Goal: Task Accomplishment & Management: Manage account settings

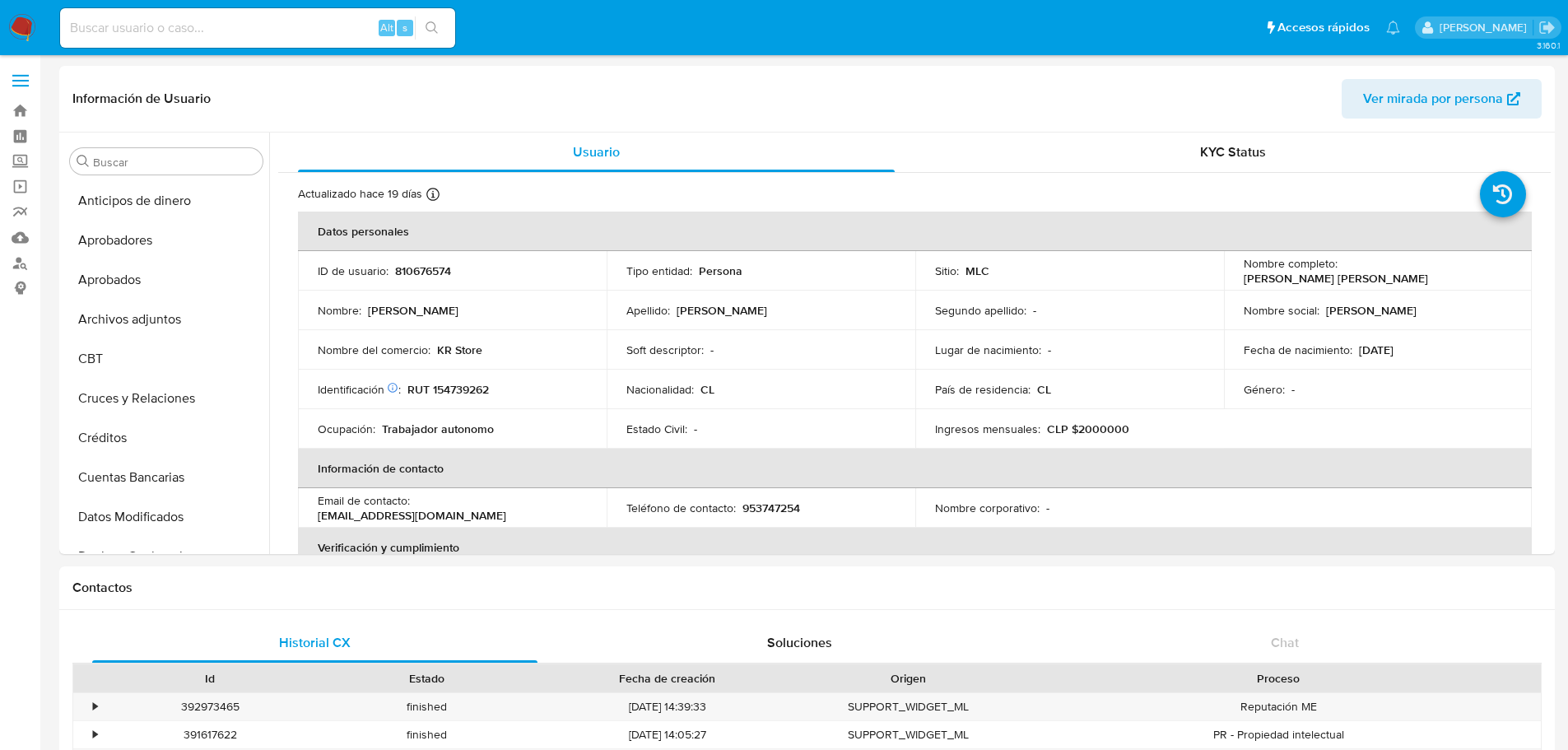
select select "10"
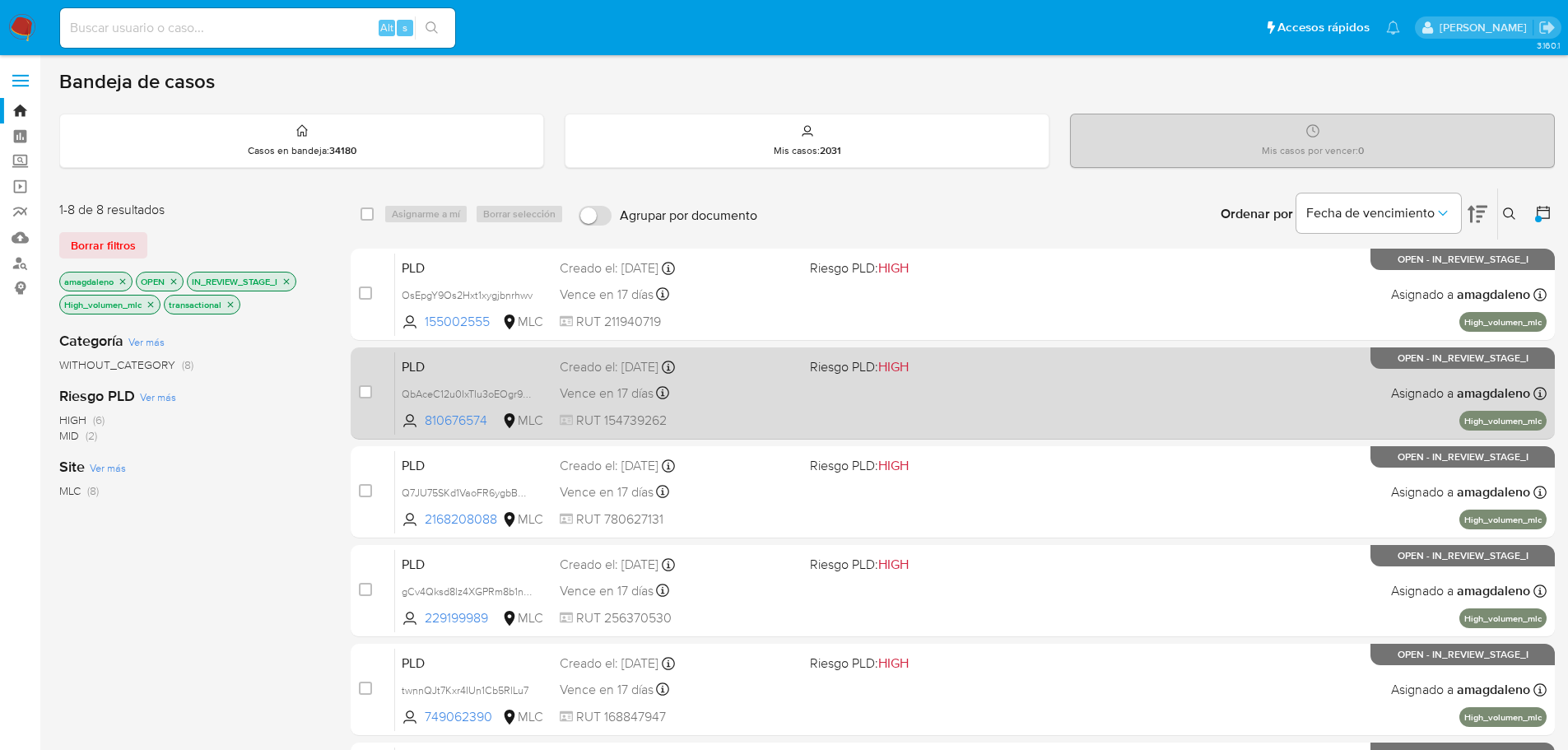
click at [854, 405] on div "PLD QbAceC12u0IxTIu3oEOgr90N 810676574 MLC Riesgo PLD: HIGH Creado el: 12/07/20…" at bounding box center [970, 392] width 1151 height 83
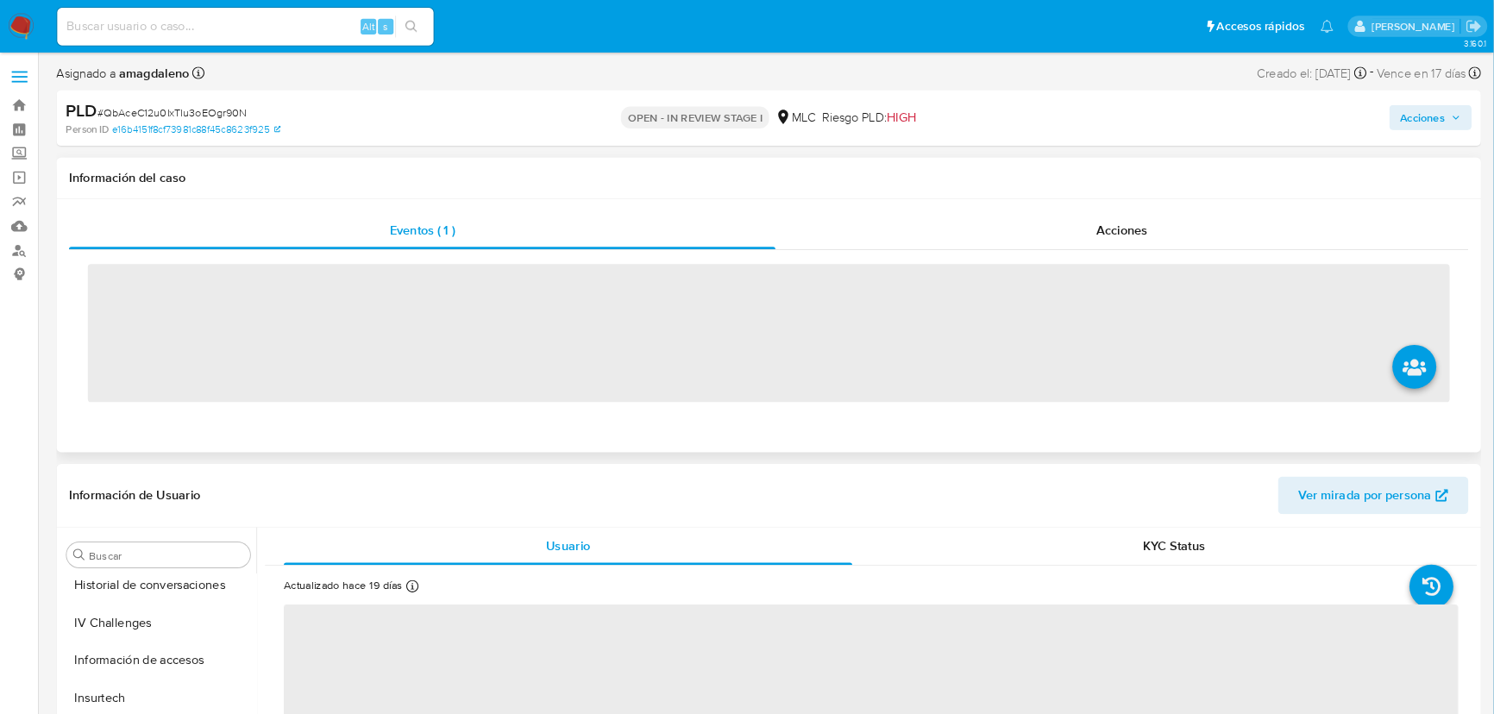
scroll to position [812, 0]
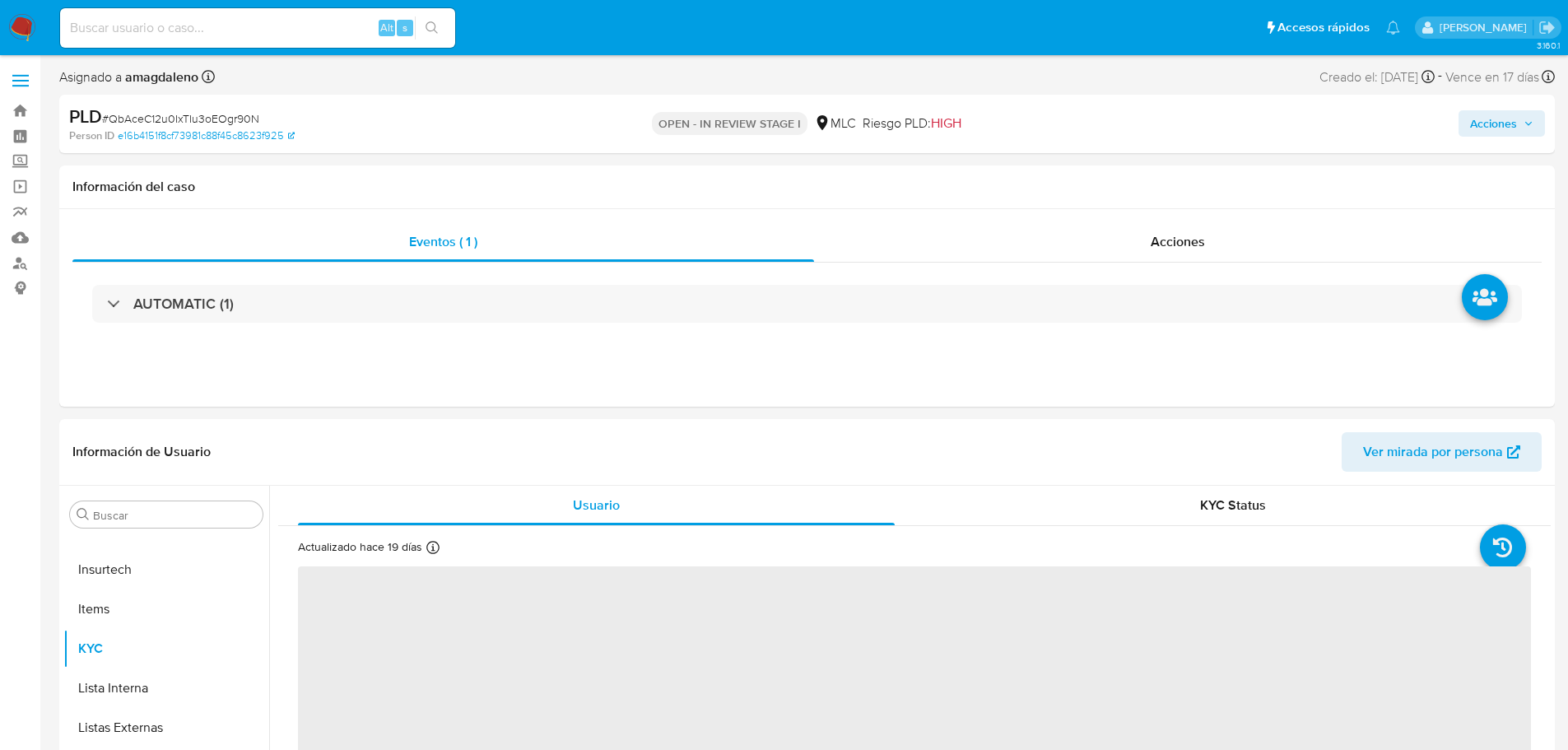
select select "10"
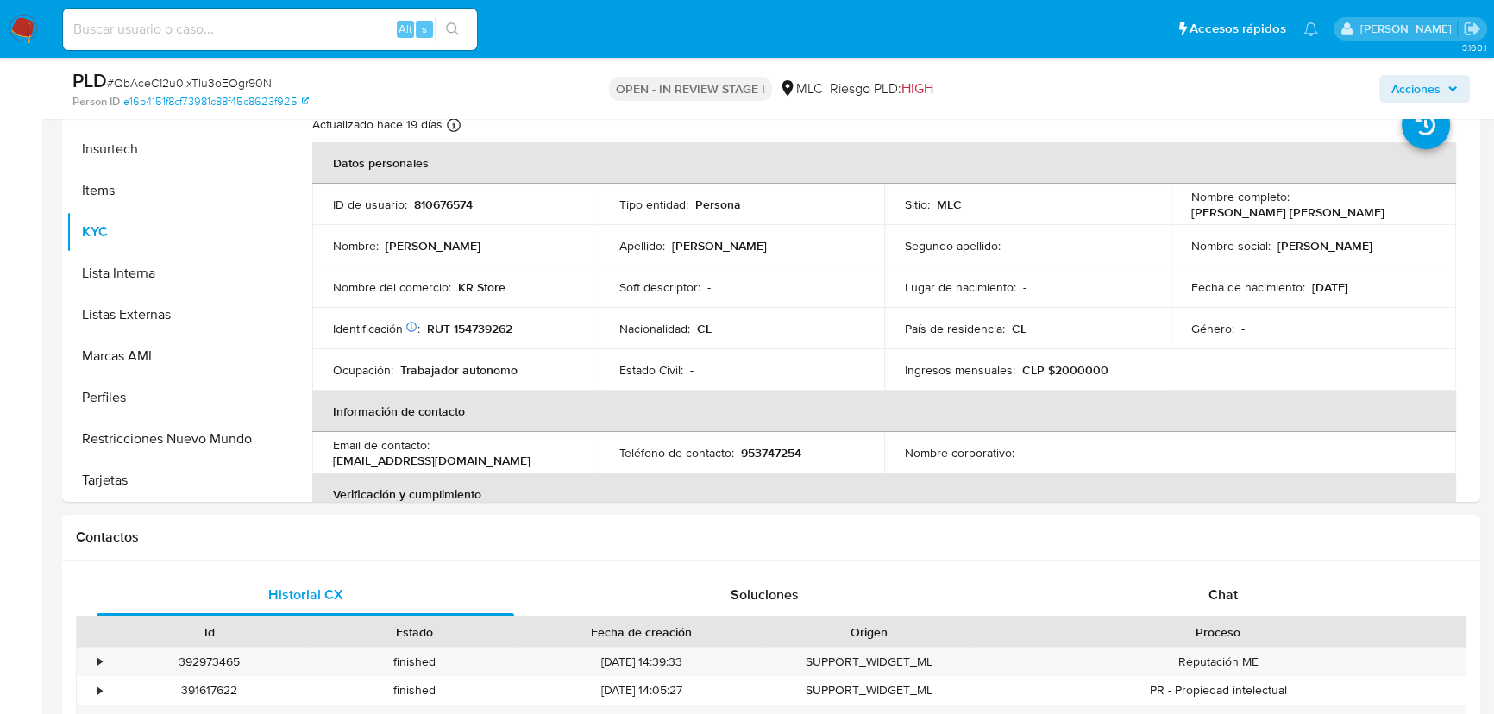
scroll to position [406, 0]
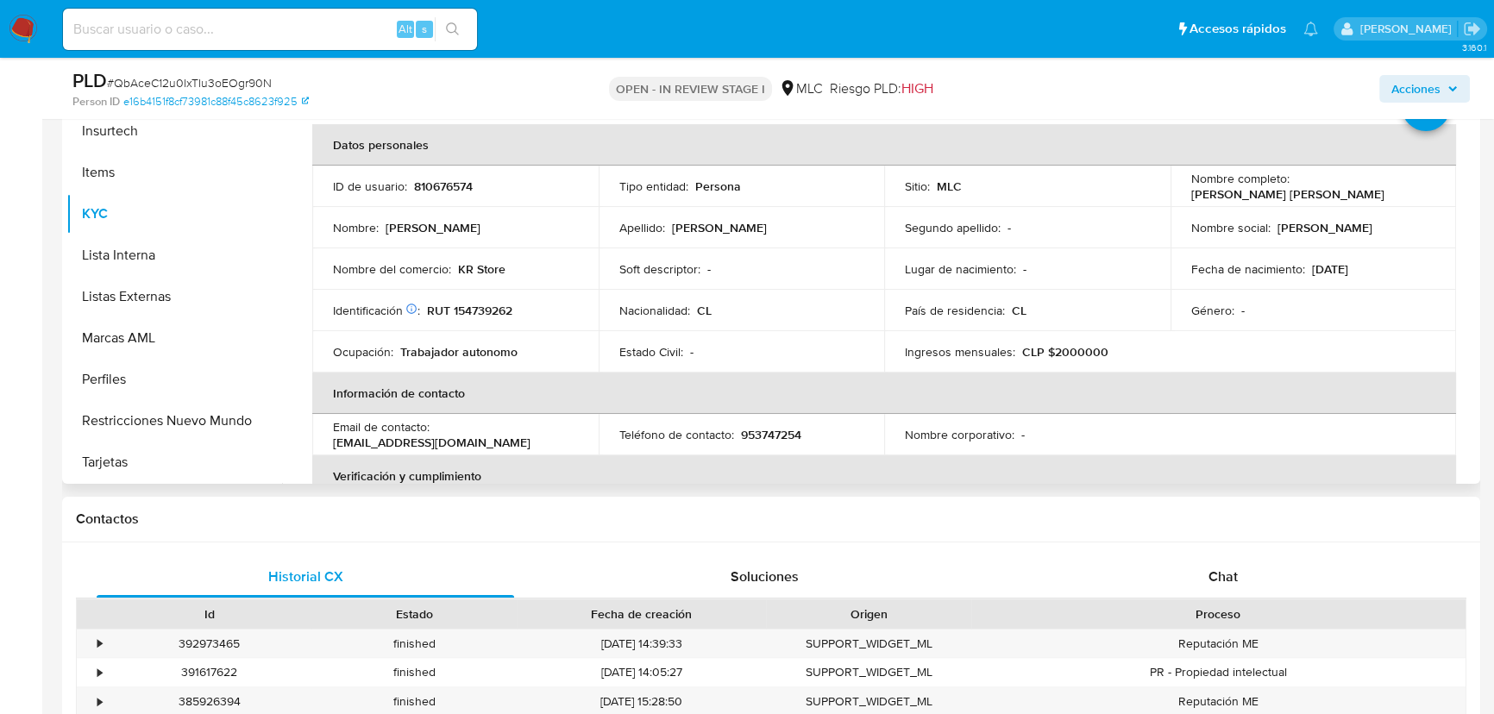
click at [500, 312] on p "RUT 154739262" at bounding box center [469, 311] width 85 height 16
copy p "154739262"
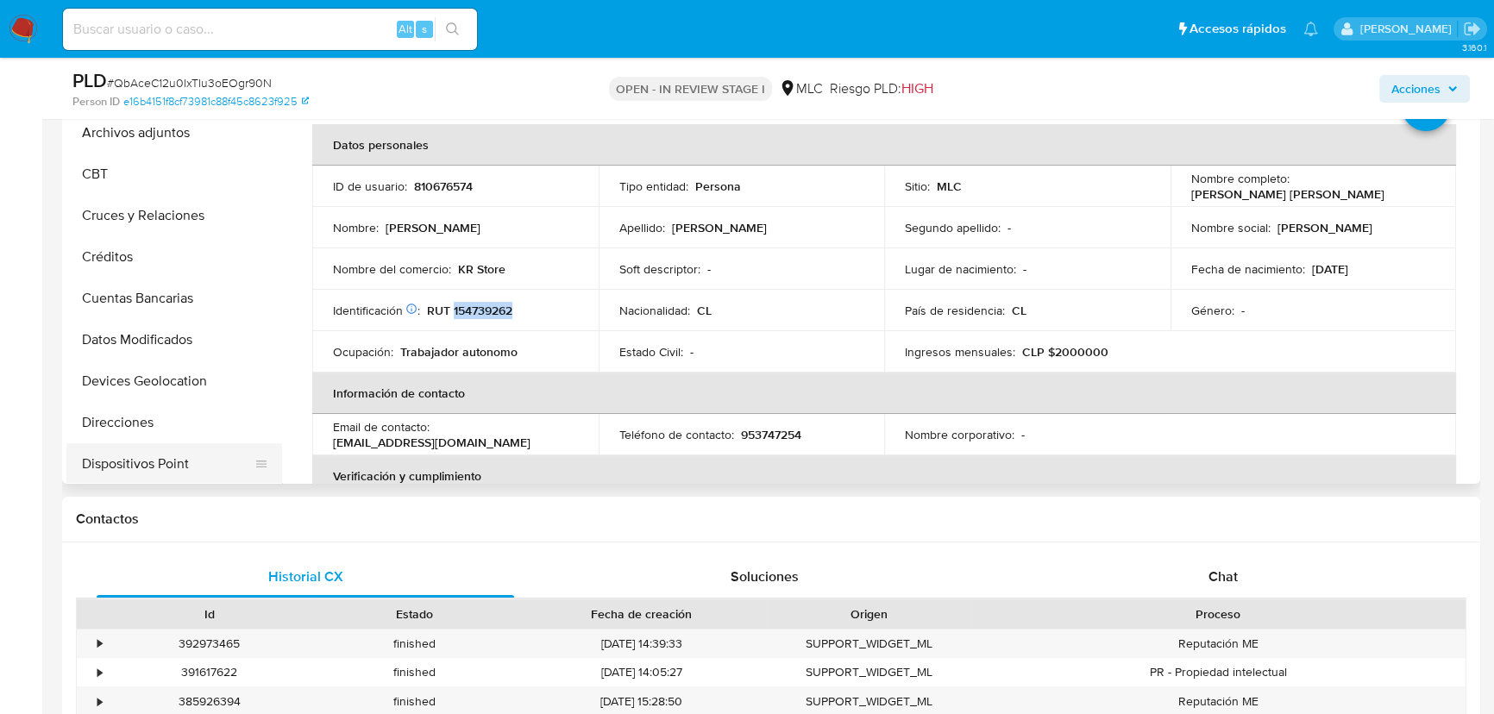
scroll to position [27, 0]
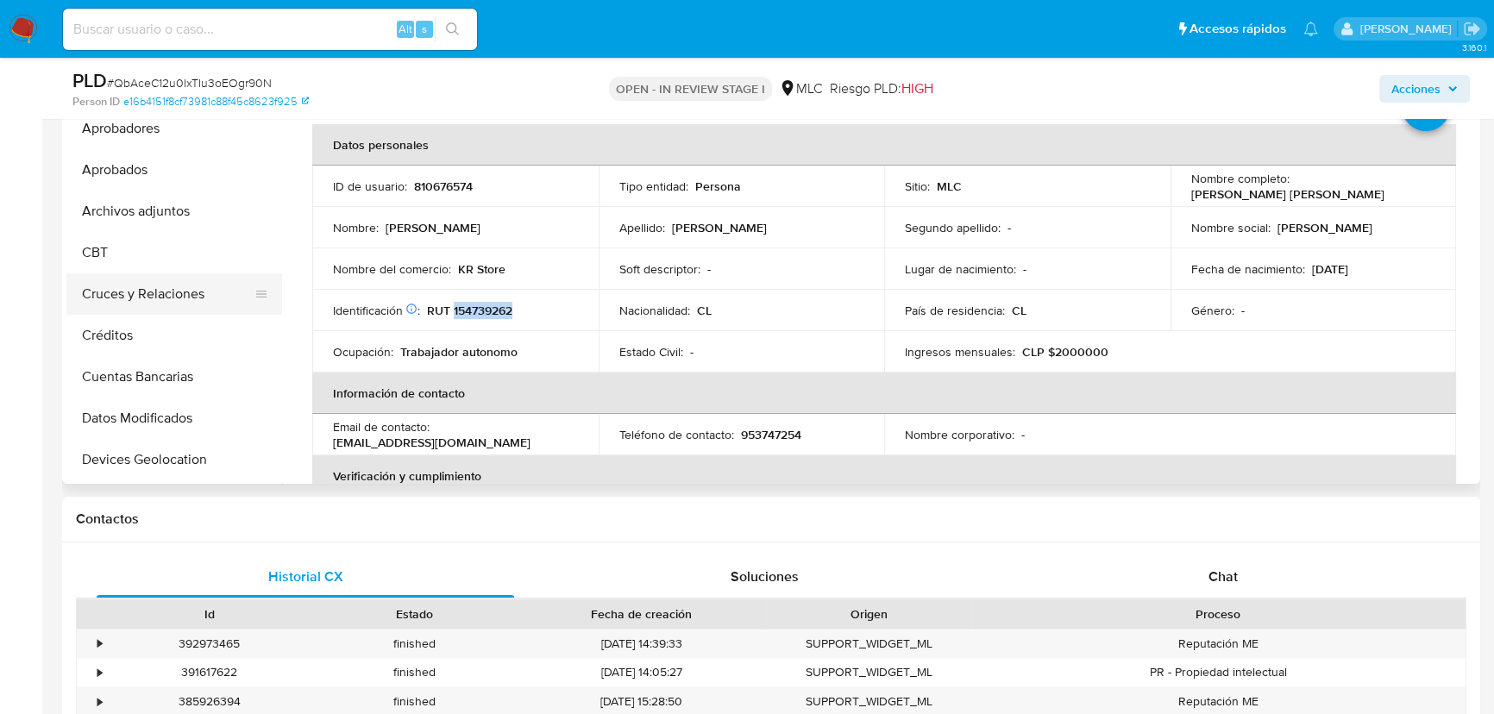
click at [179, 297] on button "Cruces y Relaciones" at bounding box center [167, 294] width 202 height 41
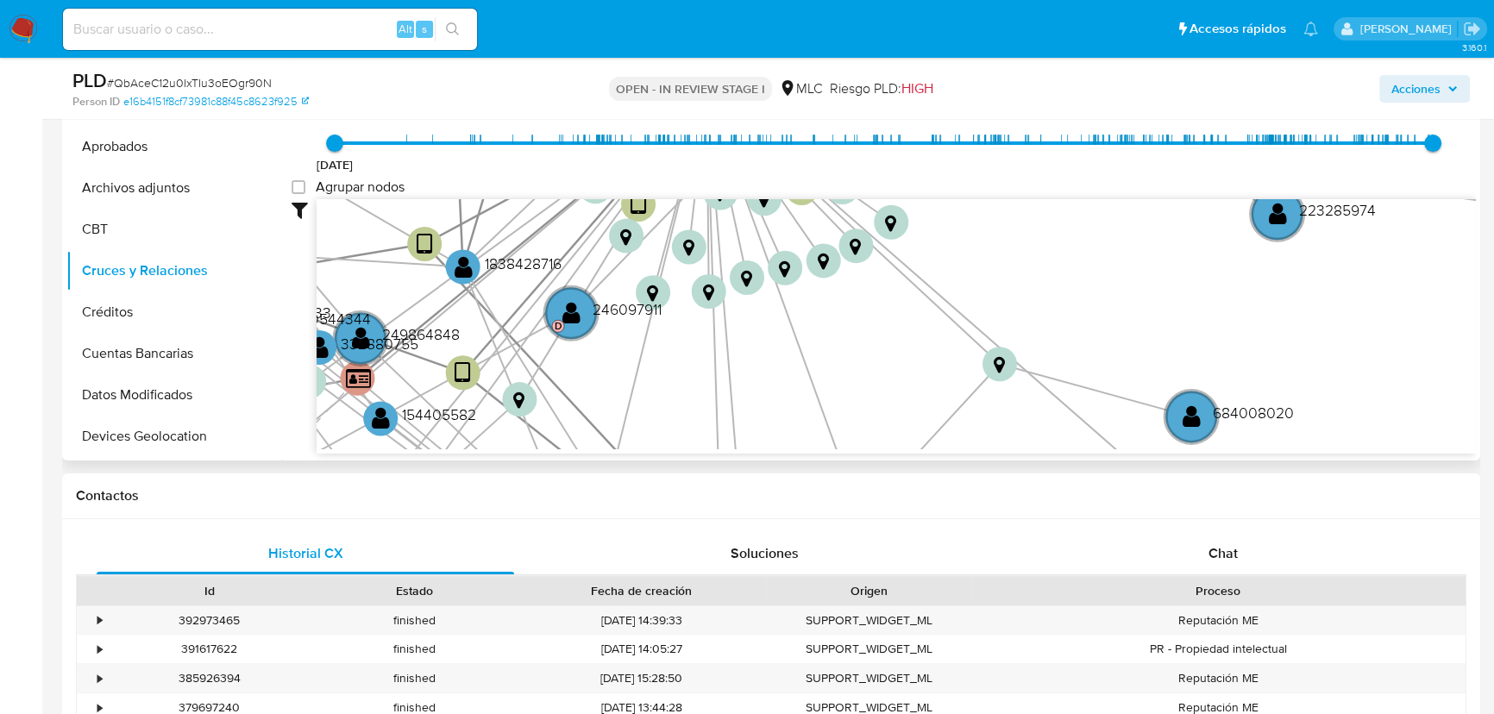
scroll to position [425, 0]
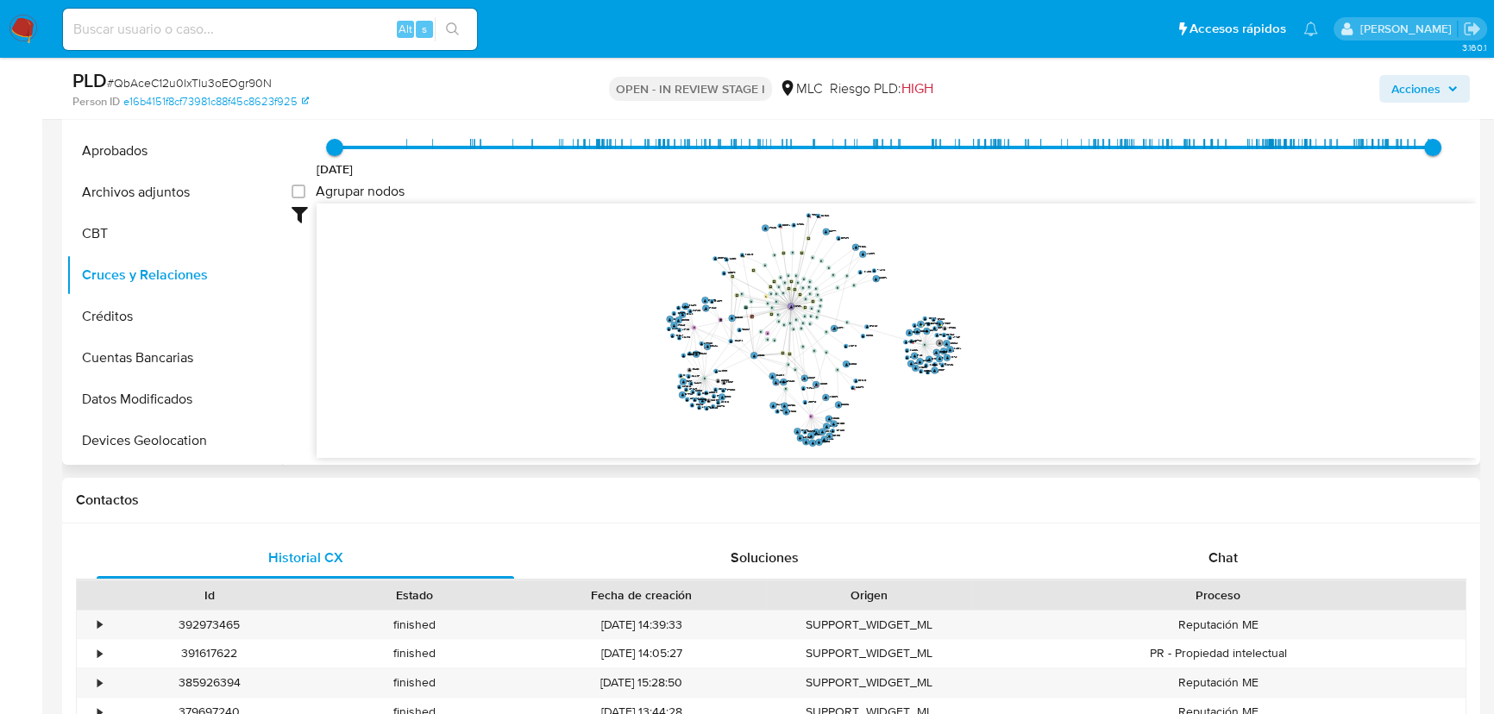
drag, startPoint x: 882, startPoint y: 342, endPoint x: 879, endPoint y: 352, distance: 10.7
click at [879, 352] on icon "device-619cd16308813b0018b73602  user-709929380  709929380 user-522105432  5…" at bounding box center [897, 329] width 1160 height 250
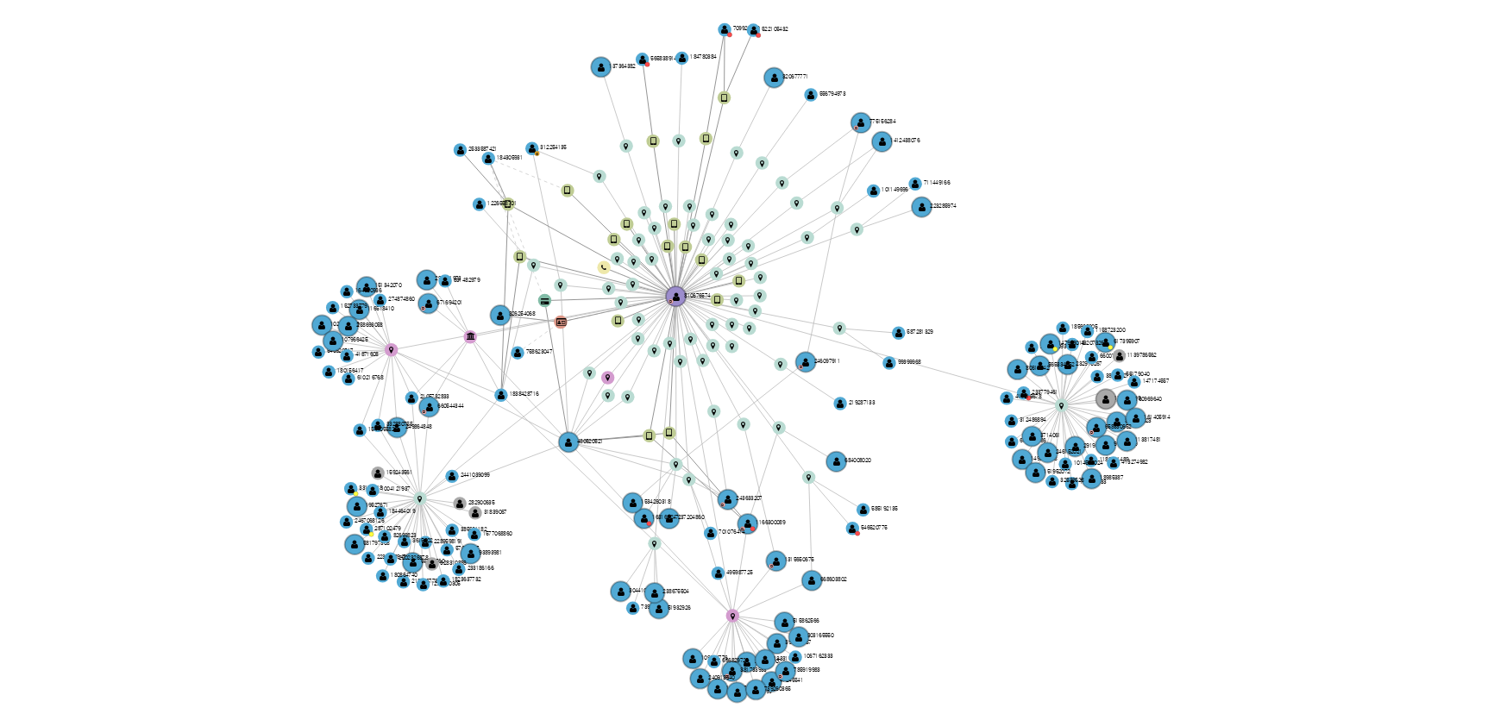
drag, startPoint x: 987, startPoint y: 287, endPoint x: 943, endPoint y: 285, distance: 44.1
click at [943, 285] on icon "device-619cd16308813b0018b73602  user-709929380  709929380 user-522105432  5…" at bounding box center [897, 329] width 1160 height 250
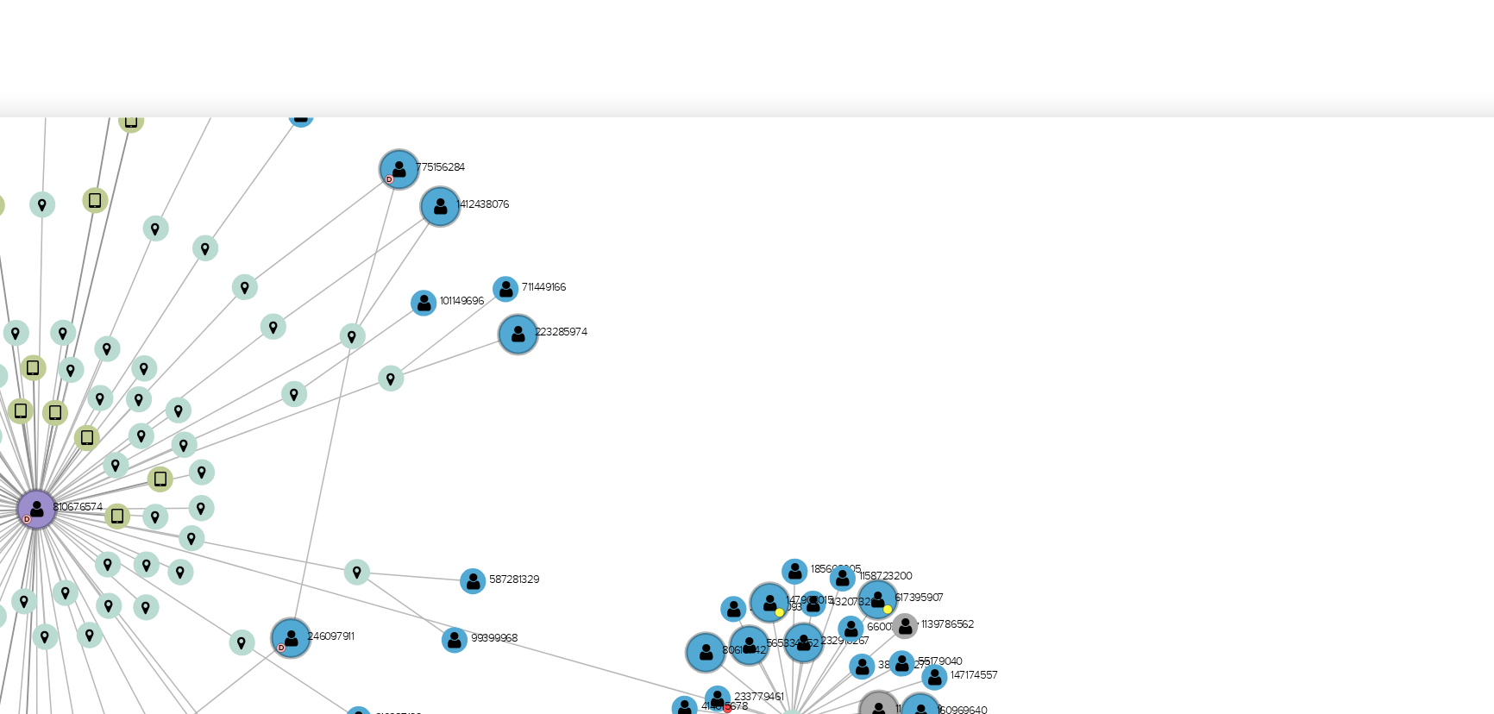
scroll to position [52, 0]
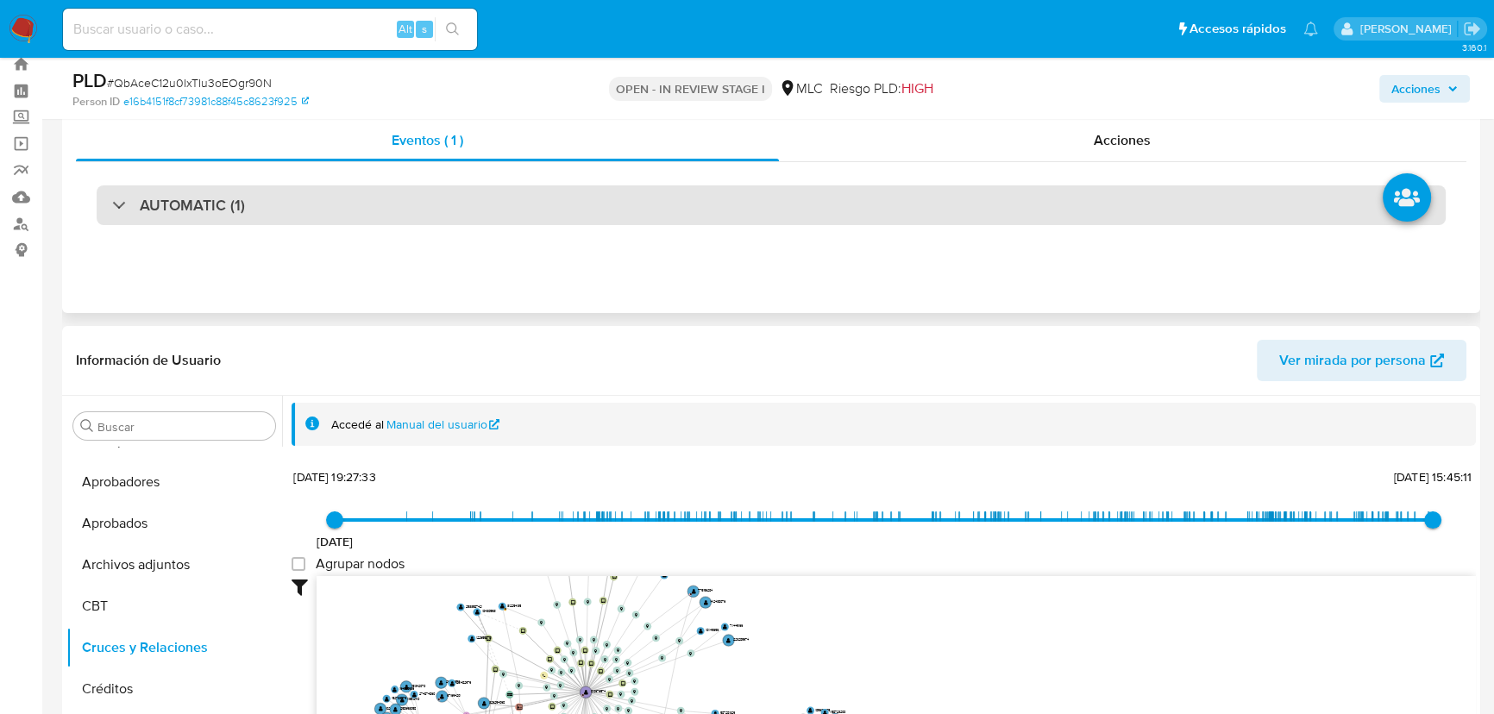
click at [733, 211] on div "AUTOMATIC (1)" at bounding box center [771, 206] width 1349 height 40
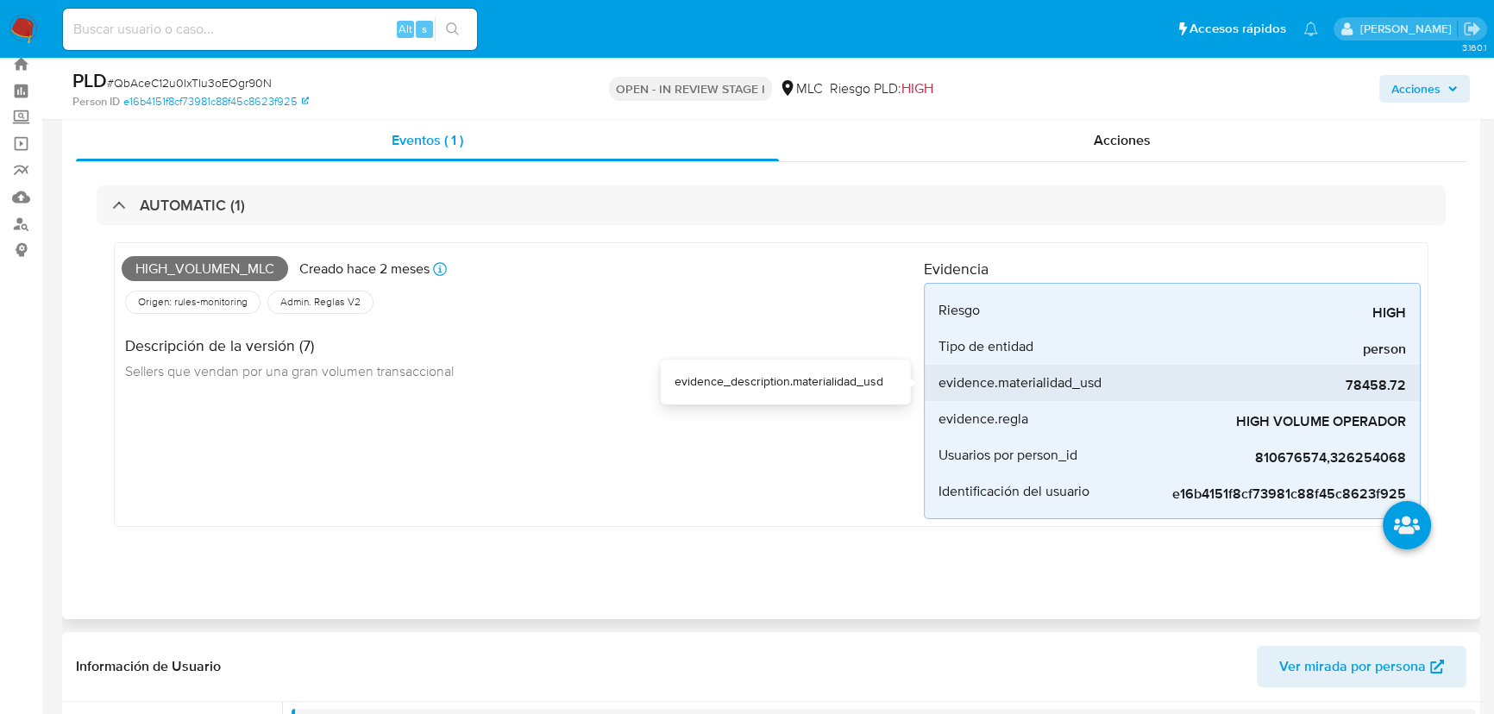
drag, startPoint x: 1350, startPoint y: 390, endPoint x: 1387, endPoint y: 393, distance: 36.3
click at [1387, 393] on span "78458.72" at bounding box center [1277, 385] width 259 height 17
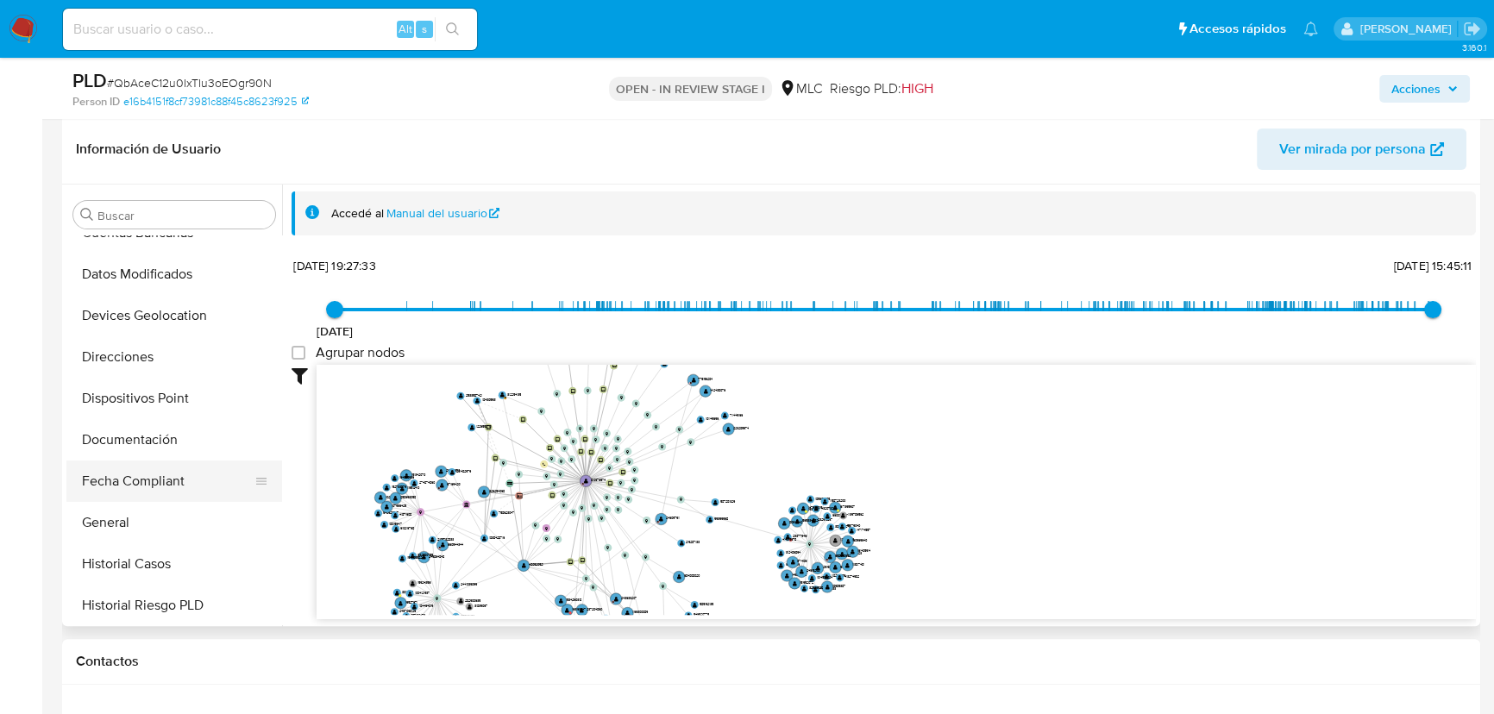
scroll to position [312, 0]
click at [140, 551] on button "Historial Casos" at bounding box center [167, 564] width 202 height 41
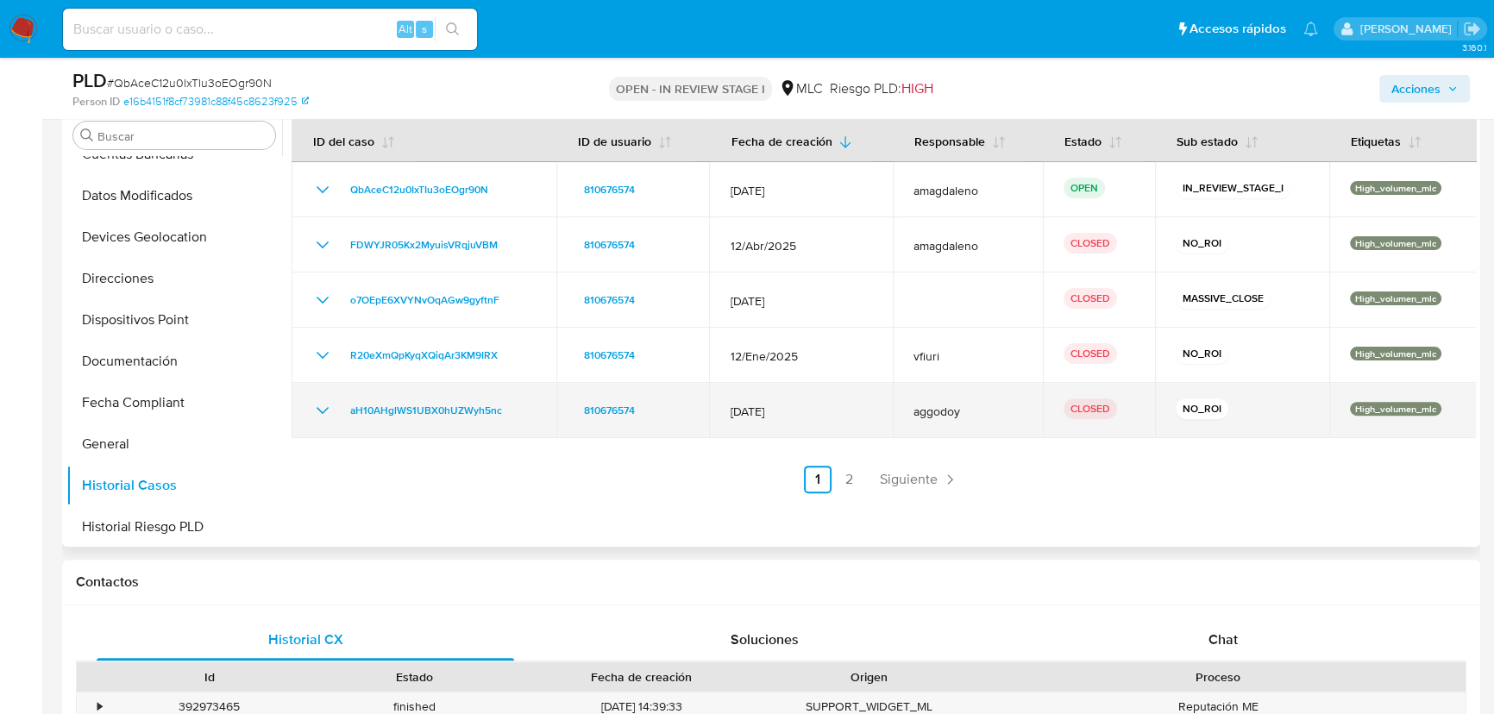
scroll to position [664, 0]
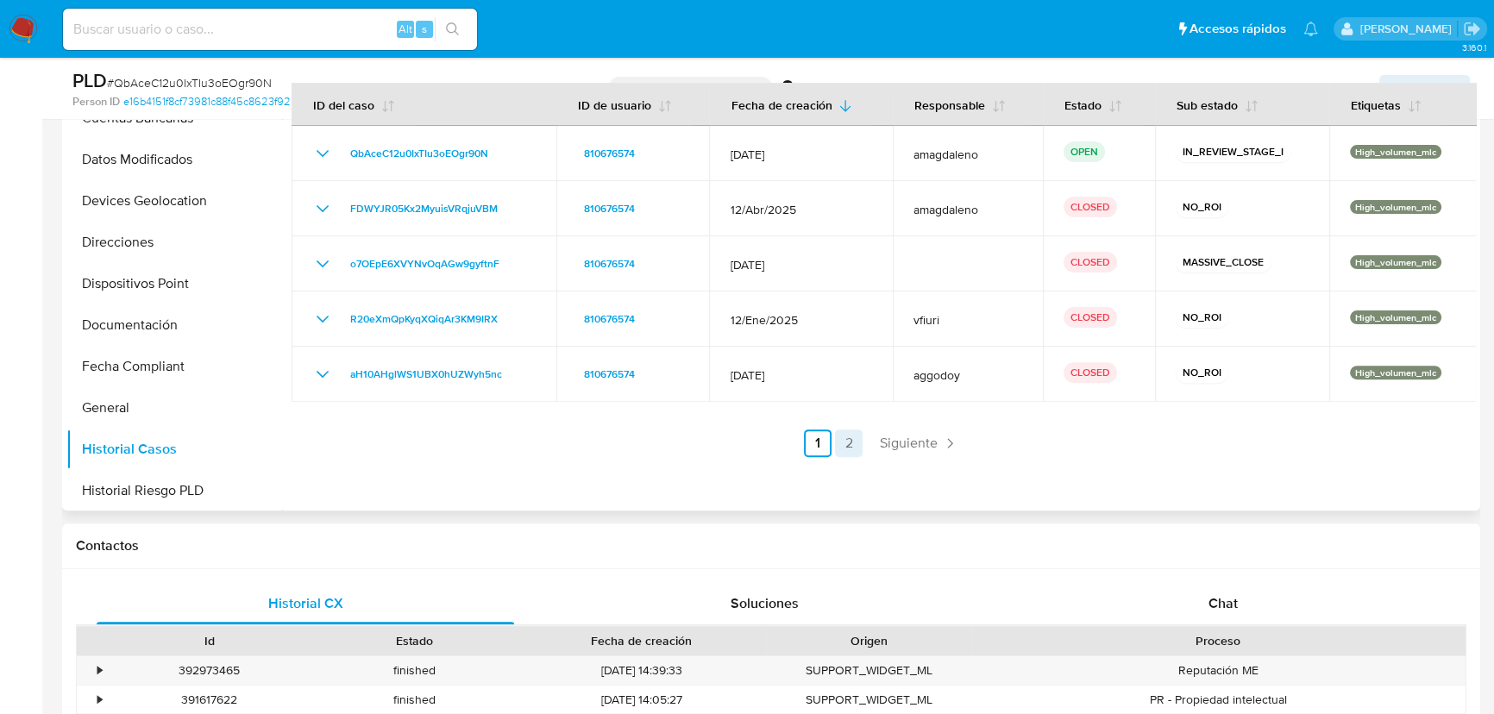
click at [846, 449] on link "2" at bounding box center [849, 444] width 28 height 28
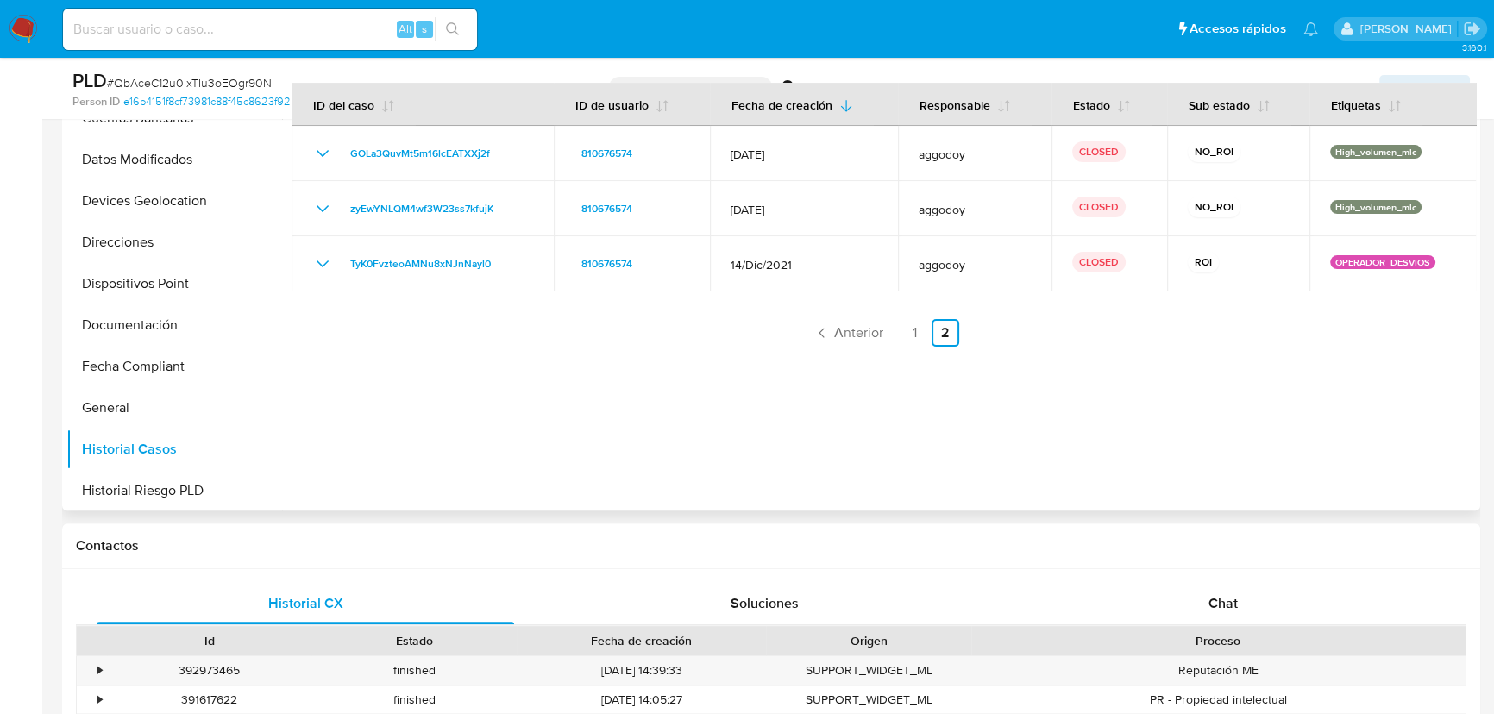
scroll to position [553, 0]
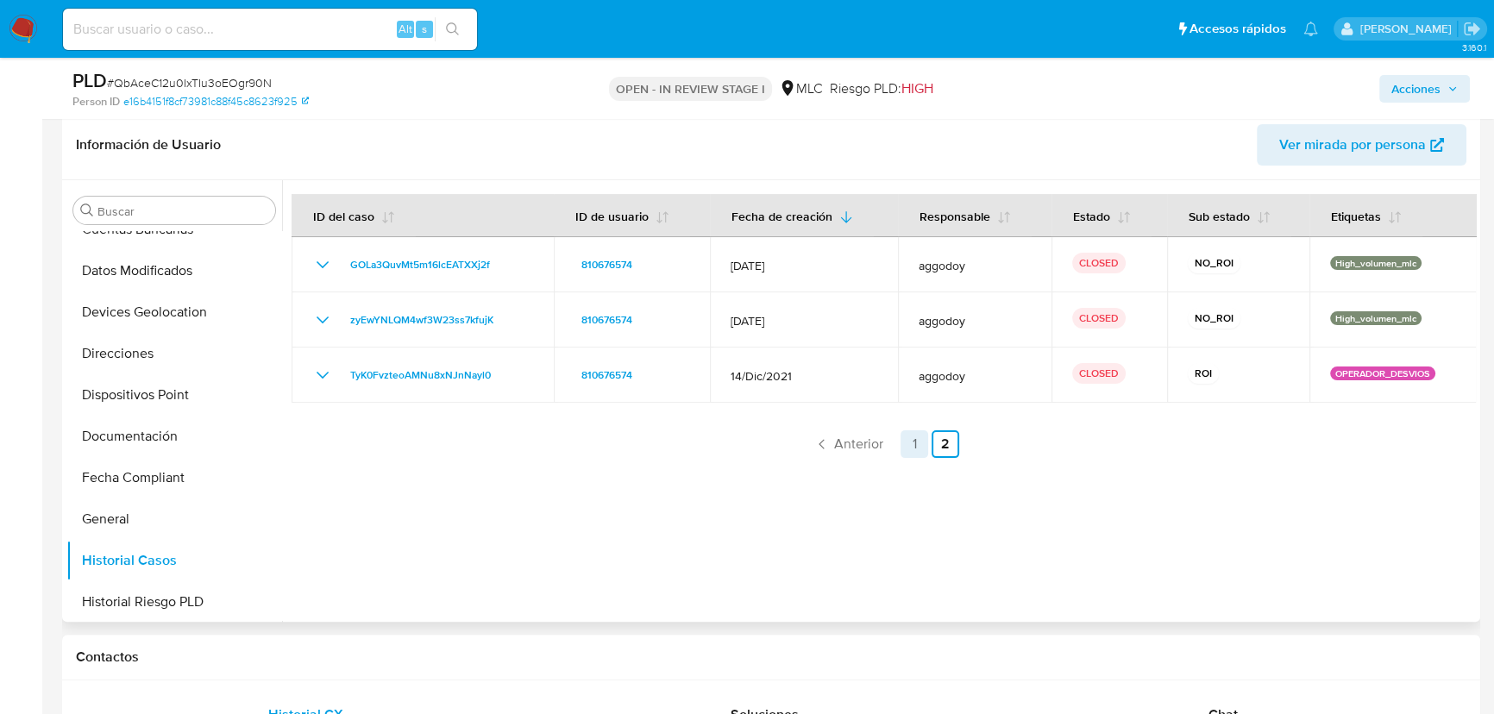
click at [911, 449] on link "1" at bounding box center [915, 445] width 28 height 28
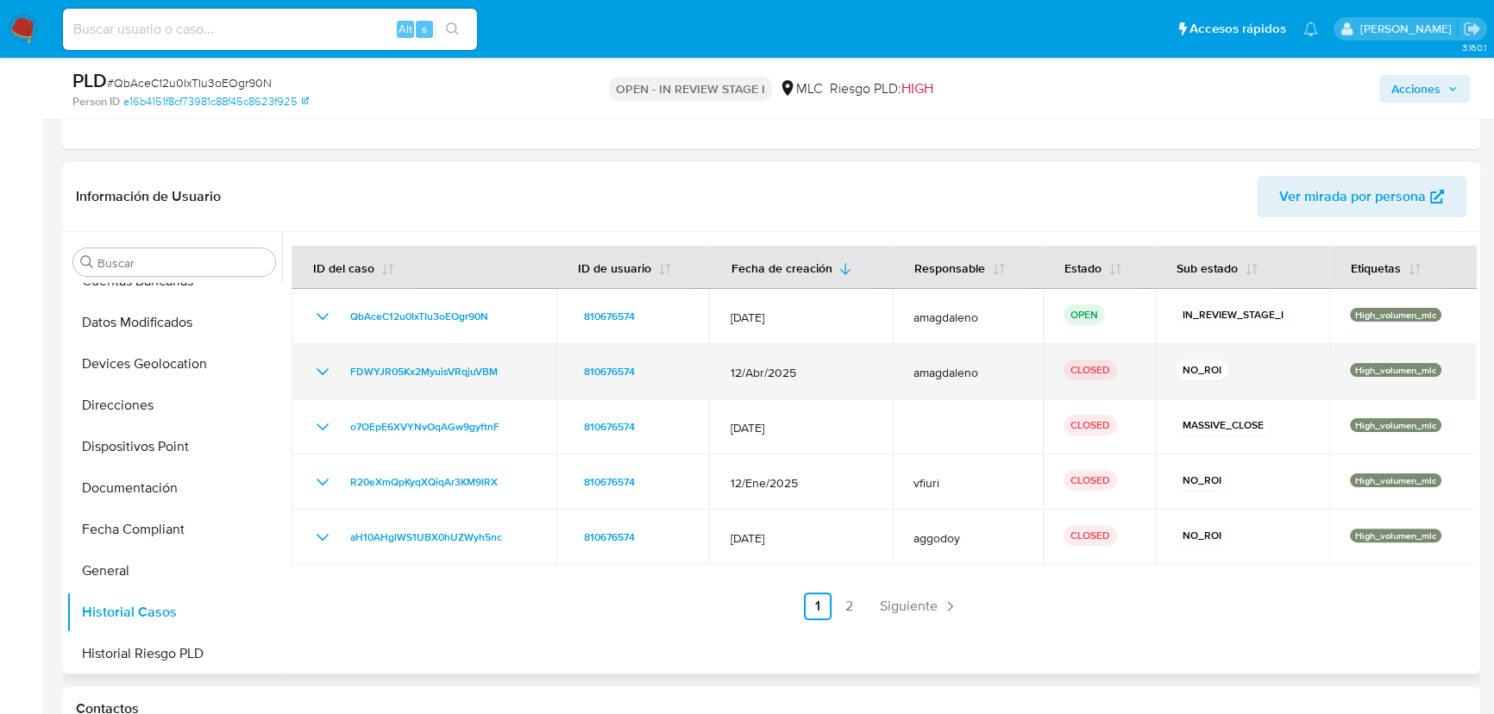
scroll to position [475, 0]
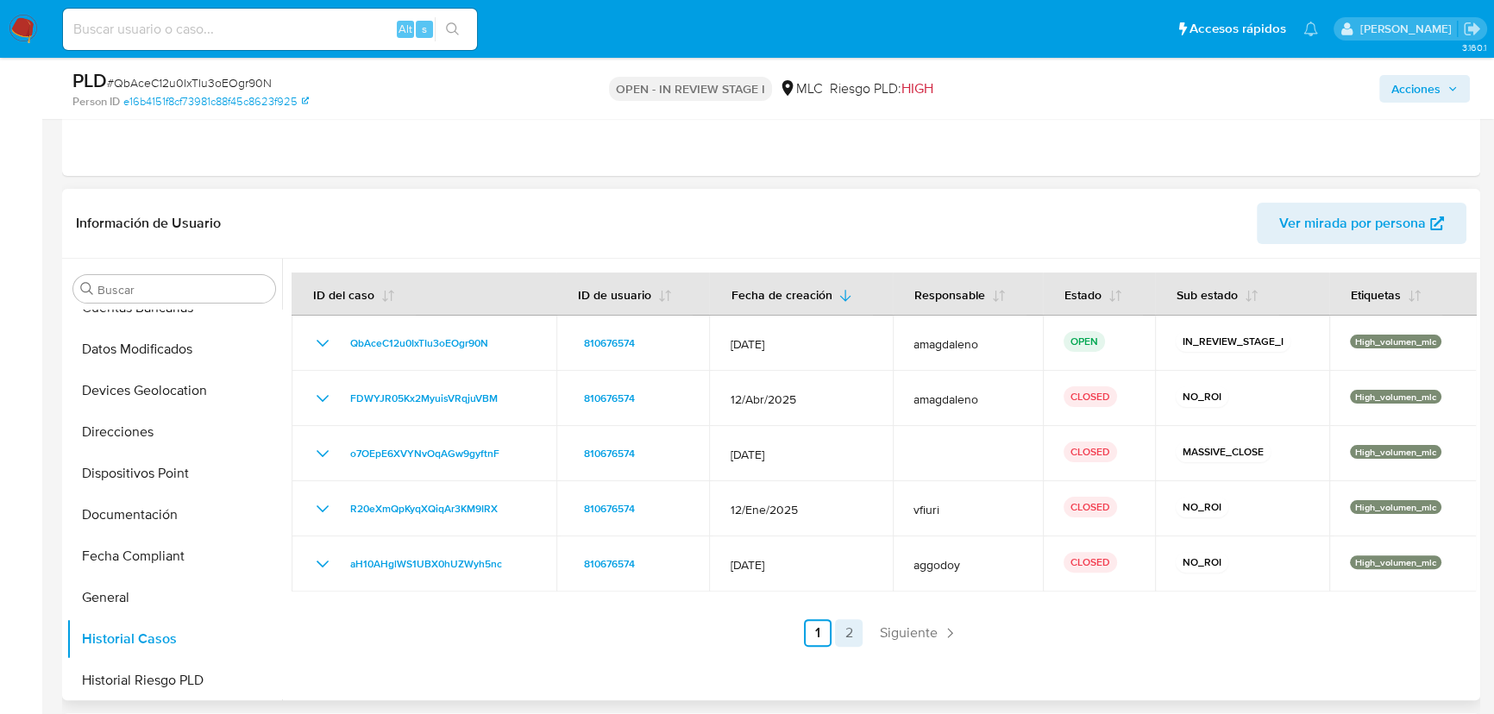
click at [840, 639] on link "2" at bounding box center [849, 634] width 28 height 28
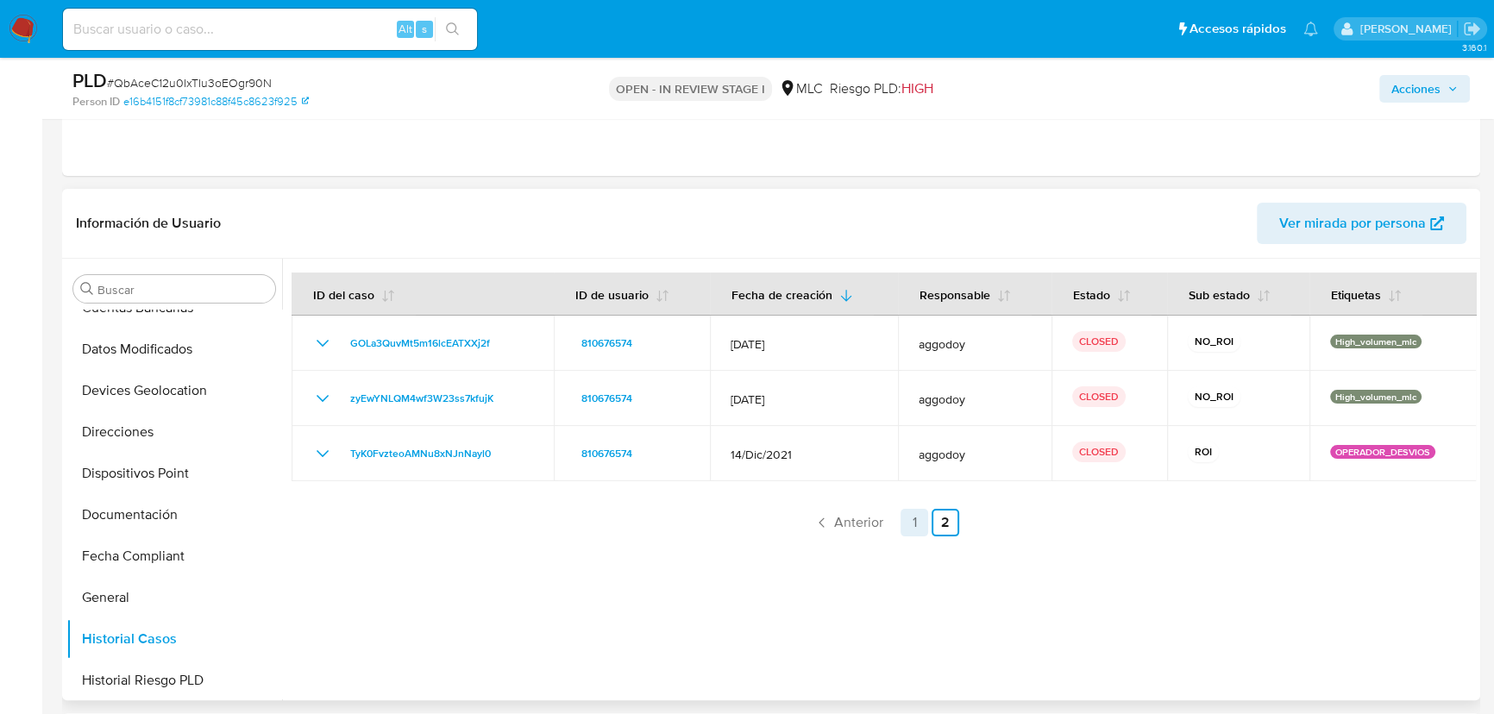
click at [909, 523] on link "1" at bounding box center [915, 523] width 28 height 28
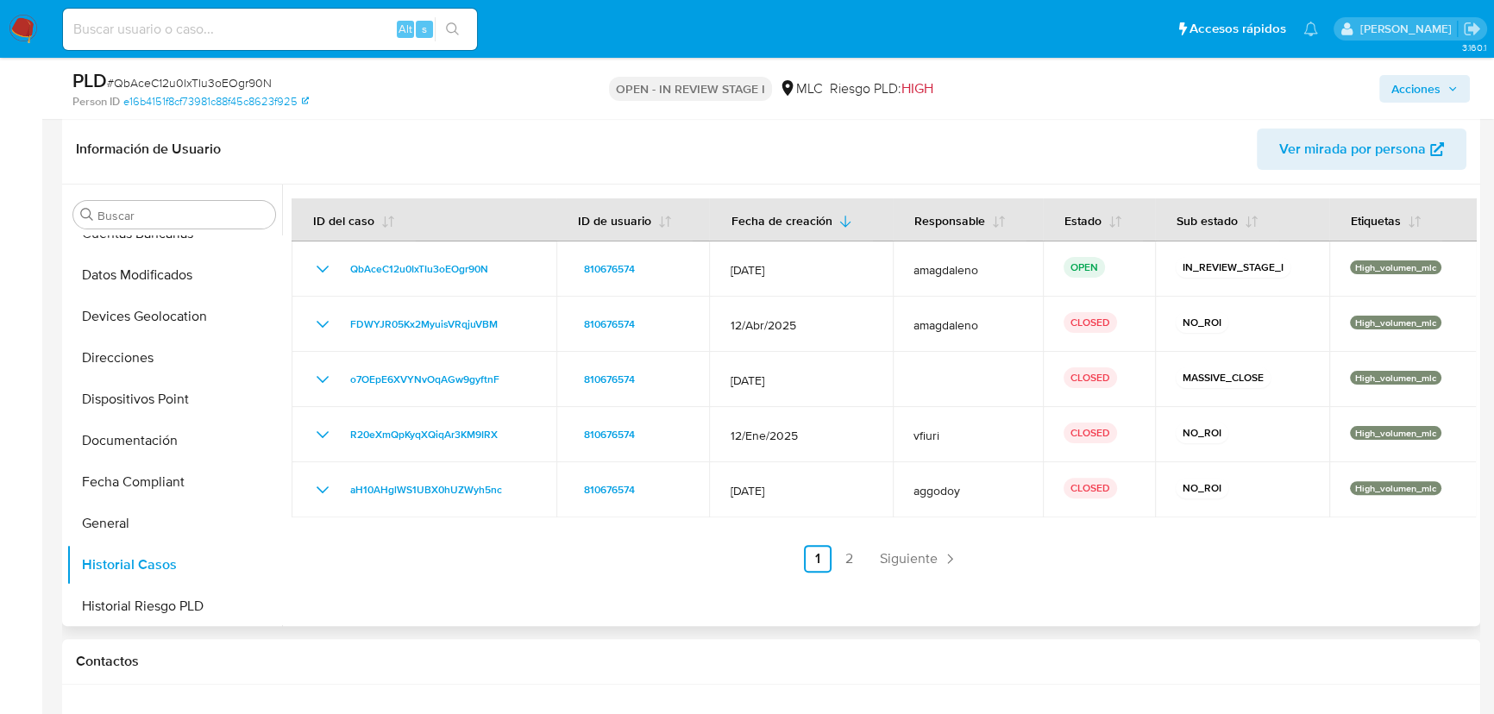
scroll to position [863, 0]
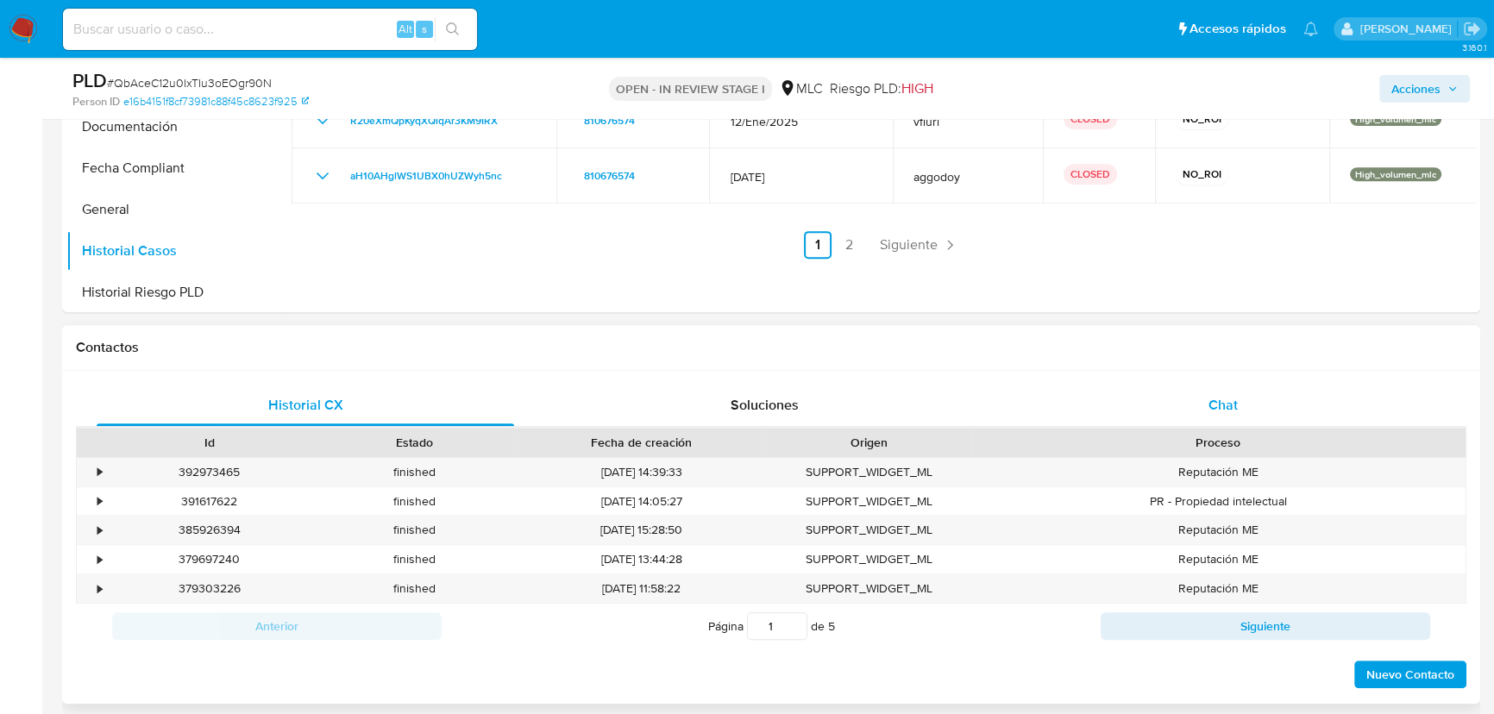
click at [1217, 406] on span "Chat" at bounding box center [1223, 405] width 29 height 20
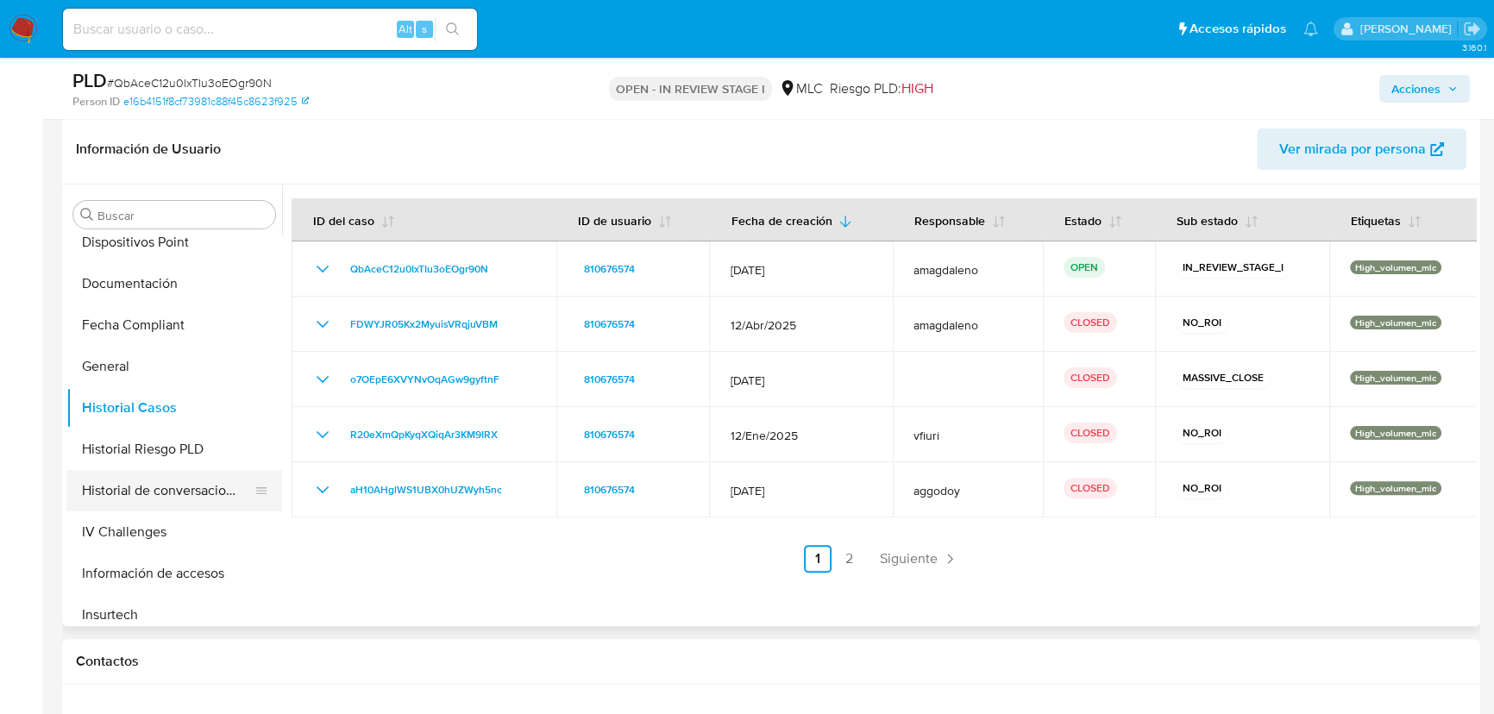
scroll to position [470, 0]
click at [189, 286] on button "Documentación" at bounding box center [167, 282] width 202 height 41
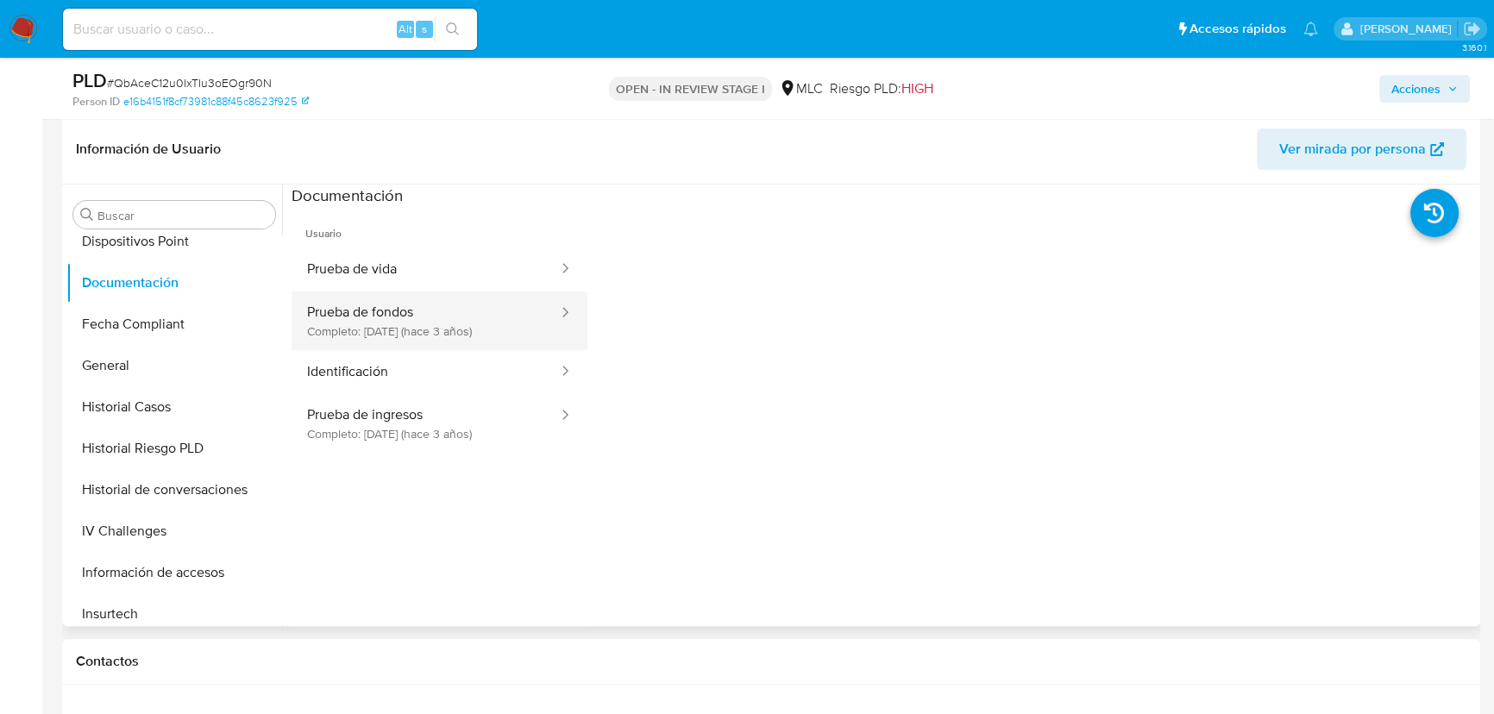
click at [417, 328] on button "Prueba de fondos Completo: 02/03/2023 (hace 3 años)" at bounding box center [426, 321] width 268 height 59
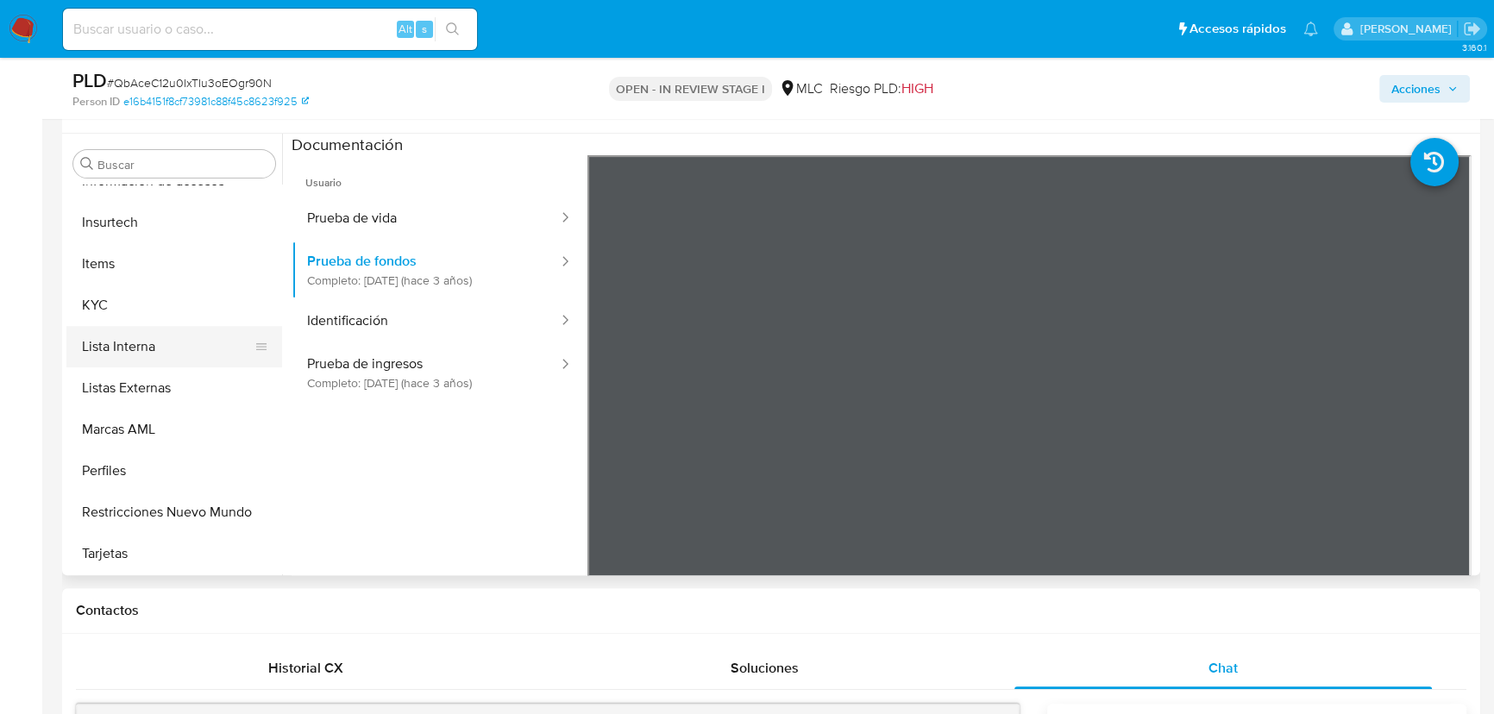
scroll to position [627, 0]
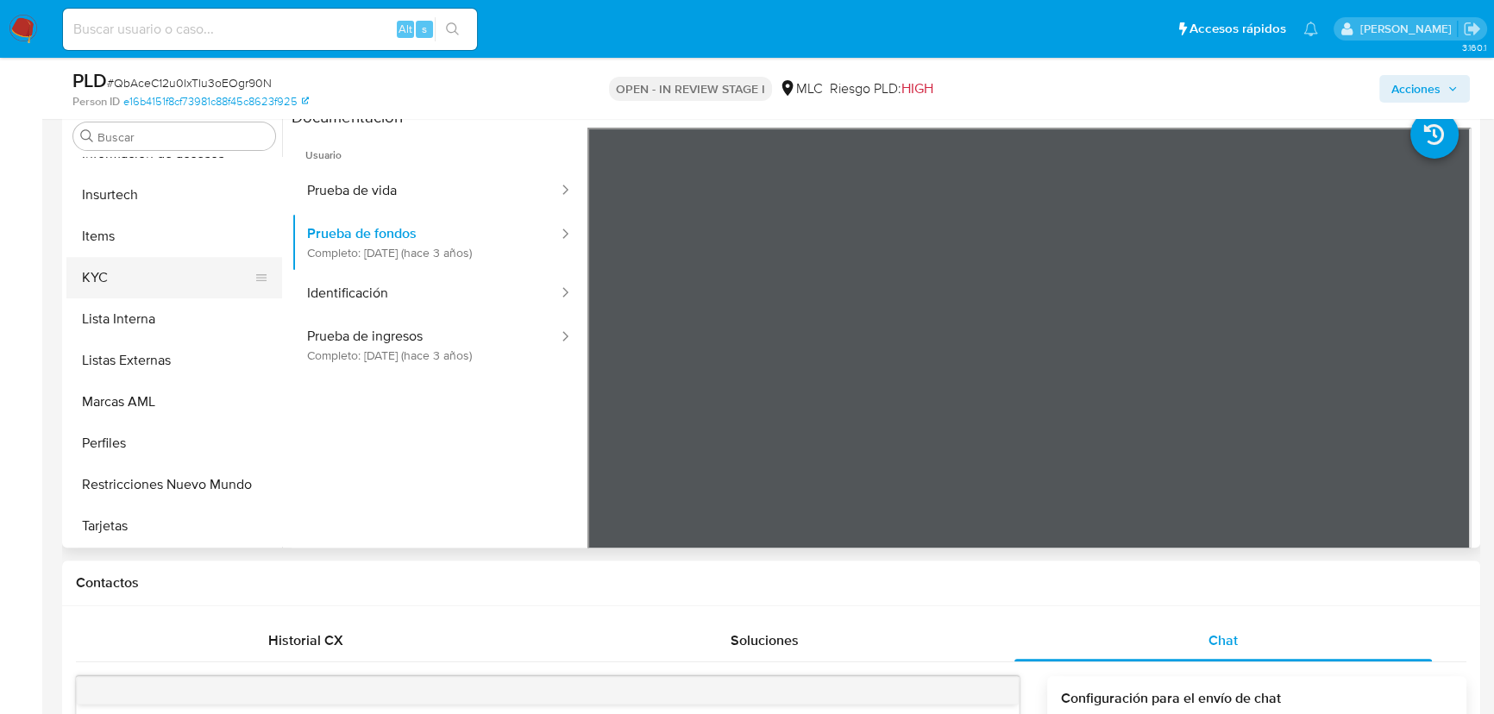
click at [139, 293] on button "KYC" at bounding box center [167, 277] width 202 height 41
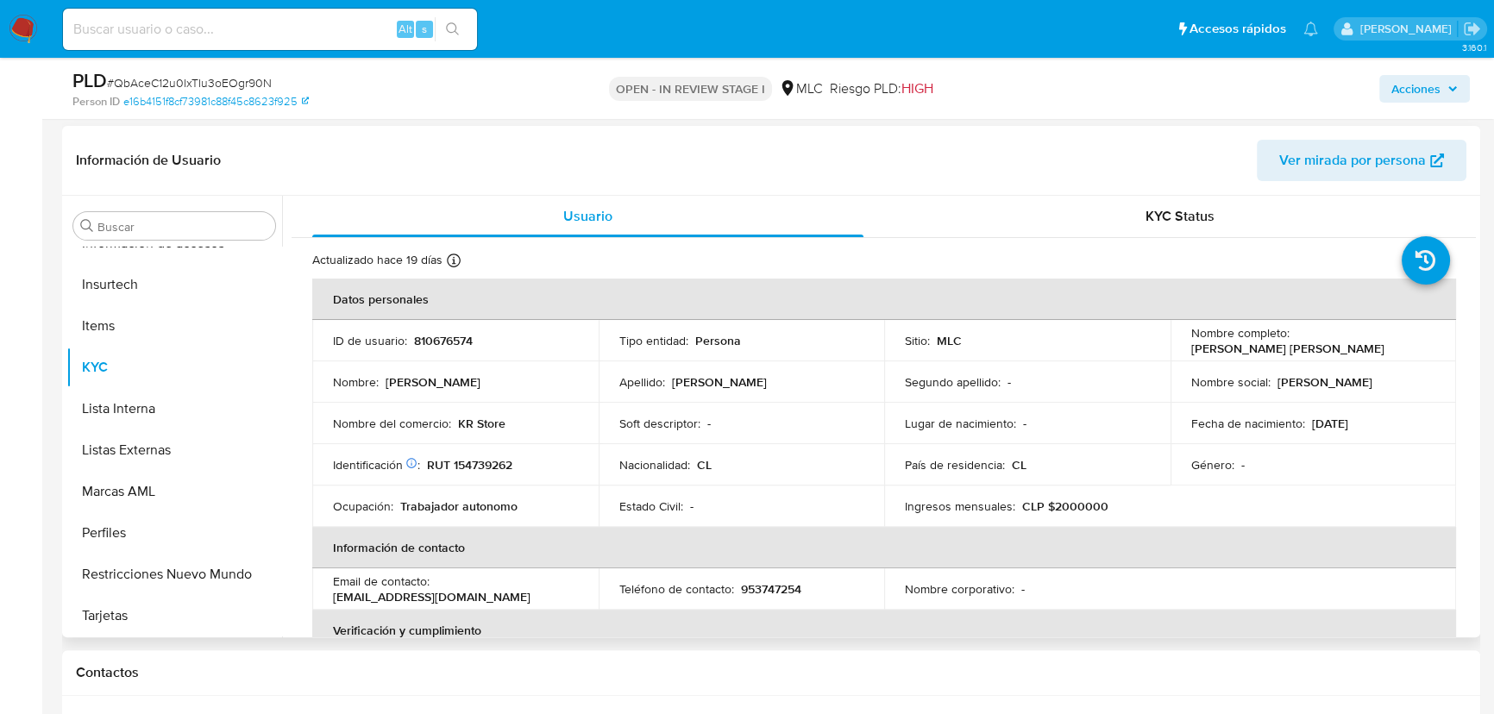
scroll to position [470, 0]
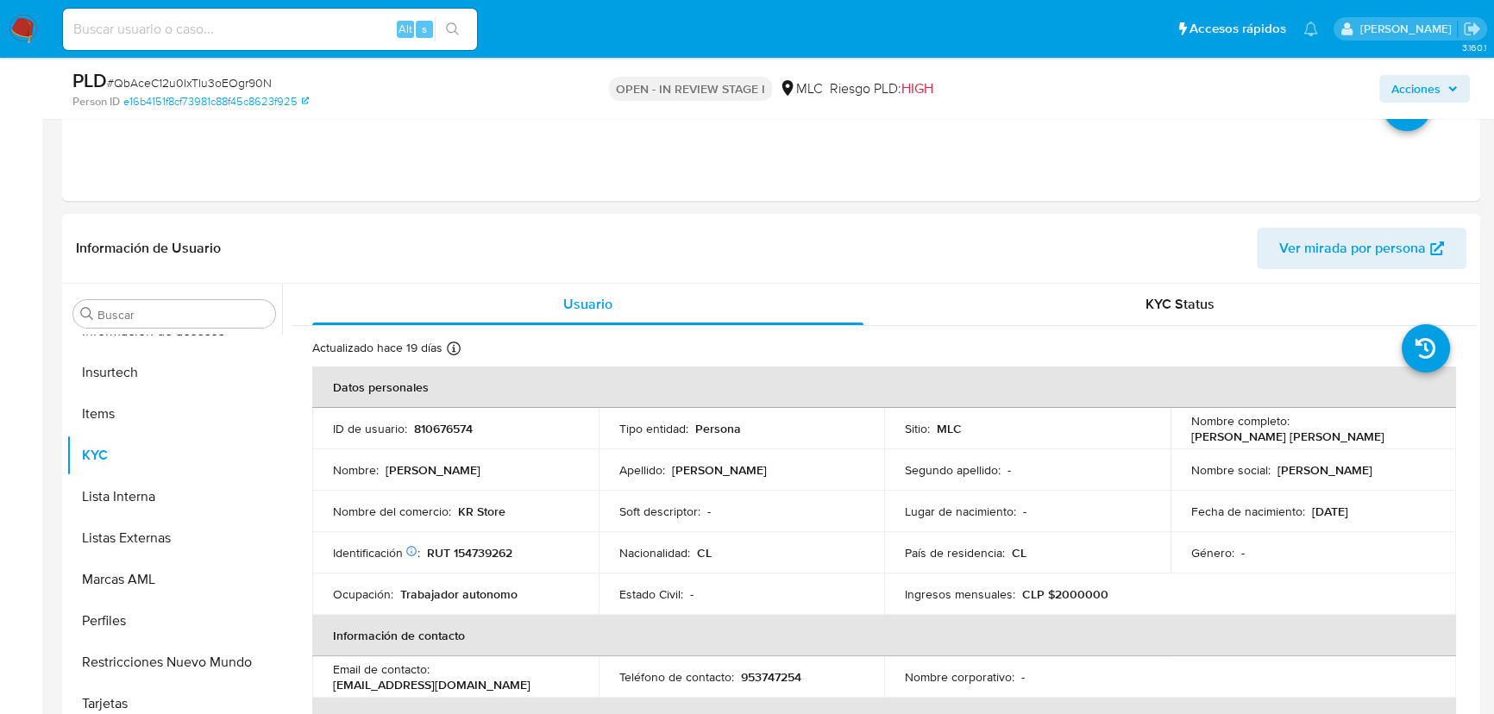
click at [462, 547] on p "RUT 154739262" at bounding box center [469, 553] width 85 height 16
copy p "154739262"
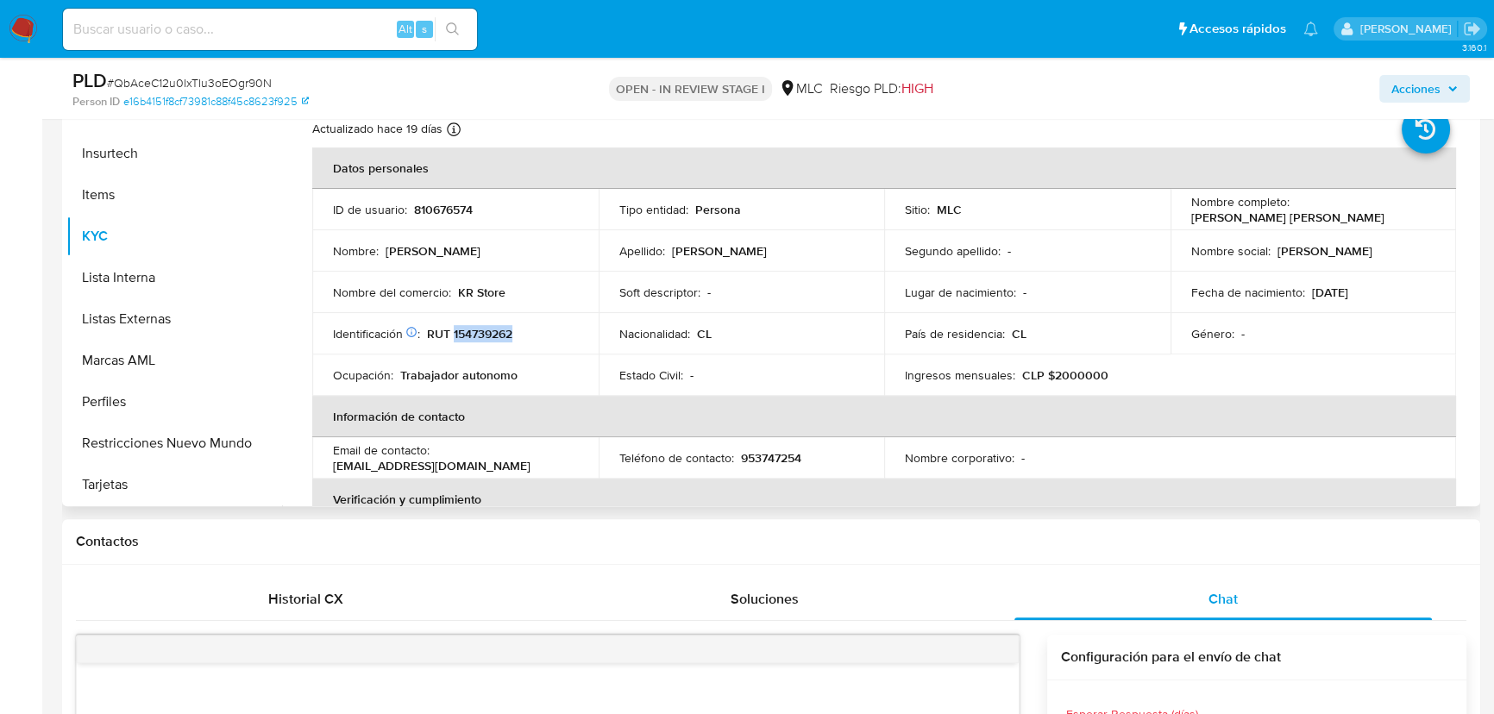
scroll to position [685, 0]
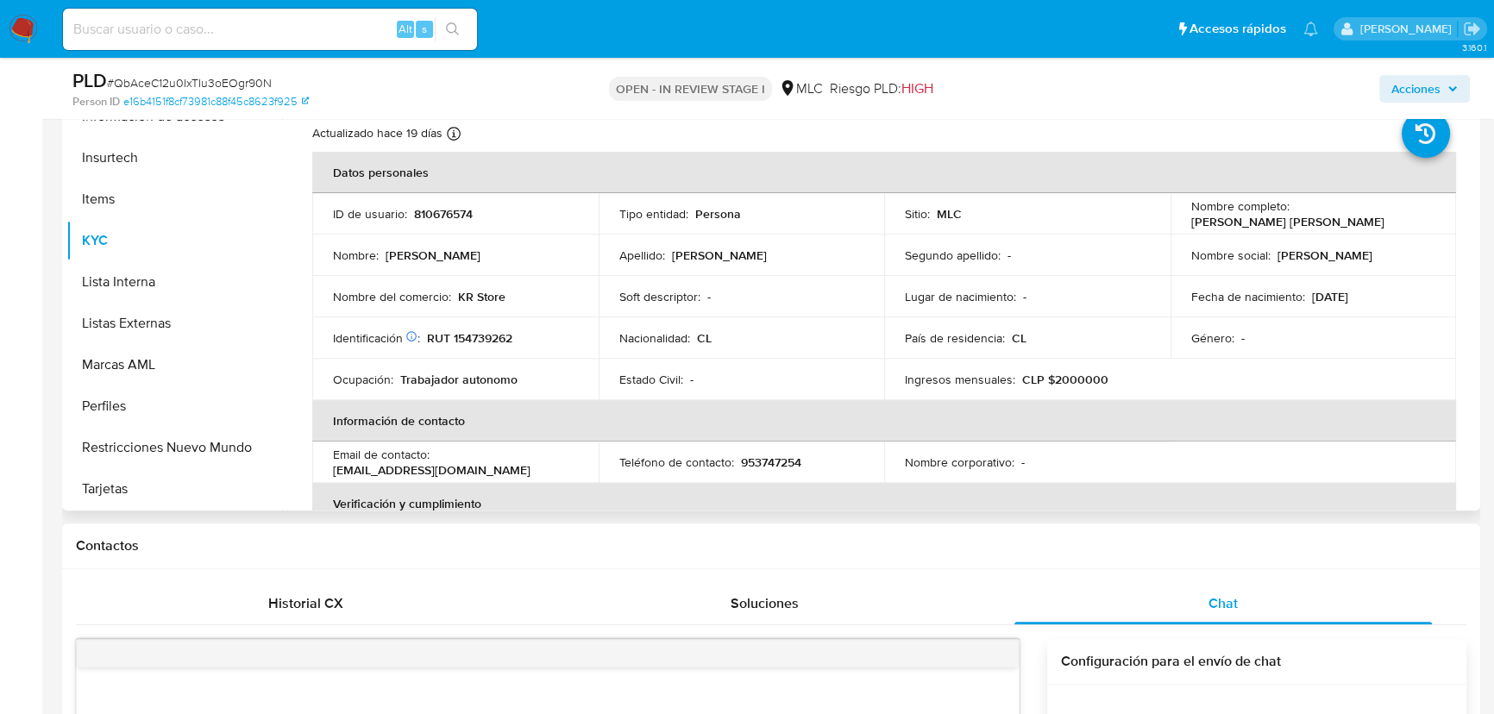
click at [506, 311] on td "Nombre del comercio : KR Store" at bounding box center [455, 296] width 286 height 41
drag, startPoint x: 455, startPoint y: 294, endPoint x: 527, endPoint y: 293, distance: 72.5
click at [527, 293] on div "Nombre del comercio : KR Store" at bounding box center [455, 297] width 245 height 16
copy div "KR Store"
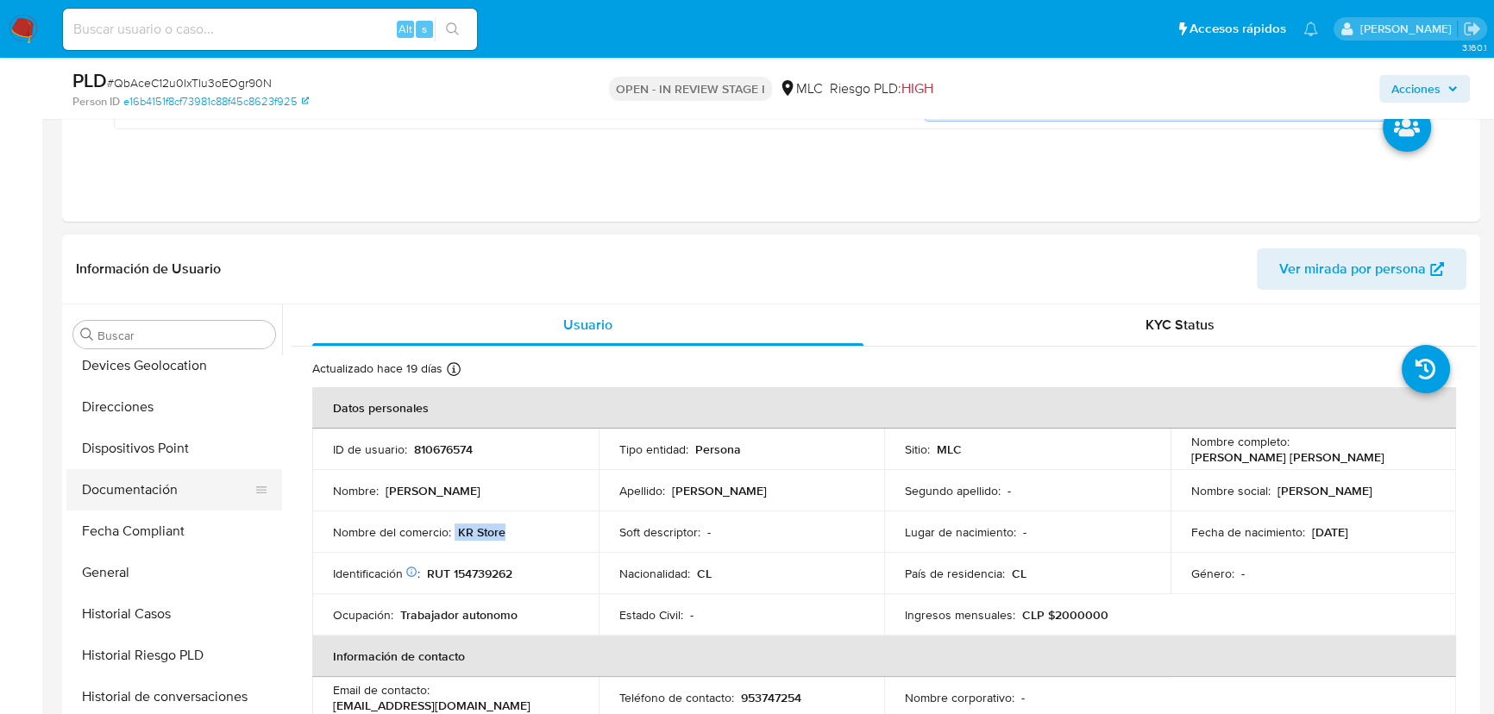
scroll to position [392, 0]
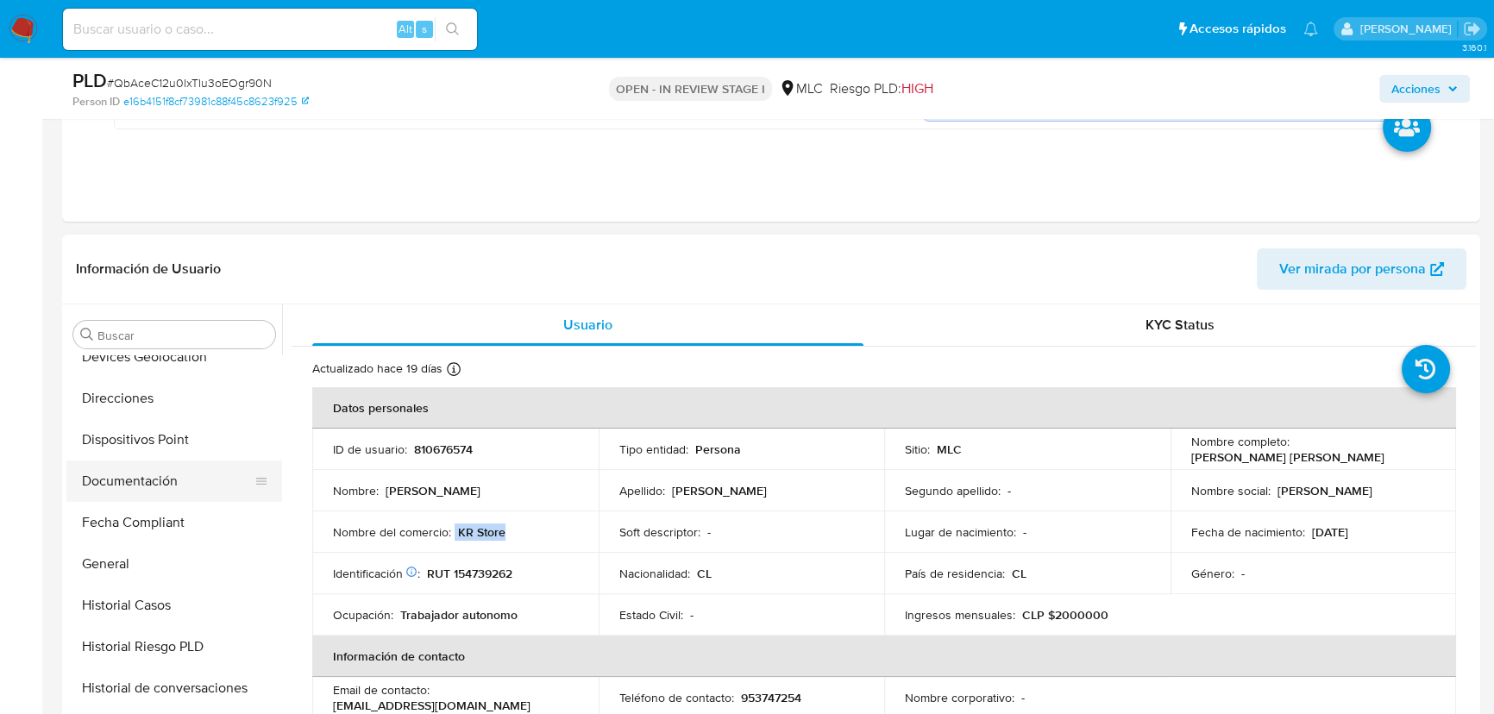
click at [153, 486] on button "Documentación" at bounding box center [167, 481] width 202 height 41
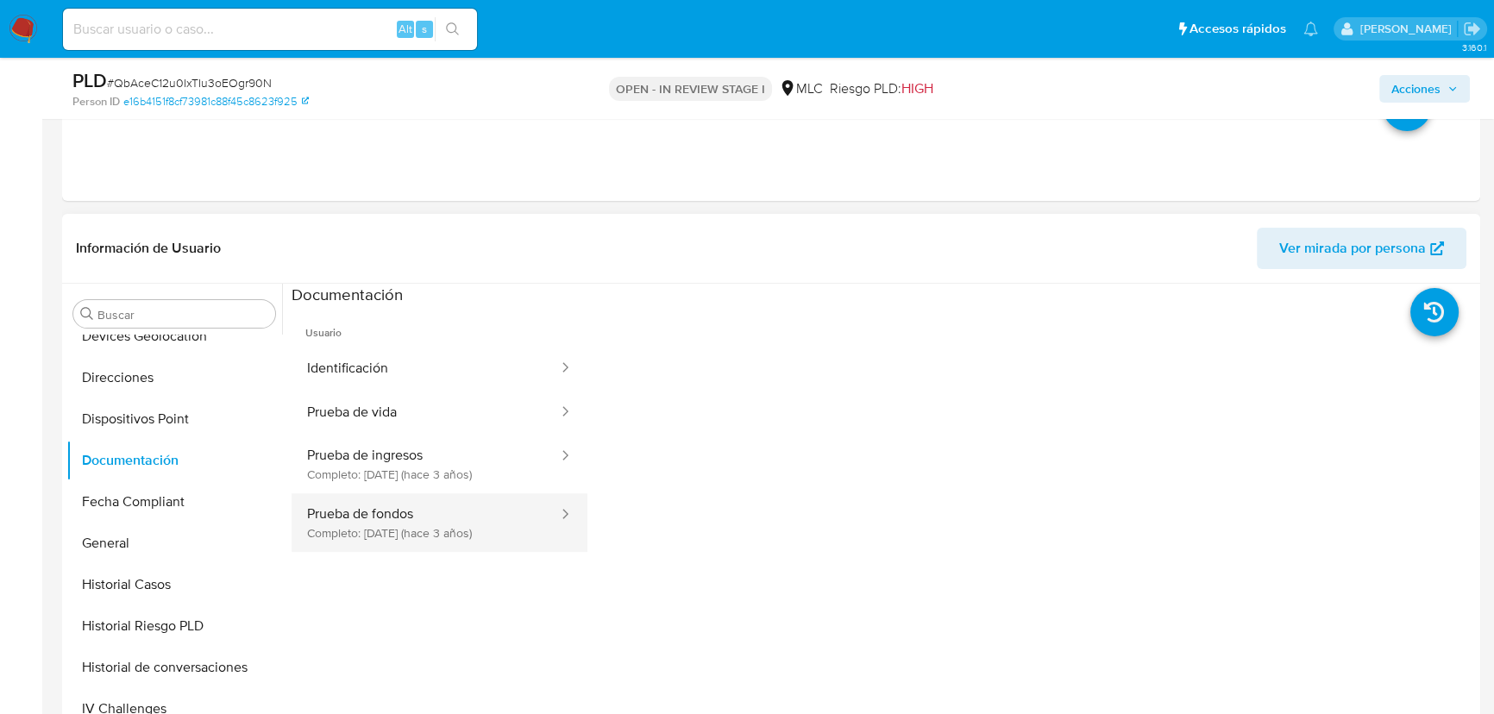
click at [448, 519] on button "Prueba de fondos Completo: 02/03/2023 (hace 3 años)" at bounding box center [426, 523] width 268 height 59
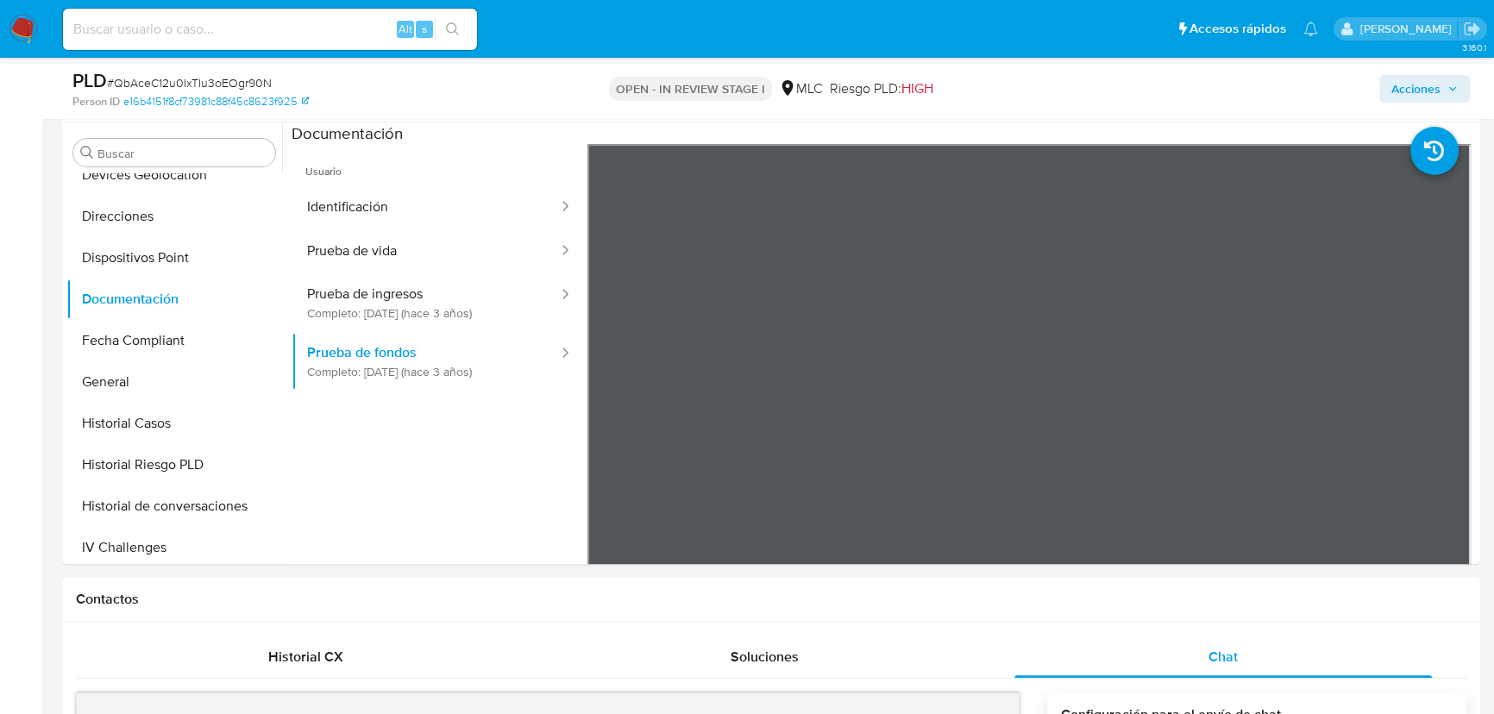
scroll to position [633, 0]
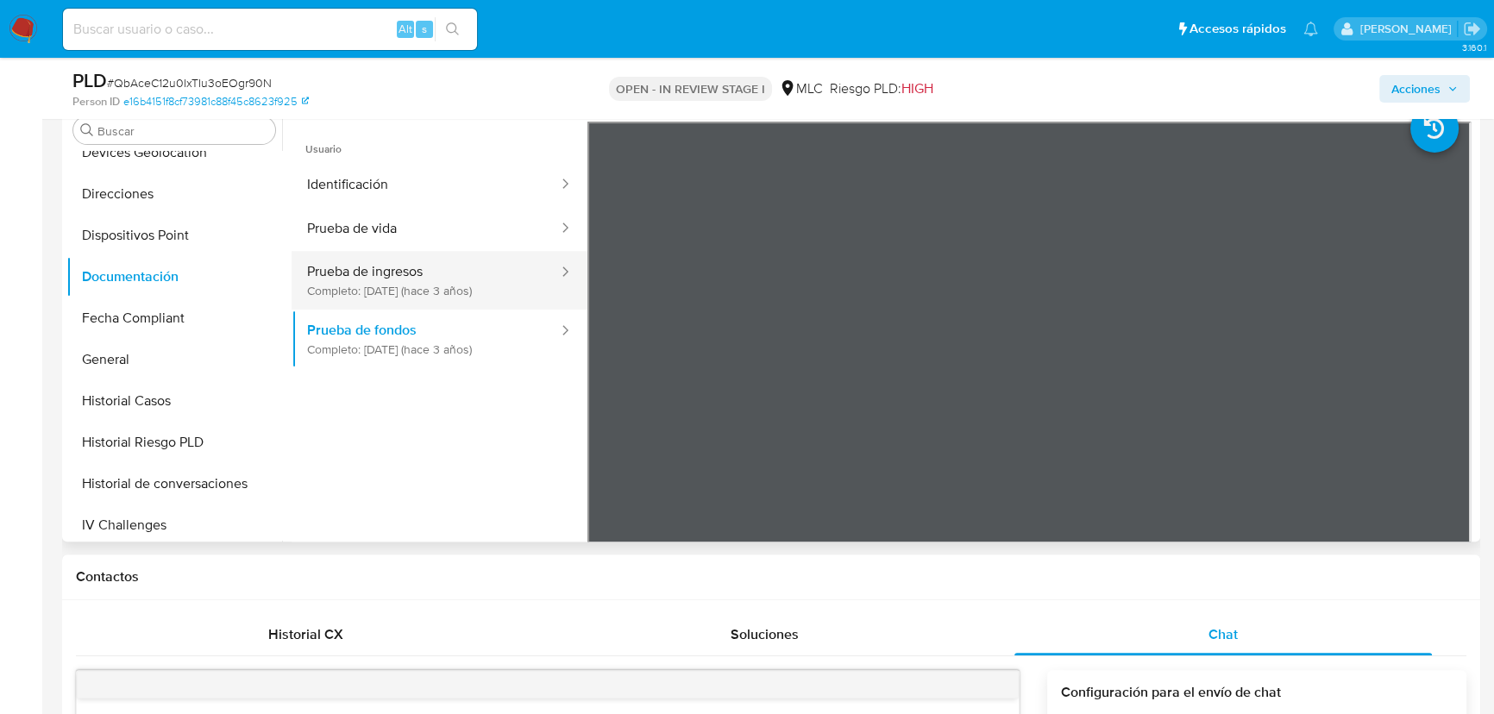
click at [402, 286] on button "Prueba de ingresos Completo: 25/04/2022 (hace 3 años)" at bounding box center [426, 280] width 268 height 59
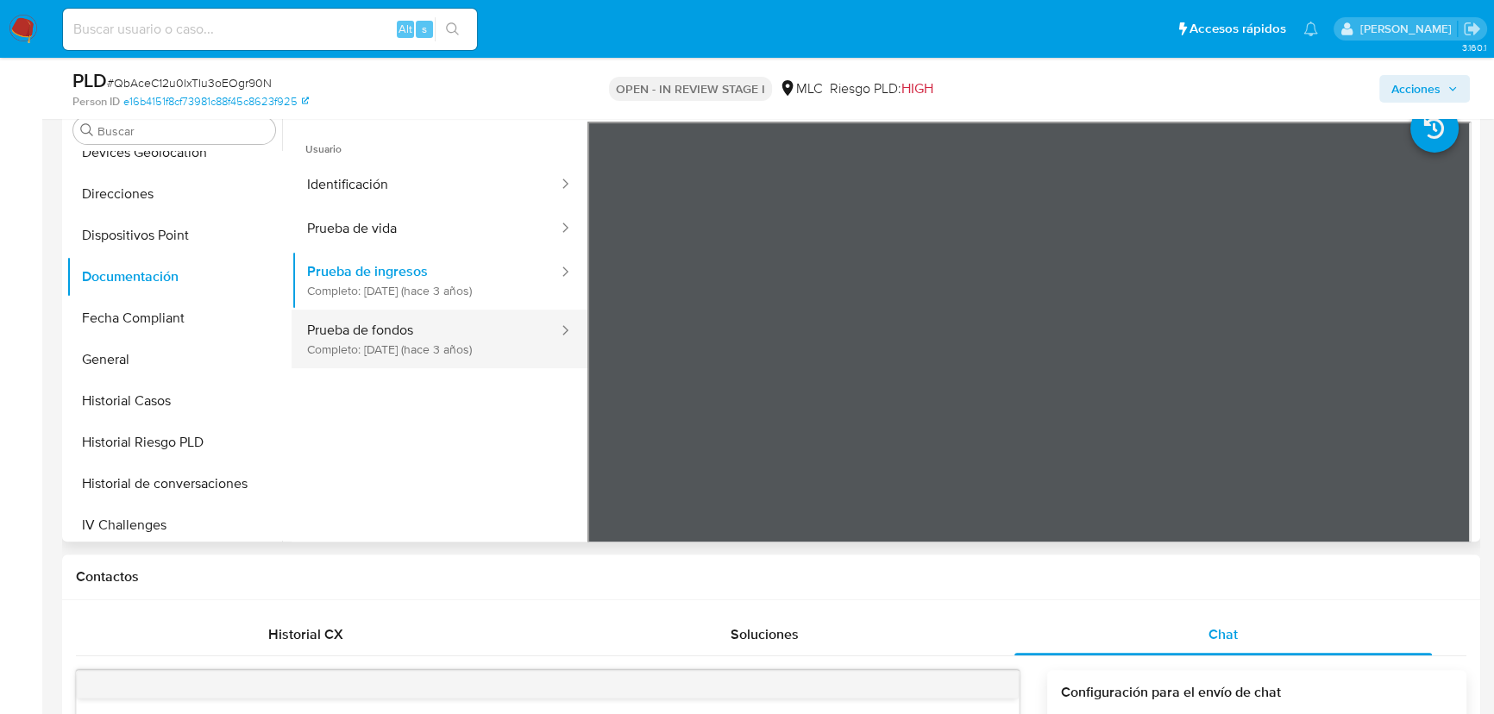
click at [429, 345] on button "Prueba de fondos Completo: 02/03/2023 (hace 3 años)" at bounding box center [426, 339] width 268 height 59
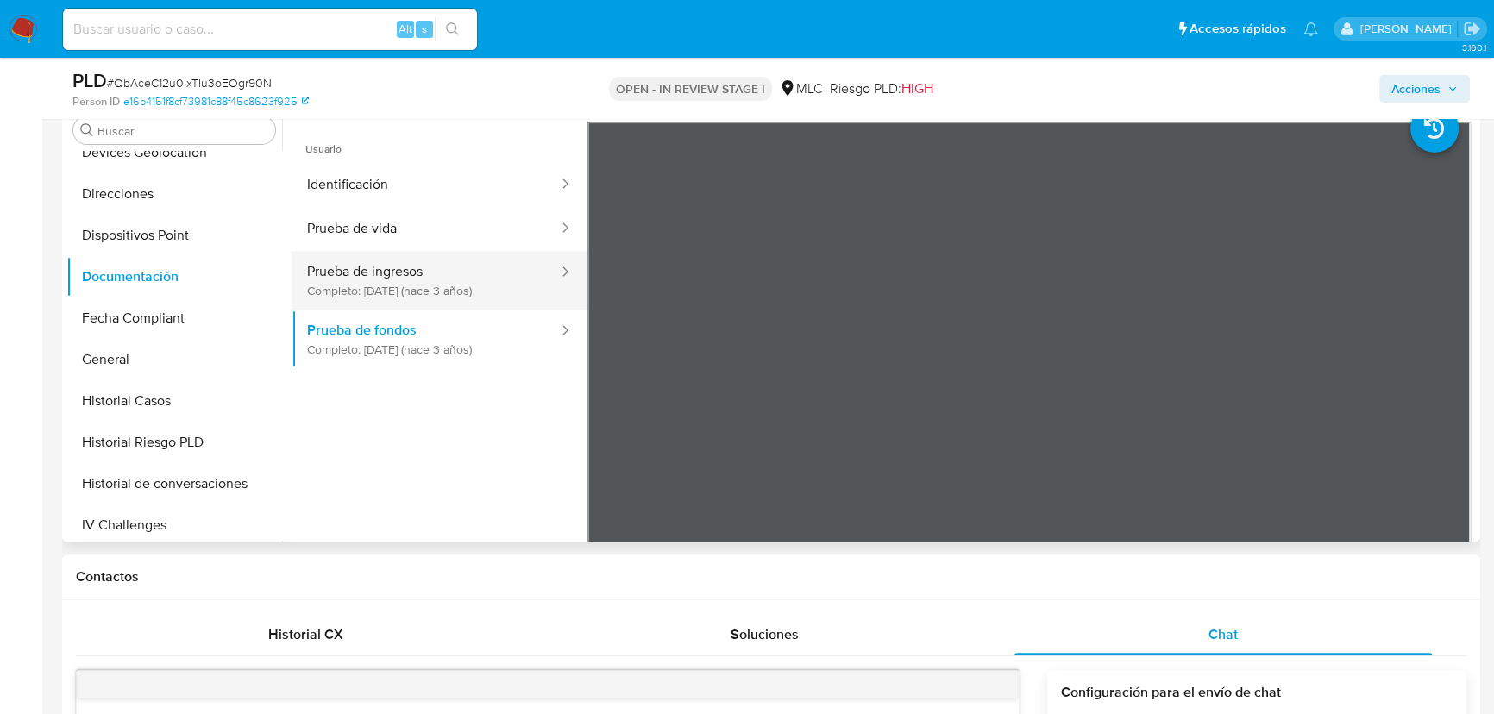
click at [356, 287] on button "Prueba de ingresos Completo: 25/04/2022 (hace 3 años)" at bounding box center [426, 280] width 268 height 59
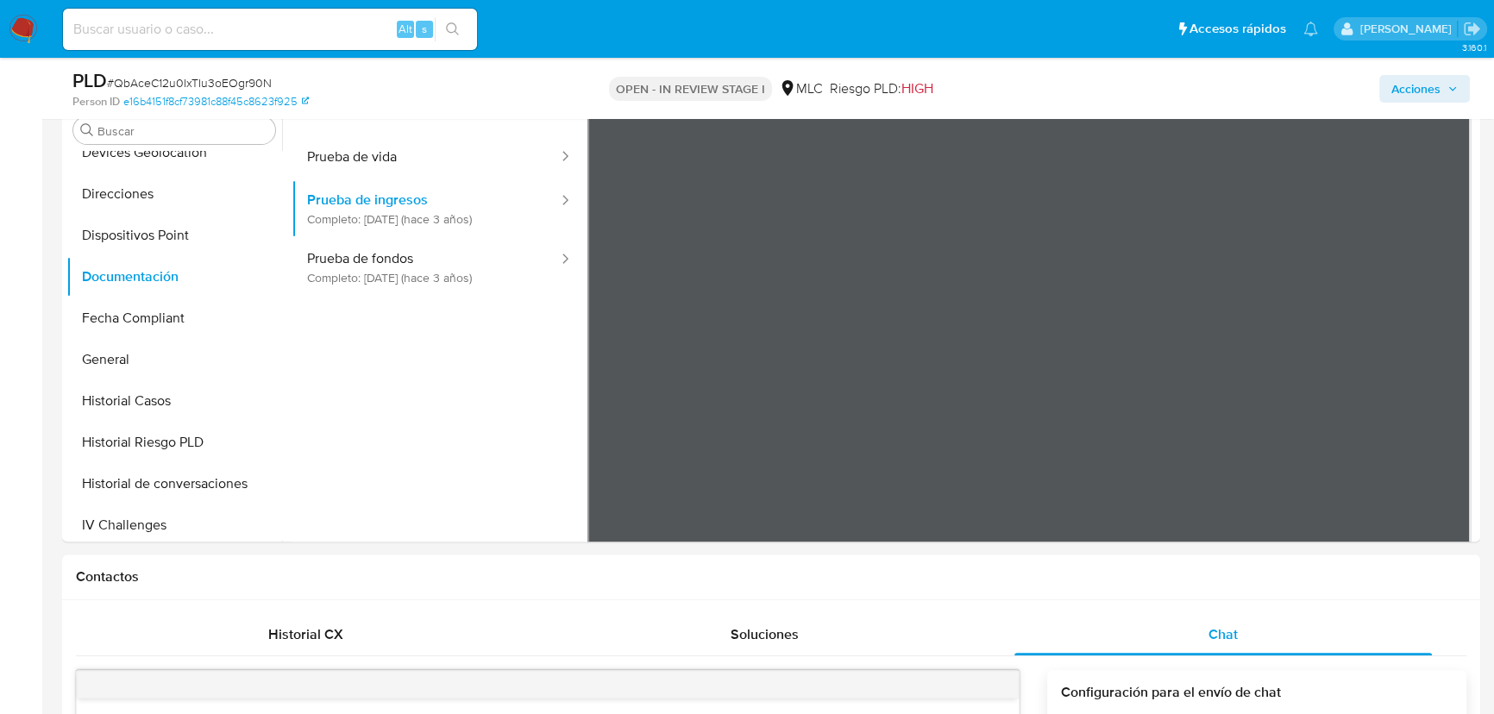
scroll to position [0, 0]
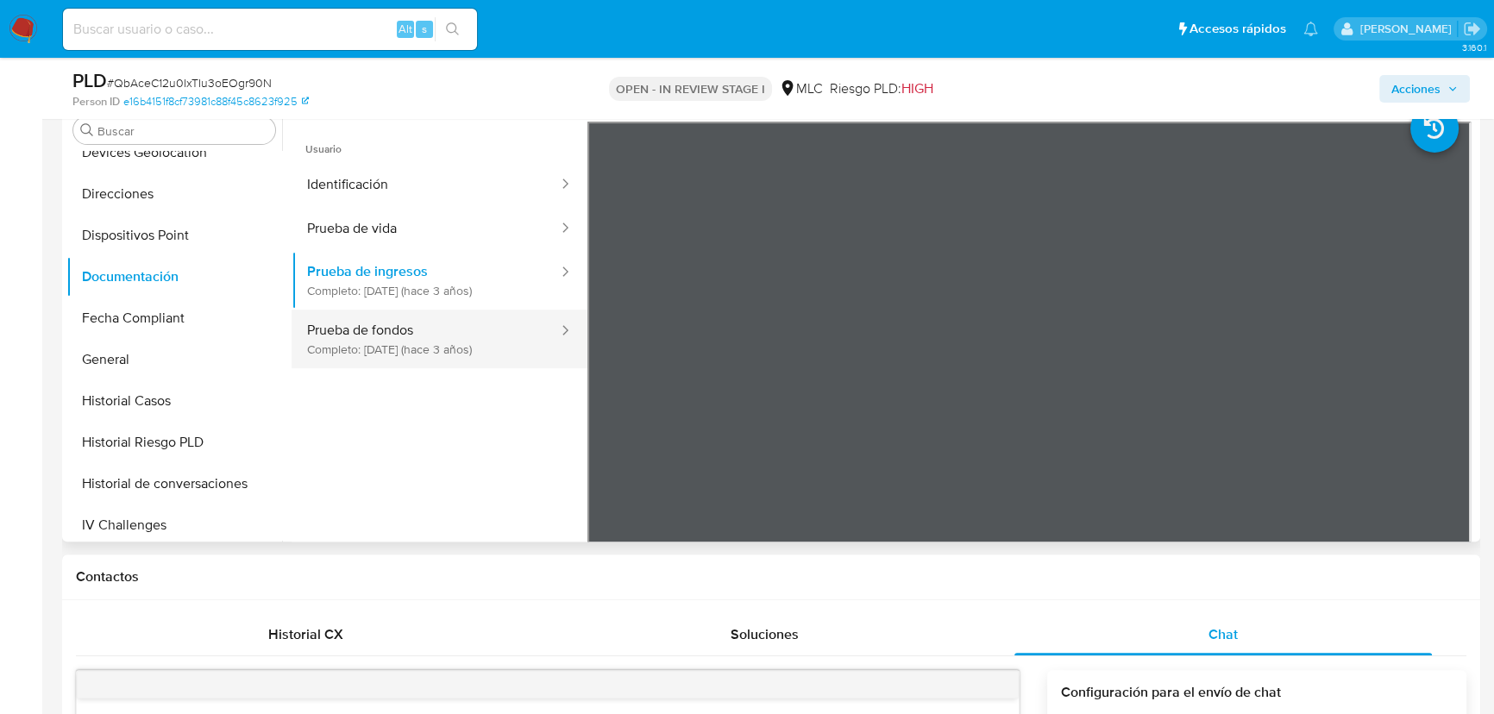
click at [427, 324] on button "Prueba de fondos Completo: 02/03/2023 (hace 3 años)" at bounding box center [426, 339] width 268 height 59
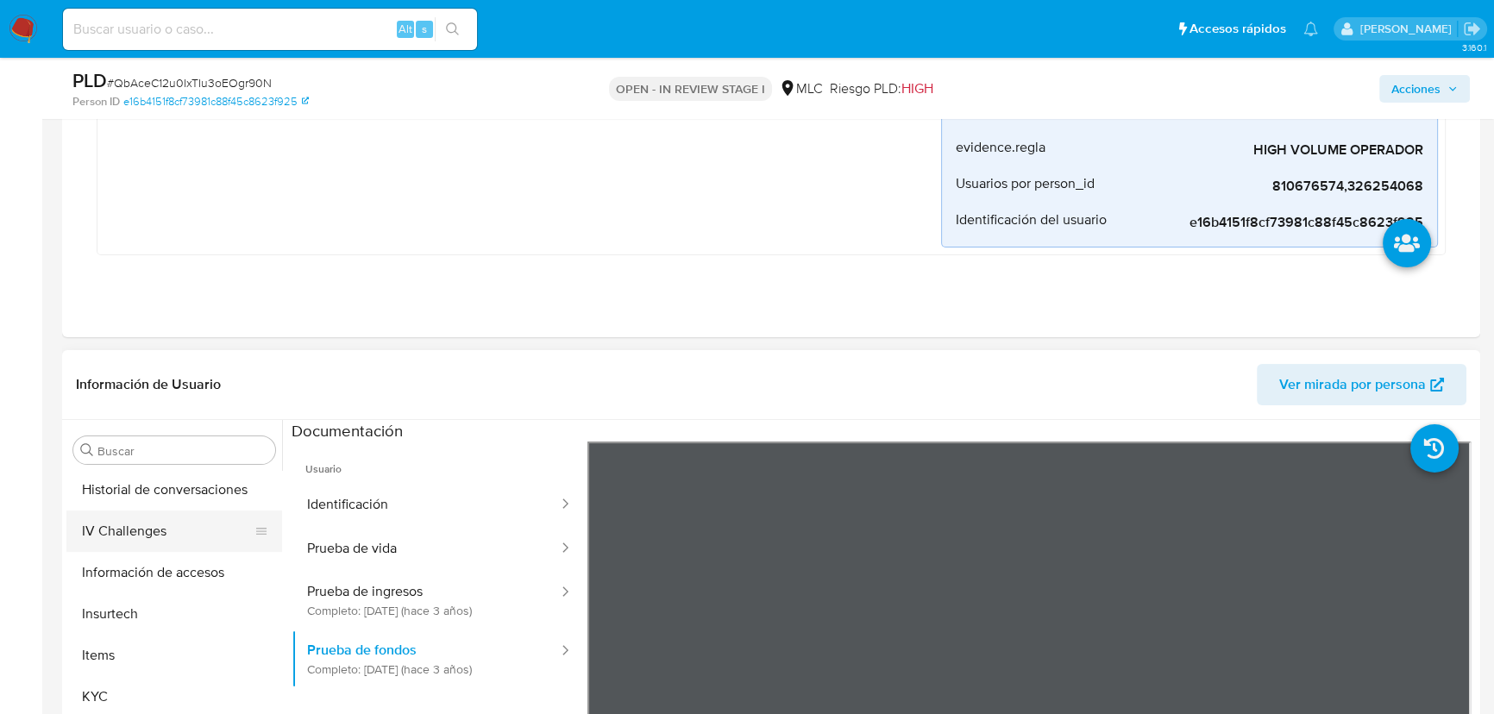
scroll to position [784, 0]
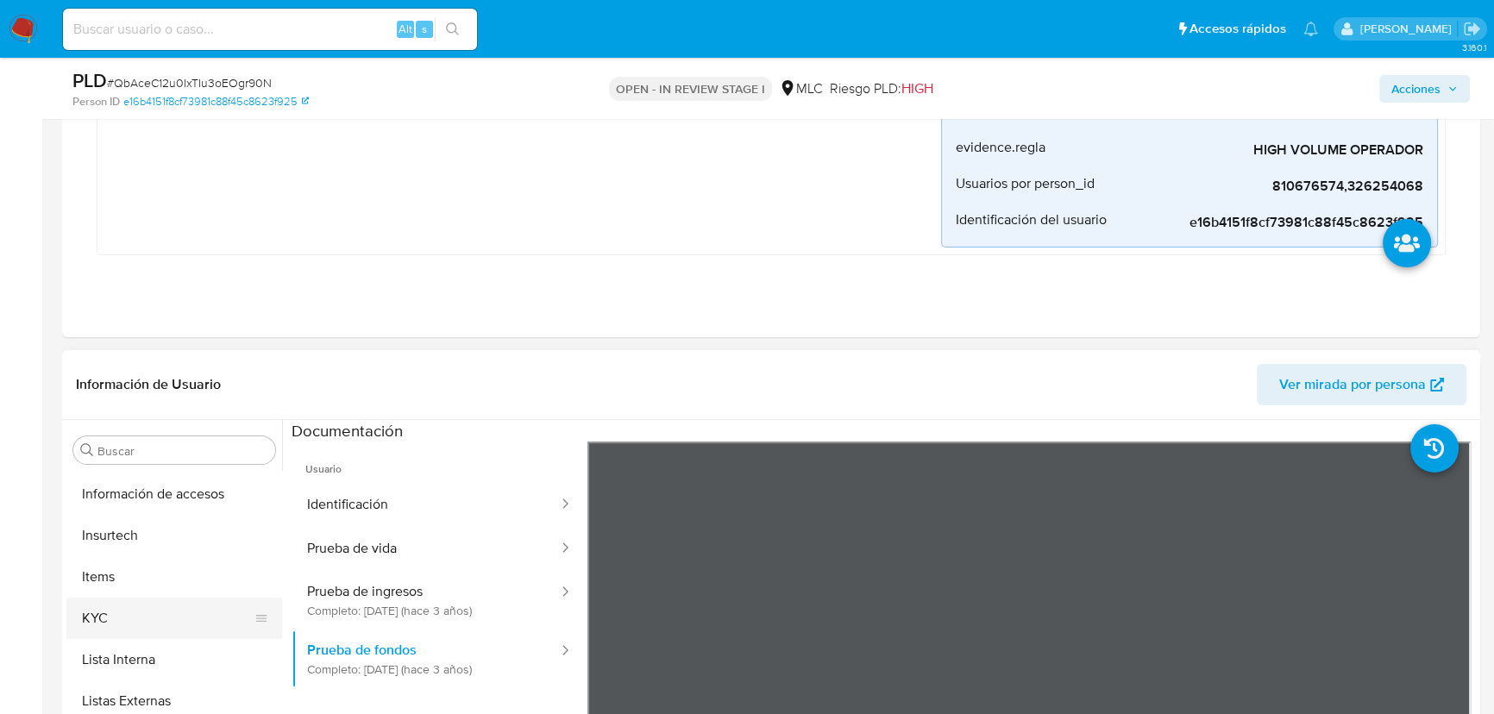
click at [175, 606] on button "KYC" at bounding box center [167, 618] width 202 height 41
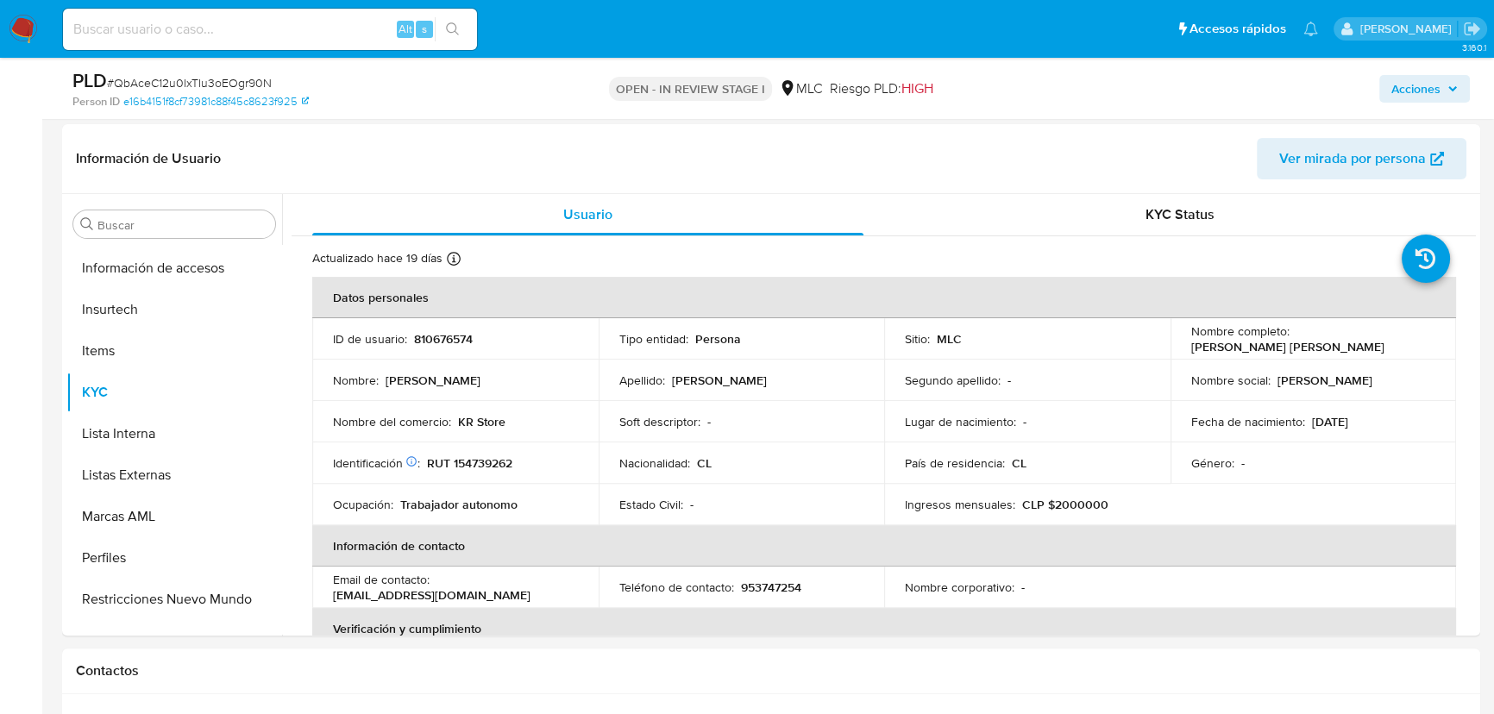
scroll to position [0, 0]
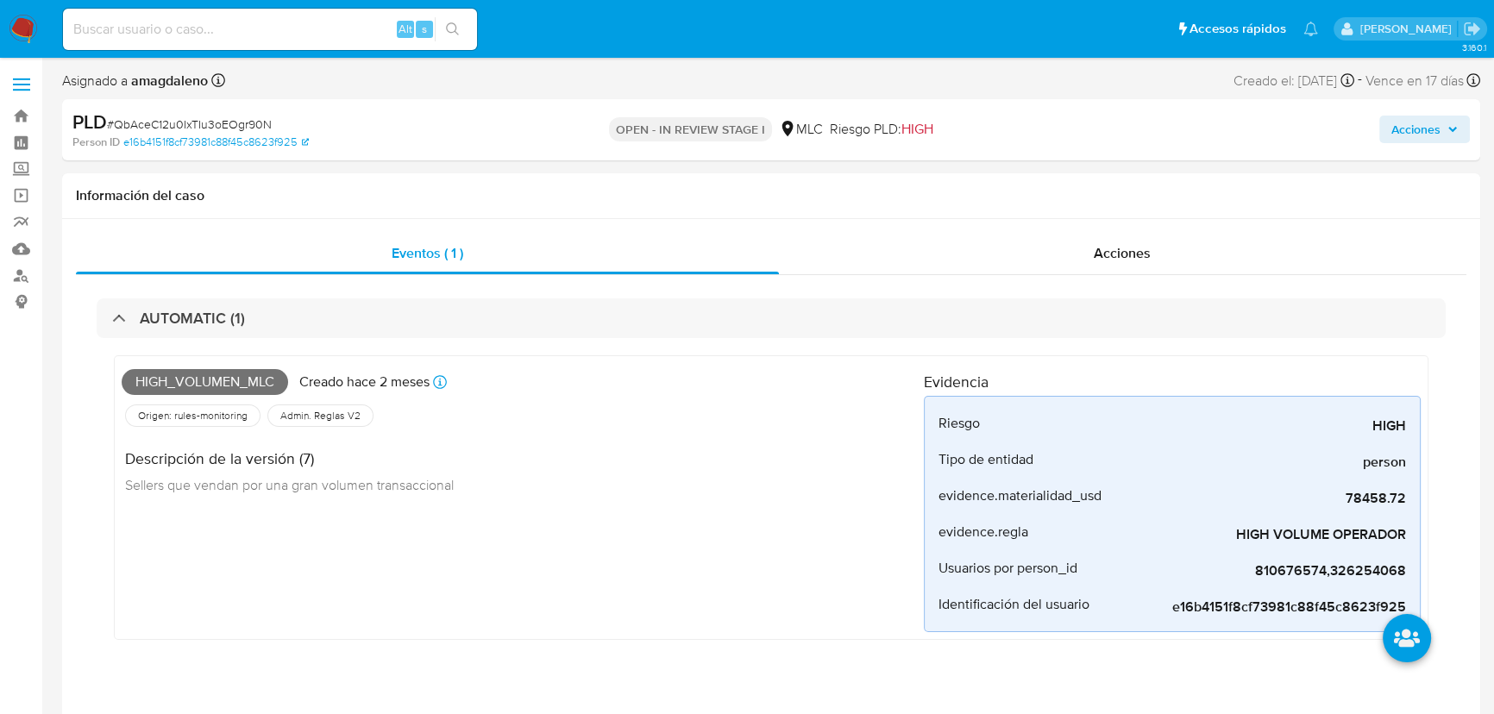
click at [1420, 129] on span "Acciones" at bounding box center [1416, 130] width 49 height 28
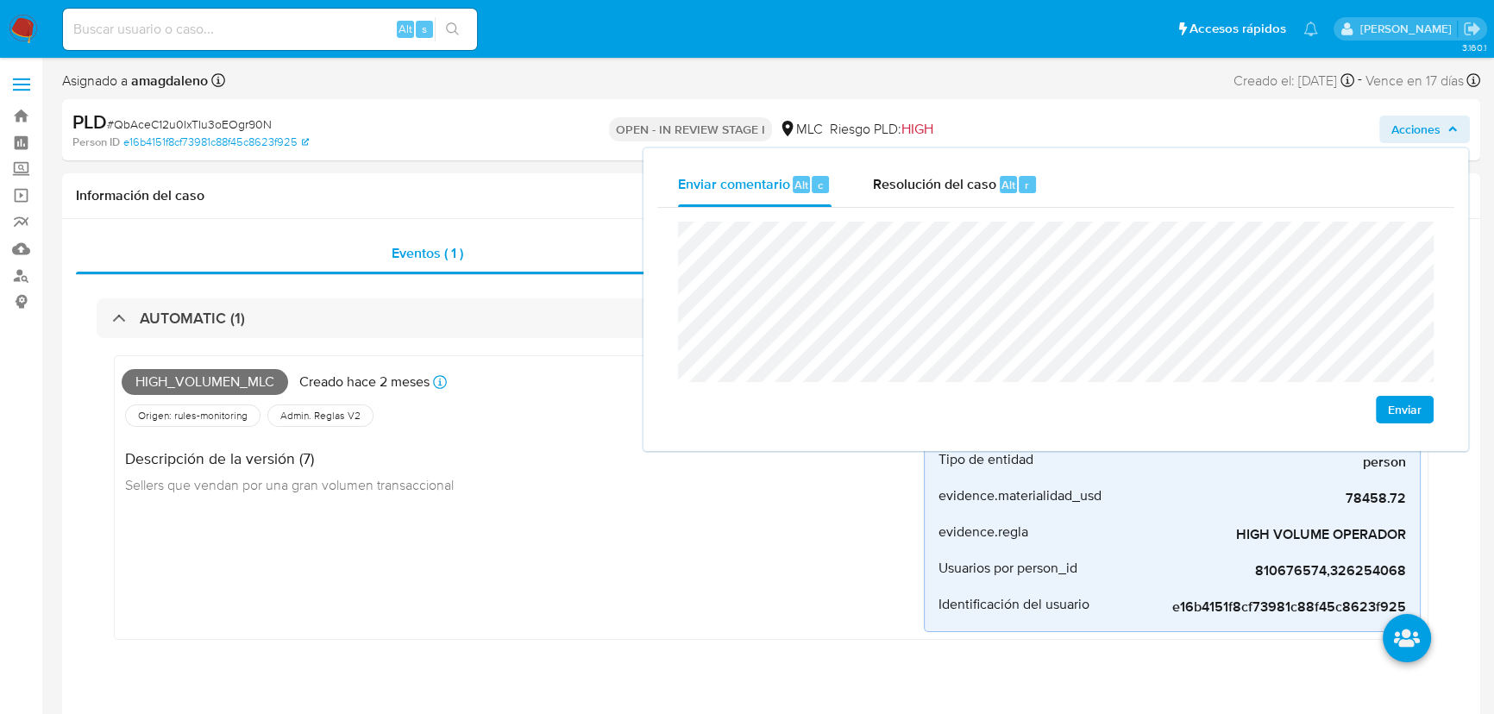
click at [0, 0] on lt-span "contiene" at bounding box center [0, 0] width 0 height 0
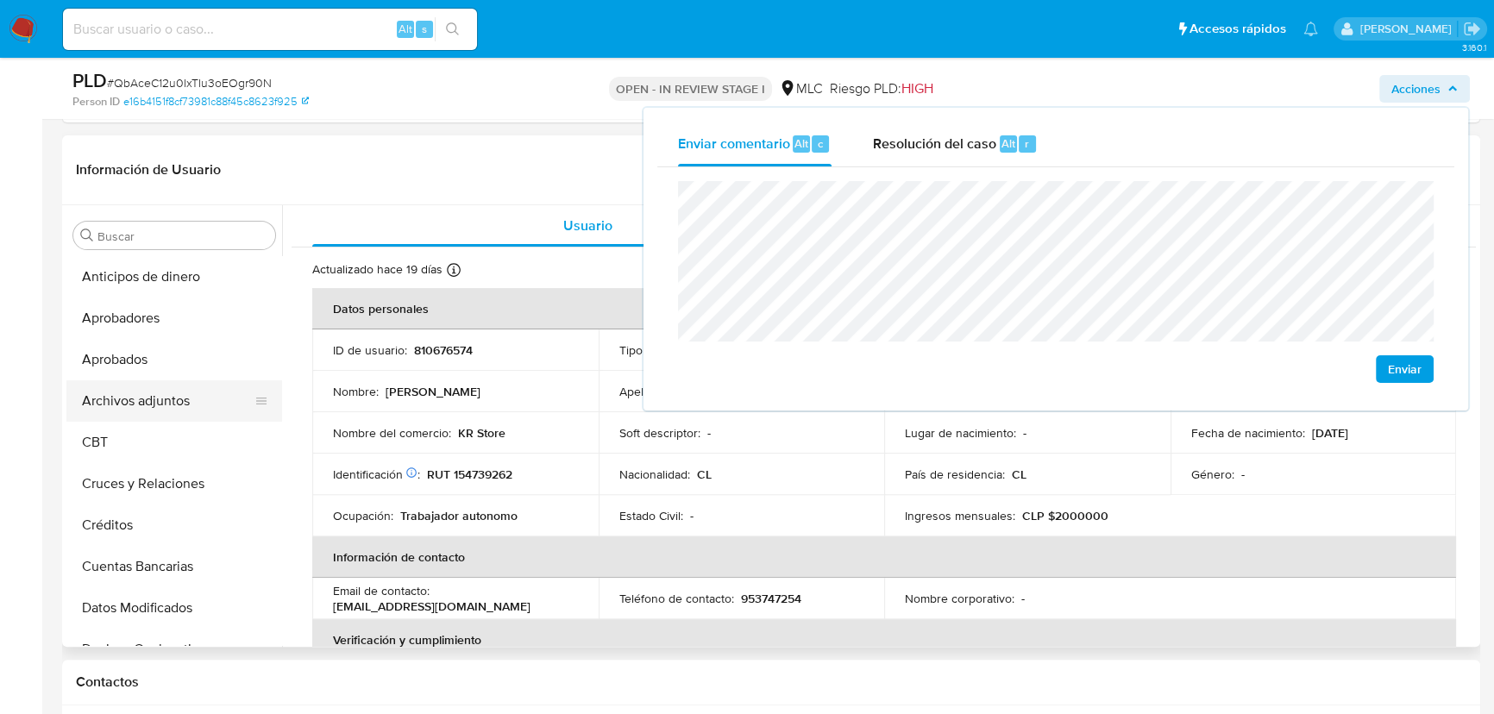
click at [136, 399] on button "Archivos adjuntos" at bounding box center [167, 401] width 202 height 41
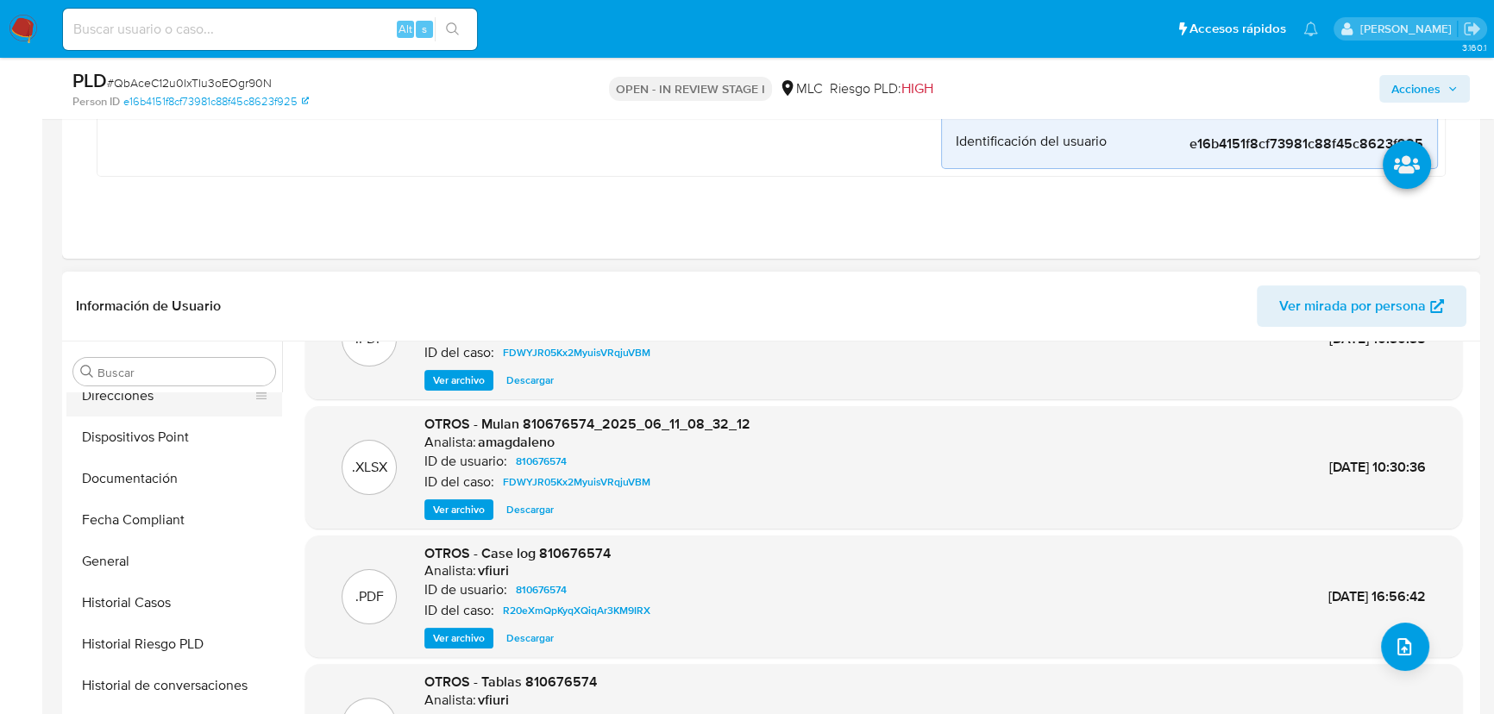
scroll to position [470, 0]
click at [147, 556] on button "Historial Casos" at bounding box center [167, 564] width 202 height 41
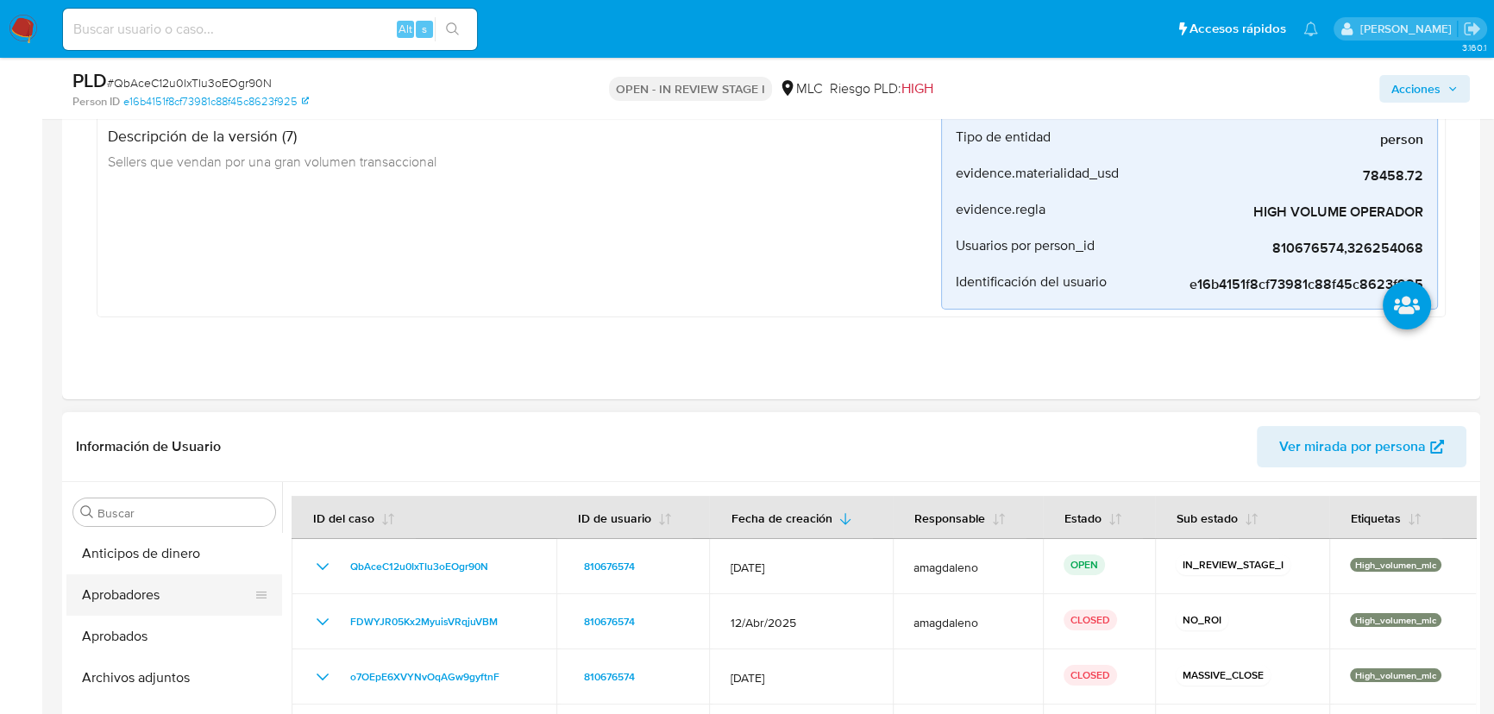
scroll to position [392, 0]
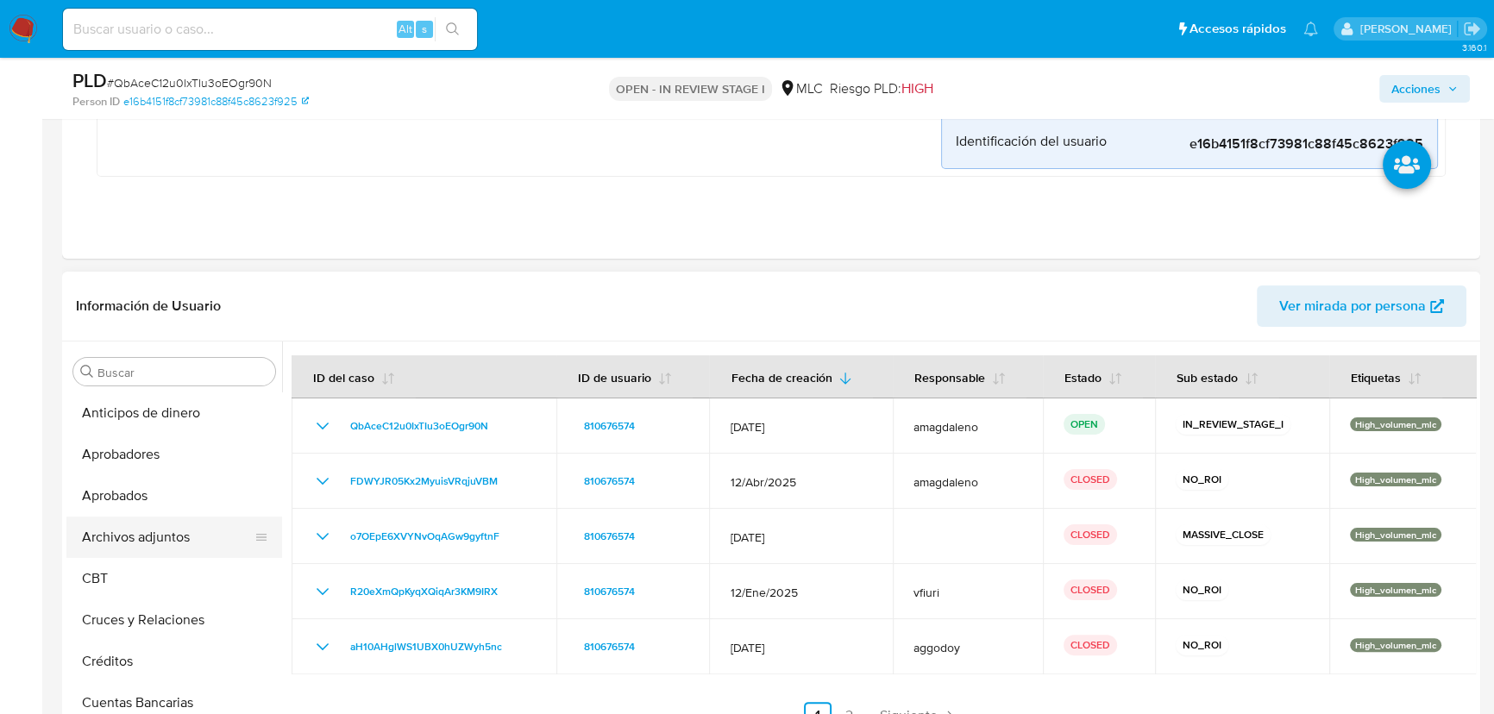
click at [166, 525] on button "Archivos adjuntos" at bounding box center [167, 537] width 202 height 41
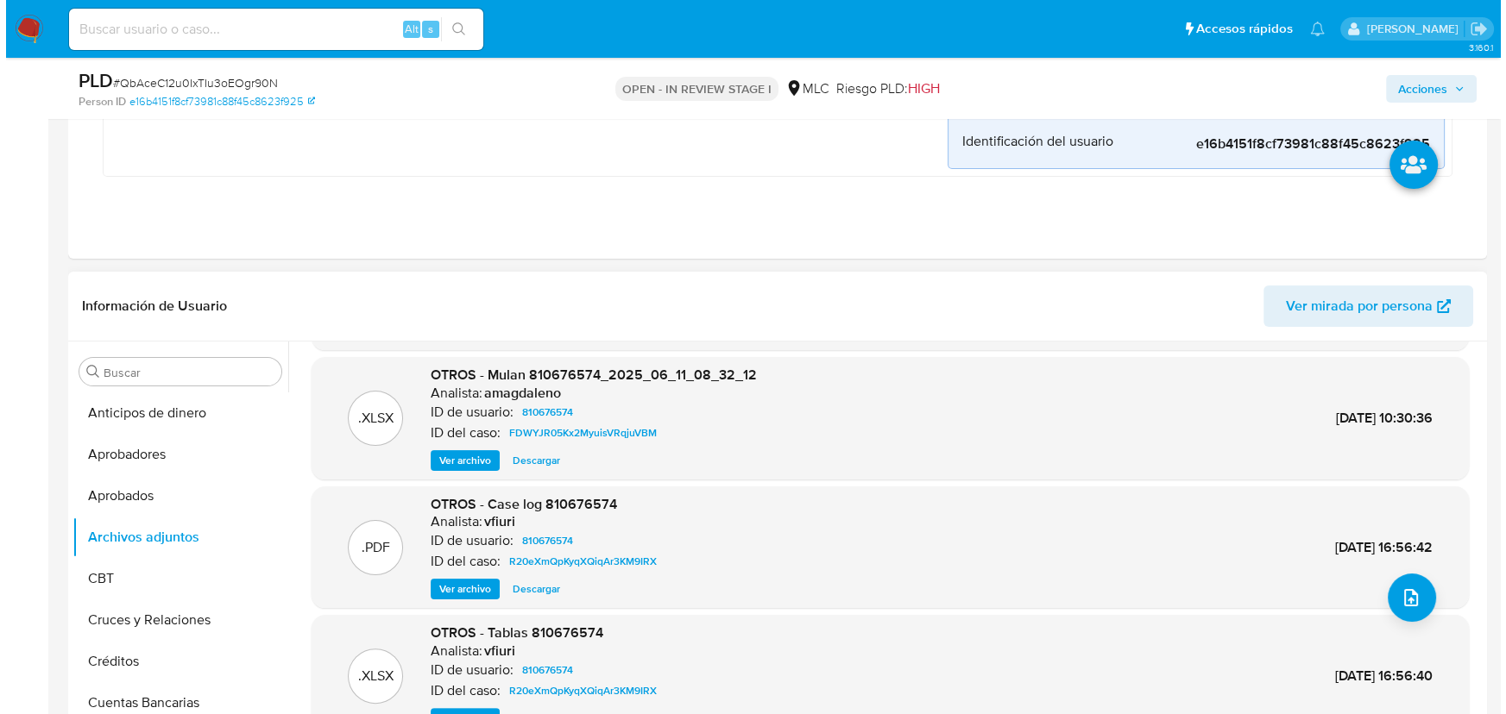
scroll to position [145, 0]
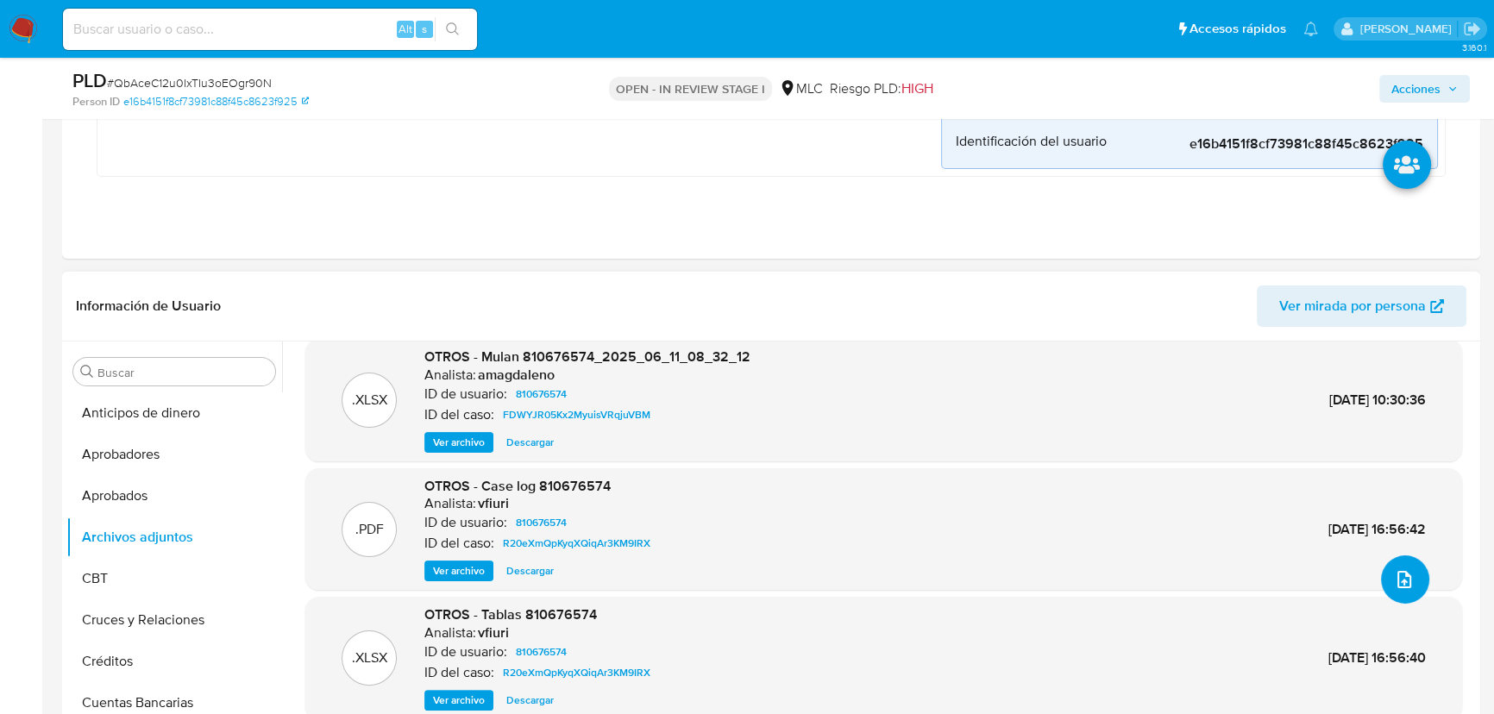
click at [1404, 587] on icon "upload-file" at bounding box center [1404, 579] width 21 height 21
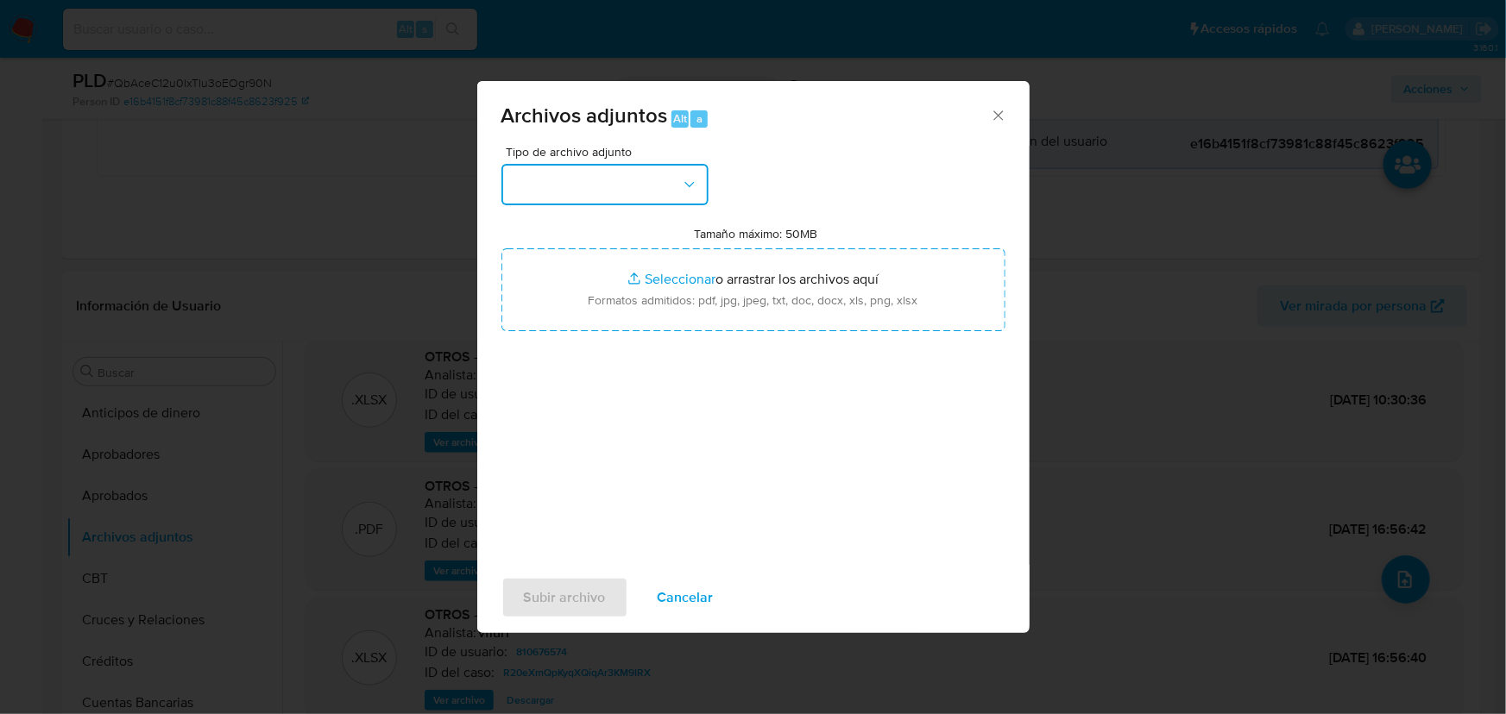
click at [586, 184] on button "button" at bounding box center [604, 184] width 207 height 41
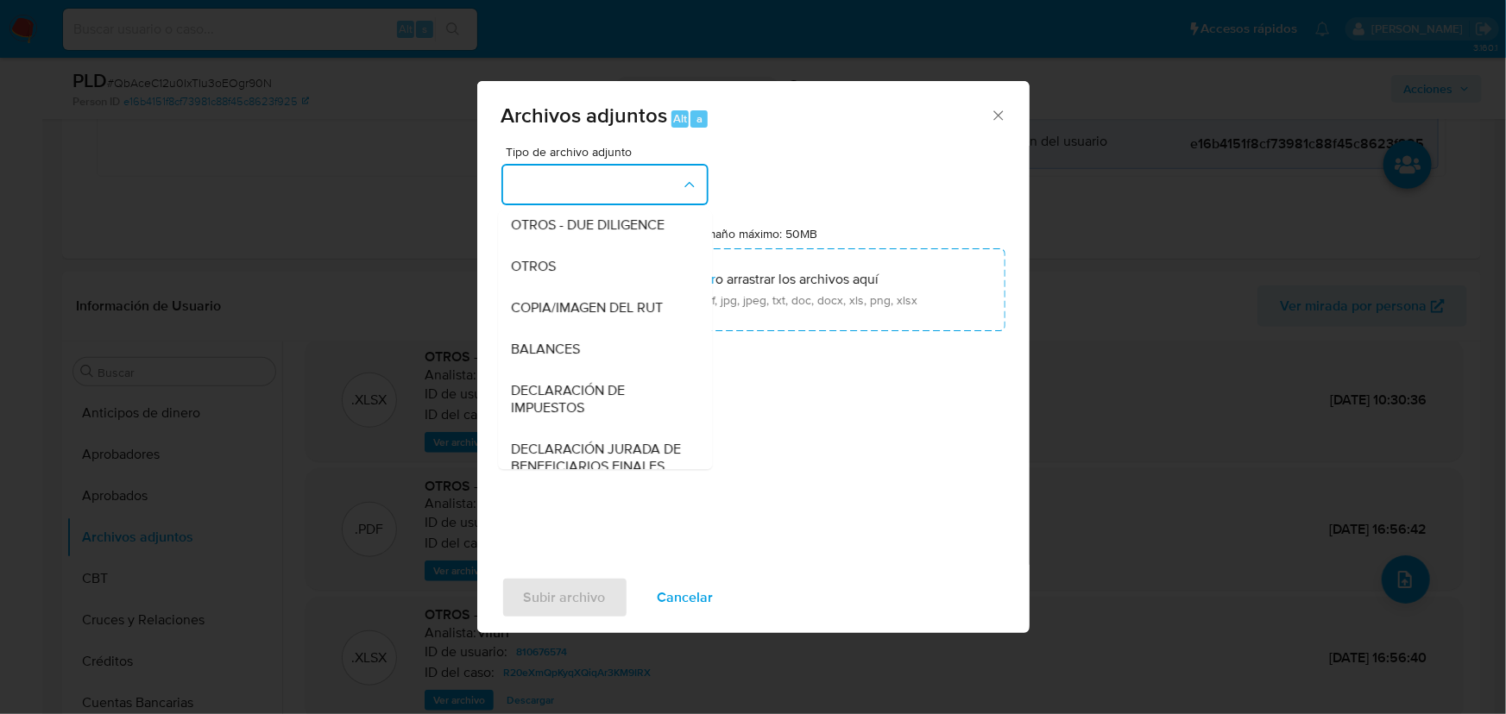
scroll to position [313, 0]
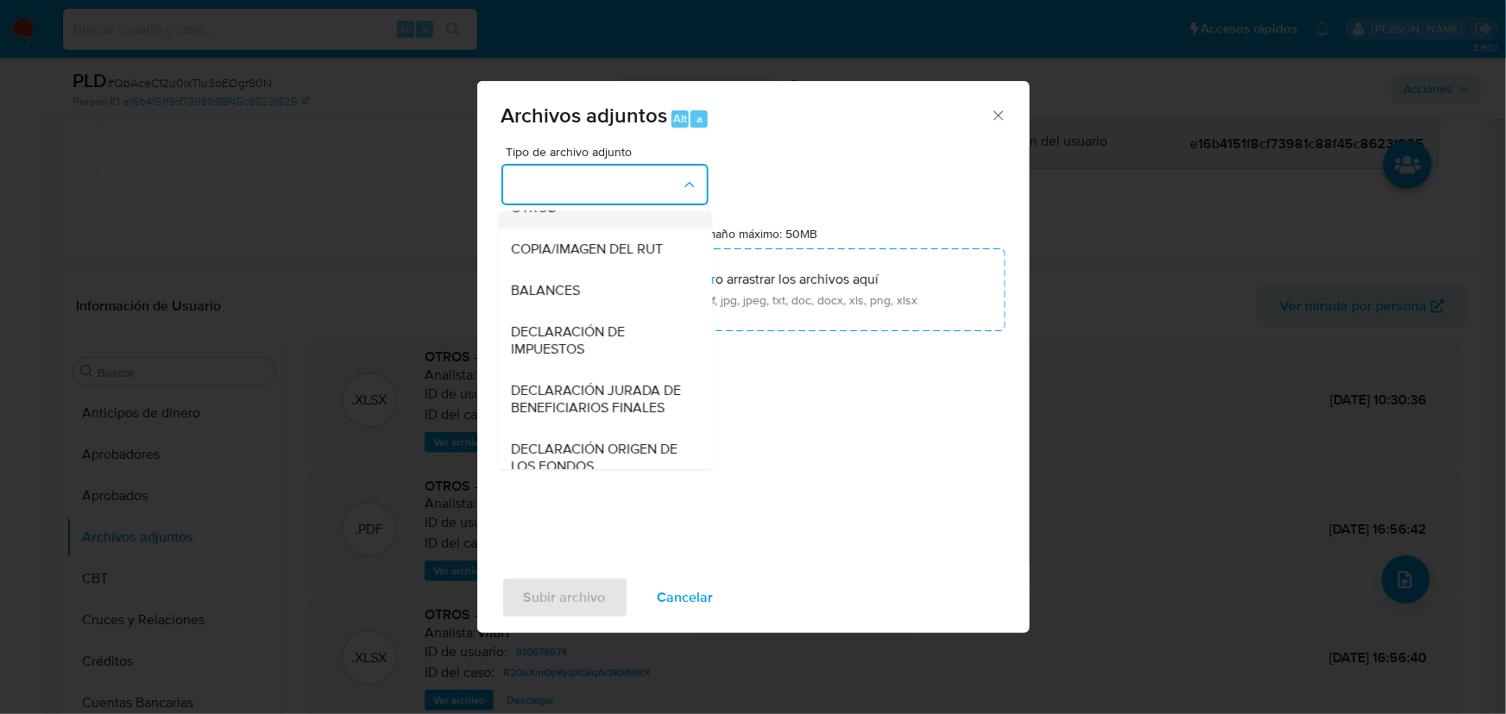
click at [526, 217] on span "OTROS" at bounding box center [534, 207] width 45 height 17
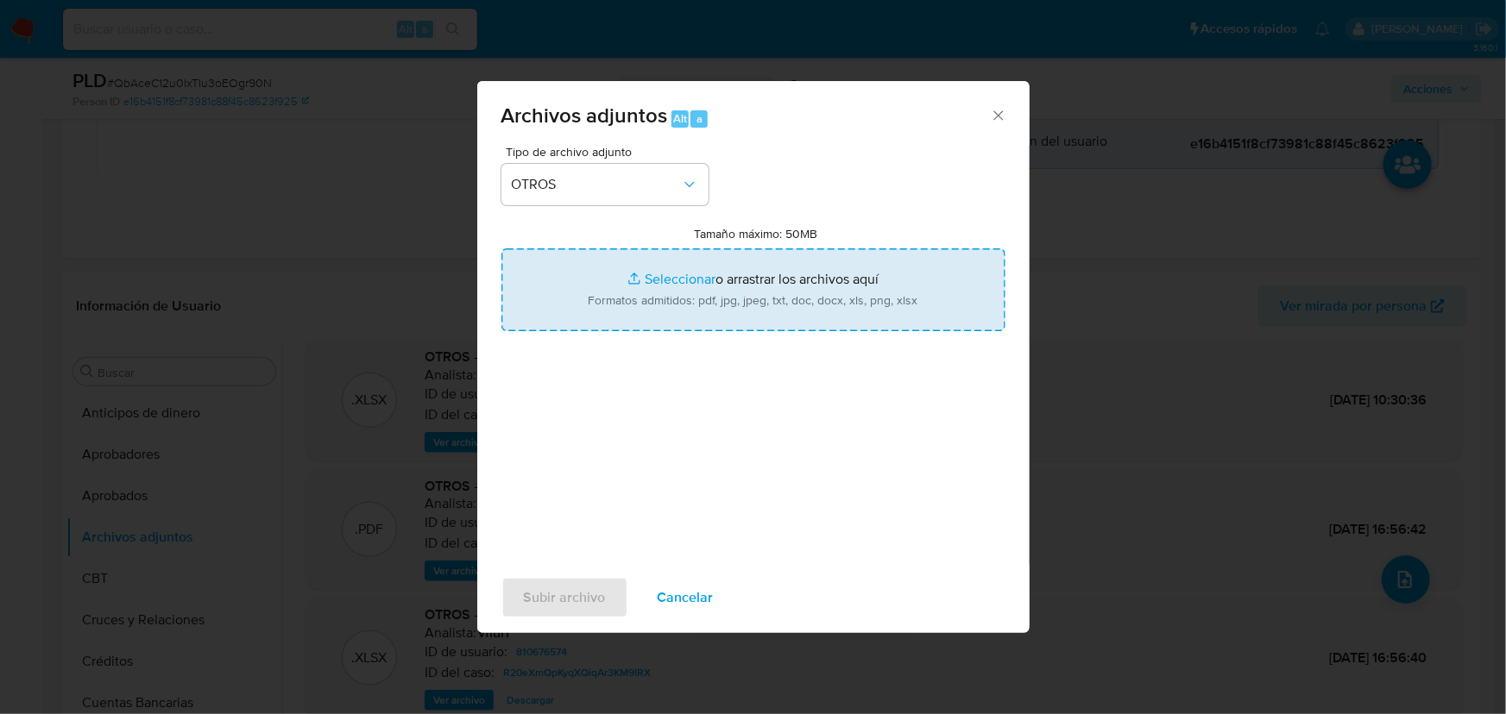
click at [688, 282] on input "Tamaño máximo: 50MB Seleccionar archivos" at bounding box center [753, 290] width 504 height 83
type input "C:\fakepath\810676574 - 23_09_2025.xlsx"
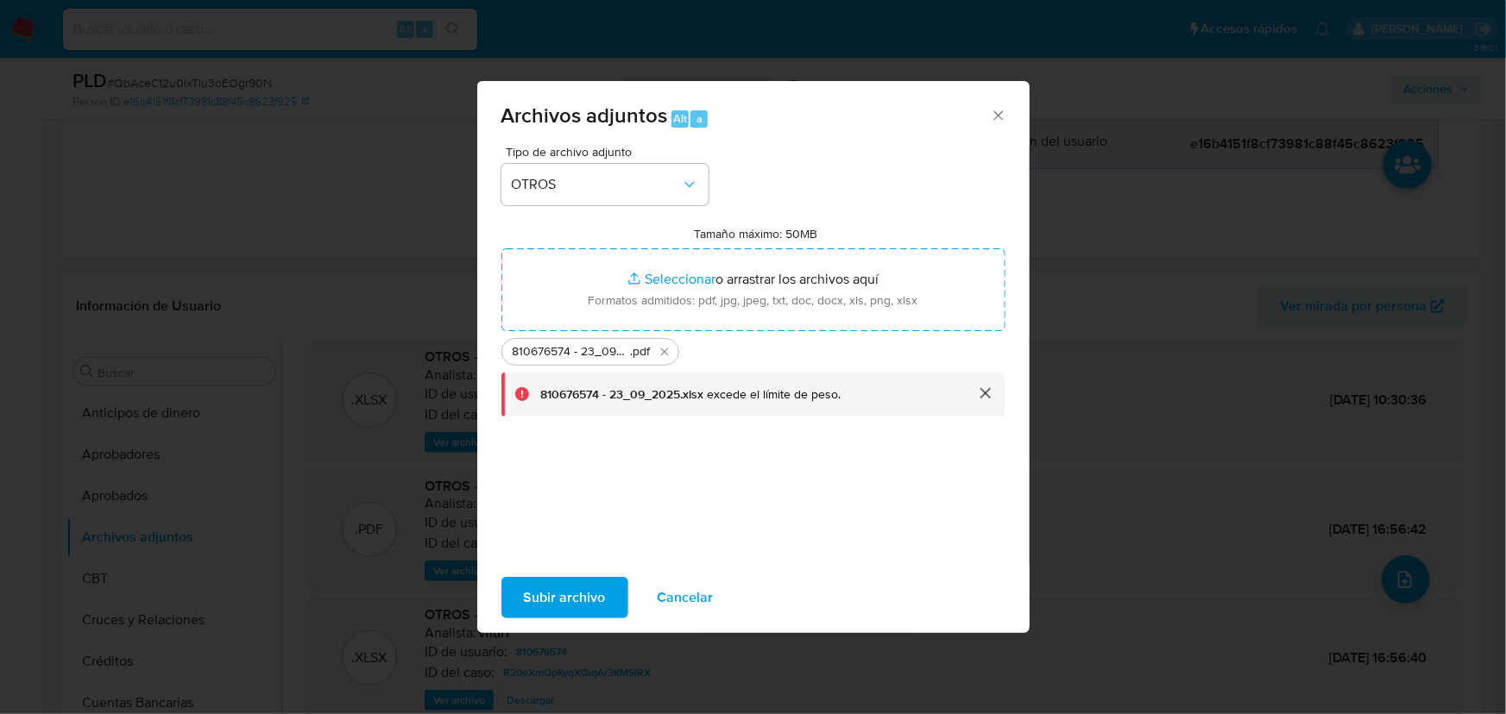
click at [988, 393] on button "cerrar" at bounding box center [984, 393] width 41 height 41
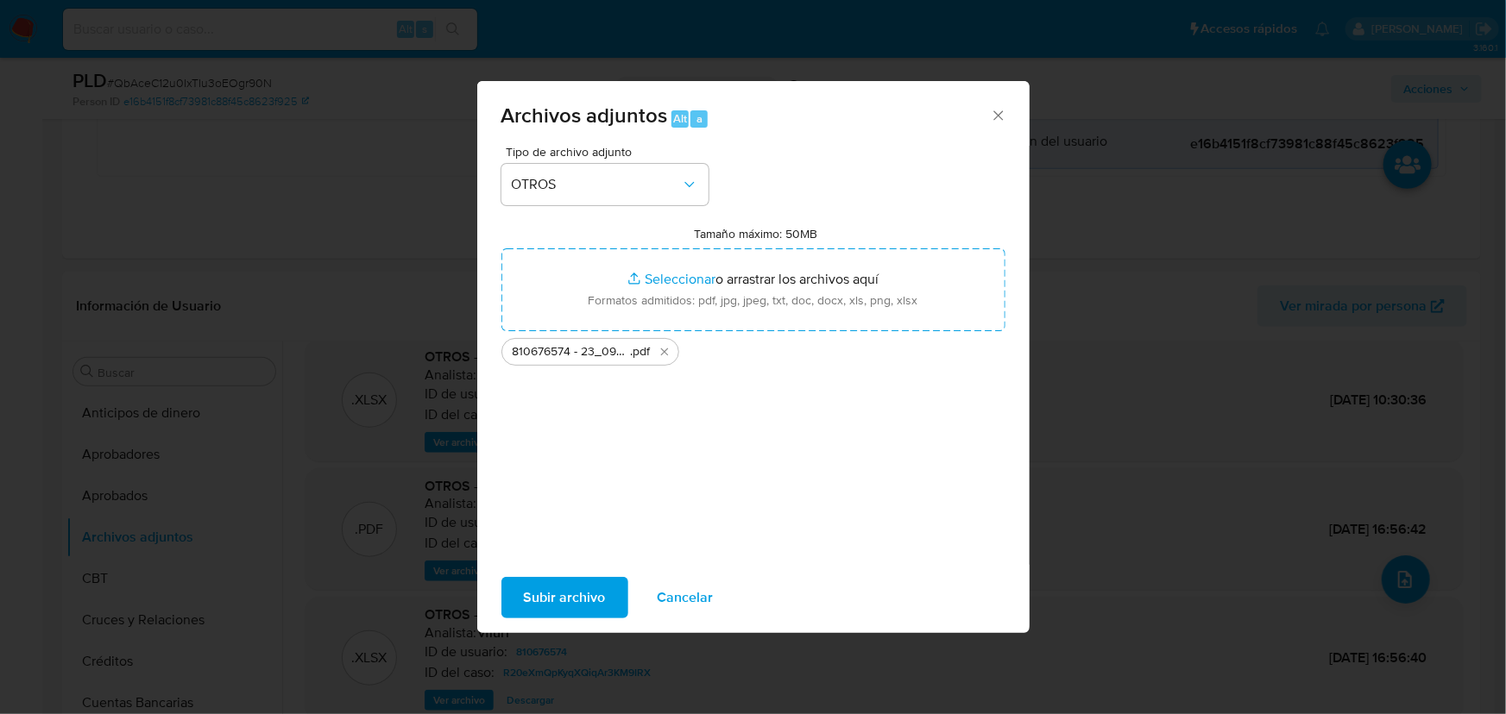
click at [578, 589] on span "Subir archivo" at bounding box center [565, 598] width 82 height 38
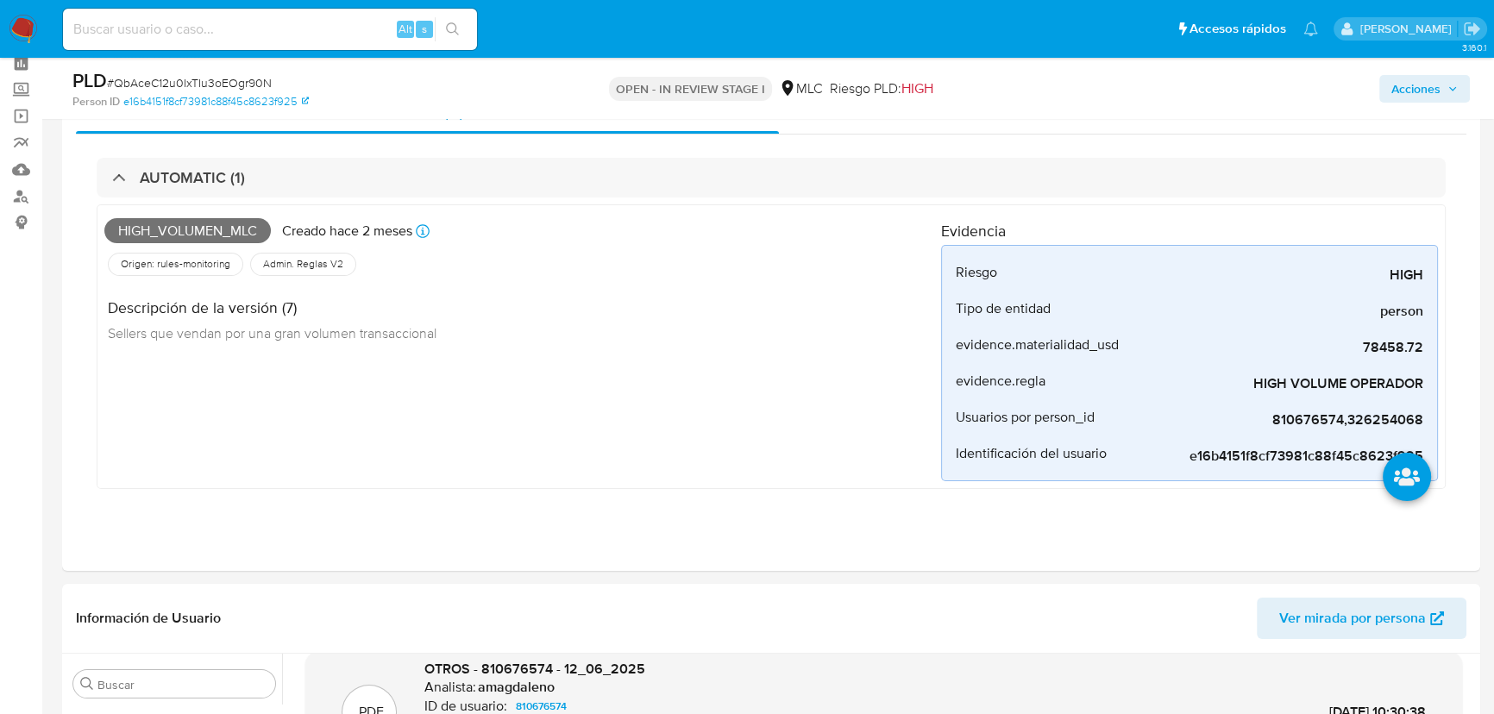
scroll to position [78, 0]
click at [1450, 79] on span "Acciones" at bounding box center [1425, 89] width 66 height 24
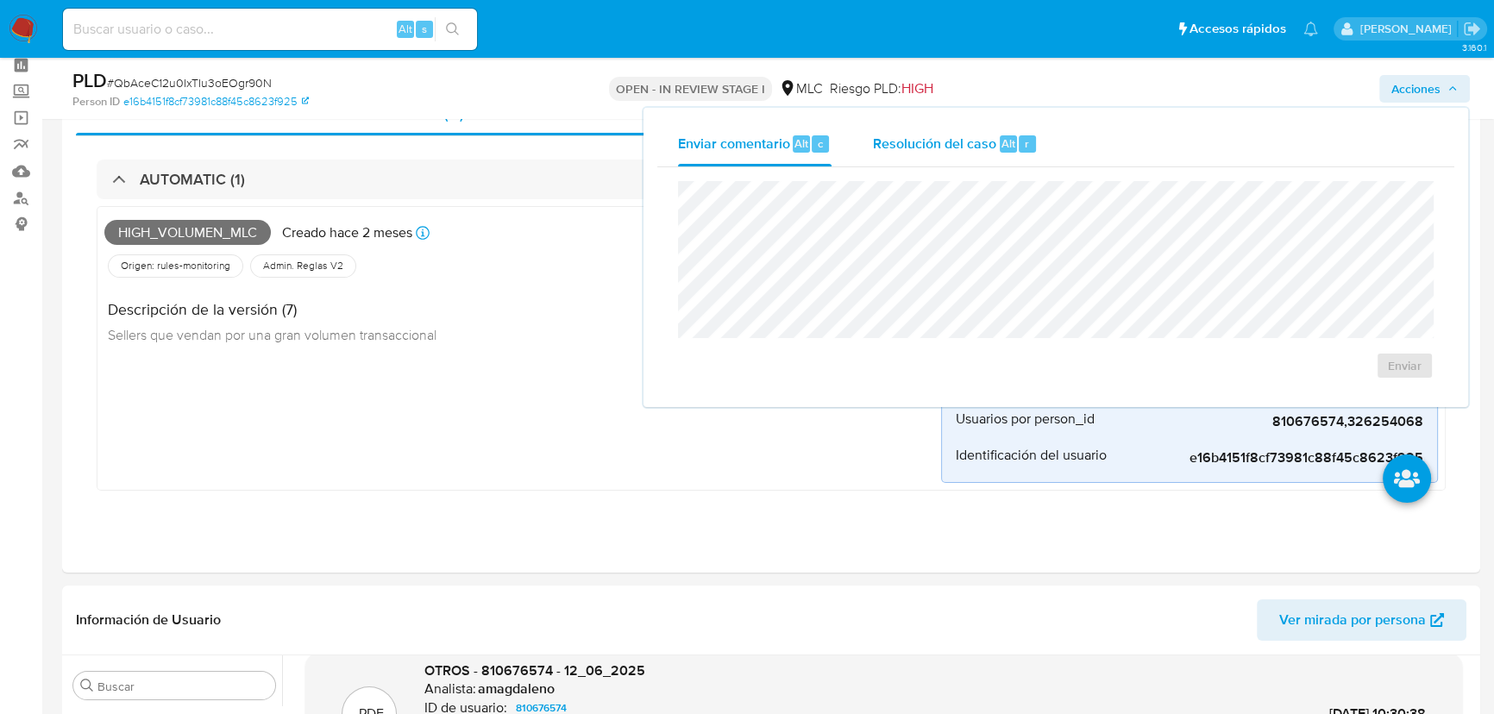
click at [902, 161] on div "Resolución del caso Alt r" at bounding box center [955, 144] width 165 height 45
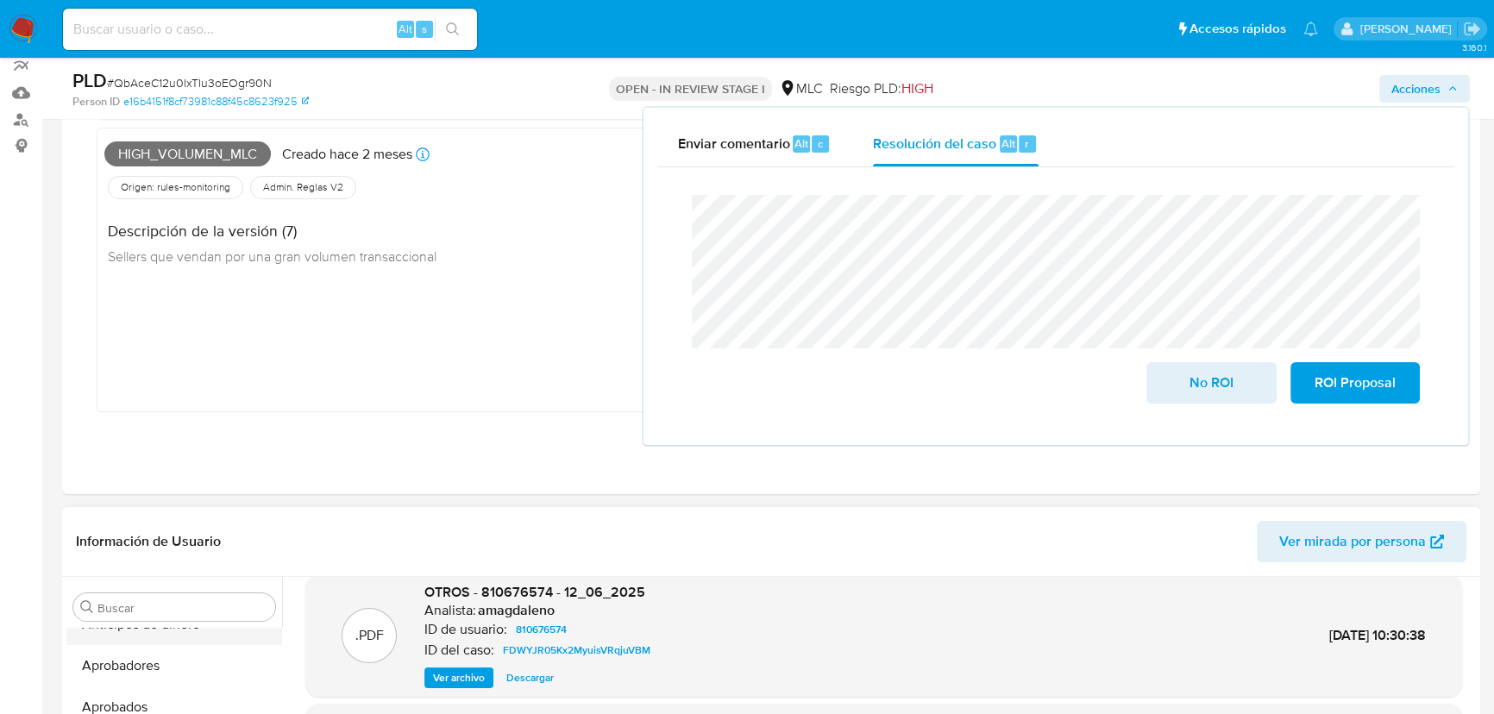
scroll to position [0, 0]
click at [162, 681] on button "Aprobadores" at bounding box center [167, 690] width 202 height 41
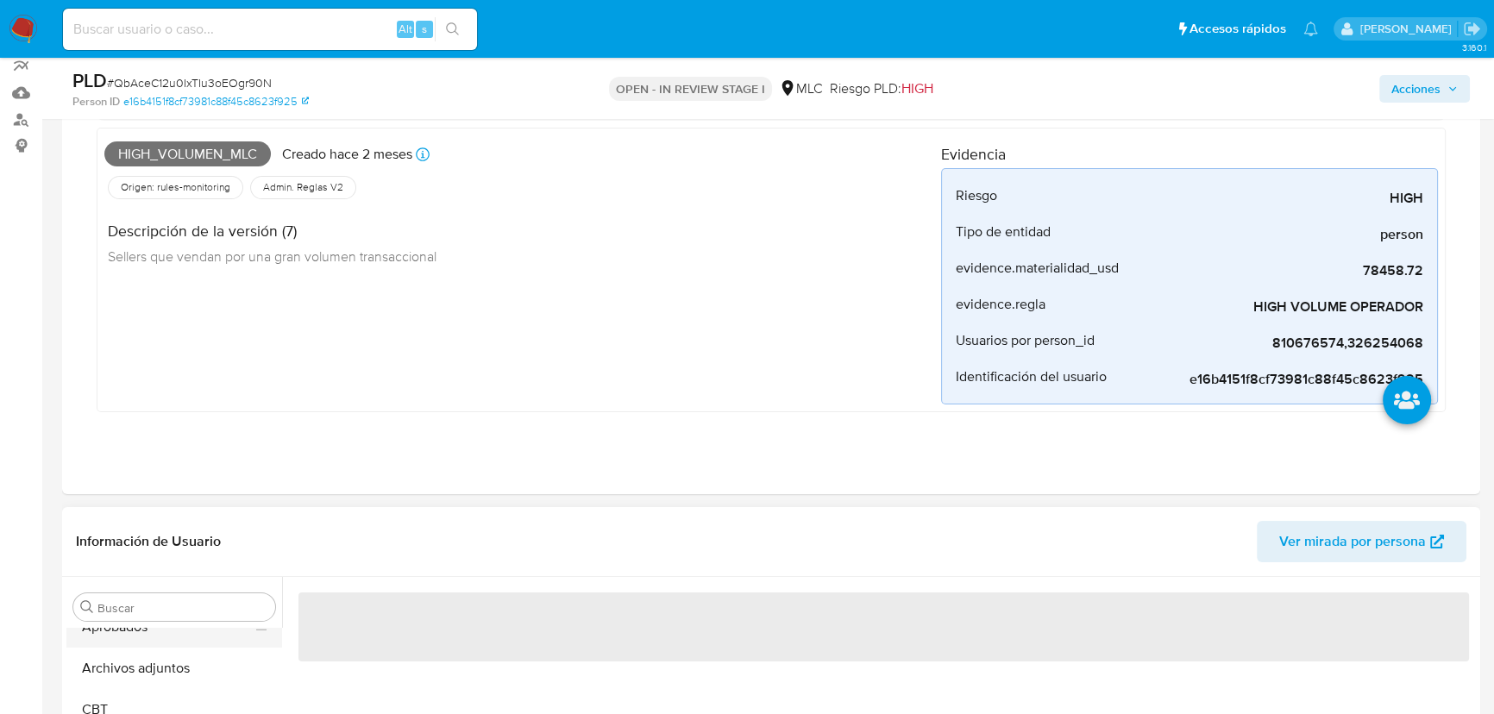
scroll to position [78, 0]
click at [167, 693] on button "Archivos adjuntos" at bounding box center [167, 695] width 202 height 41
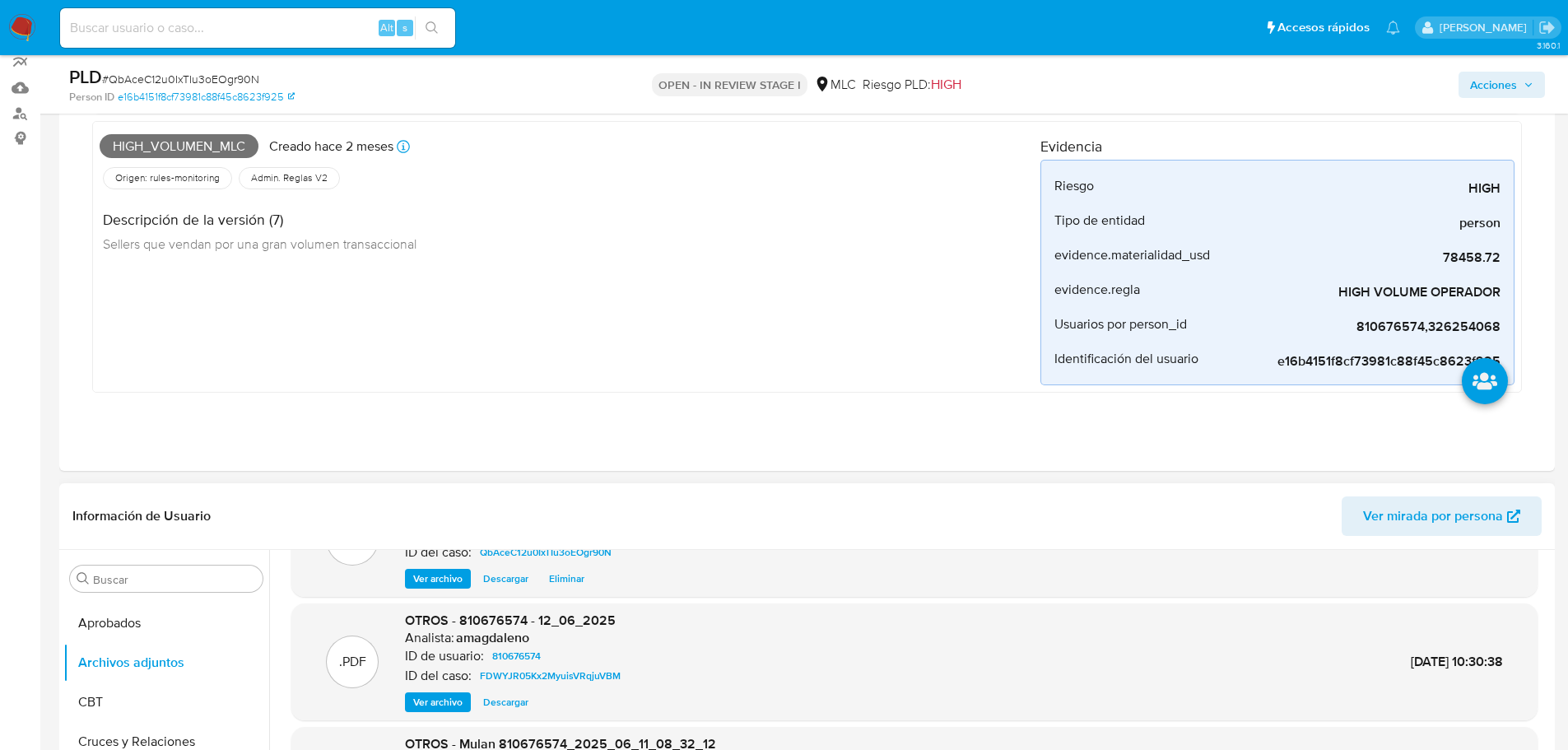
scroll to position [0, 0]
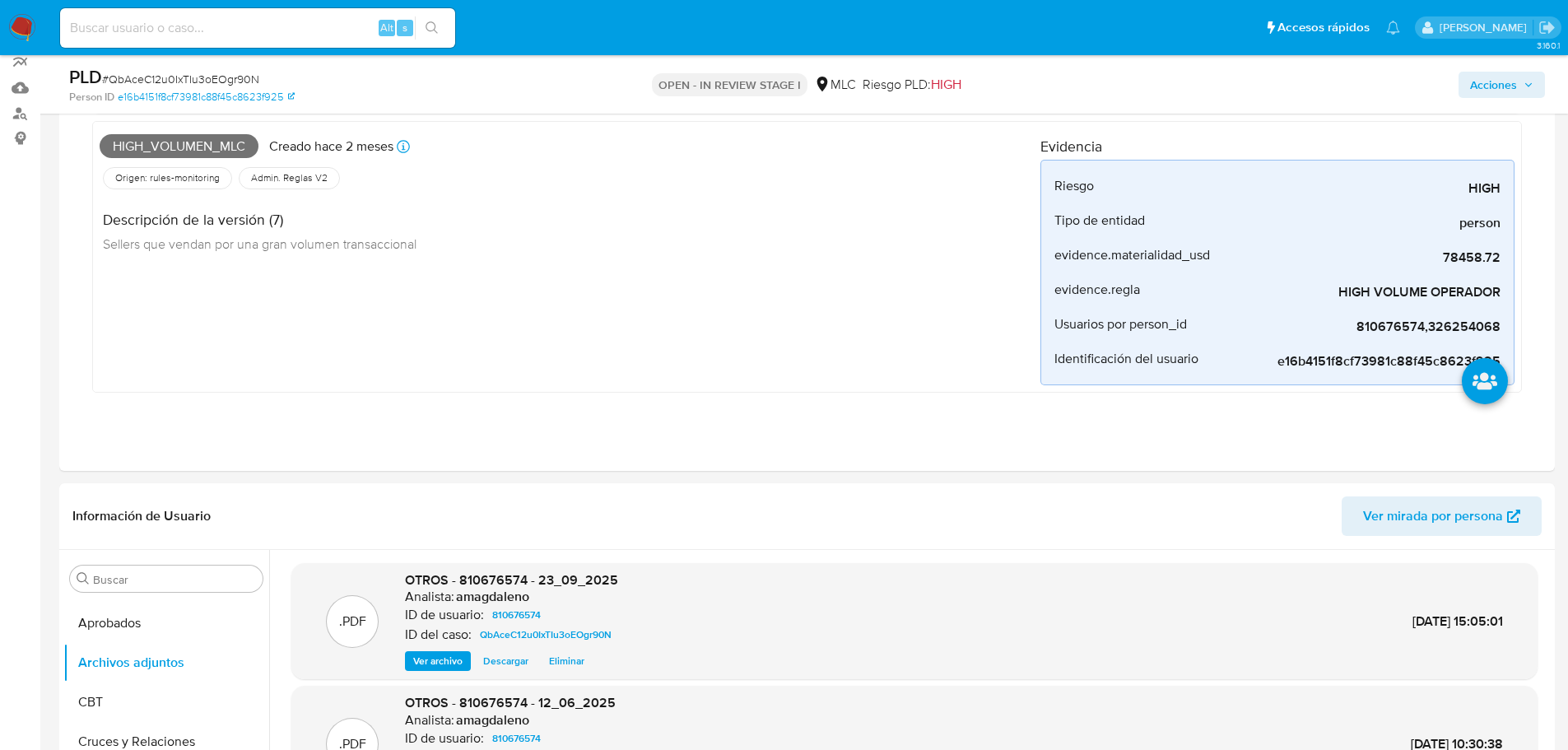
click at [1486, 81] on span "Acciones" at bounding box center [1493, 85] width 47 height 27
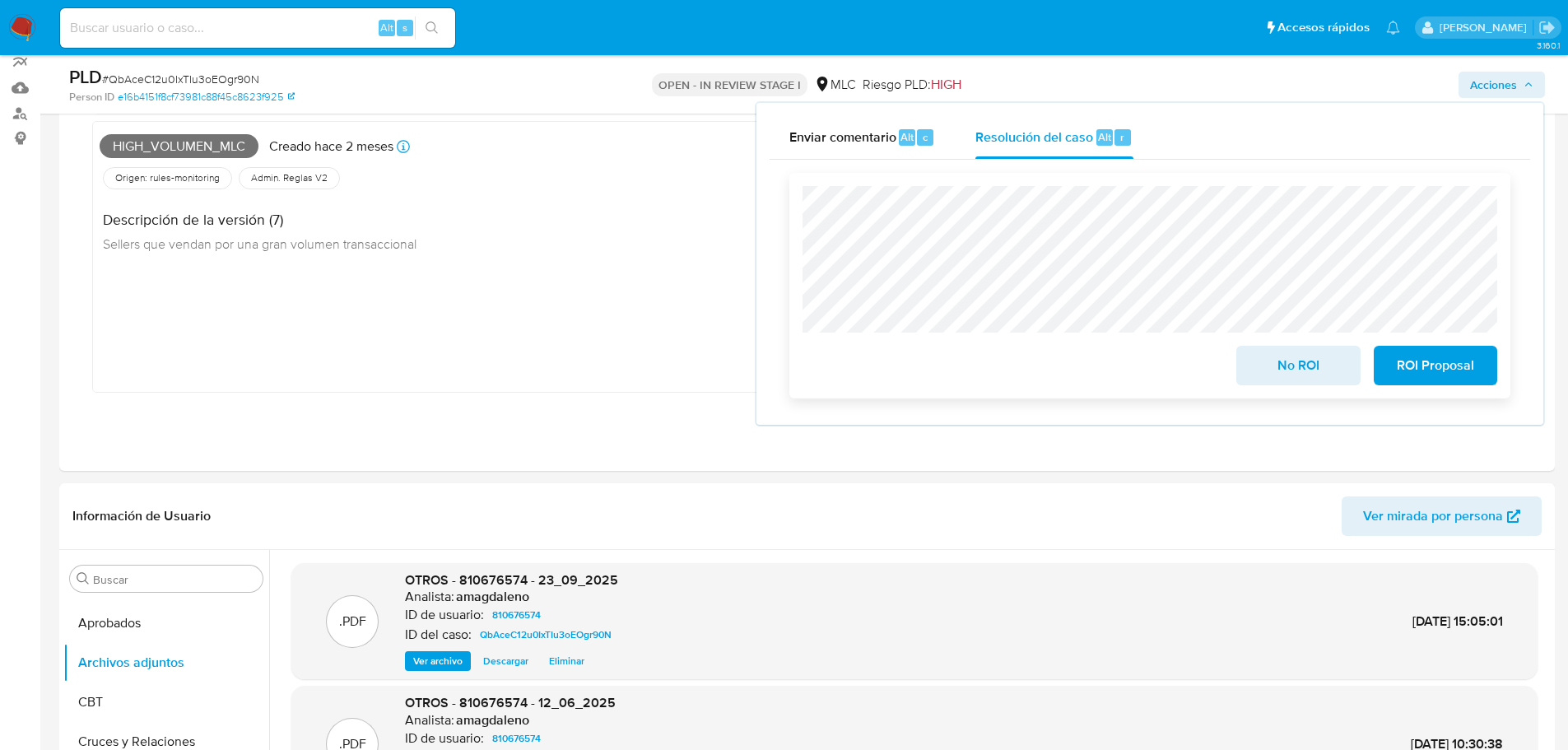
click at [1307, 367] on span "No ROI" at bounding box center [1297, 365] width 81 height 36
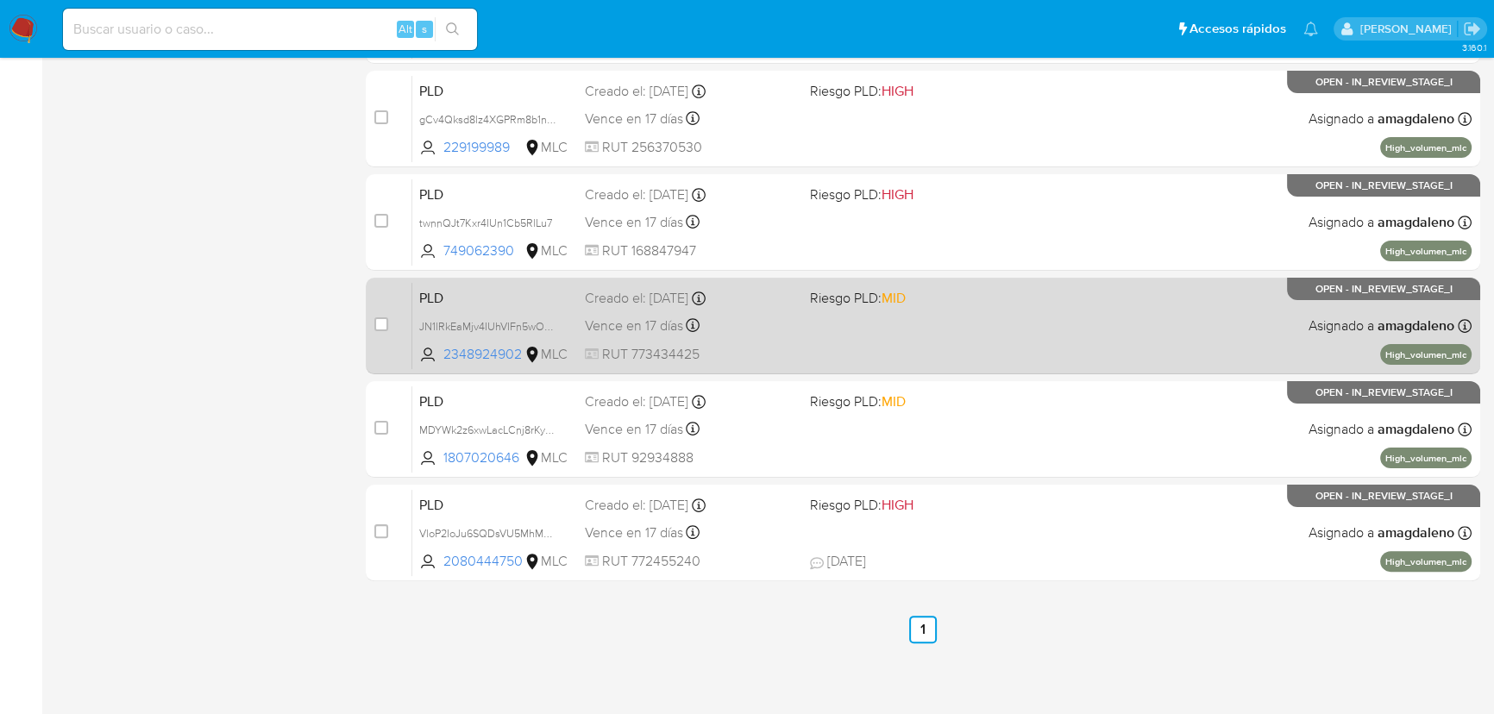
scroll to position [30, 0]
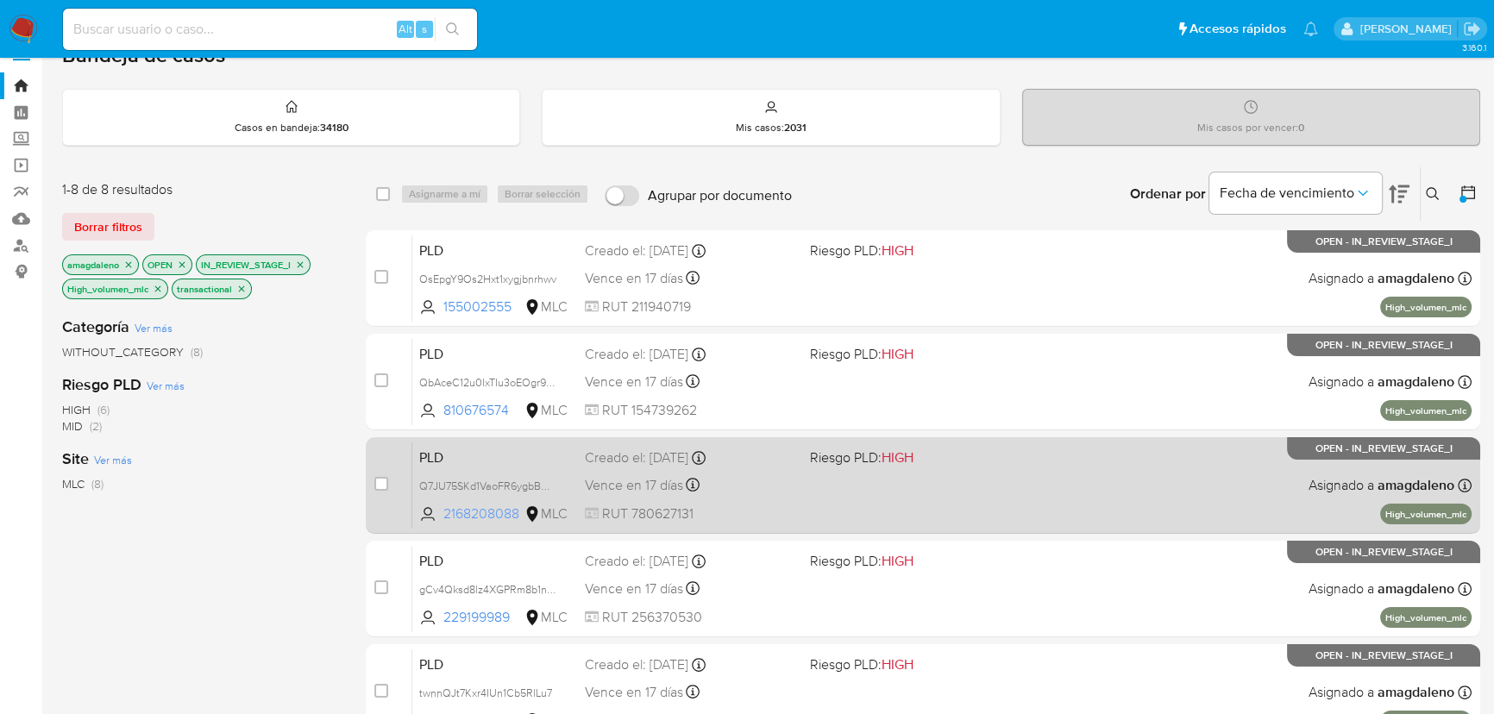
click at [494, 508] on span "2168208088" at bounding box center [483, 514] width 78 height 19
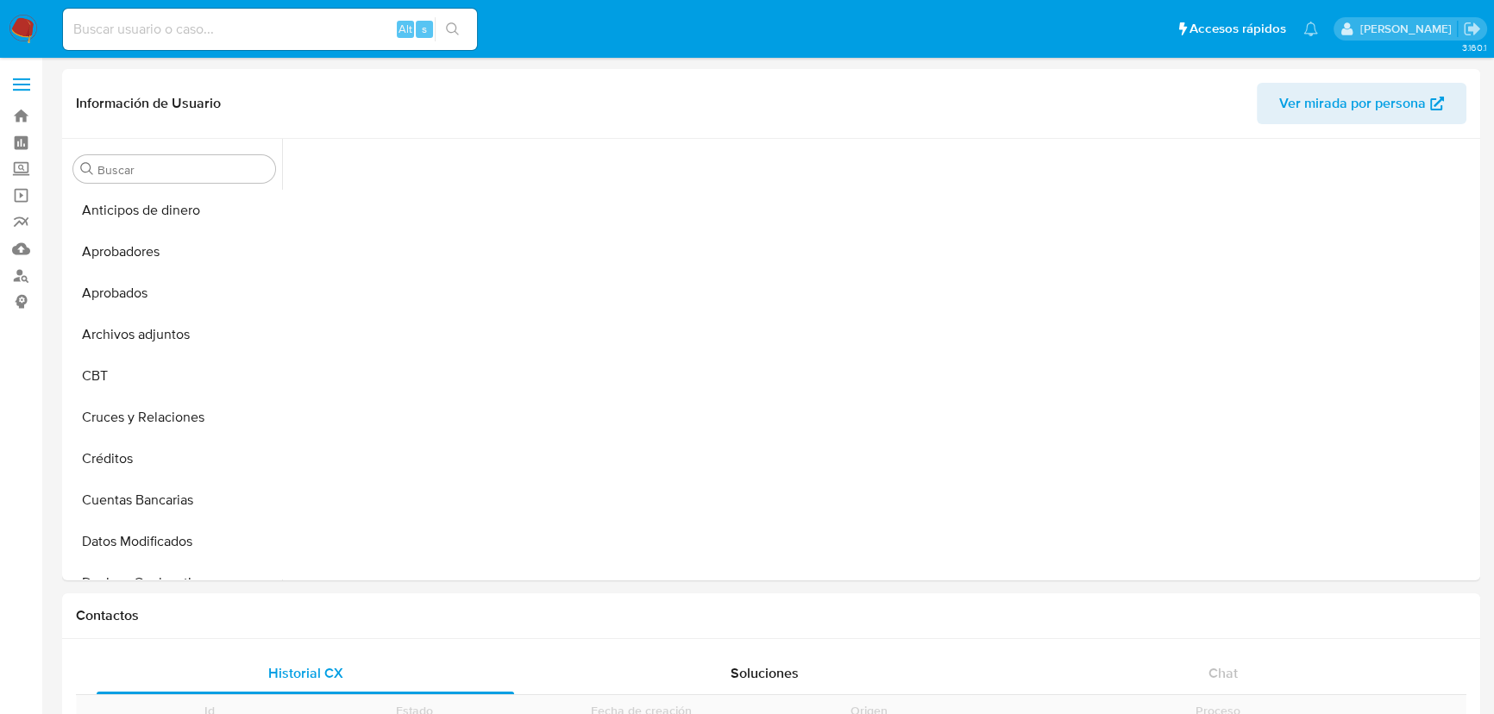
scroll to position [716, 0]
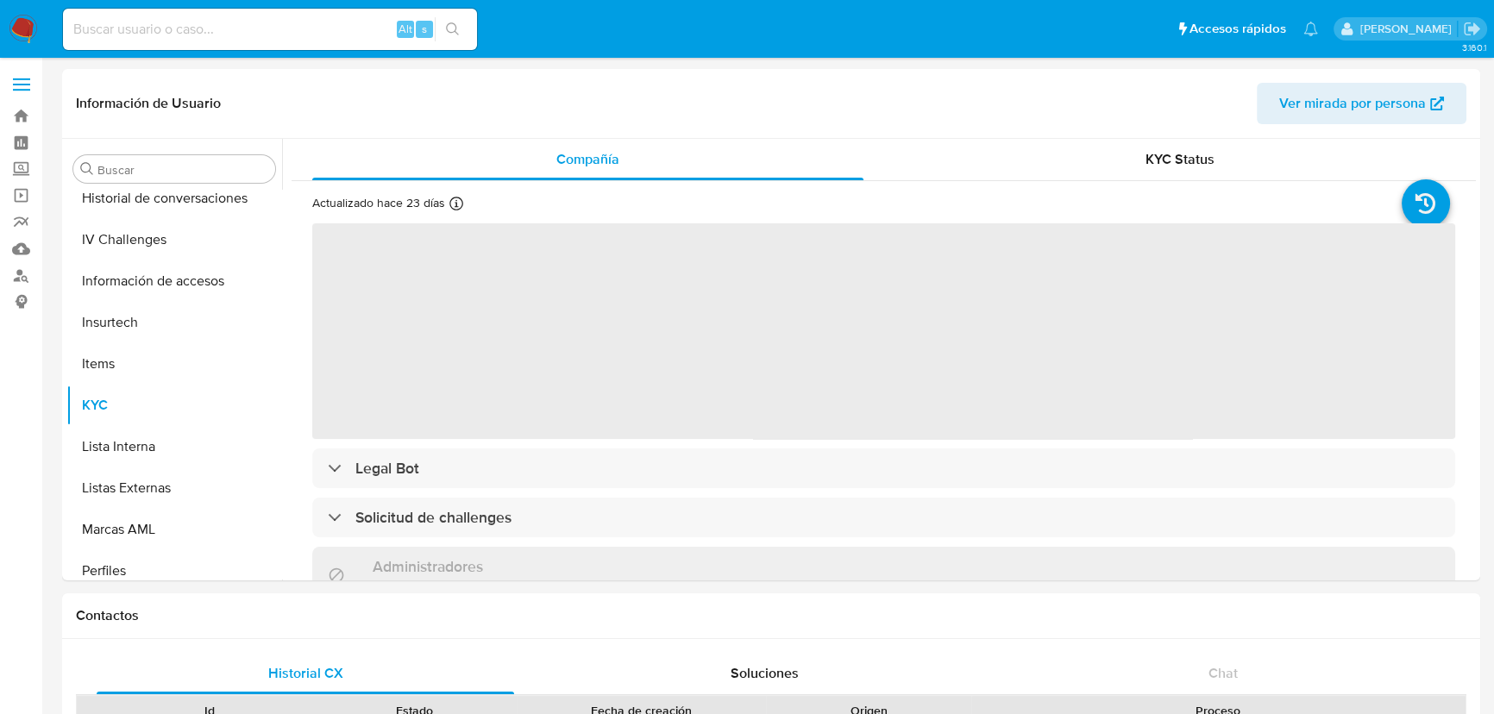
select select "10"
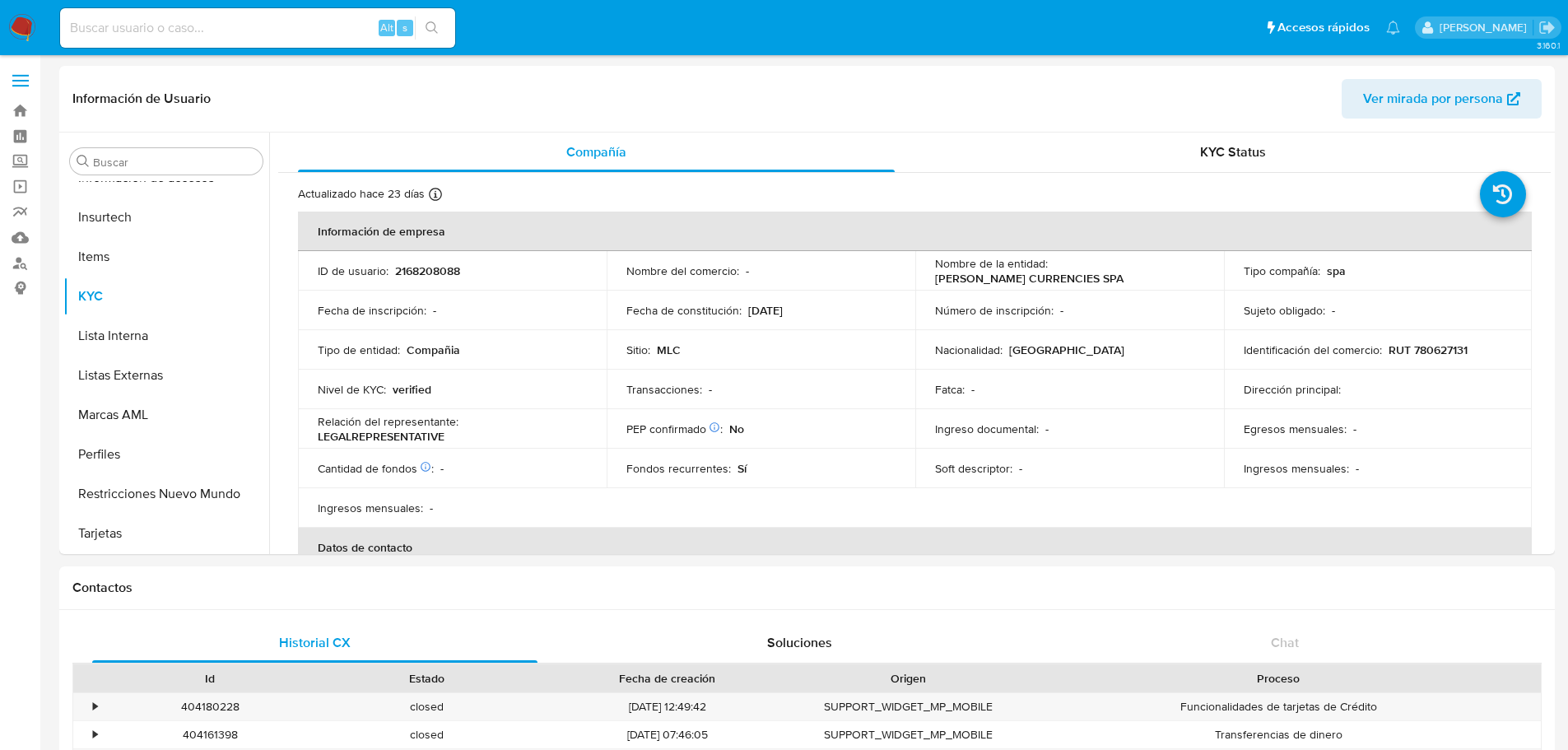
scroll to position [775, 0]
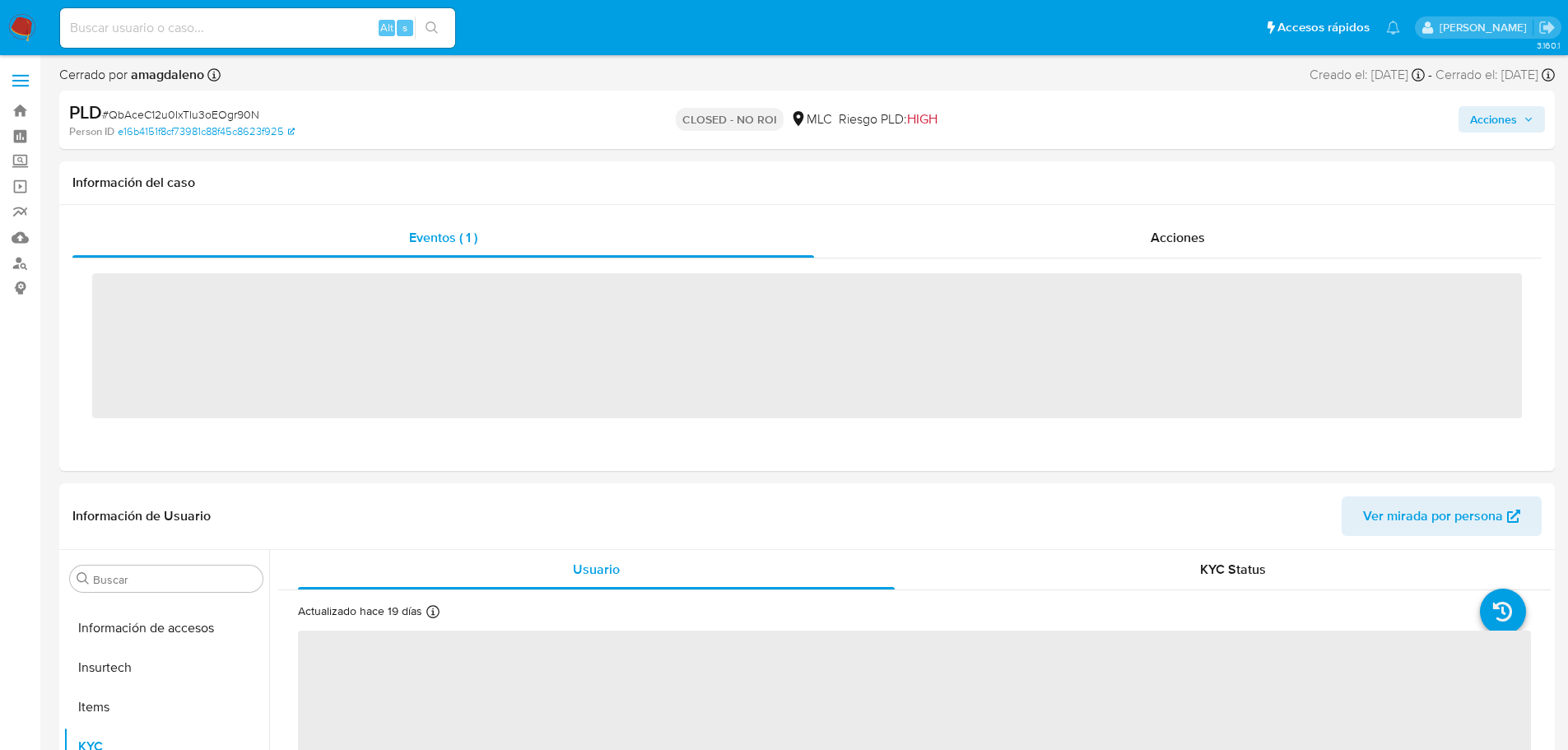
scroll to position [768, 0]
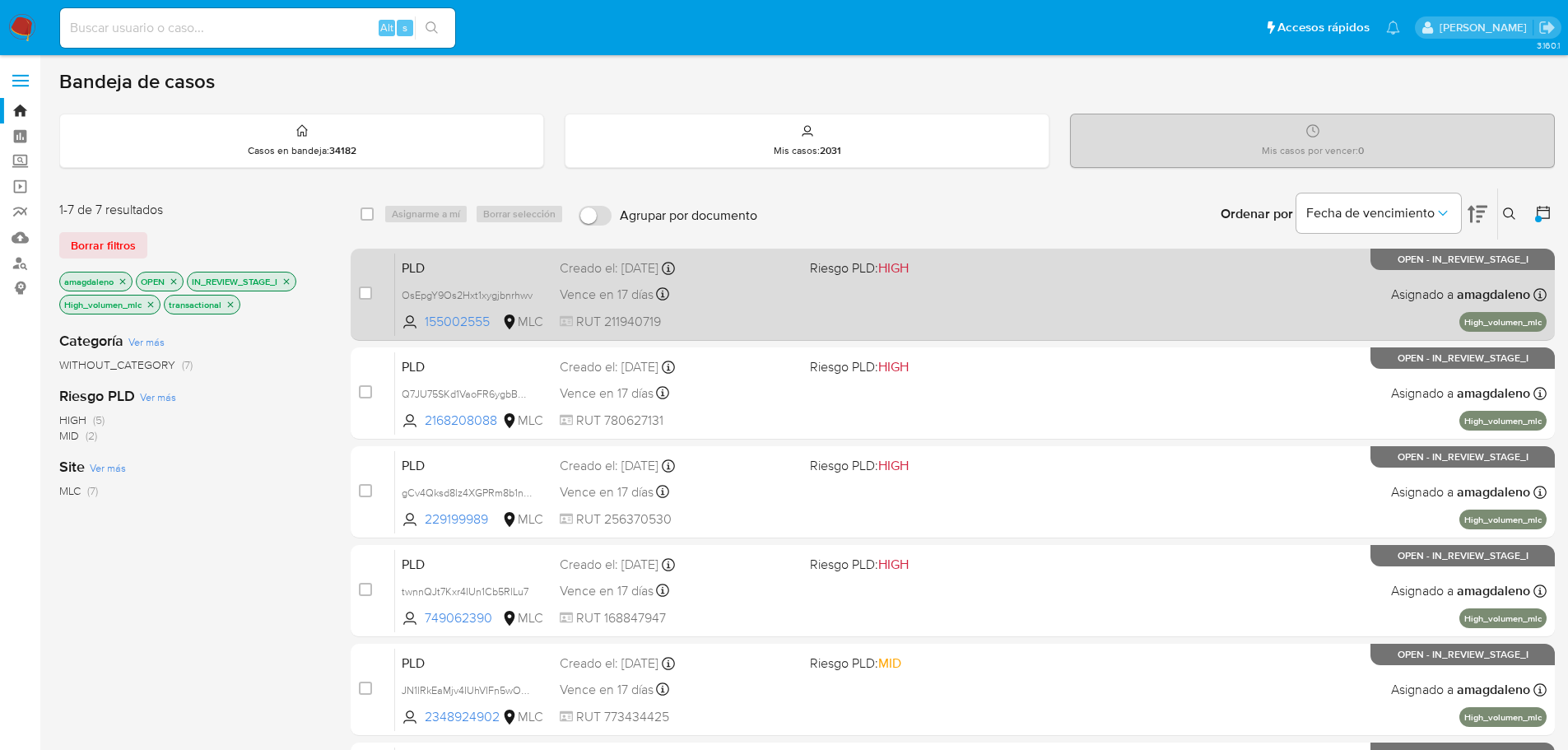
click at [722, 309] on div "PLD OsEpgY9Os2Hxt1xygjbnrhwv 155002555 MLC Riesgo PLD: HIGH Creado el: 12/07/20…" at bounding box center [970, 294] width 1151 height 83
click at [745, 285] on div "Vence en 17 días Vence el 10/10/2025 16:07:07" at bounding box center [678, 294] width 237 height 22
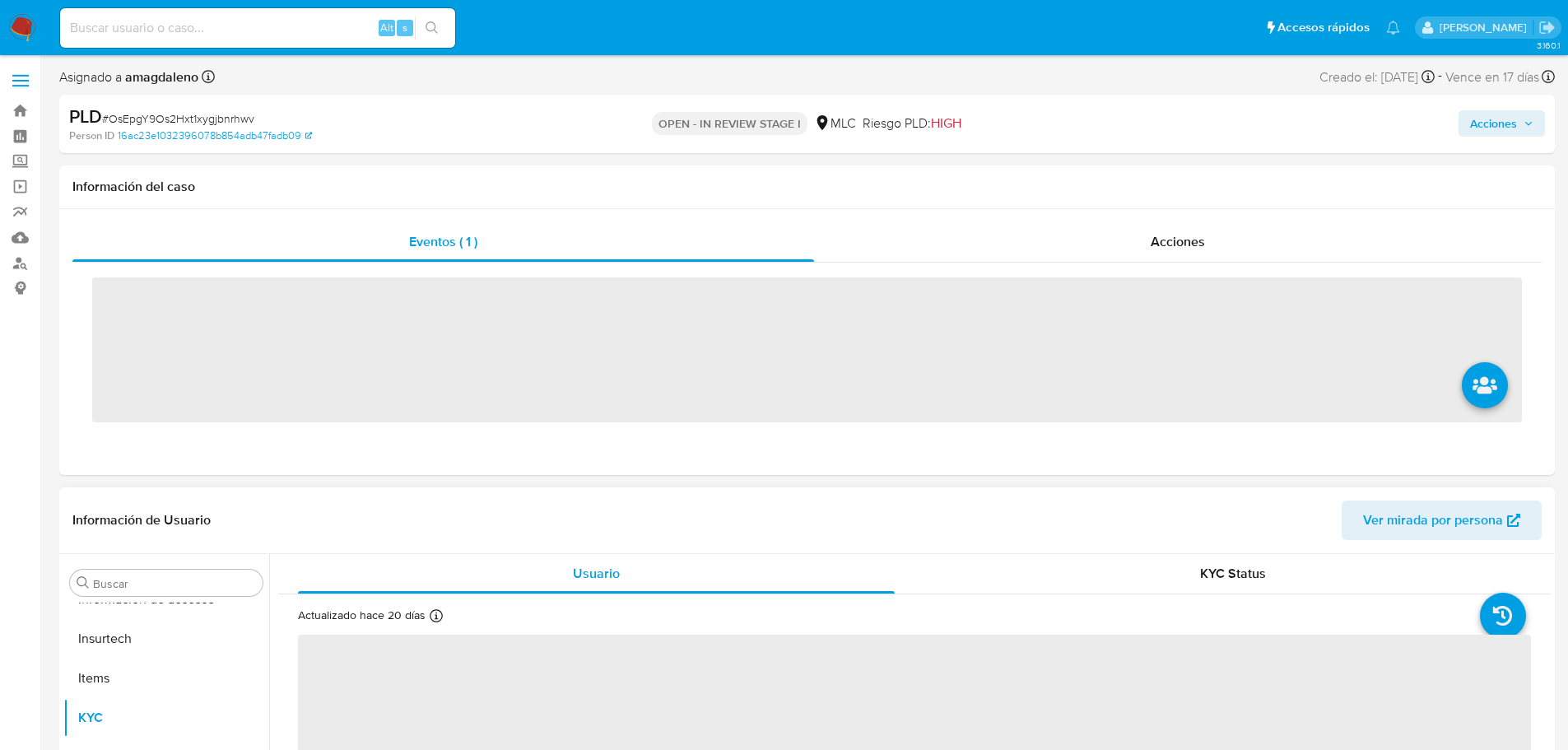
scroll to position [775, 0]
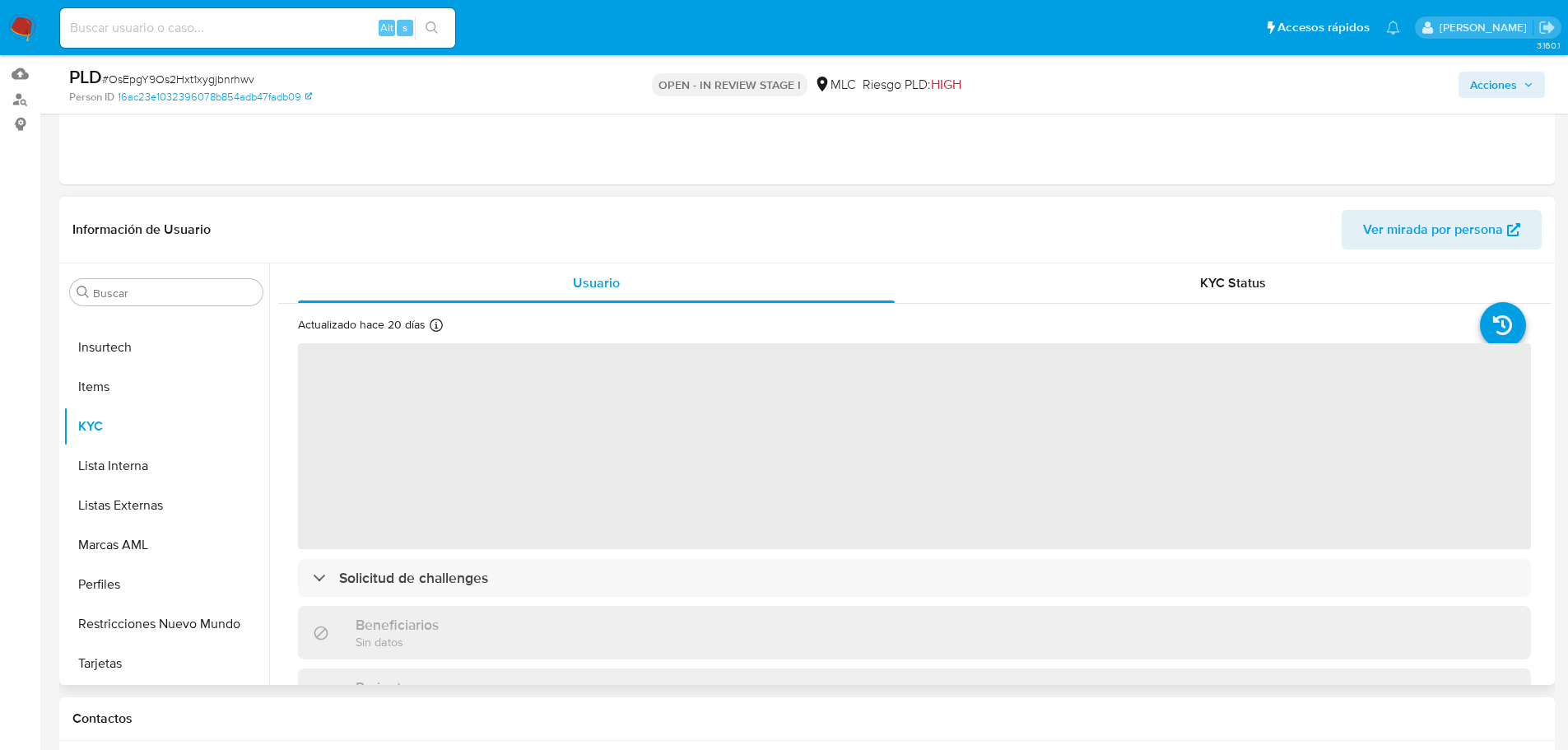
select select "10"
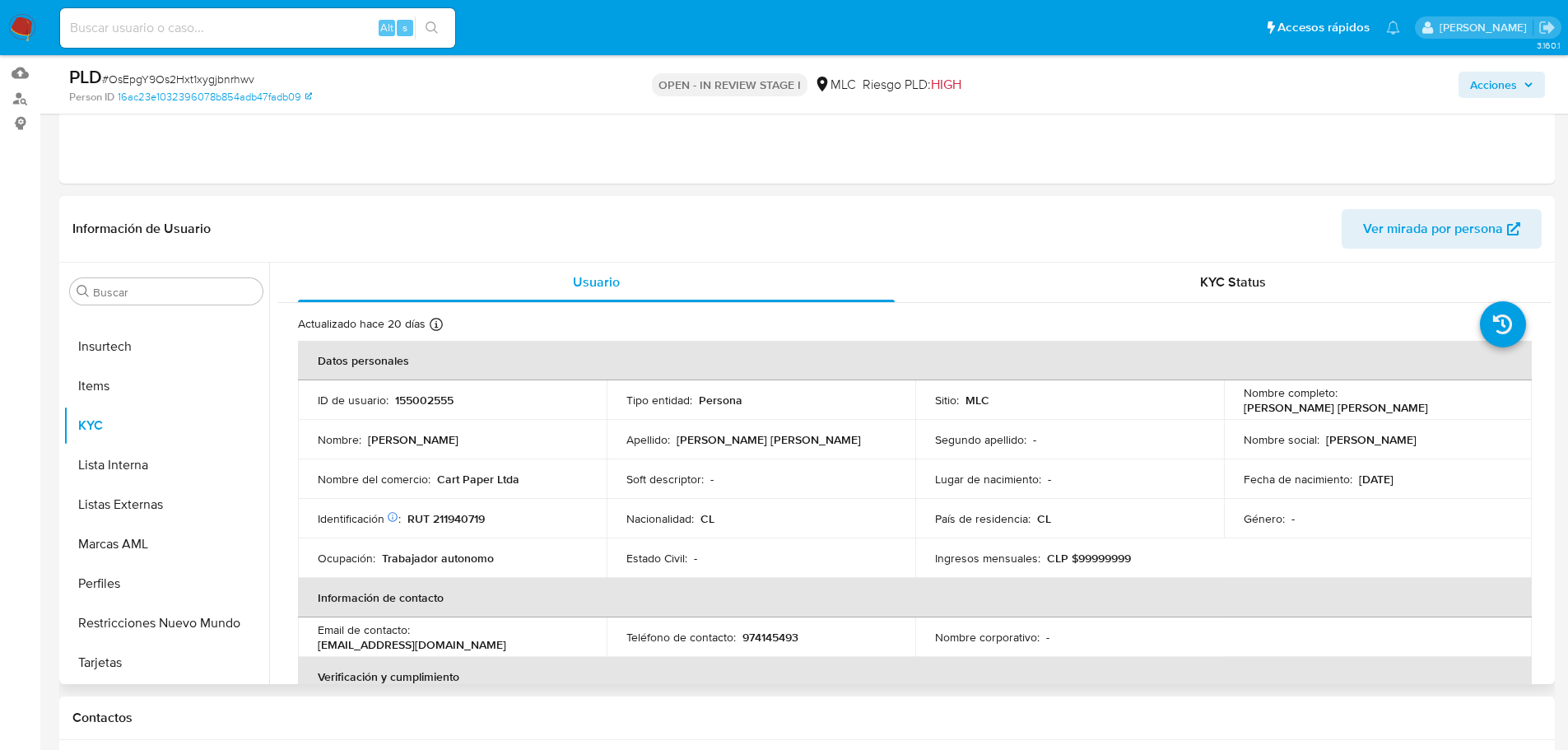
click at [423, 398] on p "155002555" at bounding box center [423, 401] width 58 height 15
copy p "155002555"
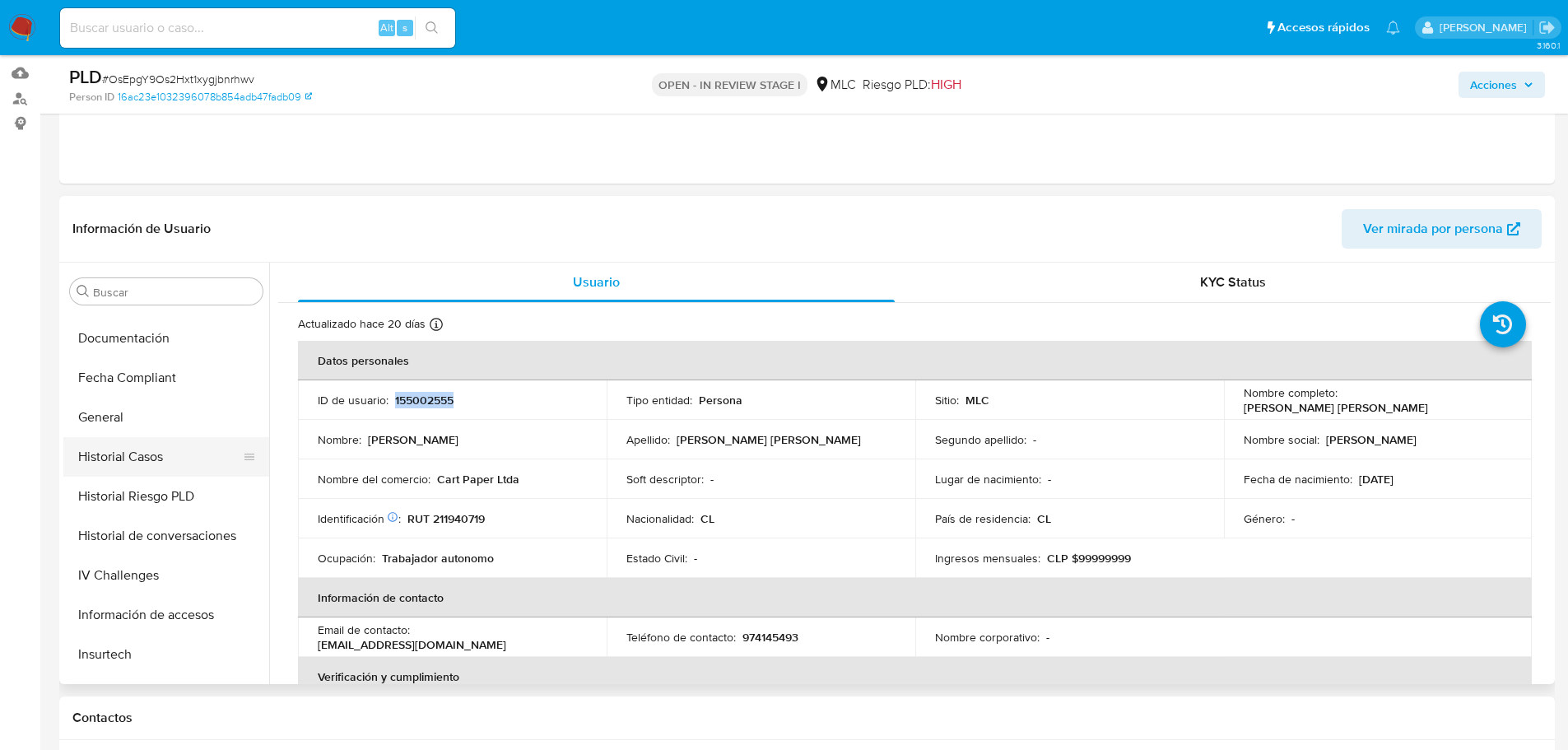
scroll to position [446, 0]
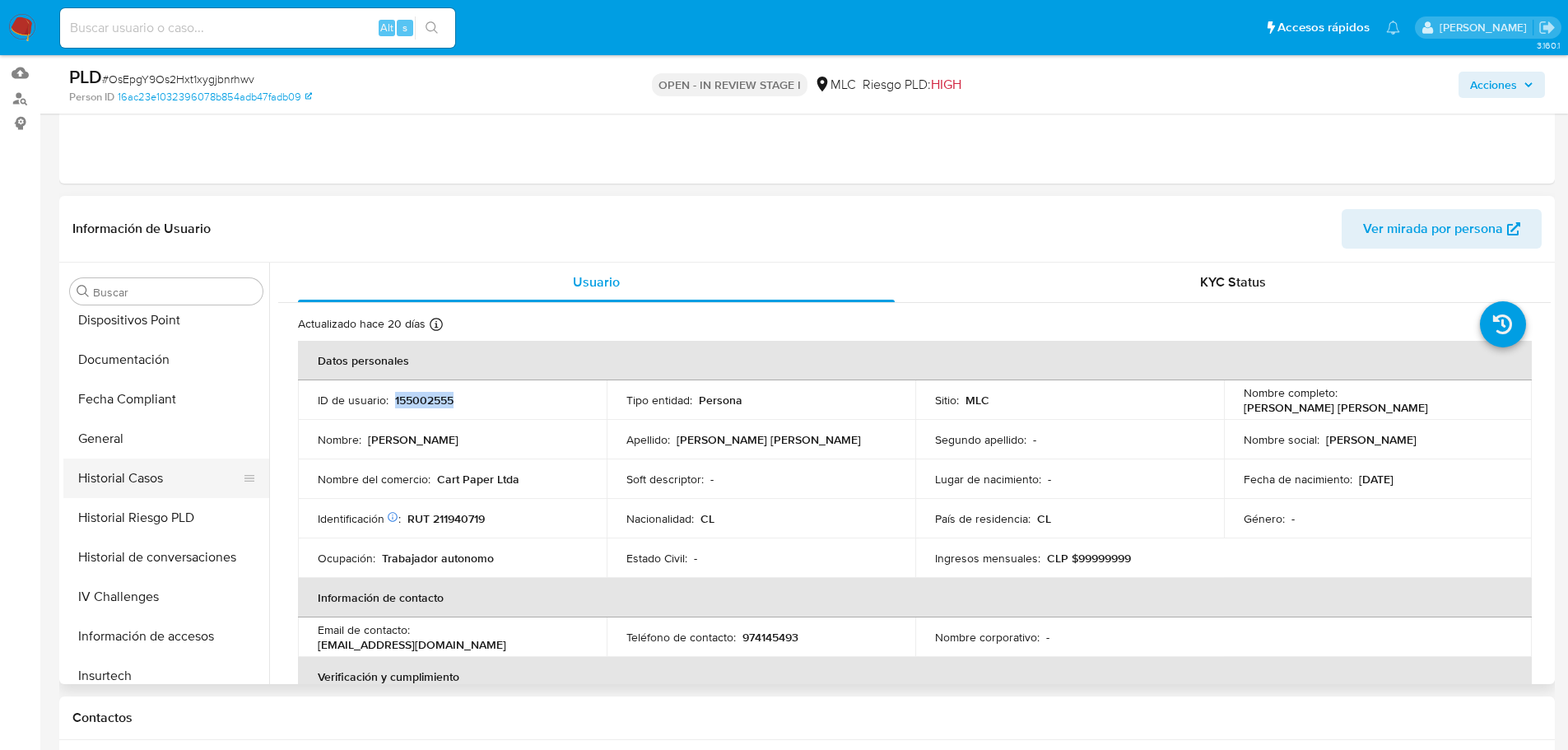
click at [135, 474] on button "Historial Casos" at bounding box center [159, 478] width 193 height 39
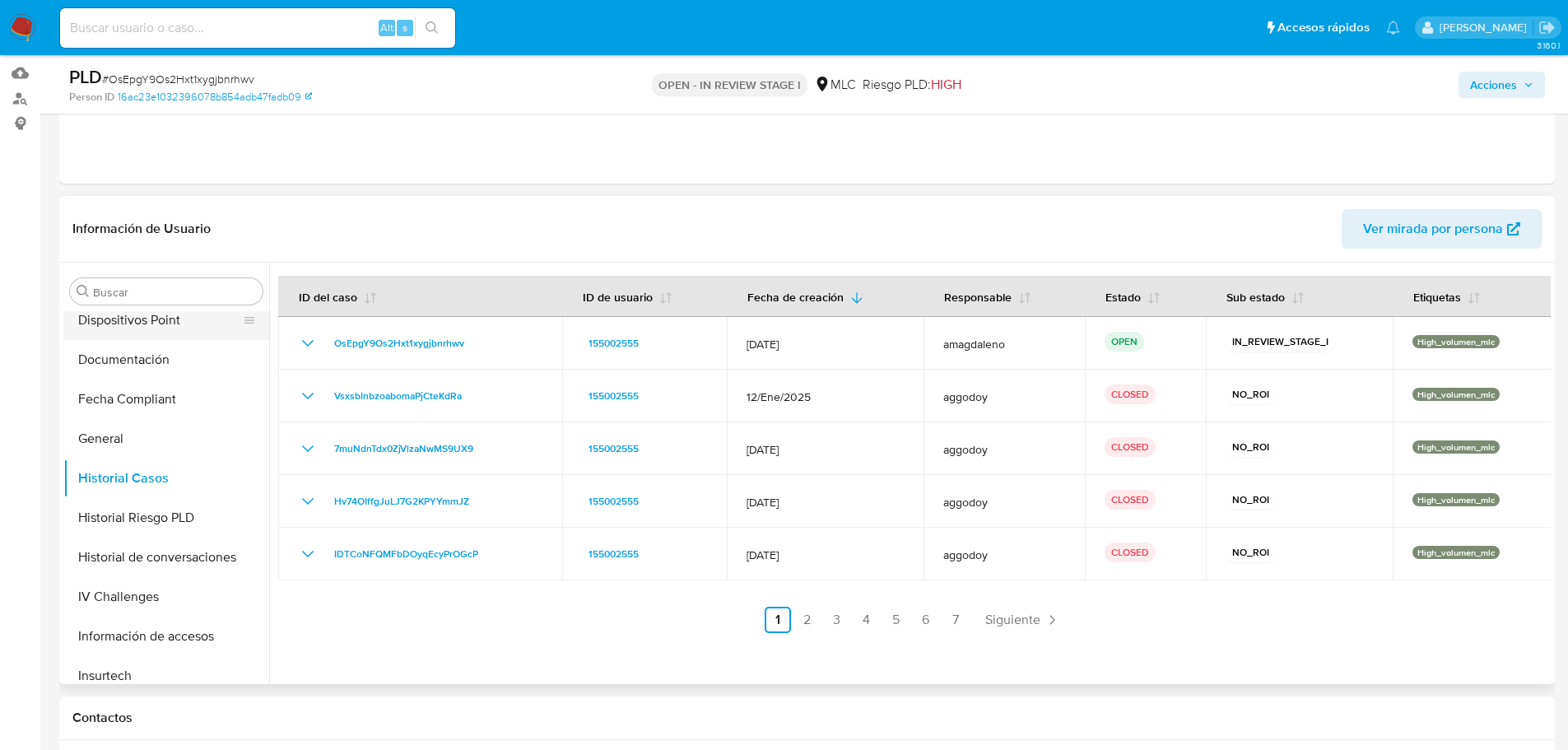
scroll to position [0, 0]
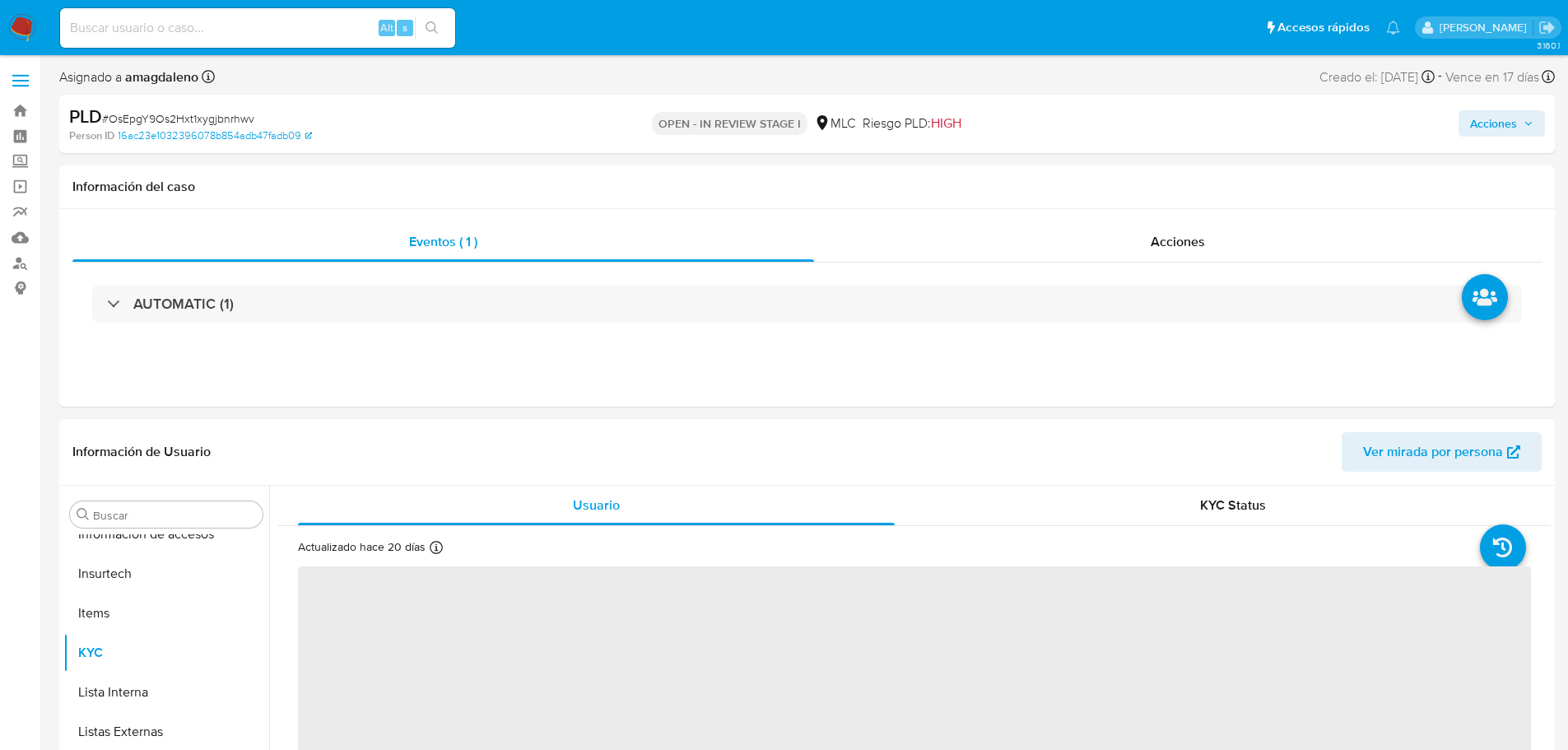
scroll to position [775, 0]
select select "10"
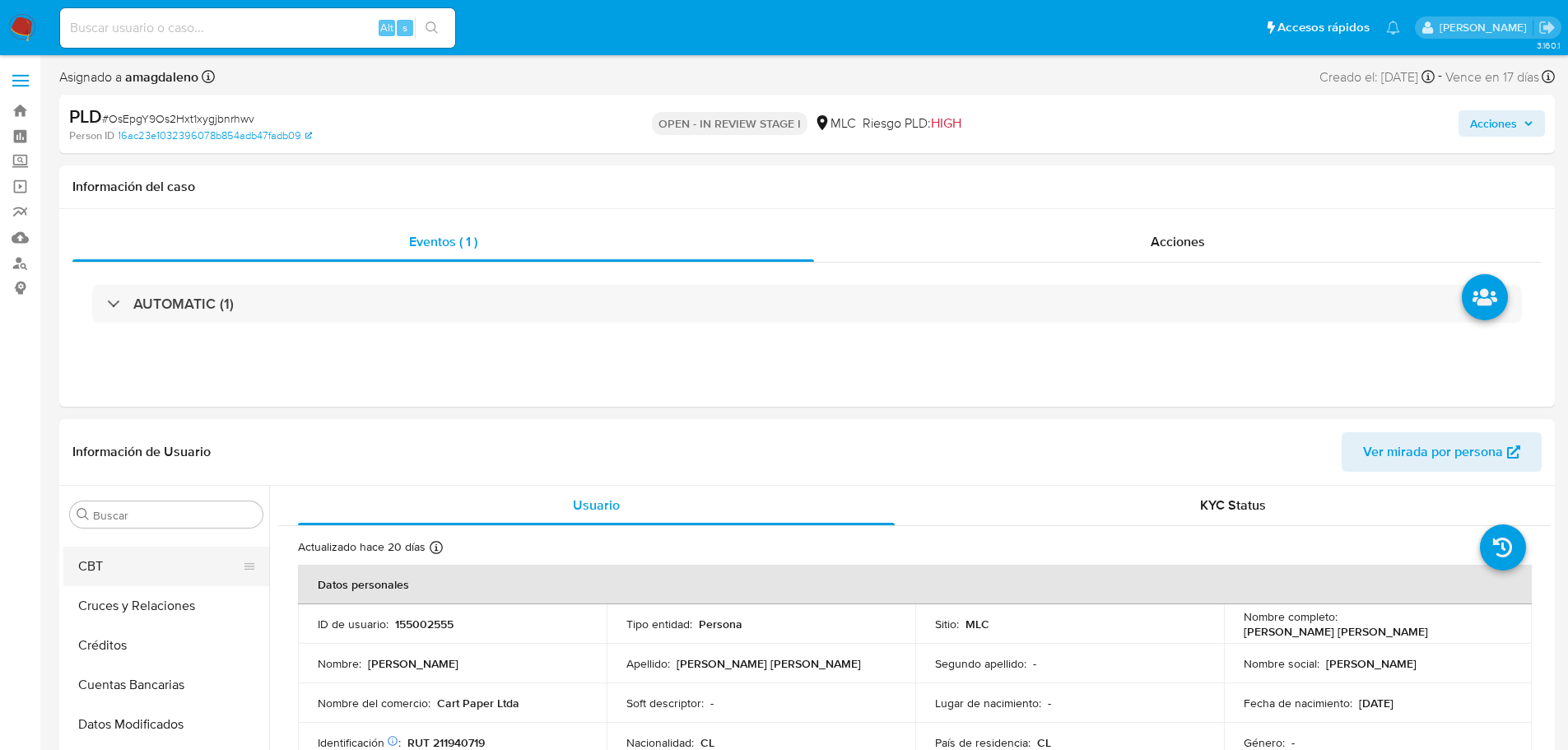
scroll to position [116, 0]
click at [155, 574] on button "Archivos adjuntos" at bounding box center [159, 556] width 193 height 39
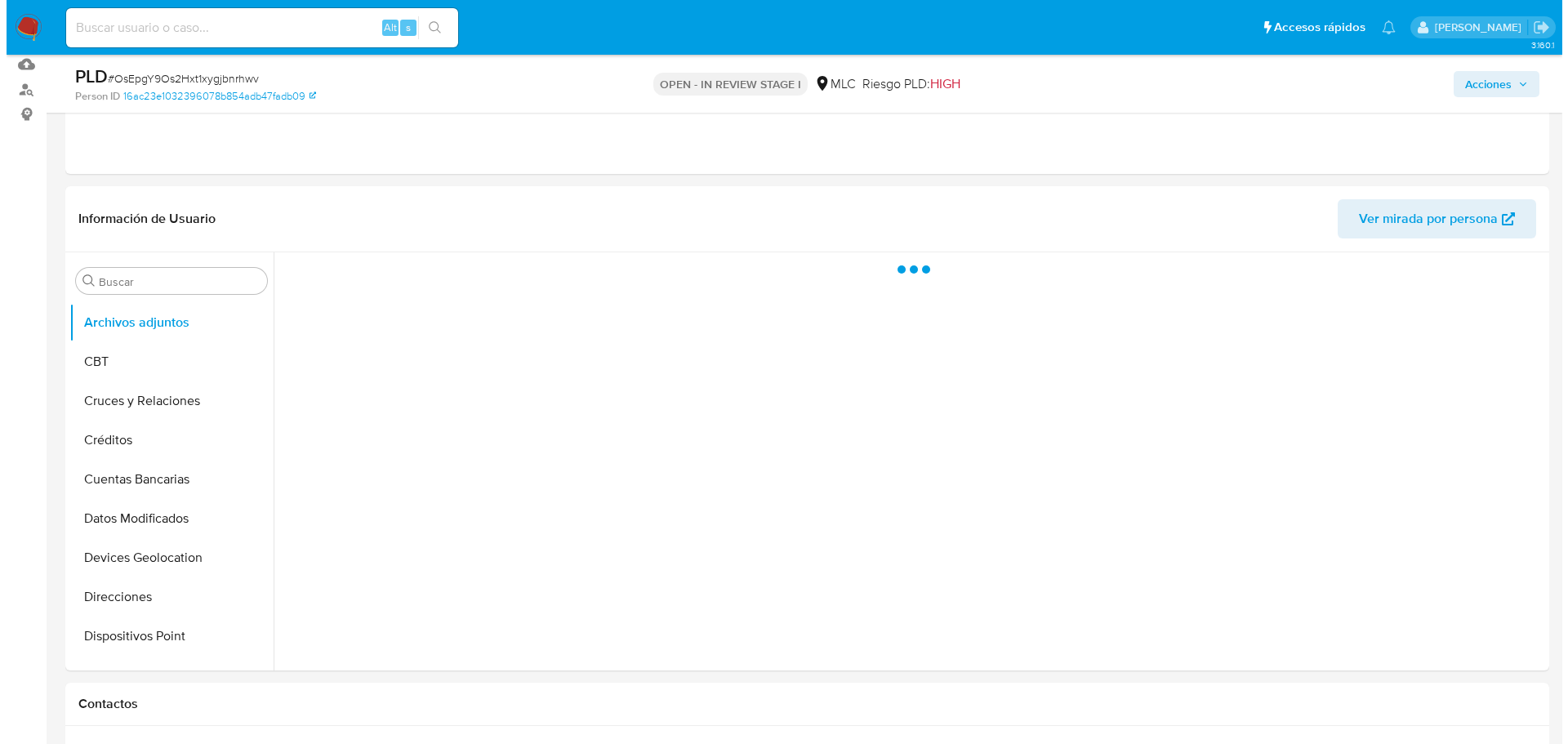
scroll to position [175, 0]
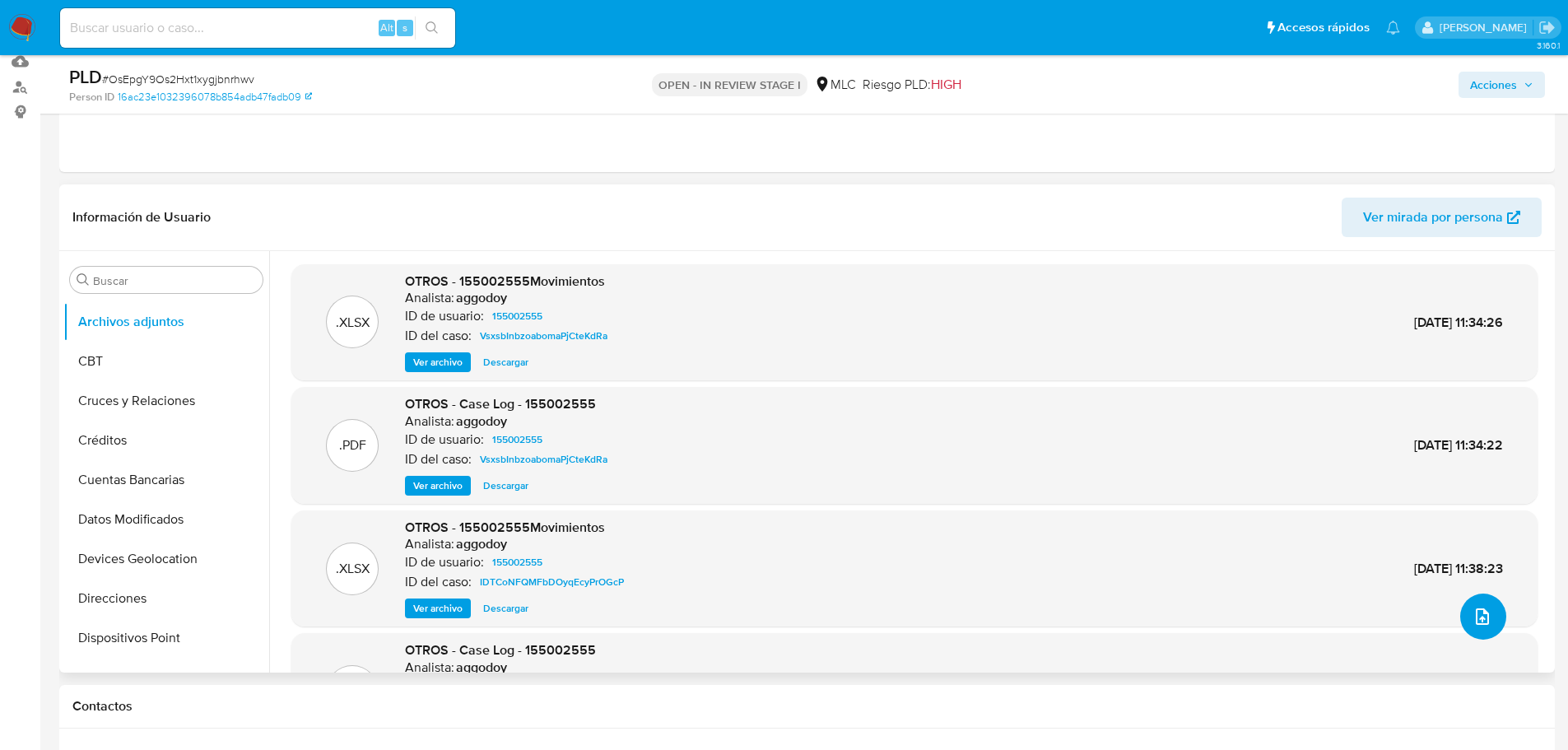
click at [1473, 610] on icon "upload-file" at bounding box center [1482, 616] width 20 height 20
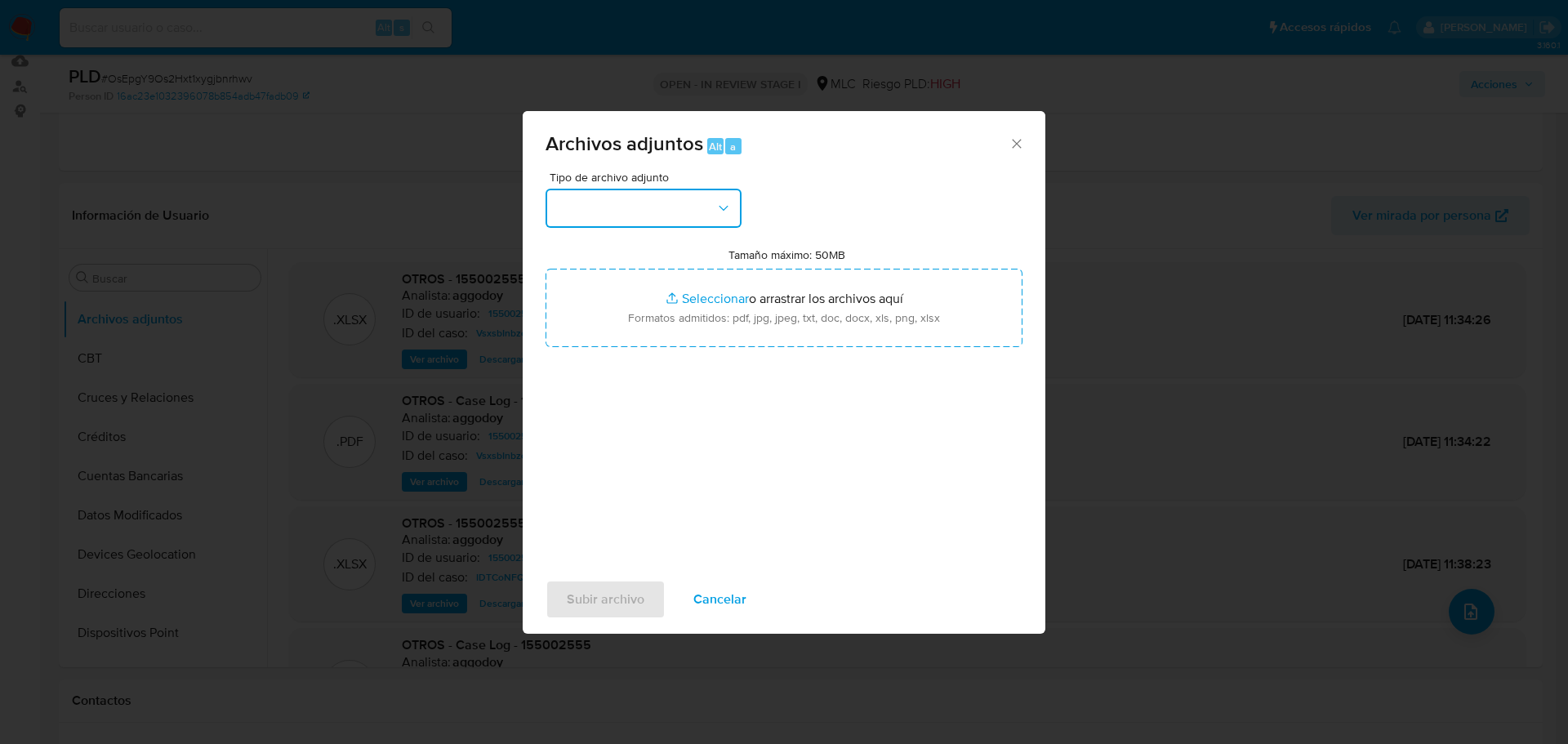
click at [638, 223] on button "button" at bounding box center [643, 207] width 196 height 39
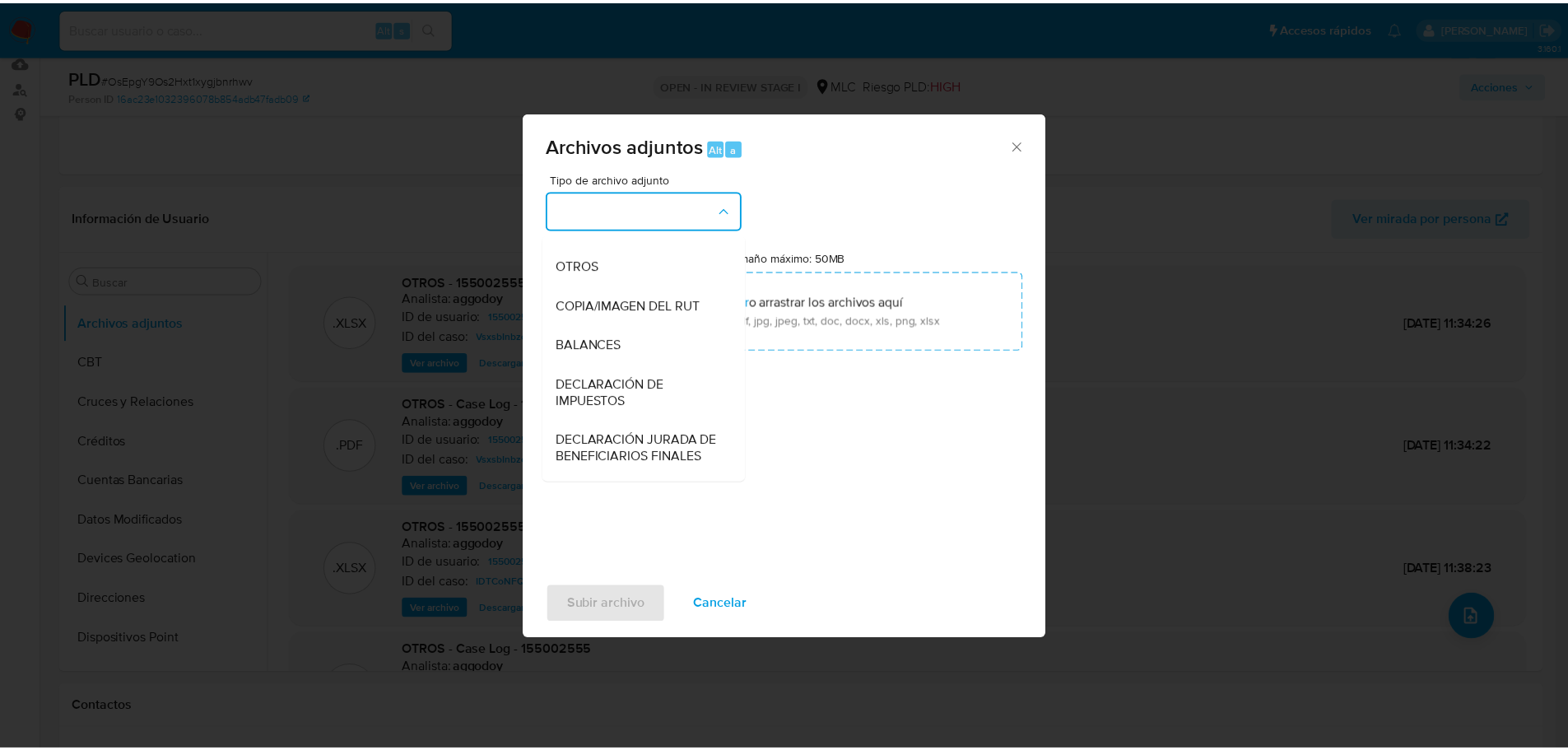
scroll to position [247, 0]
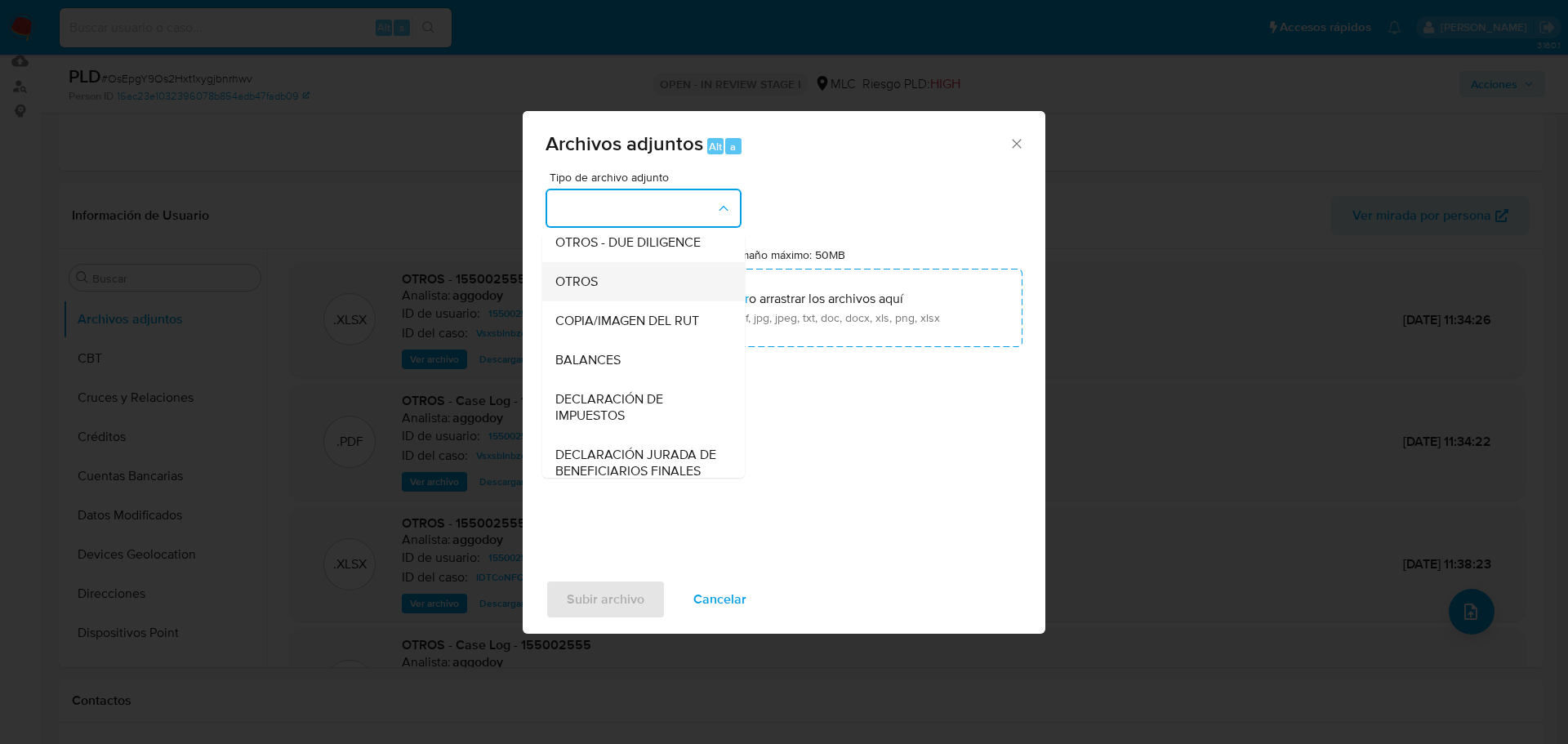
click at [586, 283] on div "OTROS" at bounding box center [639, 281] width 167 height 39
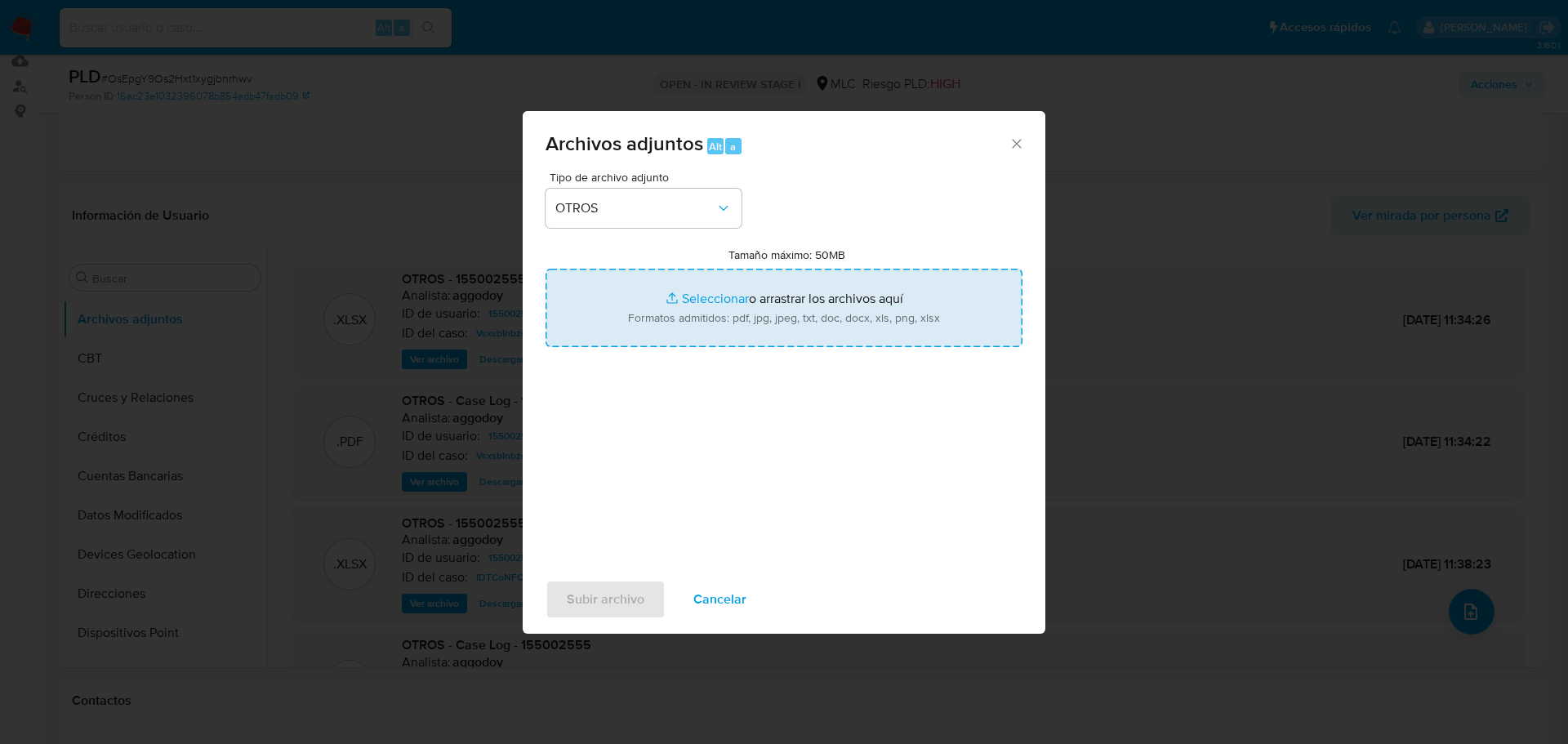
click at [708, 293] on input "Tamaño máximo: 50MB Seleccionar archivos" at bounding box center [784, 308] width 477 height 79
type input "C:\fakepath\155002555 - 23_09_2025.pdf"
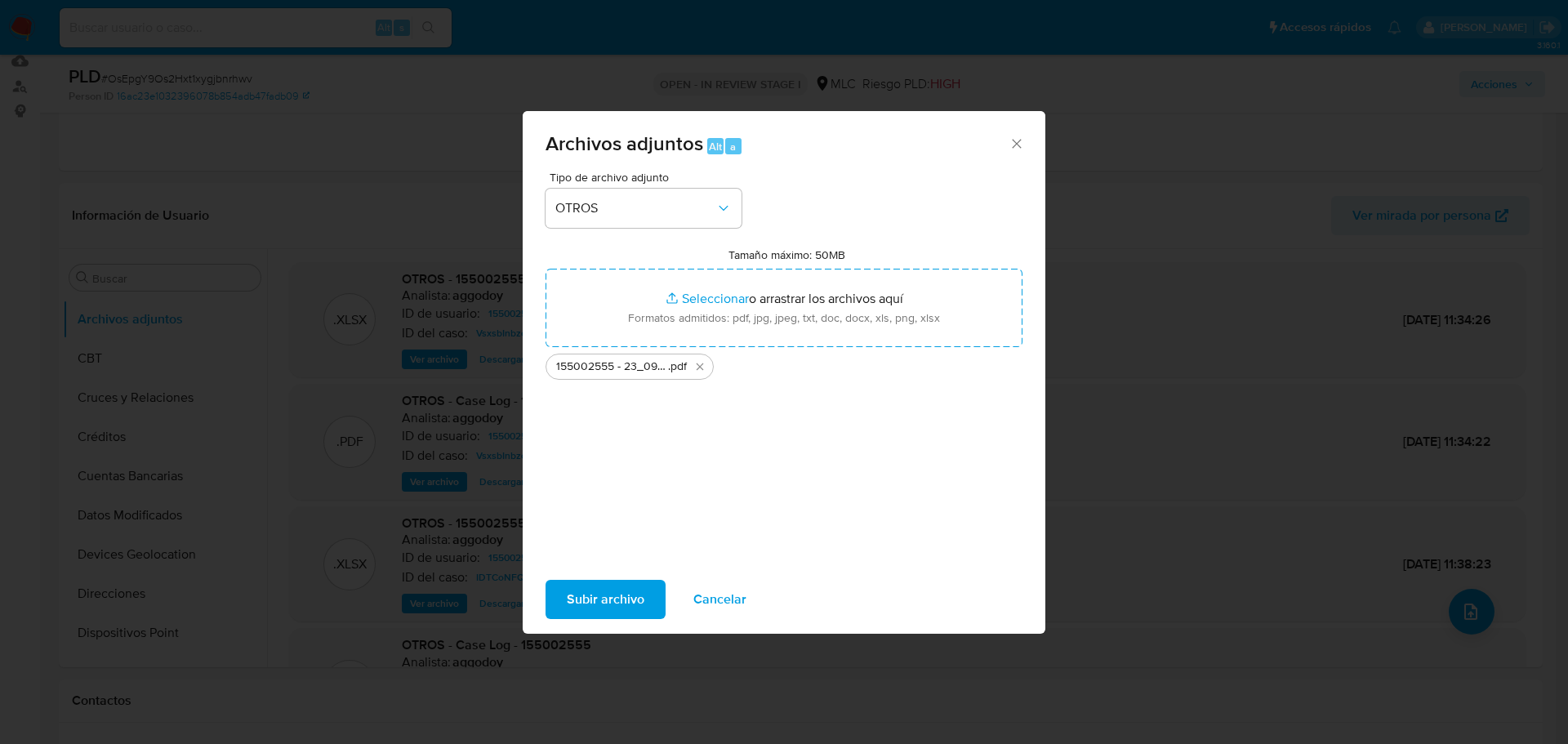
click at [613, 613] on span "Subir archivo" at bounding box center [606, 599] width 78 height 36
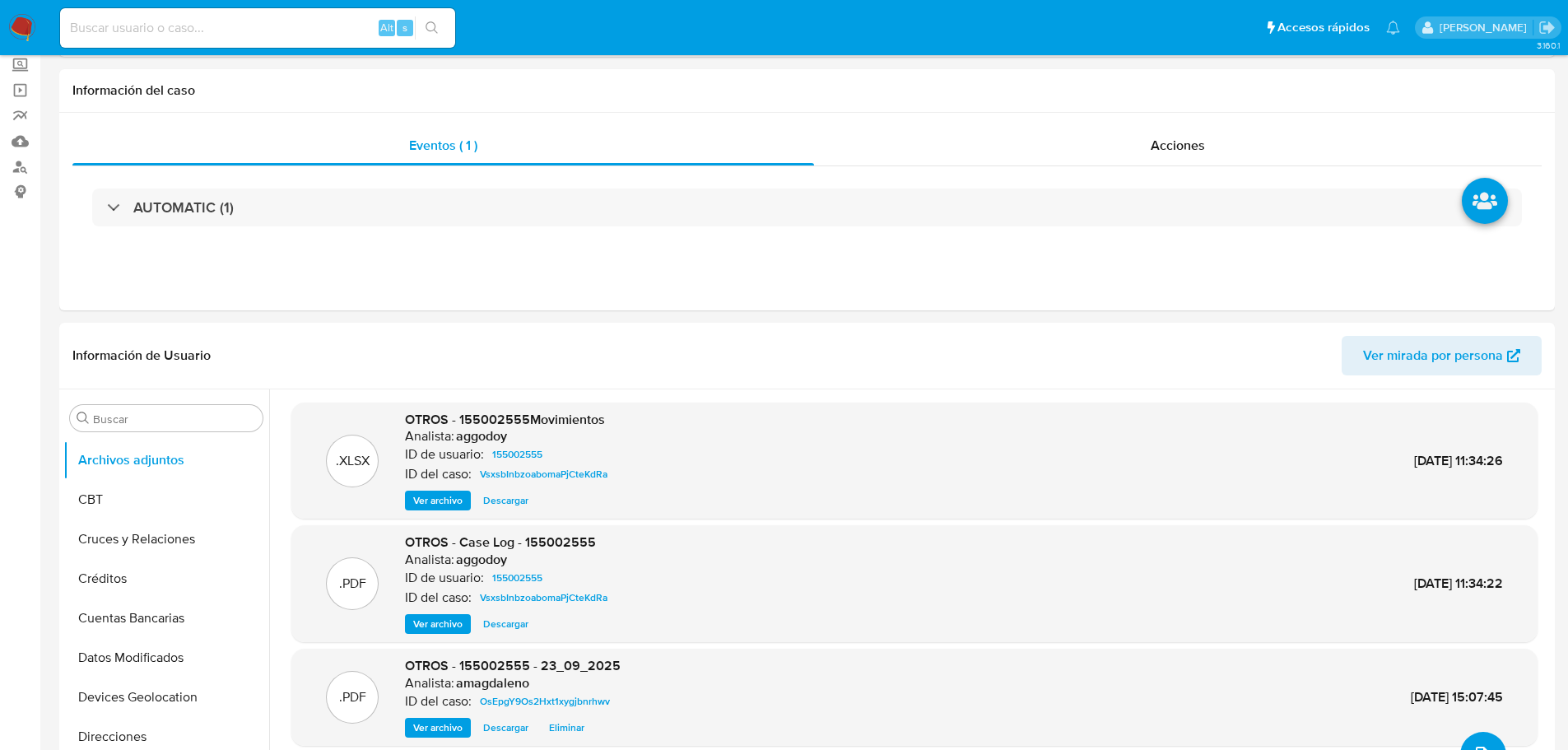
scroll to position [0, 0]
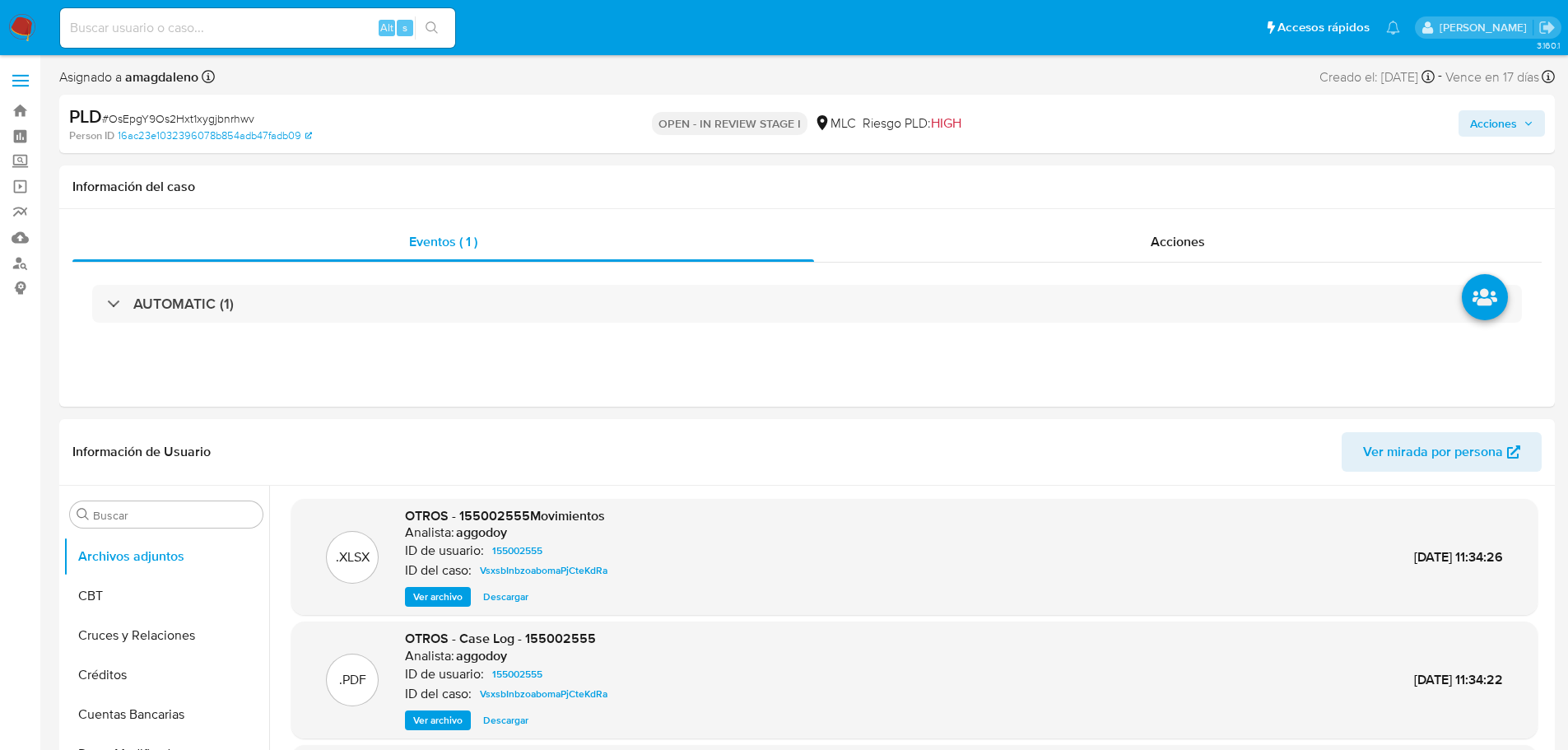
click at [1501, 106] on div "Acciones" at bounding box center [1301, 124] width 487 height 39
click at [1486, 129] on span "Acciones" at bounding box center [1493, 124] width 47 height 27
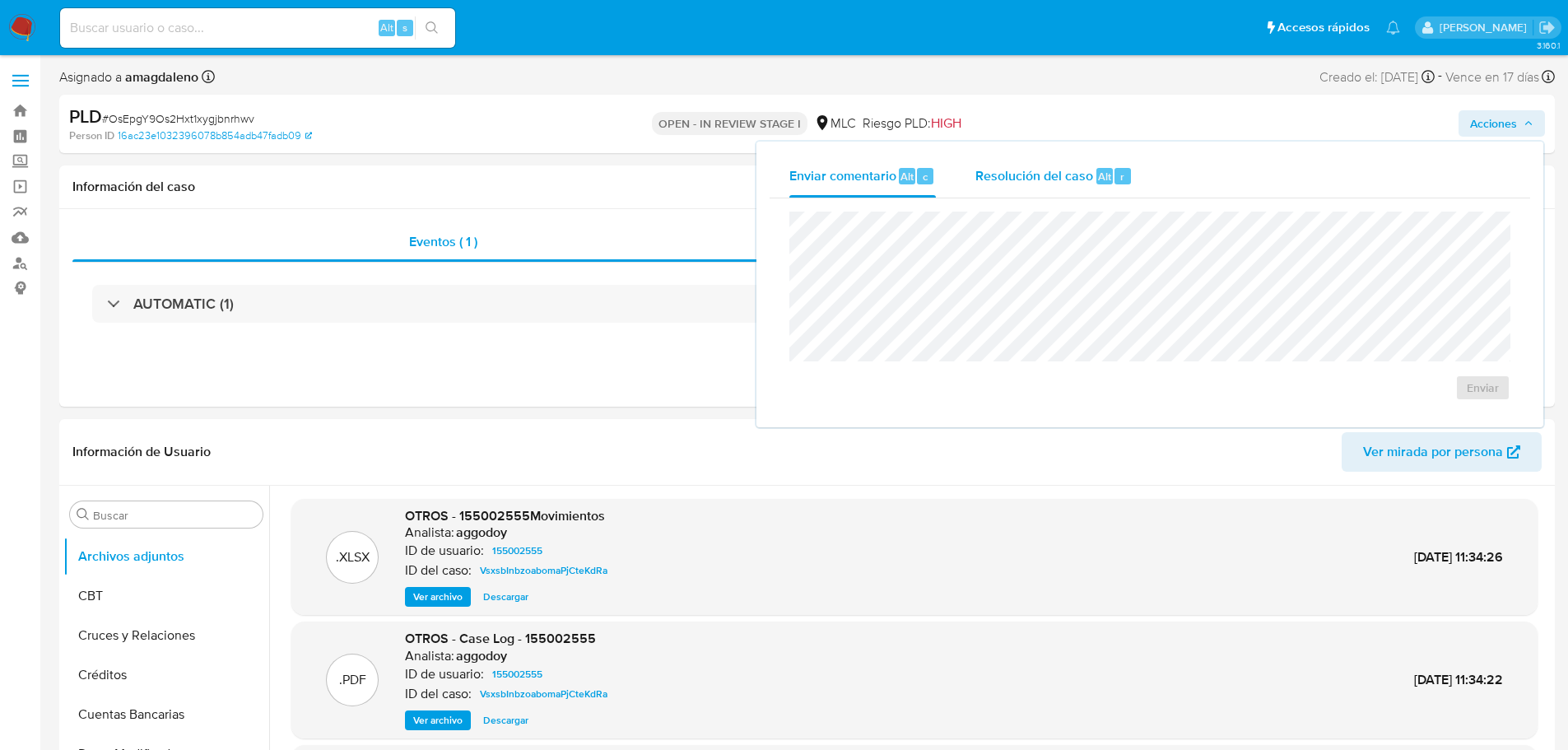
click at [1052, 174] on span "Resolución del caso" at bounding box center [1033, 176] width 117 height 19
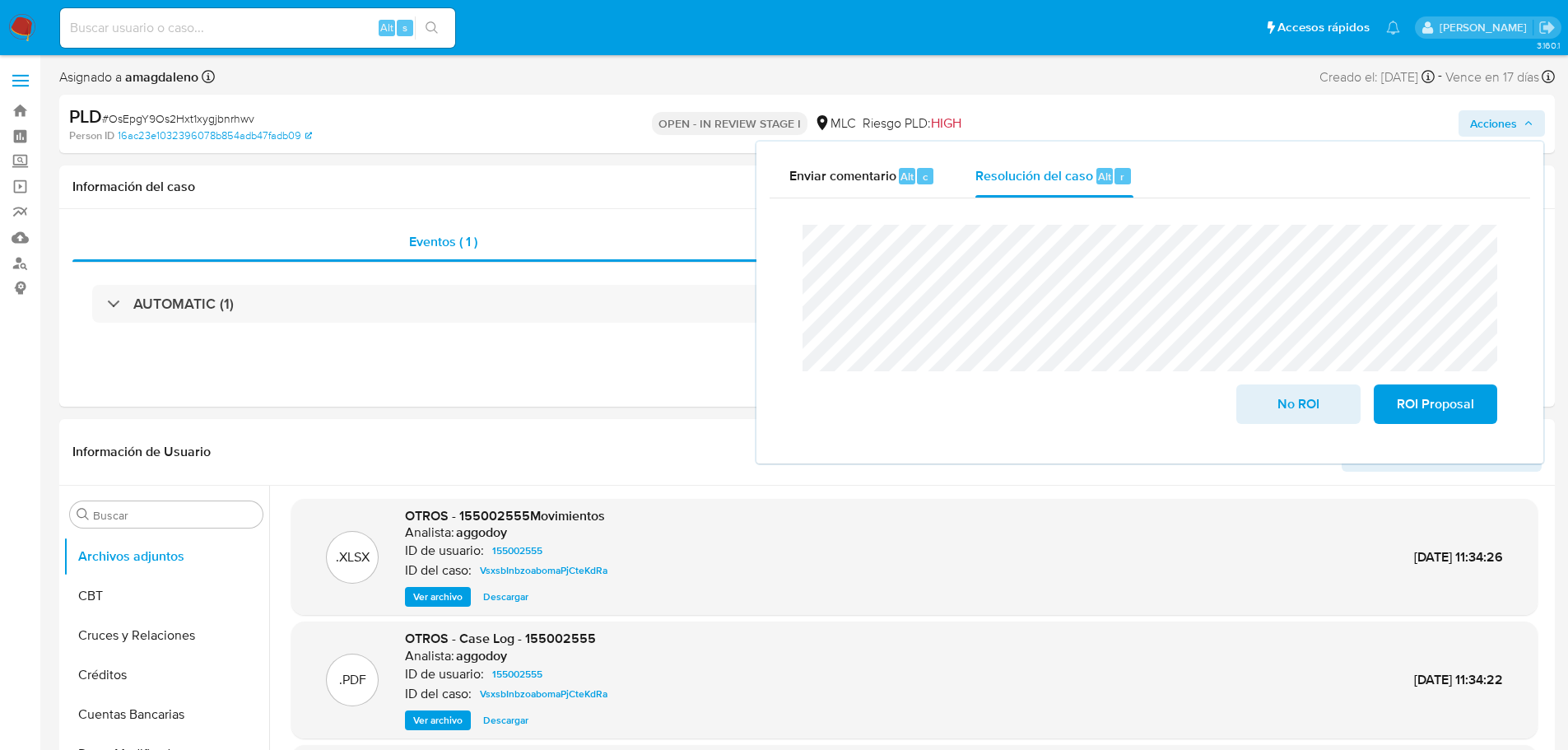
click at [0, 0] on lt-span "correspon di ente" at bounding box center [0, 0] width 0 height 0
click at [141, 593] on button "CBT" at bounding box center [159, 595] width 193 height 39
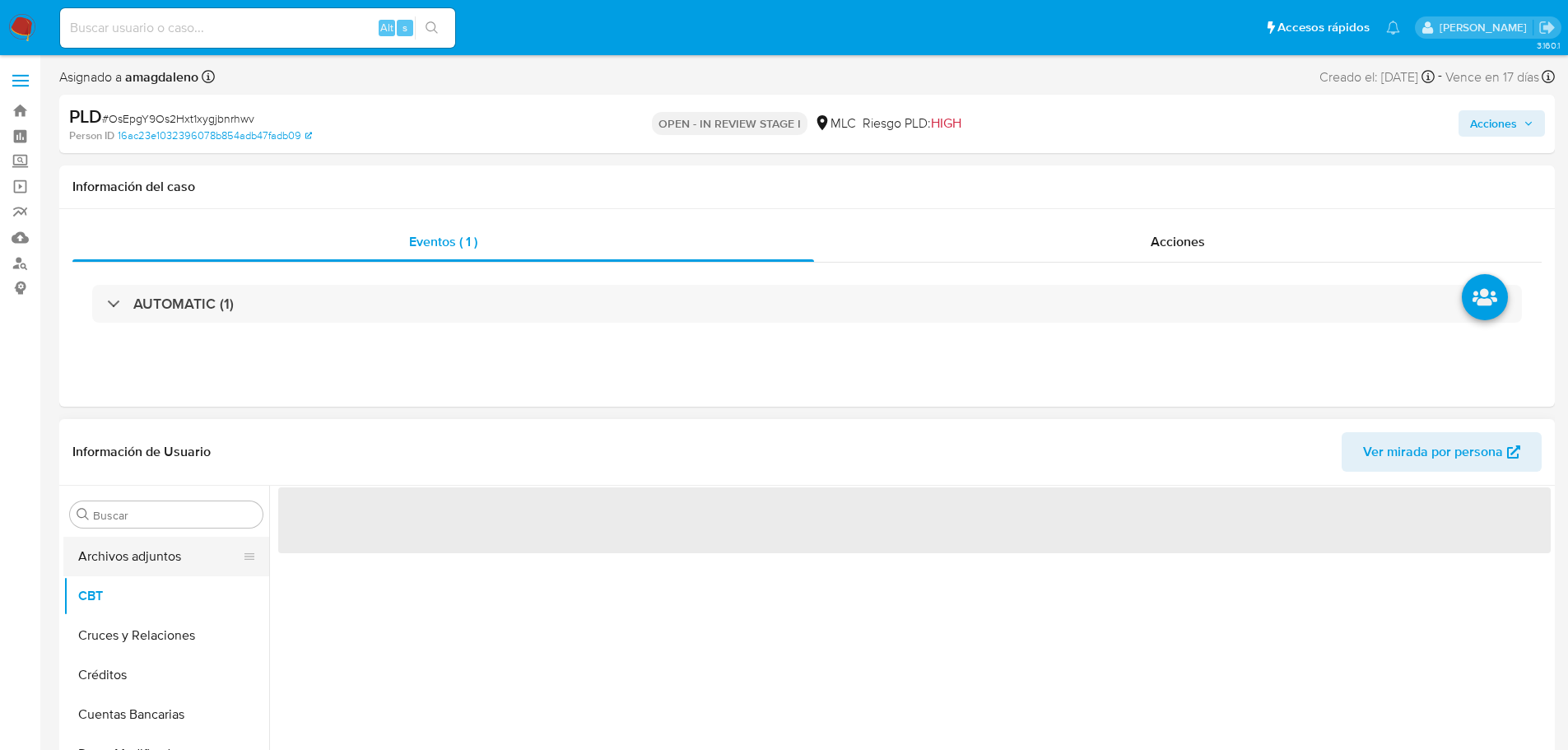
click at [161, 550] on button "Archivos adjuntos" at bounding box center [159, 556] width 193 height 39
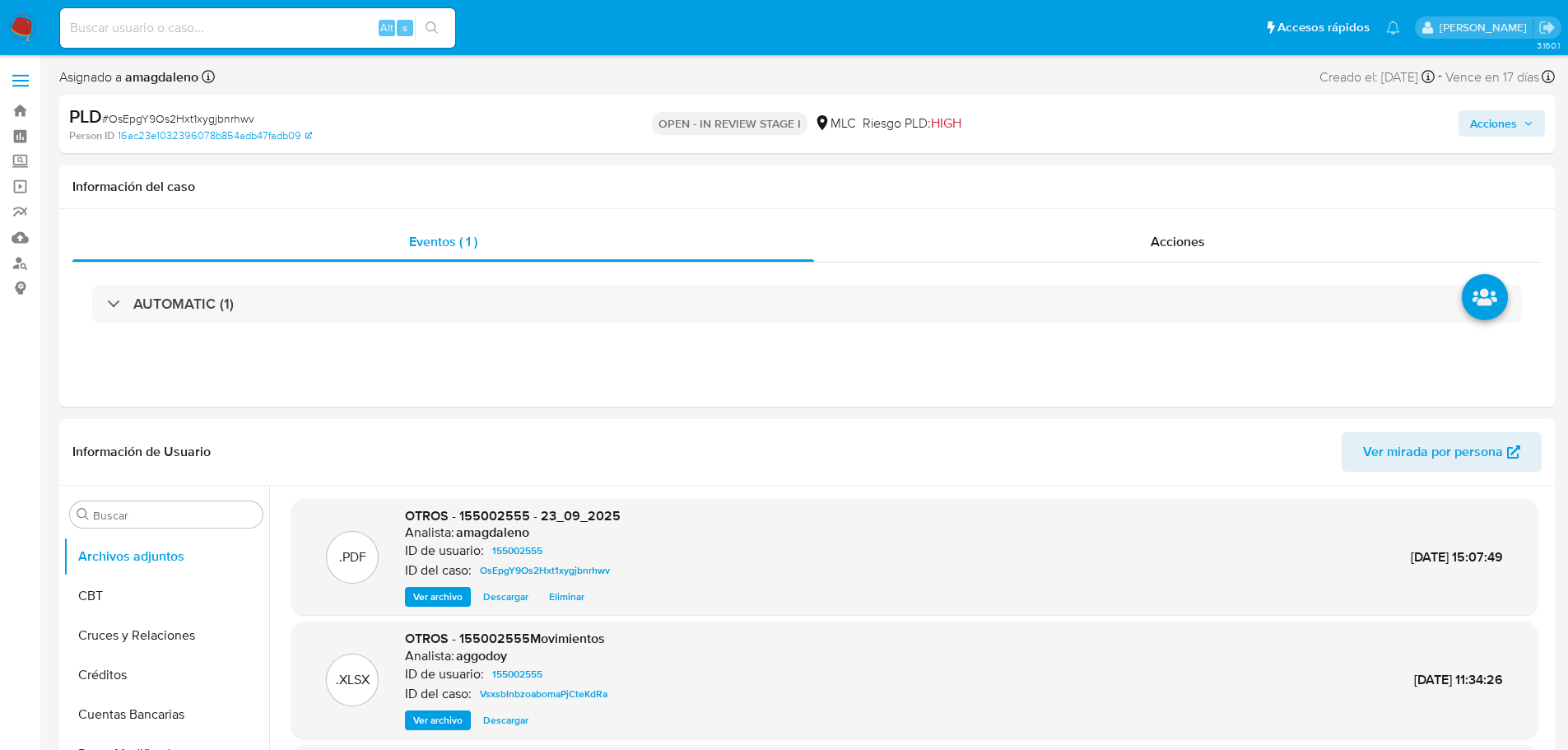
click at [1468, 119] on button "Acciones" at bounding box center [1501, 124] width 87 height 27
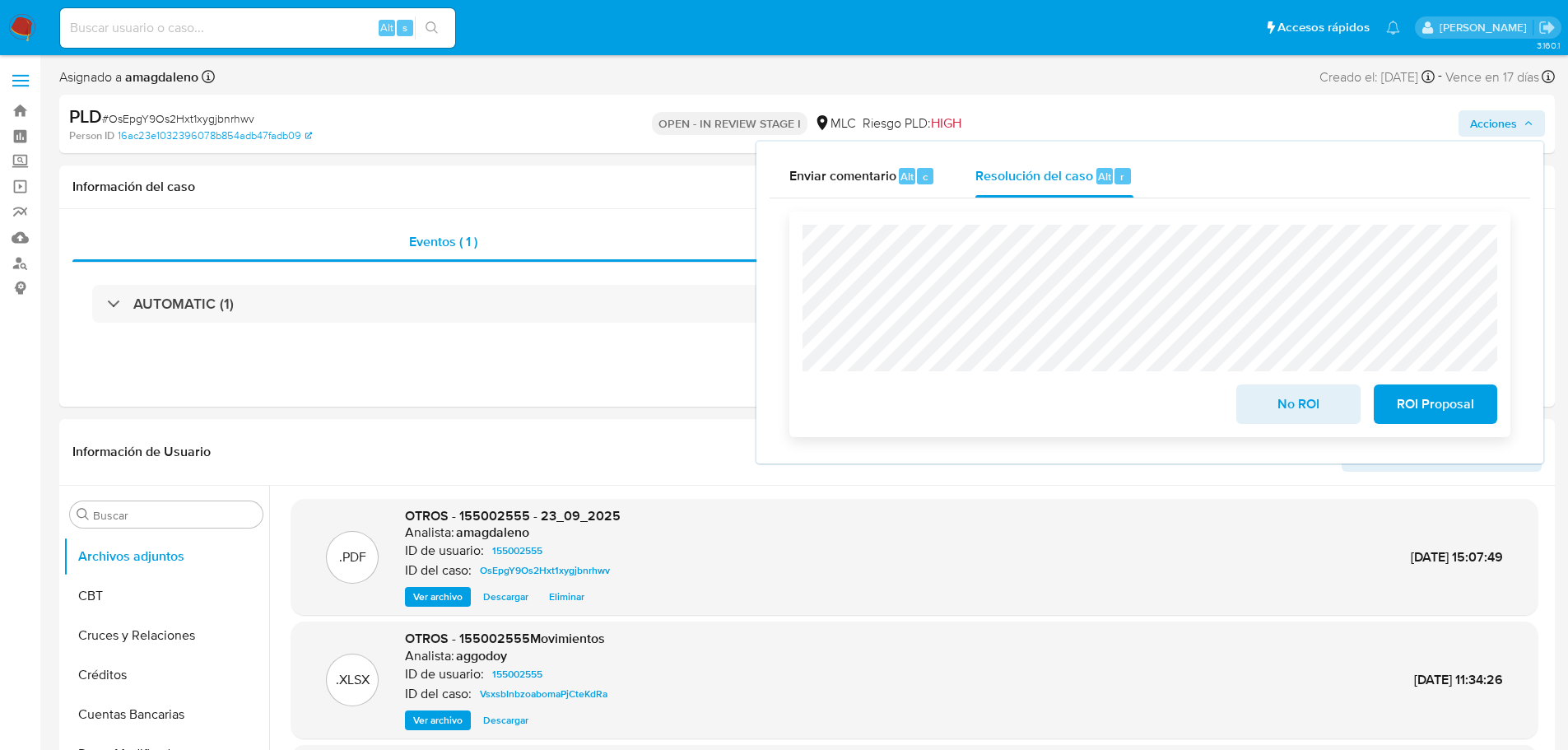
click at [1296, 406] on span "No ROI" at bounding box center [1297, 405] width 81 height 36
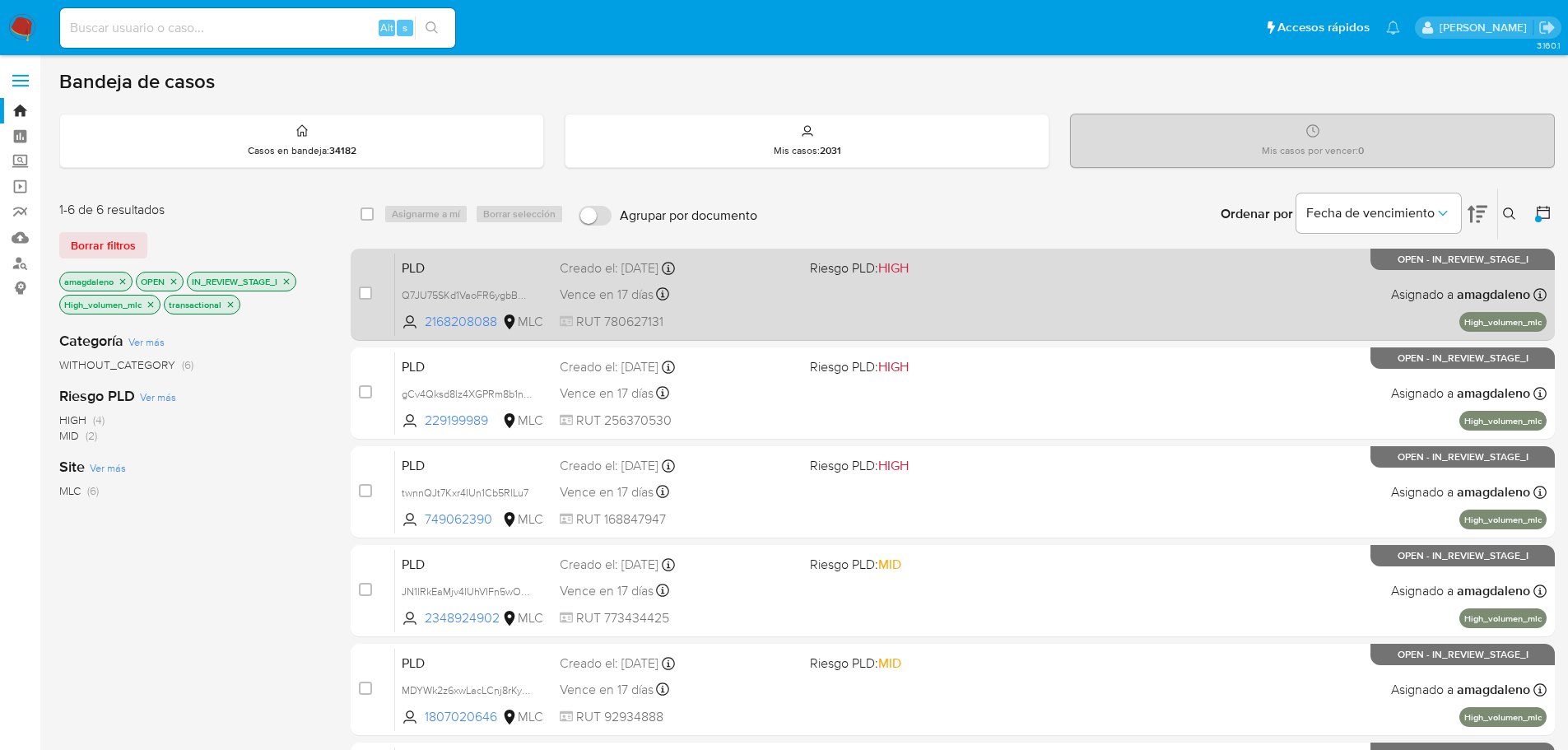
click at [751, 293] on div "Vence en 17 días Vence el [DATE] 16:07:24" at bounding box center [678, 294] width 237 height 22
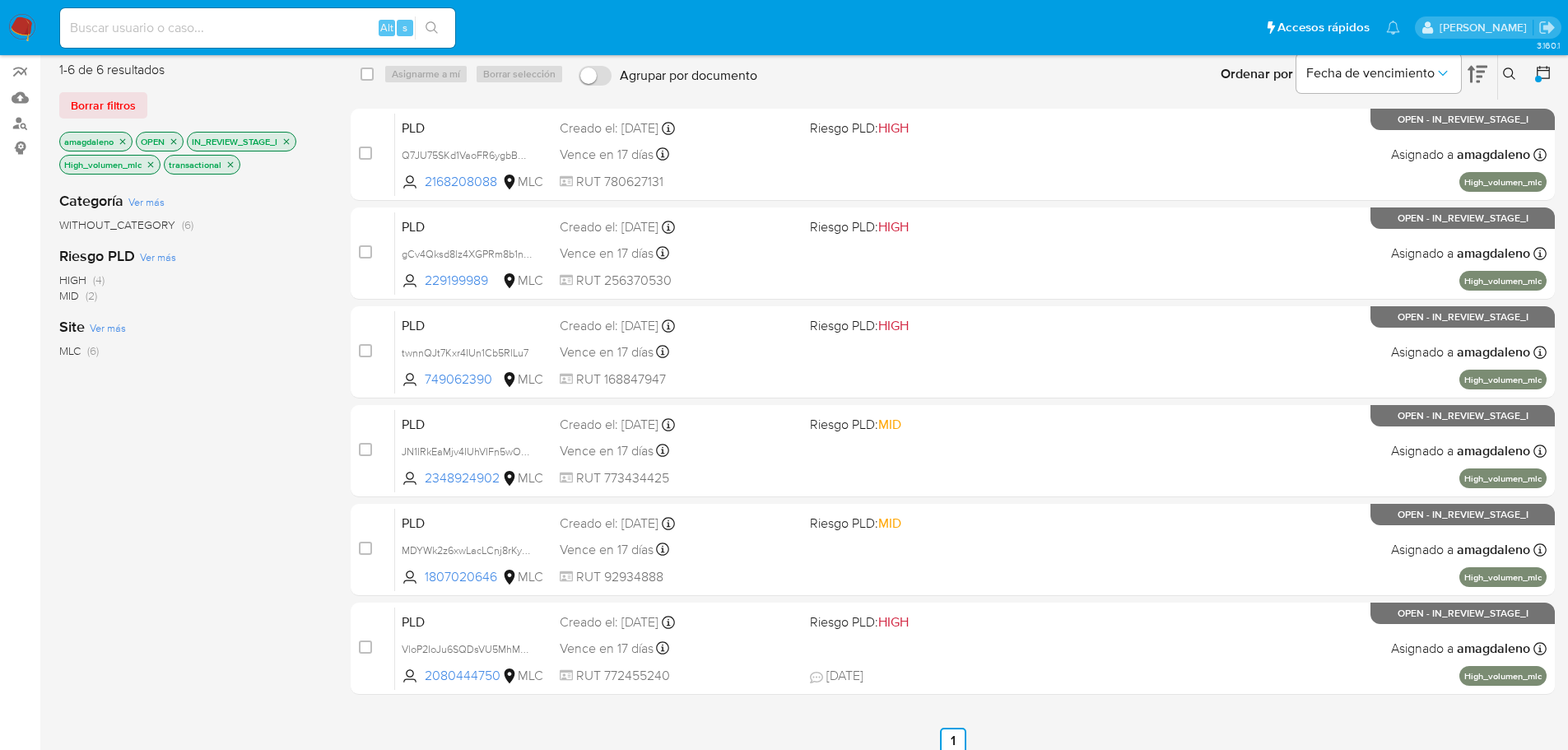
scroll to position [111, 0]
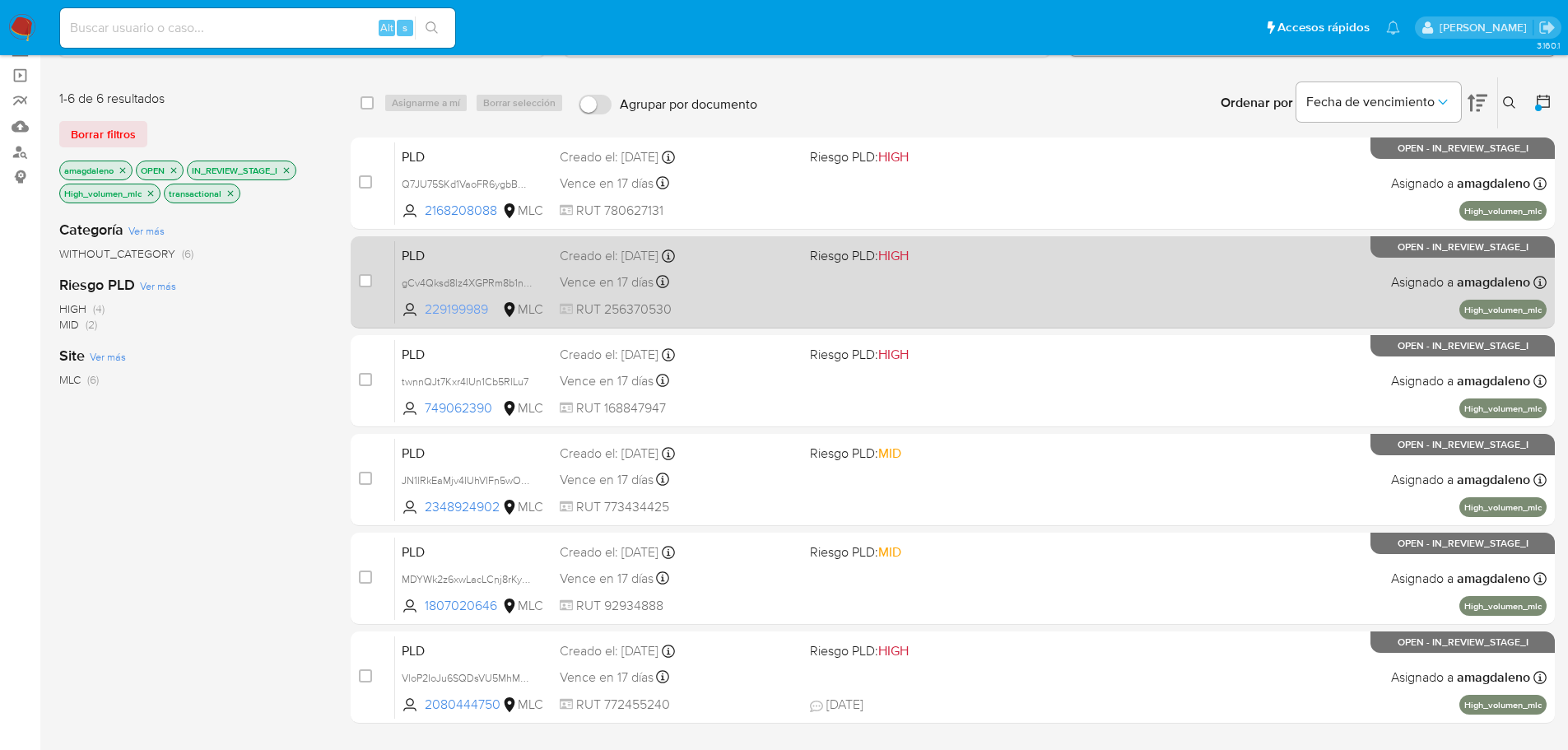
click at [466, 308] on span "229199989" at bounding box center [462, 309] width 74 height 18
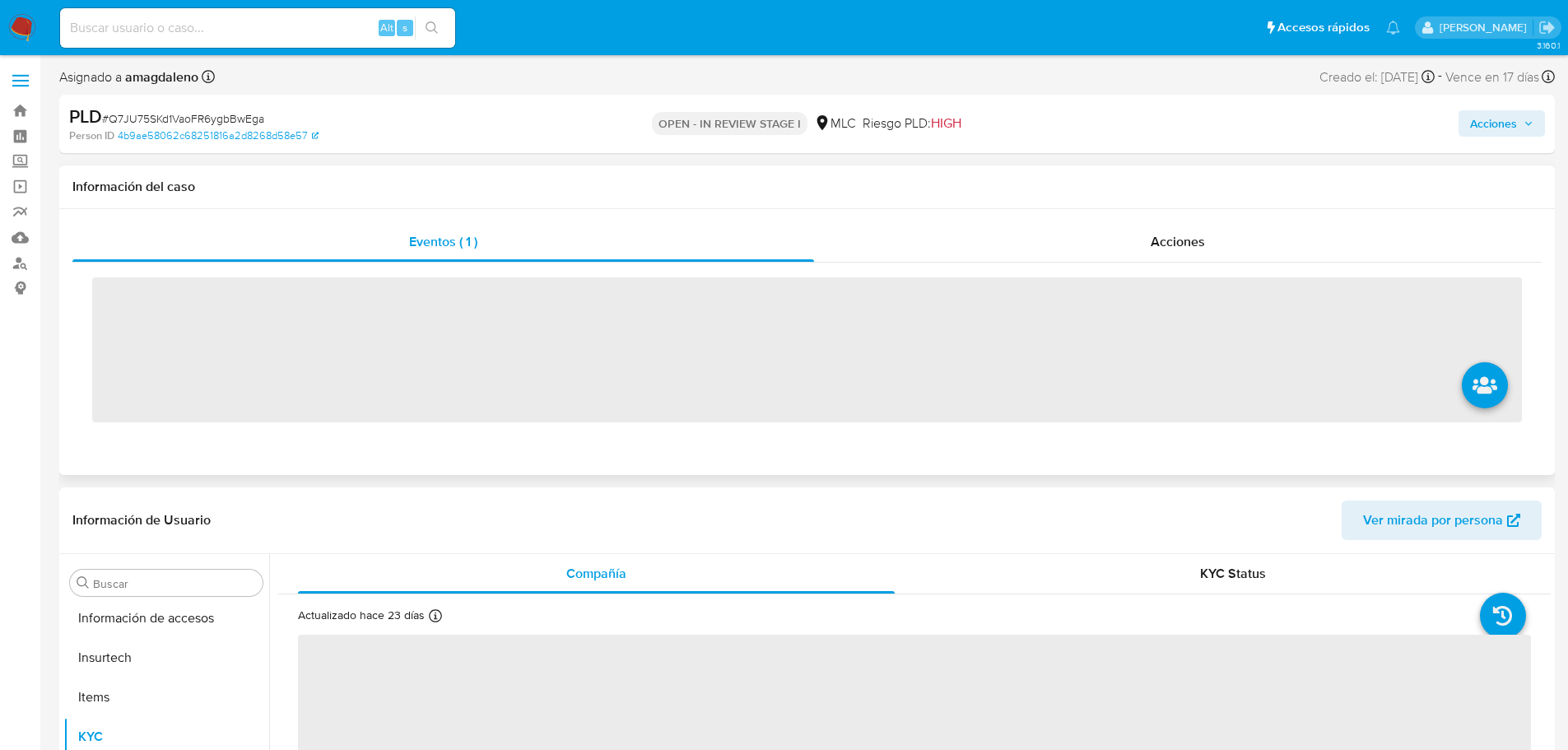
scroll to position [775, 0]
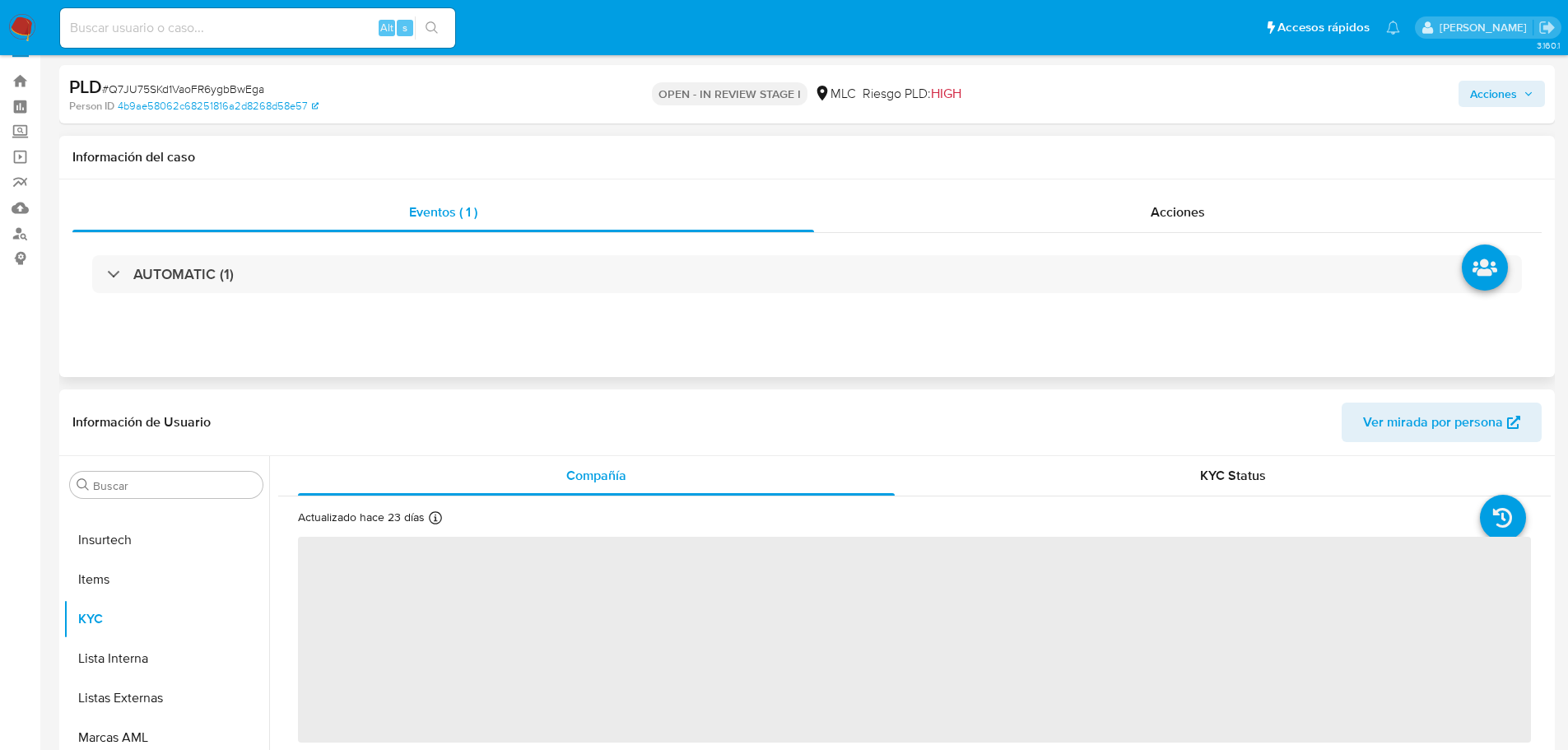
select select "10"
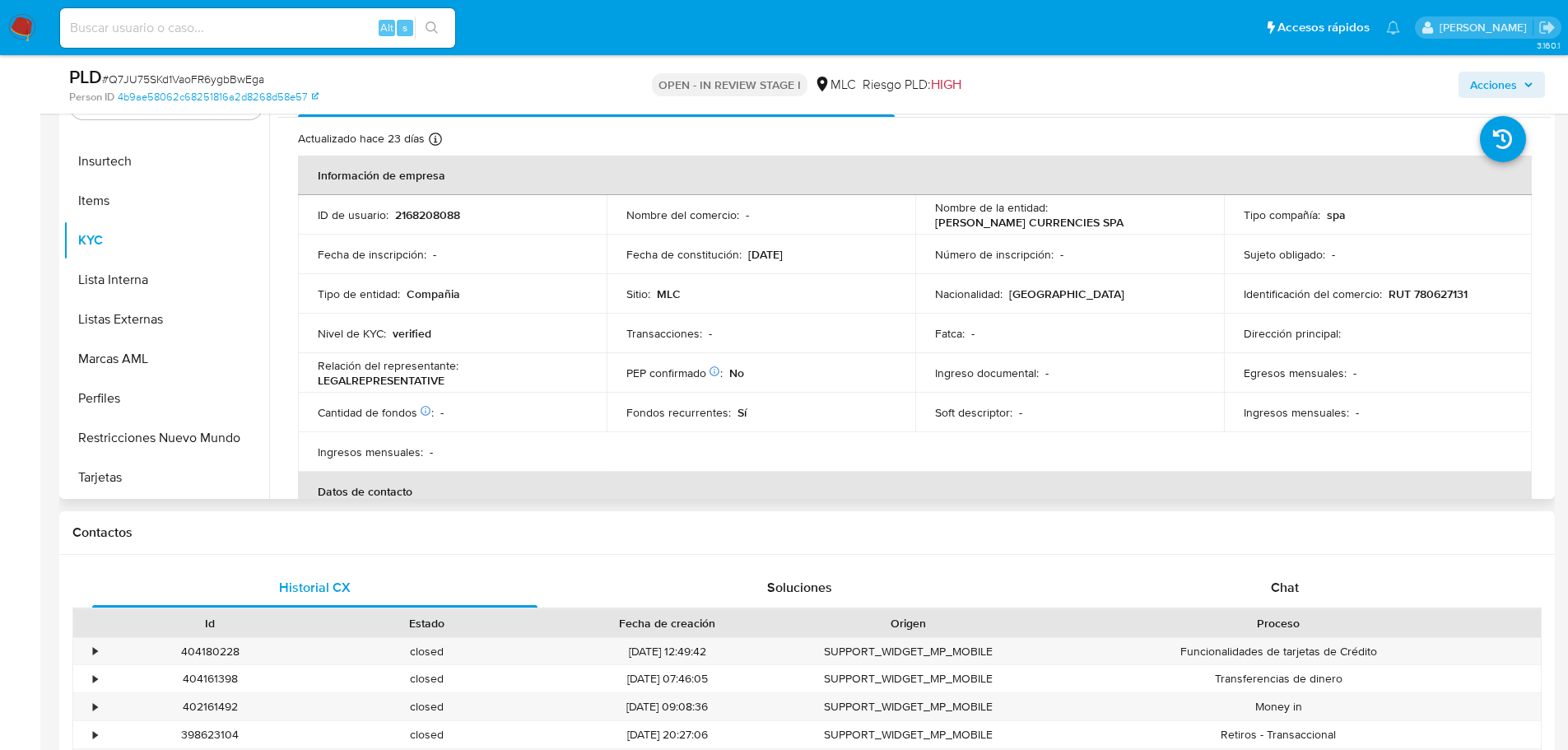
scroll to position [357, 0]
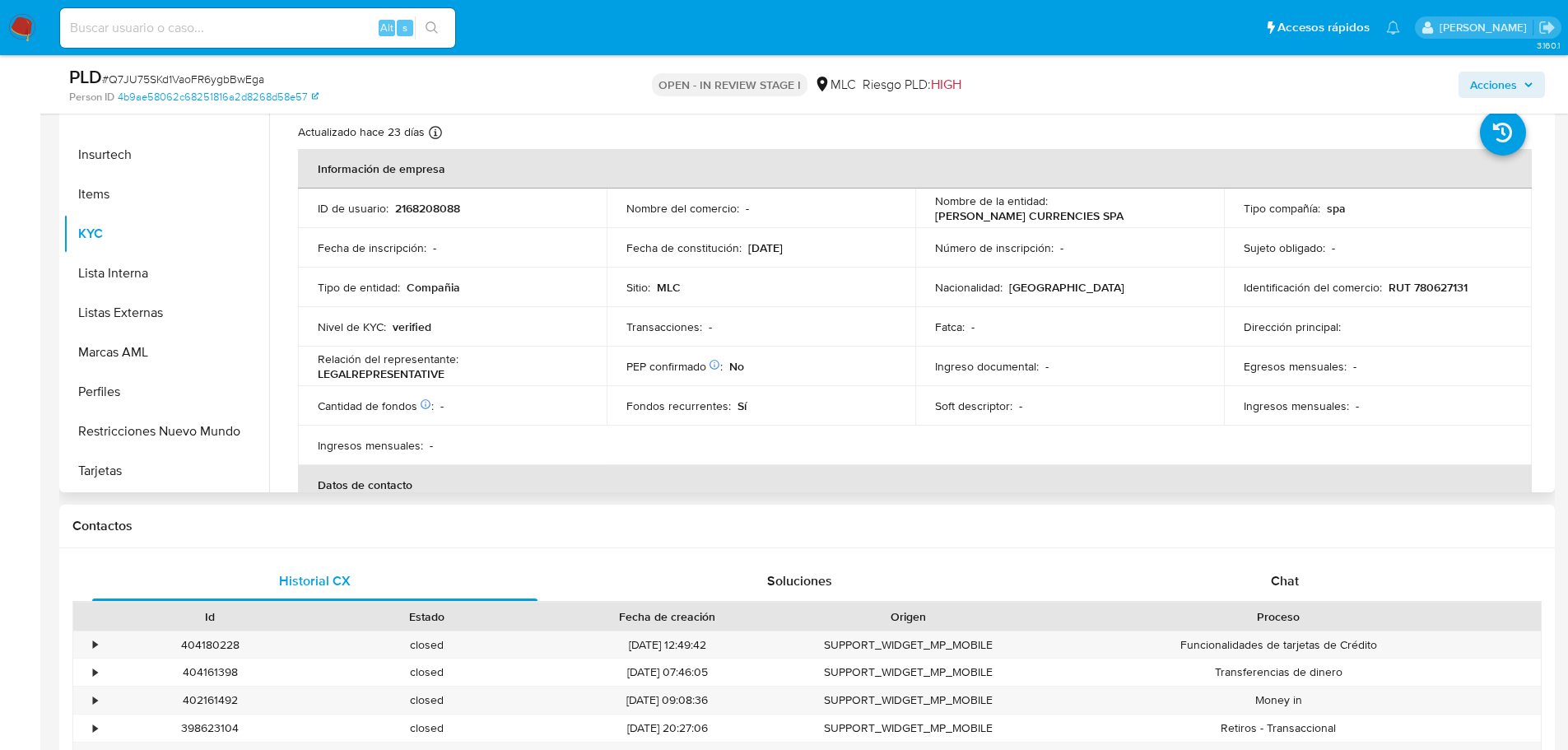
click at [1435, 292] on p "RUT 780627131" at bounding box center [1428, 287] width 79 height 15
copy p "780627131"
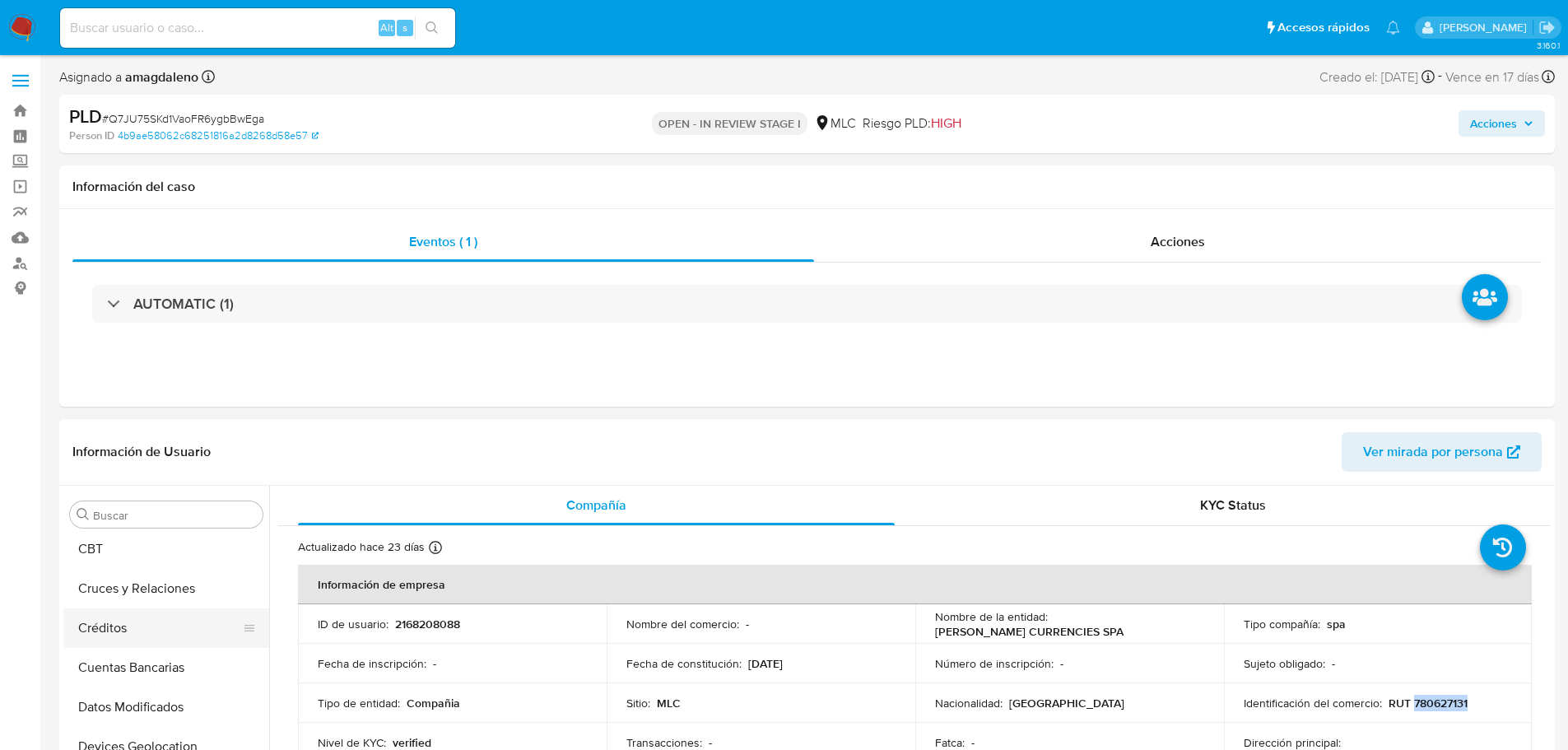
scroll to position [116, 0]
click at [135, 636] on button "Cruces y Relaciones" at bounding box center [159, 635] width 193 height 39
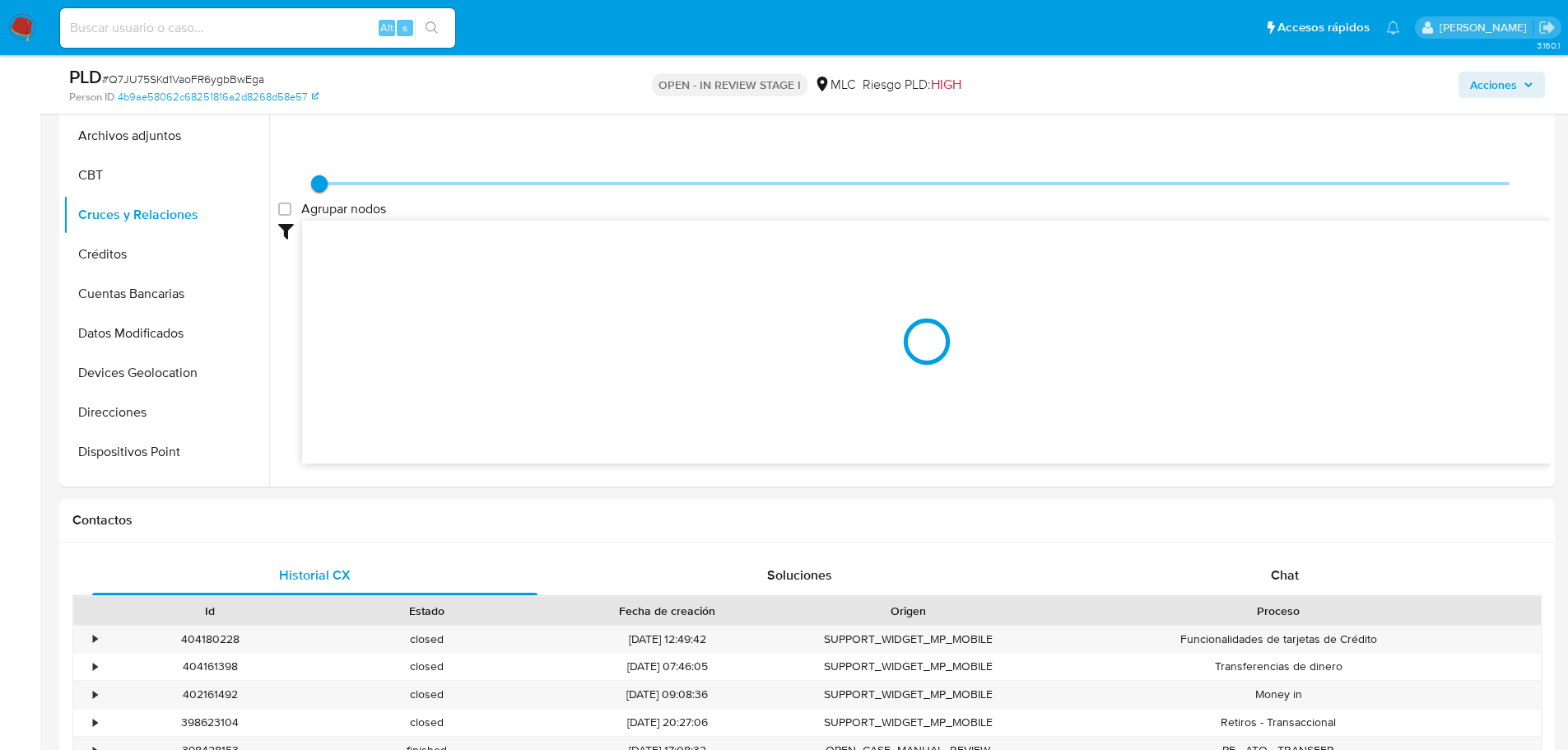
scroll to position [315, 0]
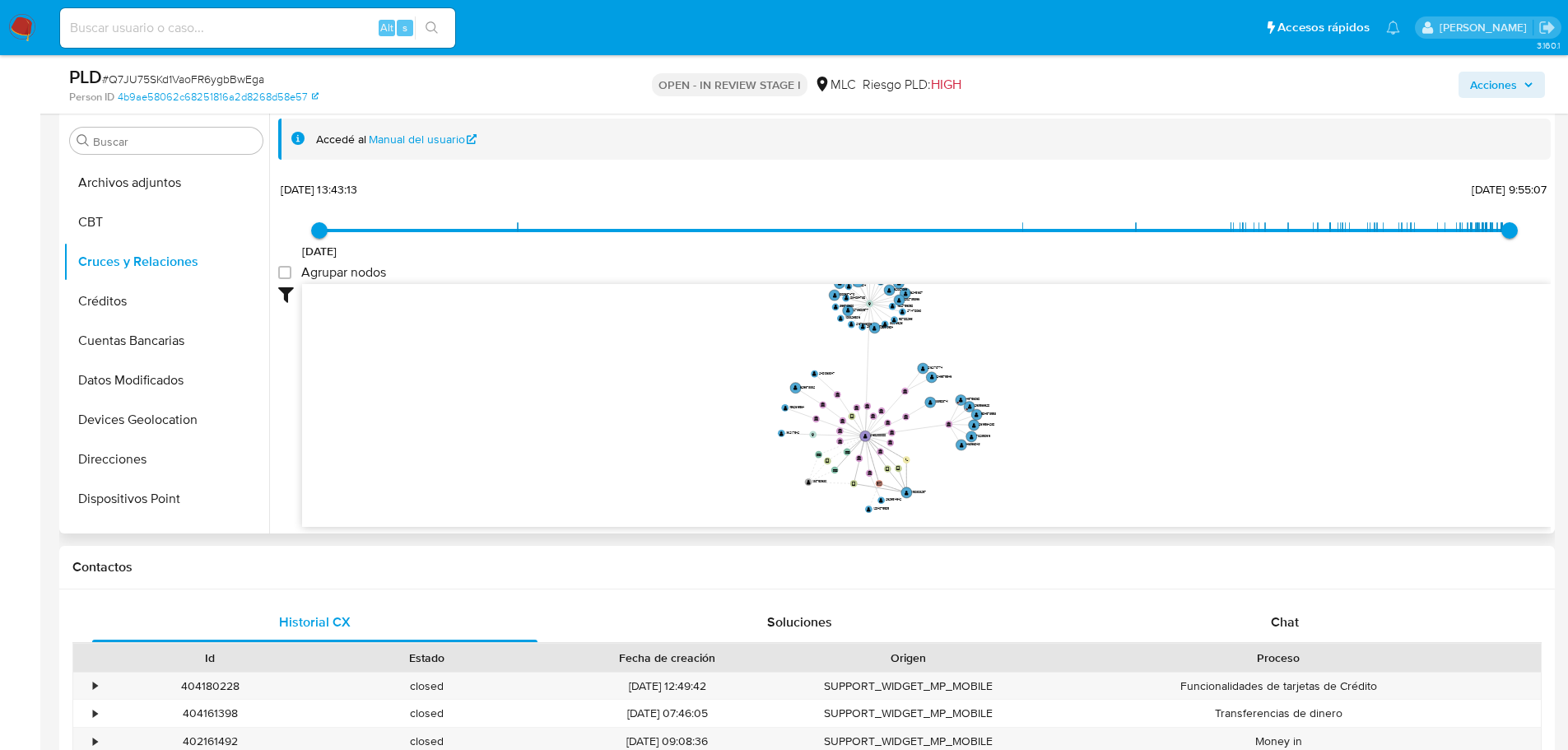
click at [1100, 413] on icon "device-688f8a8535467a0fdc588b5c  user-2168208088  2168208088 user-1150303257 …" at bounding box center [926, 404] width 1248 height 239
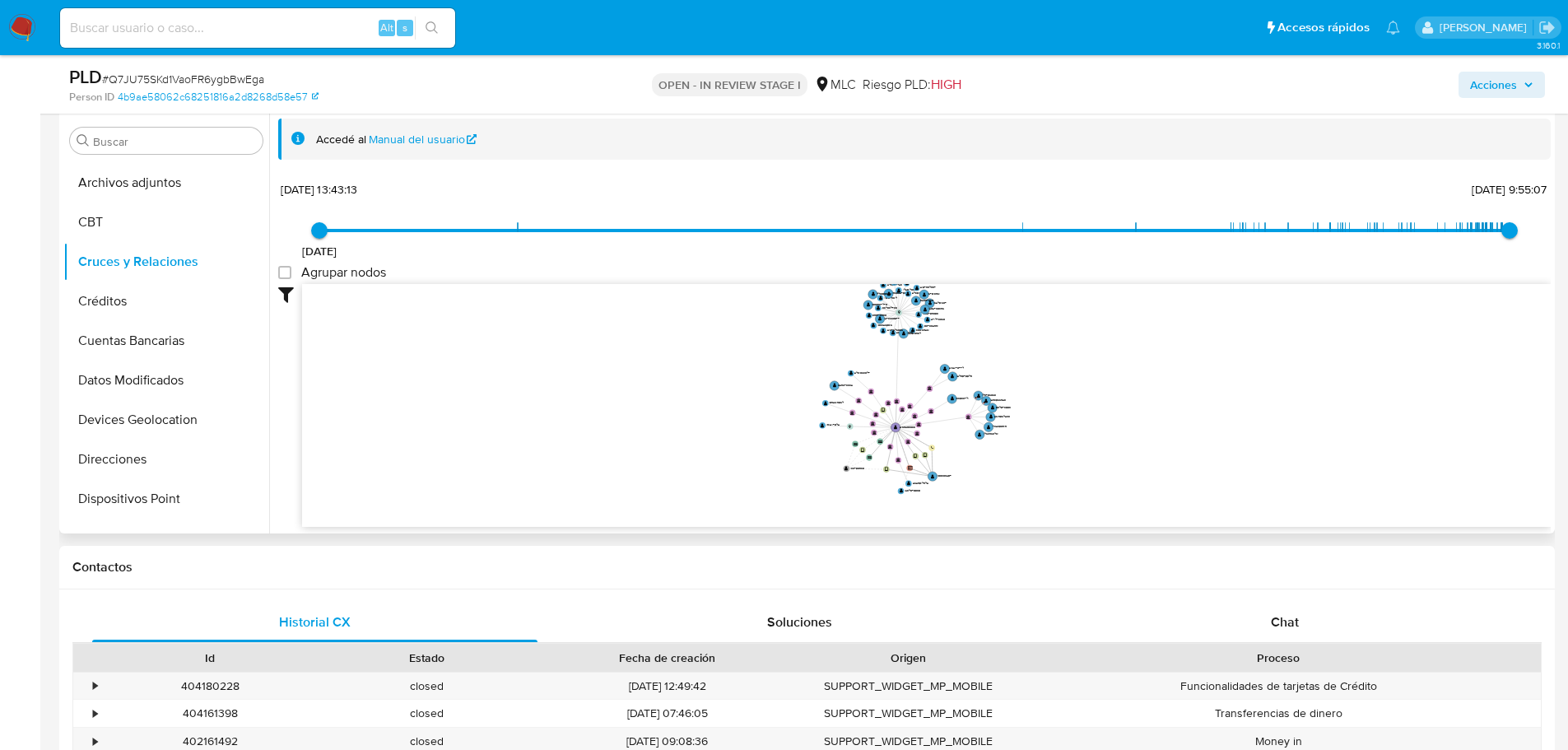
click at [1096, 408] on icon "device-688f8a8535467a0fdc588b5c  user-2168208088  2168208088 user-1150303257 …" at bounding box center [926, 404] width 1248 height 239
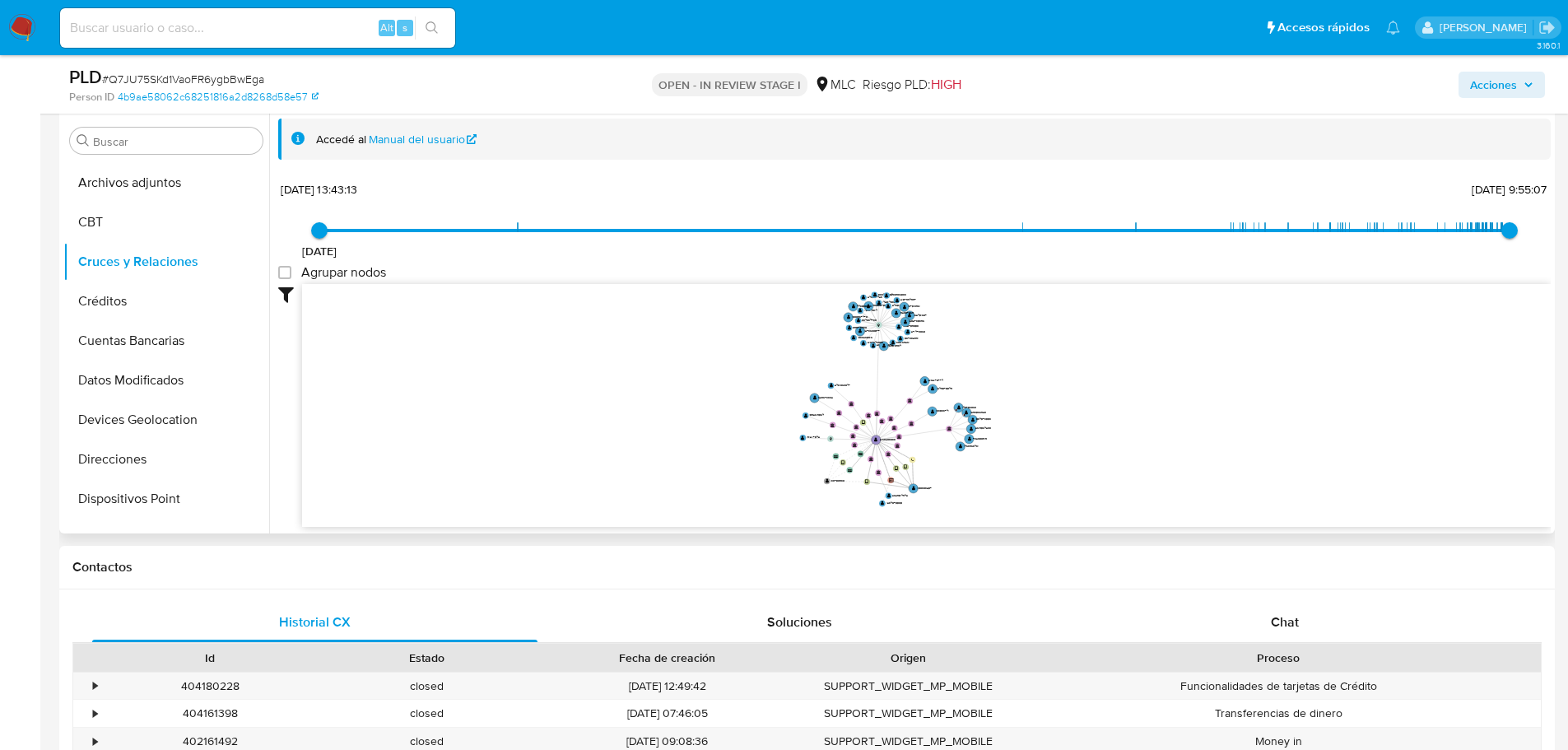
drag, startPoint x: 1096, startPoint y: 408, endPoint x: 1077, endPoint y: 421, distance: 23.0
click at [1077, 421] on icon "device-688f8a8535467a0fdc588b5c  user-2168208088  2168208088 user-1150303257 …" at bounding box center [926, 404] width 1248 height 239
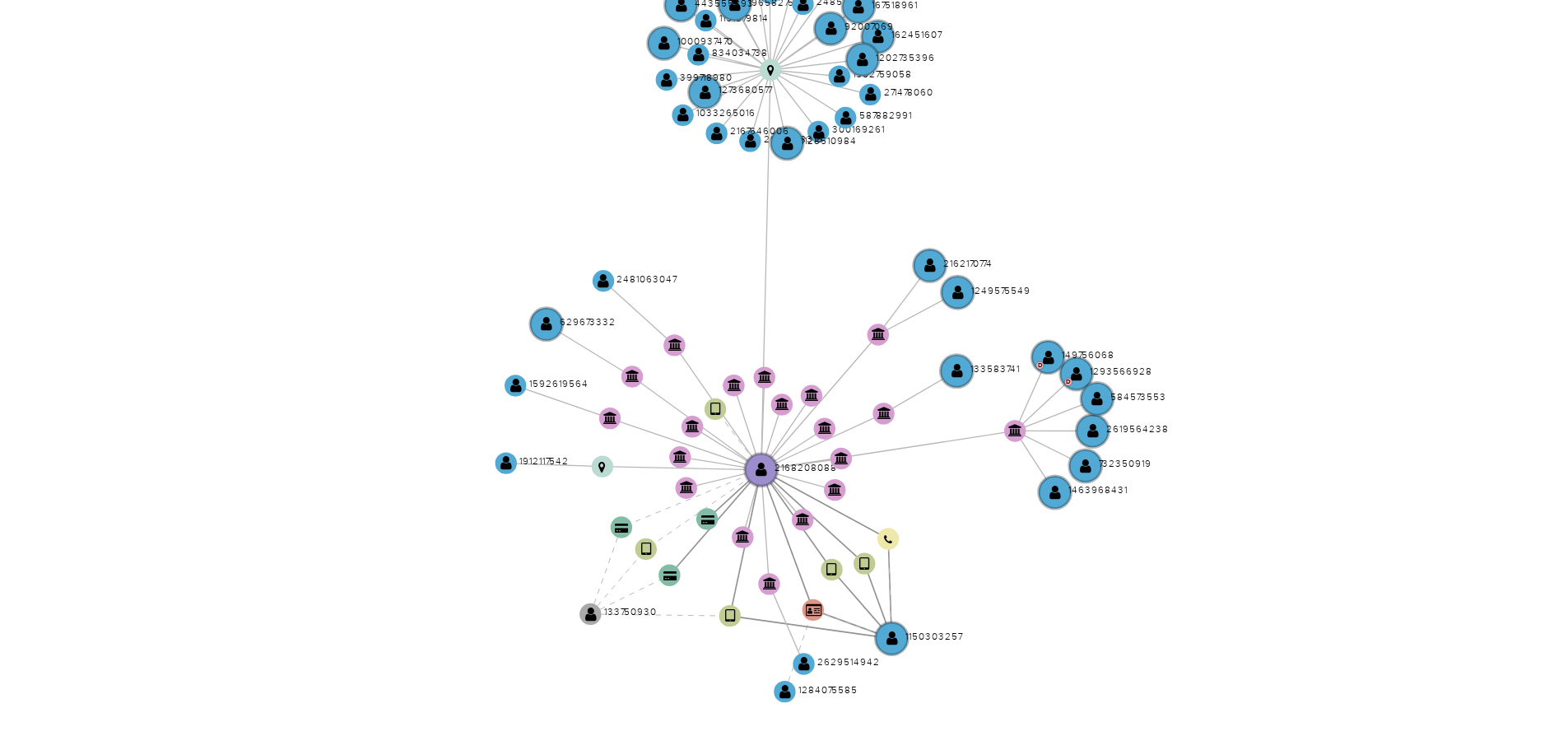
drag, startPoint x: 1002, startPoint y: 384, endPoint x: 952, endPoint y: 404, distance: 53.9
click at [952, 404] on icon "device-688f8a8535467a0fdc588b5c  user-2168208088  2168208088 user-1150303257 …" at bounding box center [926, 404] width 1248 height 239
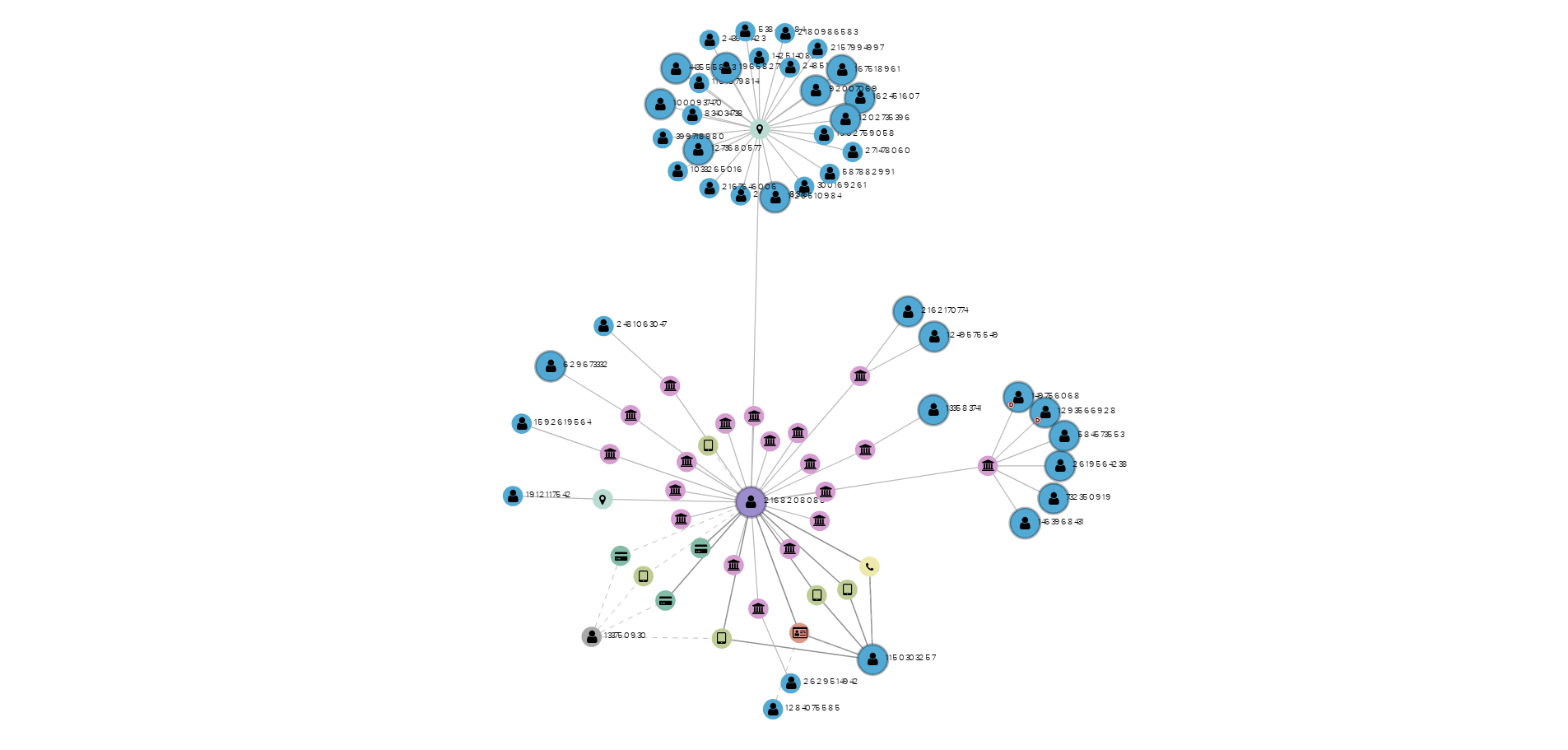
drag, startPoint x: 952, startPoint y: 404, endPoint x: 942, endPoint y: 415, distance: 14.9
click at [942, 415] on icon "device-688f8a8535467a0fdc588b5c  user-2168208088  2168208088 user-1150303257 …" at bounding box center [926, 404] width 1248 height 239
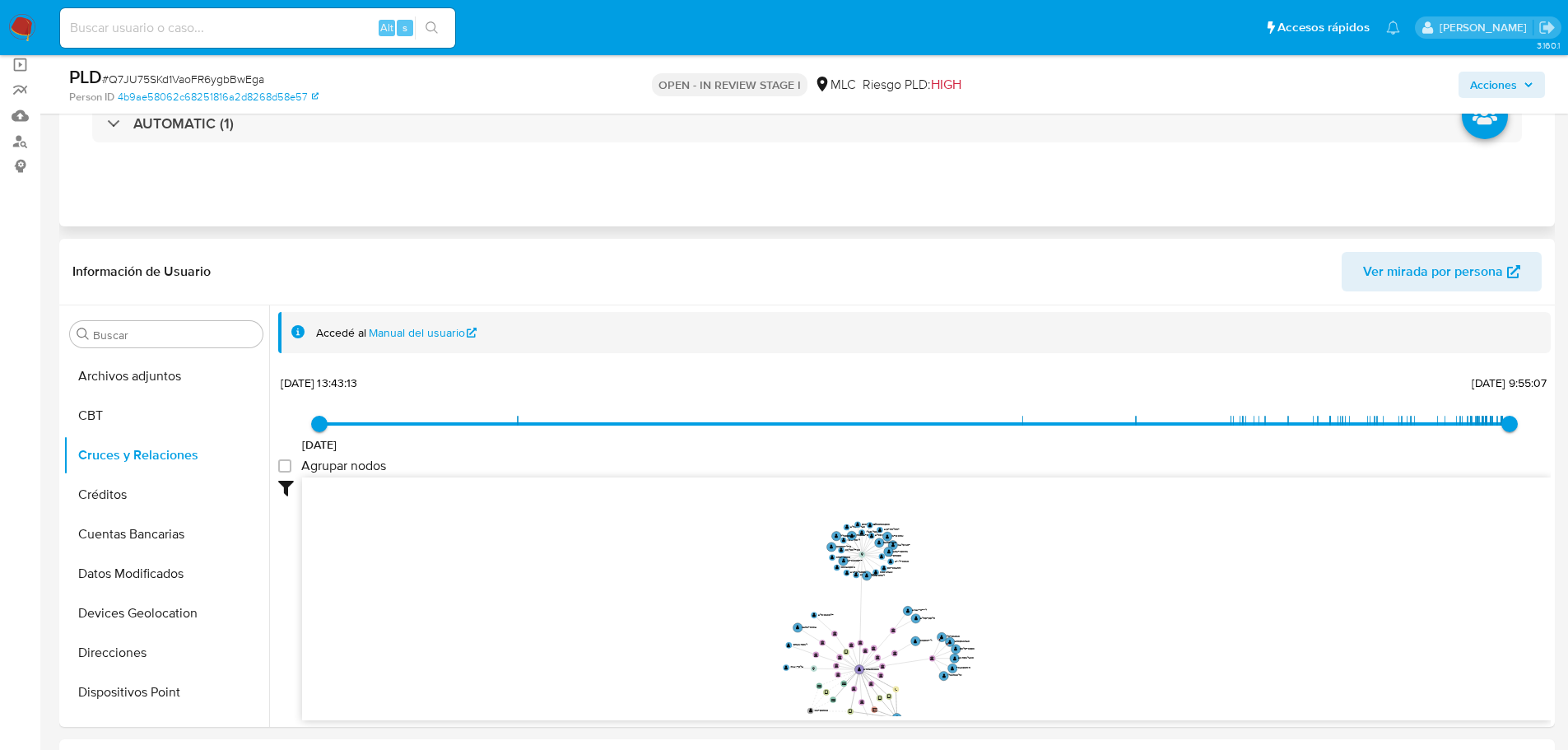
scroll to position [0, 0]
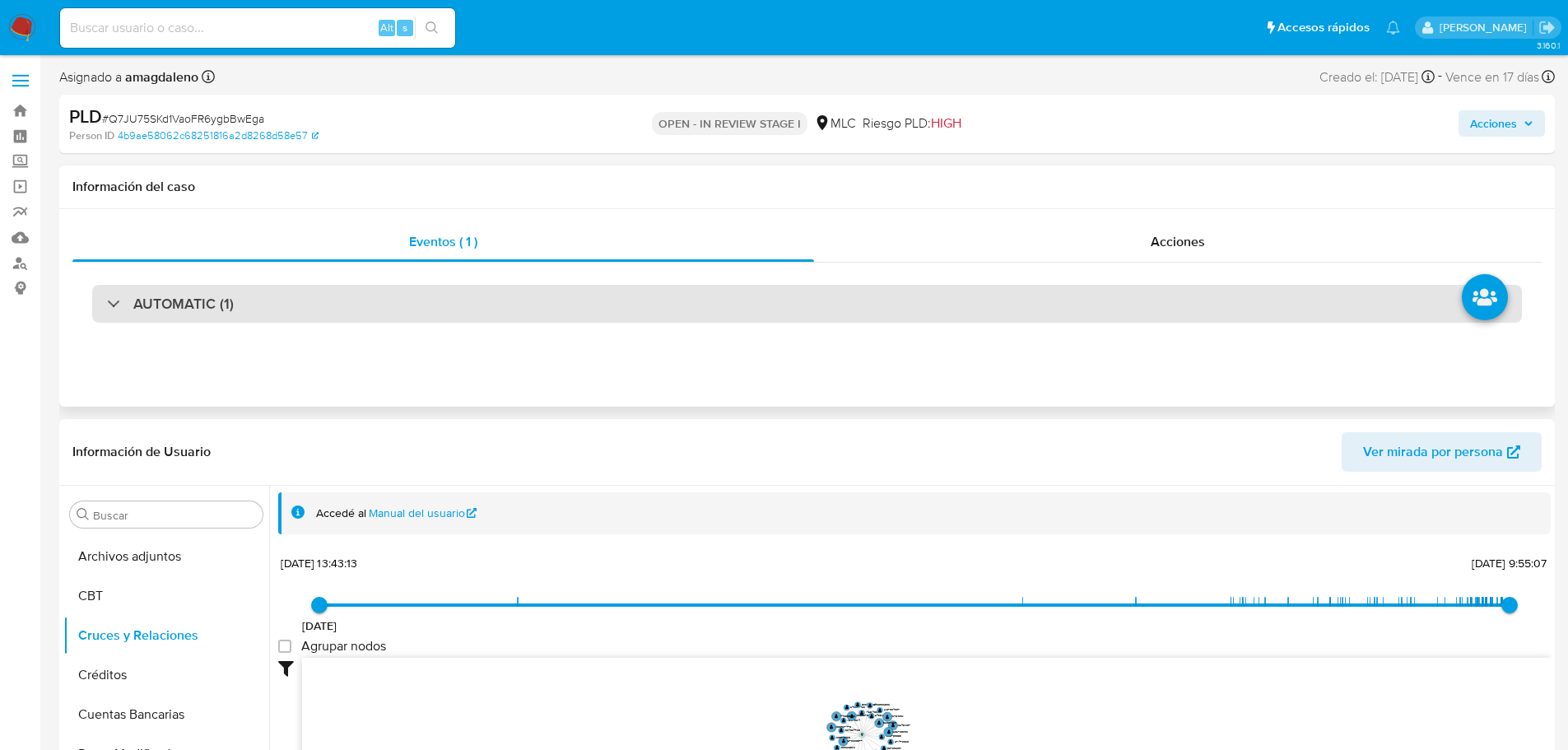
click at [326, 302] on div "AUTOMATIC (1)" at bounding box center [807, 304] width 1430 height 38
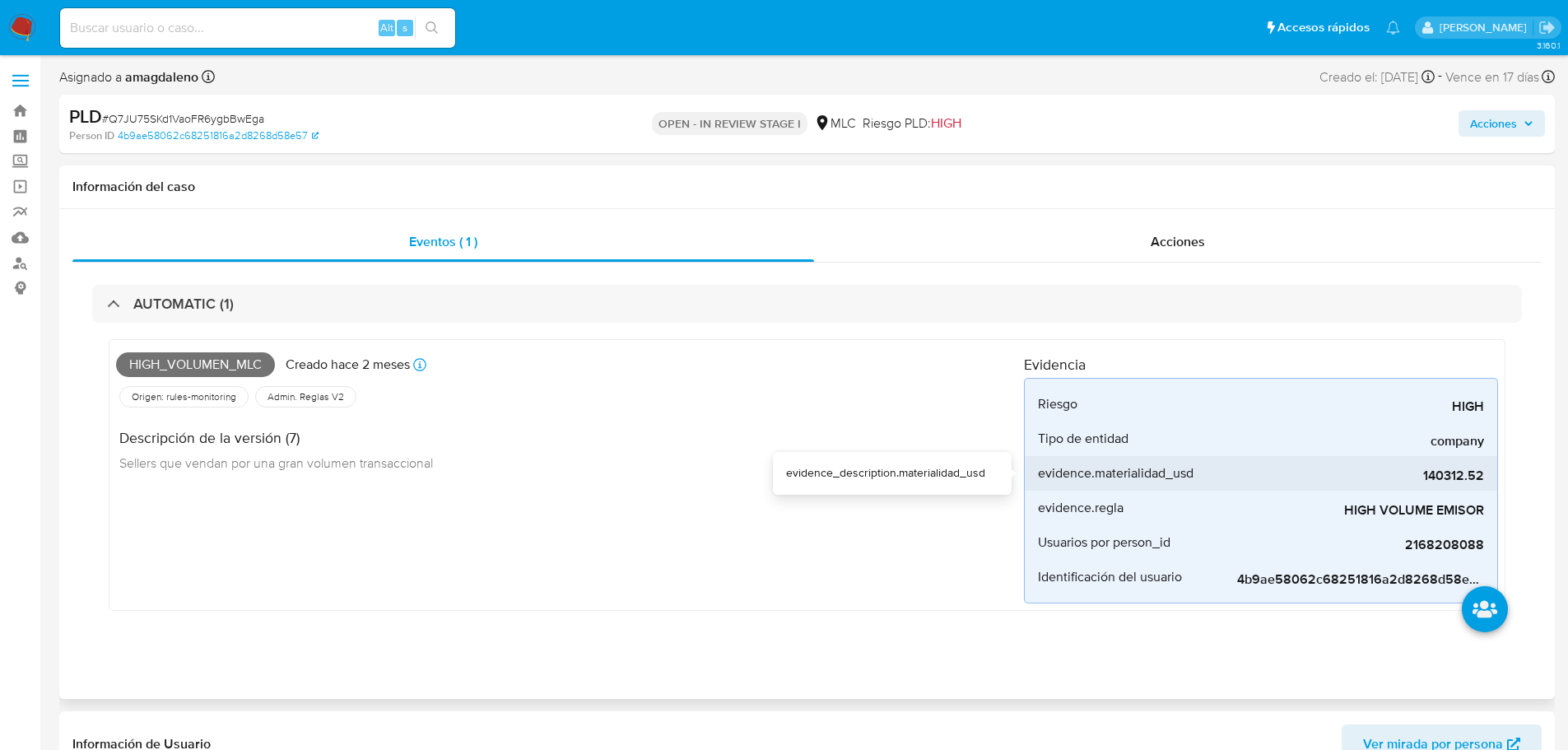
drag, startPoint x: 1430, startPoint y: 477, endPoint x: 1455, endPoint y: 481, distance: 25.3
click at [1455, 481] on span "140312.52" at bounding box center [1360, 475] width 247 height 16
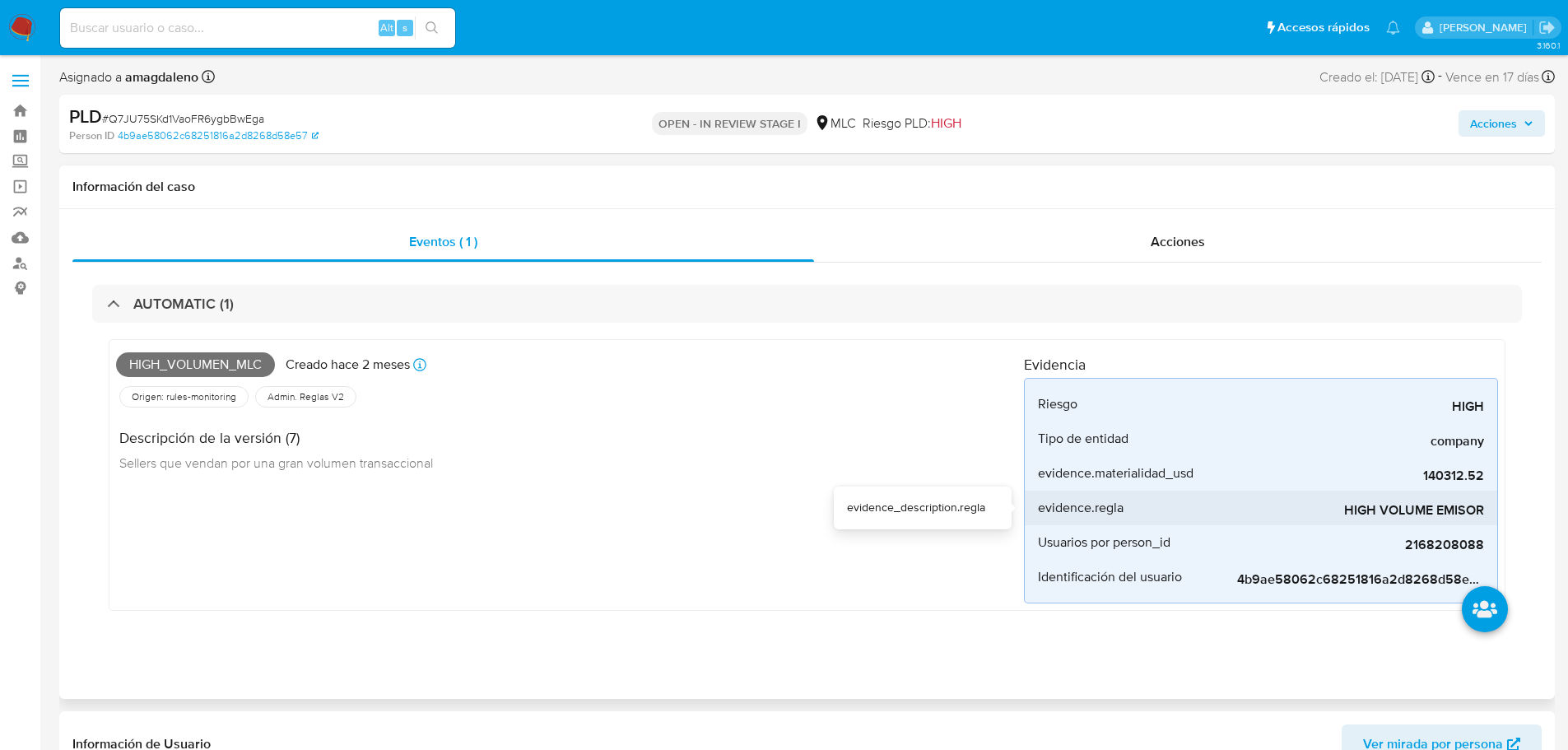
click at [1415, 503] on span "HIGH VOLUME EMISOR" at bounding box center [1360, 510] width 247 height 16
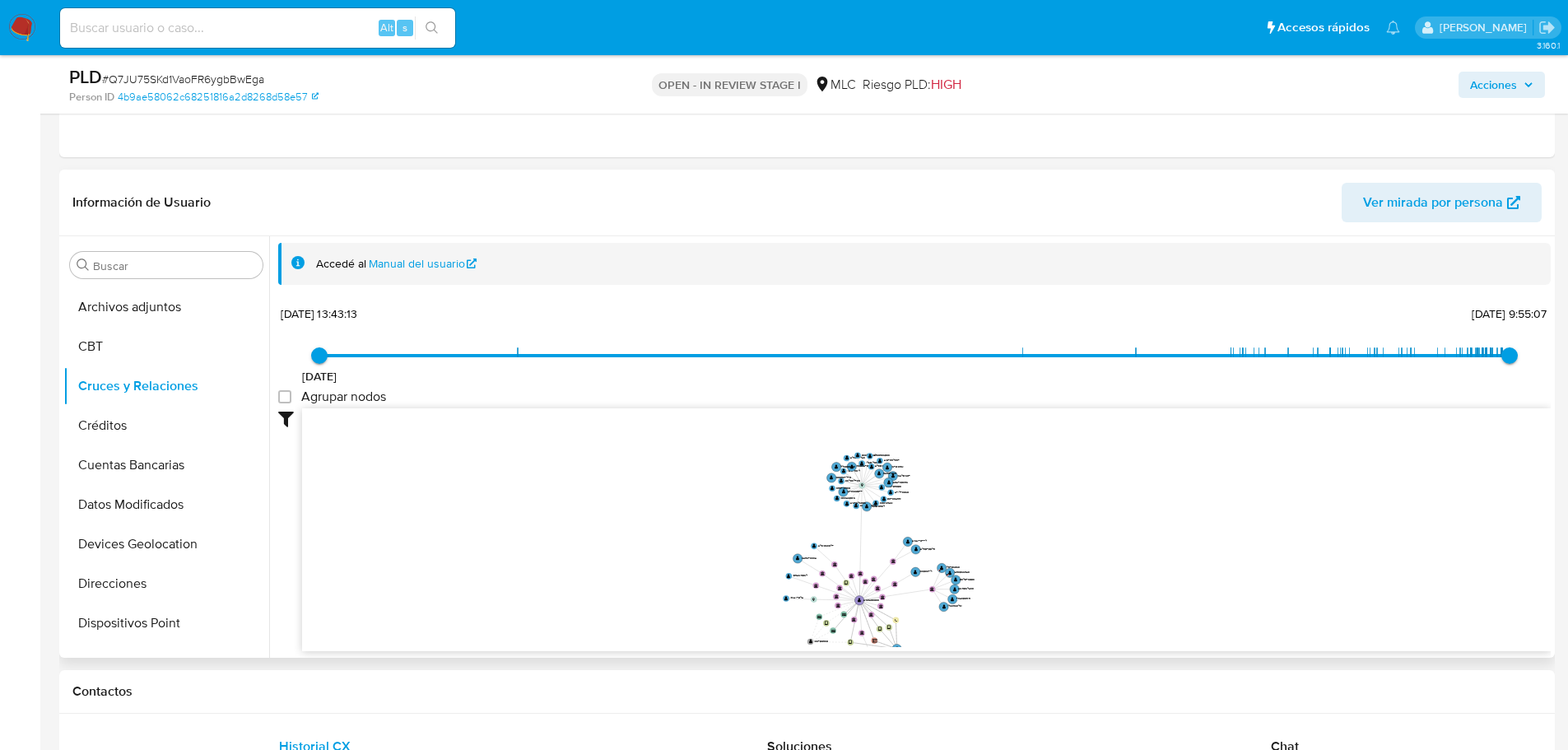
scroll to position [494, 0]
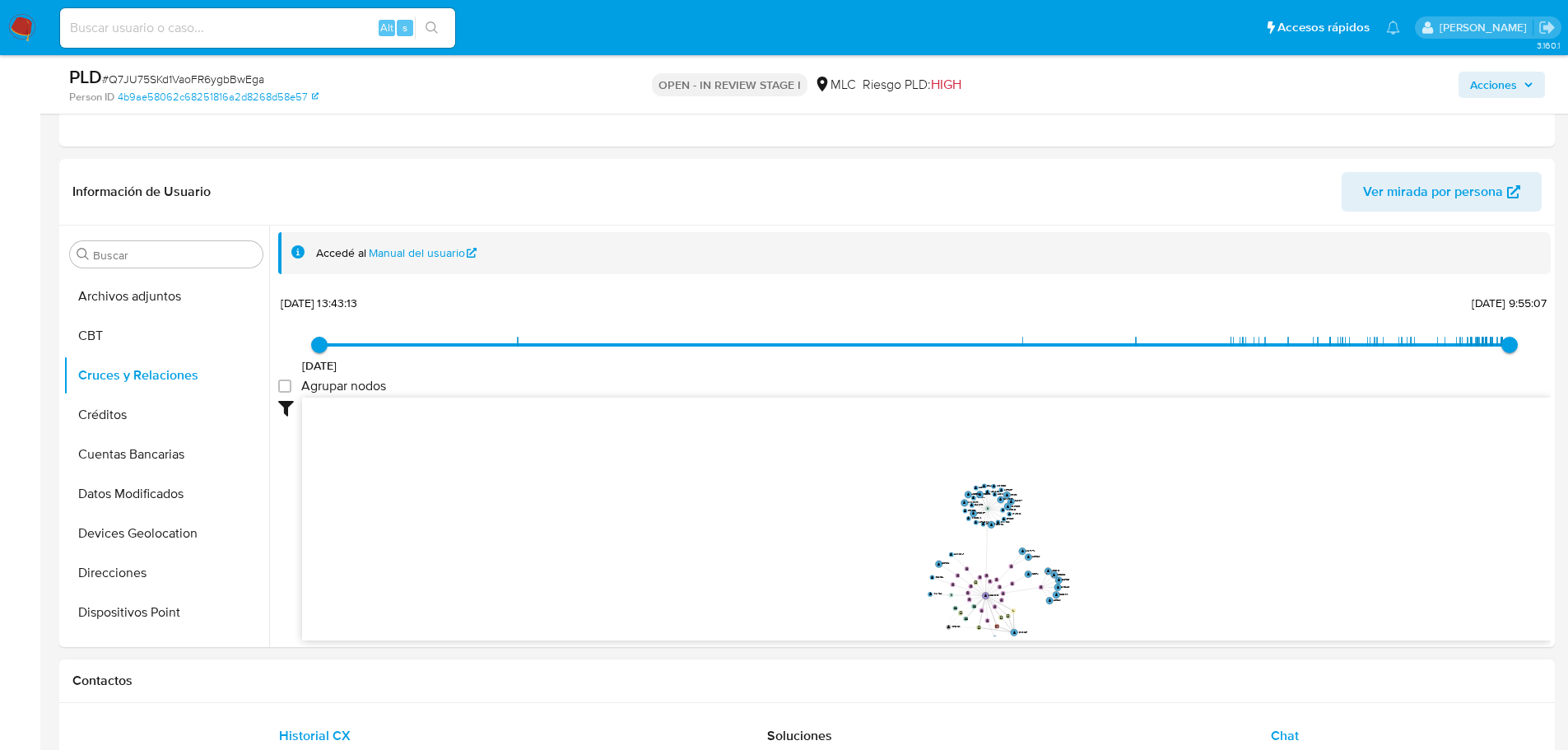
click at [1277, 730] on span "Chat" at bounding box center [1284, 736] width 28 height 19
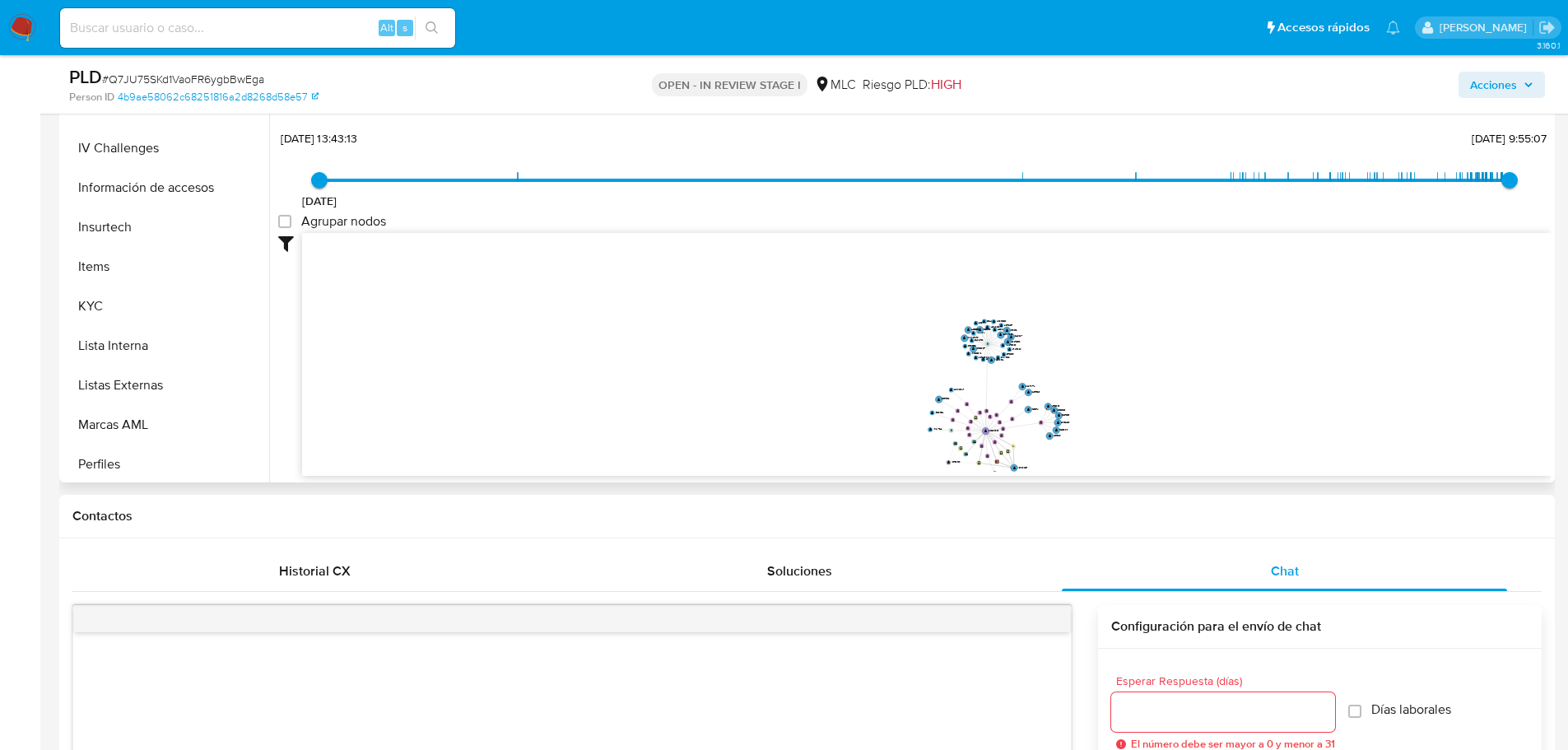
scroll to position [775, 0]
click at [124, 221] on button "KYC" at bounding box center [159, 223] width 193 height 39
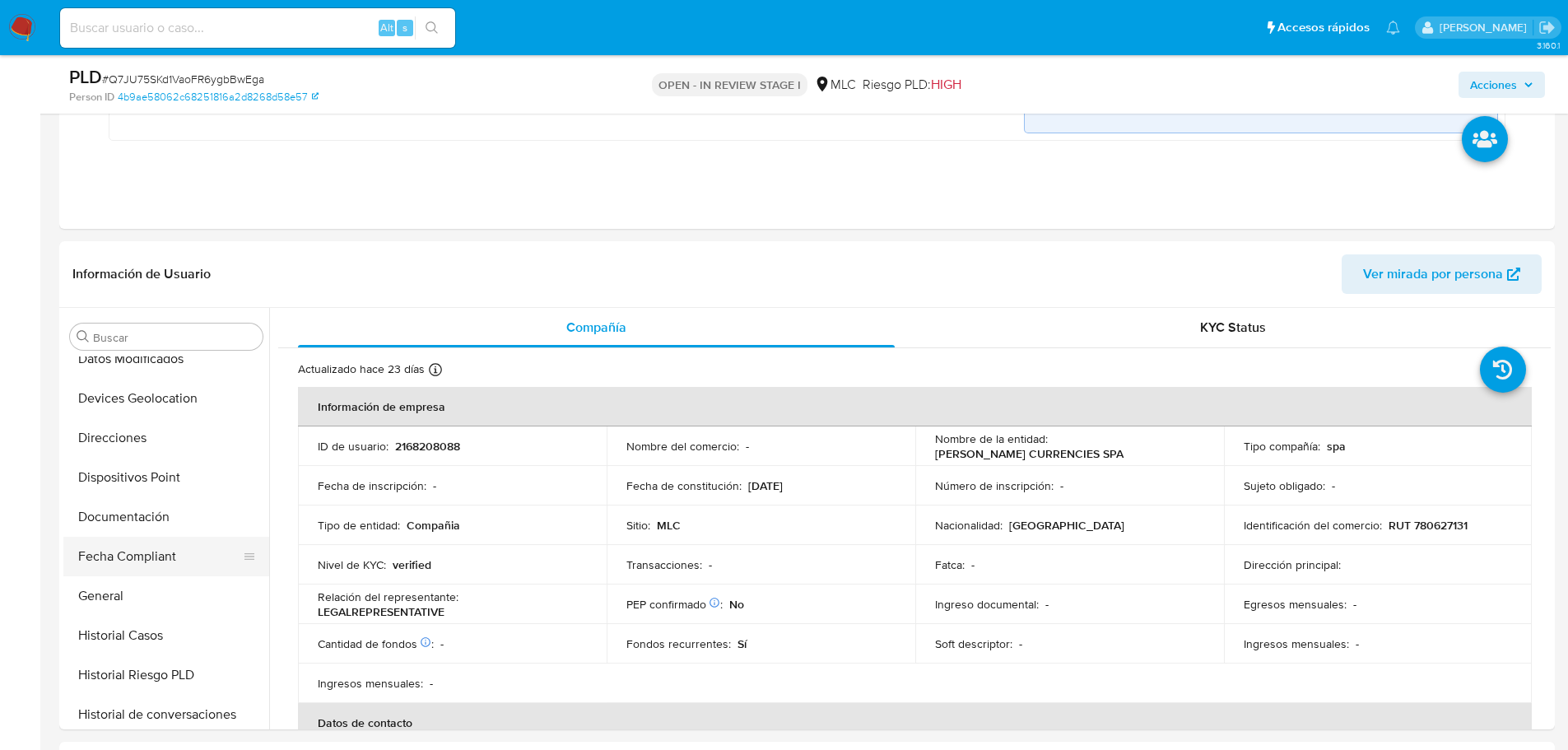
scroll to position [364, 0]
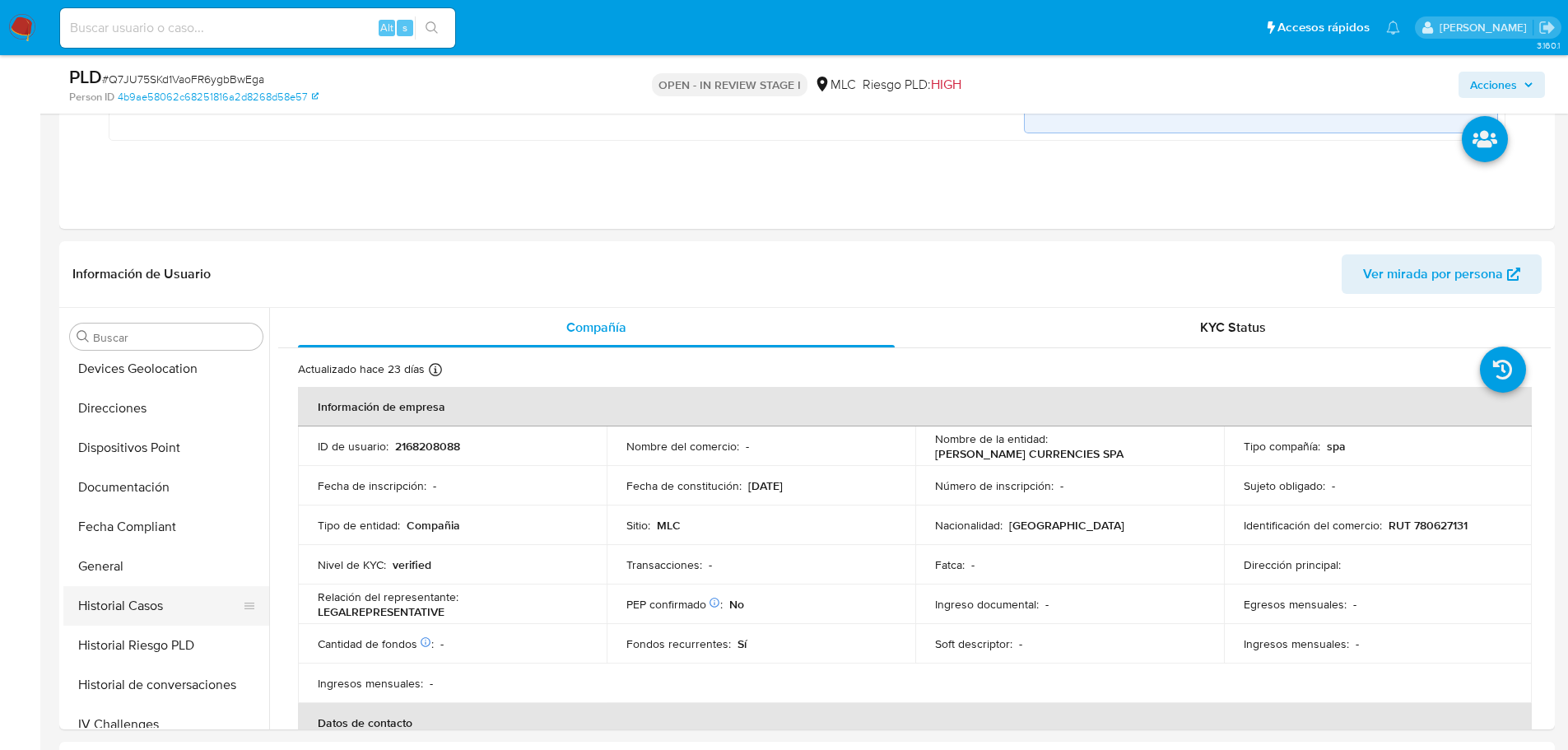
click at [163, 605] on button "Historial Casos" at bounding box center [159, 605] width 193 height 39
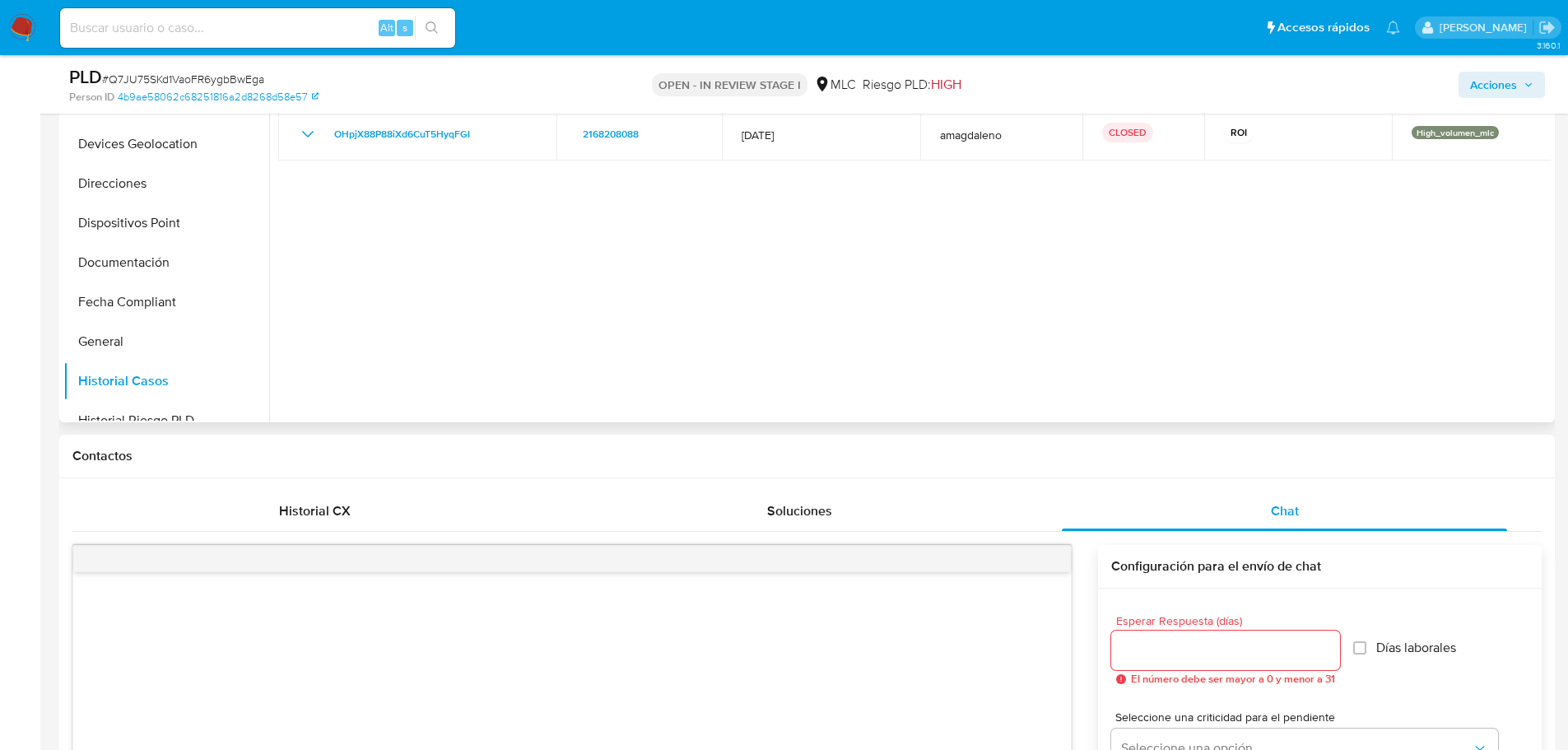
scroll to position [906, 0]
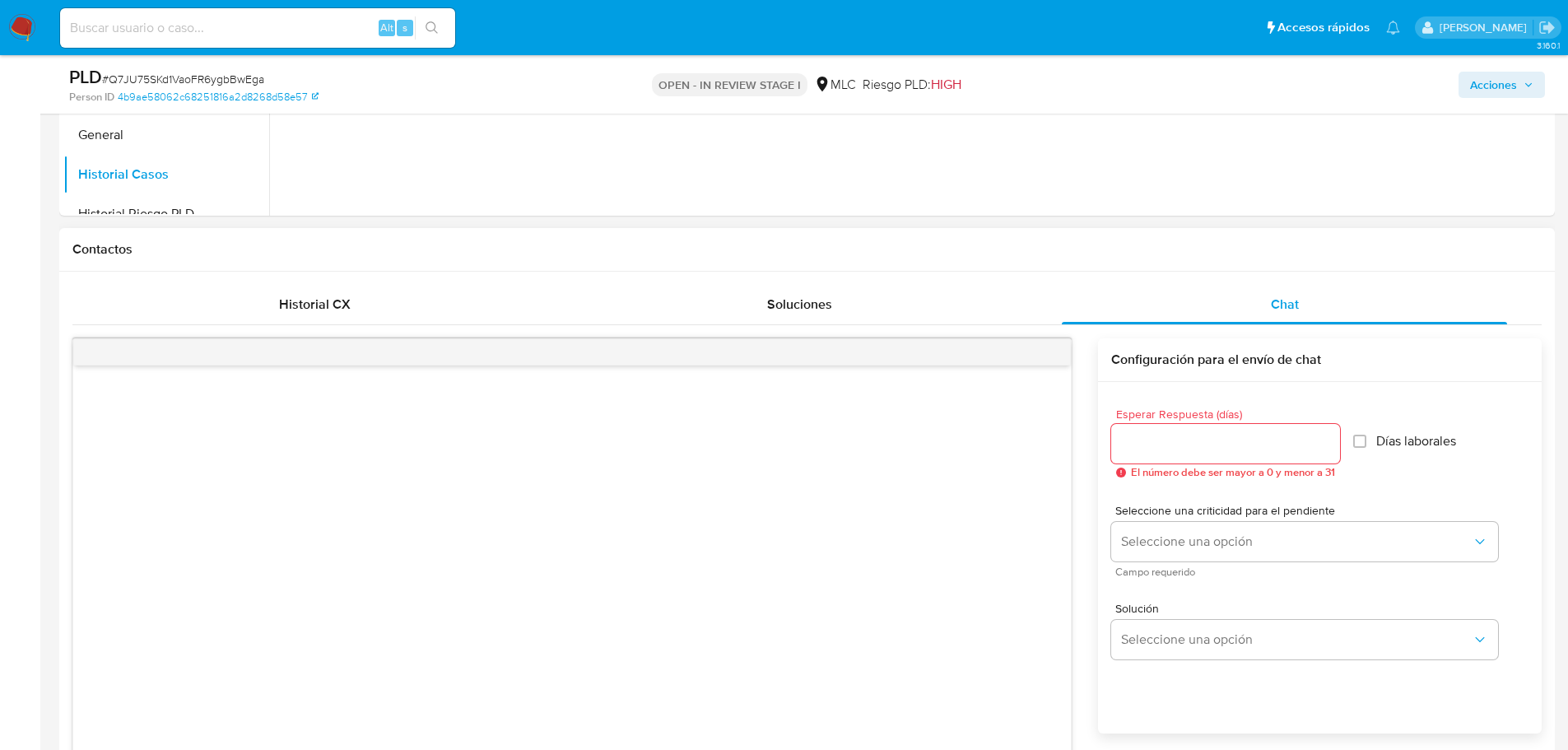
click at [1166, 430] on div at bounding box center [1226, 443] width 229 height 39
click at [1167, 446] on input "Esperar Respuesta (días)" at bounding box center [1226, 444] width 229 height 21
type input "1"
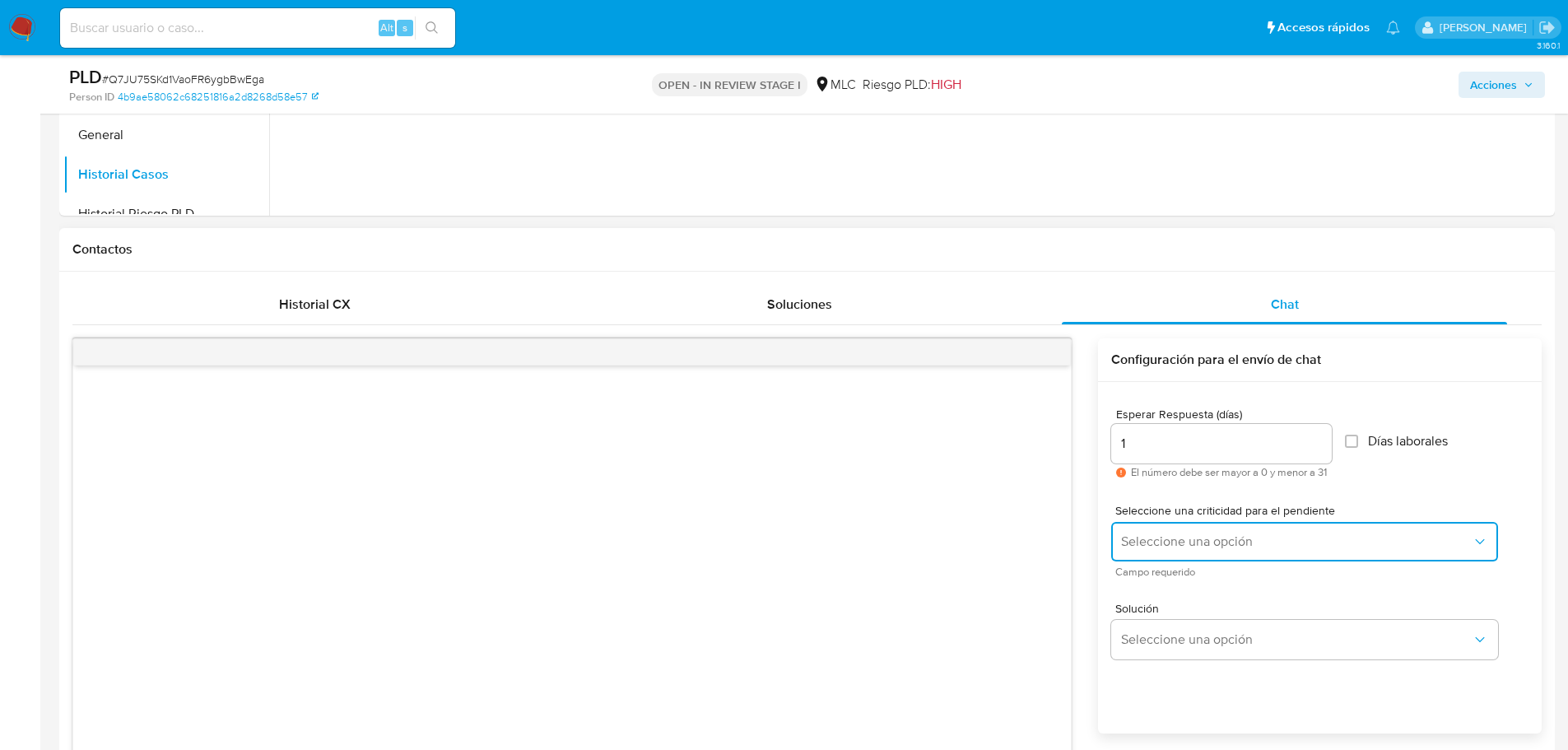
click at [1178, 540] on span "Seleccione una opción" at bounding box center [1296, 541] width 351 height 16
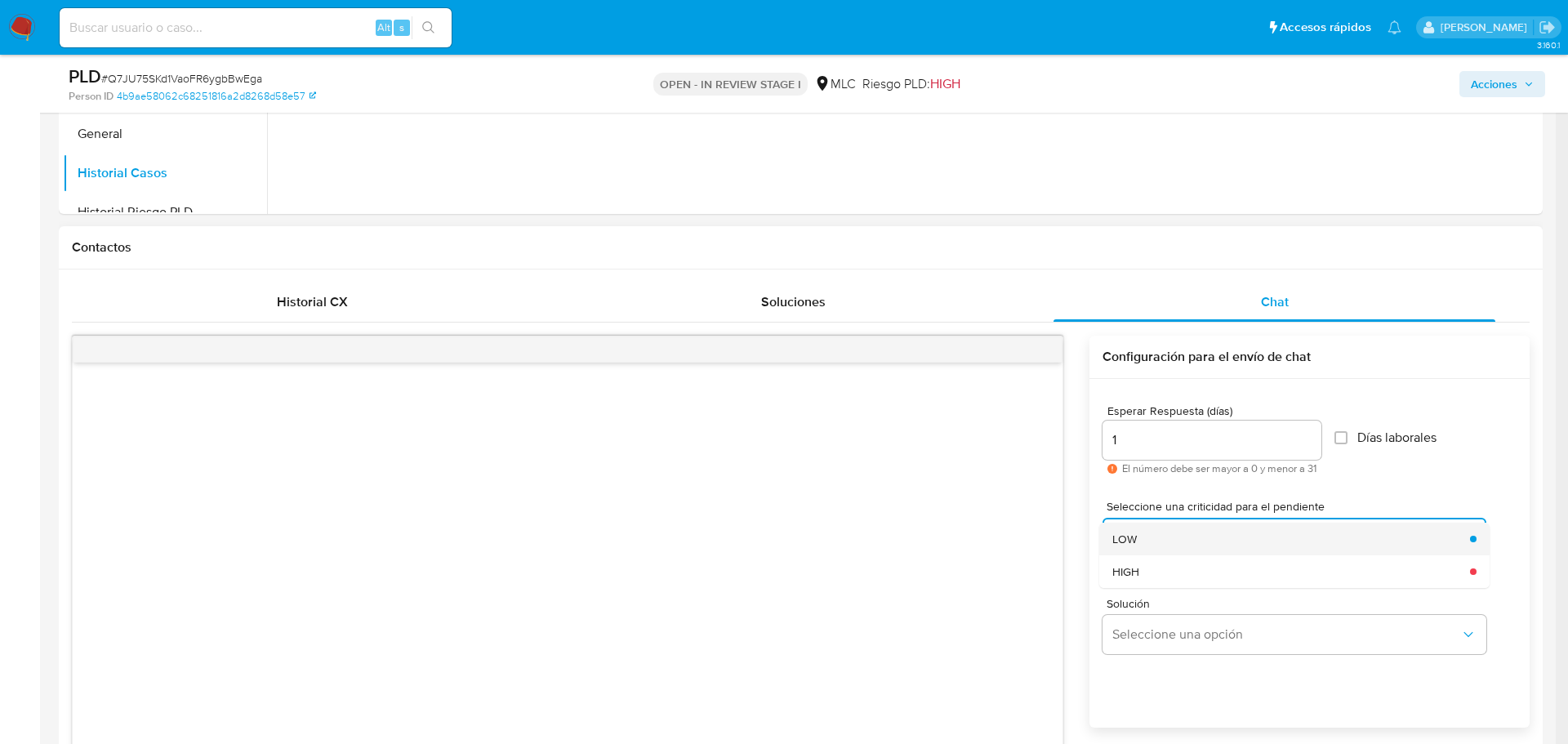
click at [1149, 541] on div "LOW" at bounding box center [1286, 539] width 348 height 33
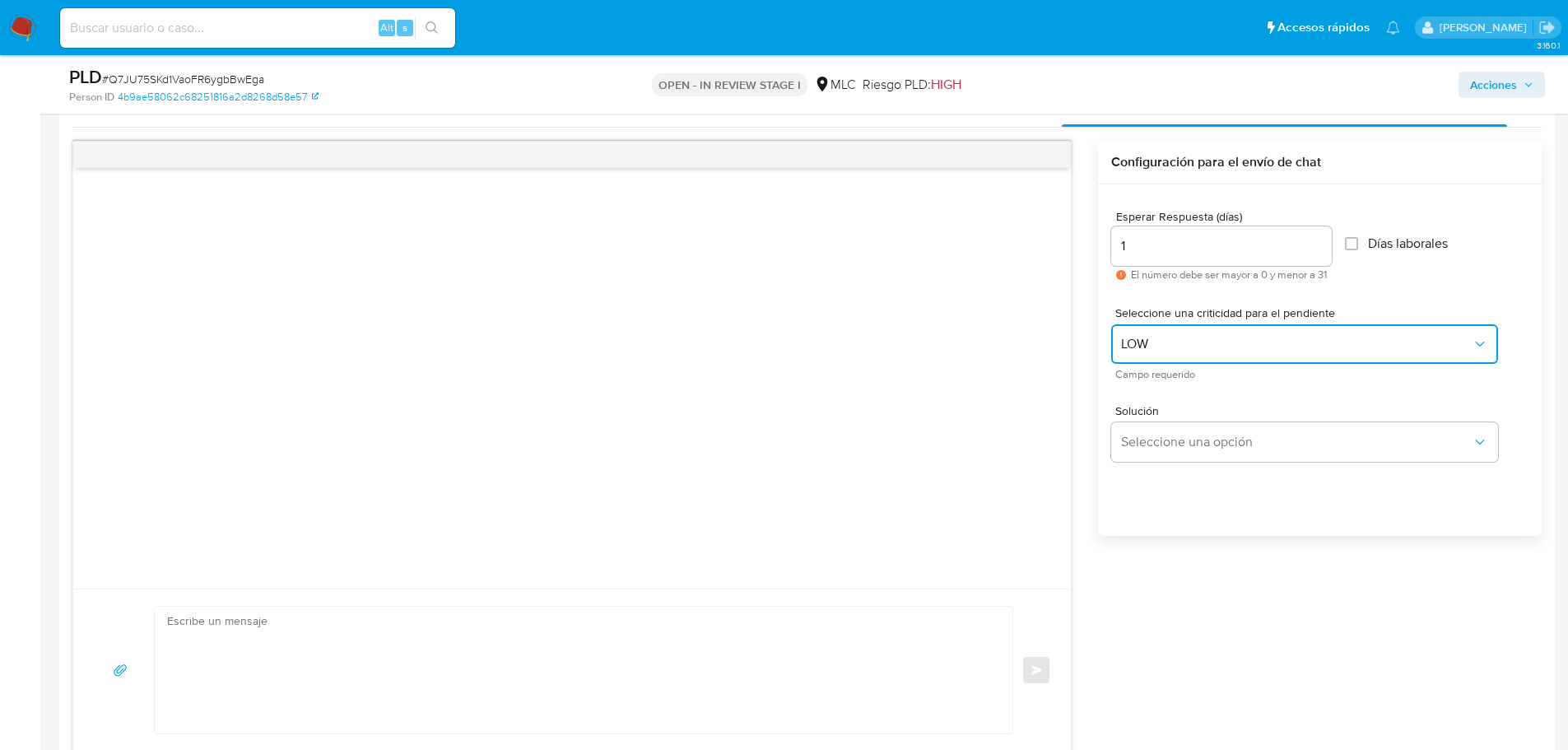
scroll to position [1318, 0]
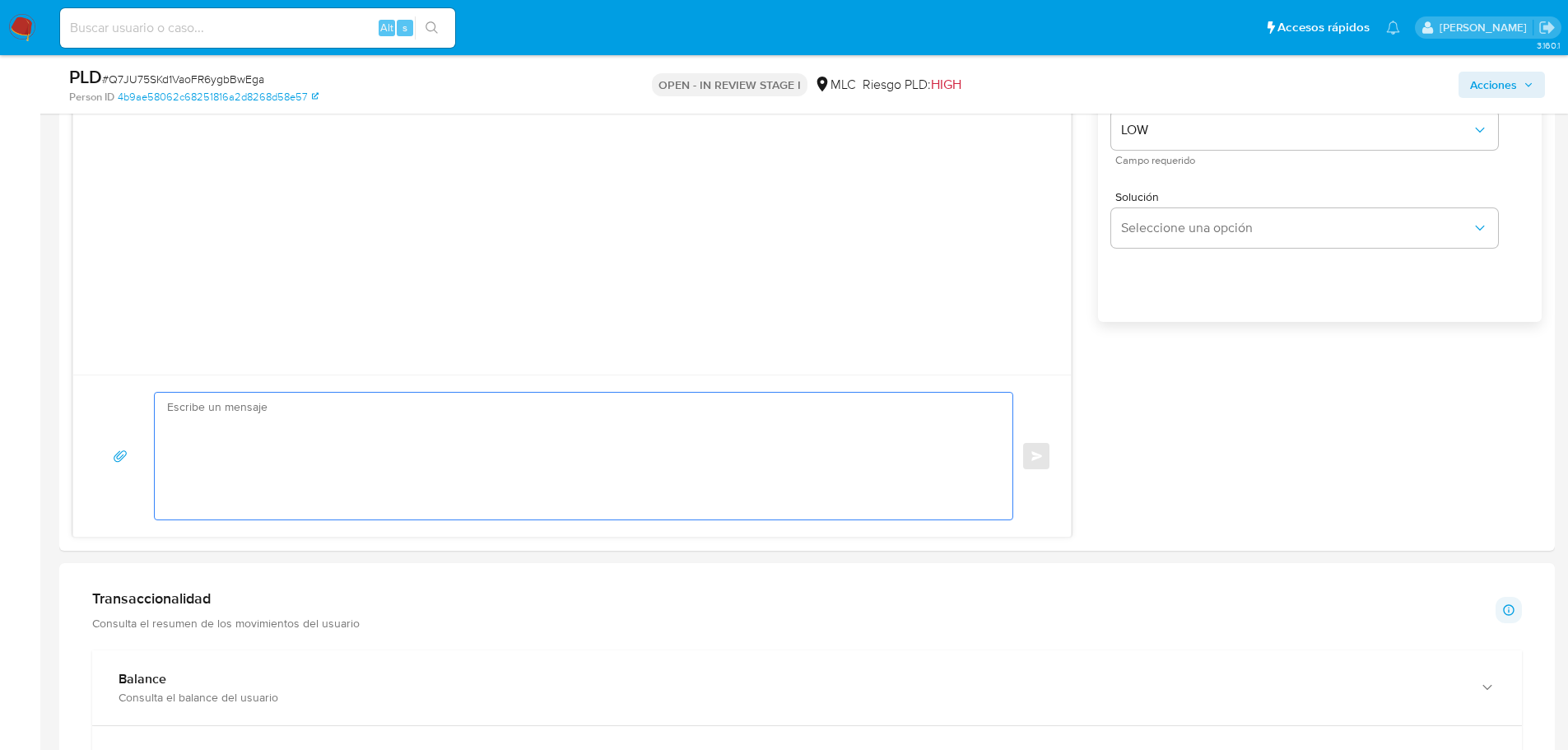
click at [479, 480] on textarea at bounding box center [579, 456] width 825 height 127
paste textarea "Hola XXX, Te contactamos desde el Equipo de Mercado Pago para verificar tus dat…"
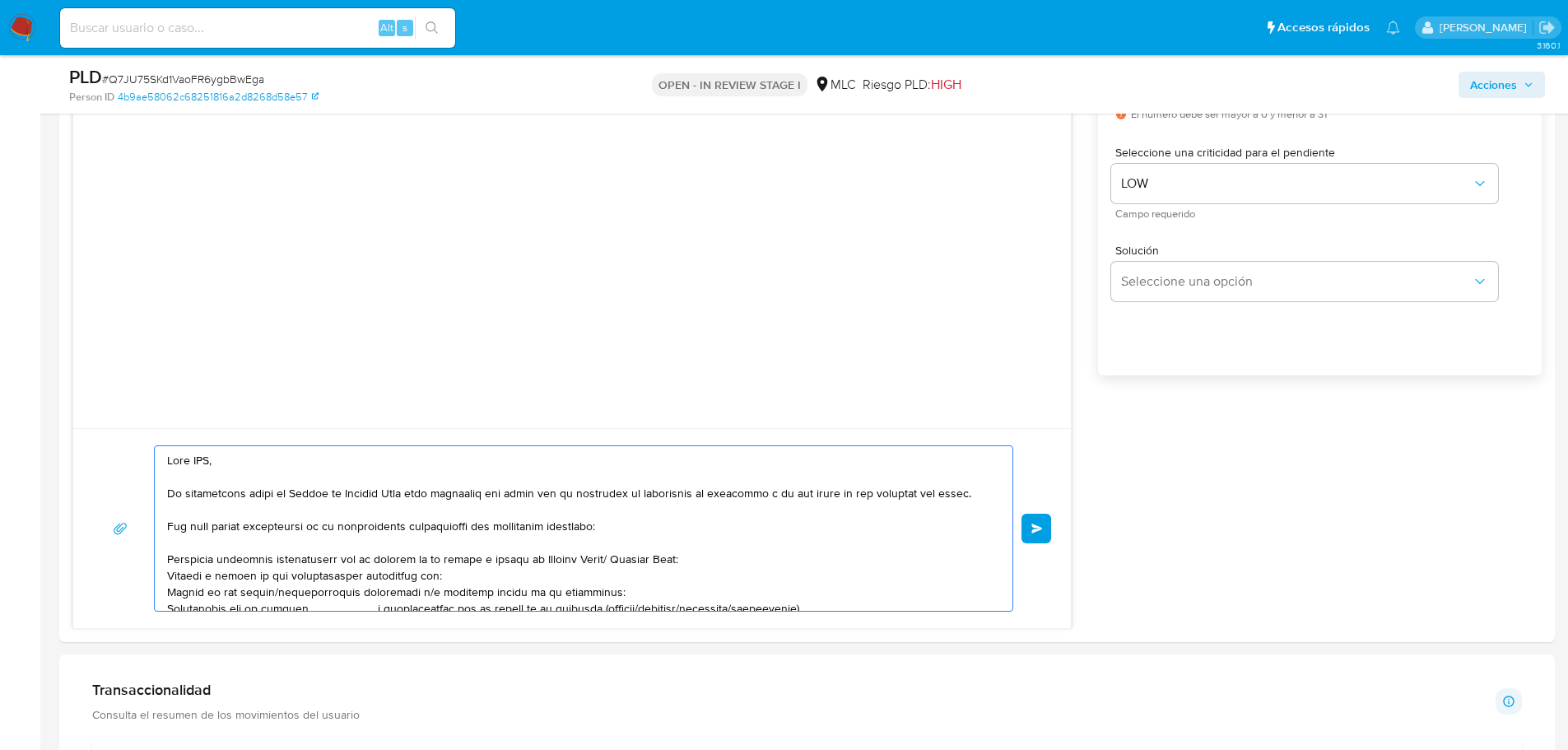
scroll to position [1235, 0]
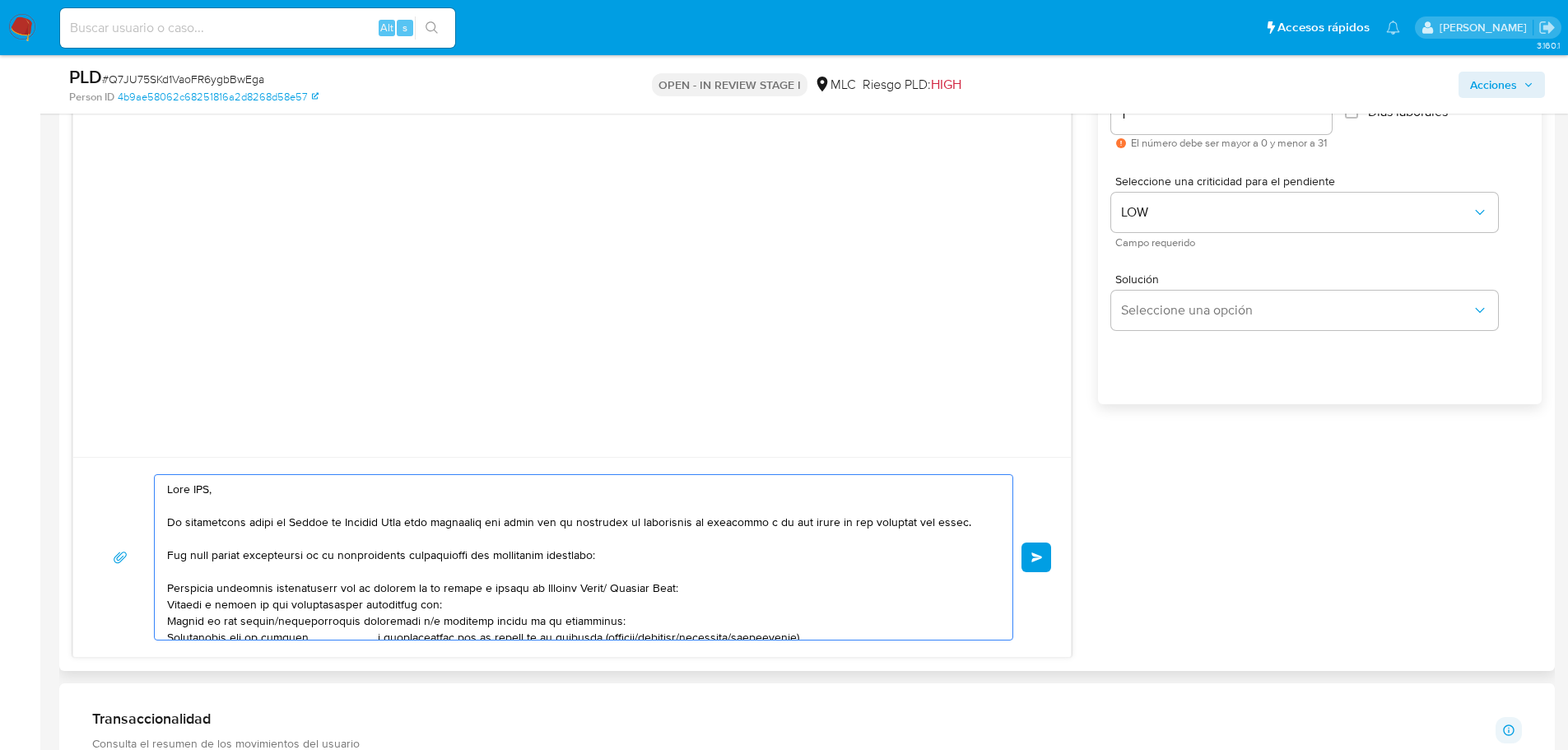
click at [208, 490] on textarea at bounding box center [579, 557] width 825 height 165
click at [446, 585] on textarea at bounding box center [579, 557] width 825 height 165
click at [497, 588] on textarea at bounding box center [579, 557] width 825 height 165
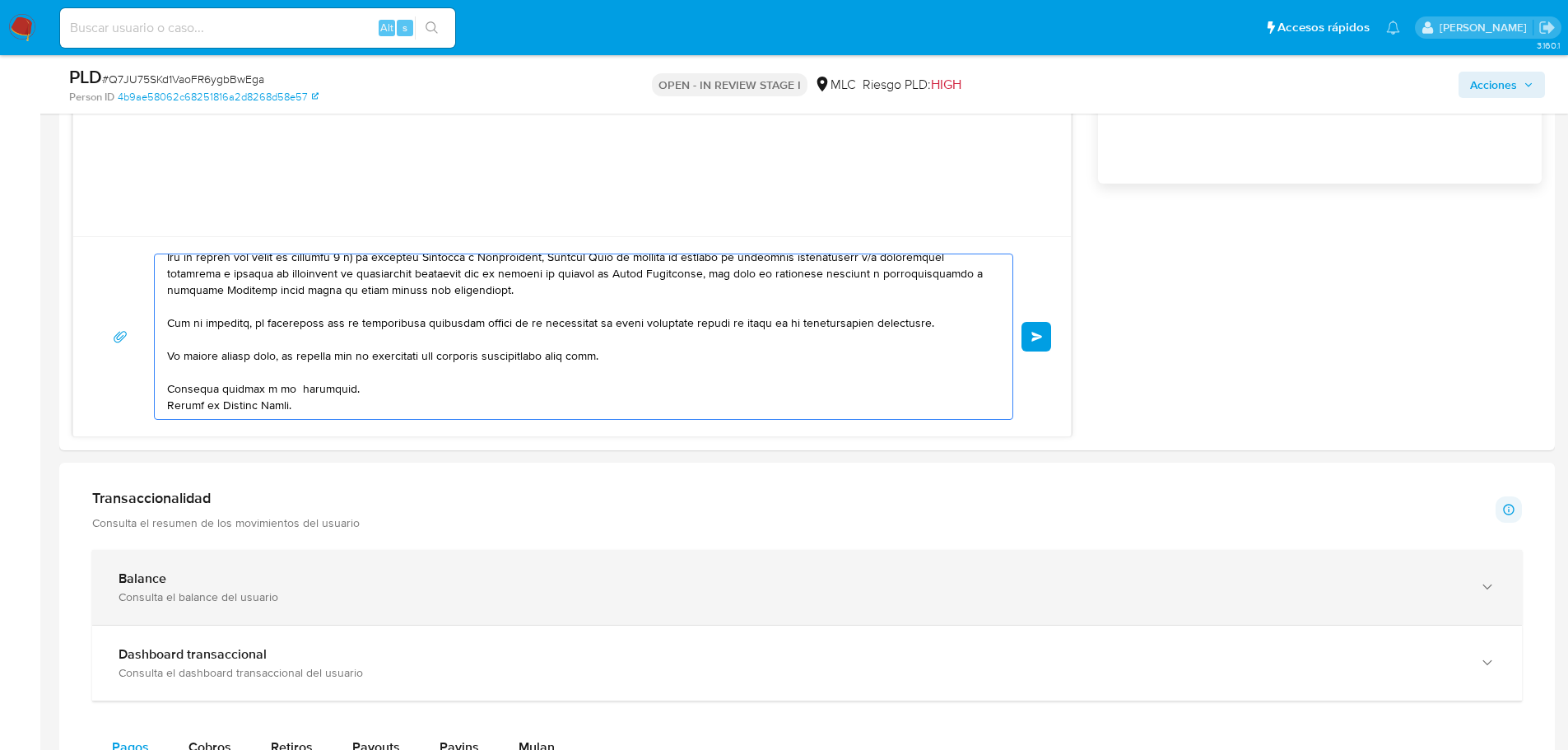
scroll to position [1469, 0]
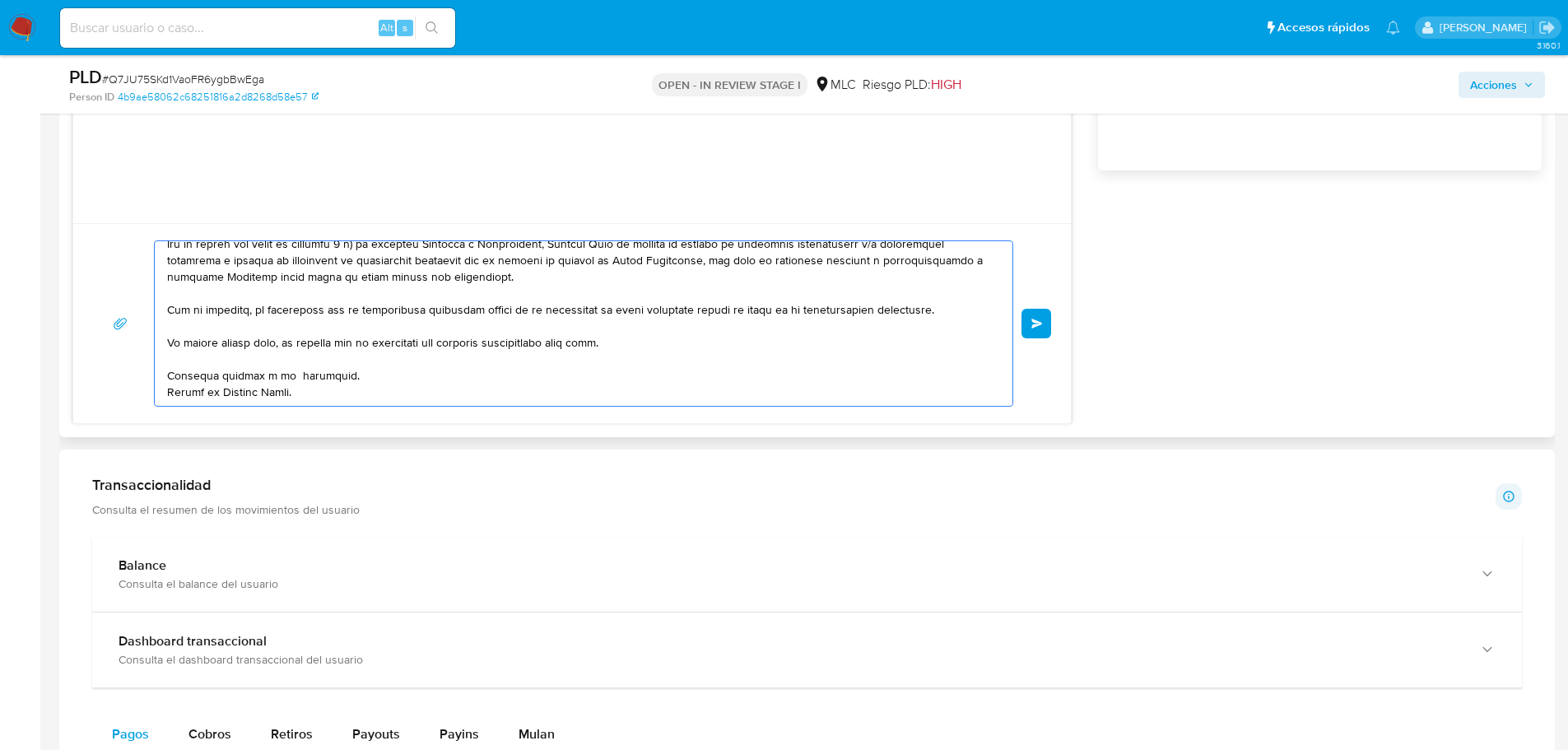
drag, startPoint x: 167, startPoint y: 521, endPoint x: 504, endPoint y: 381, distance: 364.9
click at [504, 381] on textarea at bounding box center [579, 323] width 825 height 165
paste textarea "el siguiente formulario: Actividad económica desarrollada por la empresa titula…"
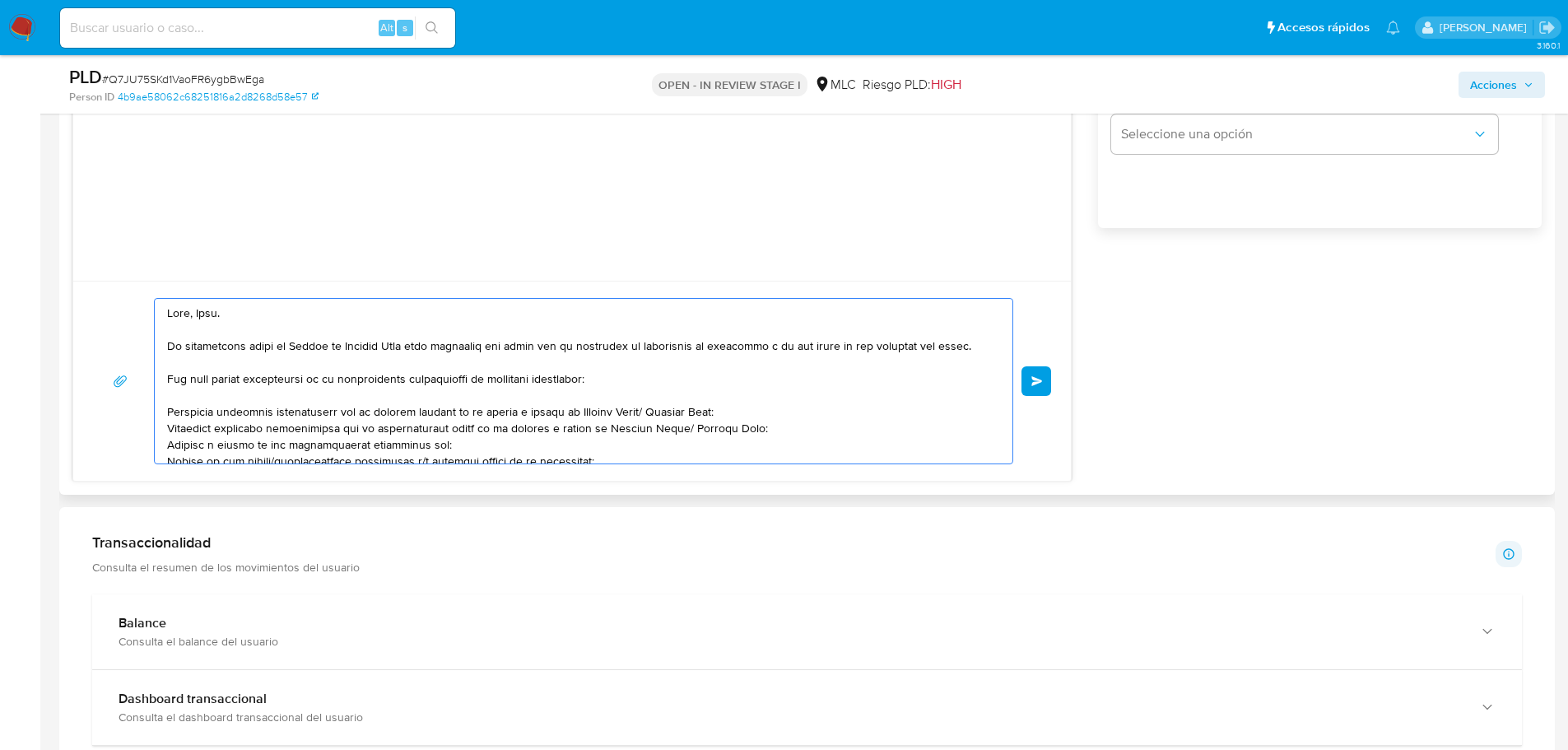
scroll to position [1386, 0]
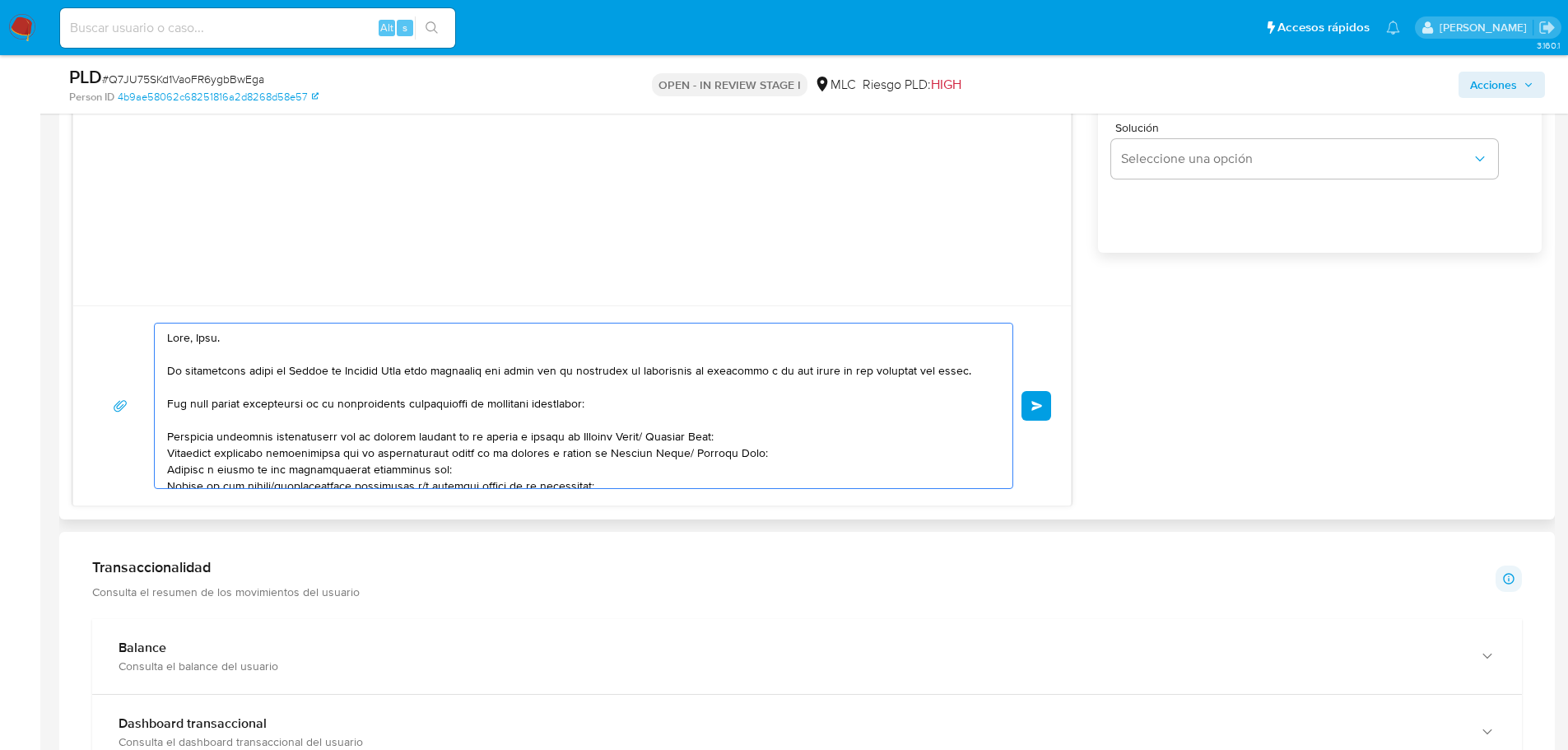
click at [701, 448] on textarea at bounding box center [579, 406] width 825 height 165
click at [503, 467] on textarea at bounding box center [579, 406] width 825 height 165
paste textarea "name: We Collect SPA || alias:"
click at [503, 467] on textarea at bounding box center [579, 406] width 825 height 165
click at [485, 474] on textarea at bounding box center [579, 406] width 825 height 165
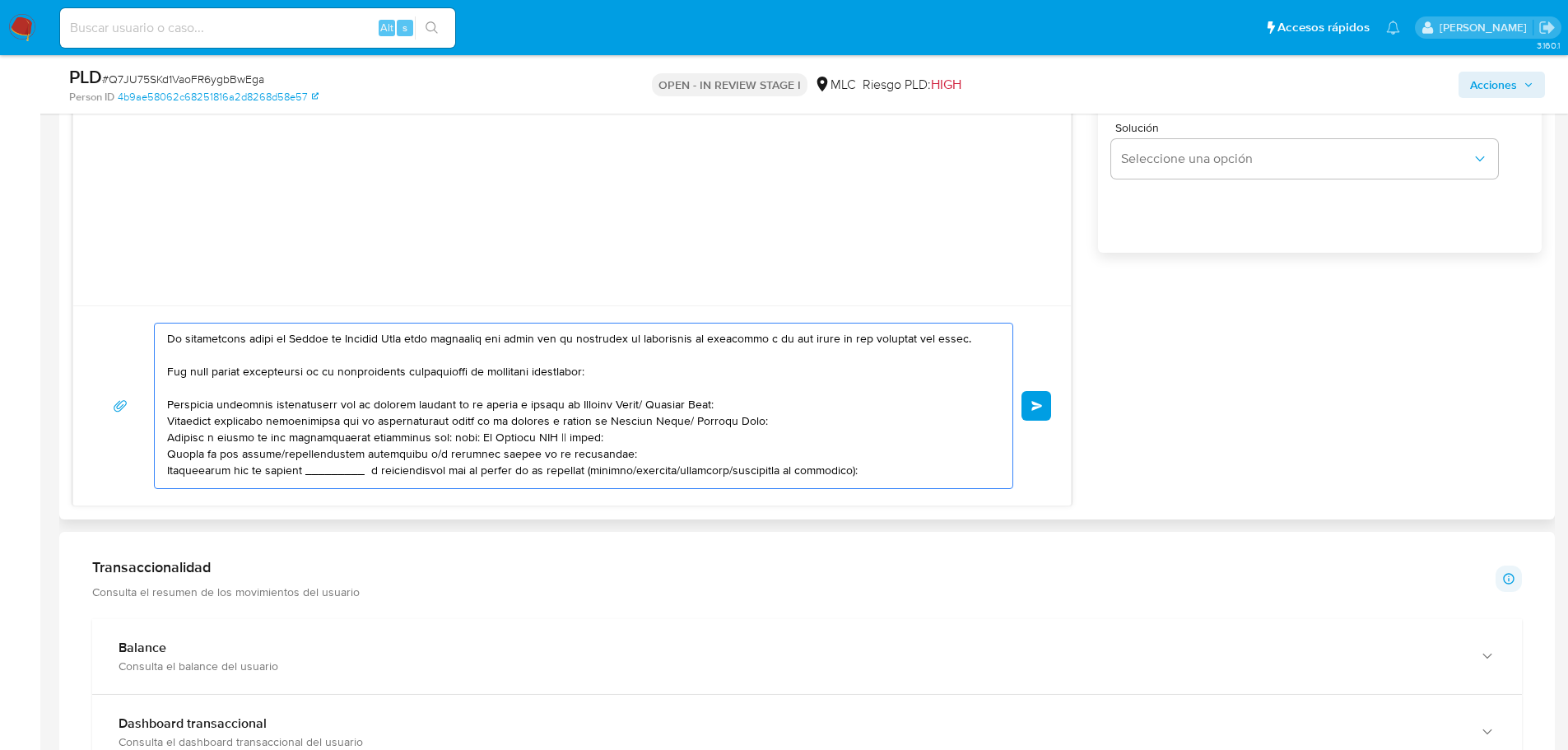
scroll to position [50, 0]
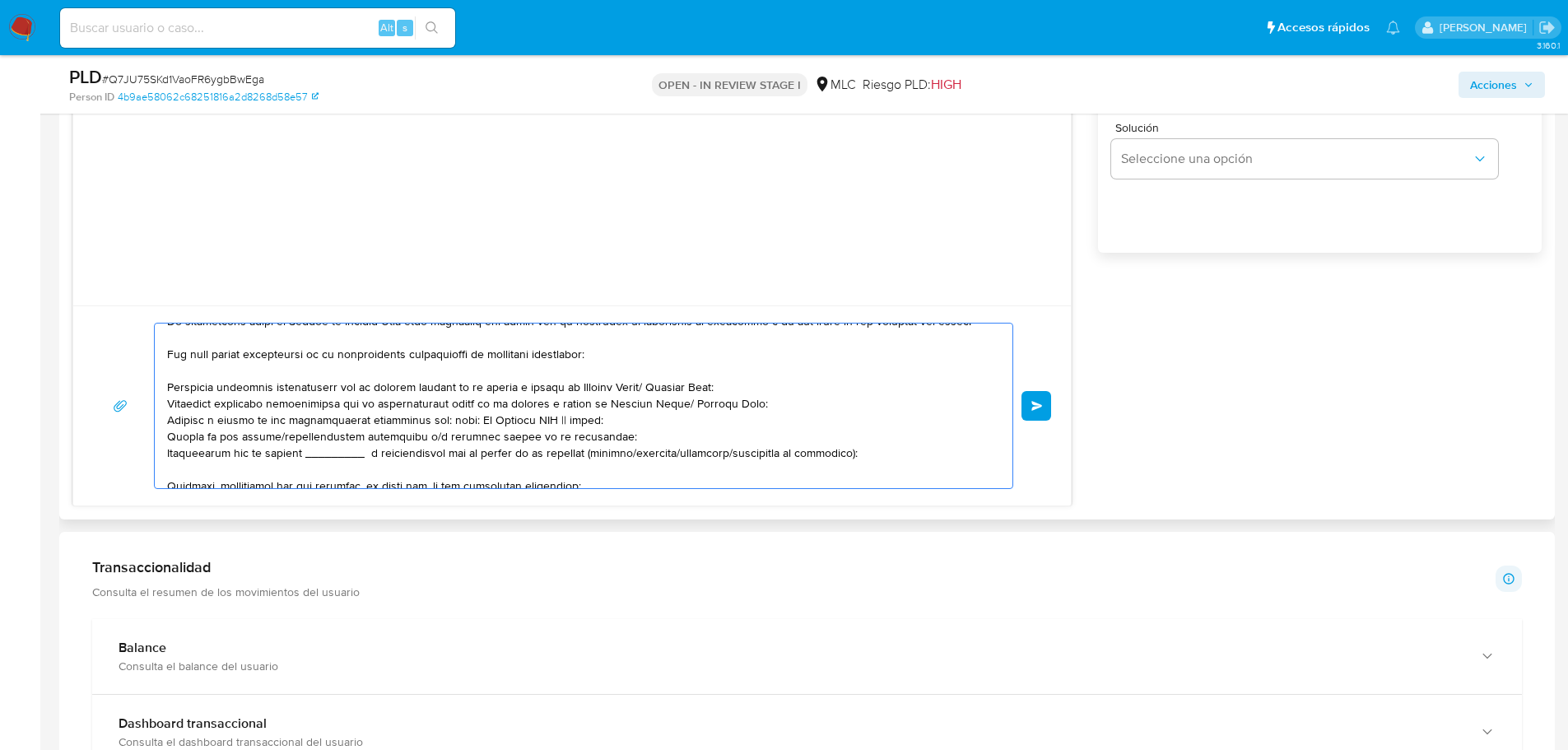
drag, startPoint x: 471, startPoint y: 469, endPoint x: 439, endPoint y: 418, distance: 60.2
click at [439, 418] on textarea at bounding box center [579, 406] width 825 height 165
click at [356, 469] on textarea at bounding box center [579, 406] width 825 height 165
click at [401, 456] on textarea at bounding box center [579, 406] width 825 height 165
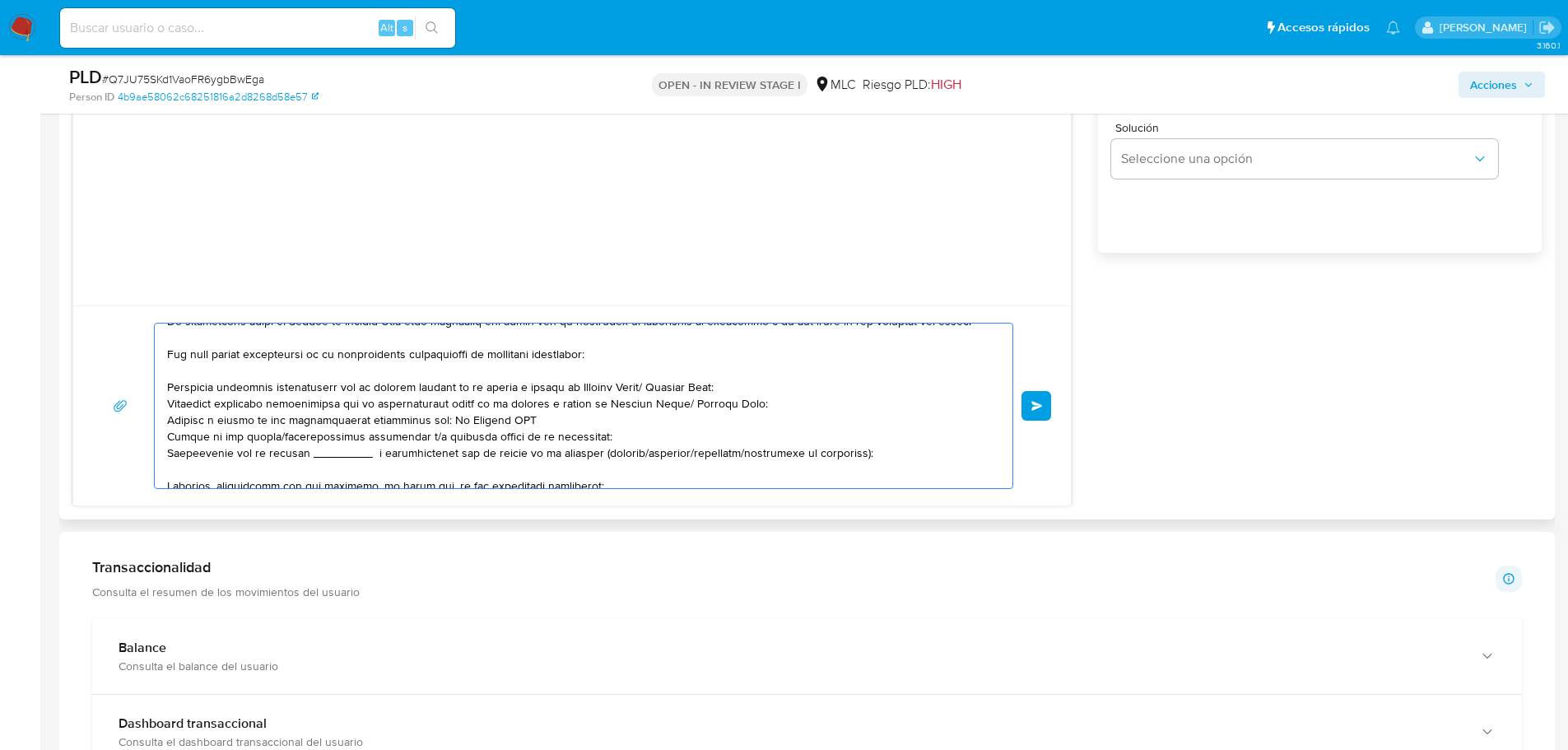
click at [401, 456] on textarea at bounding box center [579, 406] width 825 height 165
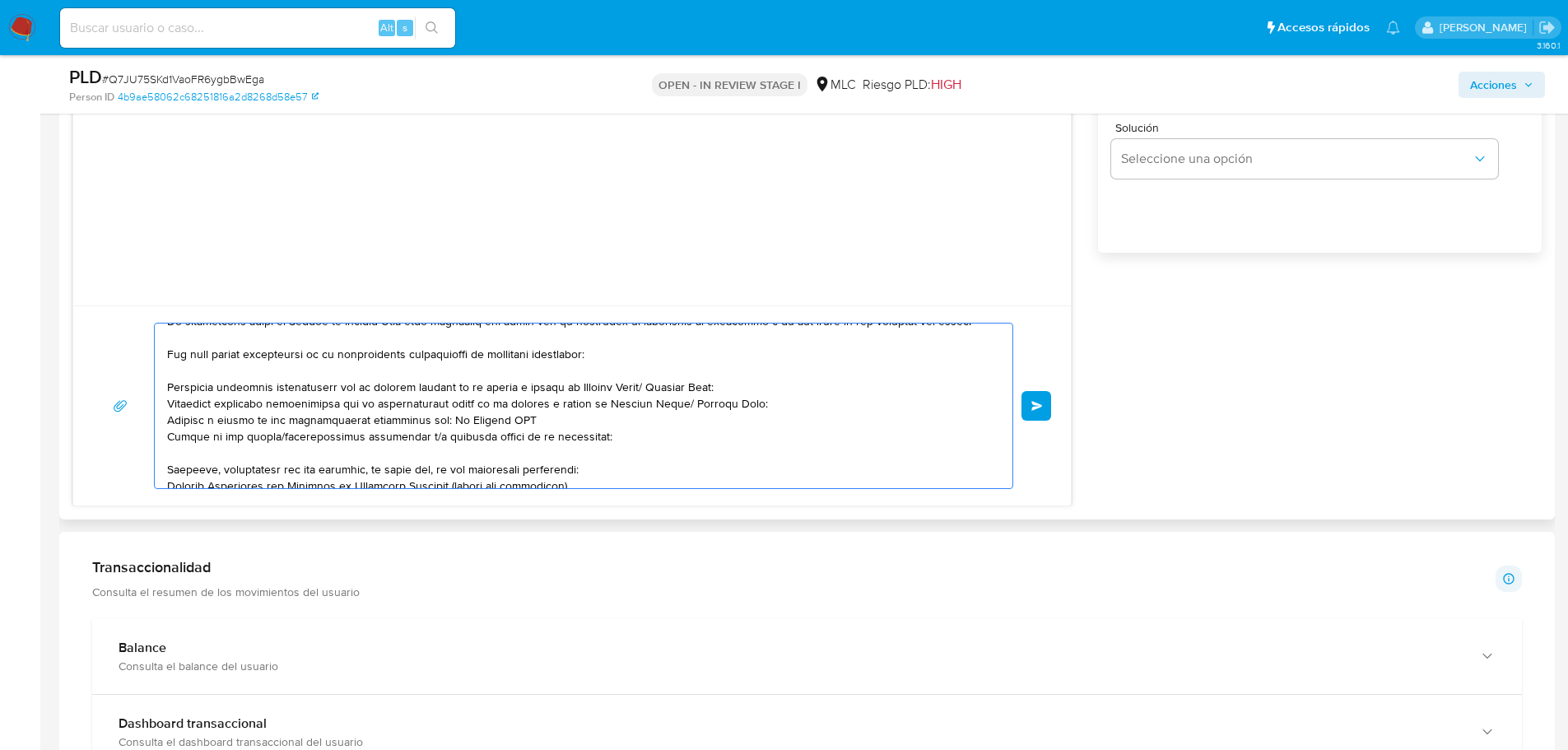
click at [532, 424] on textarea at bounding box center [579, 406] width 825 height 165
click at [441, 418] on textarea at bounding box center [579, 406] width 825 height 165
paste textarea "name: Skipo Chile SpA || alias:"
click at [704, 444] on textarea at bounding box center [579, 406] width 825 height 165
click at [435, 420] on textarea at bounding box center [579, 406] width 825 height 165
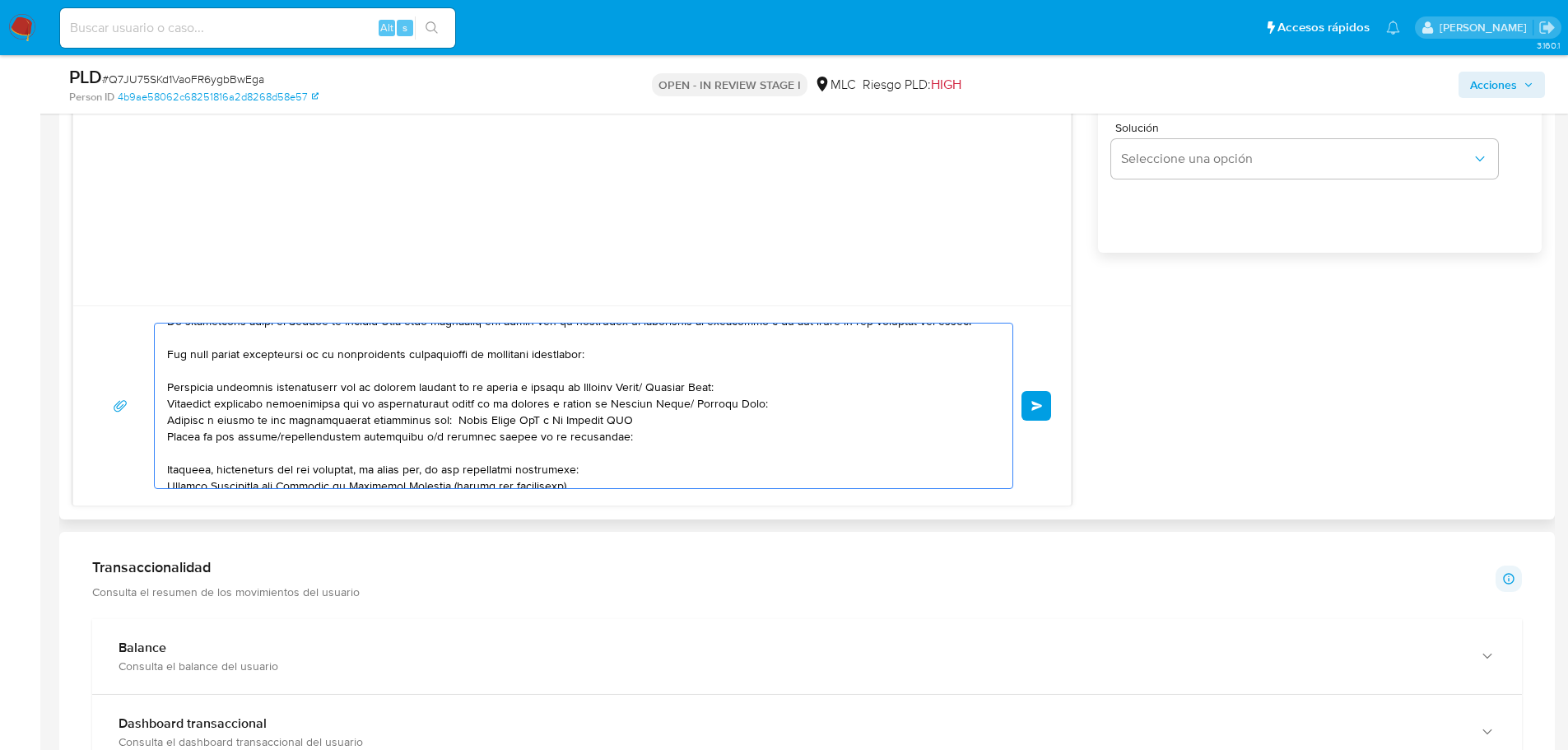
paste textarea "Vivea Anufriev Fefelov"
click at [431, 432] on textarea at bounding box center [579, 406] width 825 height 165
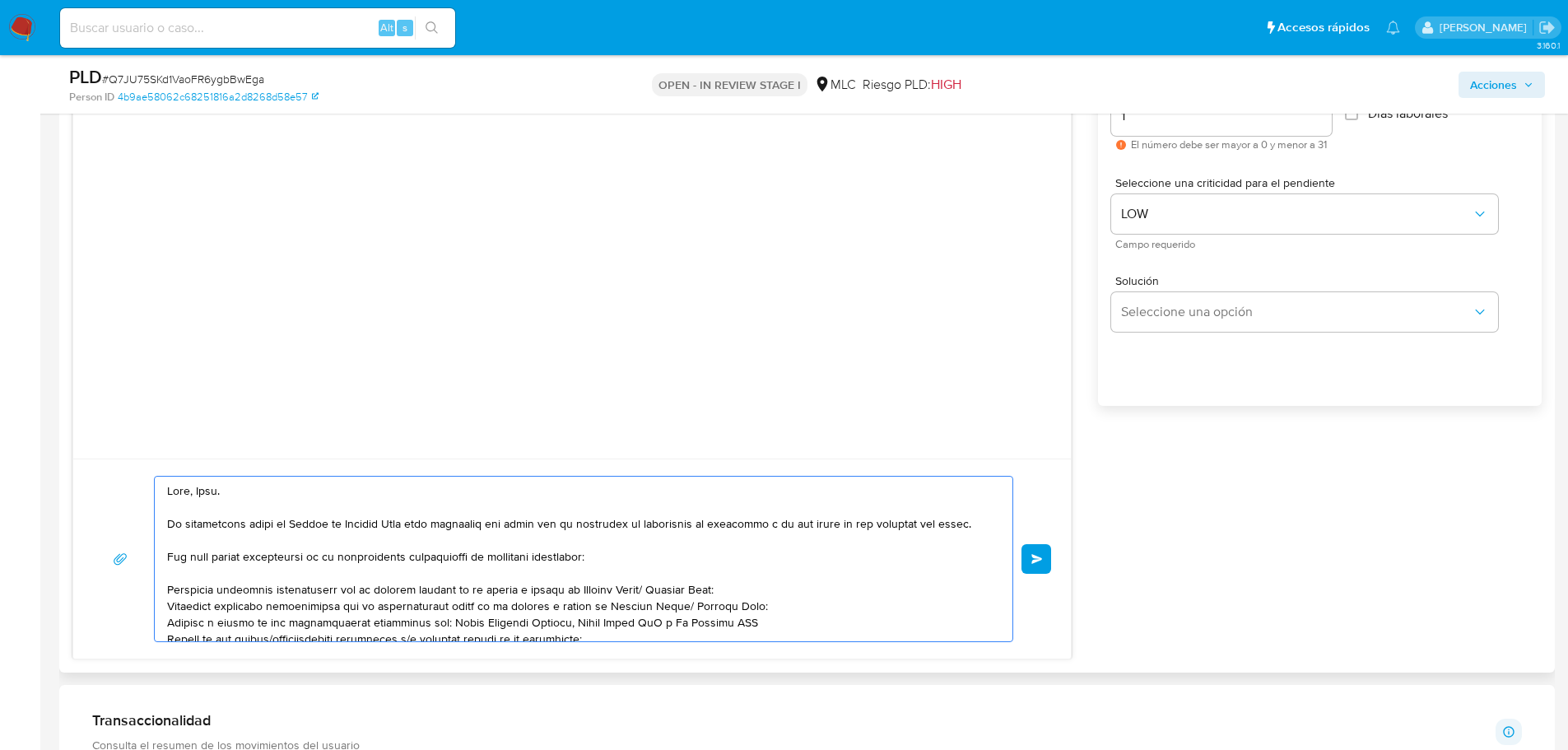
scroll to position [1221, 0]
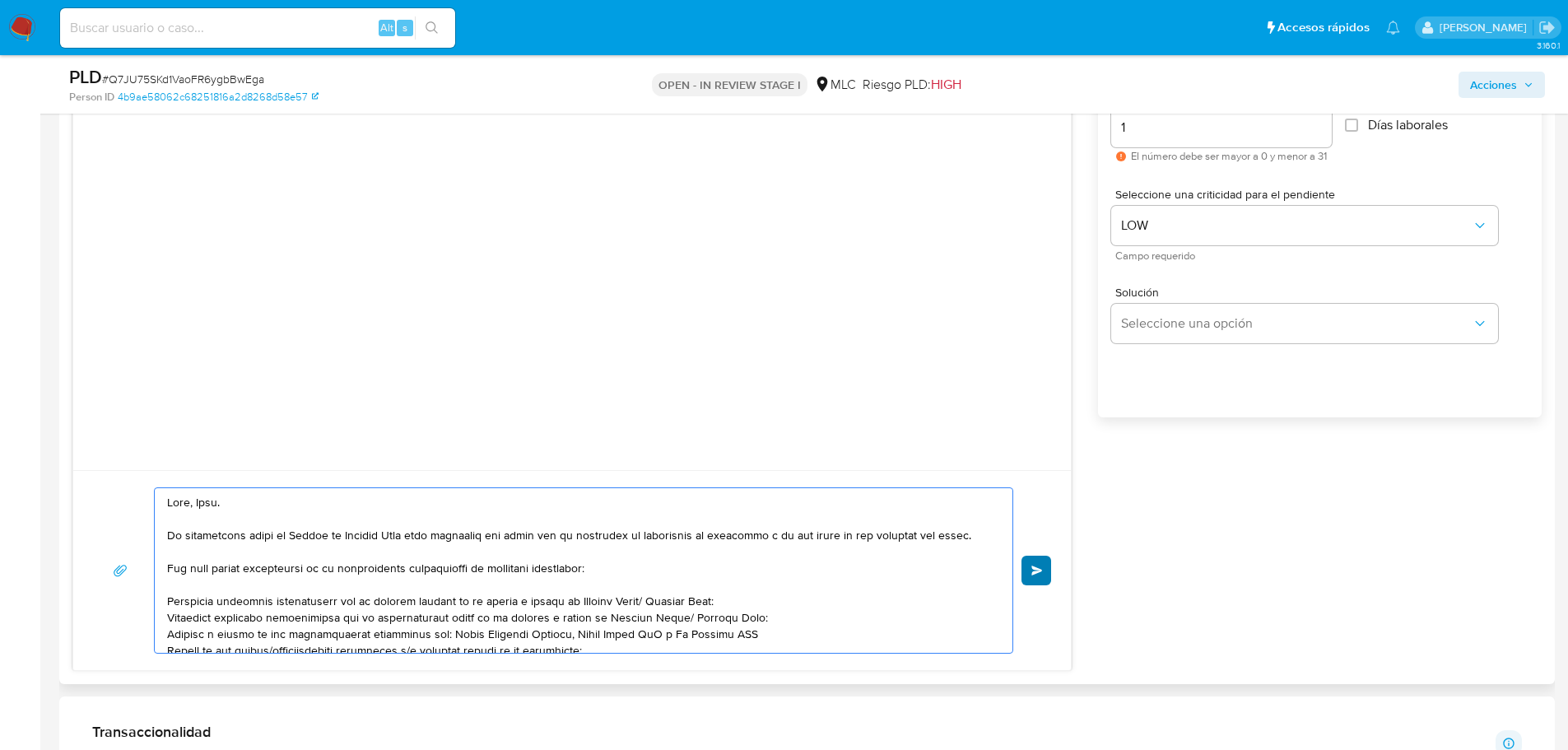
type textarea "Hola, José. Te contactamos desde el Equipo de Mercado Pago para verificar tus d…"
click at [1032, 572] on span "Enviar" at bounding box center [1037, 571] width 11 height 10
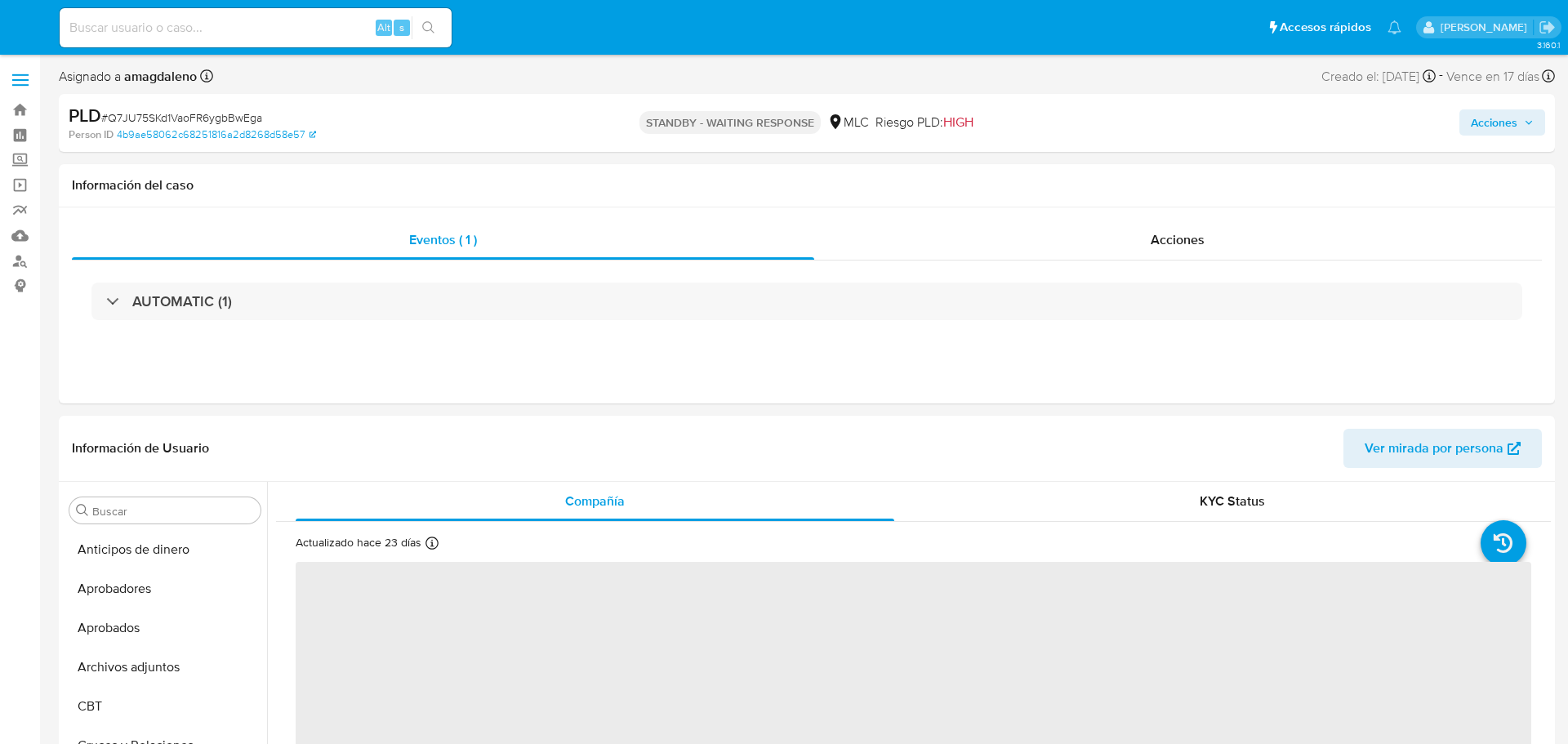
select select "10"
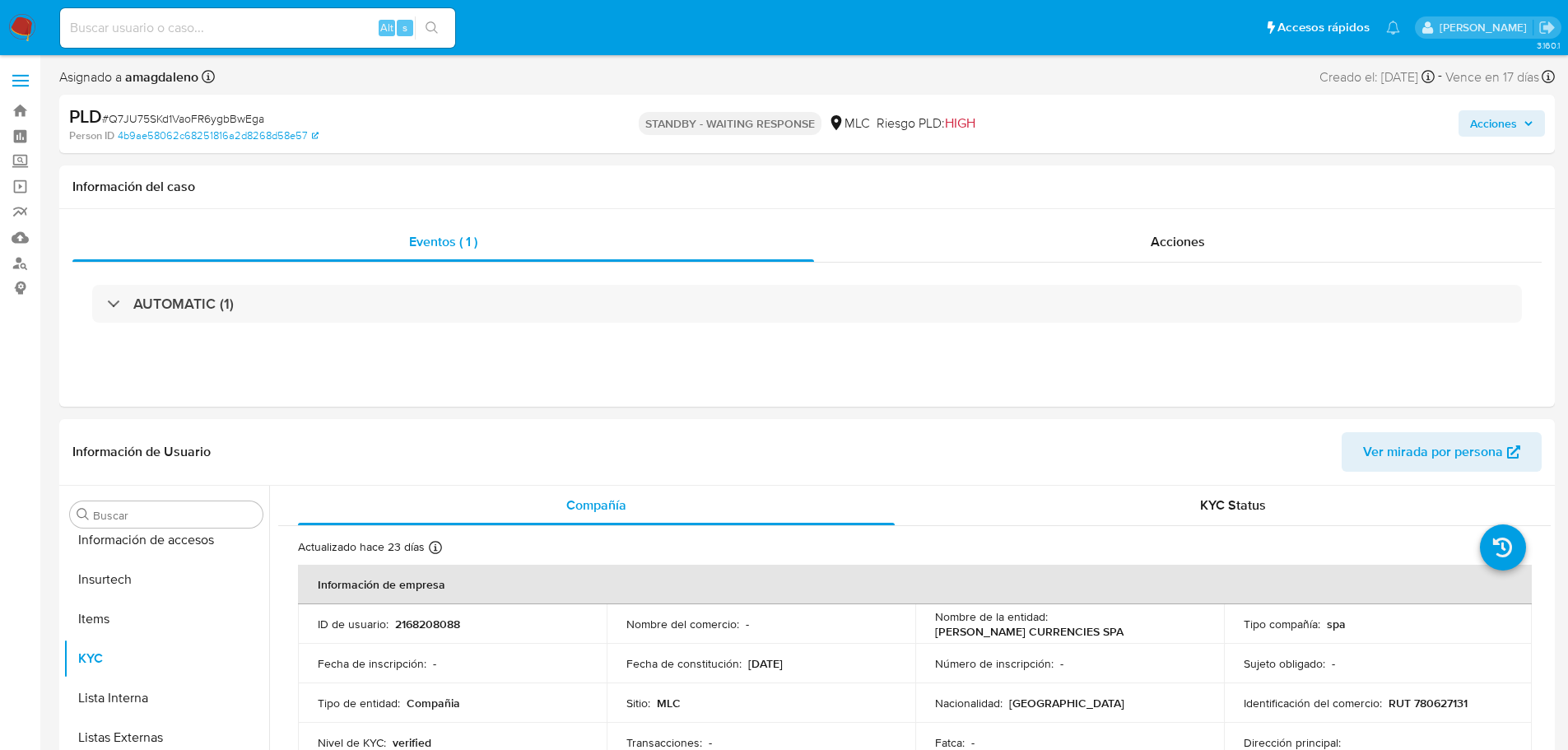
scroll to position [775, 0]
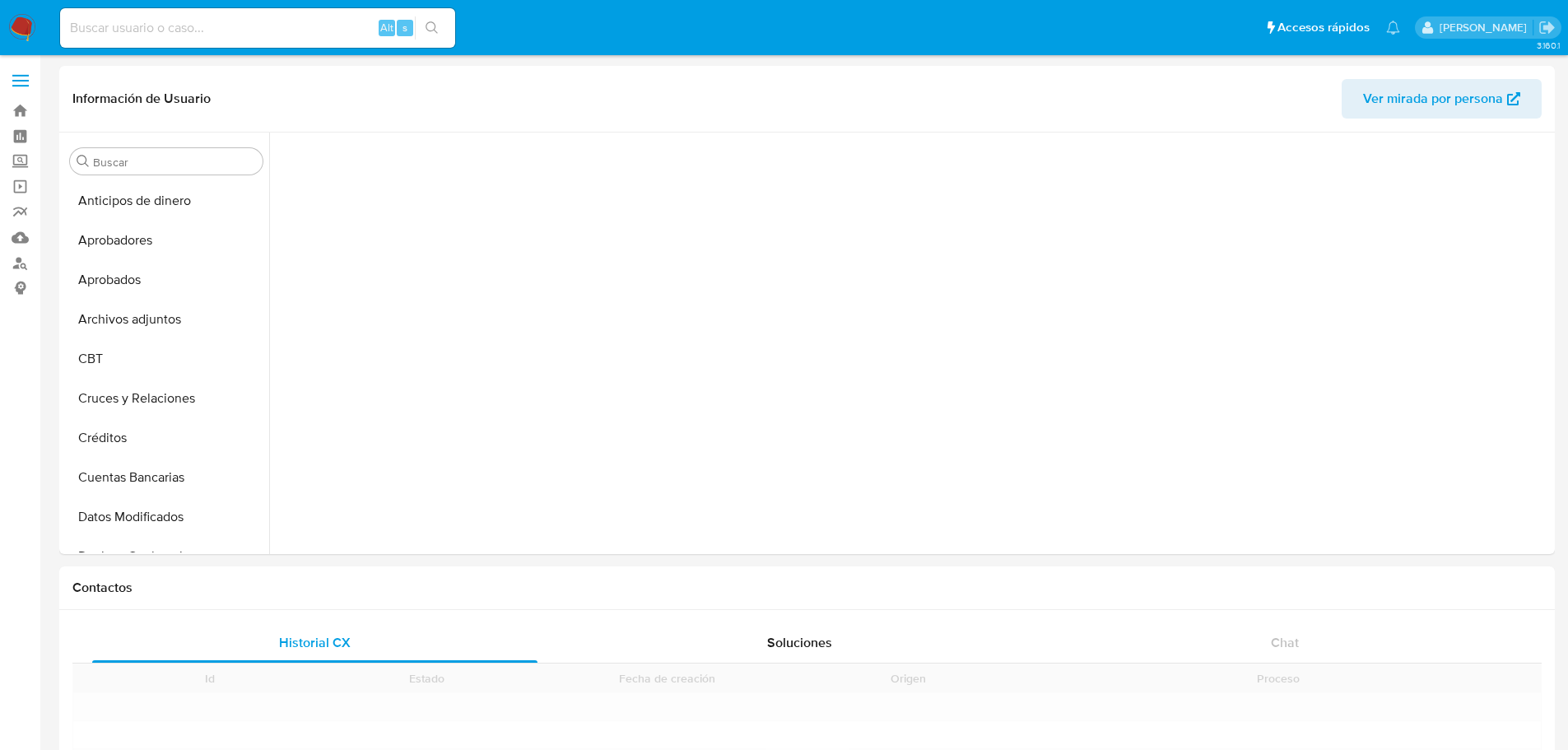
scroll to position [243, 0]
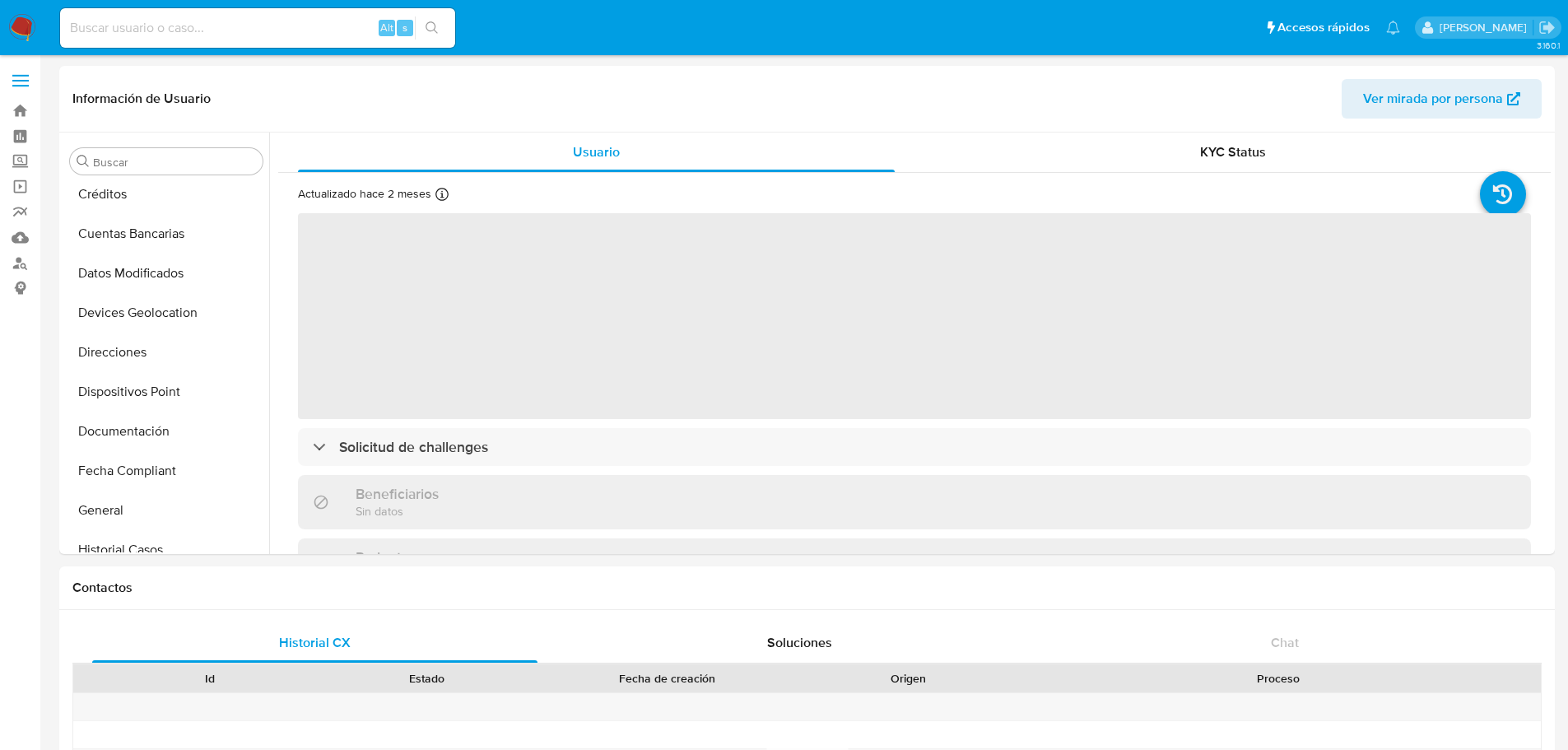
select select "10"
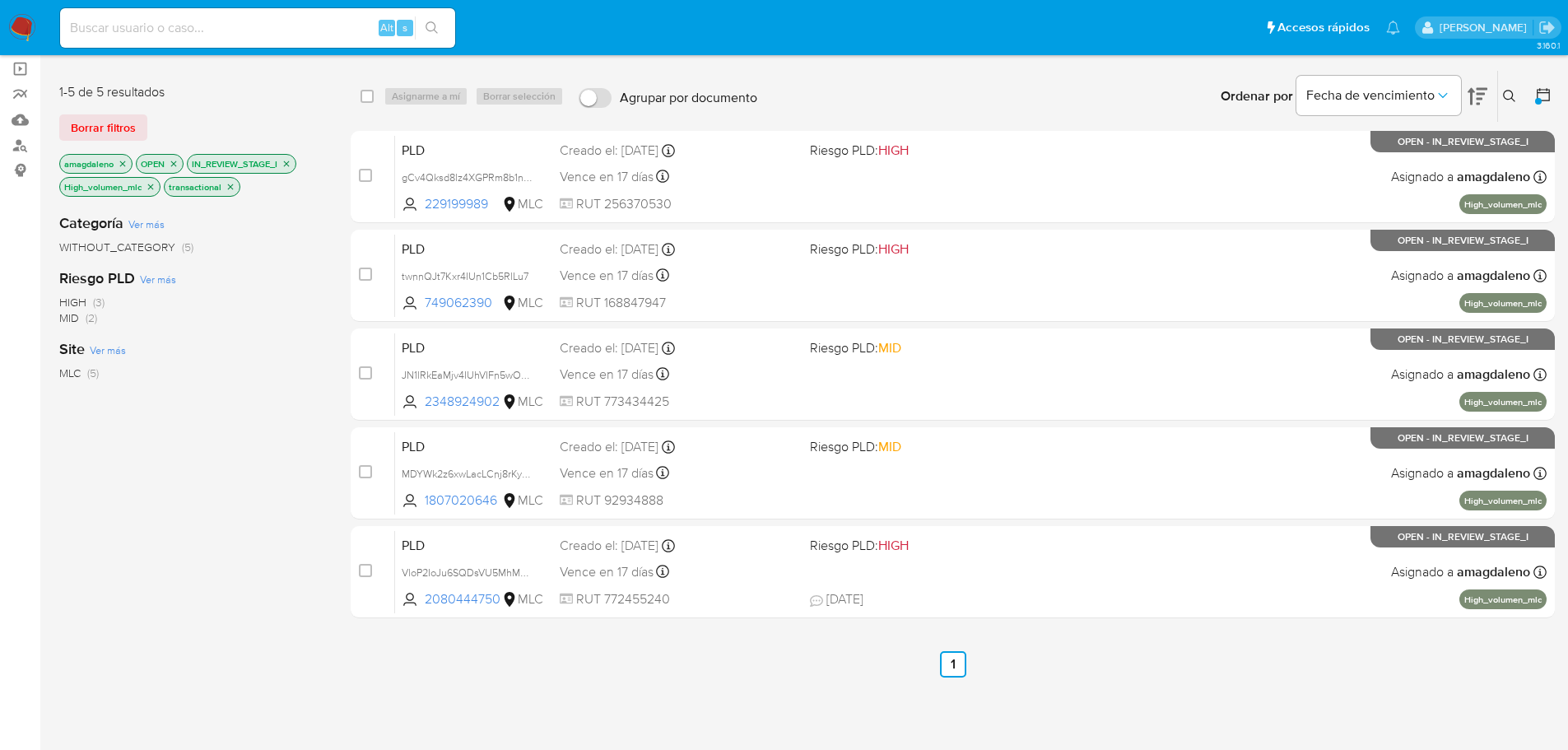
scroll to position [111, 0]
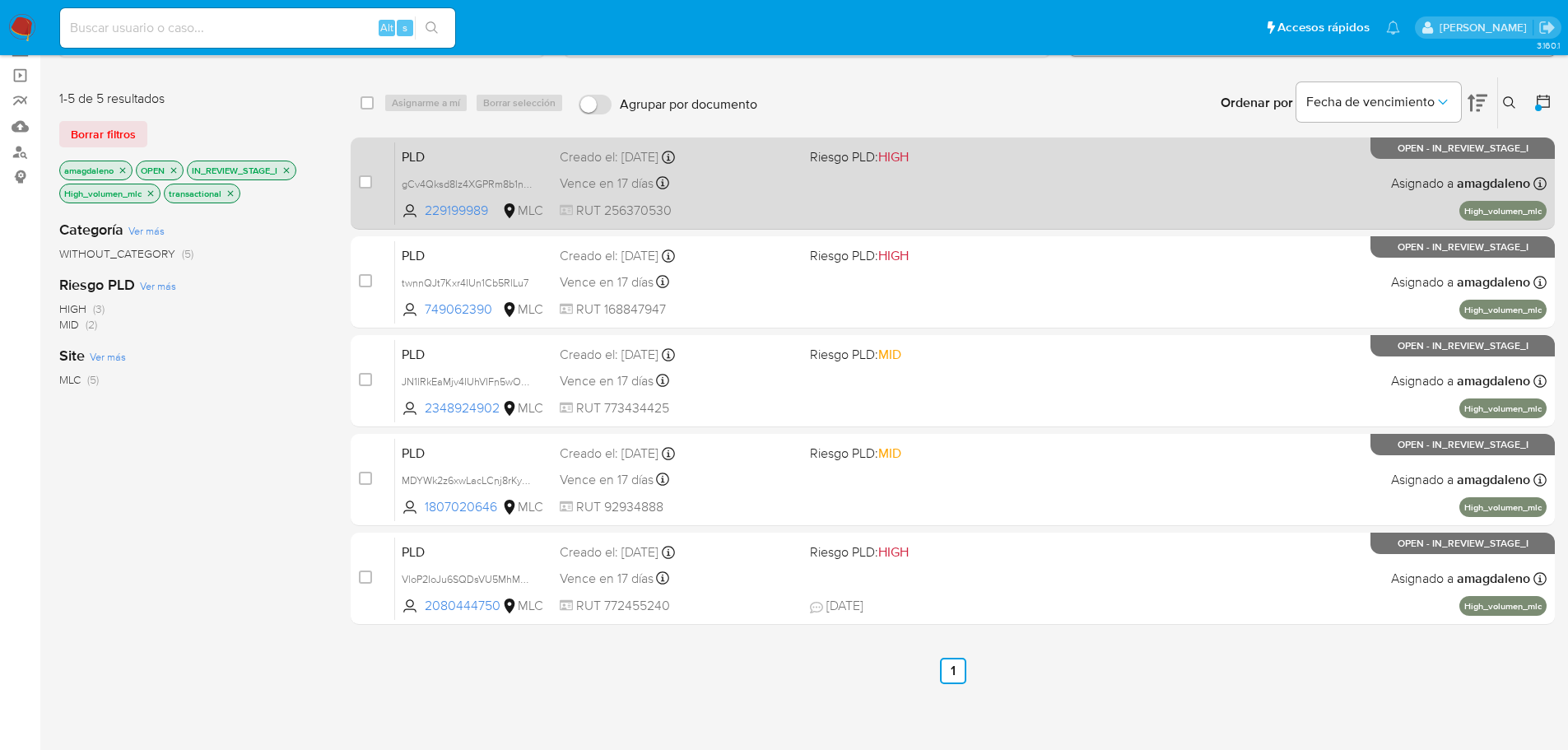
click at [771, 175] on div "Vence en 17 días Vence el 10/10/2025 16:08:42" at bounding box center [678, 182] width 237 height 22
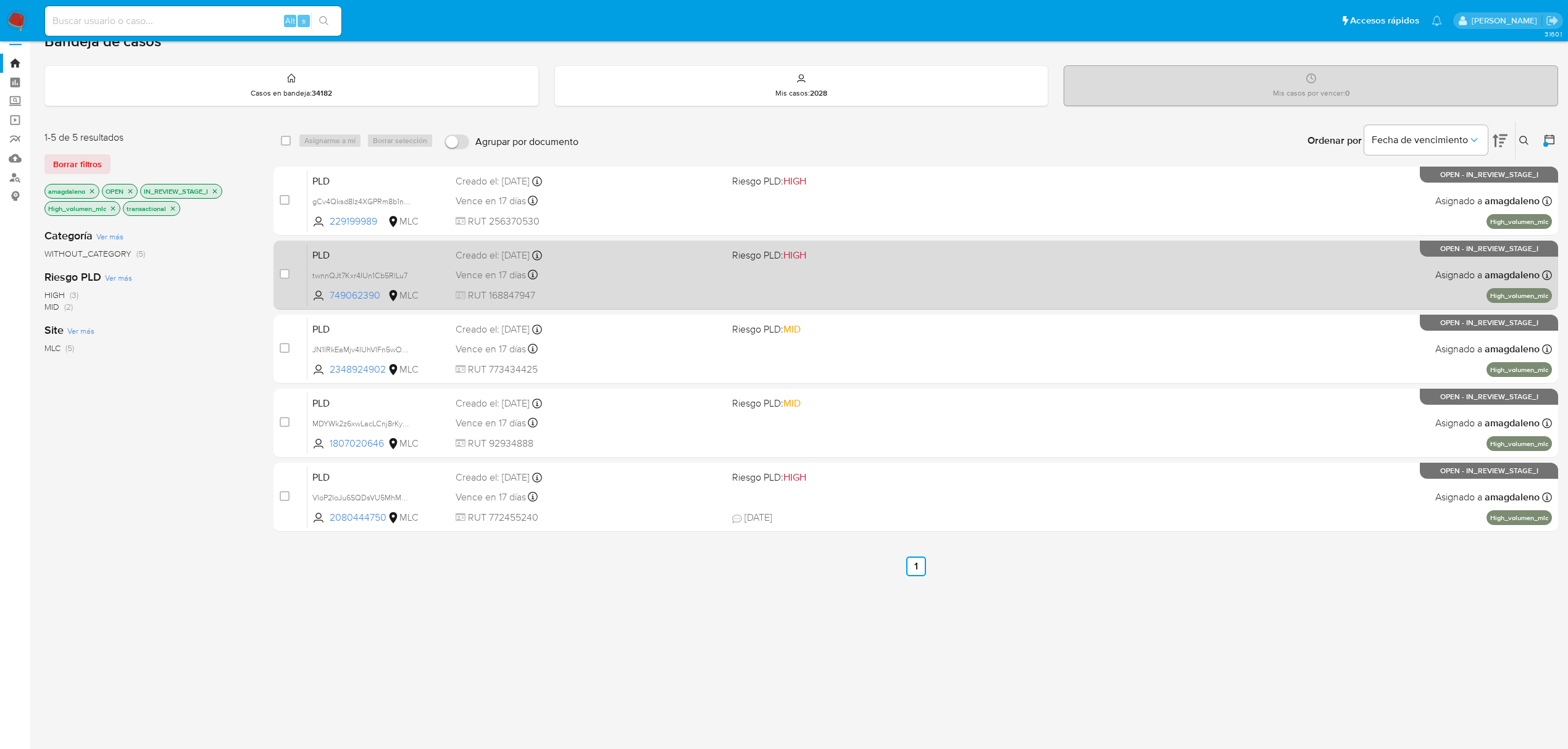
click at [645, 270] on div "Vence en 17 días Vence el 10/10/2025 16:09:03" at bounding box center [589, 275] width 267 height 16
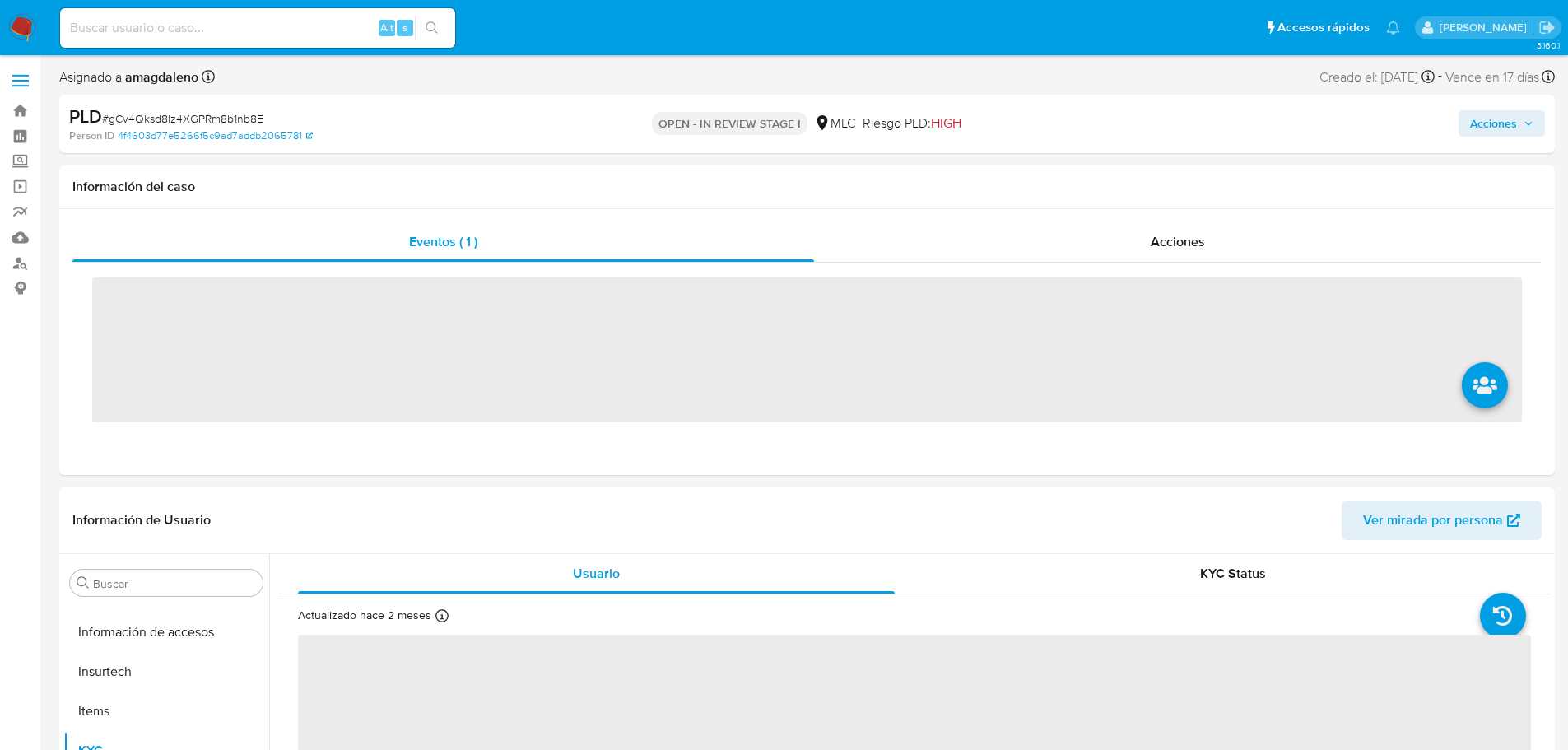
scroll to position [775, 0]
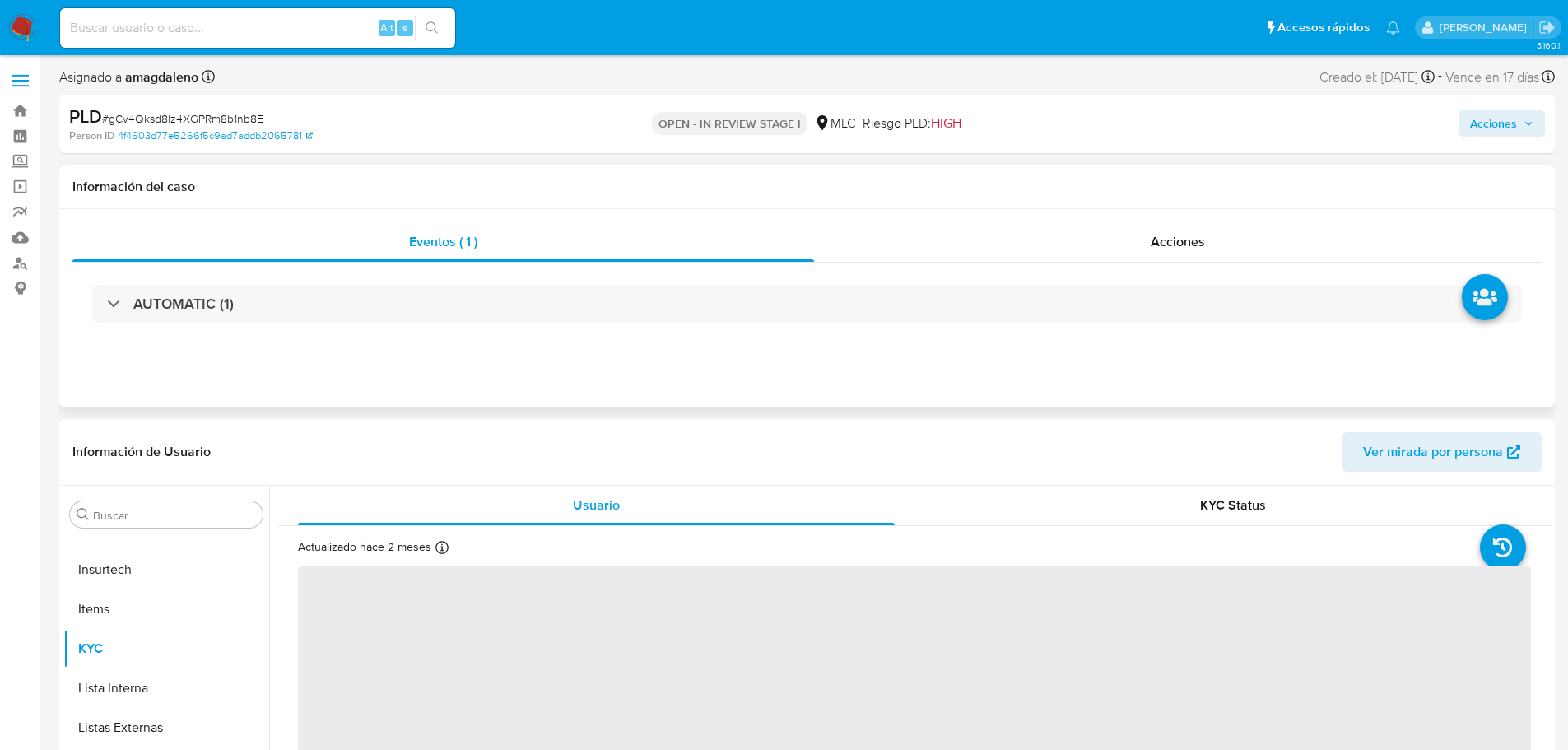
select select "10"
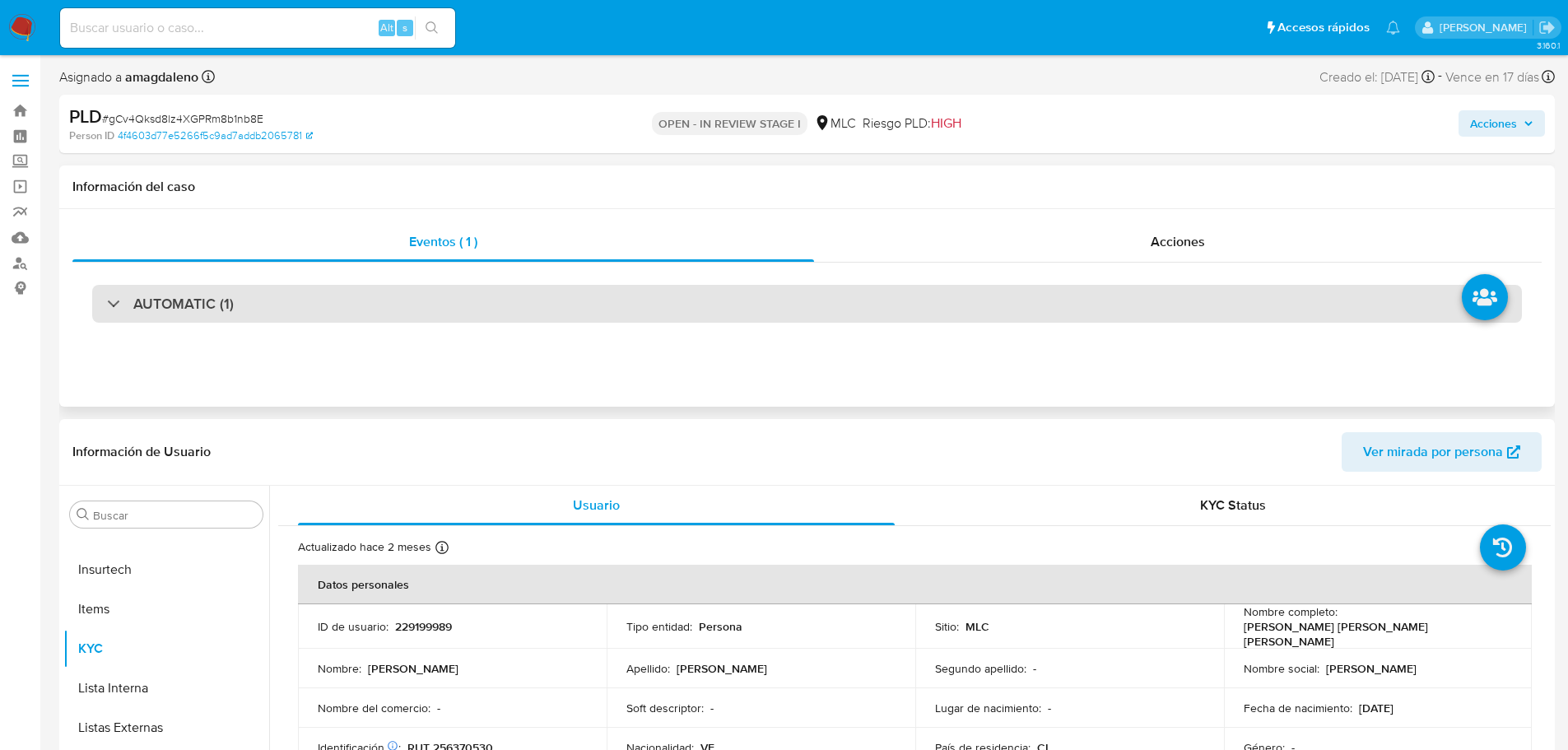
click at [540, 300] on div "AUTOMATIC (1)" at bounding box center [807, 304] width 1430 height 38
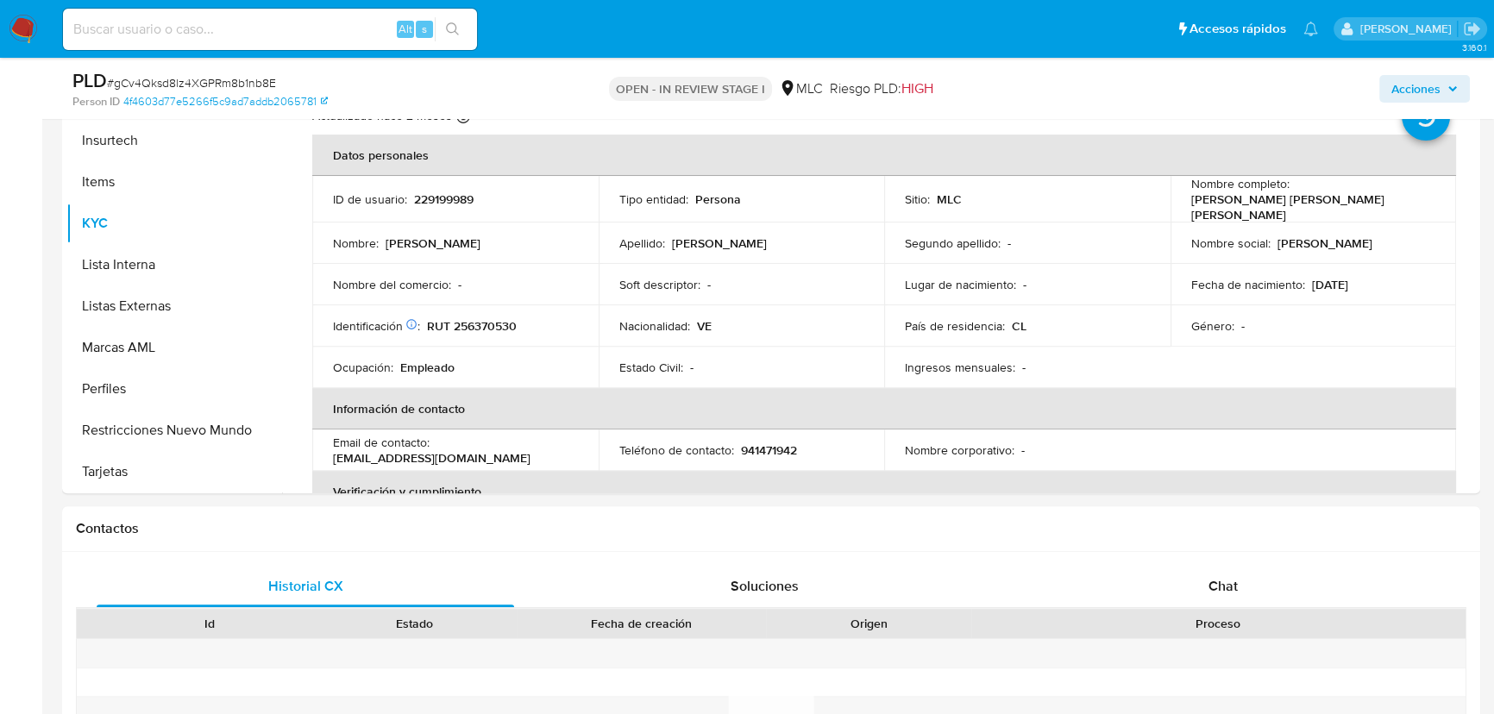
scroll to position [686, 0]
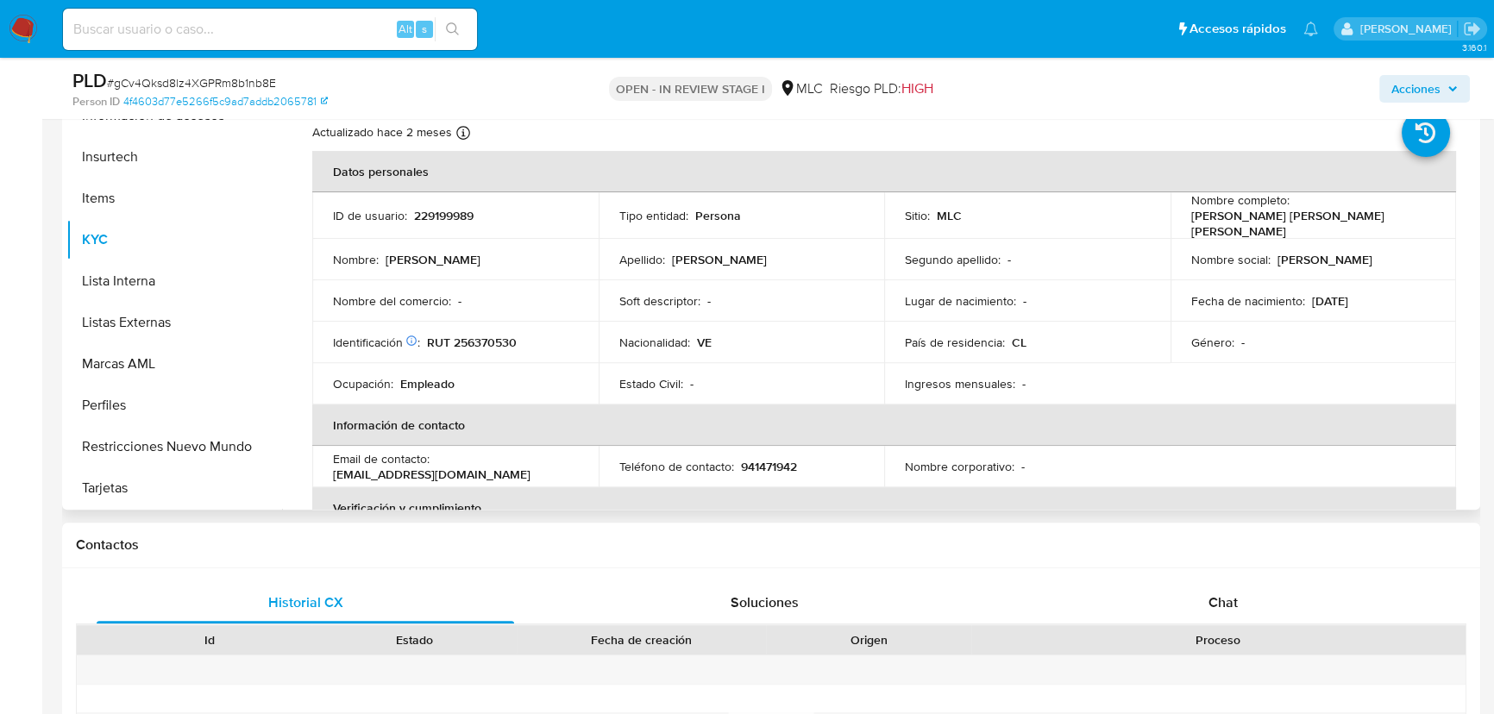
click at [466, 337] on p "RUT 256370530" at bounding box center [472, 343] width 90 height 16
copy p "256370530"
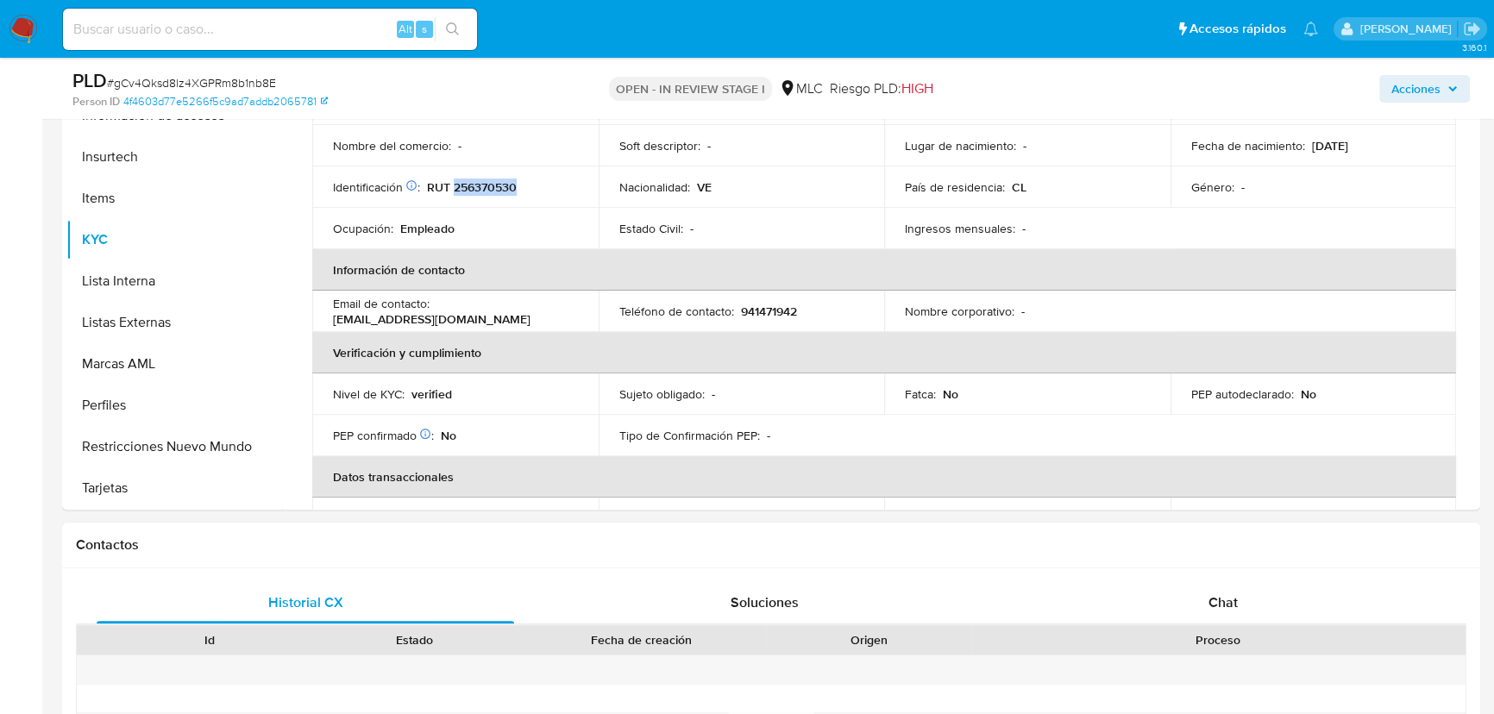
scroll to position [156, 0]
drag, startPoint x: 1213, startPoint y: 580, endPoint x: 1312, endPoint y: 532, distance: 109.6
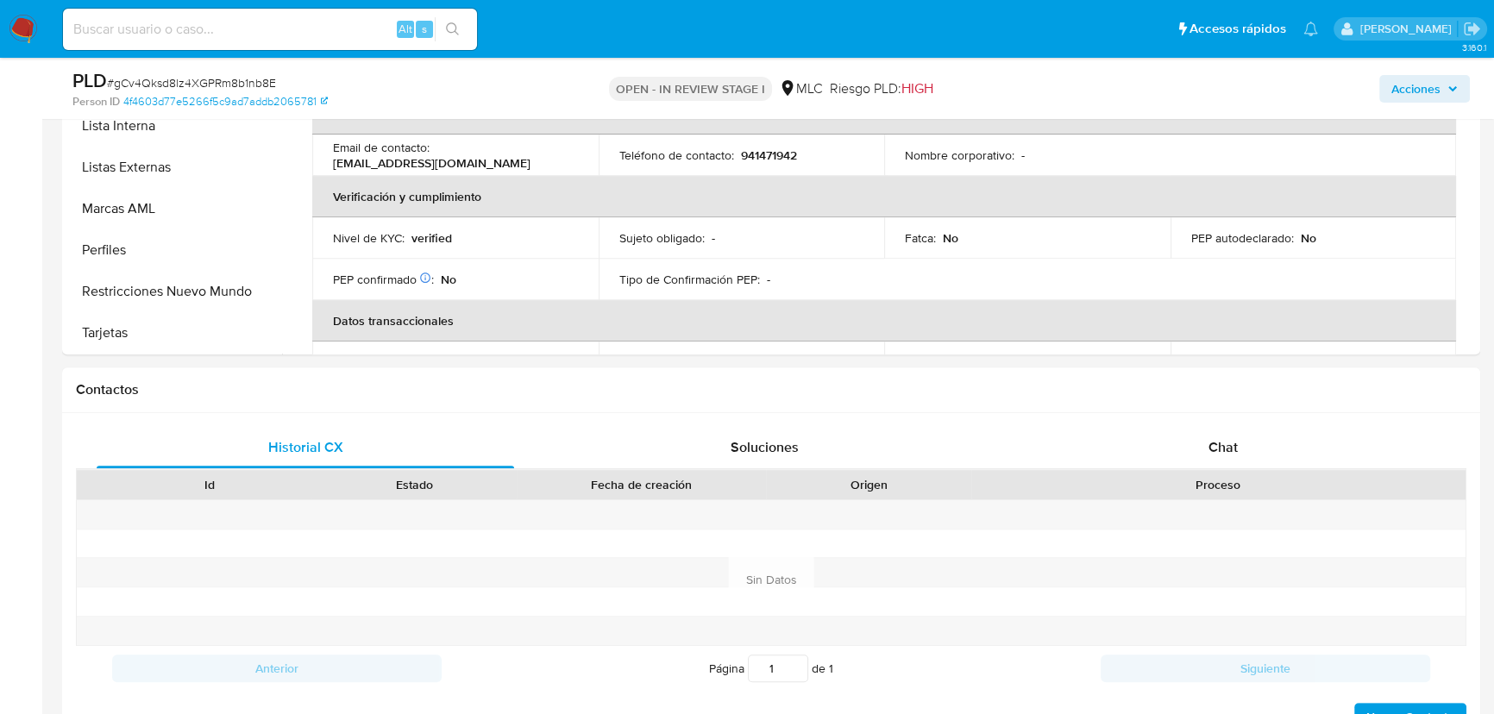
scroll to position [818, 0]
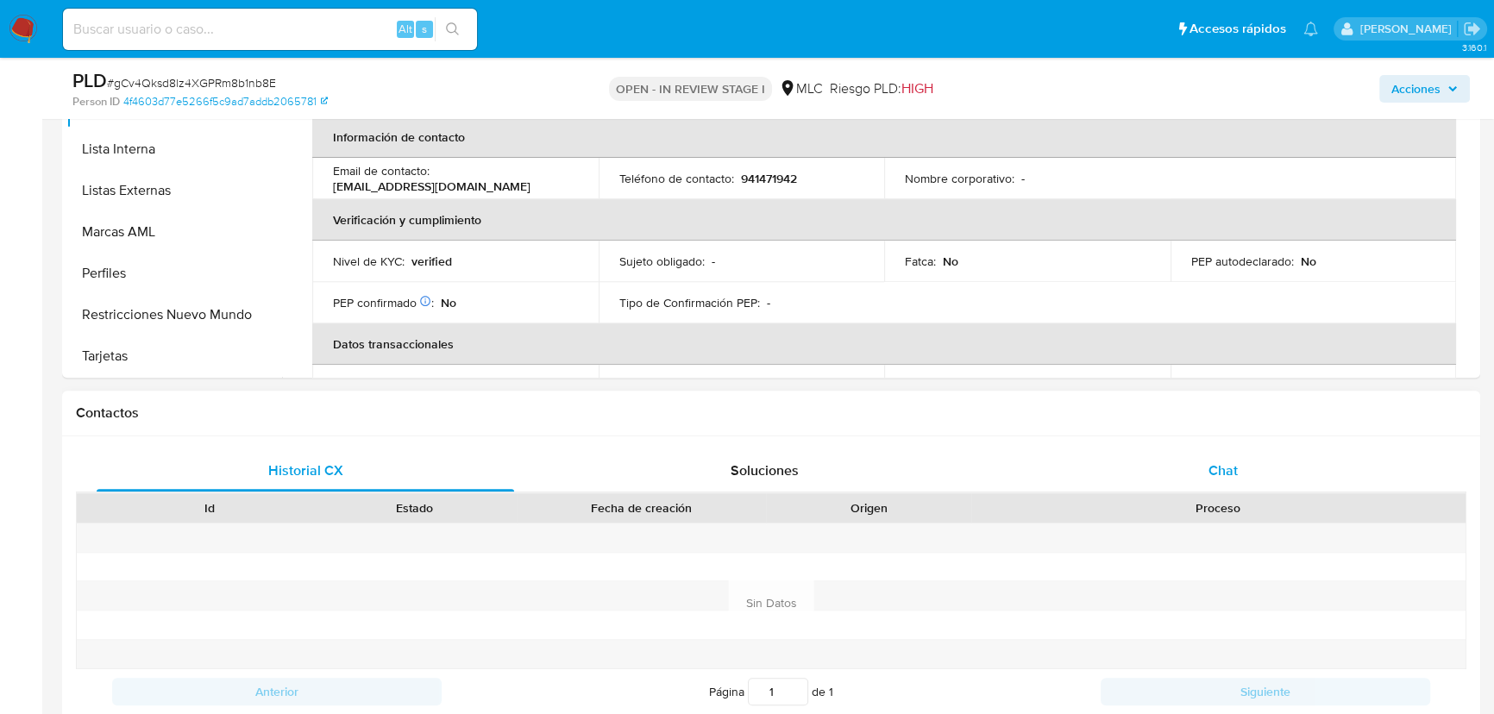
click at [1205, 463] on div "Chat" at bounding box center [1224, 470] width 418 height 41
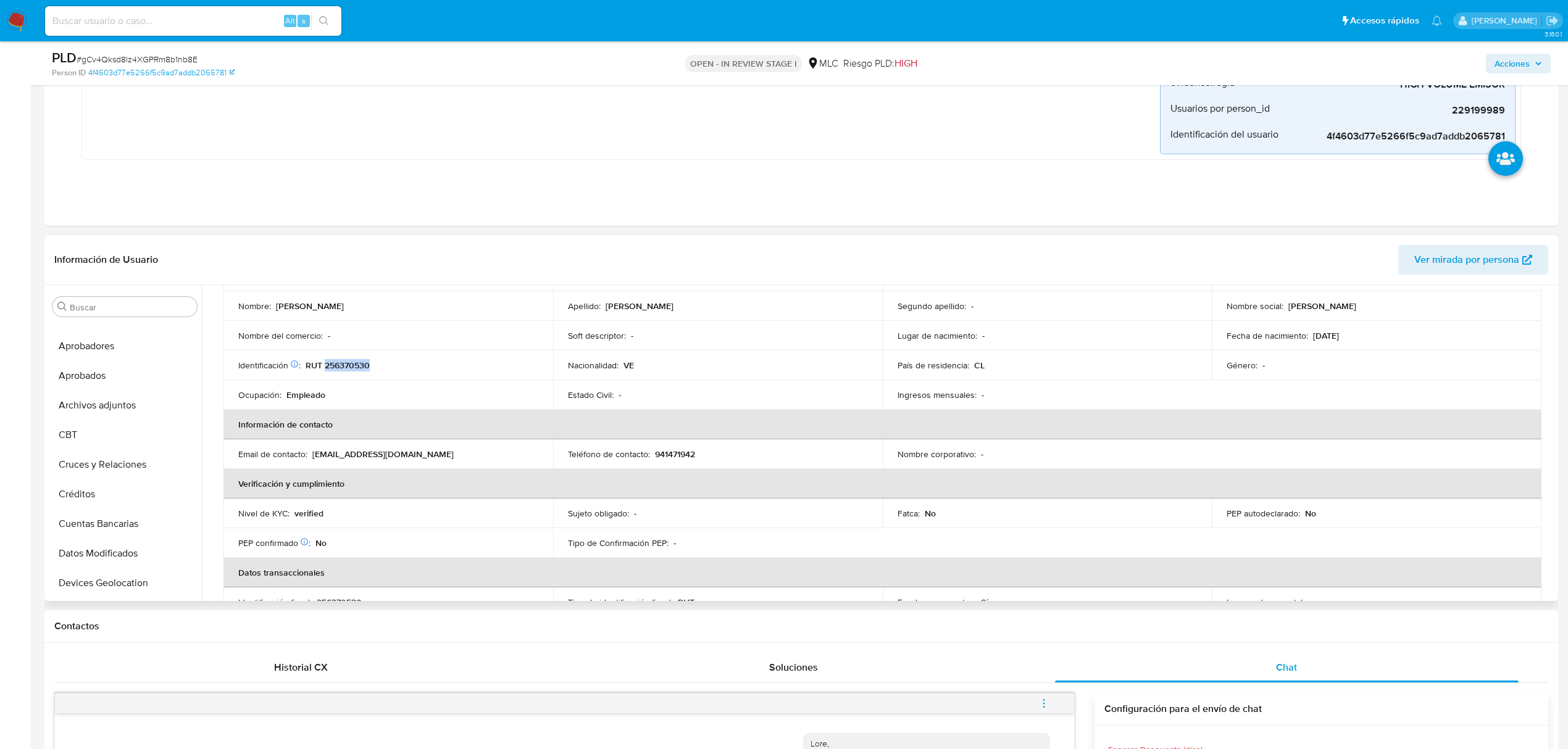
scroll to position [0, 0]
click at [109, 481] on button "Cruces y Relaciones" at bounding box center [119, 484] width 144 height 29
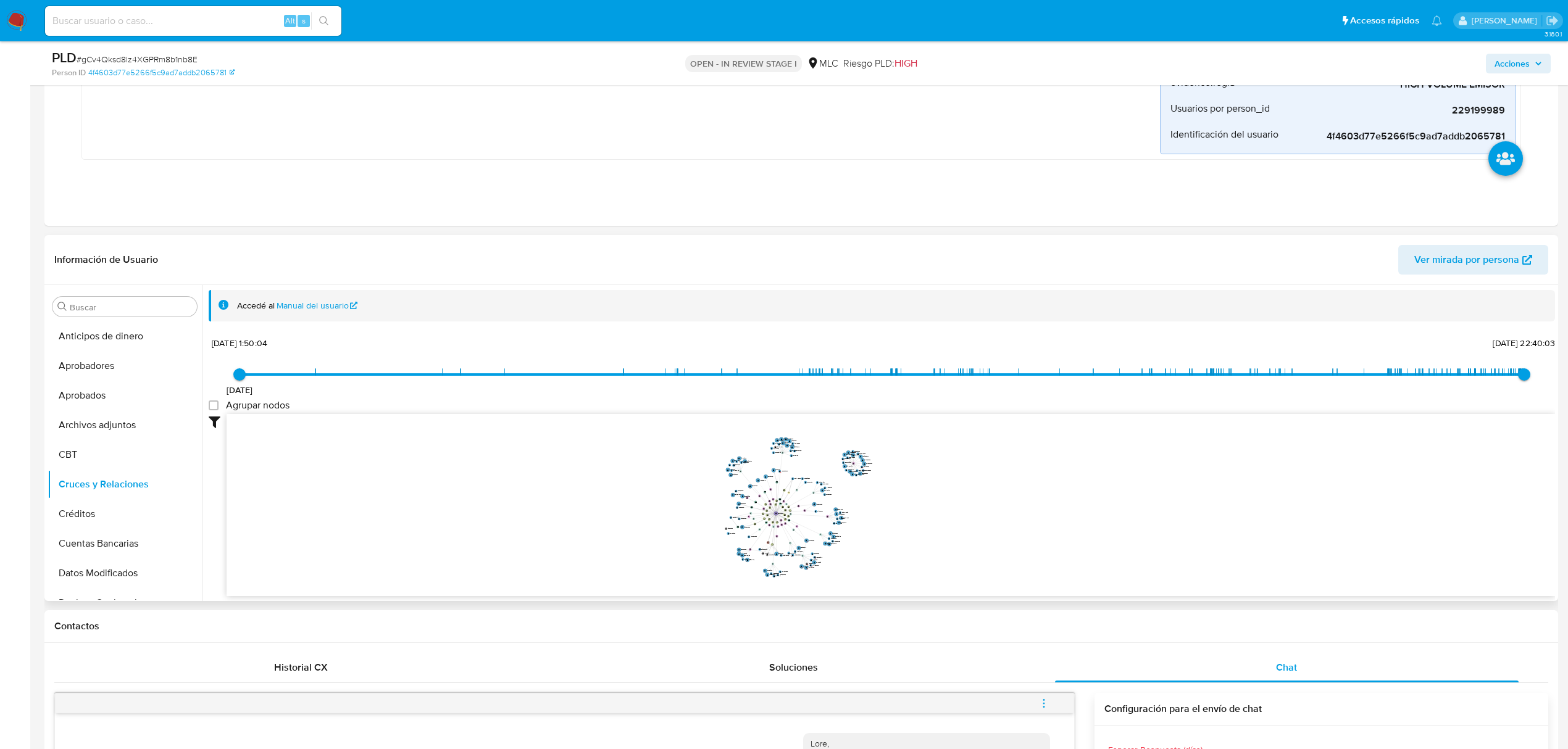
drag, startPoint x: 926, startPoint y: 529, endPoint x: 911, endPoint y: 522, distance: 16.6
click at [911, 522] on icon "user-229199989  229199989 device-66dce2289fcde1c9a2ee9cce  device-6452bf17088…" at bounding box center [891, 504] width 1328 height 179
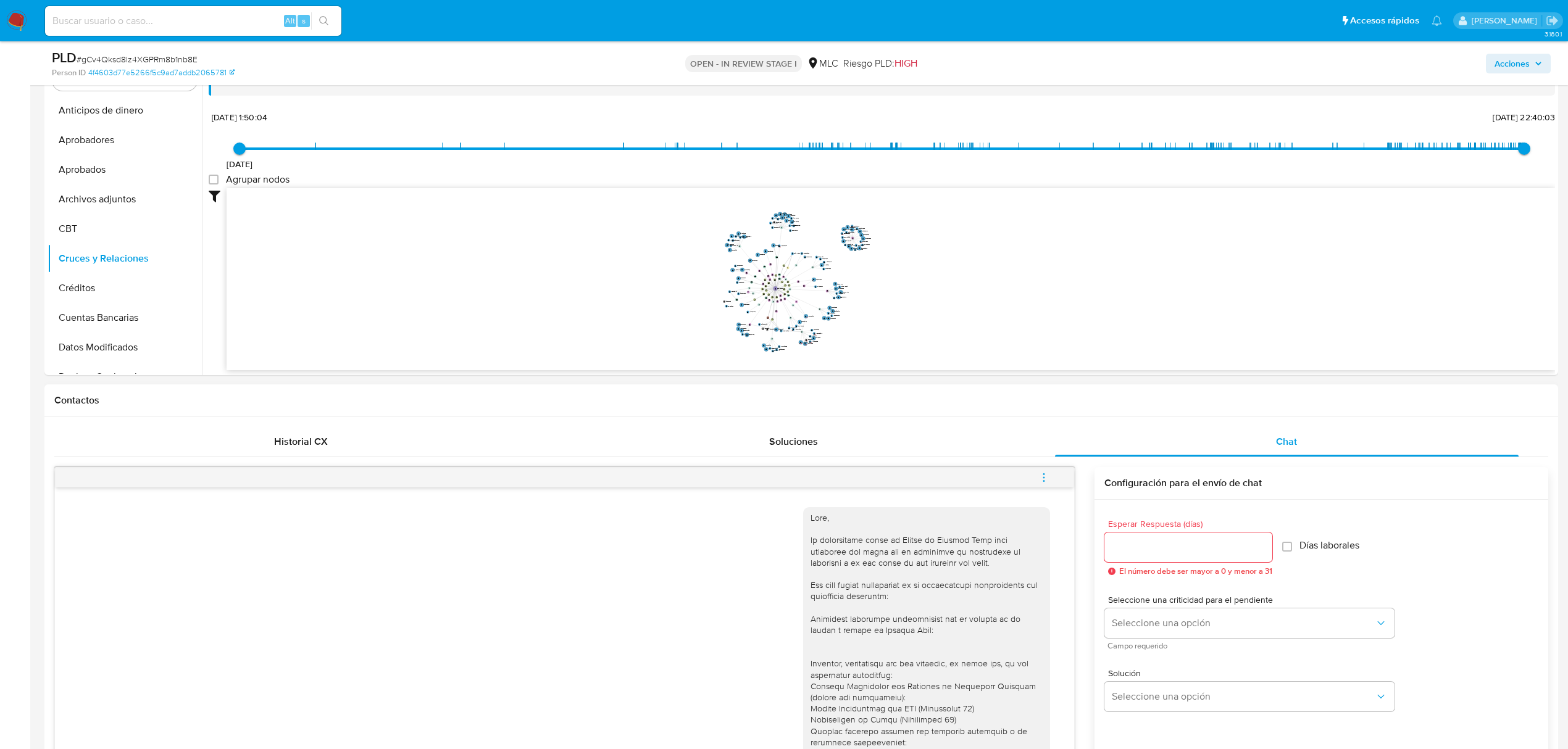
scroll to position [480, 0]
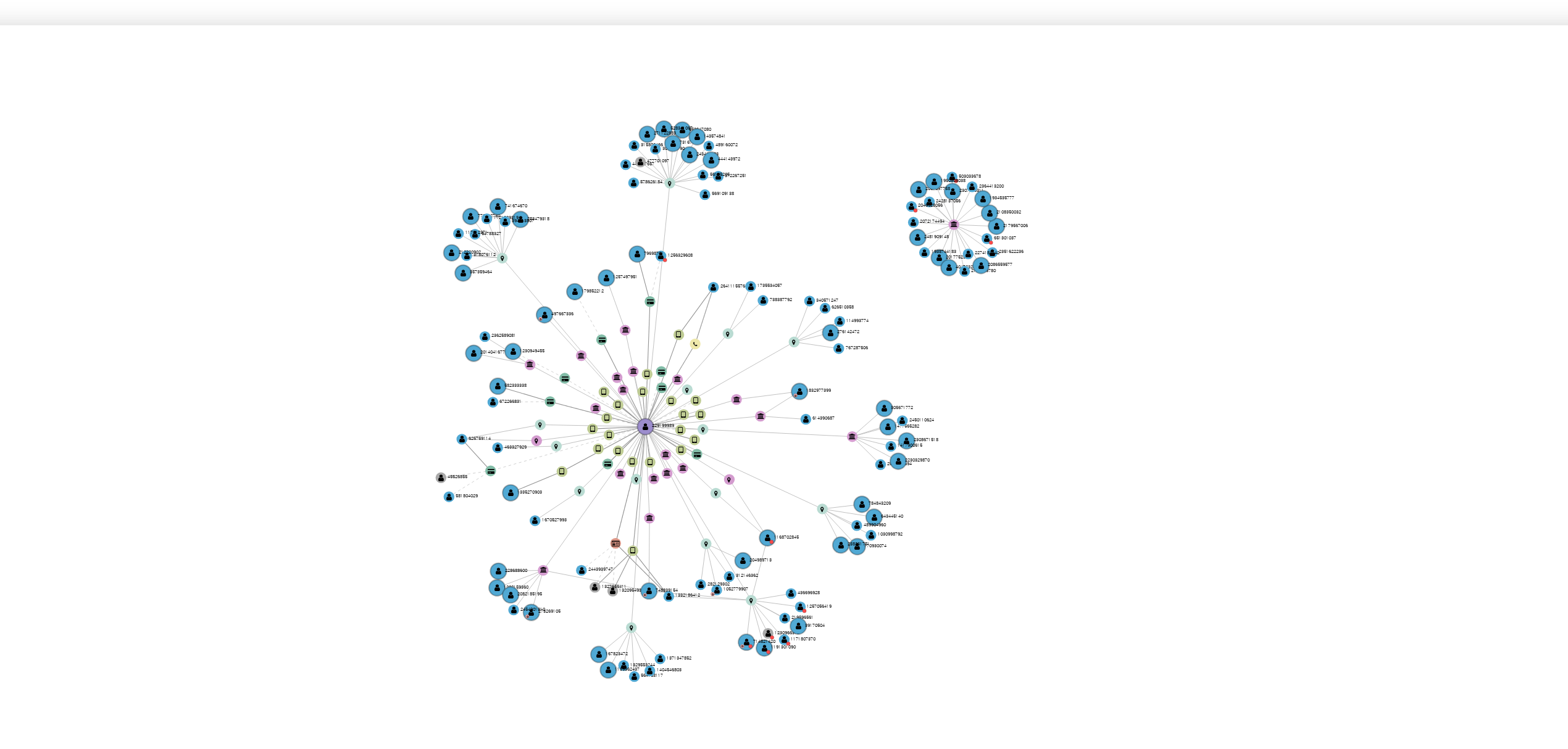
drag, startPoint x: 1009, startPoint y: 371, endPoint x: 1009, endPoint y: 238, distance: 133.0
click at [1009, 238] on div "user-229199989  229199989 device-66dce2289fcde1c9a2ee9cce  device-6452bf17088…" at bounding box center [891, 279] width 1328 height 182
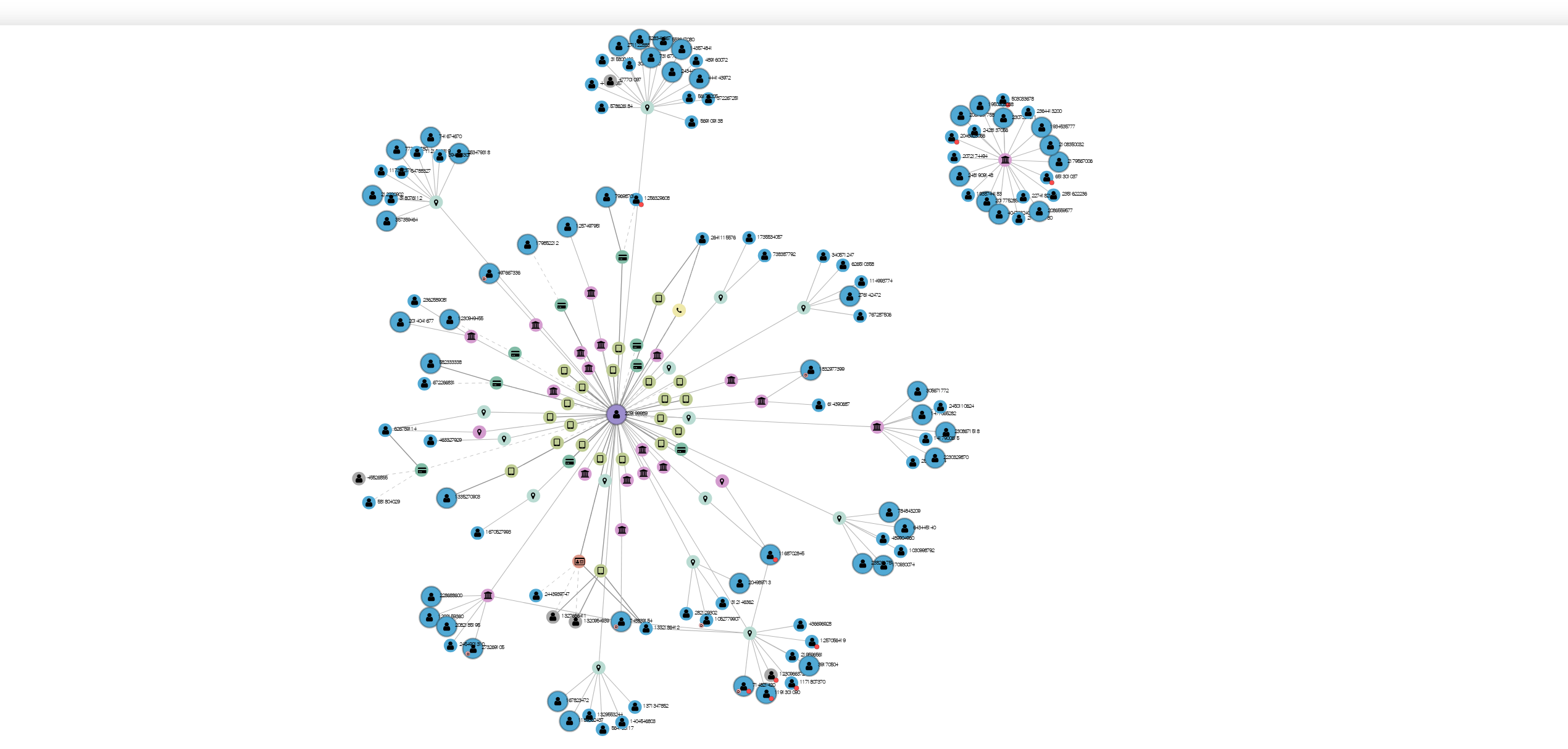
drag, startPoint x: 874, startPoint y: 298, endPoint x: 896, endPoint y: 295, distance: 22.2
click at [896, 295] on icon "user-229199989  229199989 device-66dce2289fcde1c9a2ee9cce  device-6452bf17088…" at bounding box center [891, 278] width 1328 height 179
click at [805, 321] on text "" at bounding box center [806, 320] width 2 height 2
click at [805, 321] on circle at bounding box center [806, 320] width 6 height 6
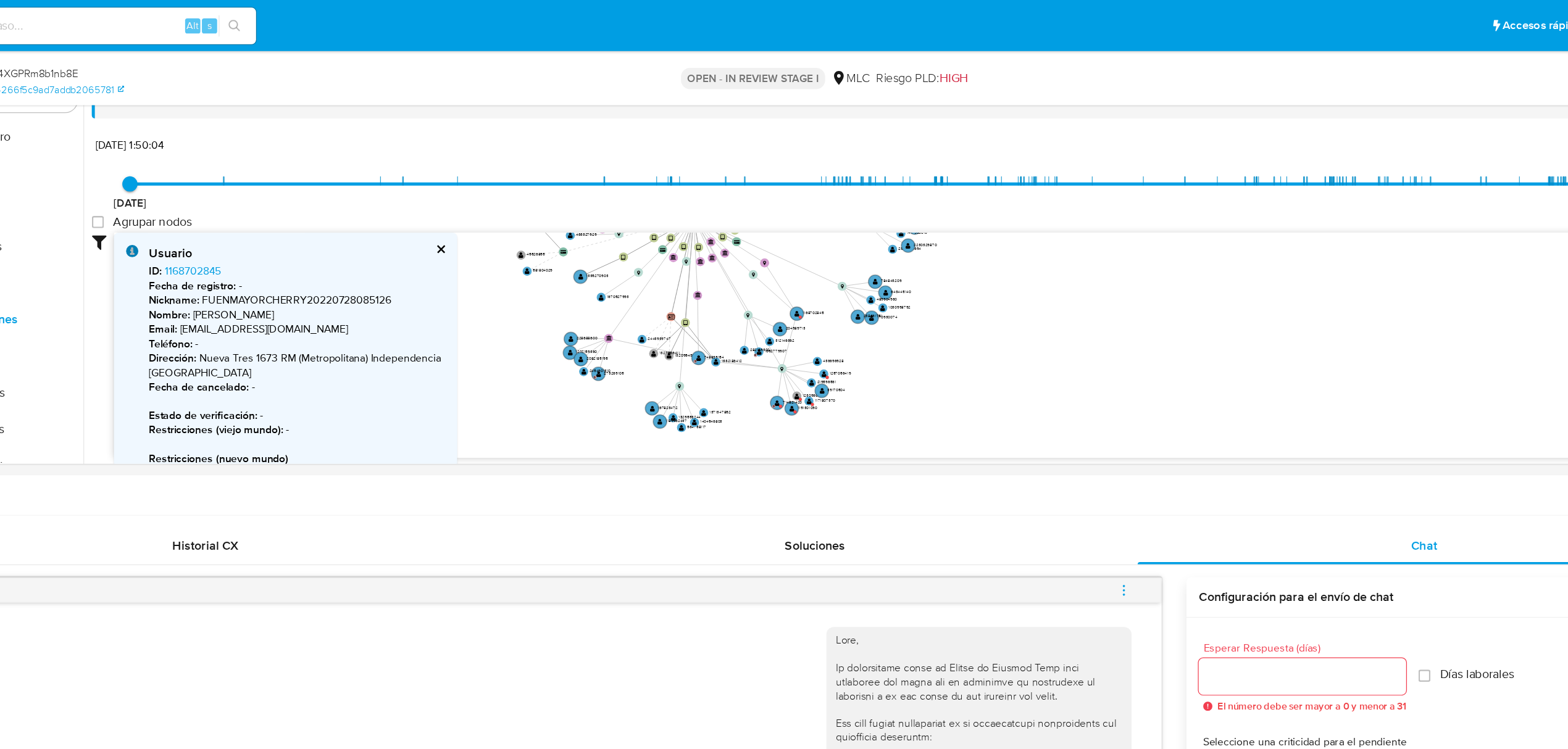
drag, startPoint x: 768, startPoint y: 240, endPoint x: 655, endPoint y: 56, distance: 215.9
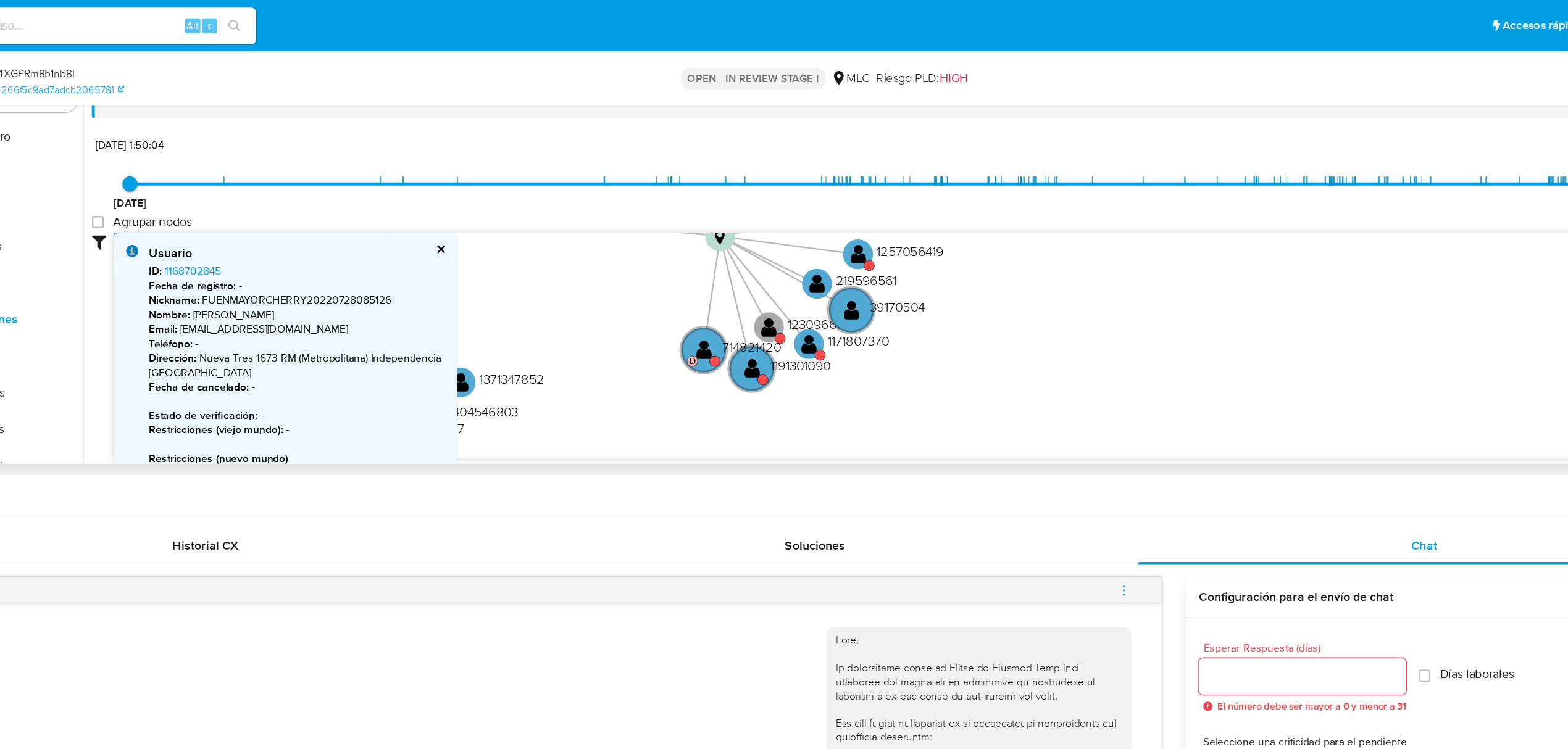
drag, startPoint x: 864, startPoint y: 268, endPoint x: 969, endPoint y: 222, distance: 114.6
click at [969, 217] on icon "user-229199989  229199989 device-66dce2289fcde1c9a2ee9cce  device-6452bf17088…" at bounding box center [891, 278] width 1328 height 179
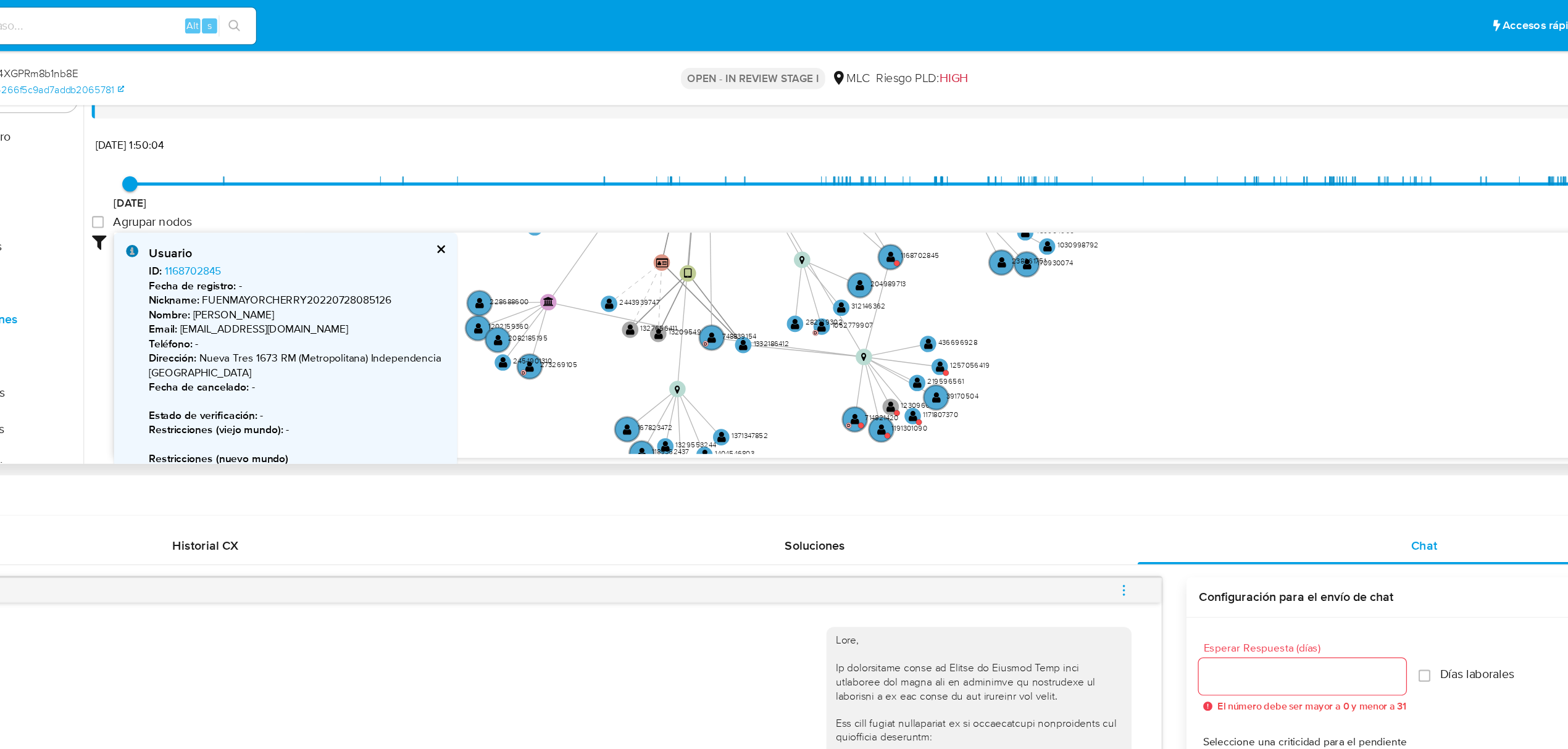
drag, startPoint x: 961, startPoint y: 318, endPoint x: 952, endPoint y: 316, distance: 9.2
click at [965, 326] on icon "user-229199989  229199989 device-66dce2289fcde1c9a2ee9cce  device-6452bf17088…" at bounding box center [891, 278] width 1328 height 179
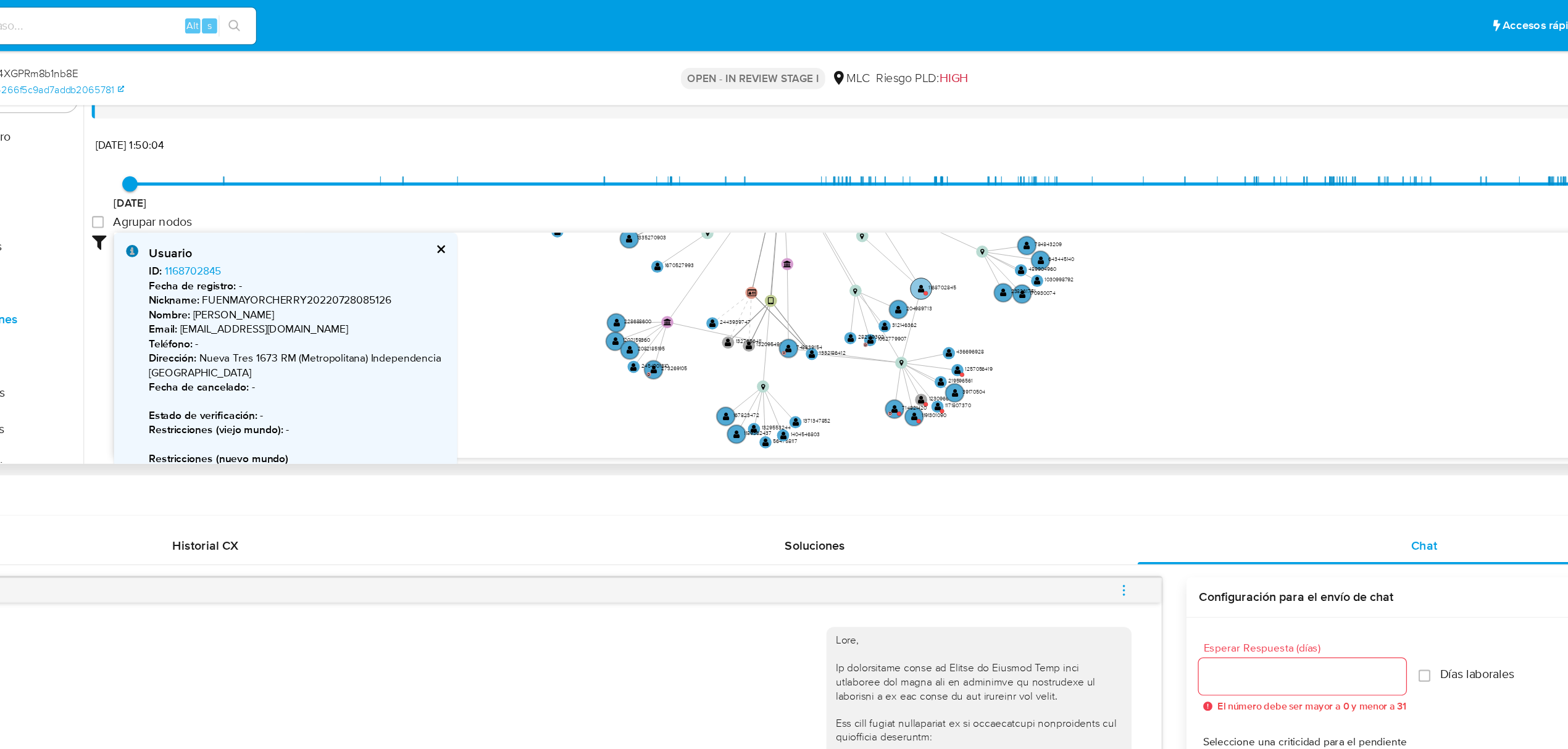
click at [881, 235] on text "" at bounding box center [880, 233] width 6 height 7
click at [881, 235] on text "" at bounding box center [881, 234] width 6 height 7
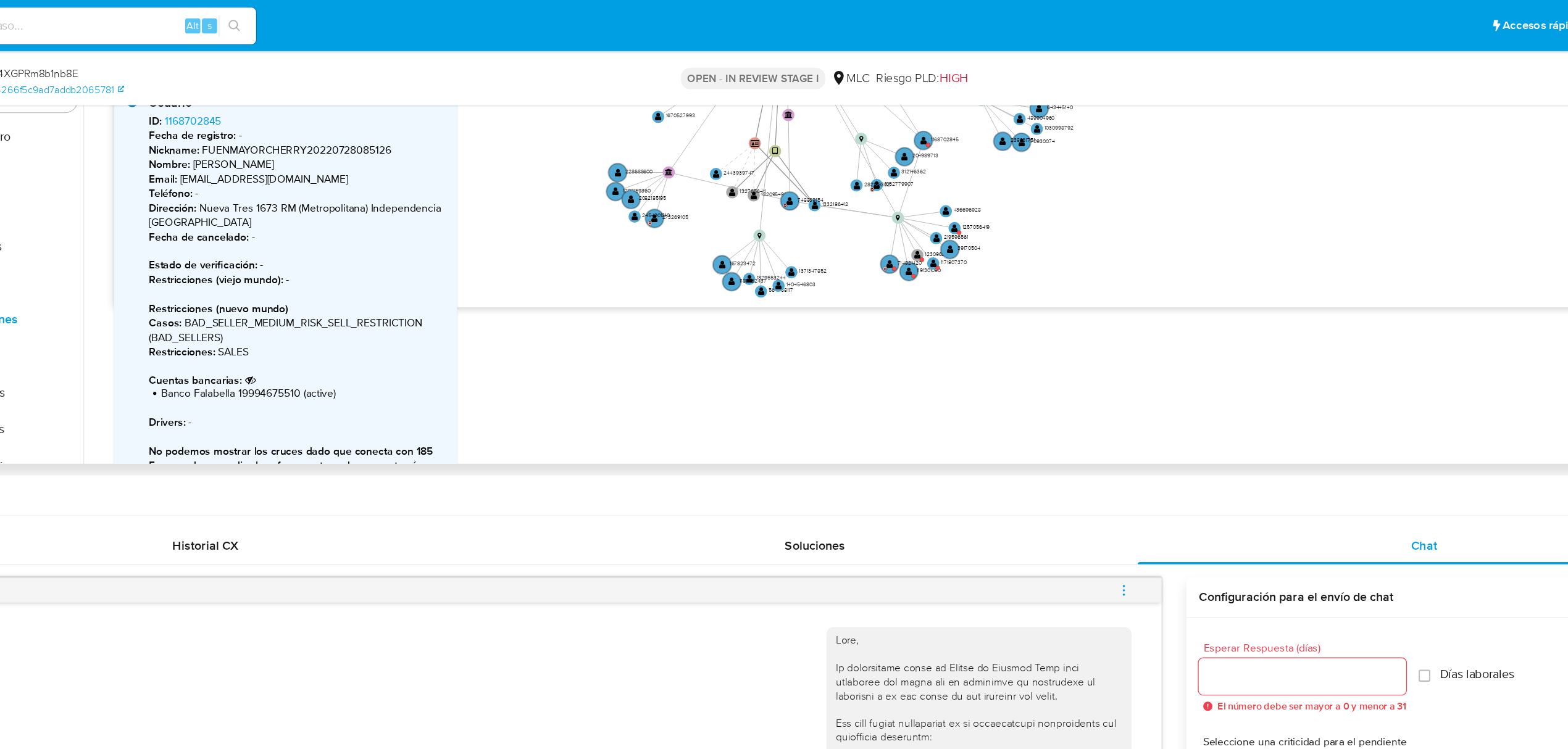
scroll to position [133, 0]
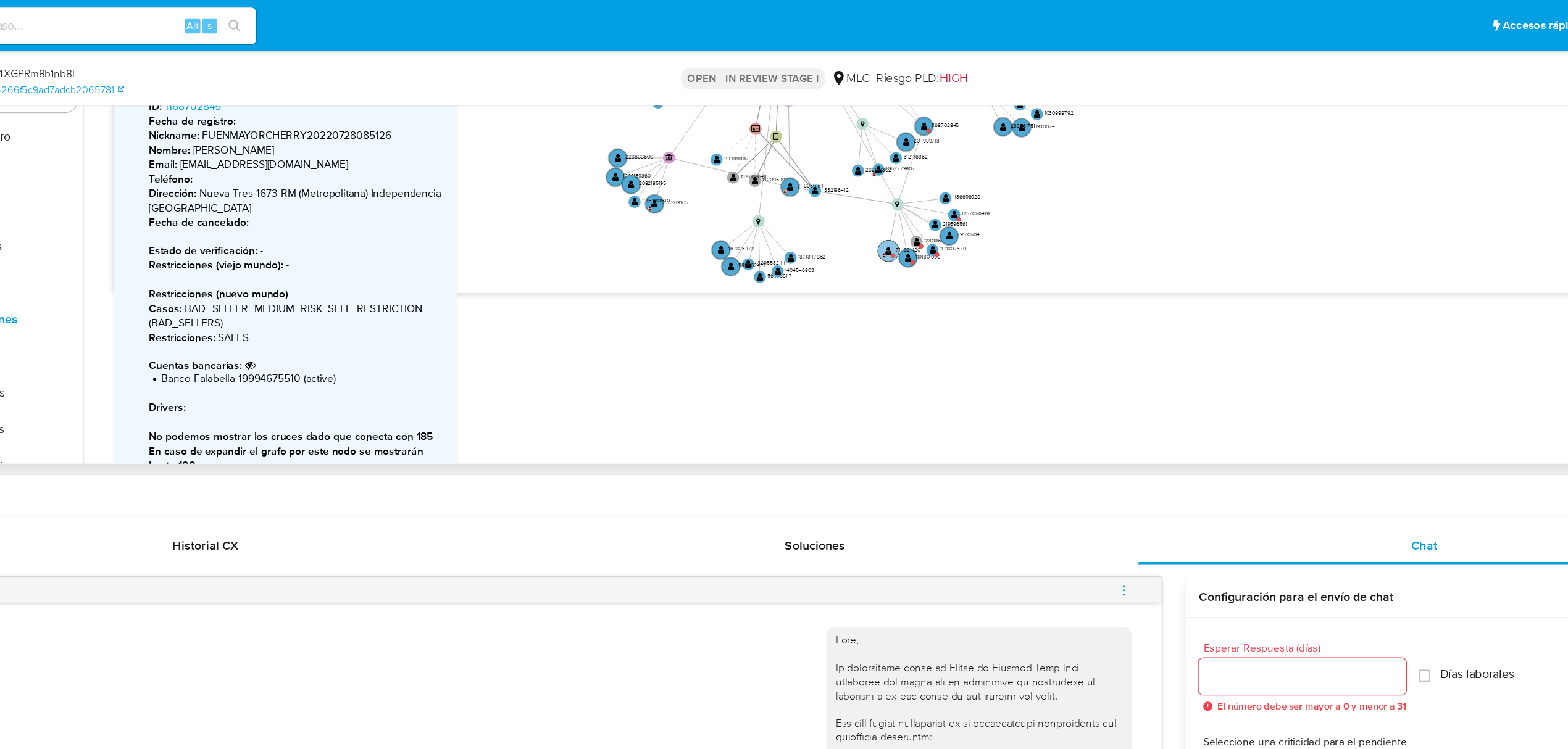
click at [852, 206] on text "" at bounding box center [853, 203] width 6 height 7
click at [852, 206] on text "" at bounding box center [853, 204] width 6 height 7
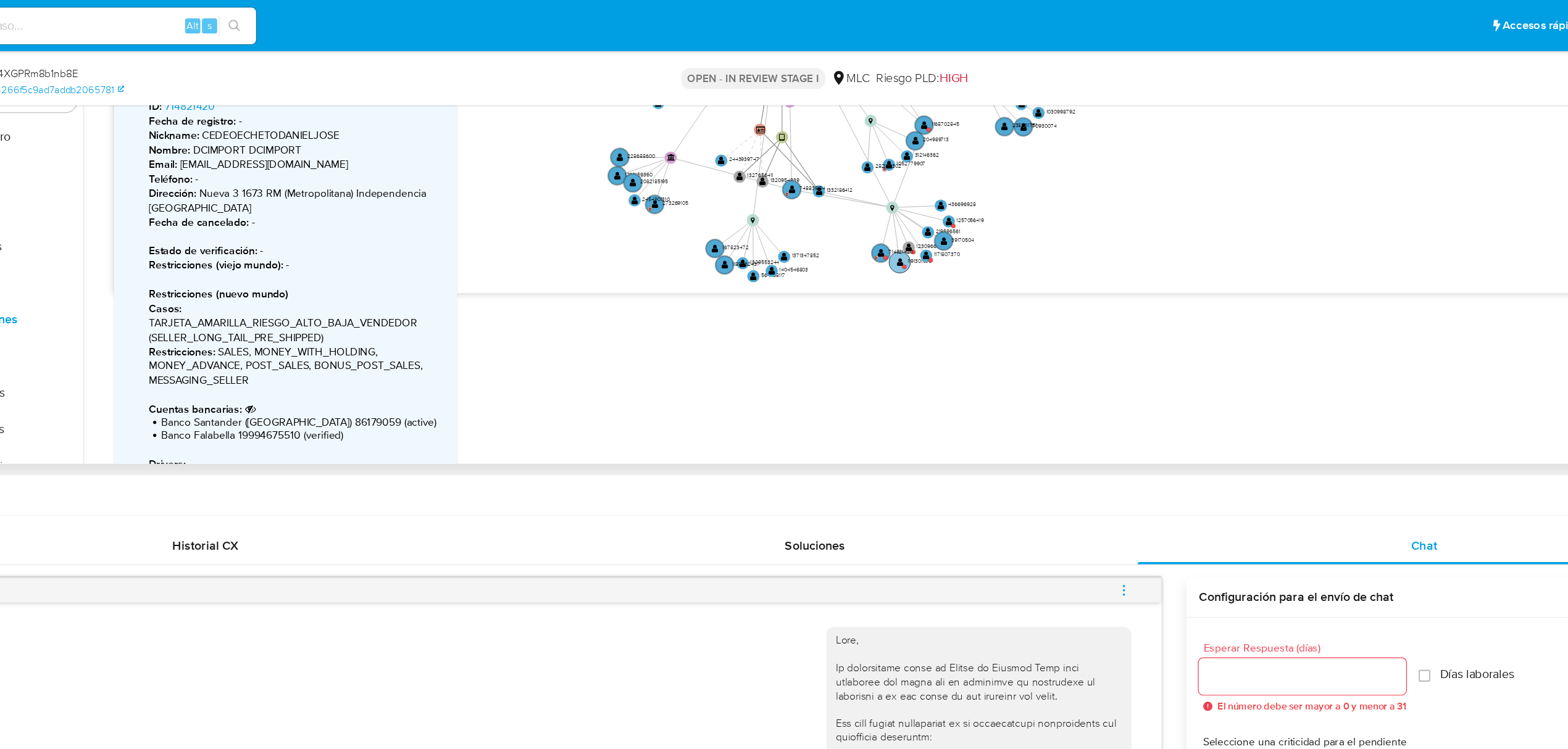
click at [860, 214] on text "" at bounding box center [863, 212] width 6 height 7
click at [860, 214] on text "" at bounding box center [860, 213] width 6 height 7
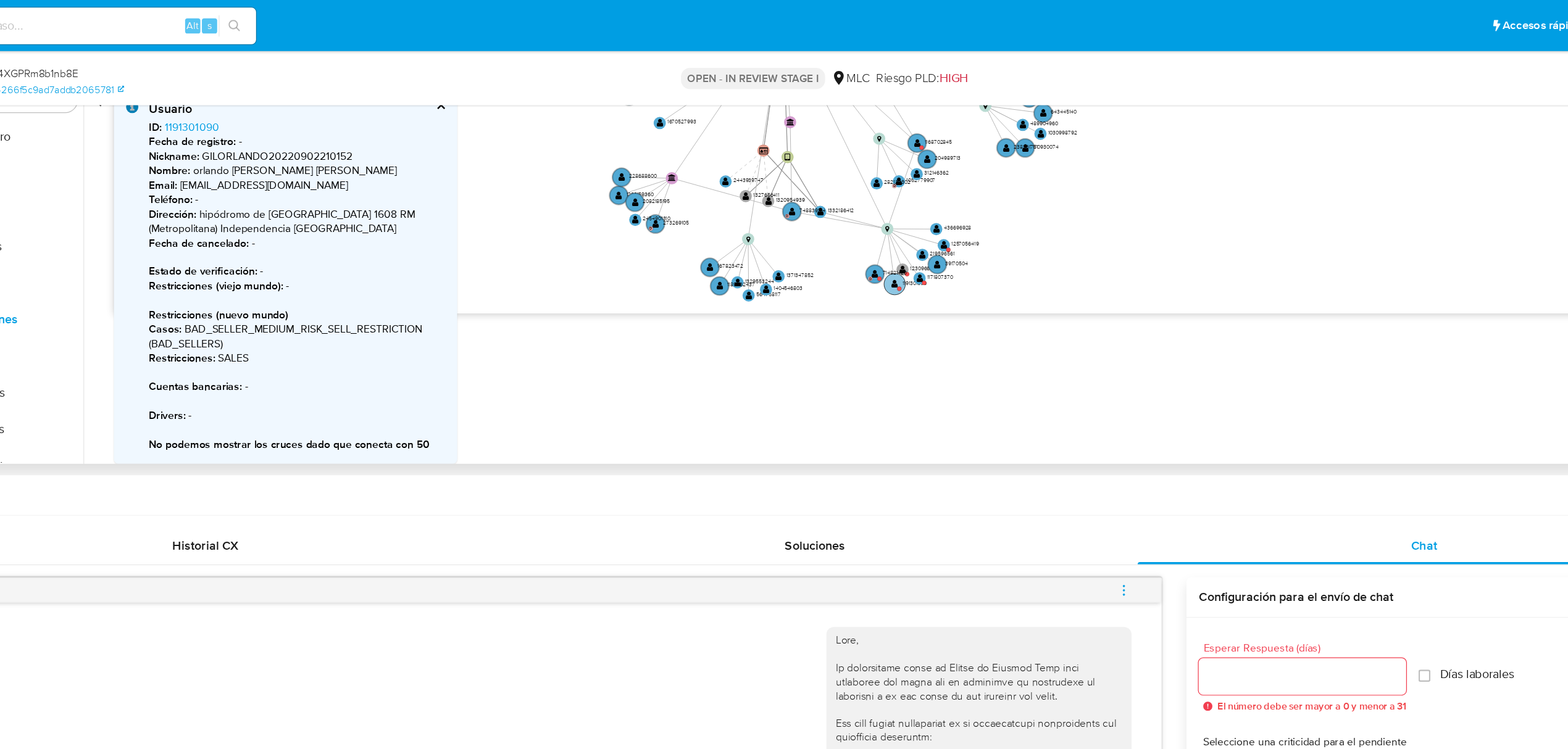
scroll to position [117, 0]
click at [860, 214] on icon "user-229199989  229199989 device-66dce2289fcde1c9a2ee9cce  device-6452bf17088…" at bounding box center [891, 161] width 1328 height 179
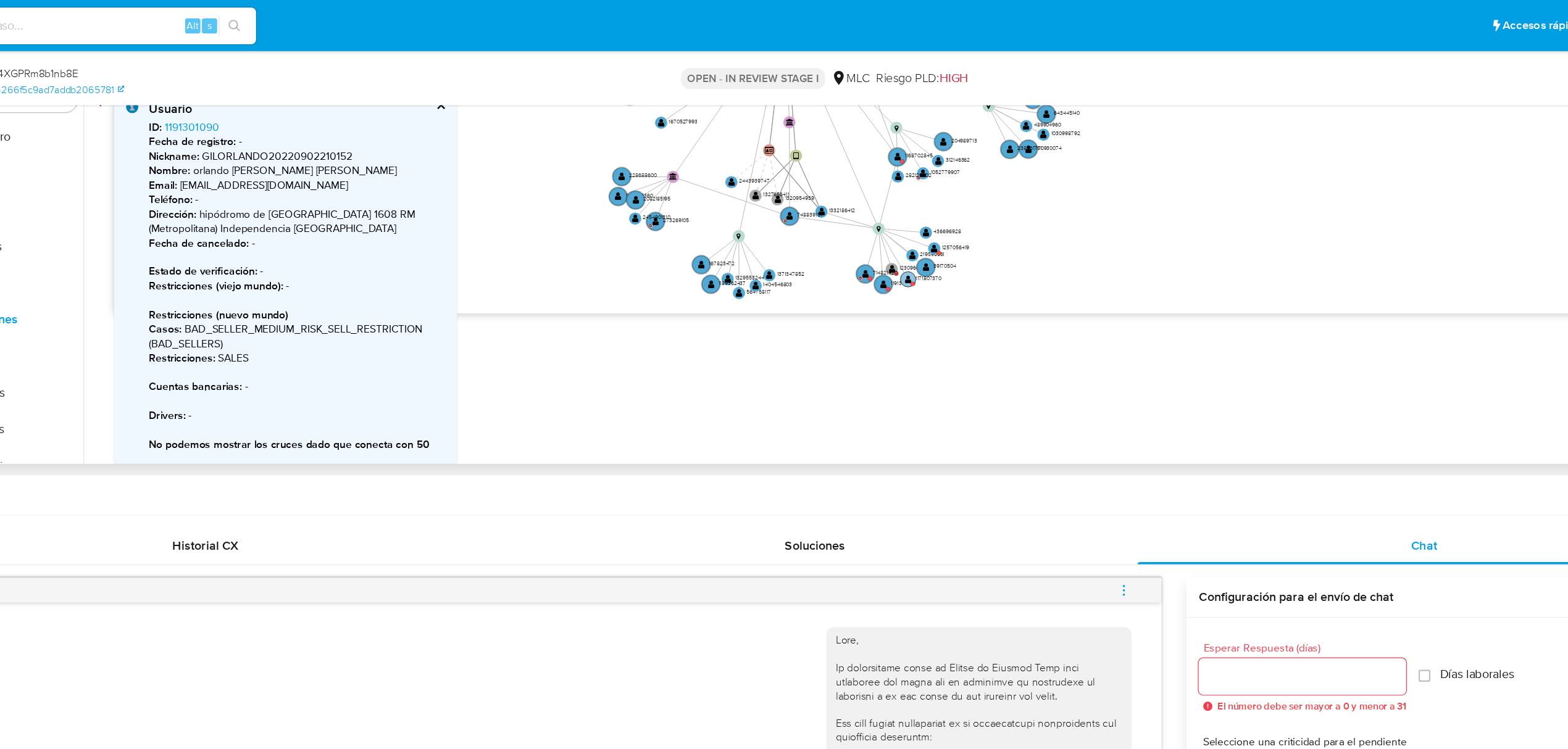
click at [871, 225] on text "" at bounding box center [869, 226] width 6 height 7
click at [871, 225] on circle at bounding box center [867, 225] width 12 height 12
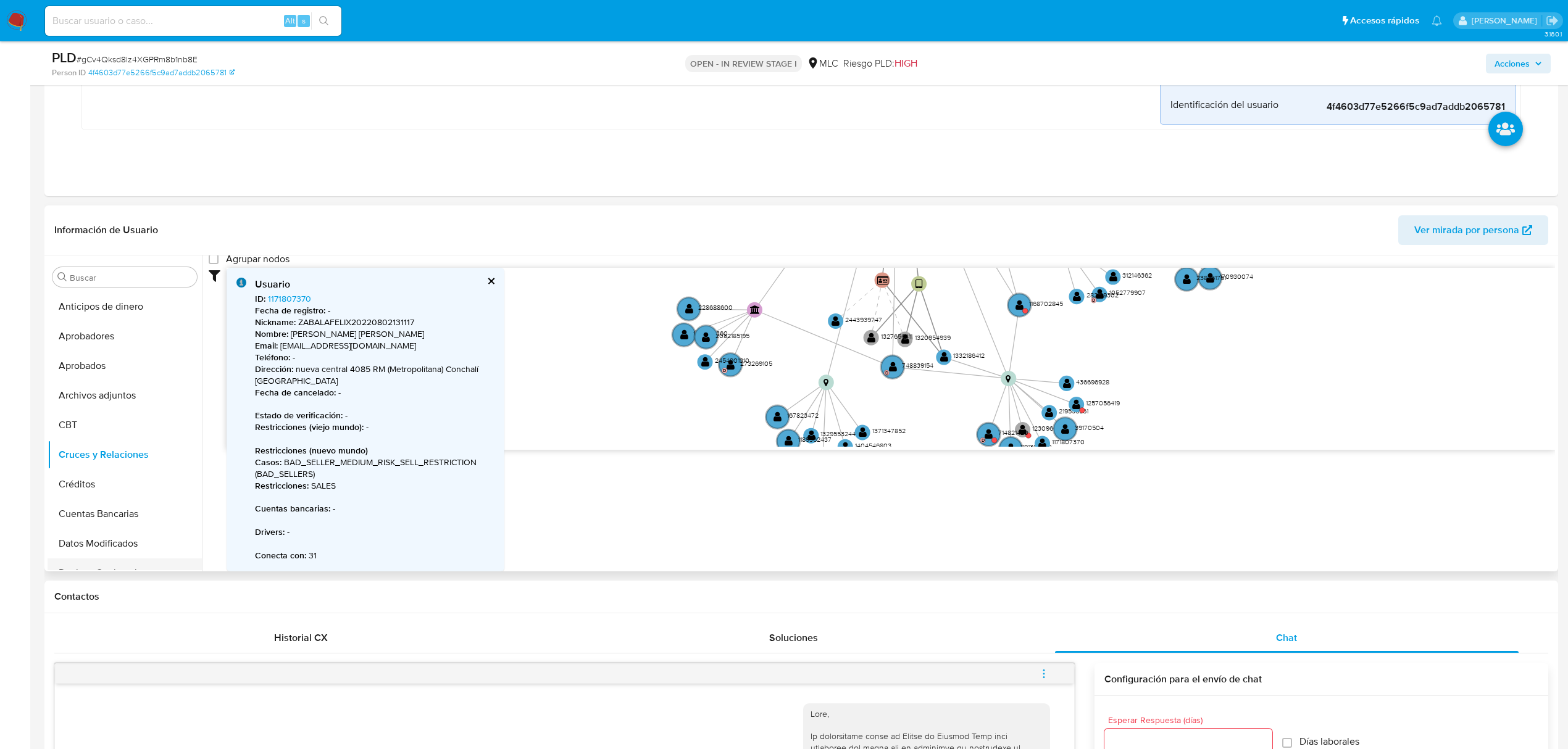
scroll to position [247, 0]
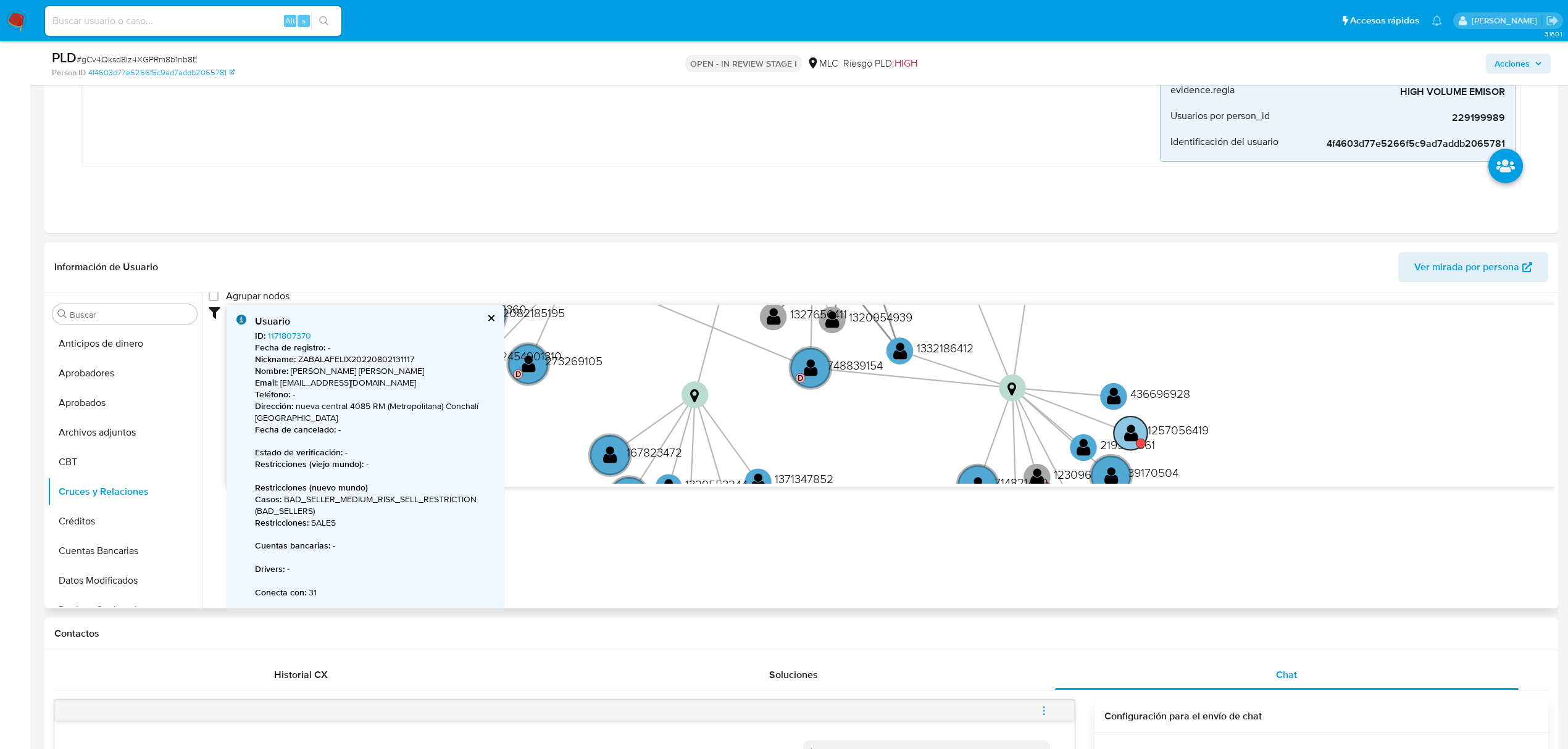
click at [1137, 430] on text "" at bounding box center [1131, 433] width 14 height 19
click at [1137, 430] on circle at bounding box center [1130, 434] width 34 height 34
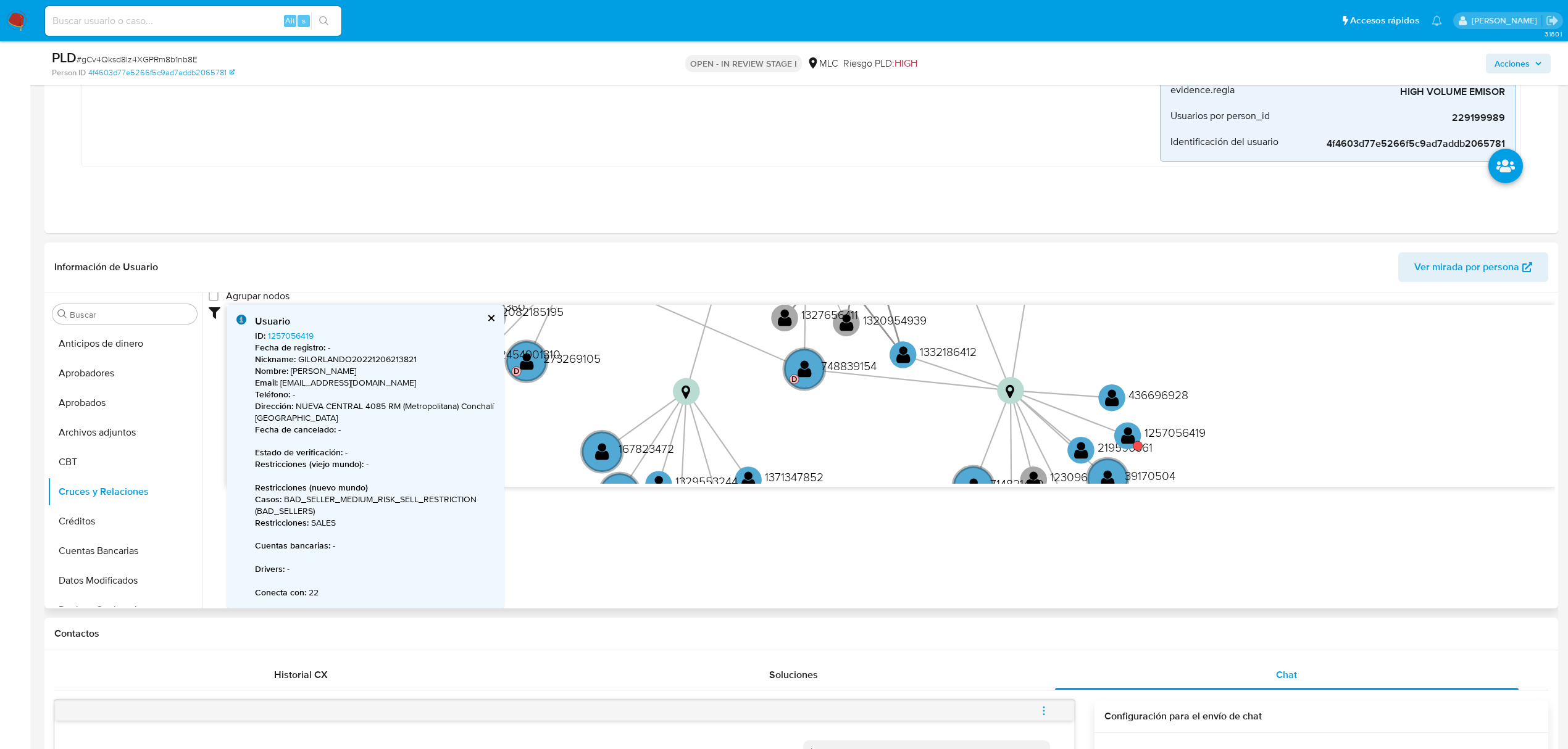
click at [489, 318] on button "cerrar" at bounding box center [490, 318] width 8 height 8
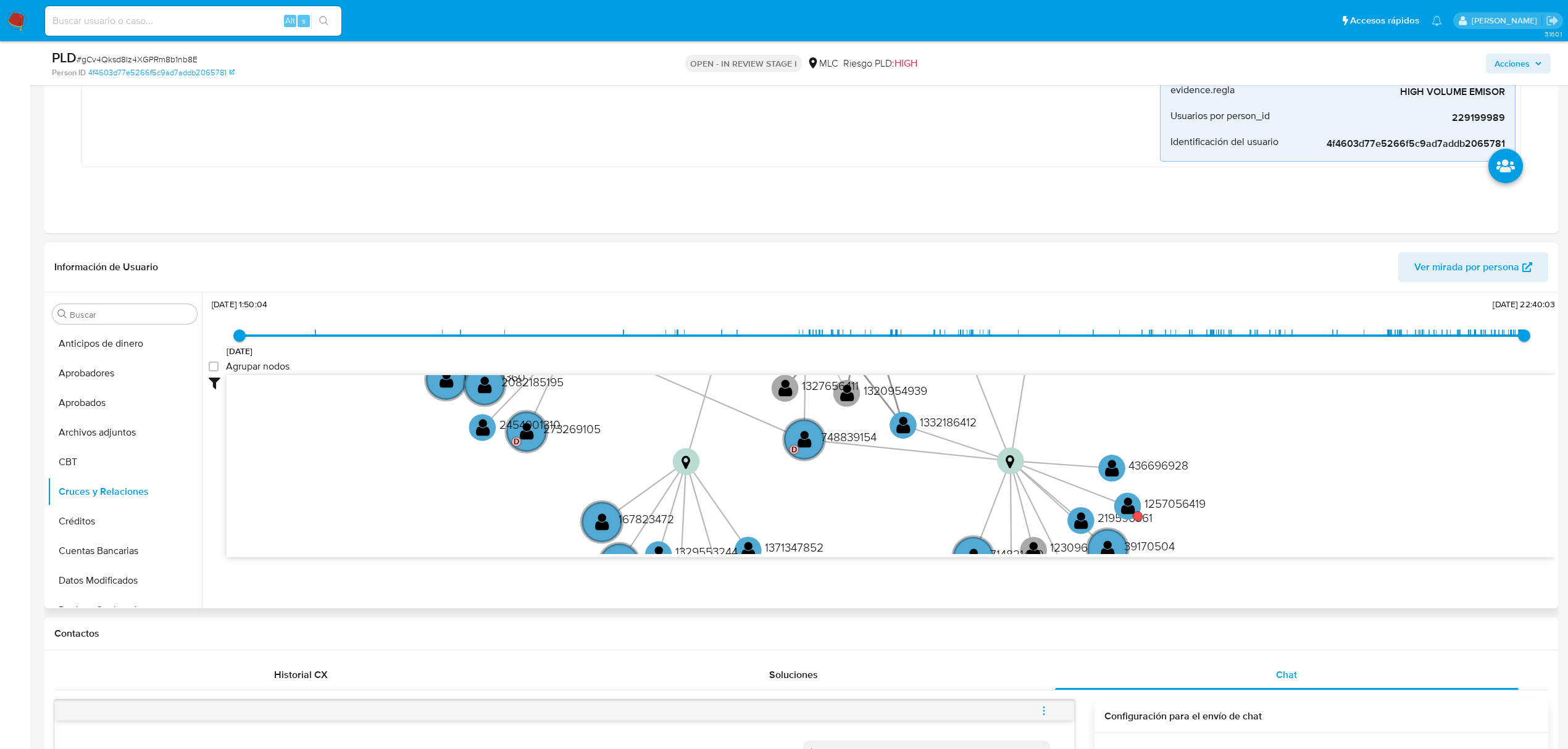
scroll to position [46, 0]
click at [1127, 511] on text "" at bounding box center [1127, 506] width 14 height 19
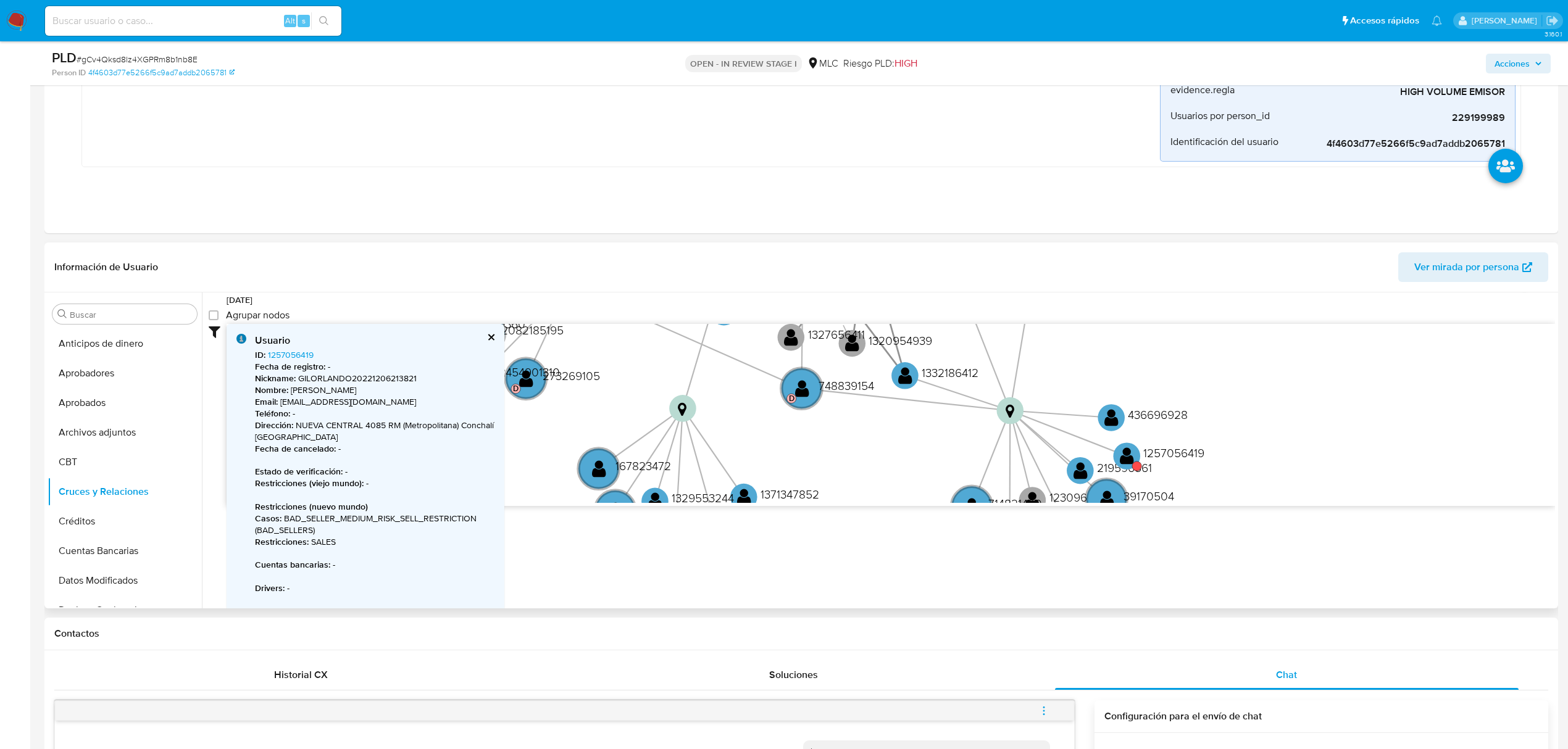
scroll to position [117, 0]
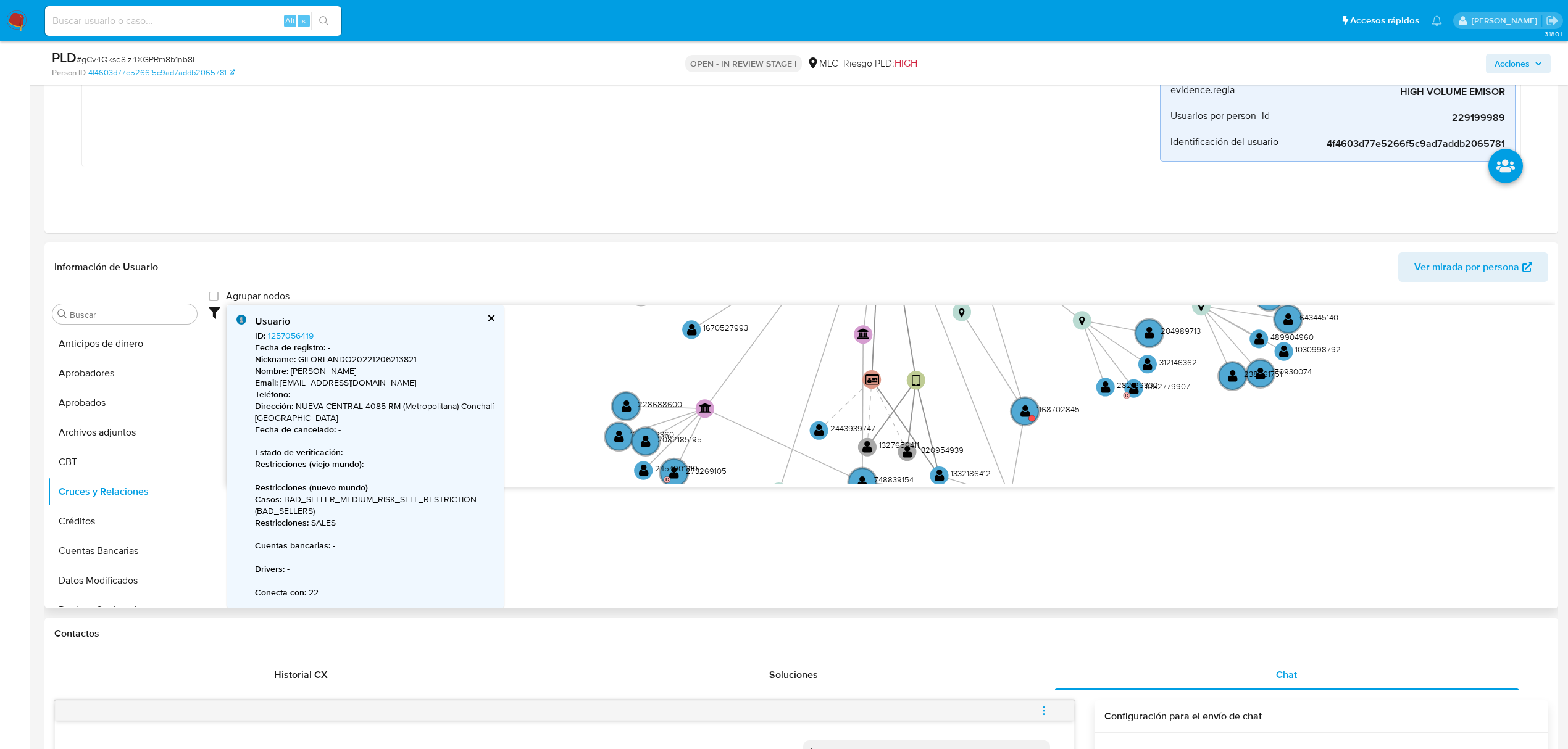
drag, startPoint x: 758, startPoint y: 403, endPoint x: 830, endPoint y: 486, distance: 109.9
click at [830, 486] on div "user-229199989  229199989 device-66dce2289fcde1c9a2ee9cce  device-6452bf17088…" at bounding box center [891, 396] width 1328 height 182
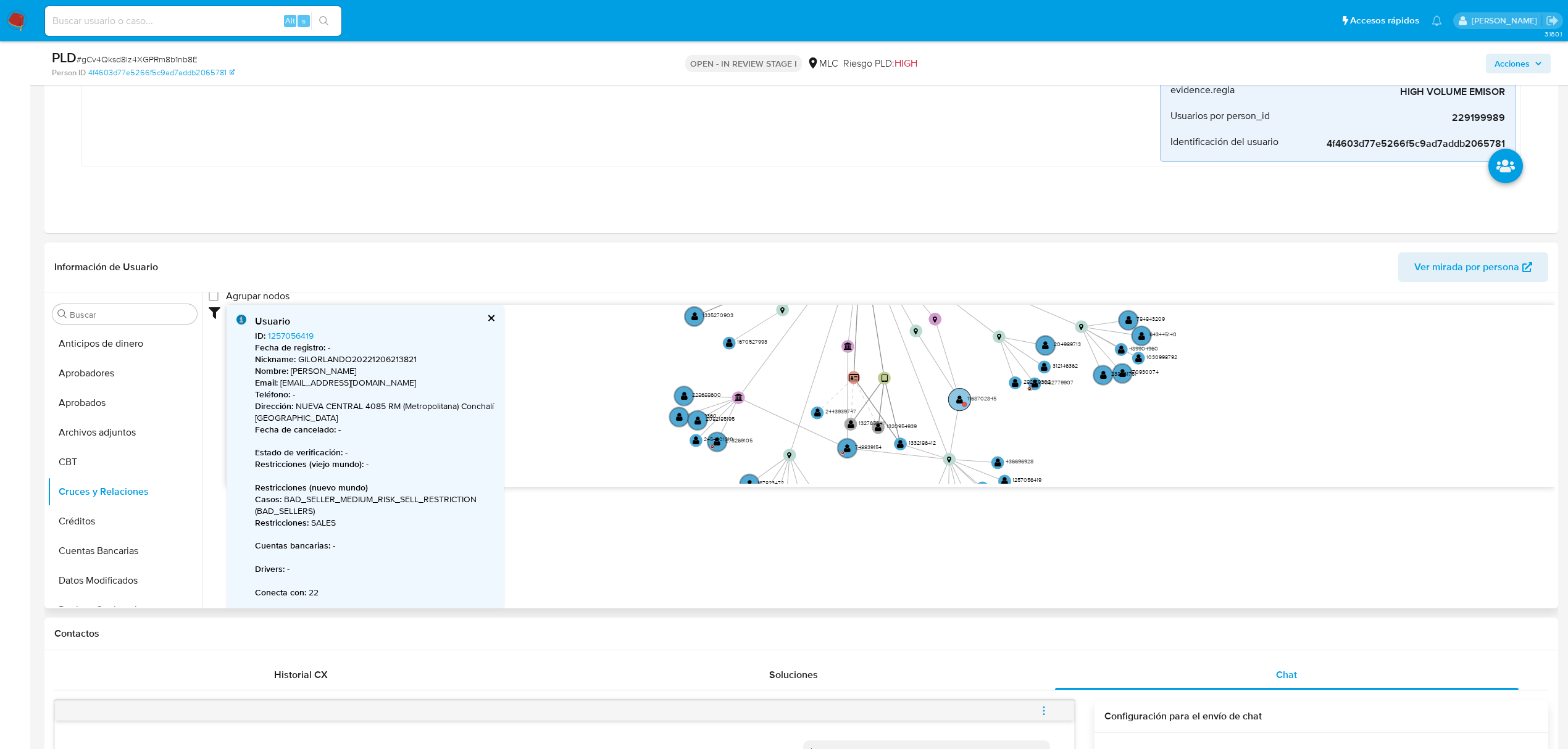
click at [959, 398] on text "" at bounding box center [959, 399] width 6 height 9
click at [959, 398] on text "" at bounding box center [959, 400] width 6 height 9
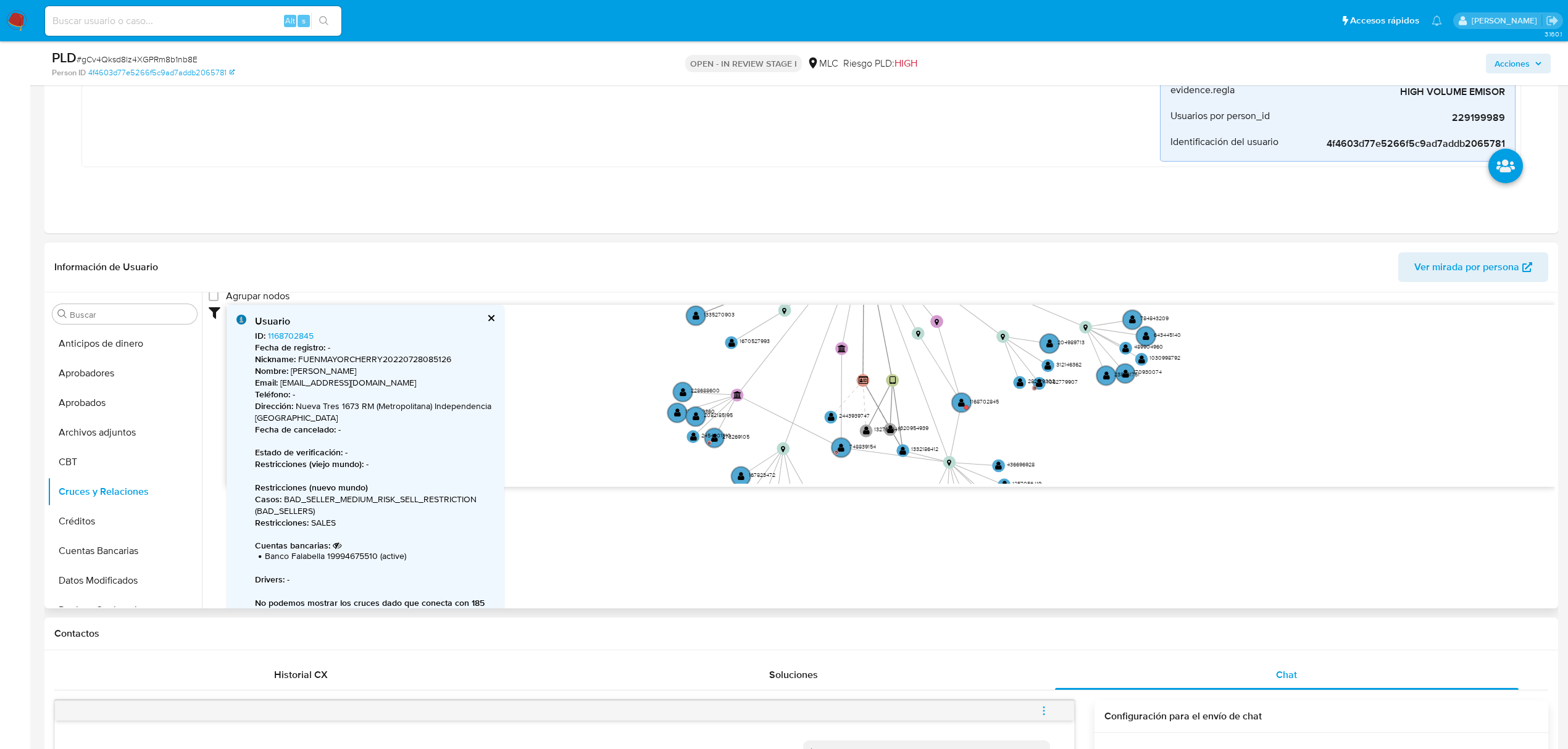
click at [569, 376] on icon "user-229199989  229199989 device-66dce2289fcde1c9a2ee9cce  device-6452bf17088…" at bounding box center [891, 394] width 1328 height 179
click at [131, 416] on button "KYC" at bounding box center [119, 419] width 144 height 29
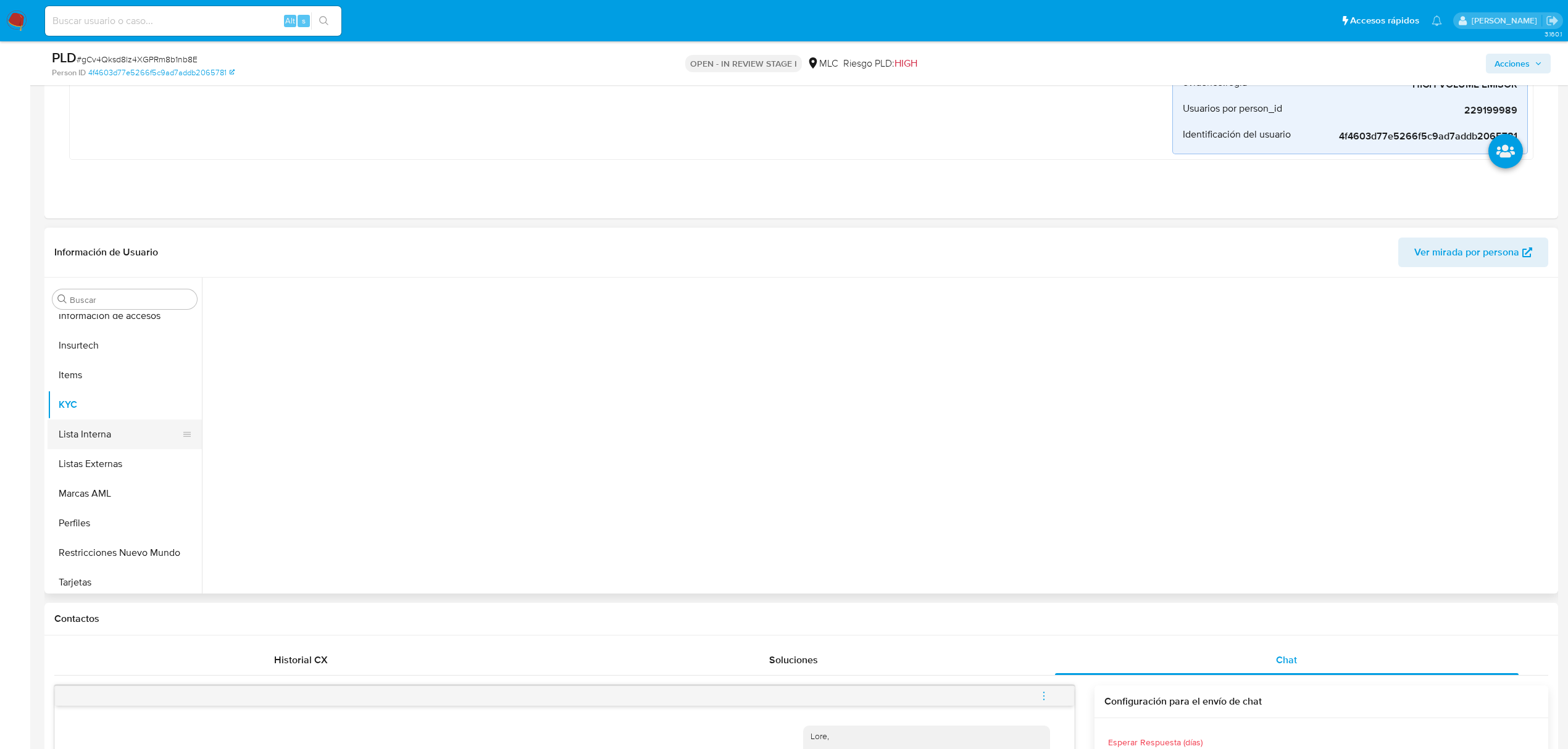
scroll to position [0, 0]
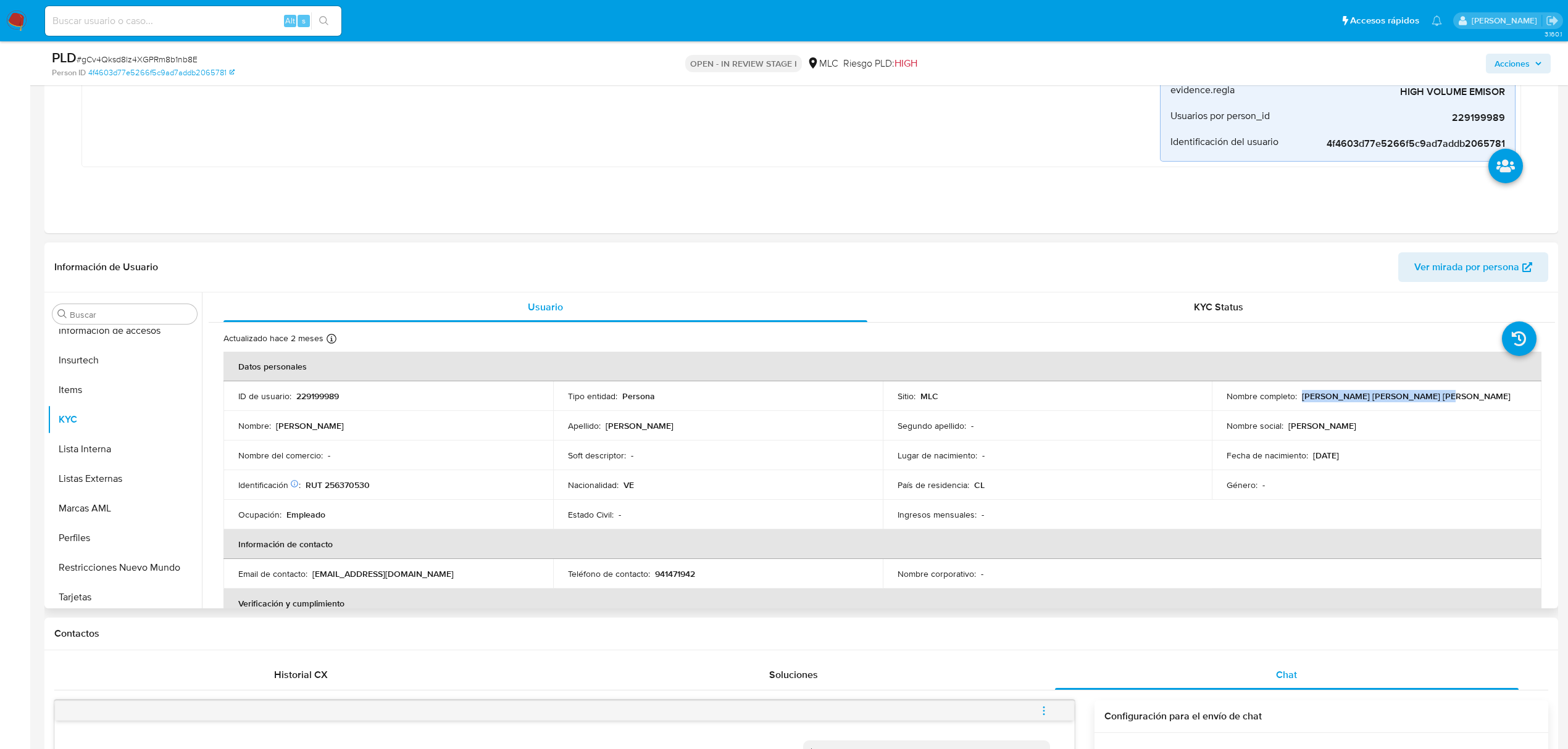
drag, startPoint x: 1298, startPoint y: 398, endPoint x: 1487, endPoint y: 398, distance: 189.0
click at [1185, 398] on div "Nombre completo : Douglas Gabriel Rodriguez Reyes" at bounding box center [1376, 396] width 300 height 11
copy p "Douglas Gabriel Rodriguez Reyes"
click at [109, 544] on button "Documentación" at bounding box center [119, 534] width 144 height 29
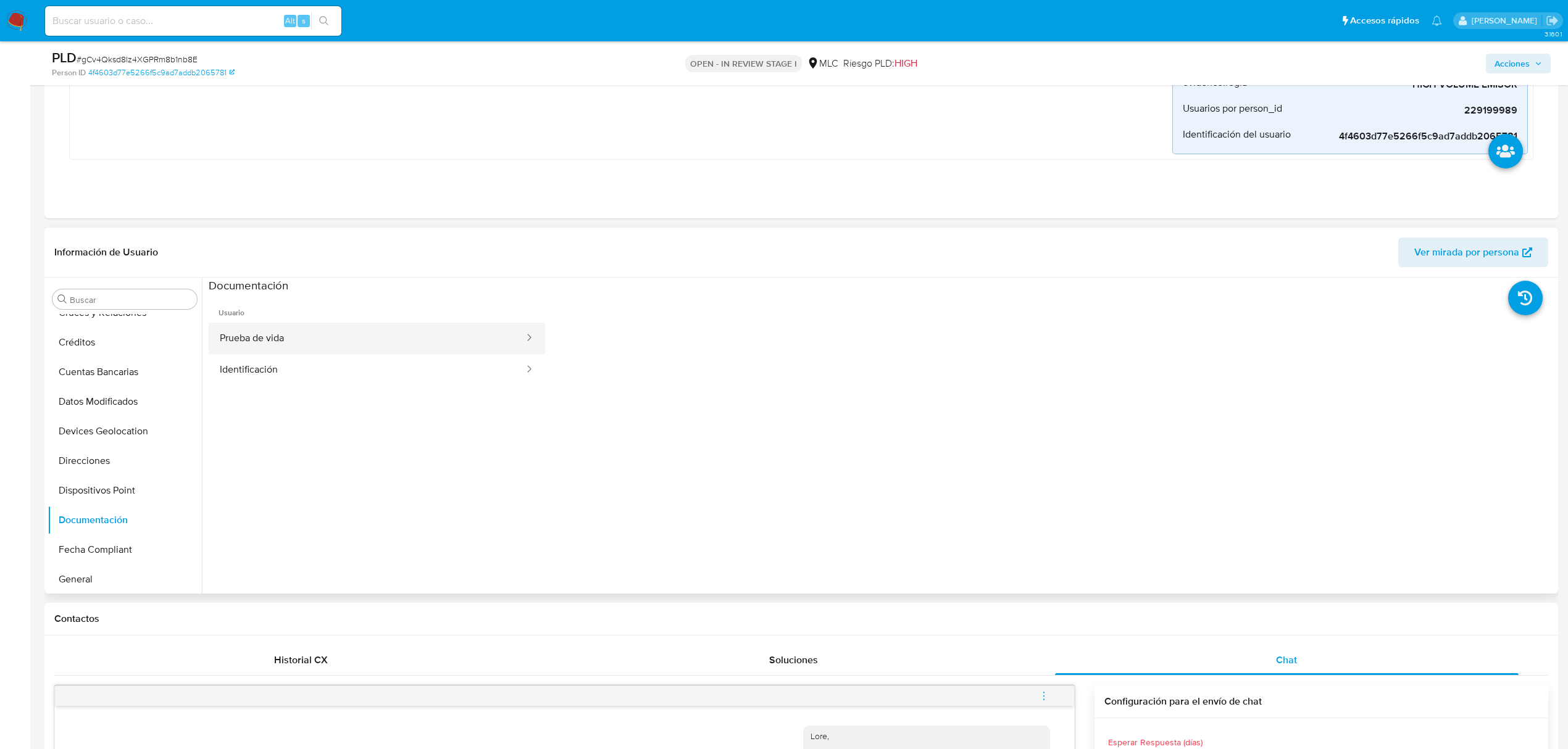
click at [334, 336] on button "Prueba de vida" at bounding box center [367, 338] width 317 height 31
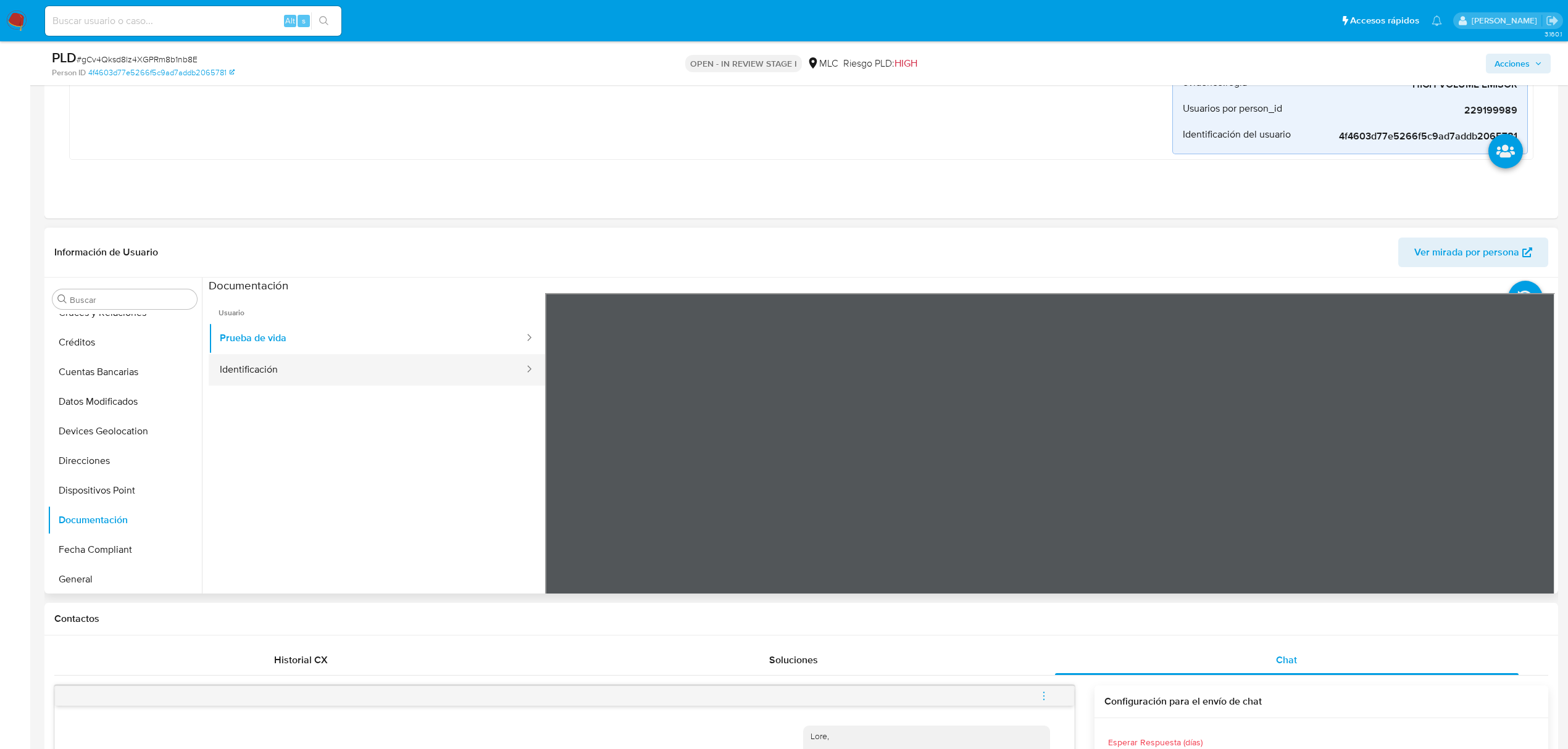
click at [366, 358] on button "Identificación" at bounding box center [367, 370] width 317 height 31
click at [1185, 491] on div at bounding box center [1050, 496] width 1010 height 405
click at [1185, 491] on icon at bounding box center [1539, 494] width 25 height 25
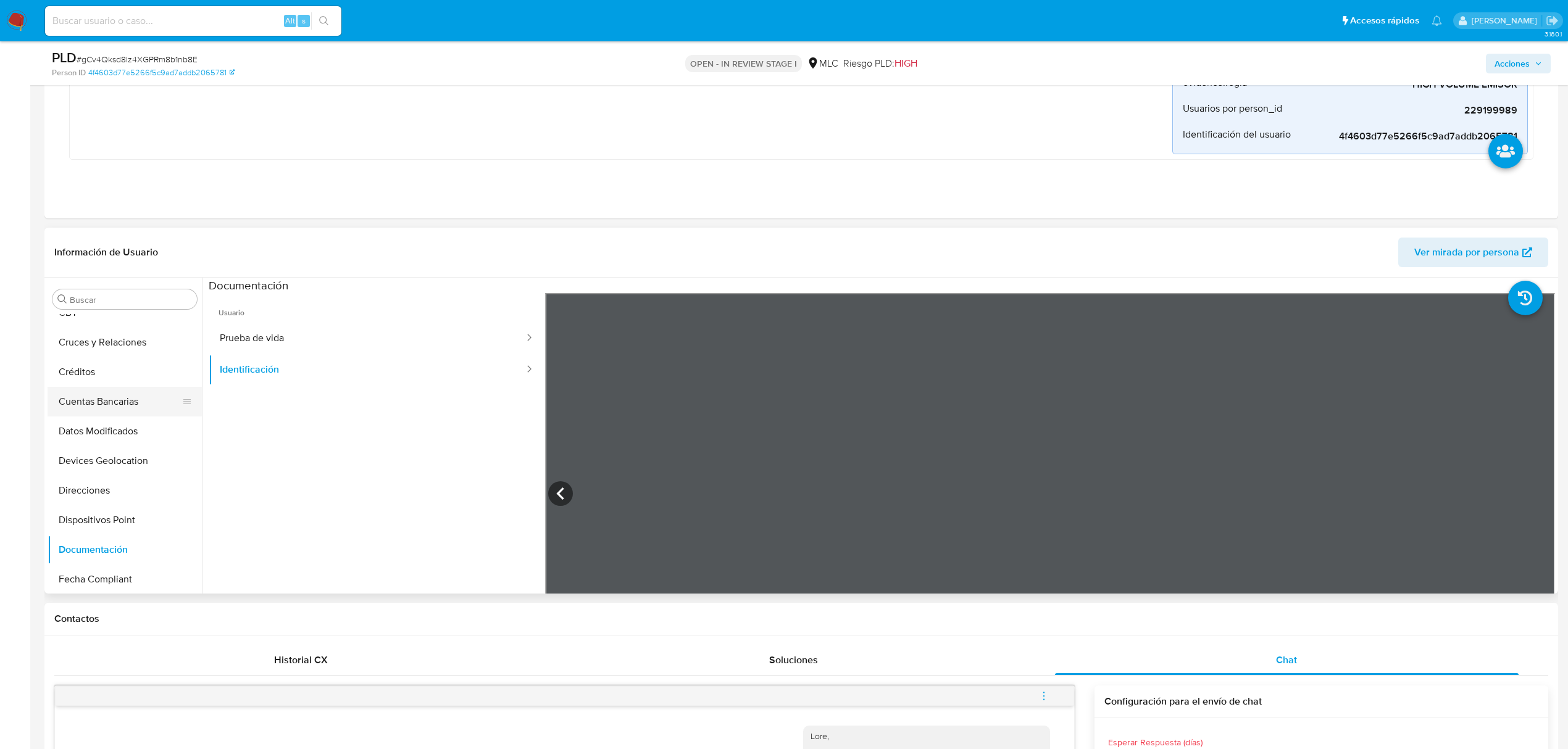
scroll to position [82, 0]
click at [124, 395] on button "Cruces y Relaciones" at bounding box center [119, 395] width 144 height 29
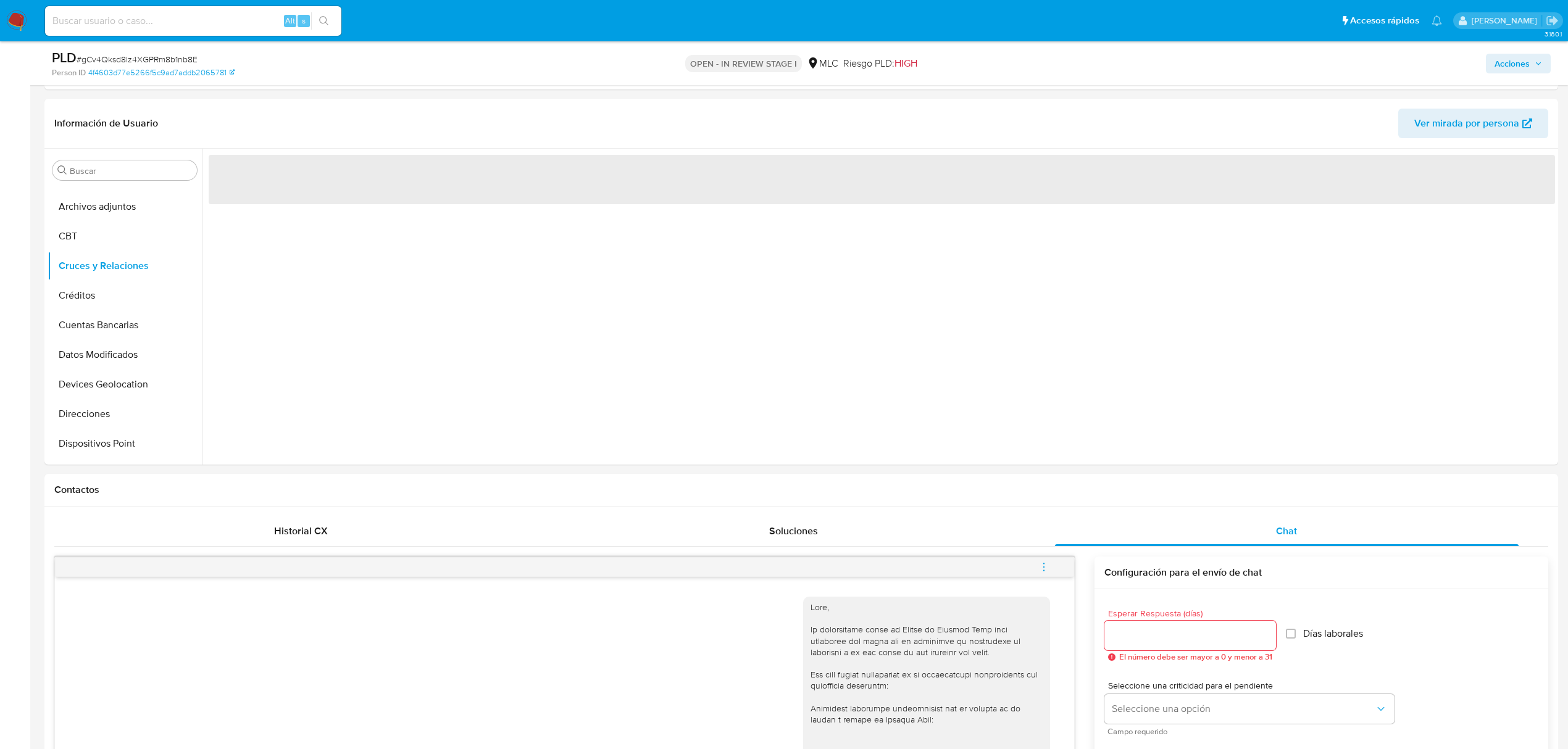
scroll to position [406, 0]
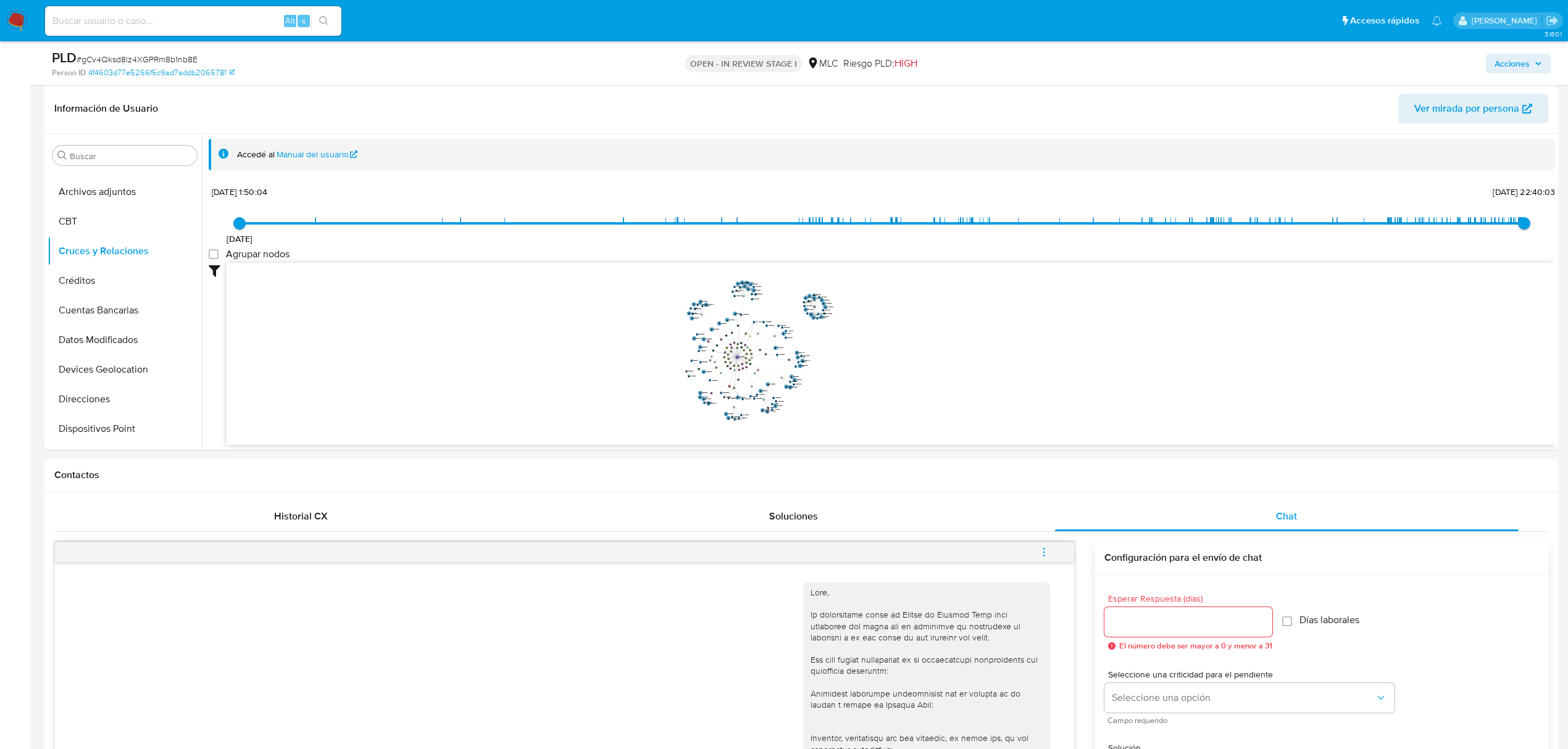
drag, startPoint x: 850, startPoint y: 340, endPoint x: 839, endPoint y: 359, distance: 22.0
click at [839, 359] on icon "user-229199989  229199989 device-66dce2289fcde1c9a2ee9cce  device-6452bf17088…" at bounding box center [891, 353] width 1328 height 179
click at [92, 250] on button "KYC" at bounding box center [119, 255] width 144 height 29
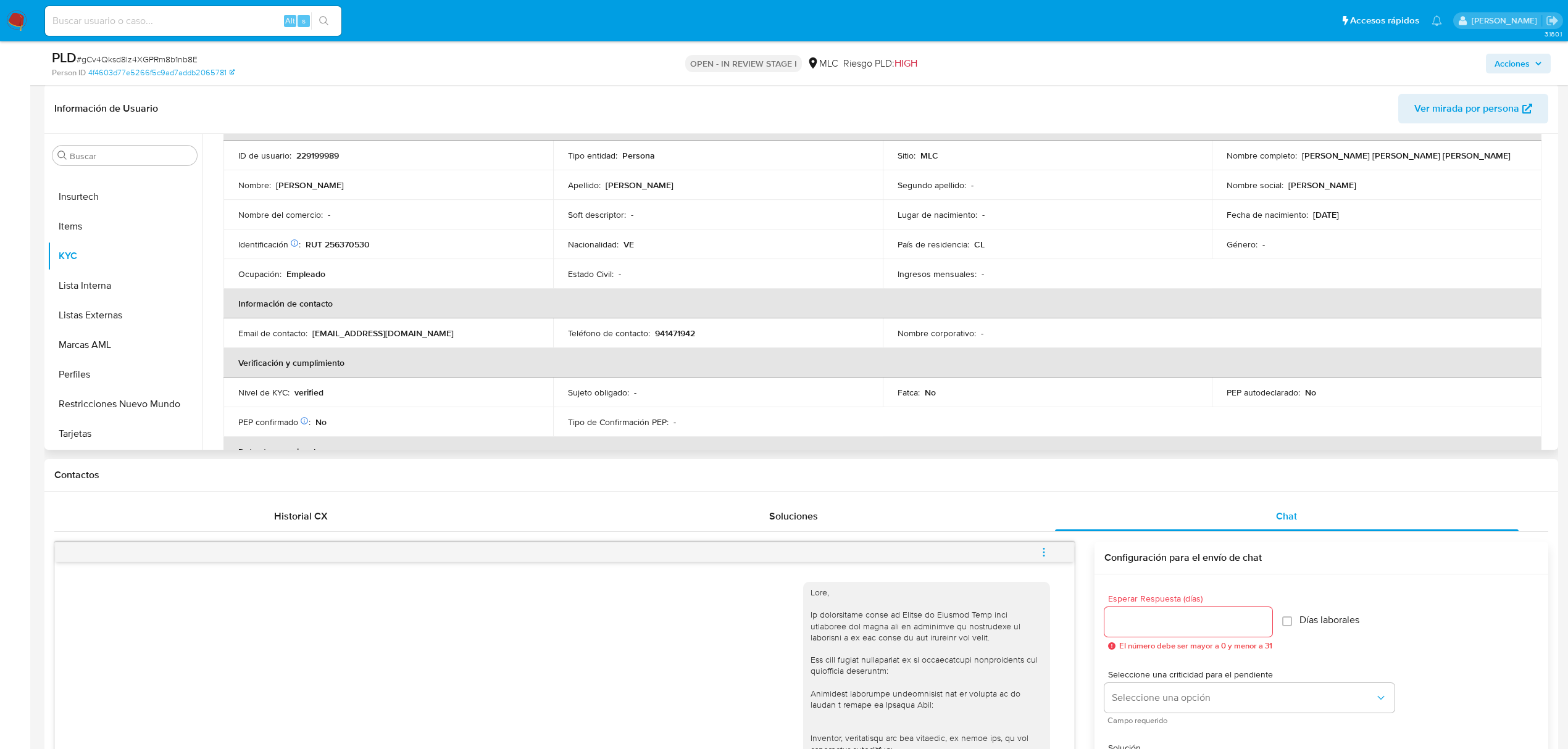
scroll to position [0, 0]
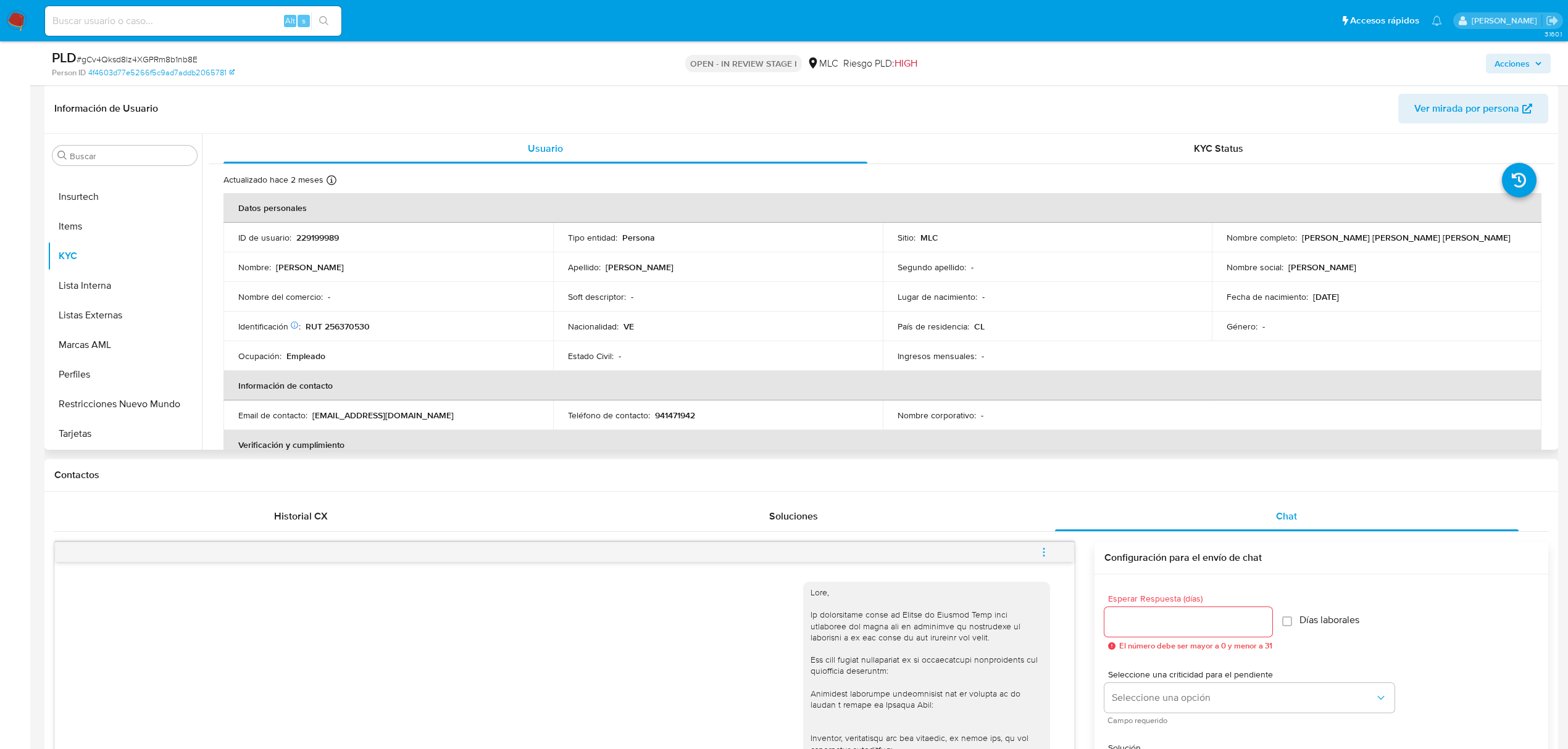
drag, startPoint x: 647, startPoint y: 205, endPoint x: 640, endPoint y: 188, distance: 18.4
click at [647, 196] on th "Datos personales" at bounding box center [882, 207] width 1318 height 29
click at [632, 182] on div "Actualizado hace 2 meses Creado: 20/11/2020 06:10:56 Actualizado: 06/08/2025 12…" at bounding box center [866, 182] width 1285 height 16
click at [632, 181] on div "Actualizado hace 2 meses Creado: 20/11/2020 06:10:56 Actualizado: 06/08/2025 12…" at bounding box center [866, 182] width 1285 height 16
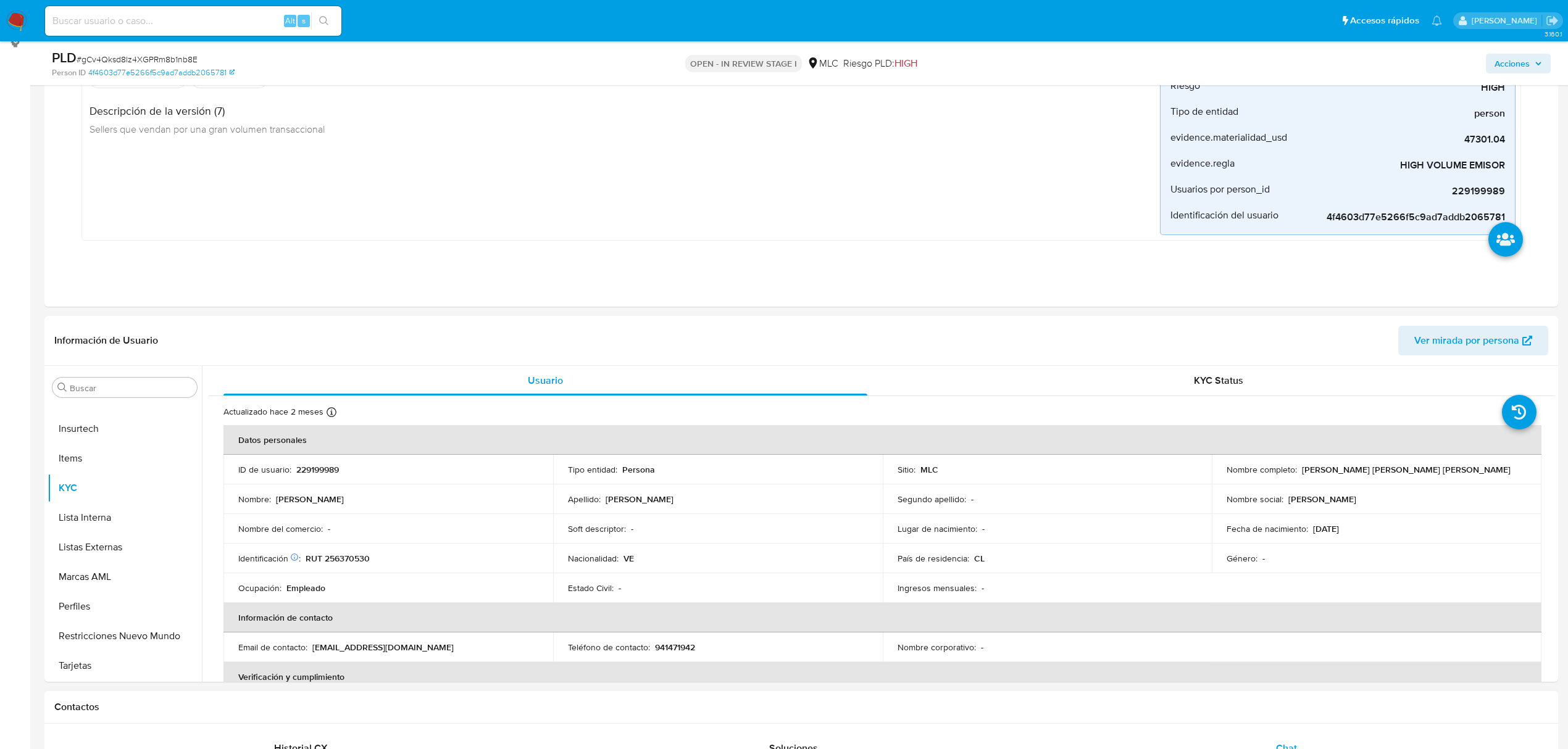
scroll to position [77, 0]
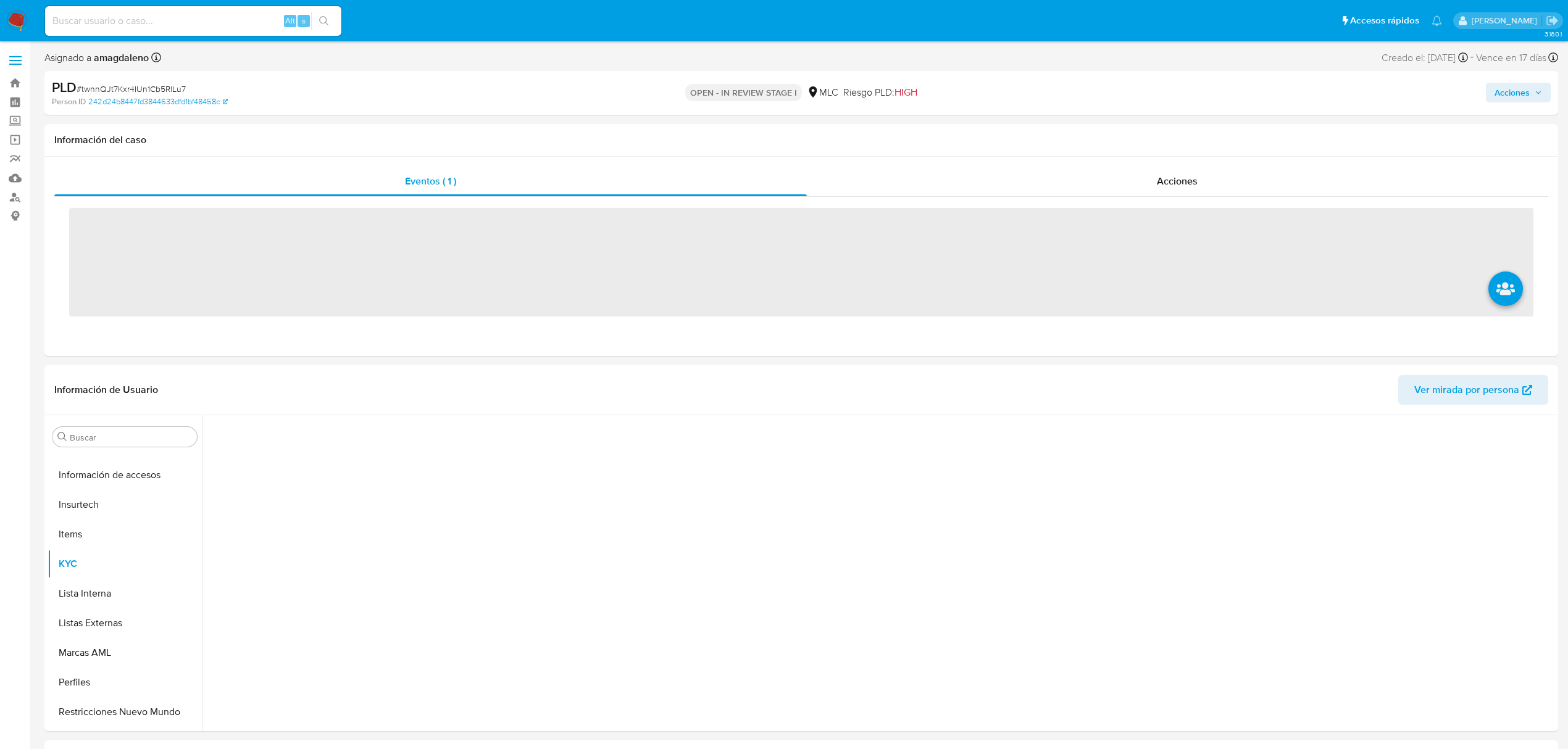
scroll to position [581, 0]
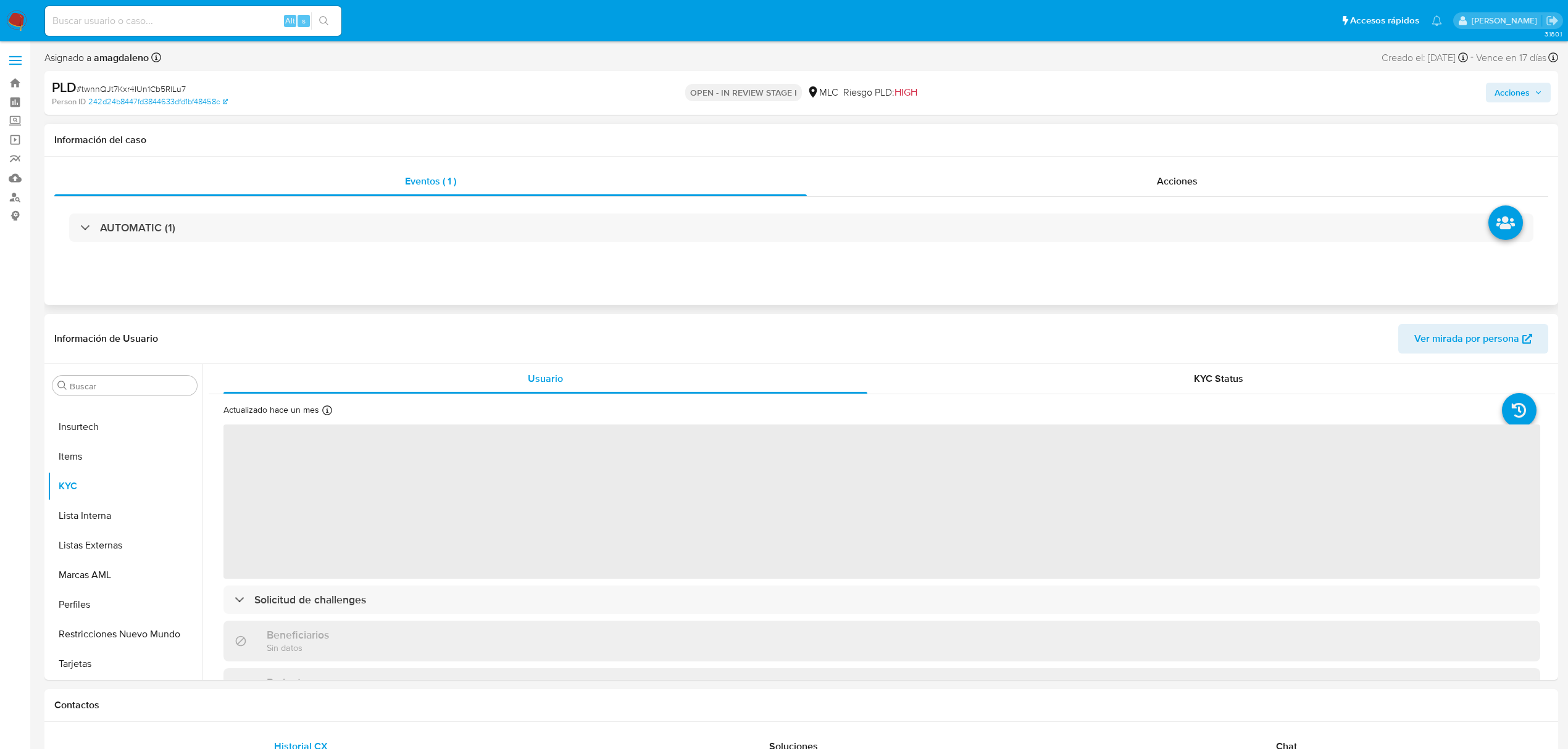
select select "10"
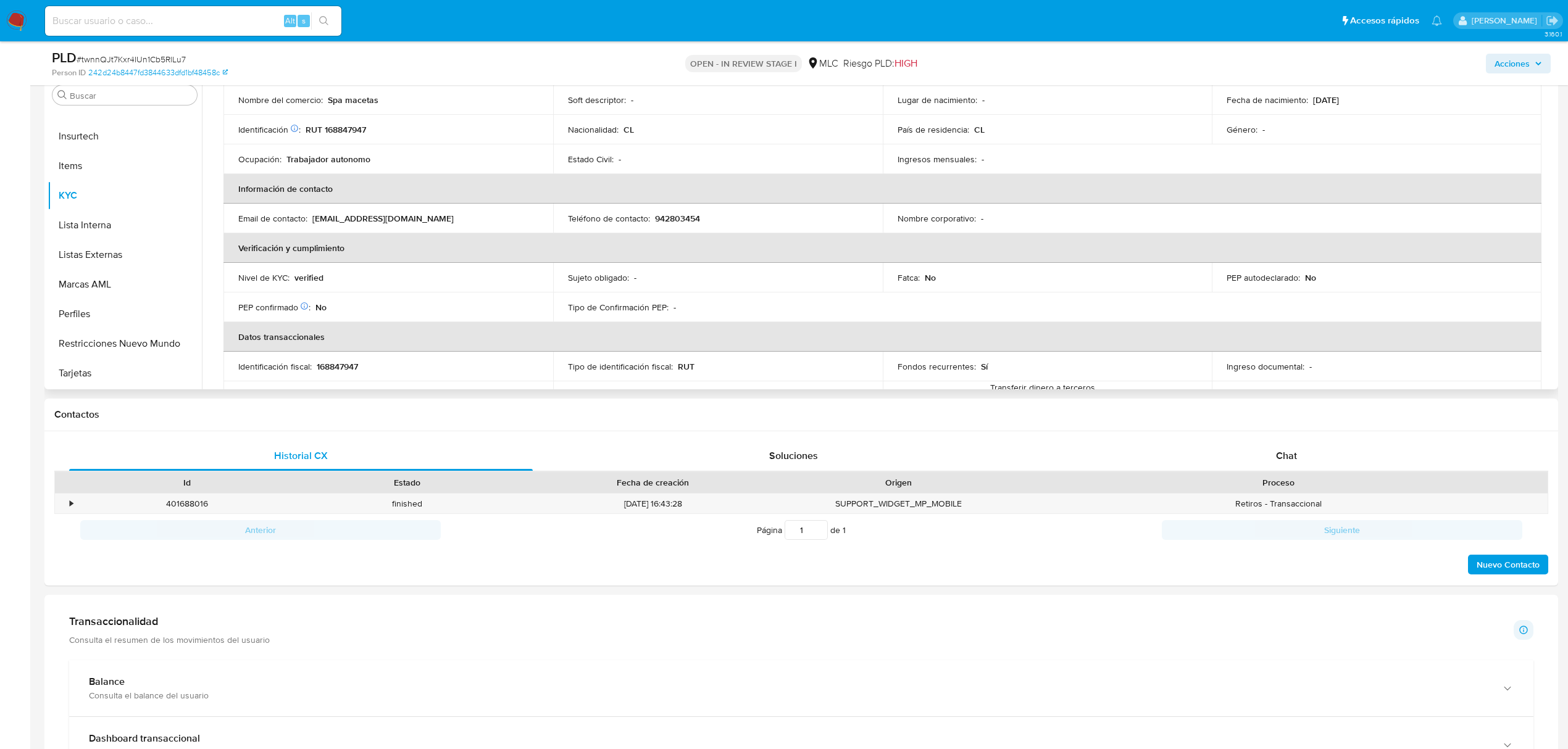
scroll to position [165, 0]
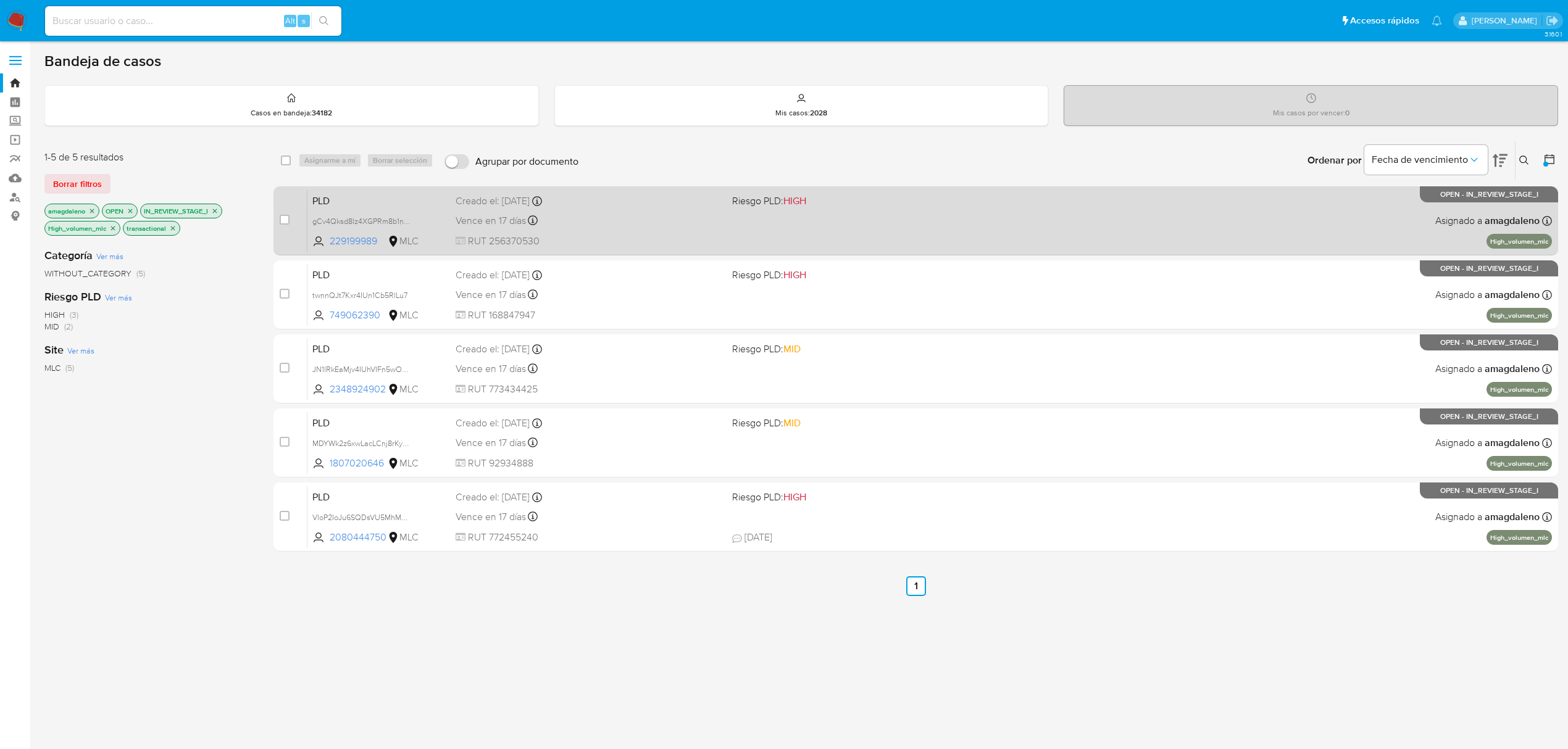
click at [601, 222] on div "Vence en 17 días Vence el [DATE] 16:08:42" at bounding box center [589, 220] width 267 height 16
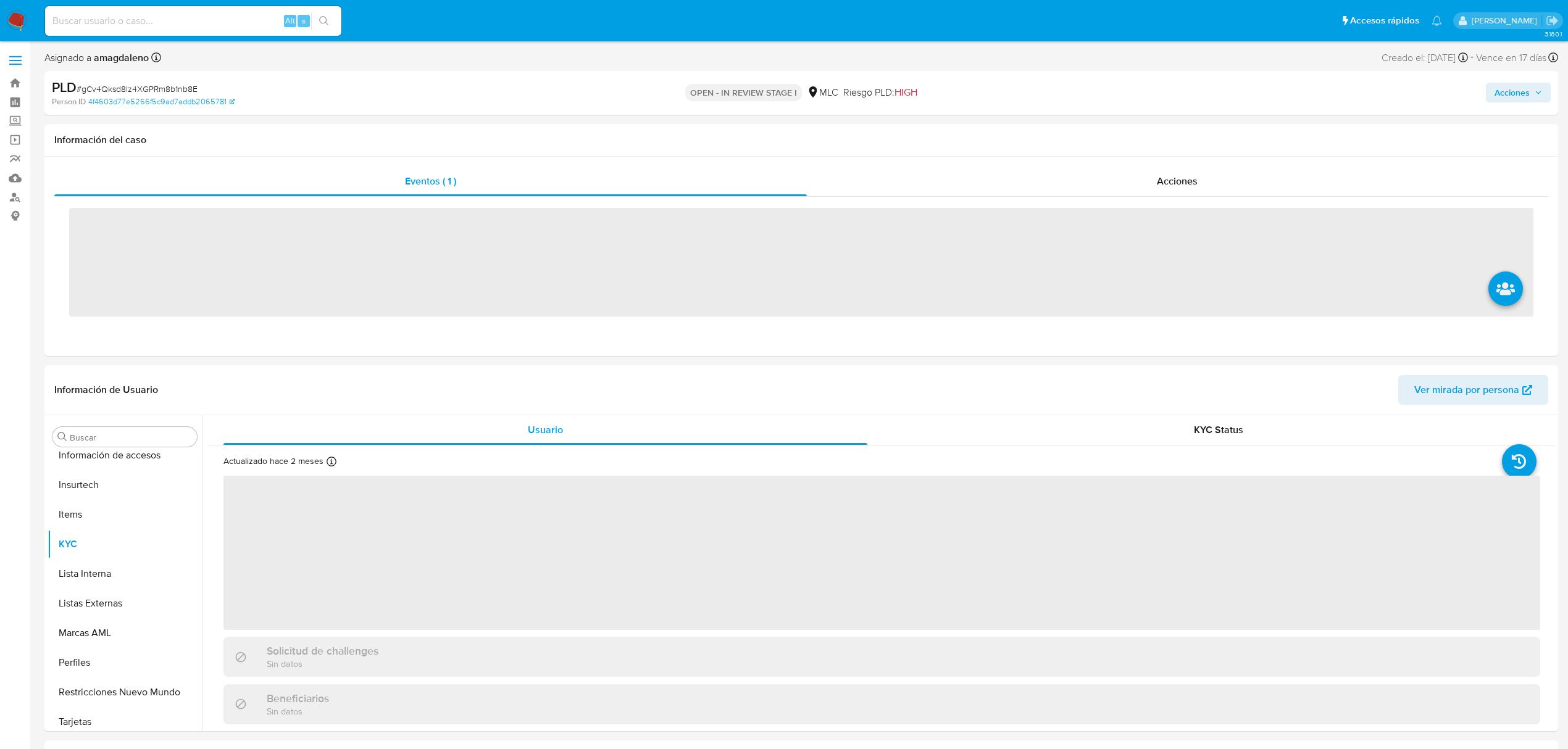
scroll to position [581, 0]
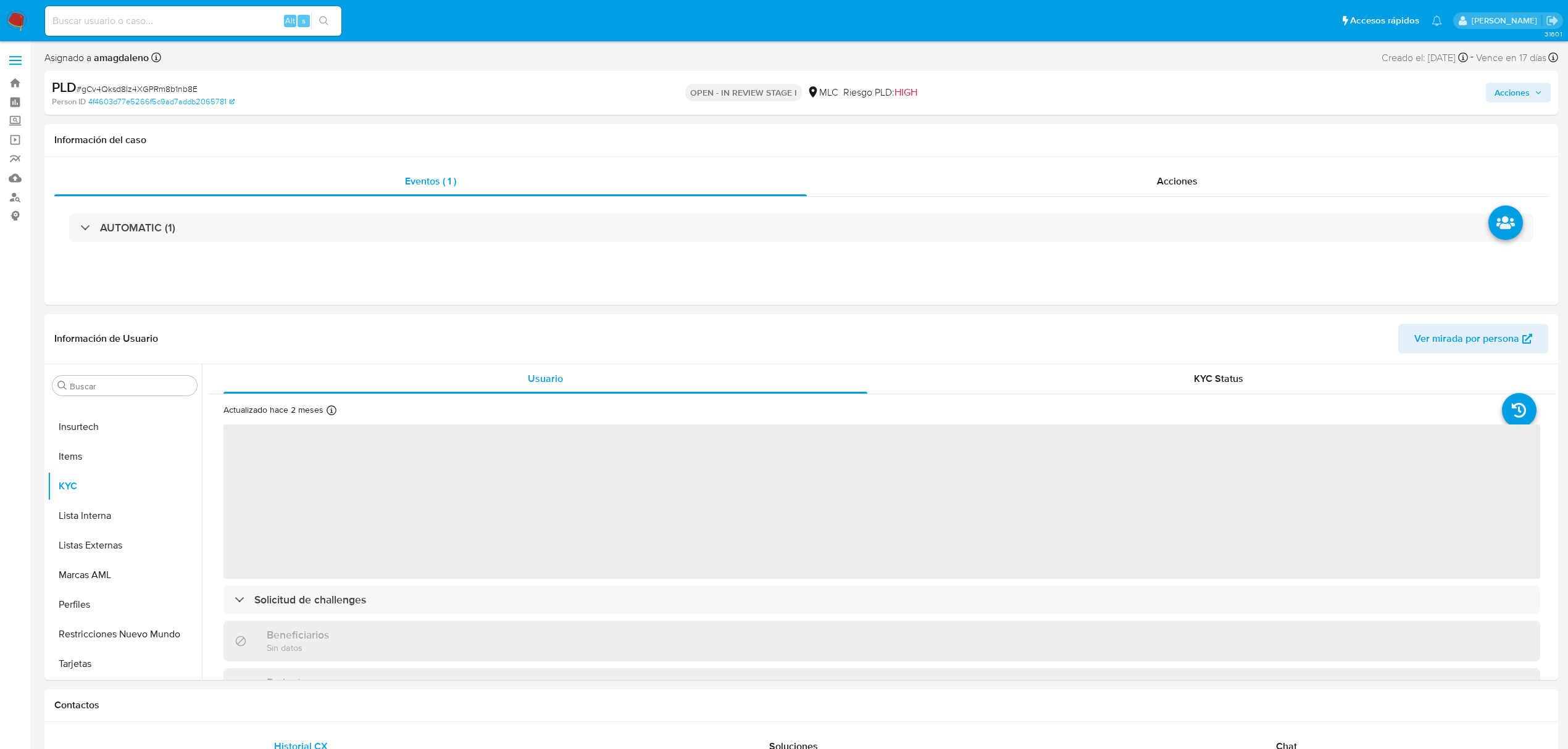
select select "10"
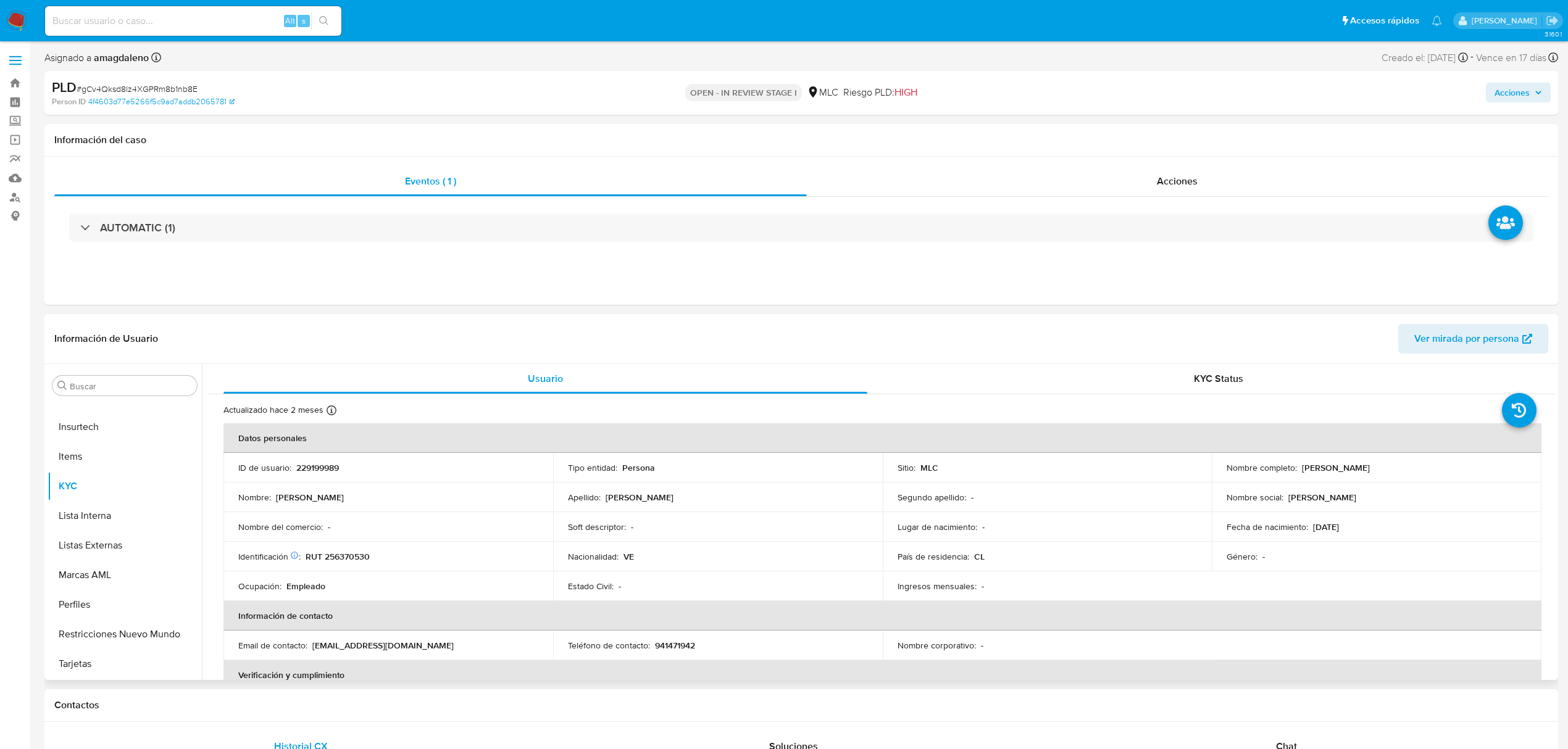
click at [305, 462] on p "229199989" at bounding box center [318, 468] width 43 height 11
copy p "229199989"
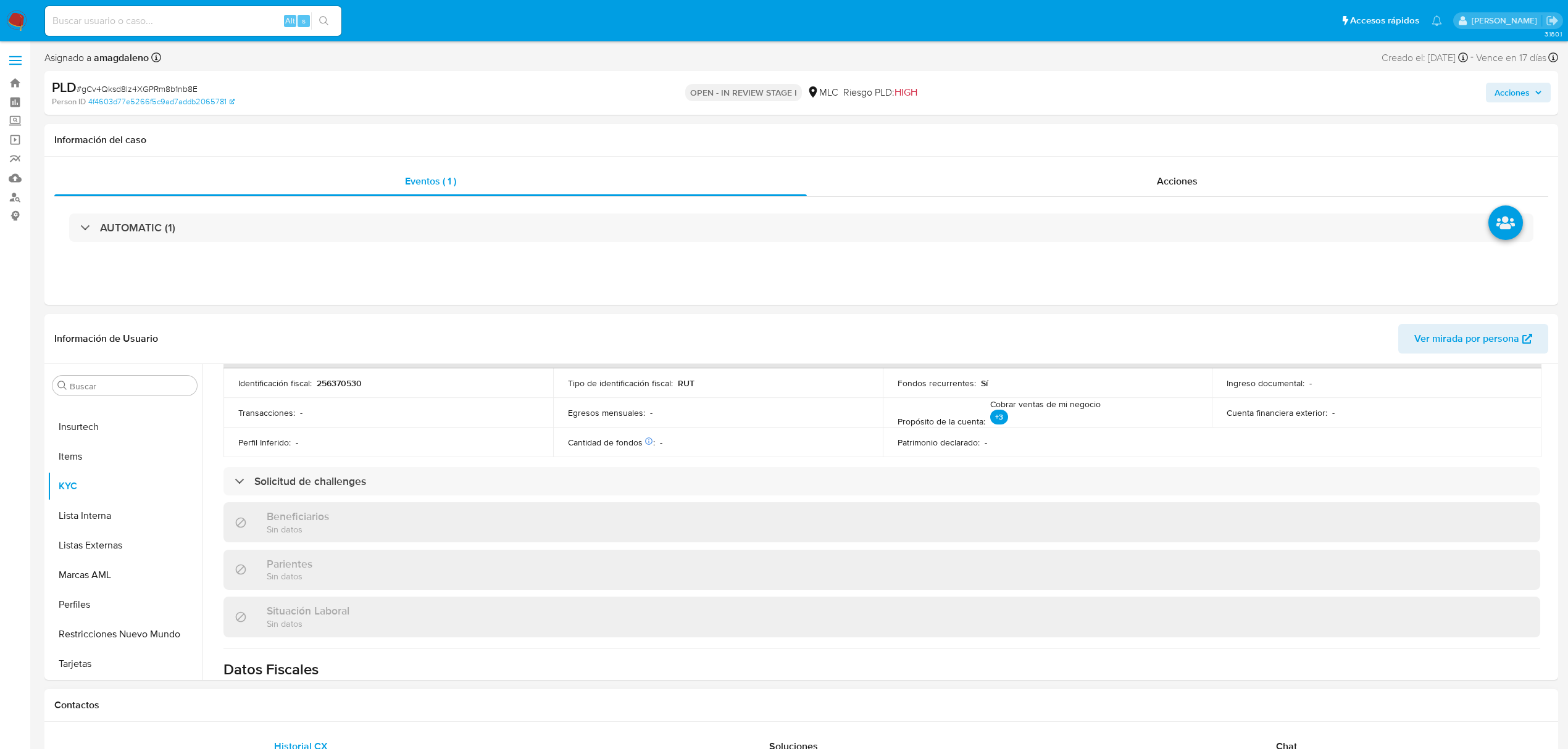
scroll to position [411, 0]
click at [1264, 746] on div "Chat" at bounding box center [1287, 746] width 464 height 29
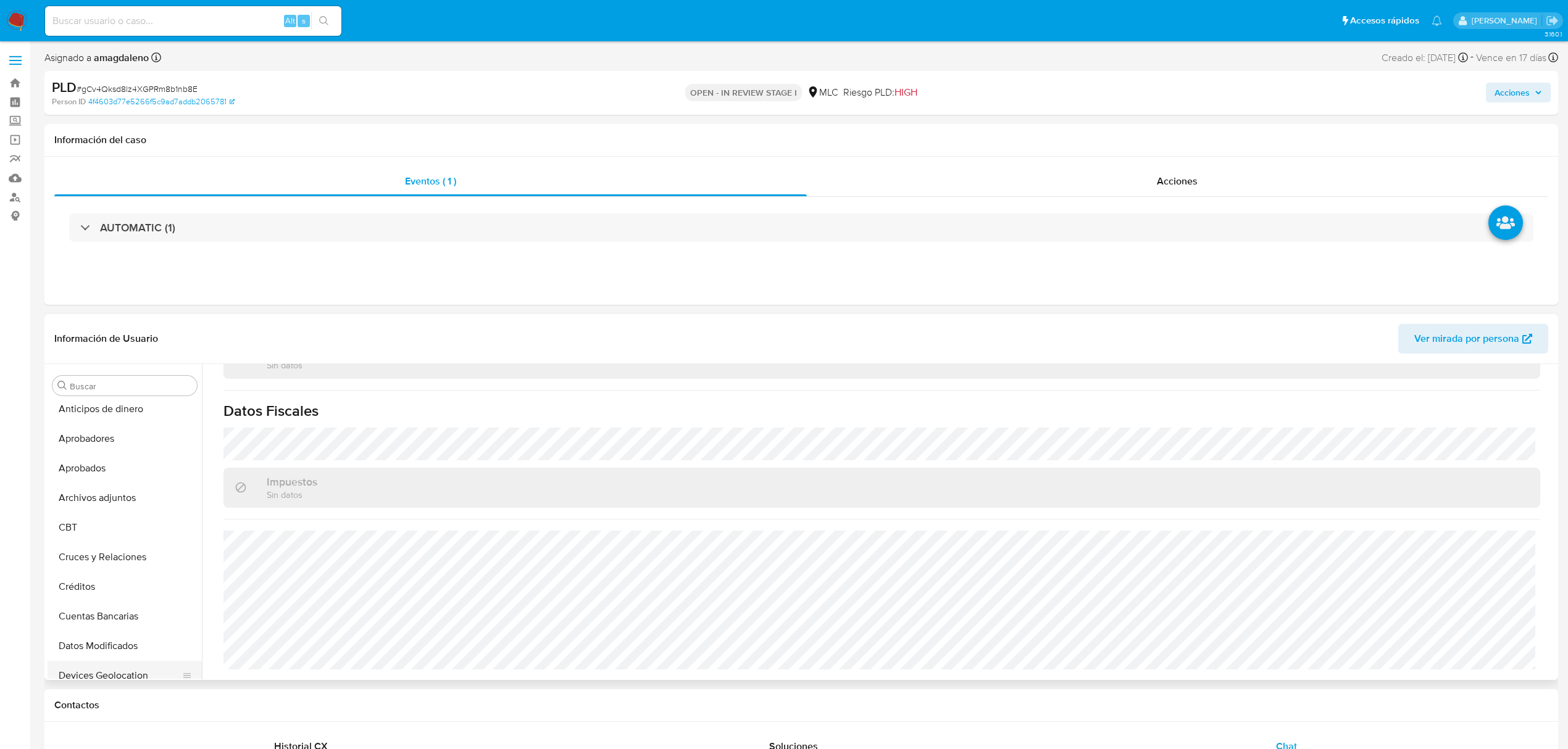
scroll to position [0, 0]
click at [92, 504] on button "Archivos adjuntos" at bounding box center [119, 504] width 144 height 29
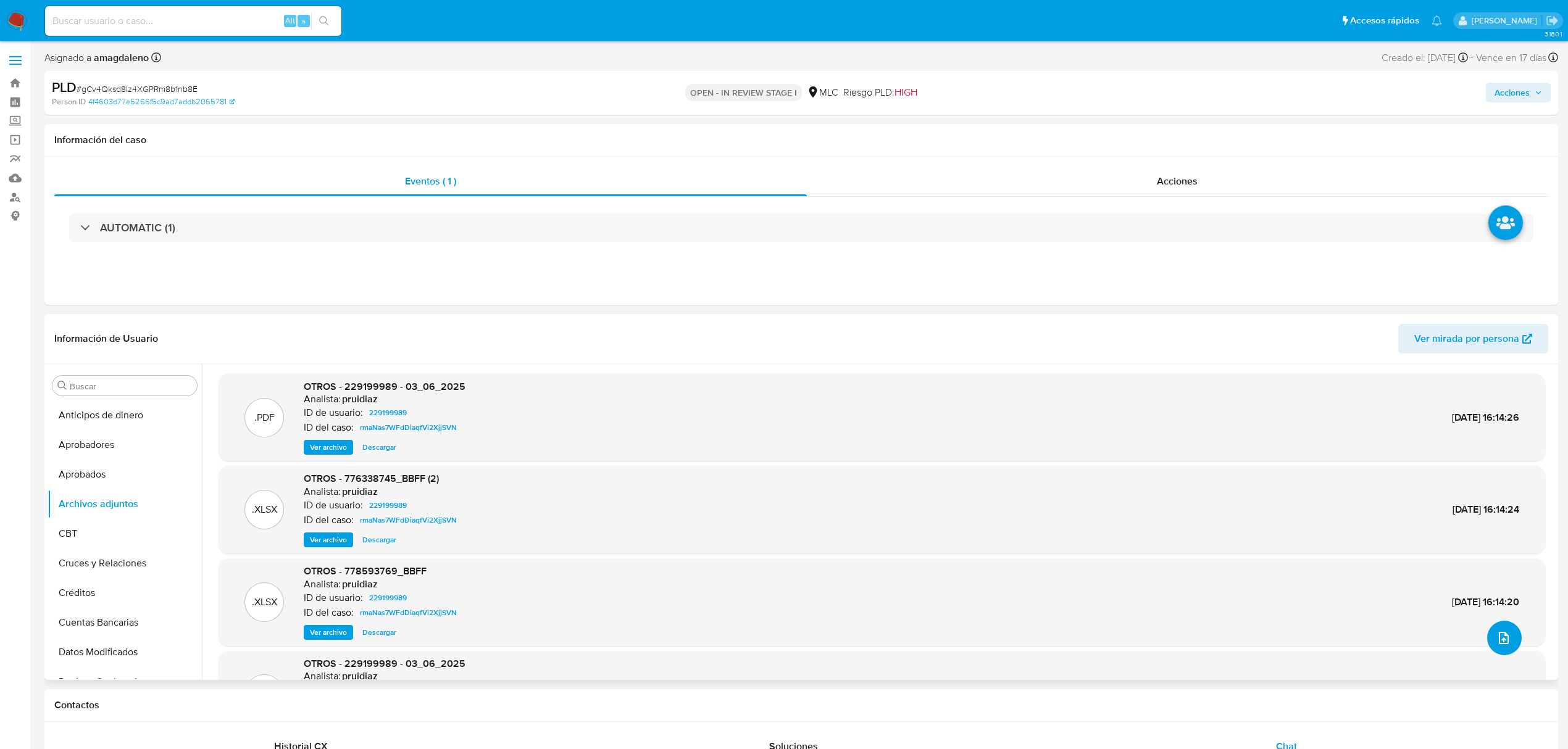
click at [1497, 636] on icon "upload-file" at bounding box center [1504, 638] width 15 height 15
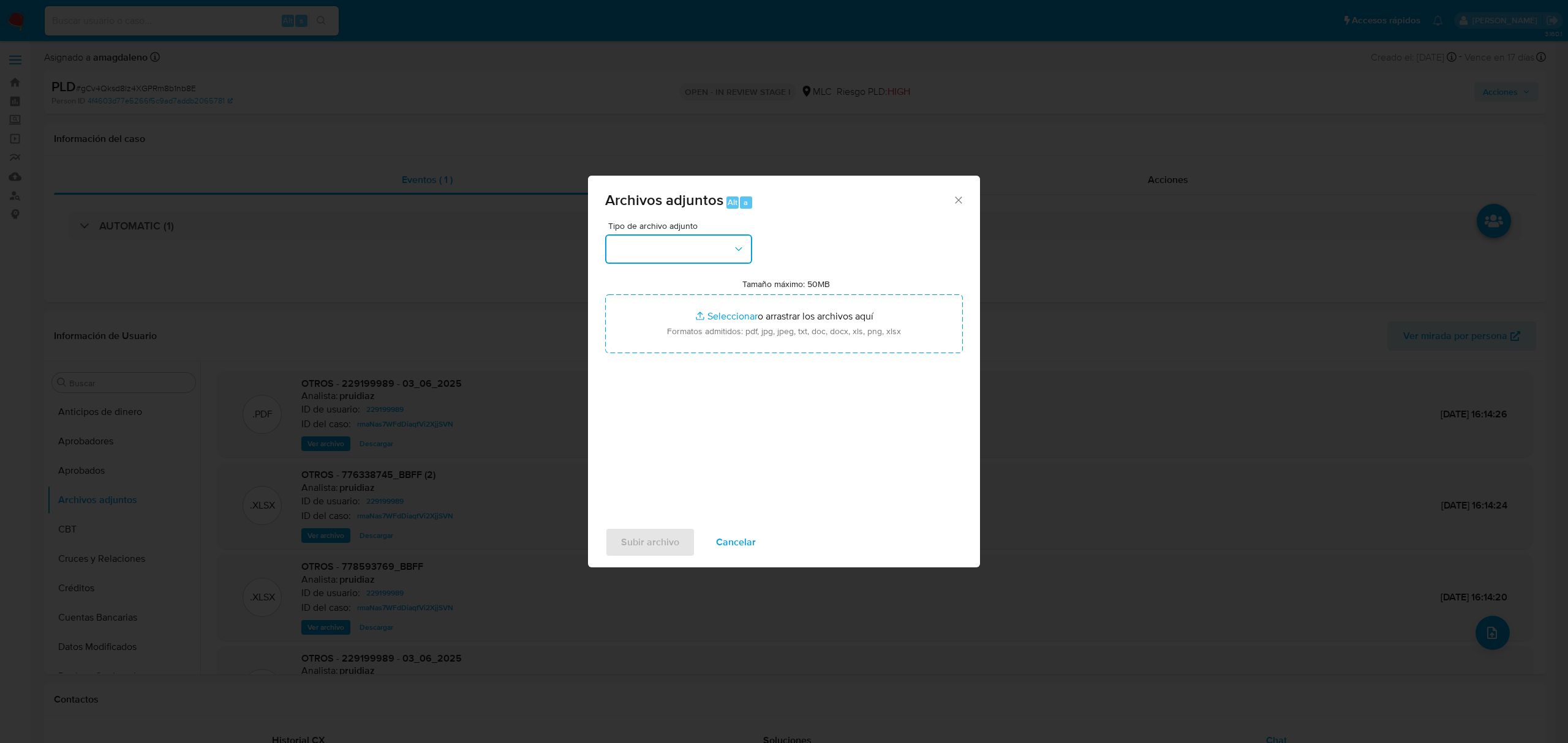
click at [648, 243] on button "button" at bounding box center [678, 248] width 147 height 29
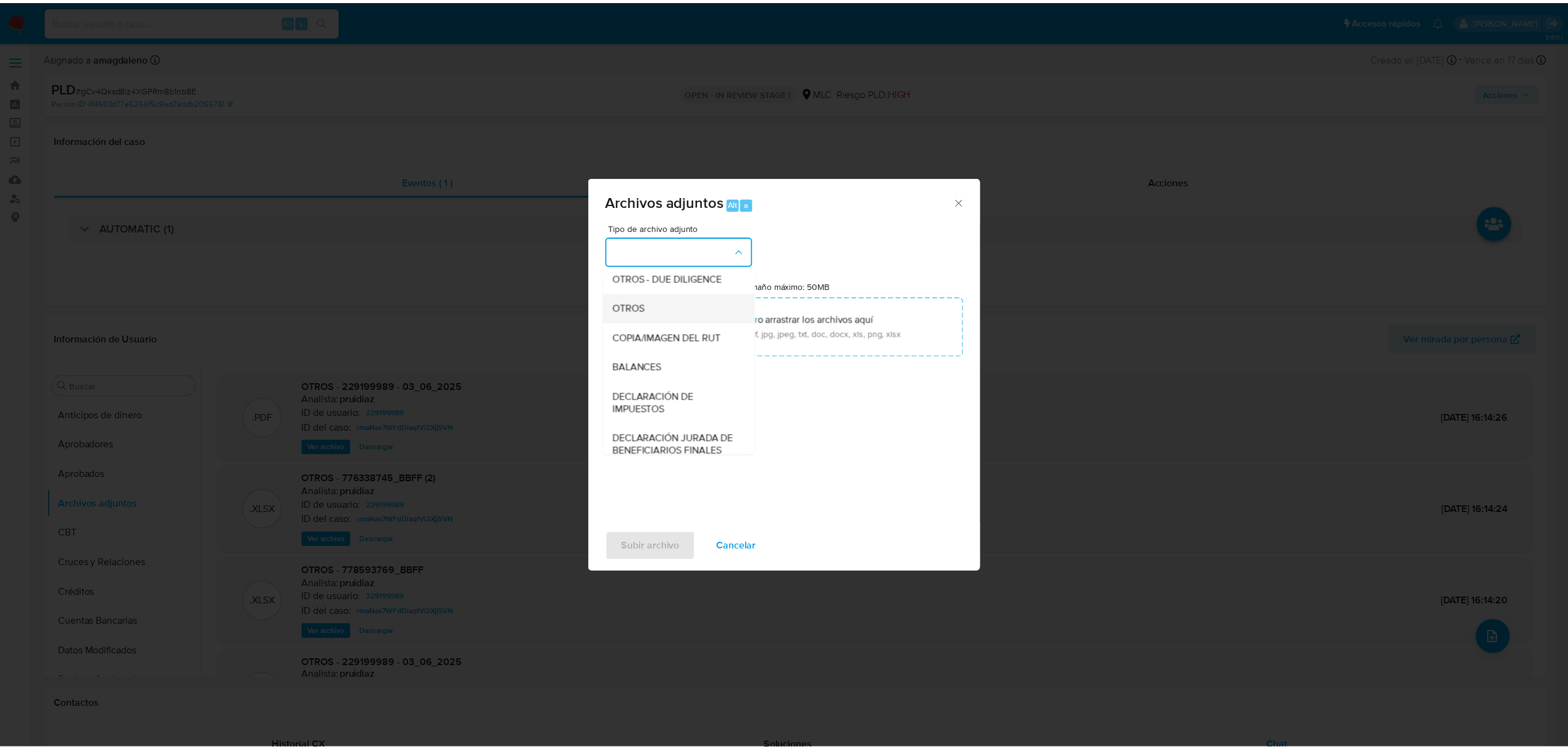
scroll to position [102, 0]
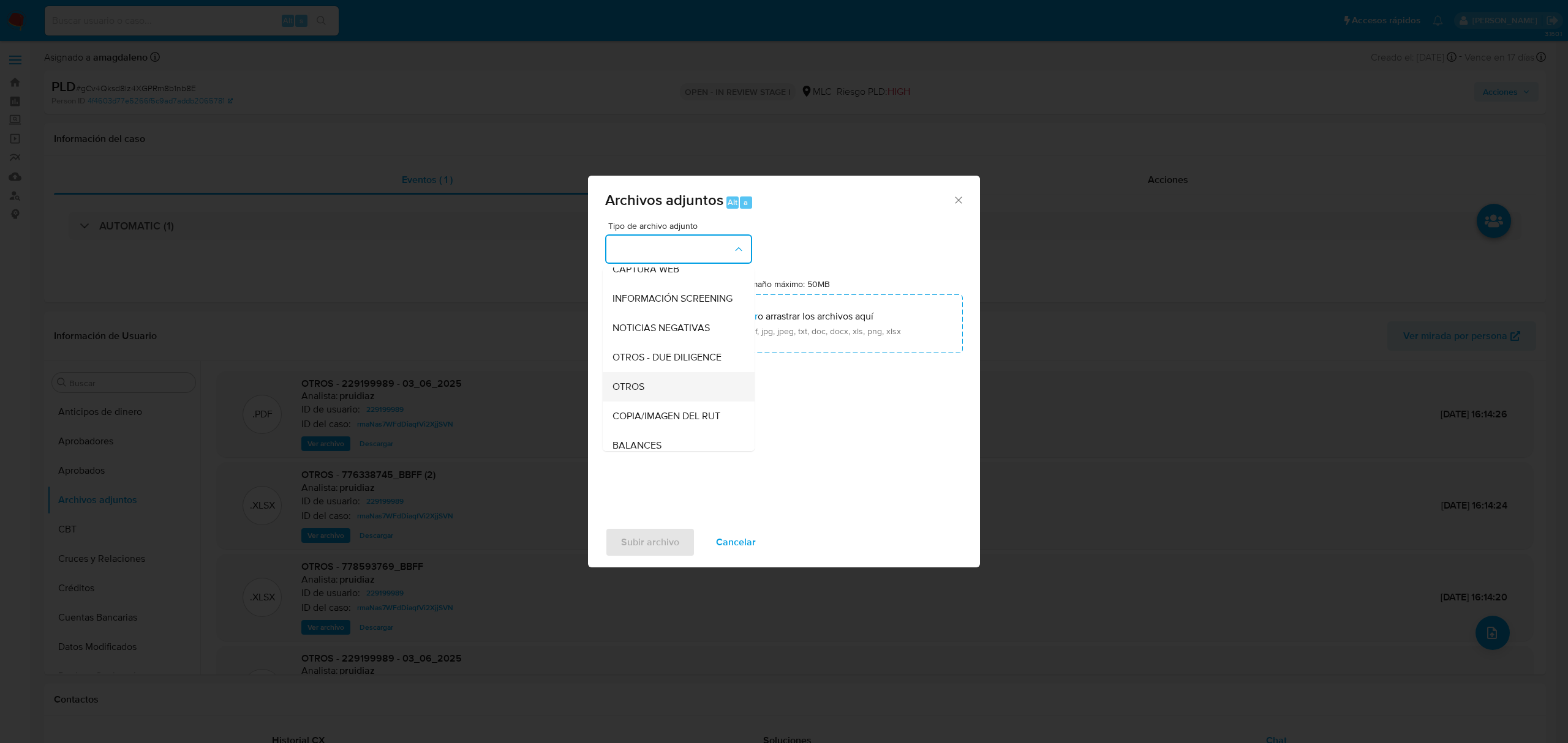
click at [641, 385] on div "OTROS" at bounding box center [675, 387] width 125 height 29
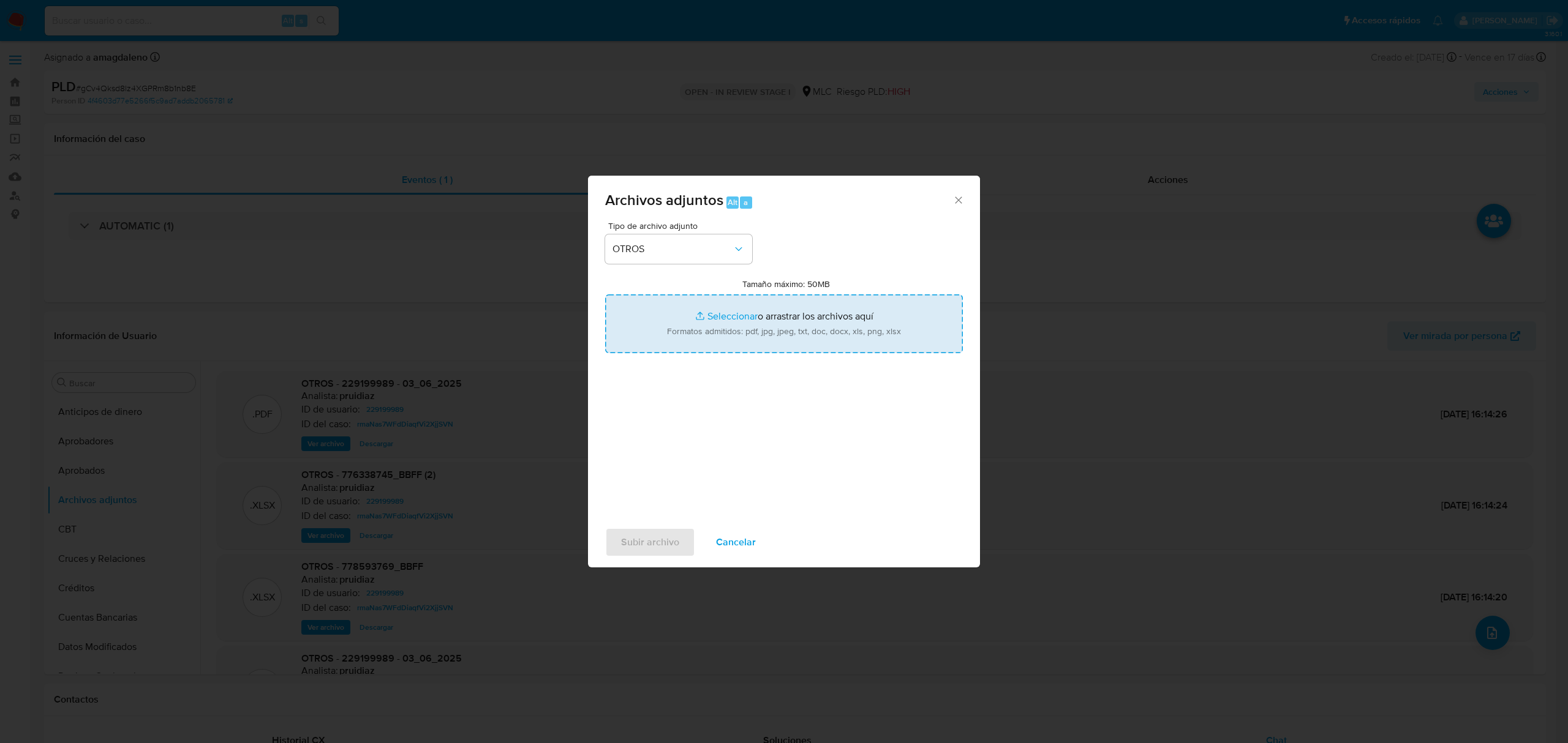
click at [716, 312] on input "Tamaño máximo: 50MB Seleccionar archivos" at bounding box center [784, 324] width 358 height 59
click at [739, 321] on input "Tamaño máximo: 50MB Seleccionar archivos" at bounding box center [784, 324] width 358 height 59
type input "C:\fakepath\229199989 - 23_09_2025.xlsx"
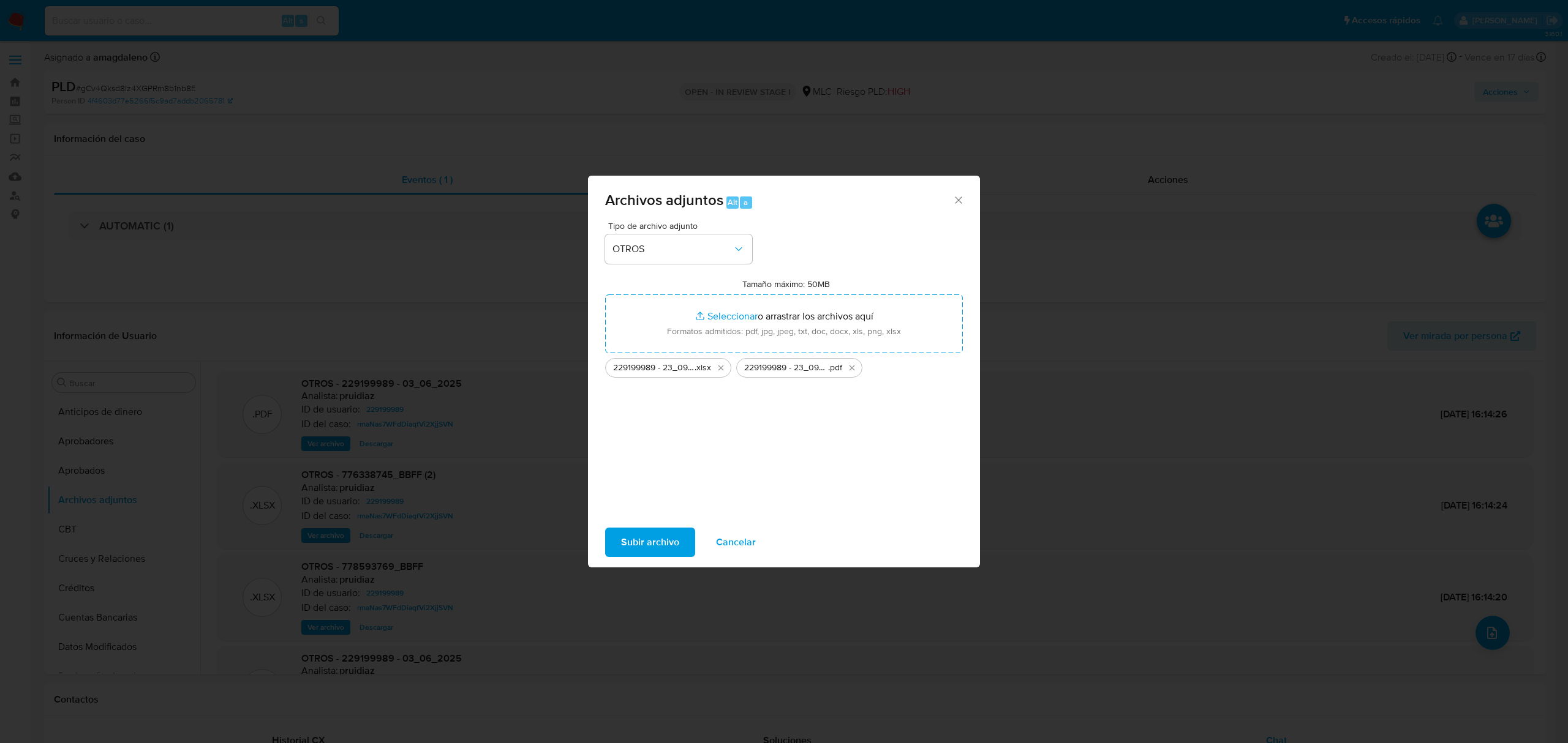
click at [663, 546] on span "Subir archivo" at bounding box center [650, 543] width 58 height 27
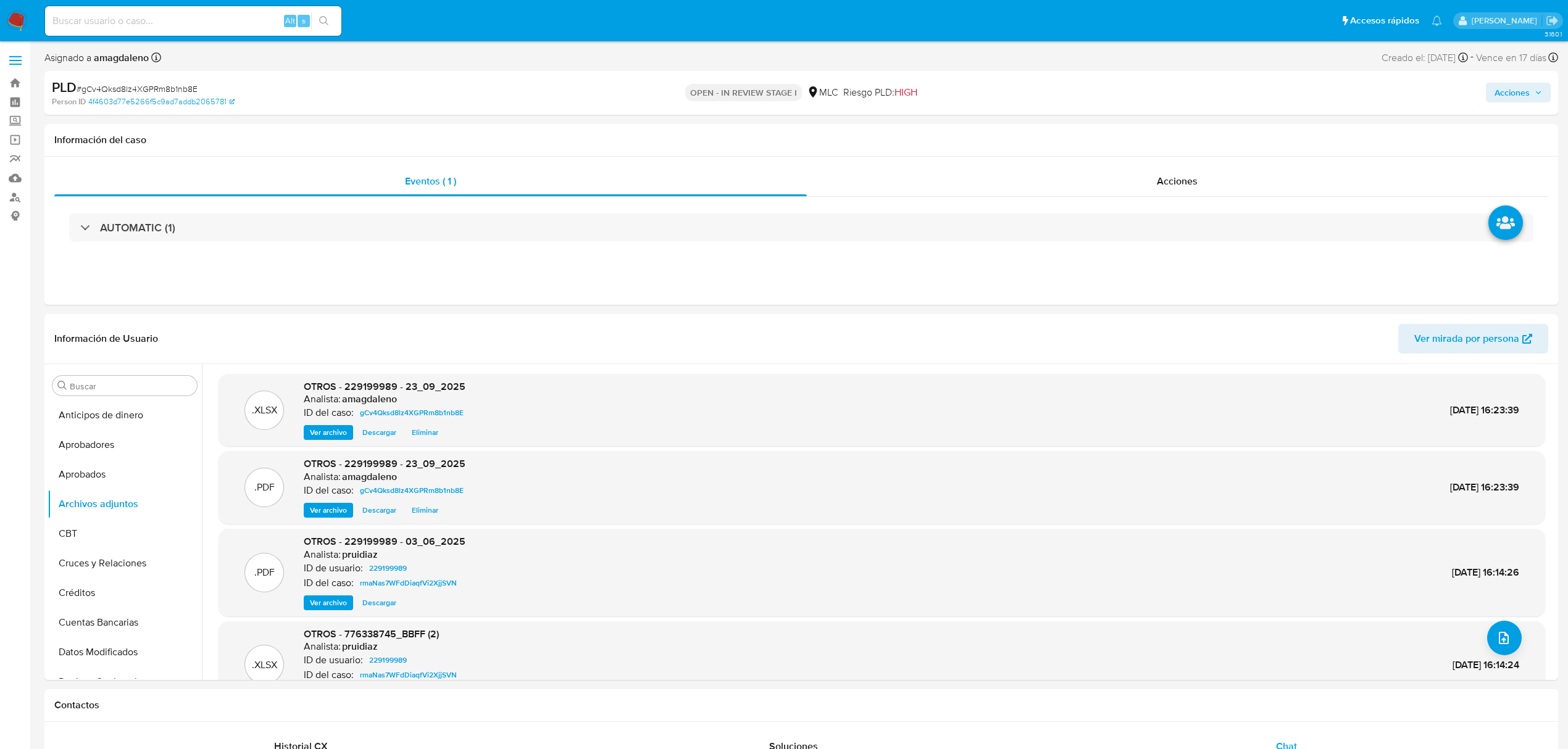
click at [1514, 89] on span "Acciones" at bounding box center [1511, 93] width 35 height 20
click at [1130, 136] on span "Resolución del caso" at bounding box center [1167, 132] width 88 height 14
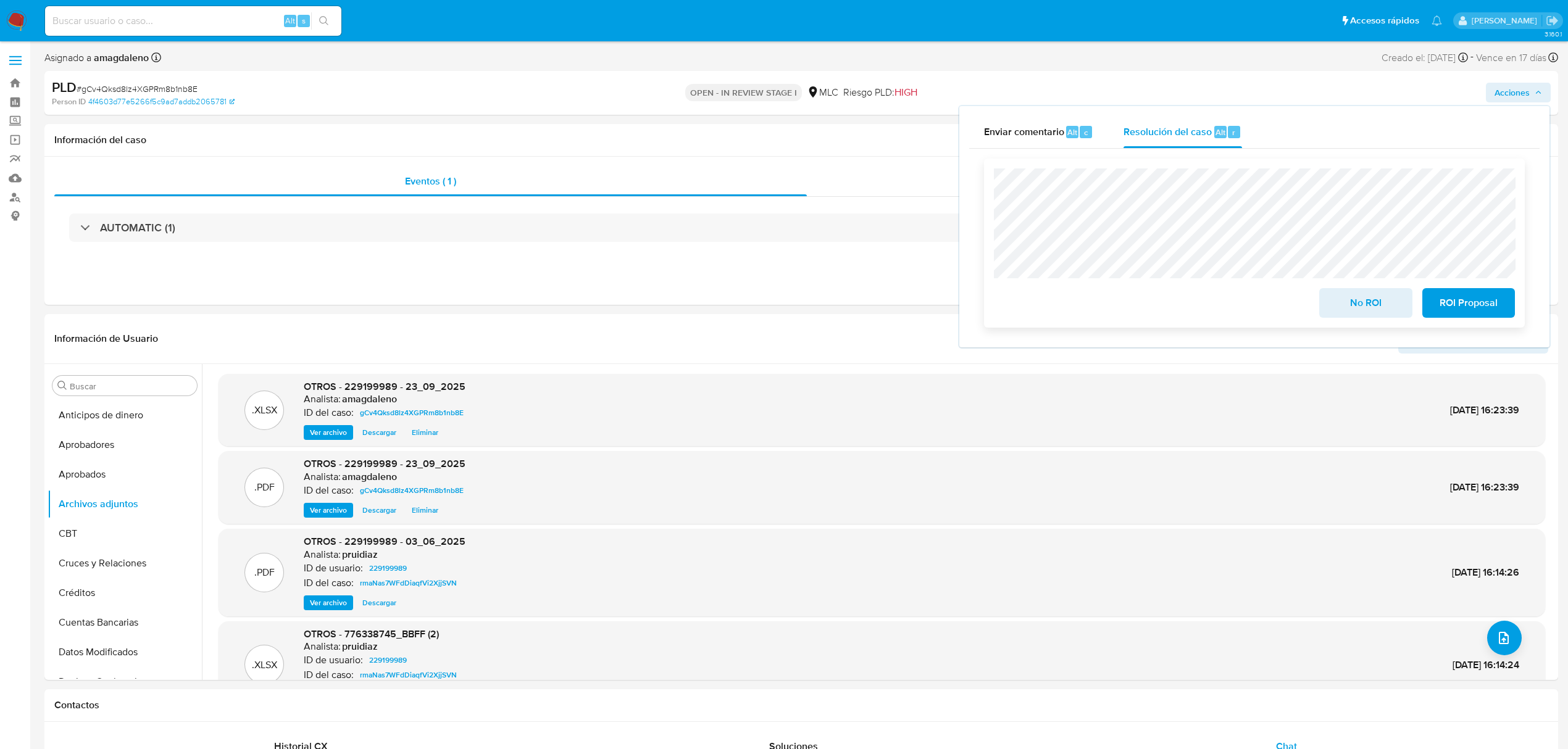
click at [1496, 296] on span "ROI Proposal" at bounding box center [1468, 303] width 61 height 27
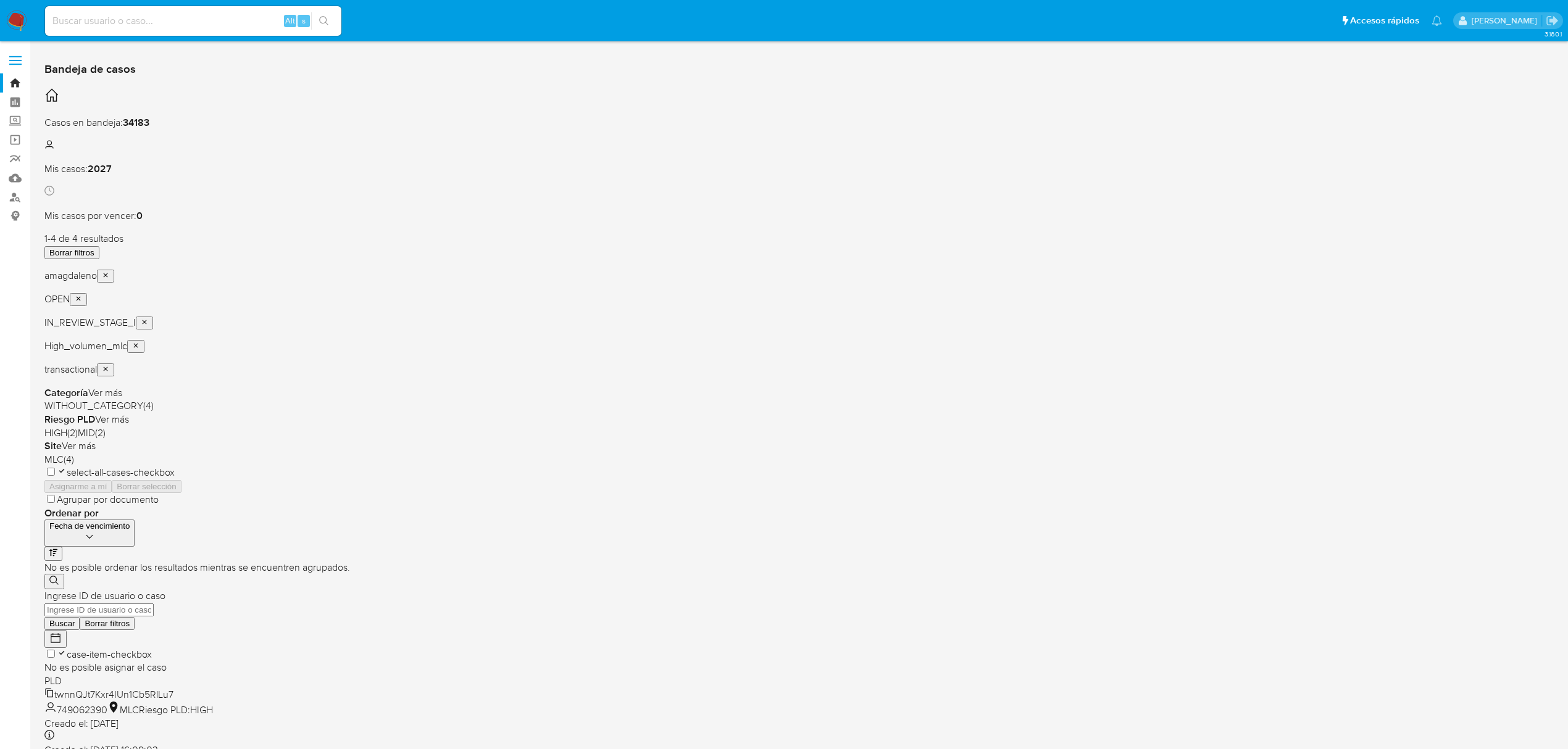
scroll to position [20, 0]
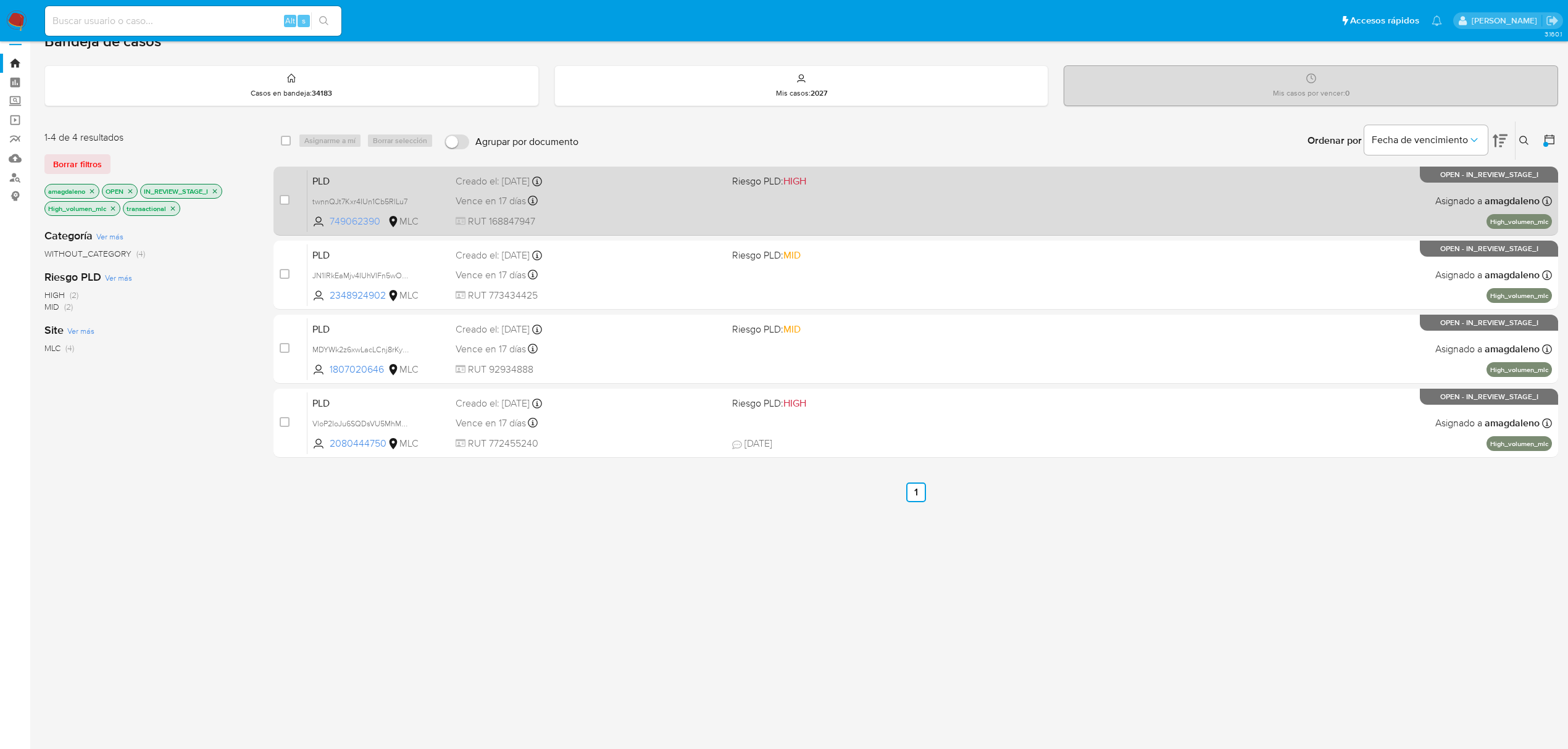
click at [357, 223] on span "749062390" at bounding box center [358, 221] width 56 height 14
click at [673, 205] on div "Vence en 17 días Vence el [DATE] 16:09:03" at bounding box center [589, 200] width 267 height 16
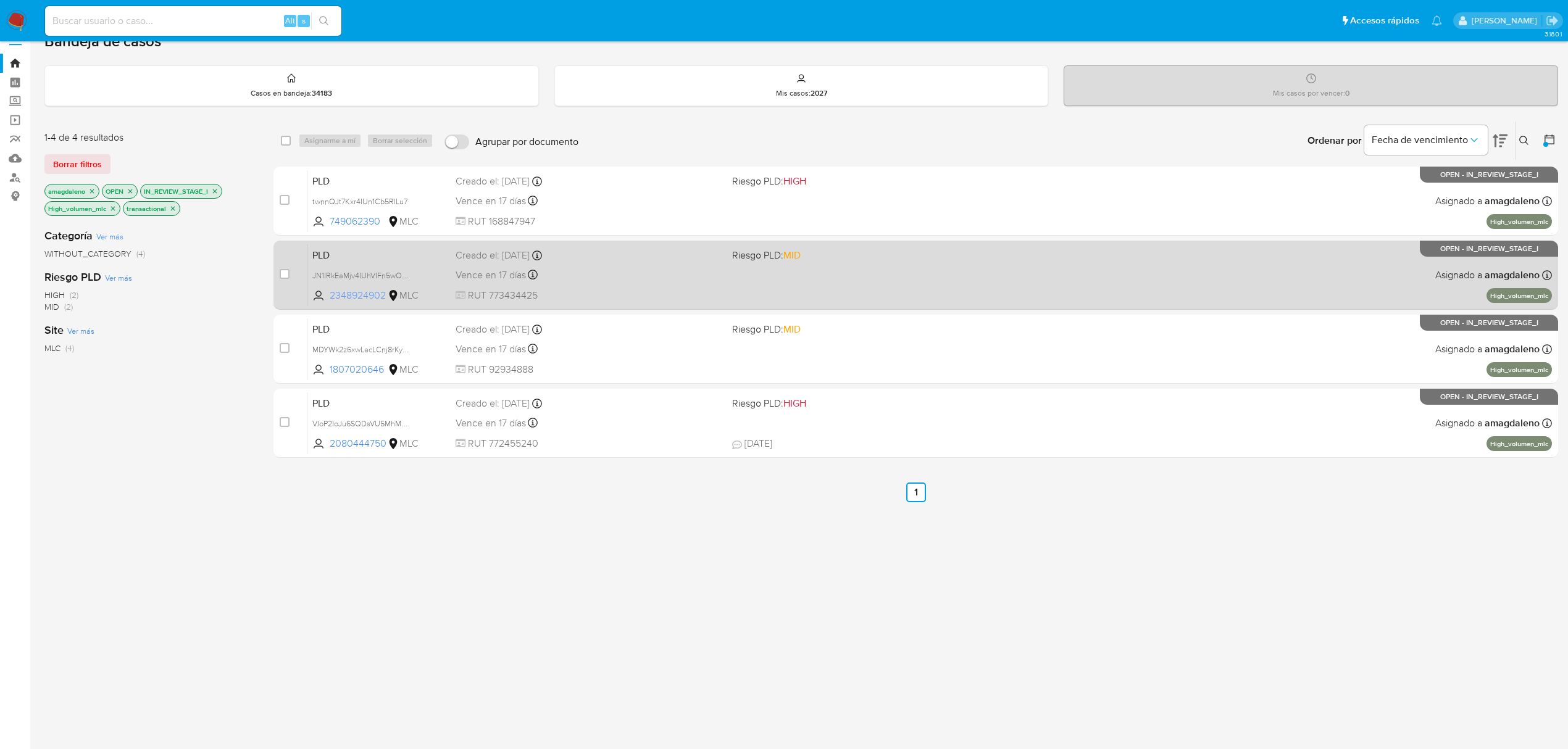
click at [366, 292] on span "2348924902" at bounding box center [358, 295] width 56 height 14
click at [356, 274] on span "JN1lRkEaMjv4IUhVIFn5wON9" at bounding box center [362, 274] width 99 height 14
click at [612, 255] on div "Creado el: [DATE] Creado el: [DATE] 16:09:03" at bounding box center [589, 255] width 267 height 14
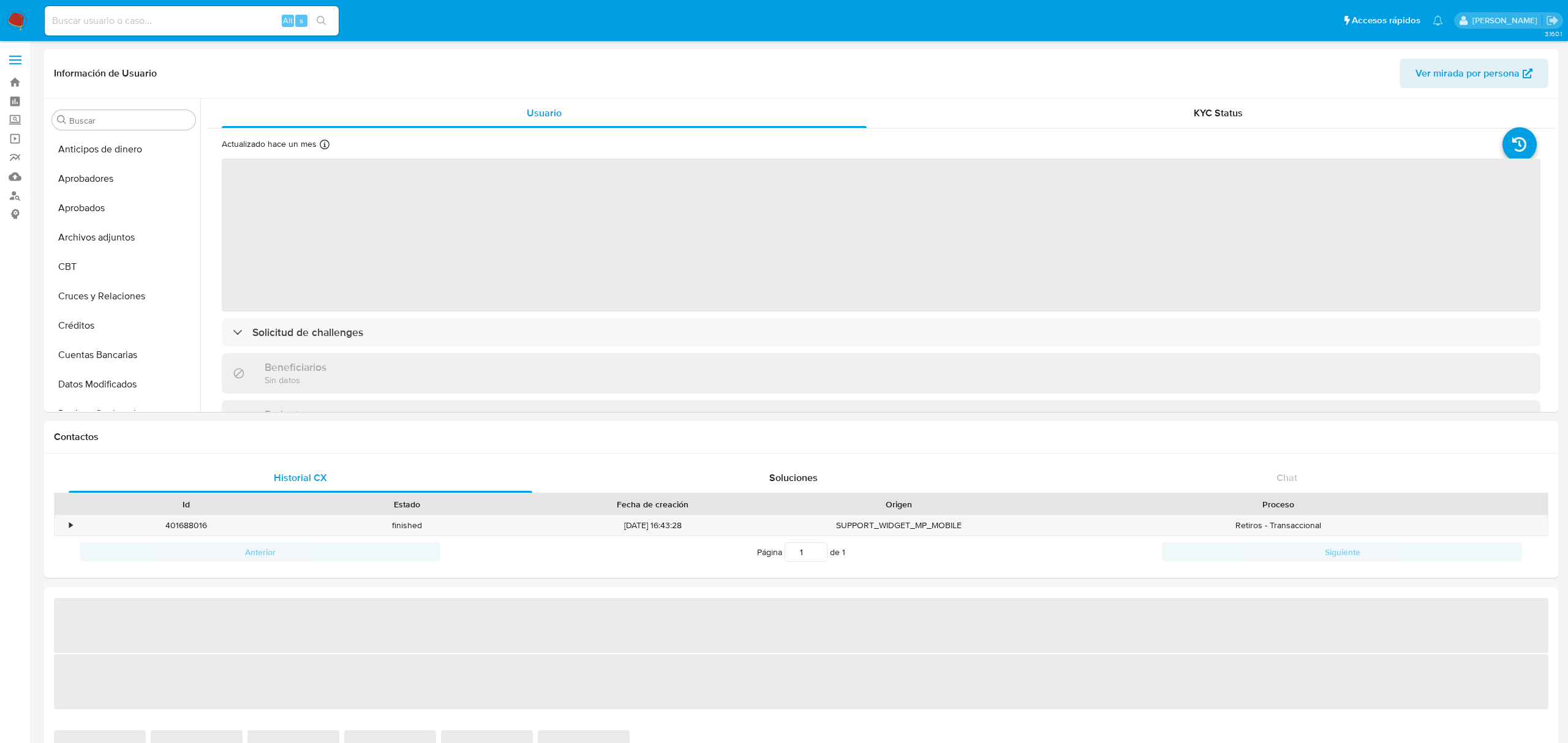
select select "10"
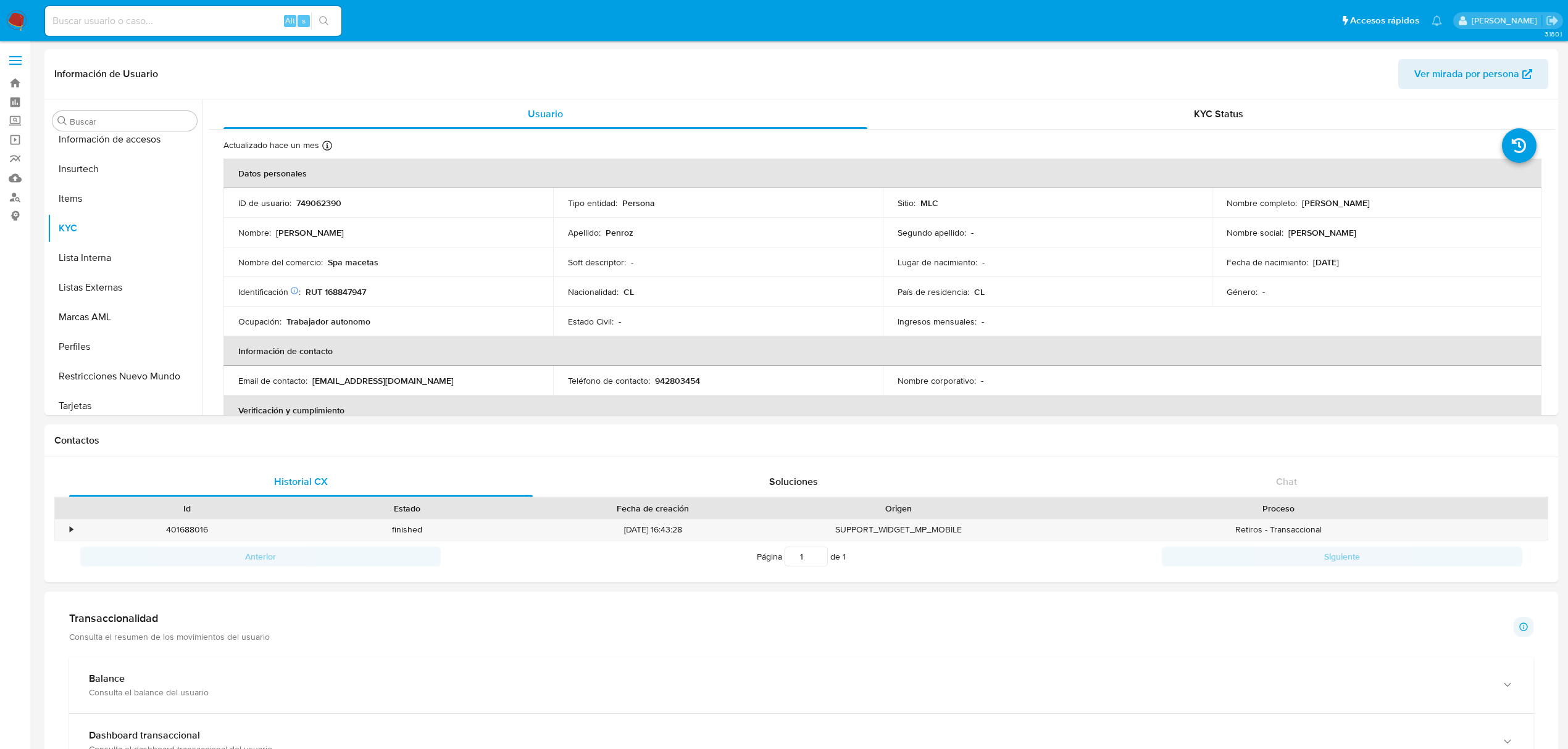
scroll to position [580, 0]
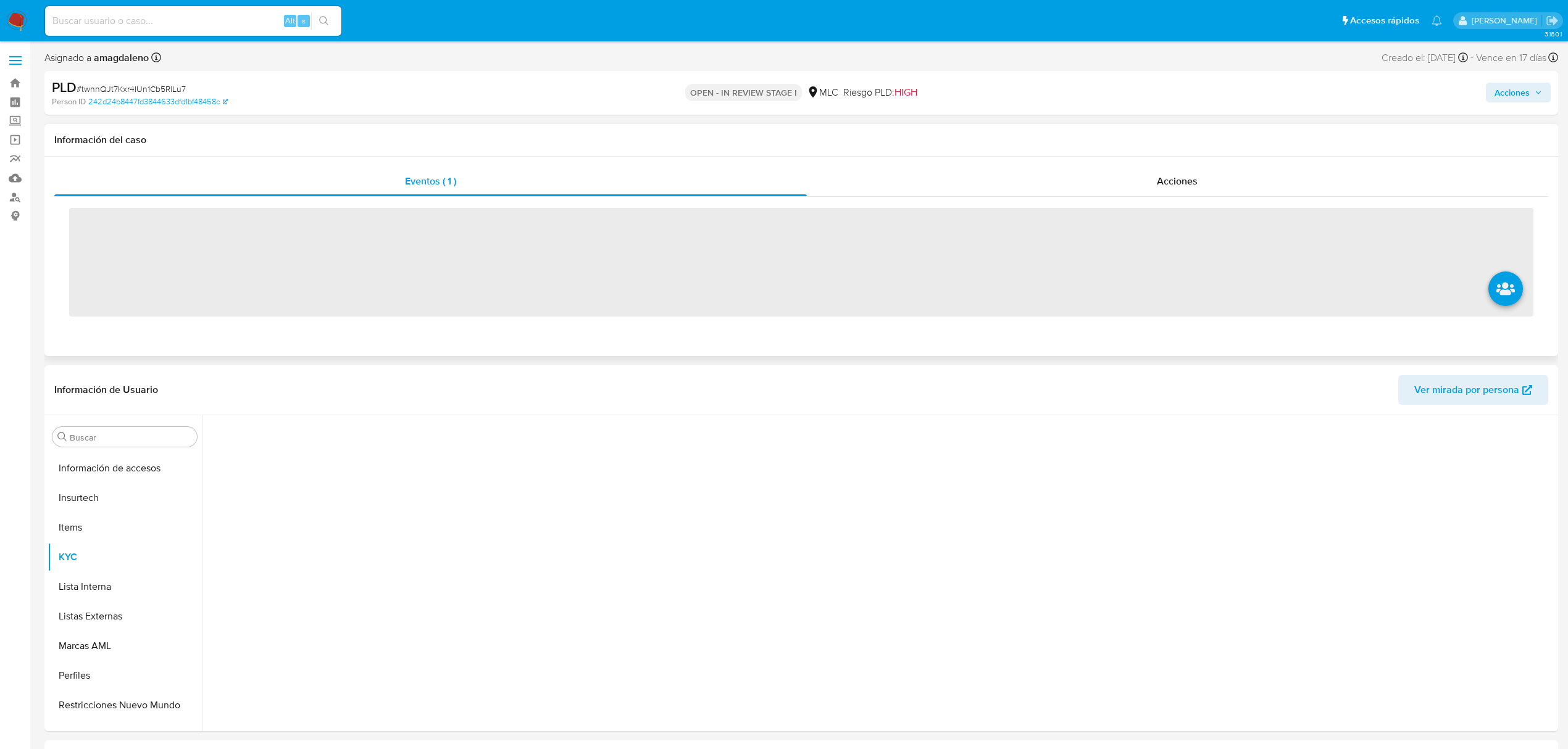
scroll to position [581, 0]
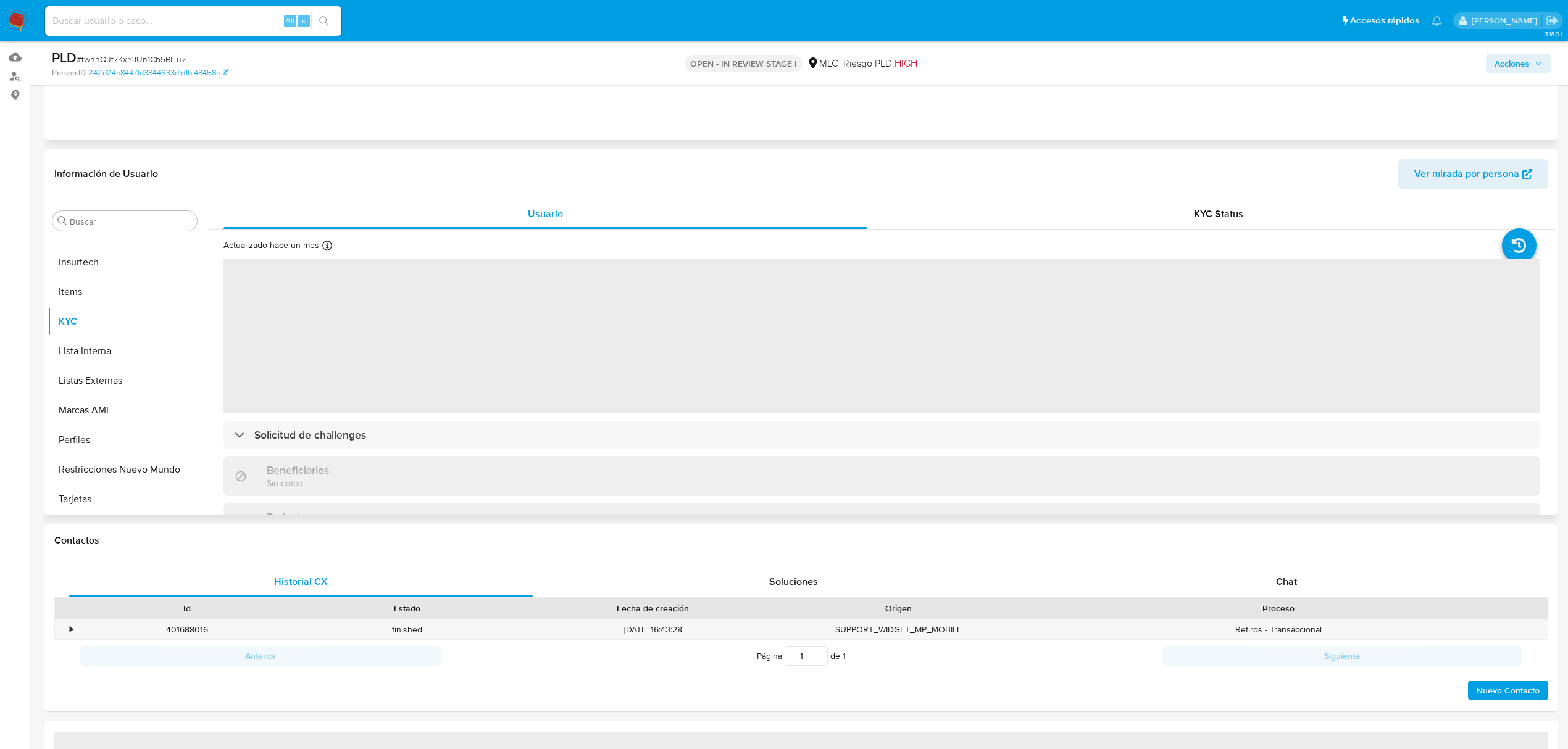
select select "10"
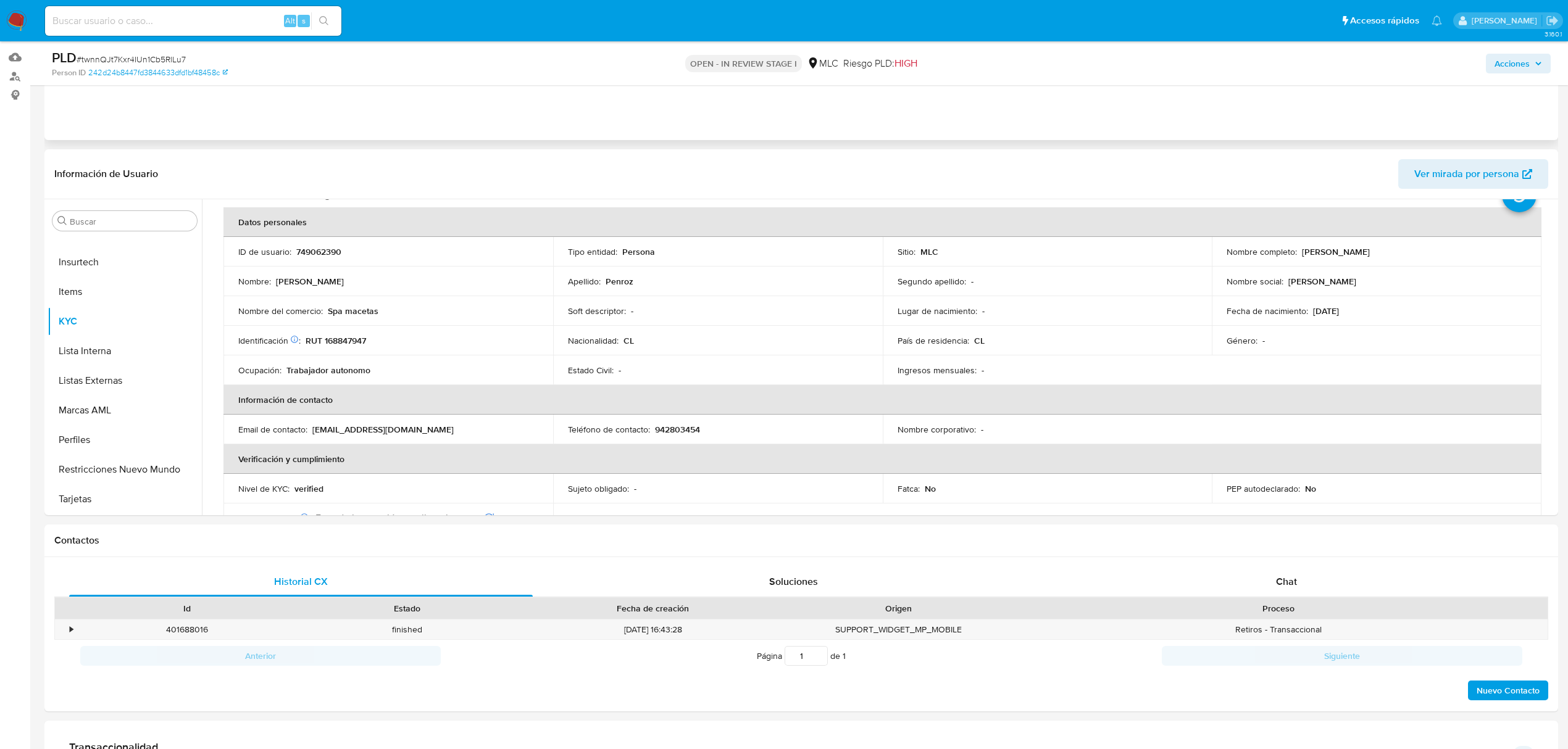
scroll to position [0, 0]
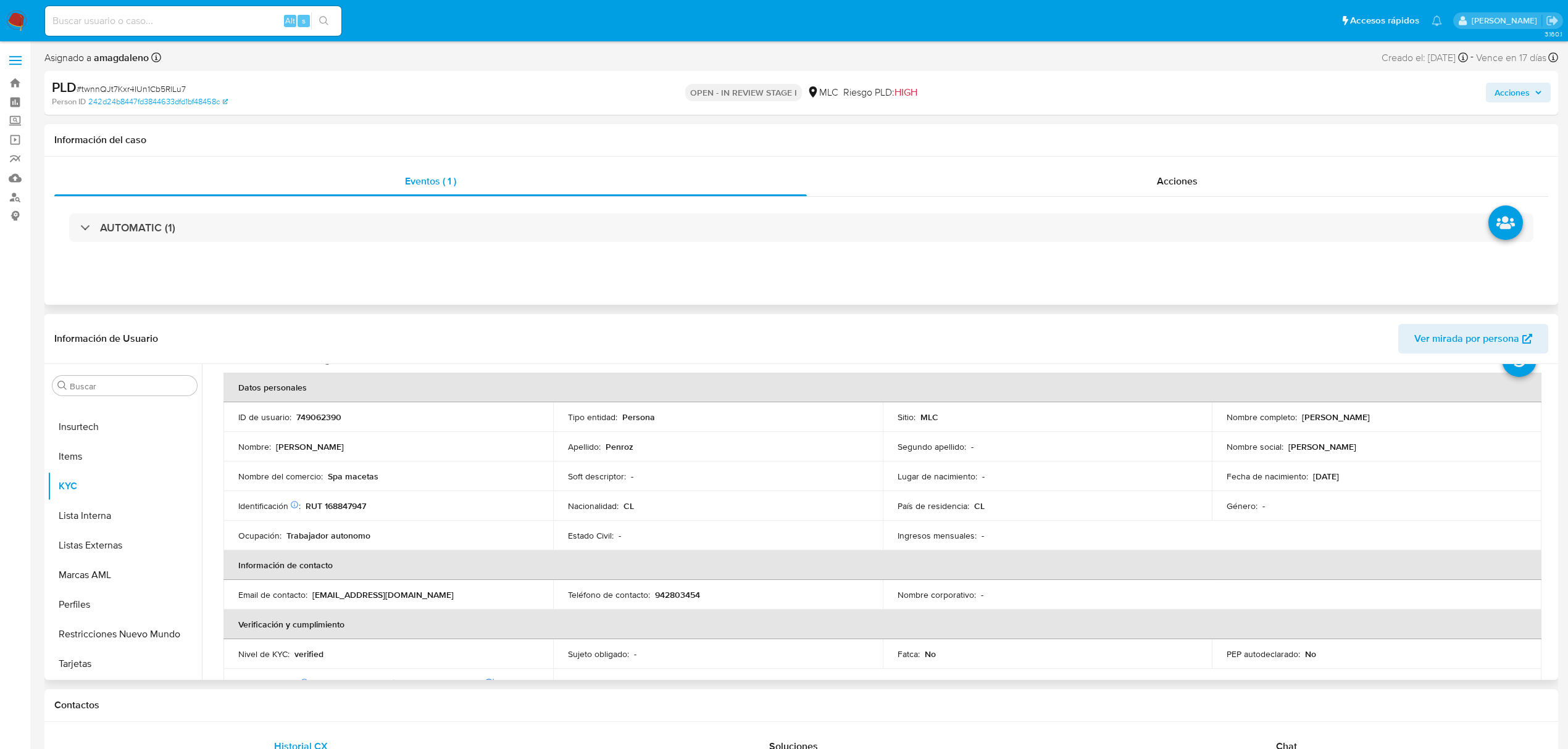
click at [342, 507] on p "RUT 168847947" at bounding box center [335, 506] width 61 height 11
copy p "168847947"
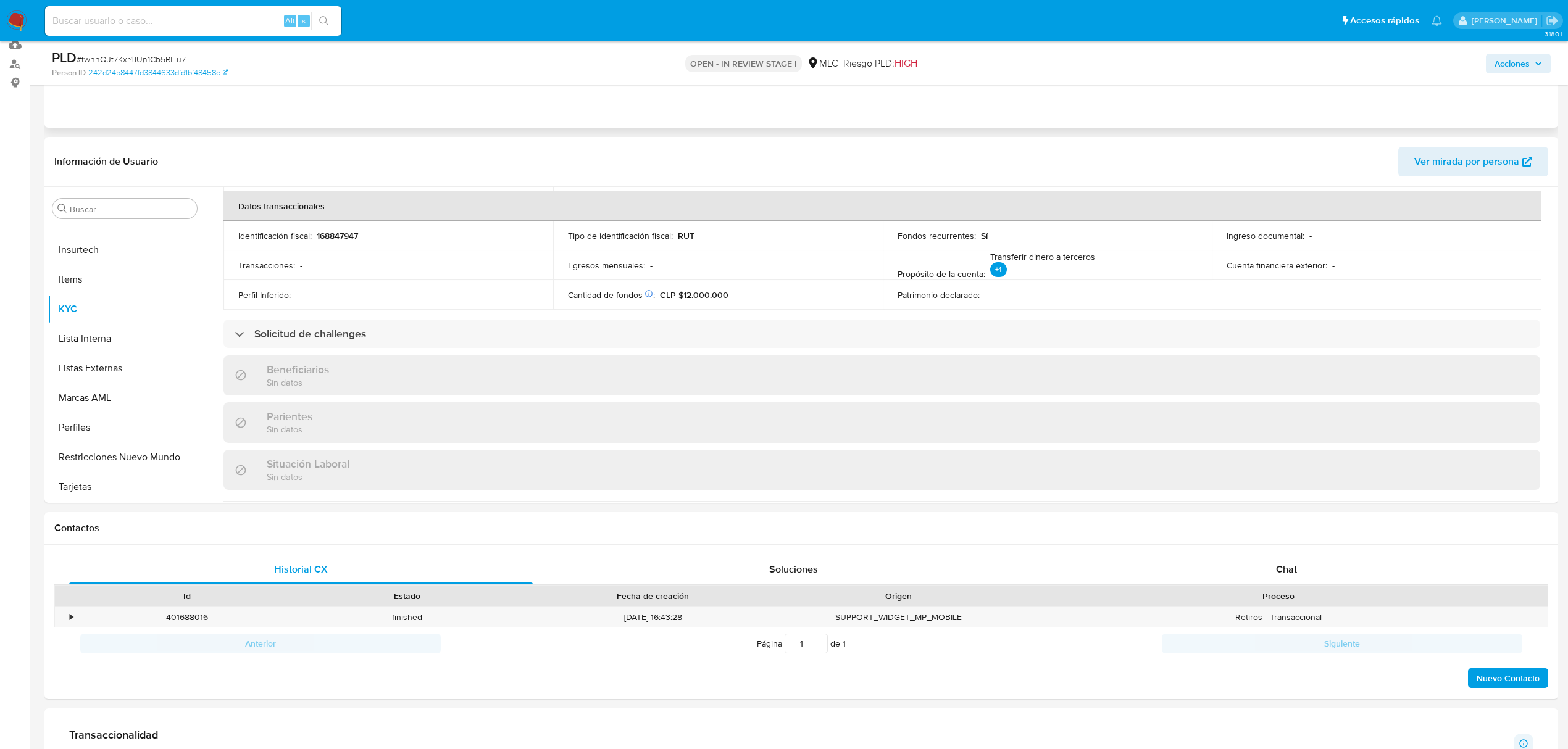
scroll to position [329, 0]
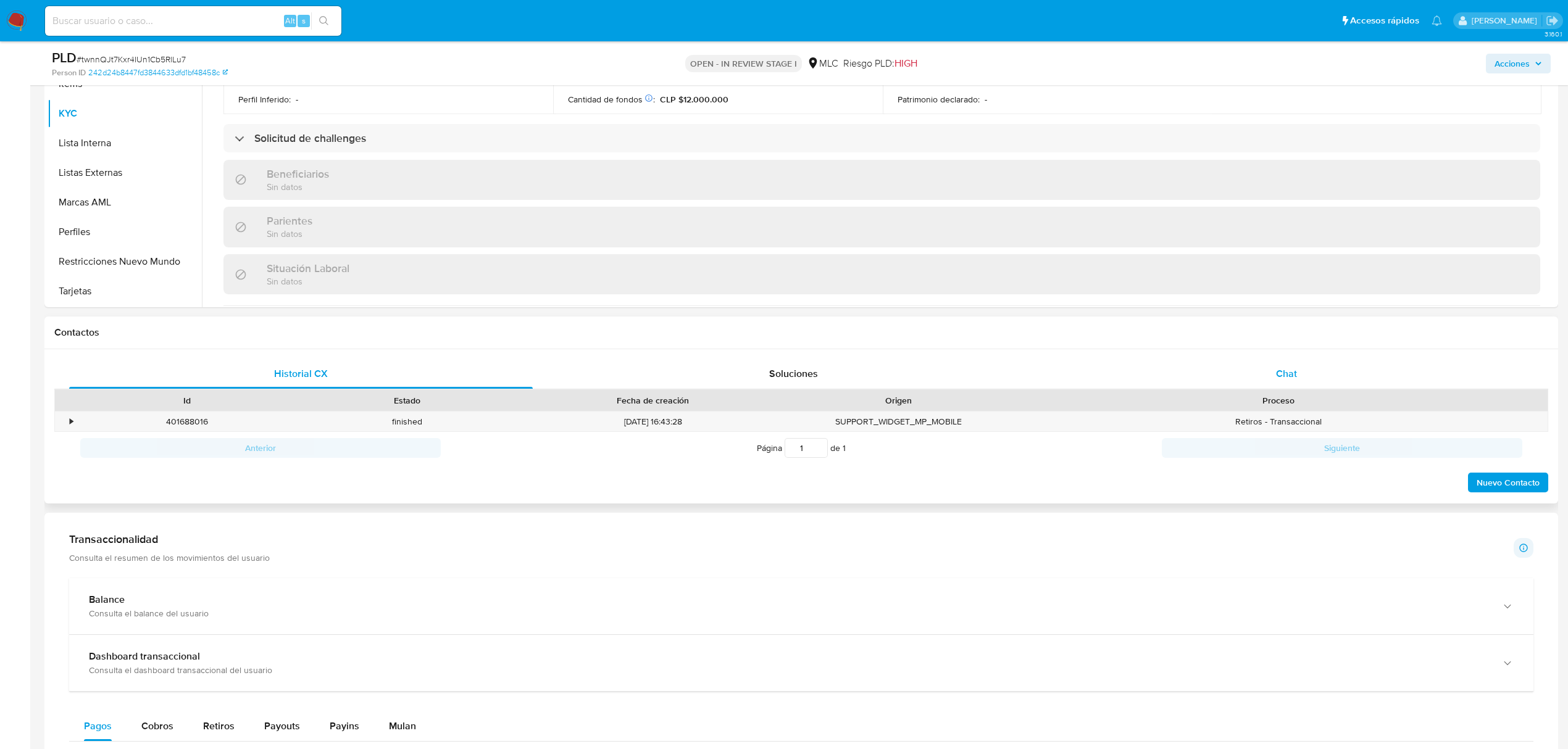
click at [1258, 373] on div "Chat" at bounding box center [1287, 373] width 464 height 29
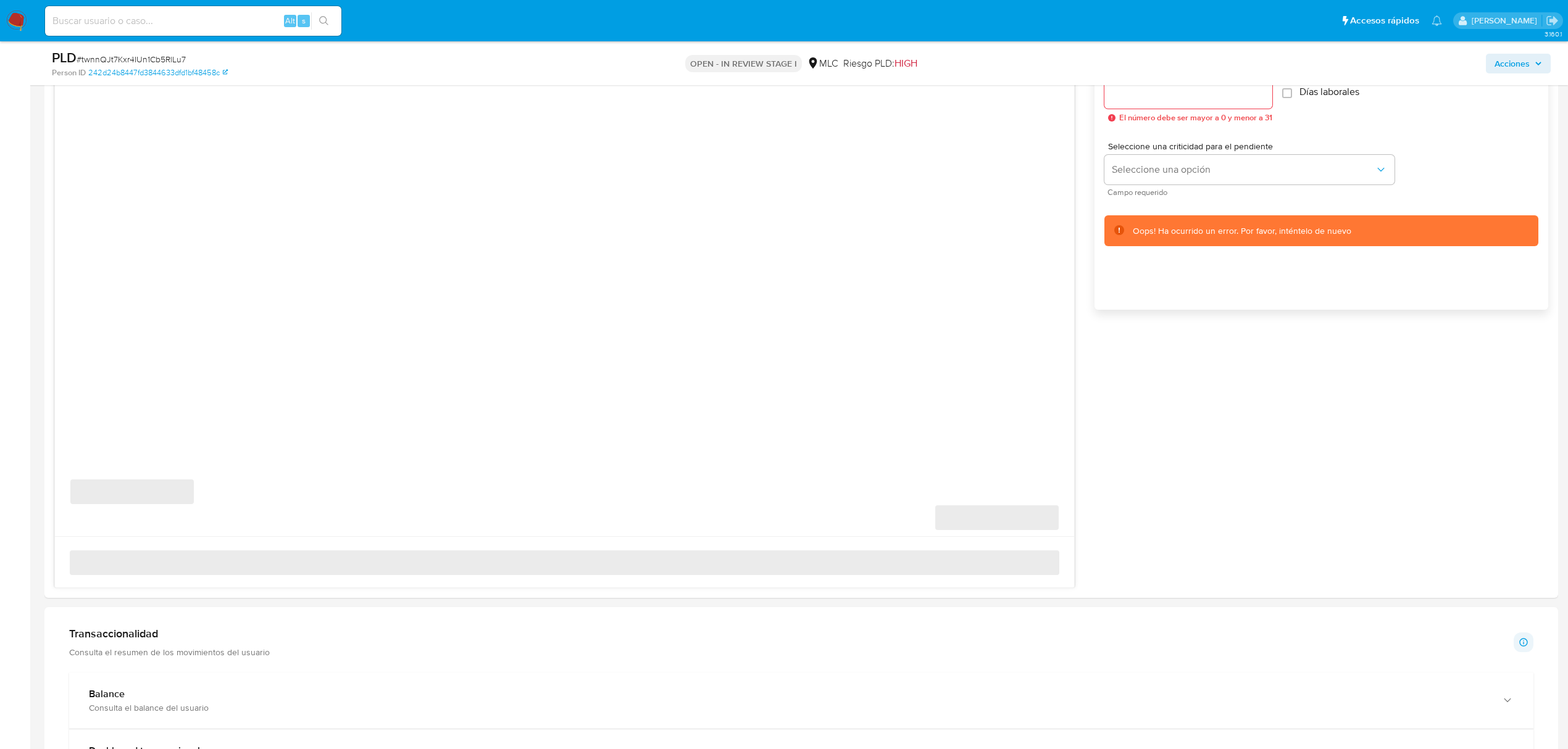
scroll to position [615, 0]
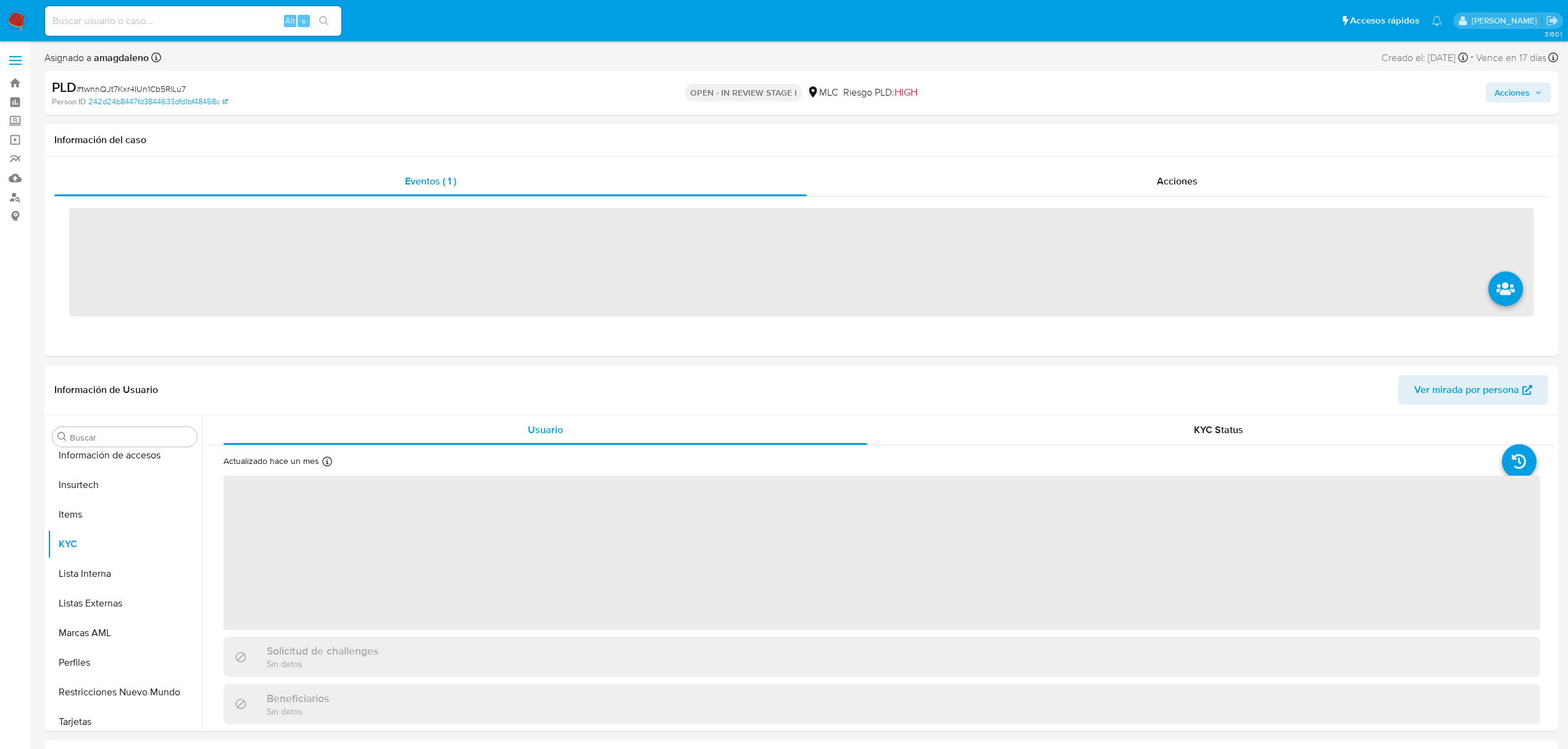
scroll to position [581, 0]
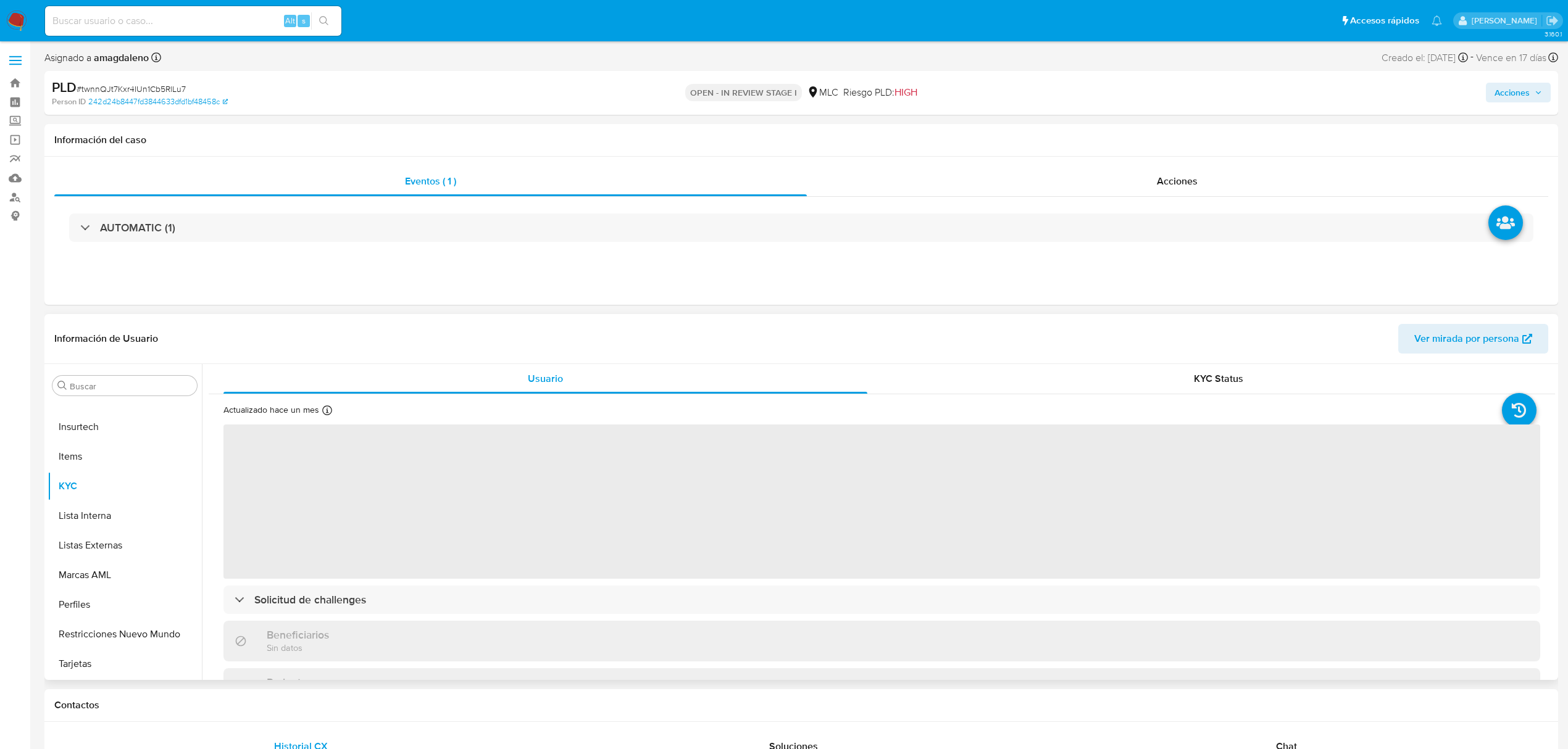
select select "10"
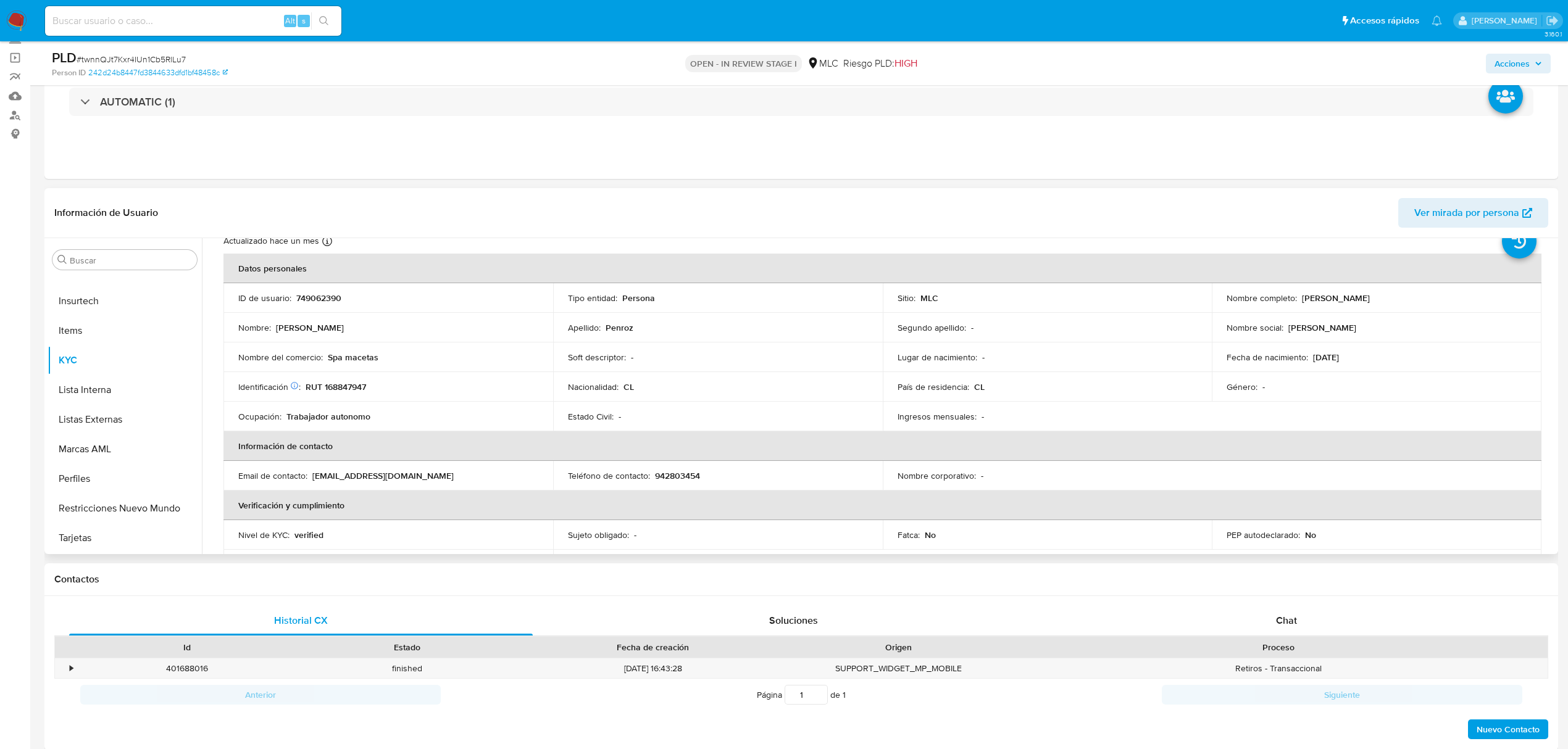
scroll to position [82, 0]
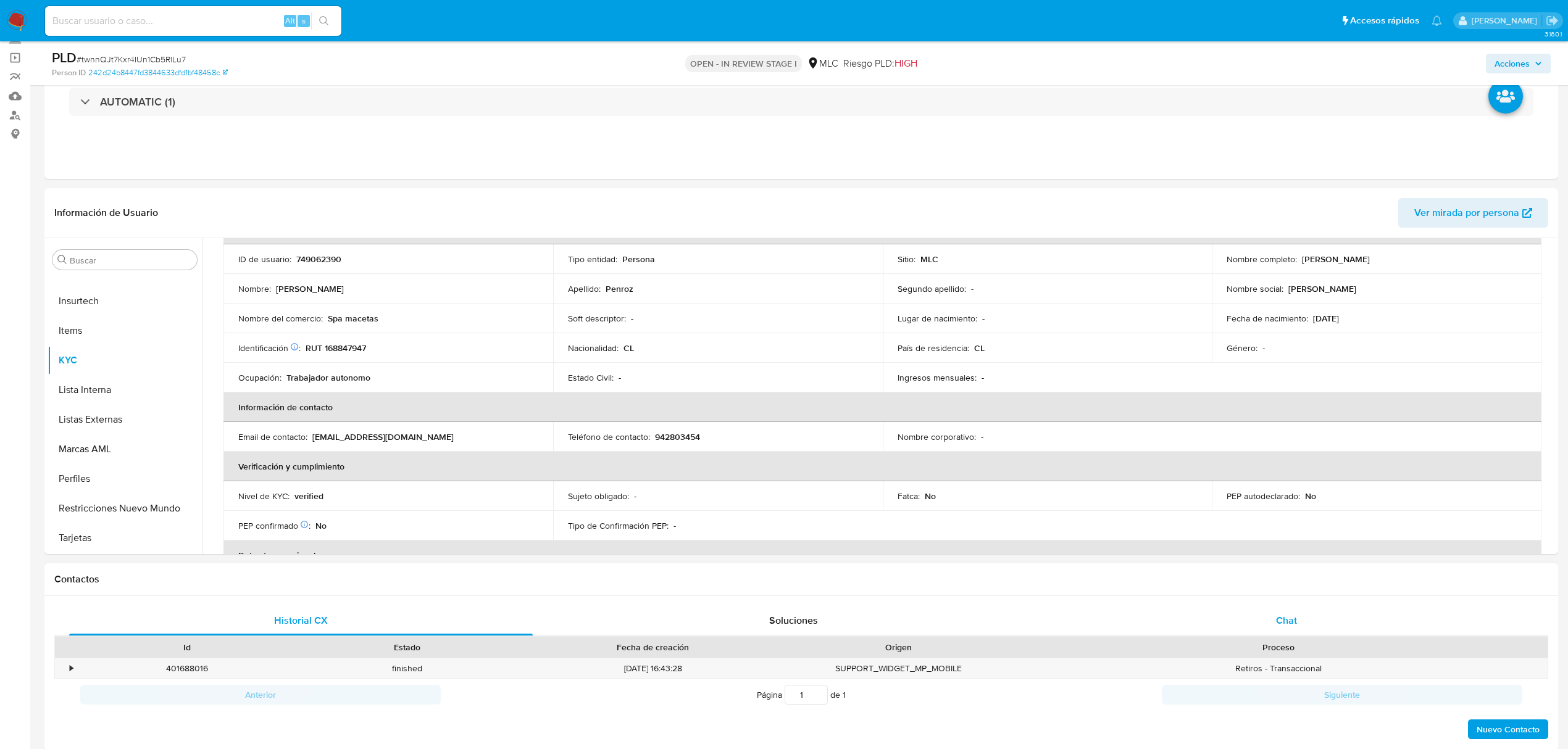
click at [1272, 619] on div "Chat" at bounding box center [1287, 620] width 464 height 29
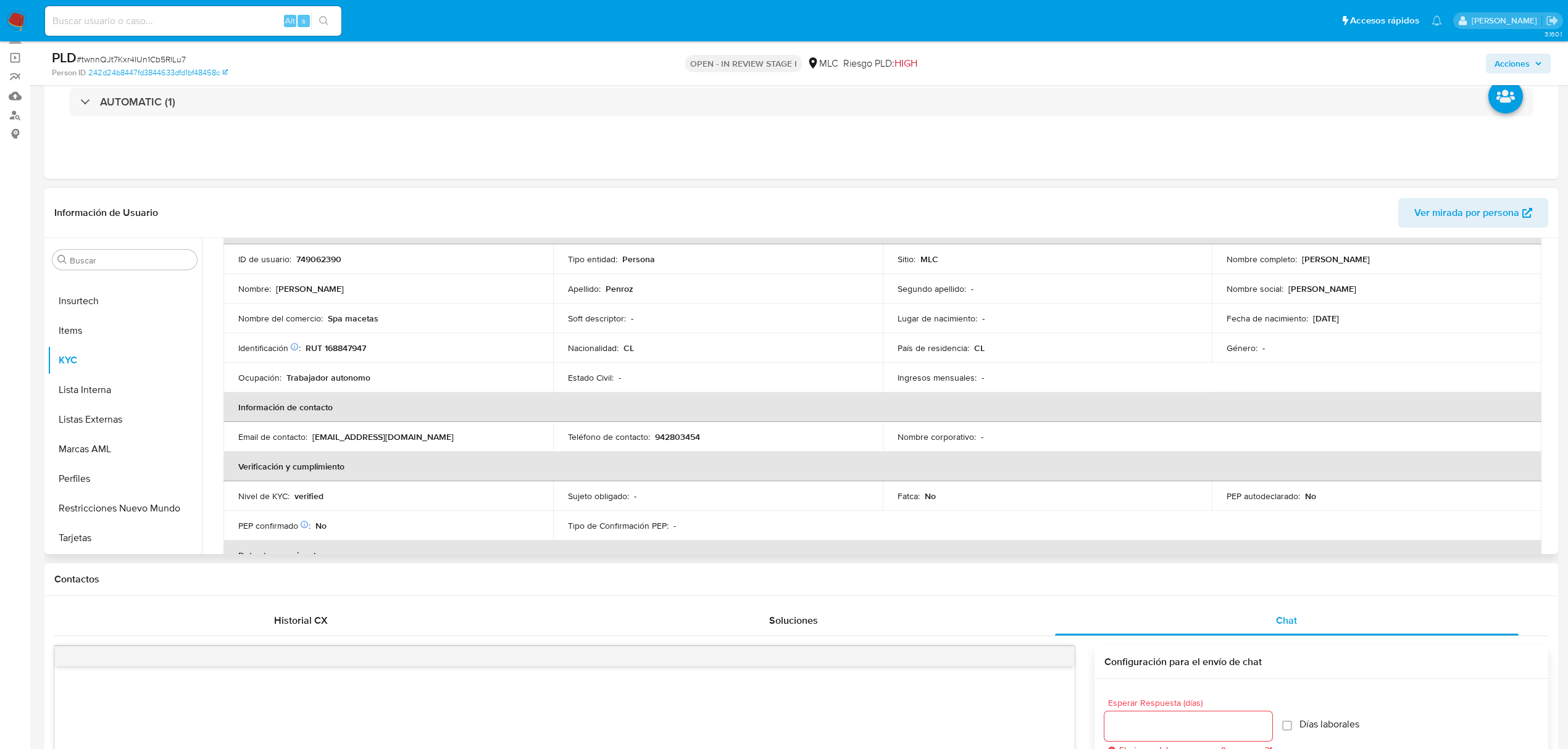
click at [332, 349] on p "RUT 168847947" at bounding box center [335, 348] width 61 height 11
copy p "168847947"
click at [127, 430] on button "Cruces y Relaciones" at bounding box center [119, 437] width 144 height 29
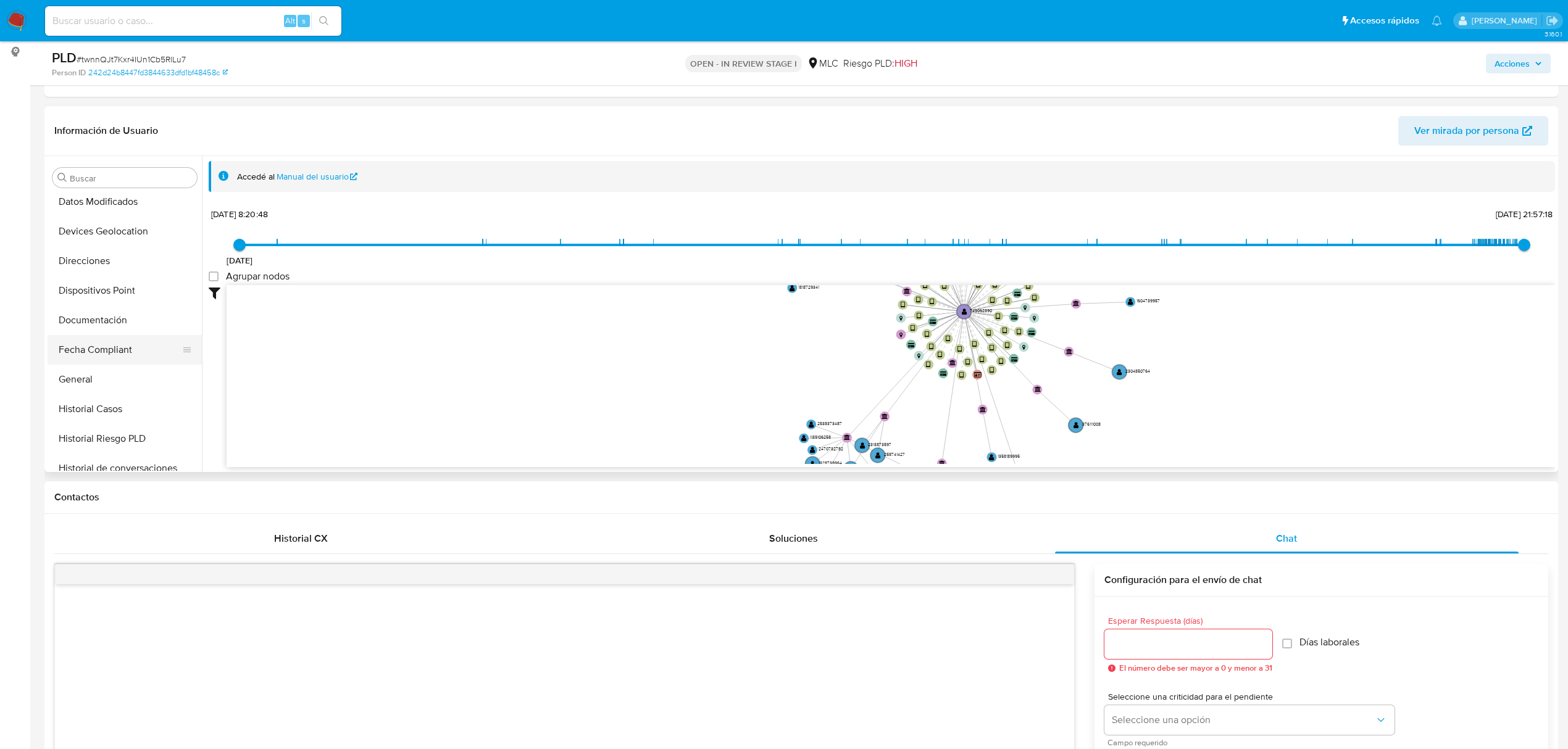
scroll to position [247, 0]
click at [104, 411] on button "Historial Casos" at bounding box center [119, 404] width 144 height 29
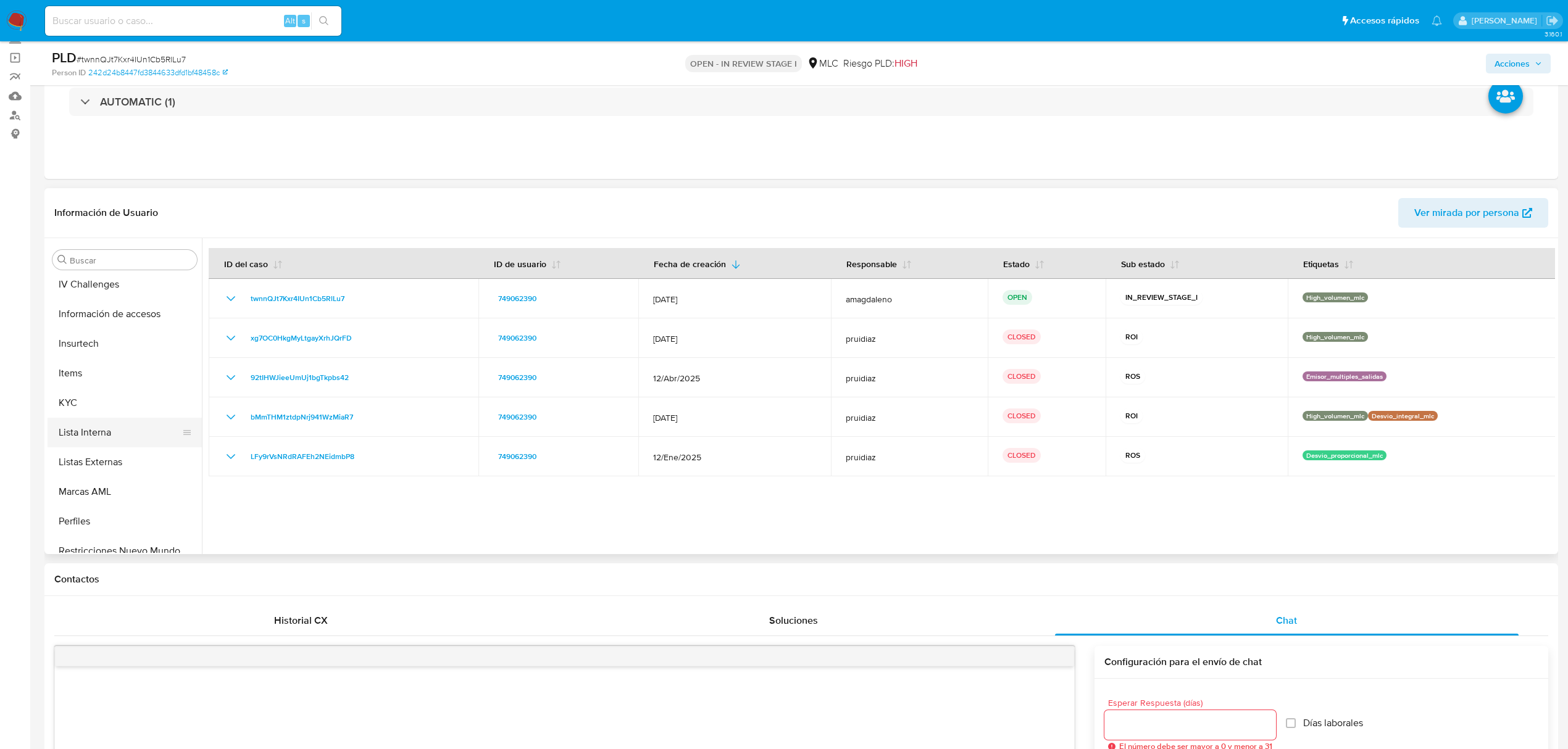
scroll to position [581, 0]
click at [105, 349] on button "KYC" at bounding box center [119, 360] width 144 height 29
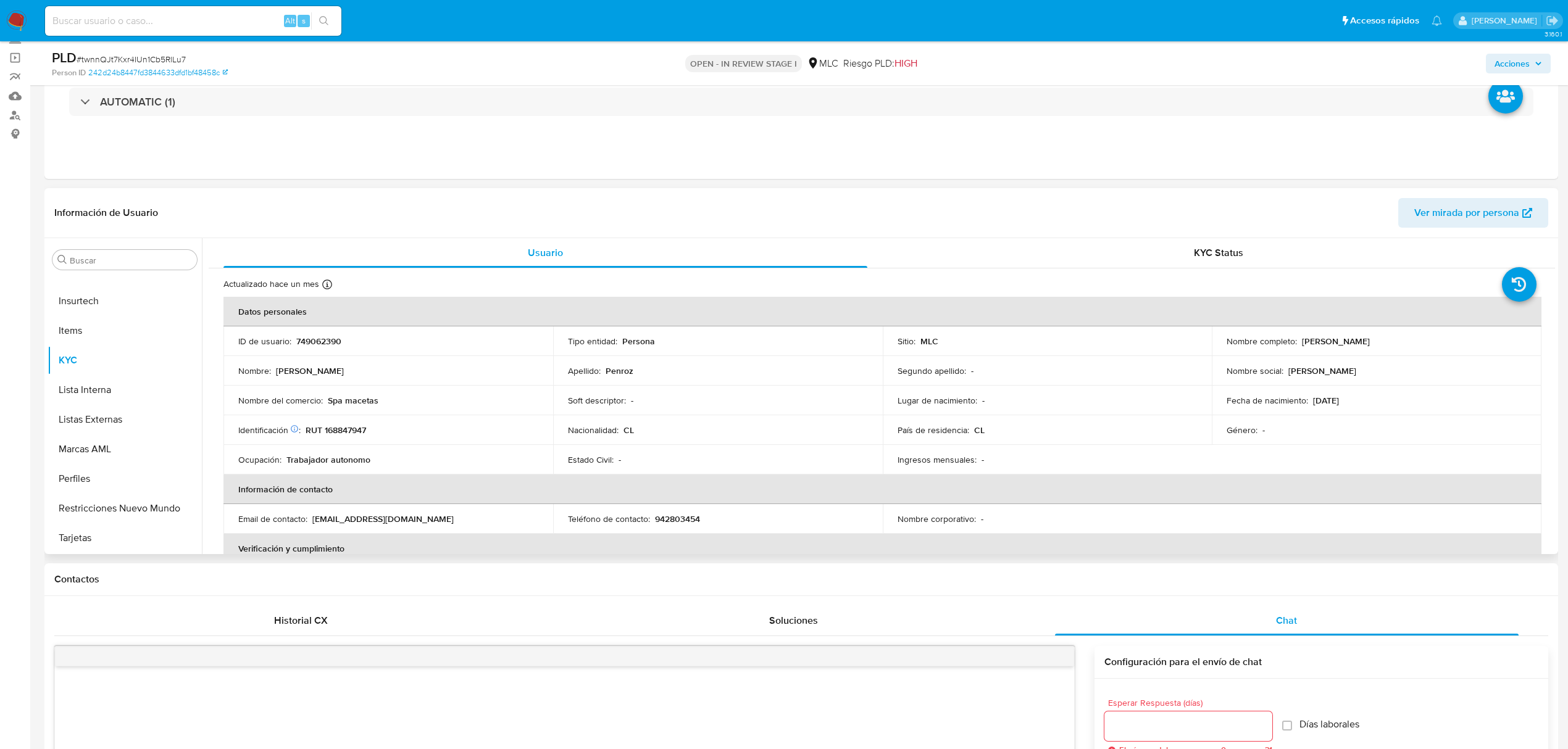
click at [1312, 341] on p "Doris Penroz" at bounding box center [1336, 341] width 68 height 11
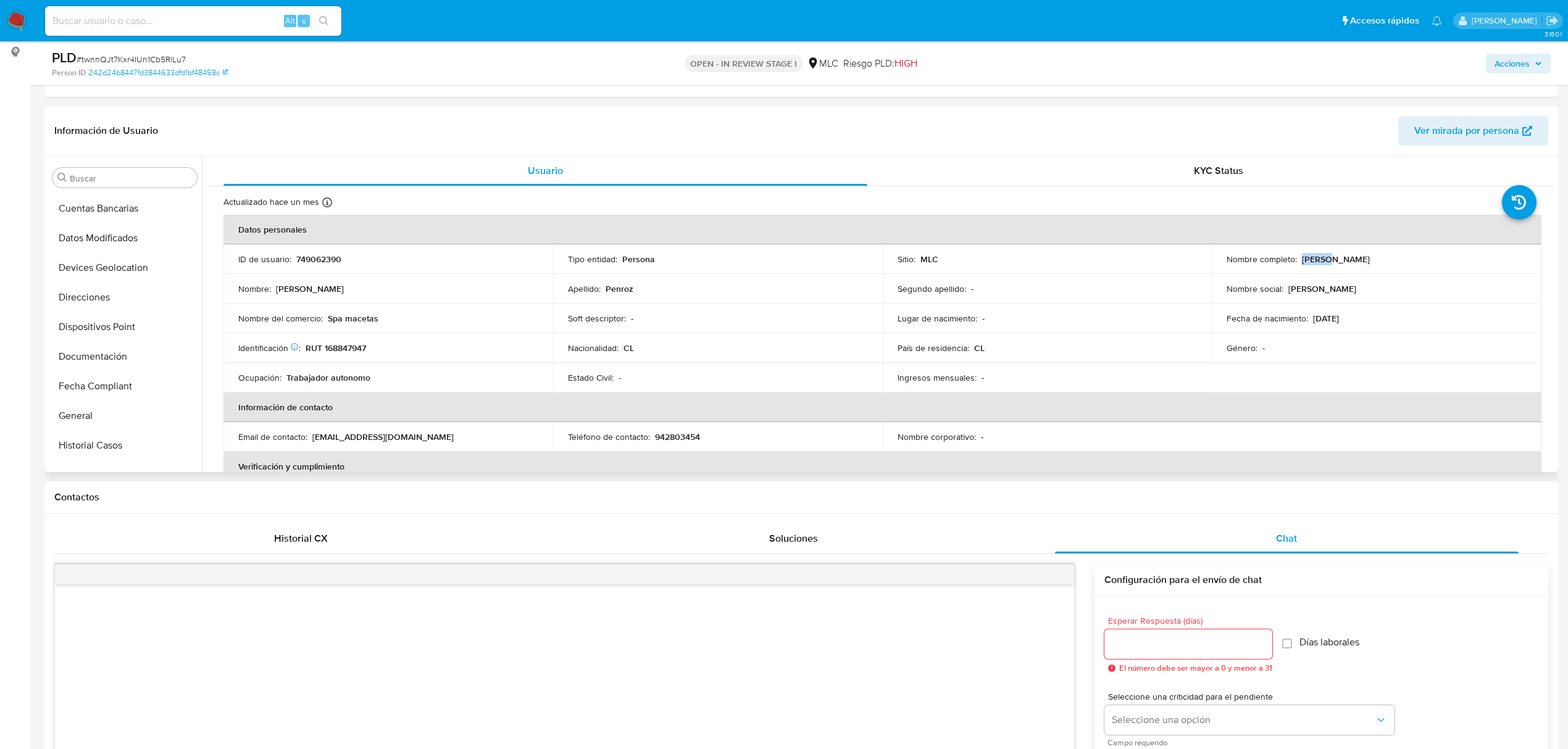
scroll to position [169, 0]
click at [141, 393] on button "Documentación" at bounding box center [119, 393] width 144 height 29
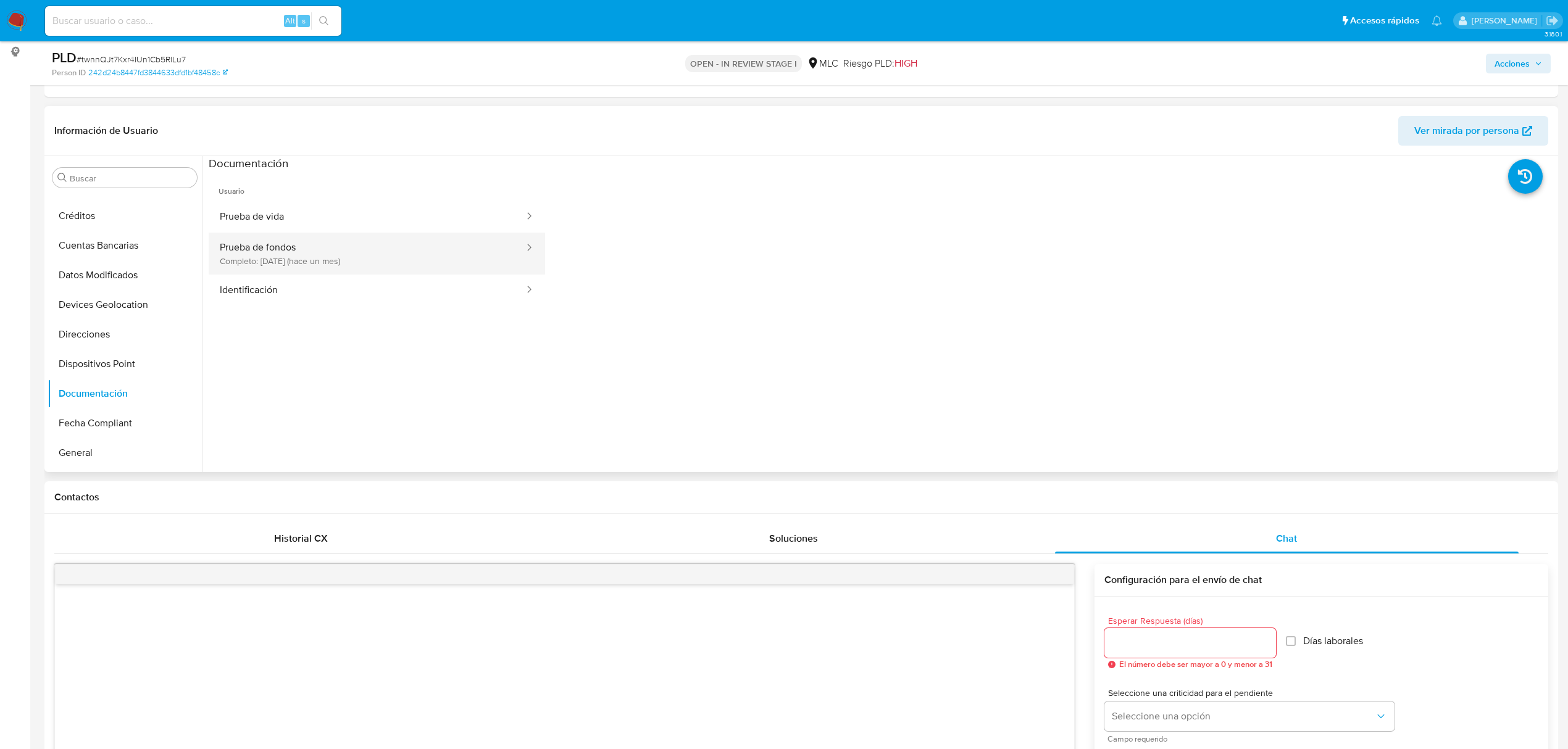
click at [329, 233] on button "Prueba de fondos Completo: 21/08/2025 (hace un mes)" at bounding box center [367, 253] width 317 height 42
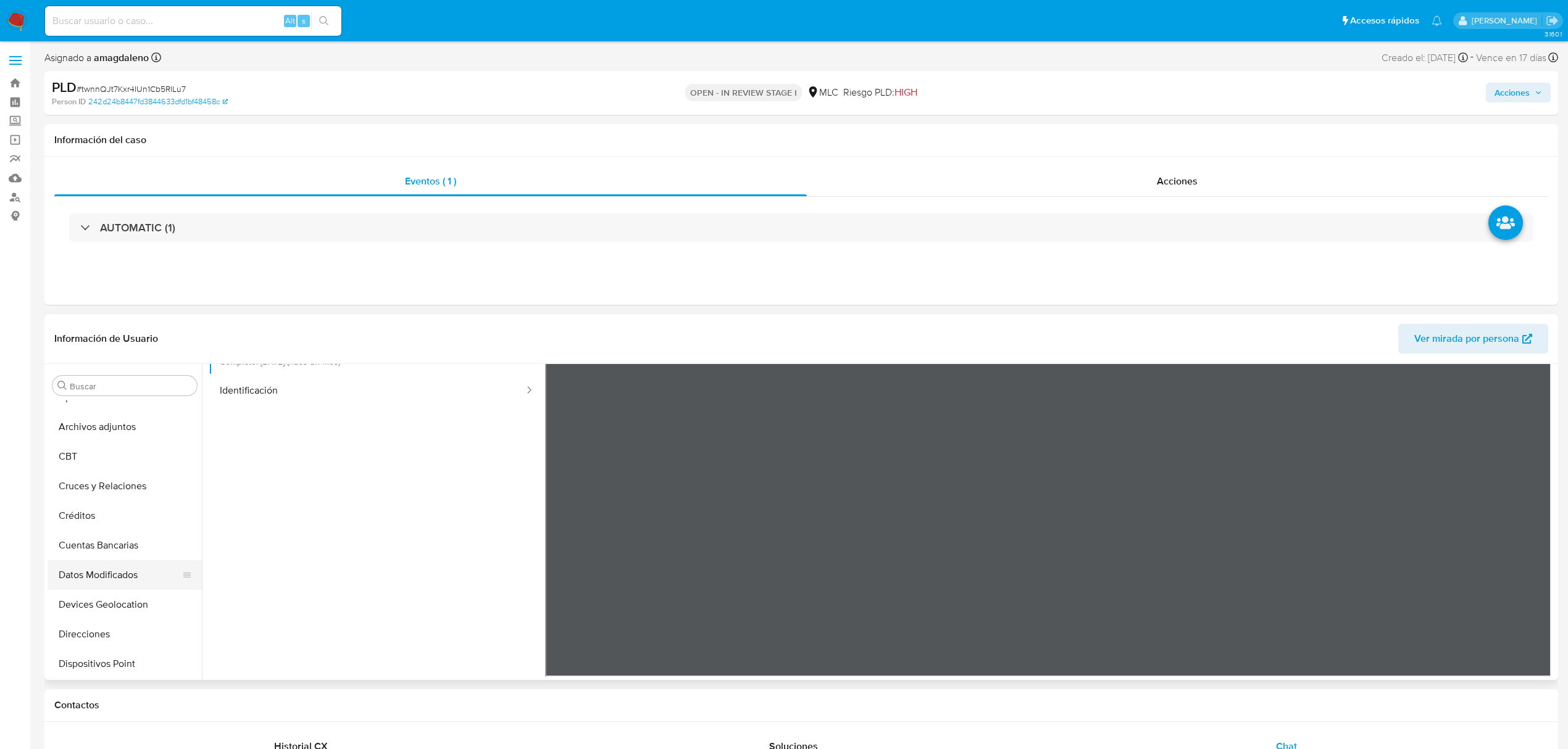
scroll to position [0, 0]
click at [124, 559] on button "Cruces y Relaciones" at bounding box center [119, 563] width 144 height 29
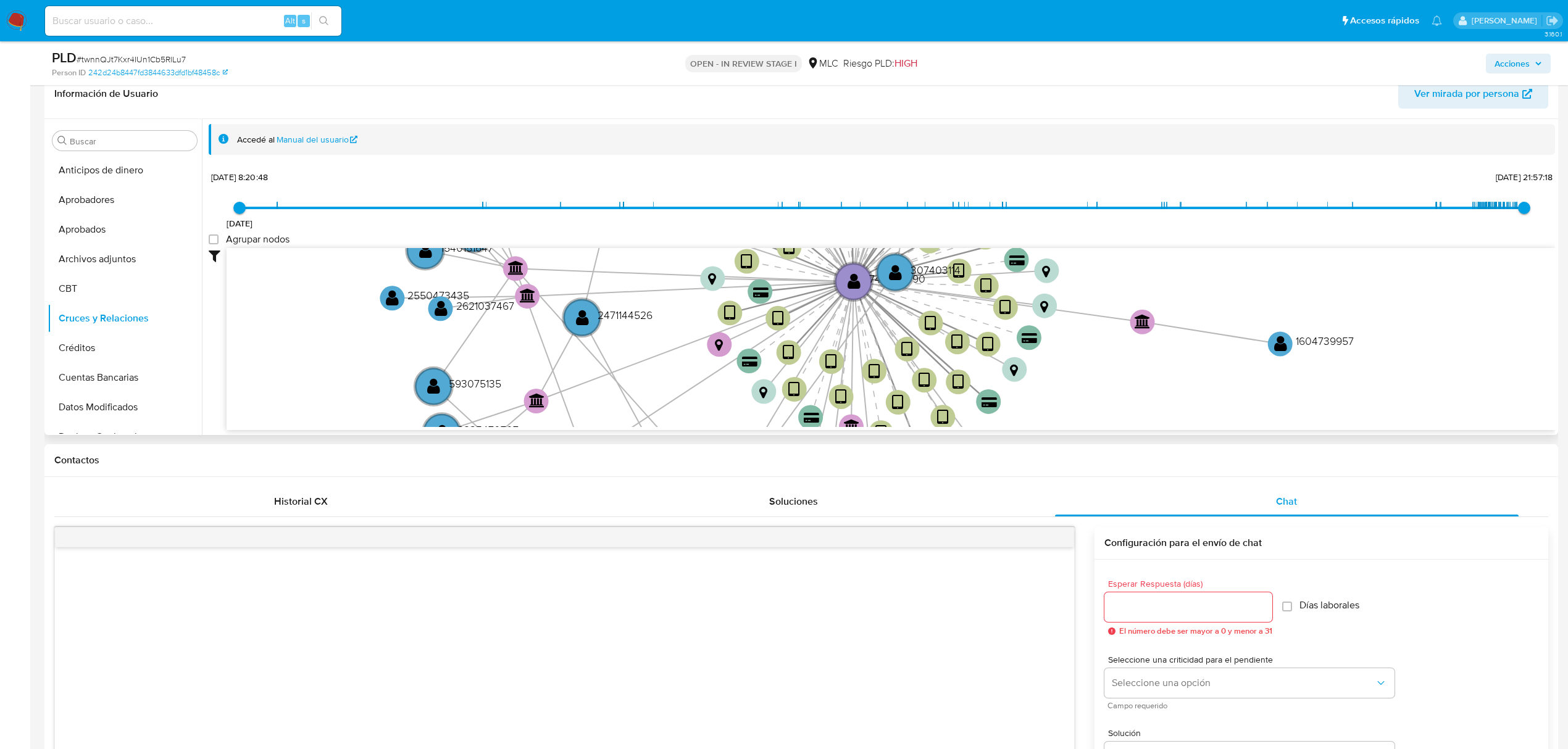
scroll to position [192, 0]
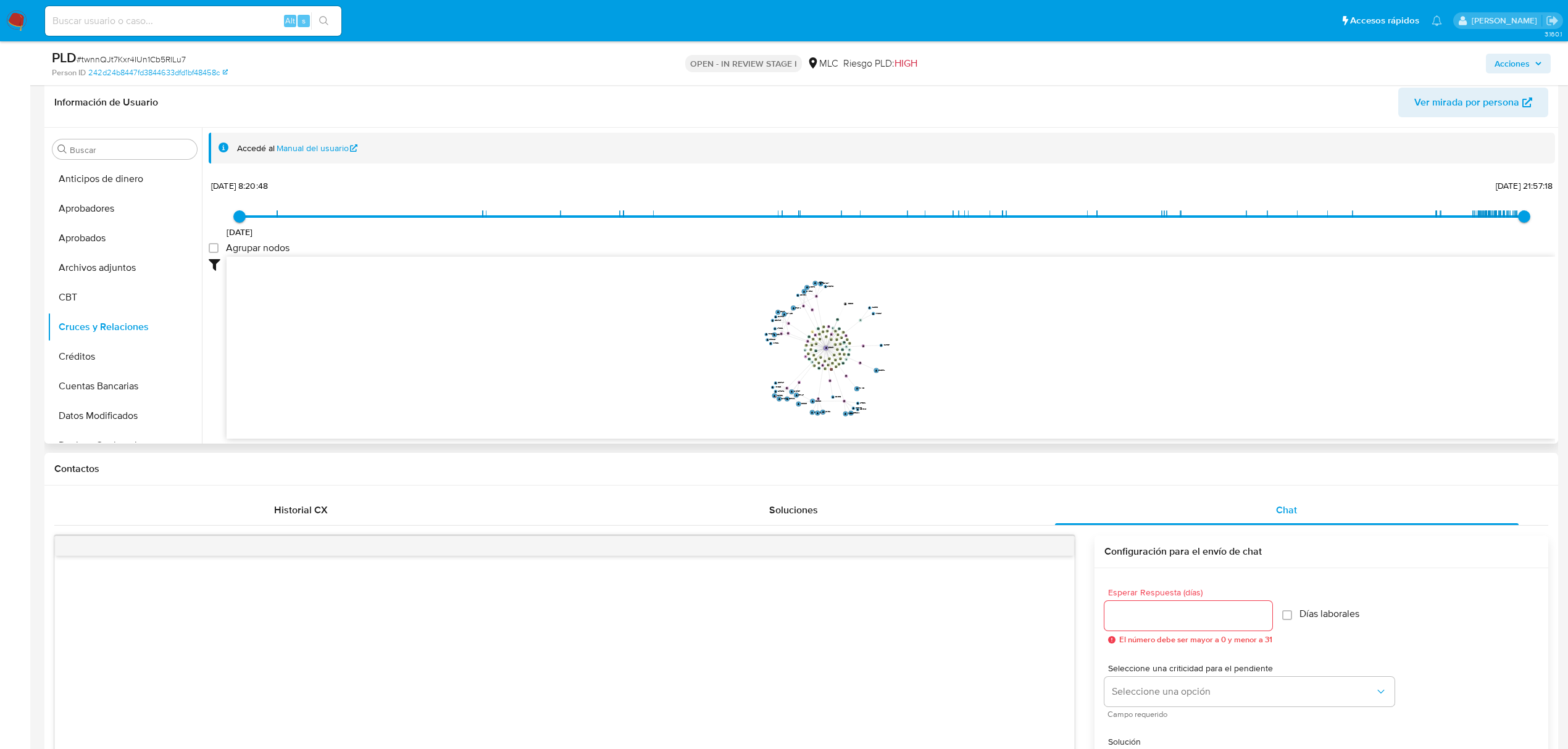
drag, startPoint x: 961, startPoint y: 341, endPoint x: 911, endPoint y: 368, distance: 56.8
click at [911, 368] on icon "user-749062390  749062390 device-6292b03d08813b0017d3eb1f  device-676d9c750b5…" at bounding box center [891, 346] width 1328 height 179
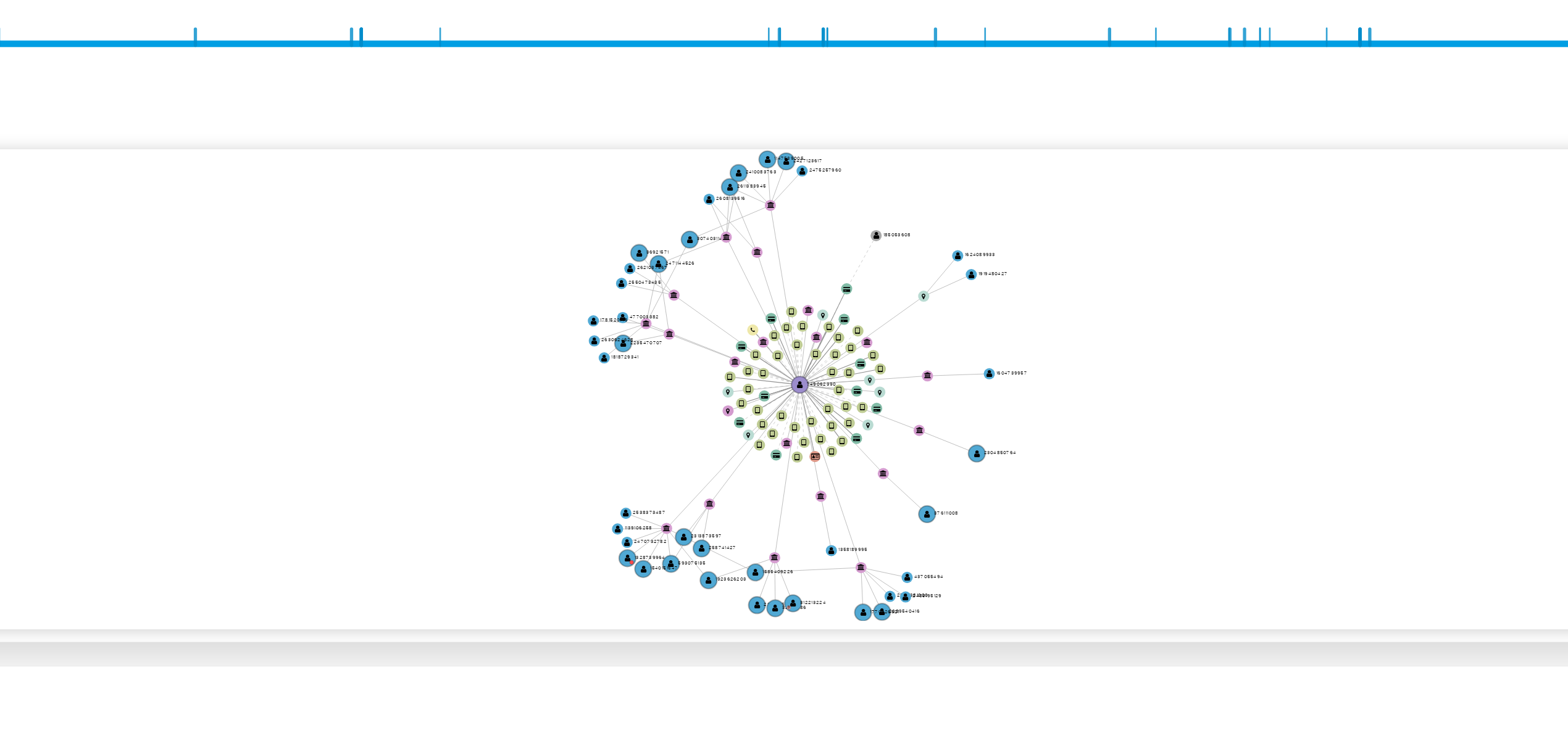
drag, startPoint x: 903, startPoint y: 398, endPoint x: 878, endPoint y: 421, distance: 34.0
click at [878, 421] on icon "user-749062390  749062390 device-6292b03d08813b0017d3eb1f  device-676d9c750b5…" at bounding box center [891, 346] width 1328 height 179
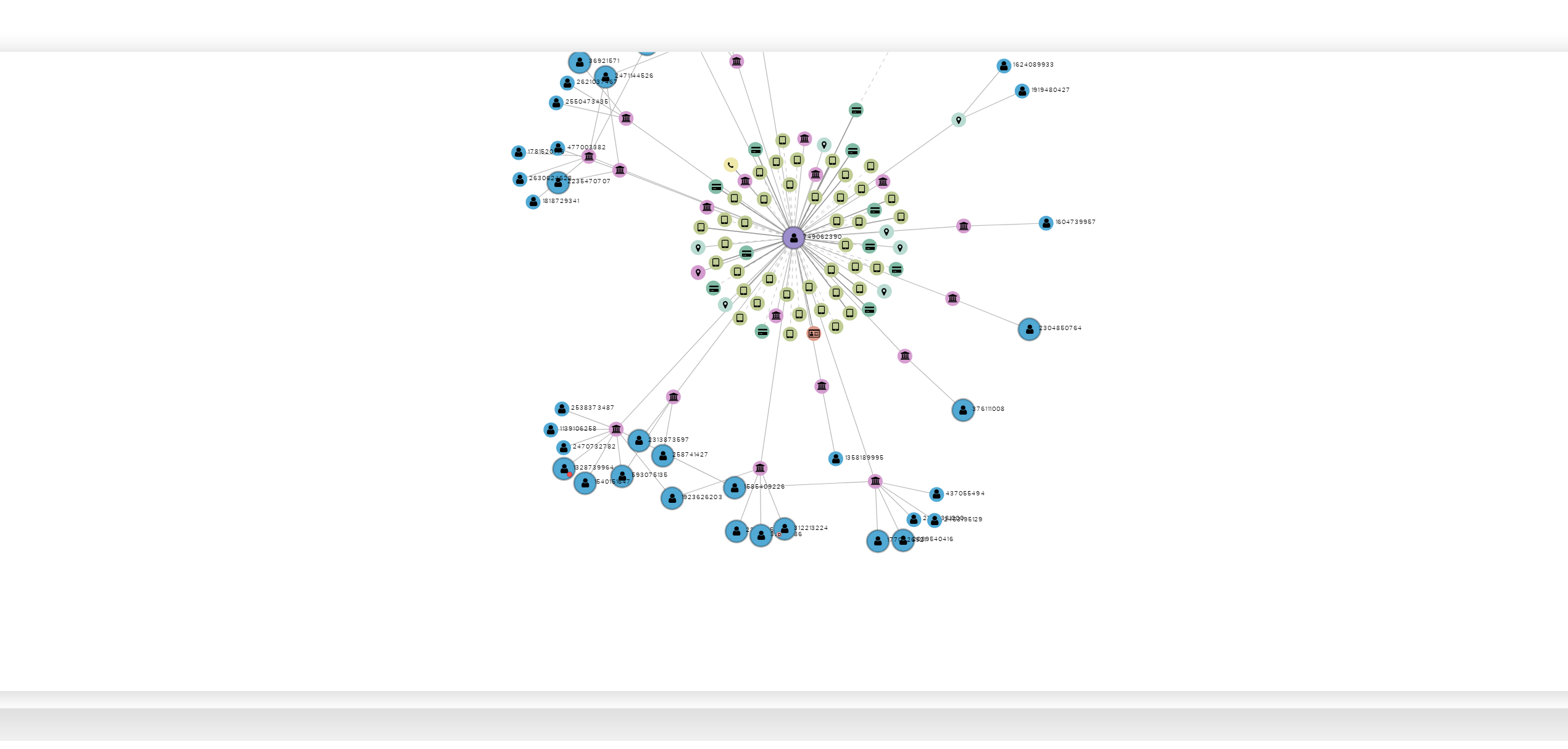
drag, startPoint x: 1013, startPoint y: 365, endPoint x: 1014, endPoint y: 328, distance: 37.0
click at [1014, 328] on icon "user-749062390  749062390 device-6292b03d08813b0017d3eb1f  device-676d9c750b5…" at bounding box center [891, 346] width 1328 height 179
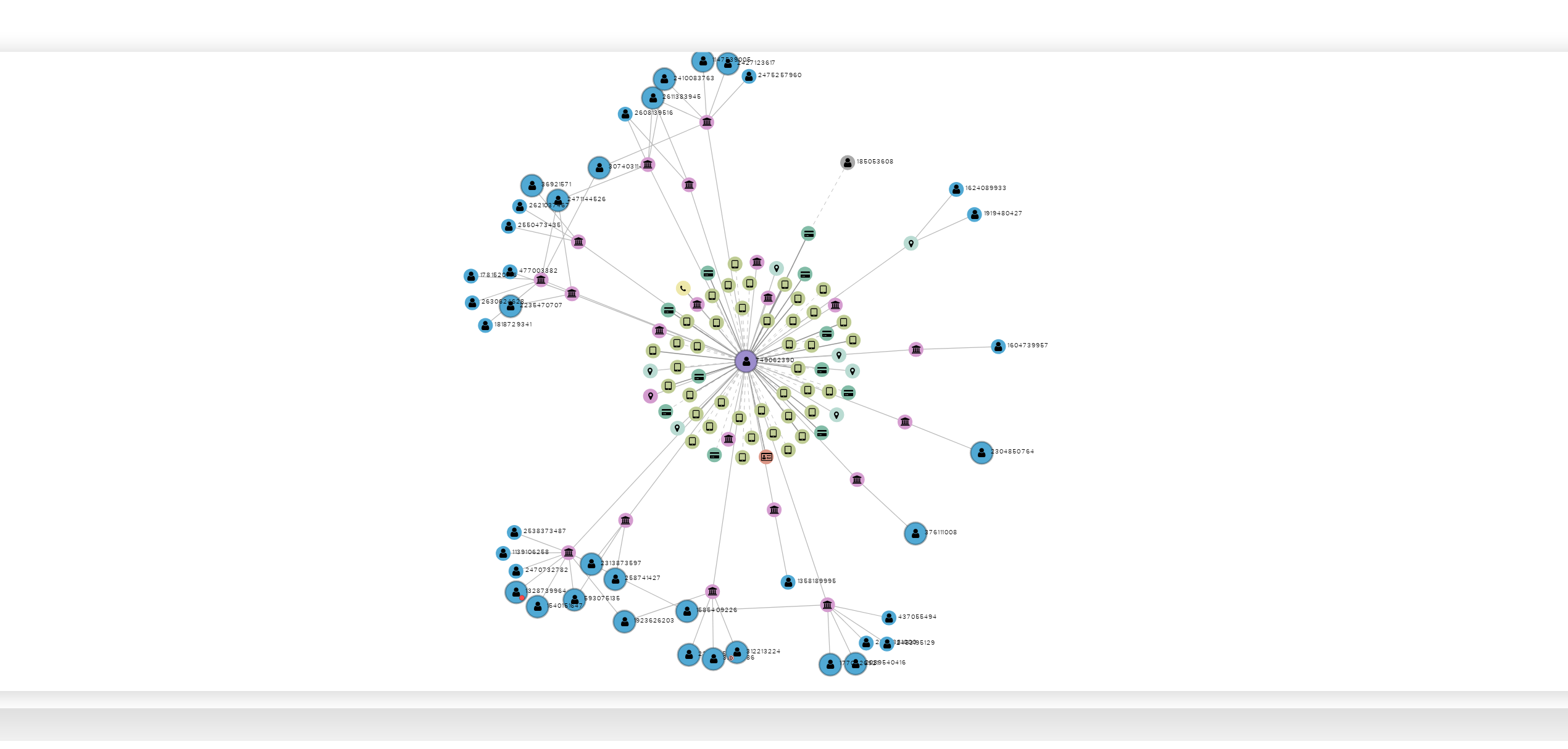
drag, startPoint x: 950, startPoint y: 353, endPoint x: 944, endPoint y: 363, distance: 11.7
click at [944, 363] on icon "user-749062390  749062390 device-6292b03d08813b0017d3eb1f  device-676d9c750b5…" at bounding box center [891, 346] width 1328 height 179
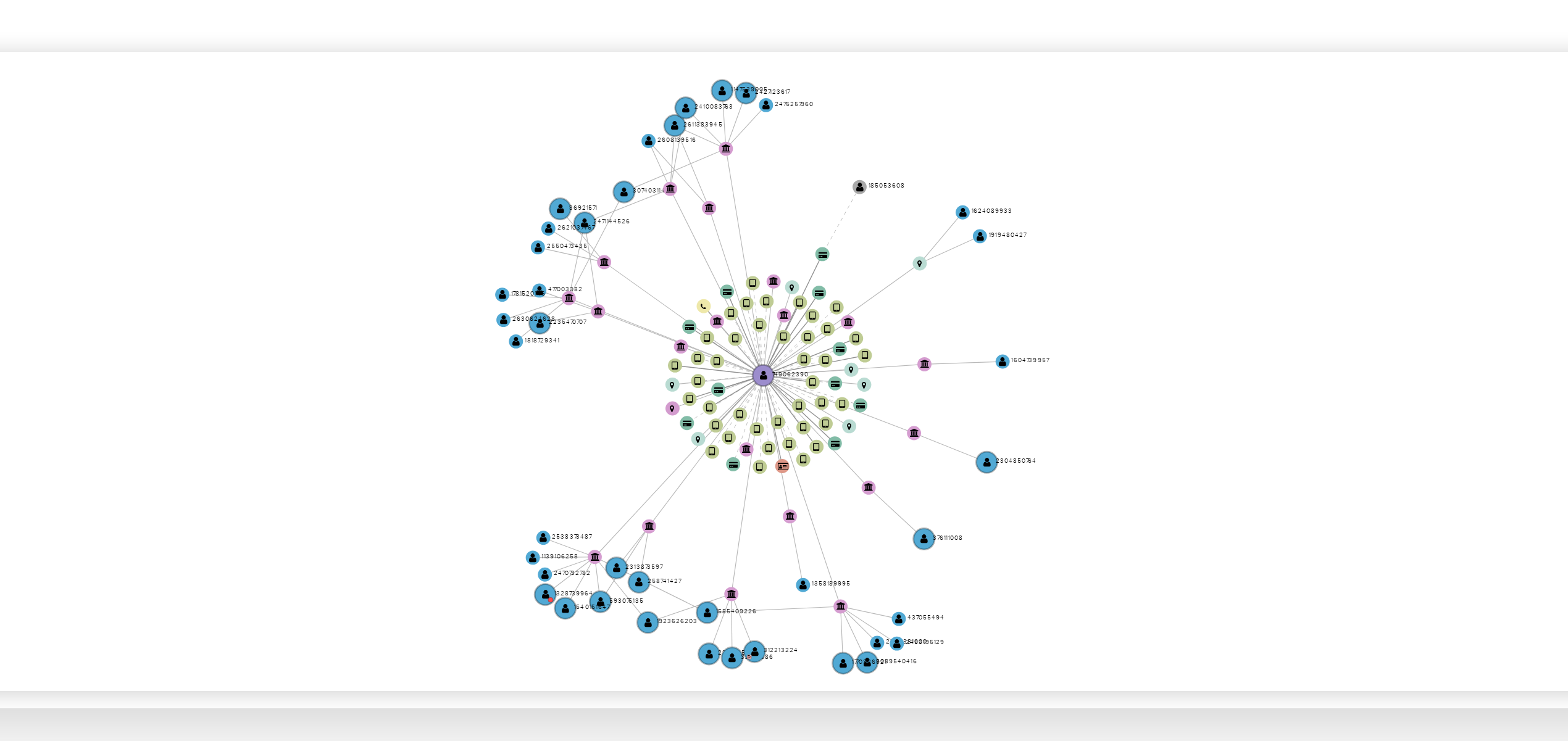
click at [940, 367] on icon "user-749062390  749062390 device-6292b03d08813b0017d3eb1f  device-676d9c750b5…" at bounding box center [891, 346] width 1328 height 179
drag, startPoint x: 748, startPoint y: 293, endPoint x: 813, endPoint y: 321, distance: 70.8
click at [791, 308] on icon "user-749062390  749062390 device-6292b03d08813b0017d3eb1f  device-676d9c750b5…" at bounding box center [891, 346] width 1328 height 179
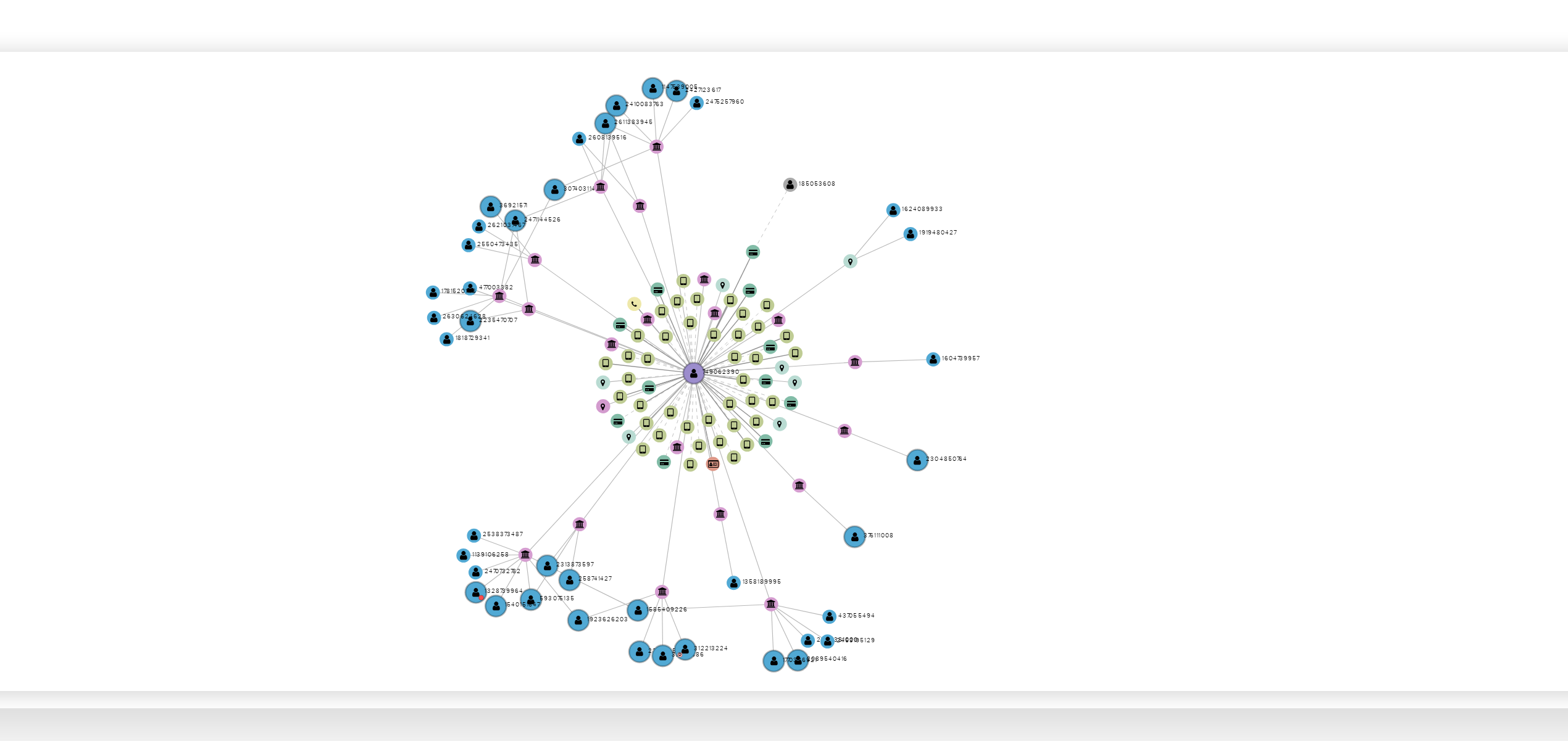
drag, startPoint x: 916, startPoint y: 391, endPoint x: 853, endPoint y: 376, distance: 64.8
click at [853, 376] on icon "user-749062390  749062390 device-6292b03d08813b0017d3eb1f  device-676d9c750b5…" at bounding box center [891, 346] width 1328 height 179
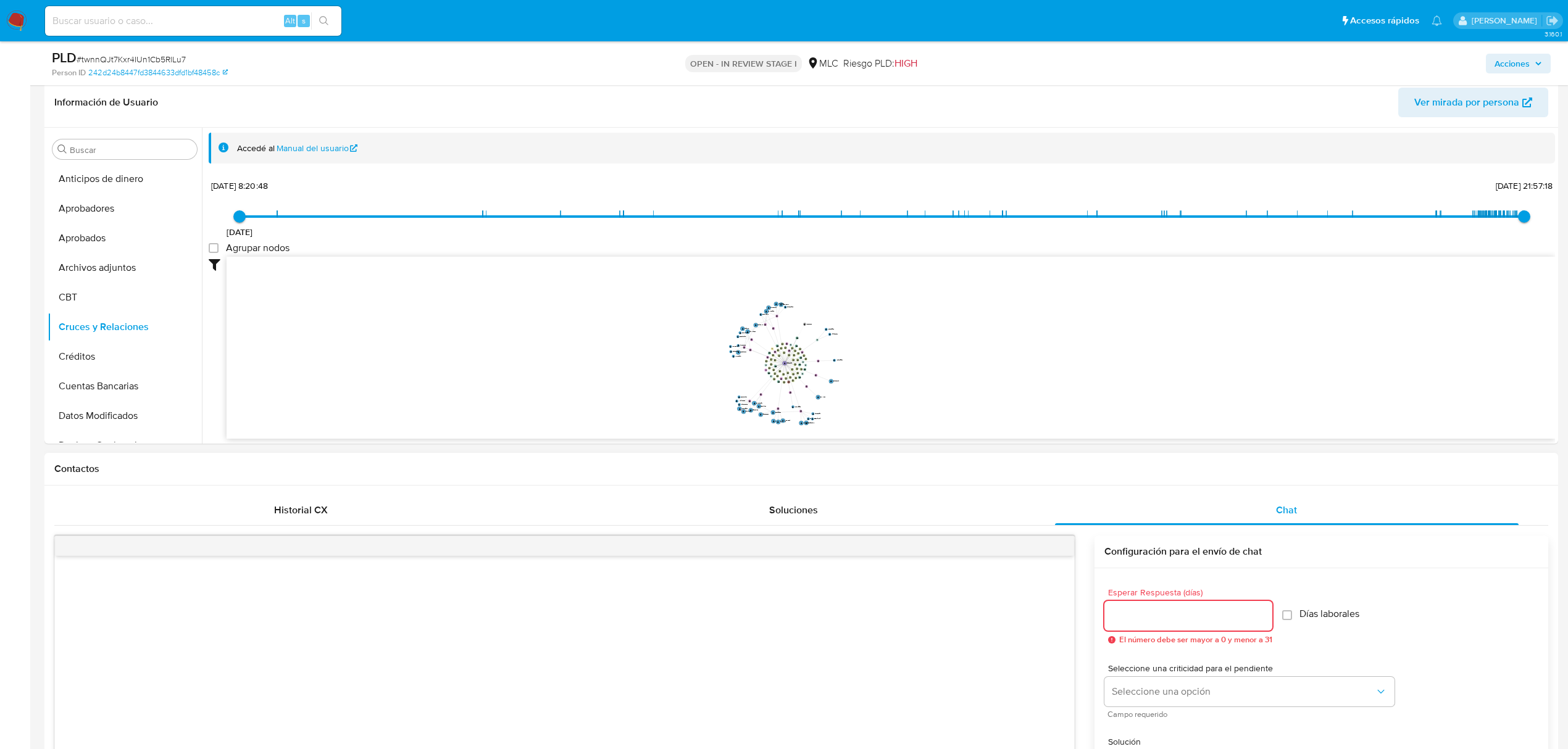
click at [1240, 621] on input "Esperar Respuesta (días)" at bounding box center [1188, 616] width 168 height 16
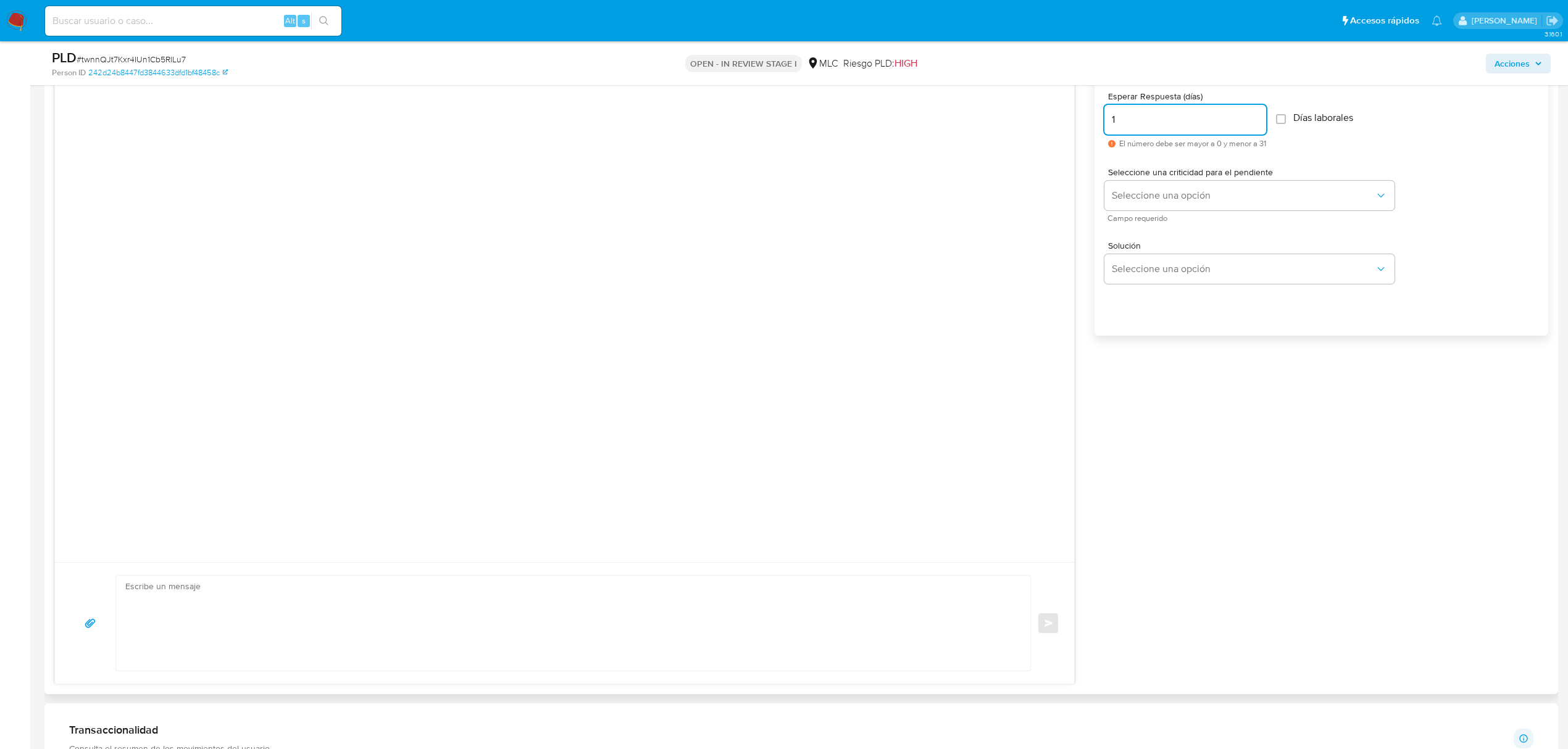
scroll to position [768, 0]
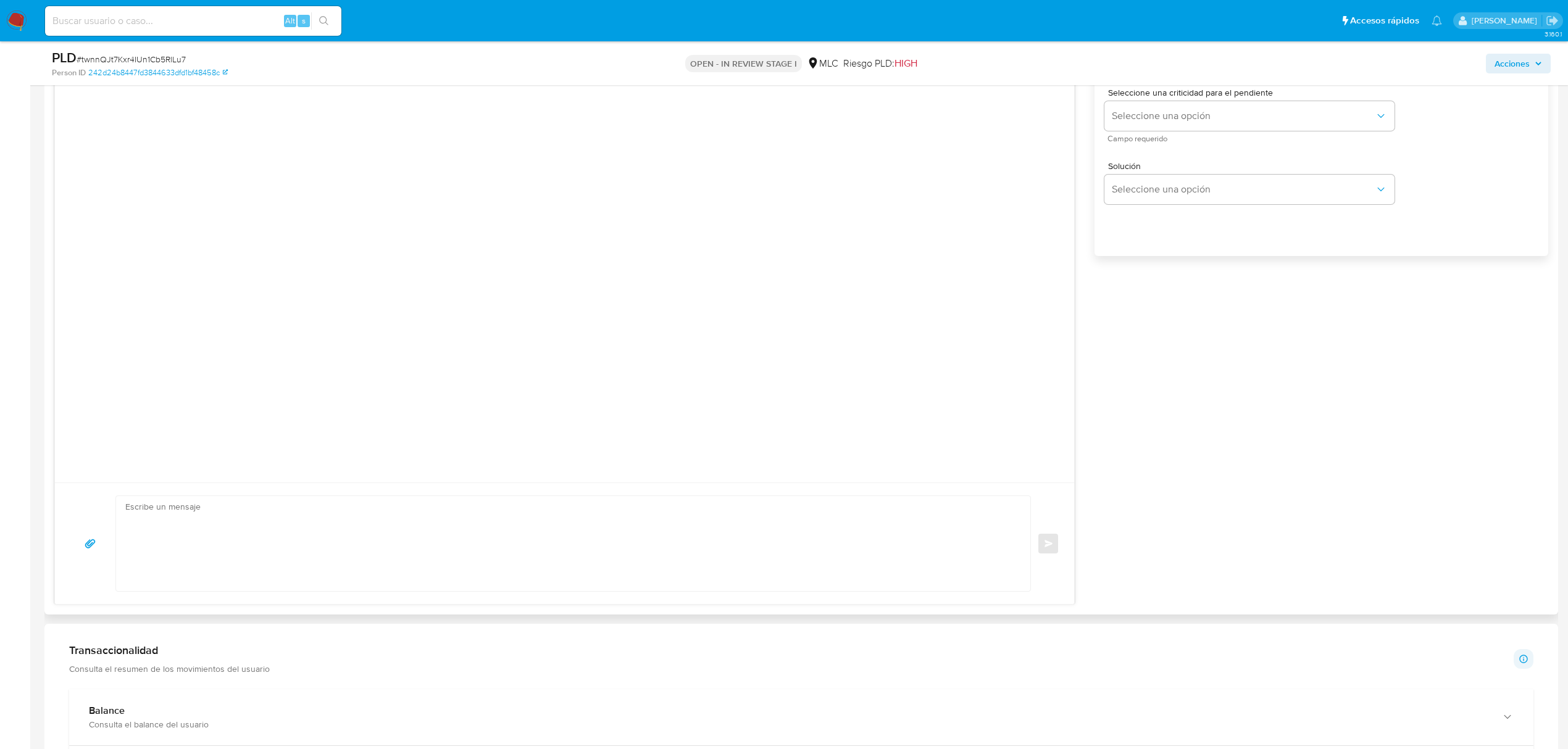
type input "1"
click at [627, 536] on textarea at bounding box center [569, 544] width 889 height 95
paste textarea "Hola XXX, Te contactamos desde el Equipo de Mercado Pago para verificar tus dat…"
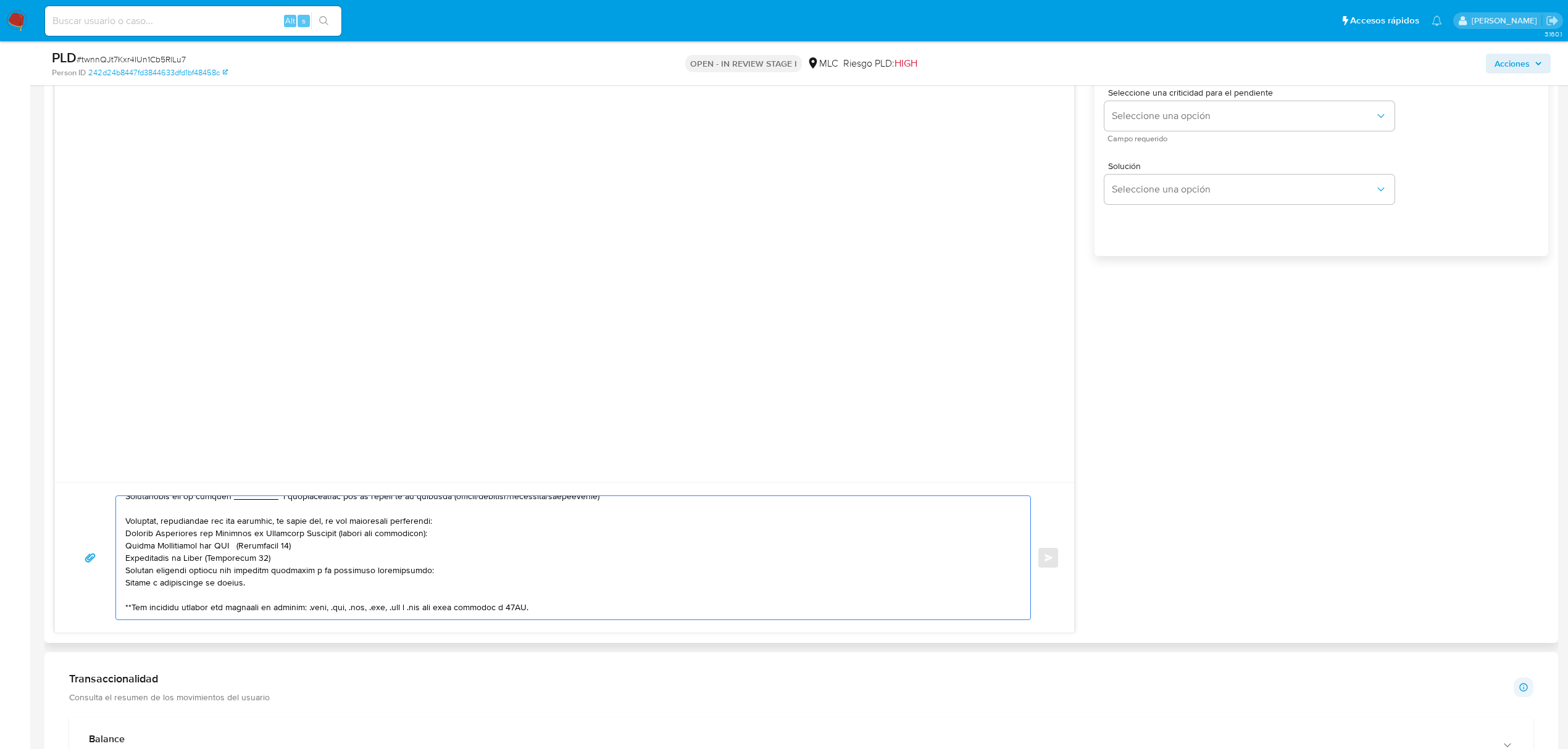
scroll to position [0, 0]
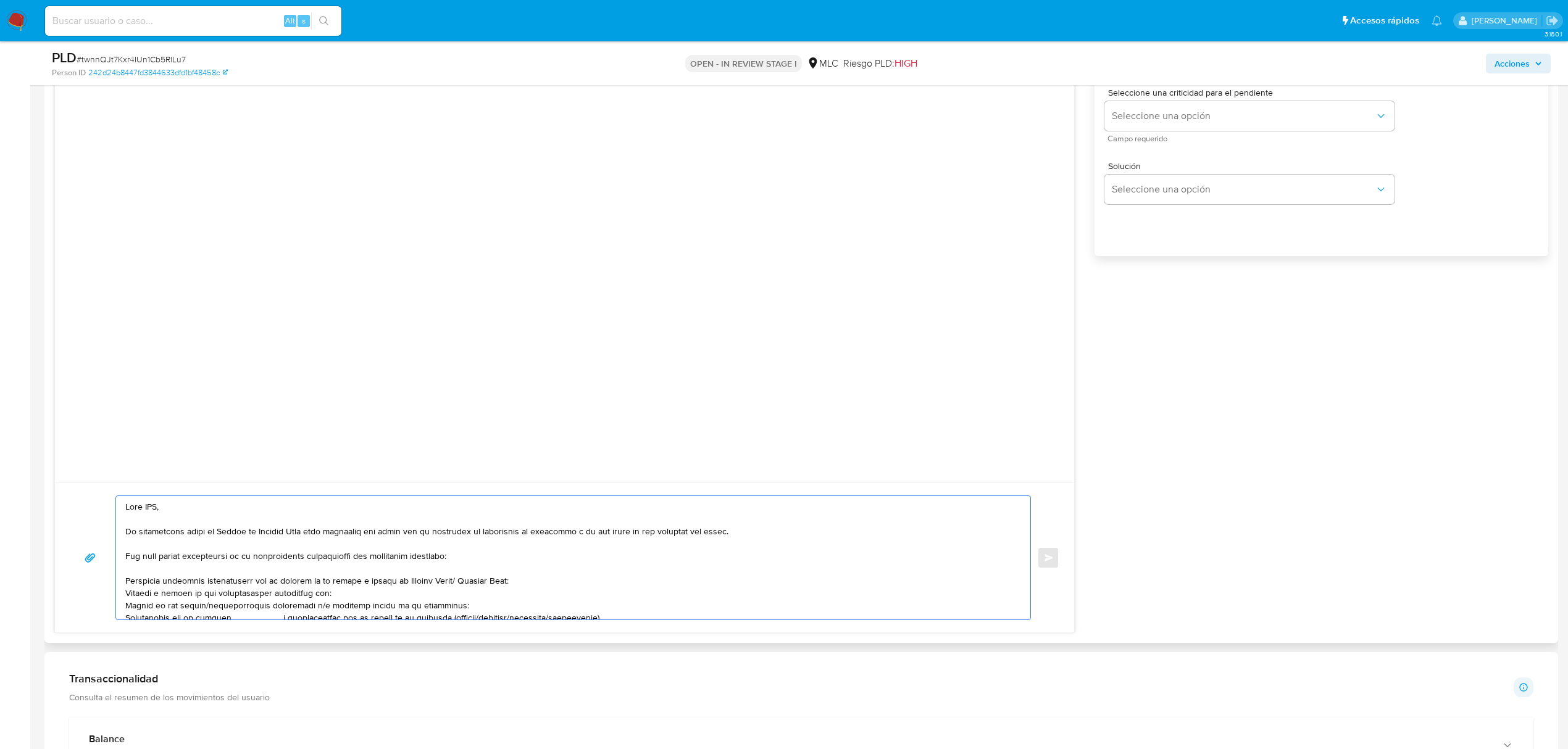
click at [151, 505] on textarea at bounding box center [569, 558] width 889 height 124
click at [421, 591] on textarea at bounding box center [569, 558] width 889 height 124
paste textarea "name: Yosselin Nunez || alias:"
drag, startPoint x: 356, startPoint y: 595, endPoint x: 332, endPoint y: 593, distance: 24.1
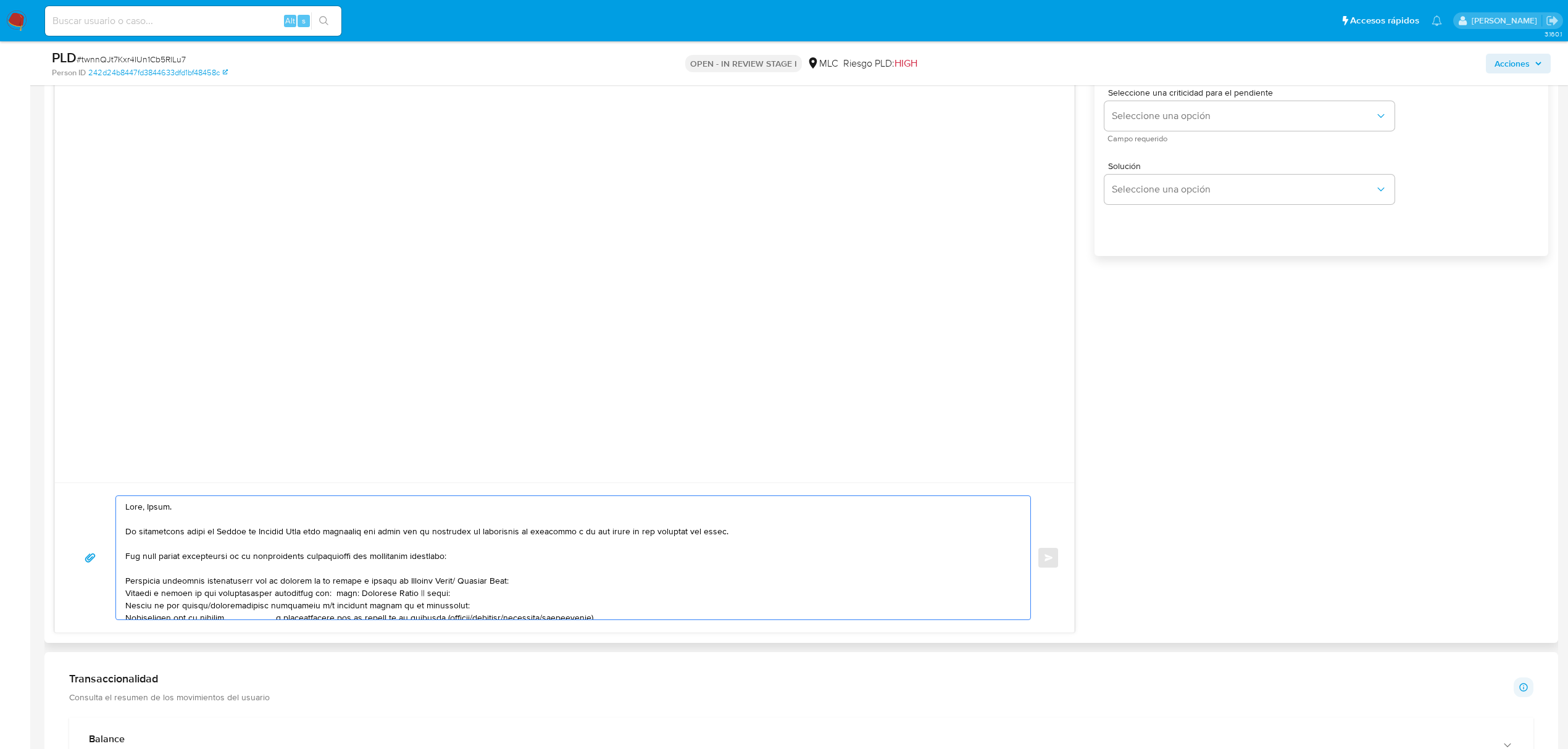
click at [332, 593] on textarea at bounding box center [569, 558] width 889 height 124
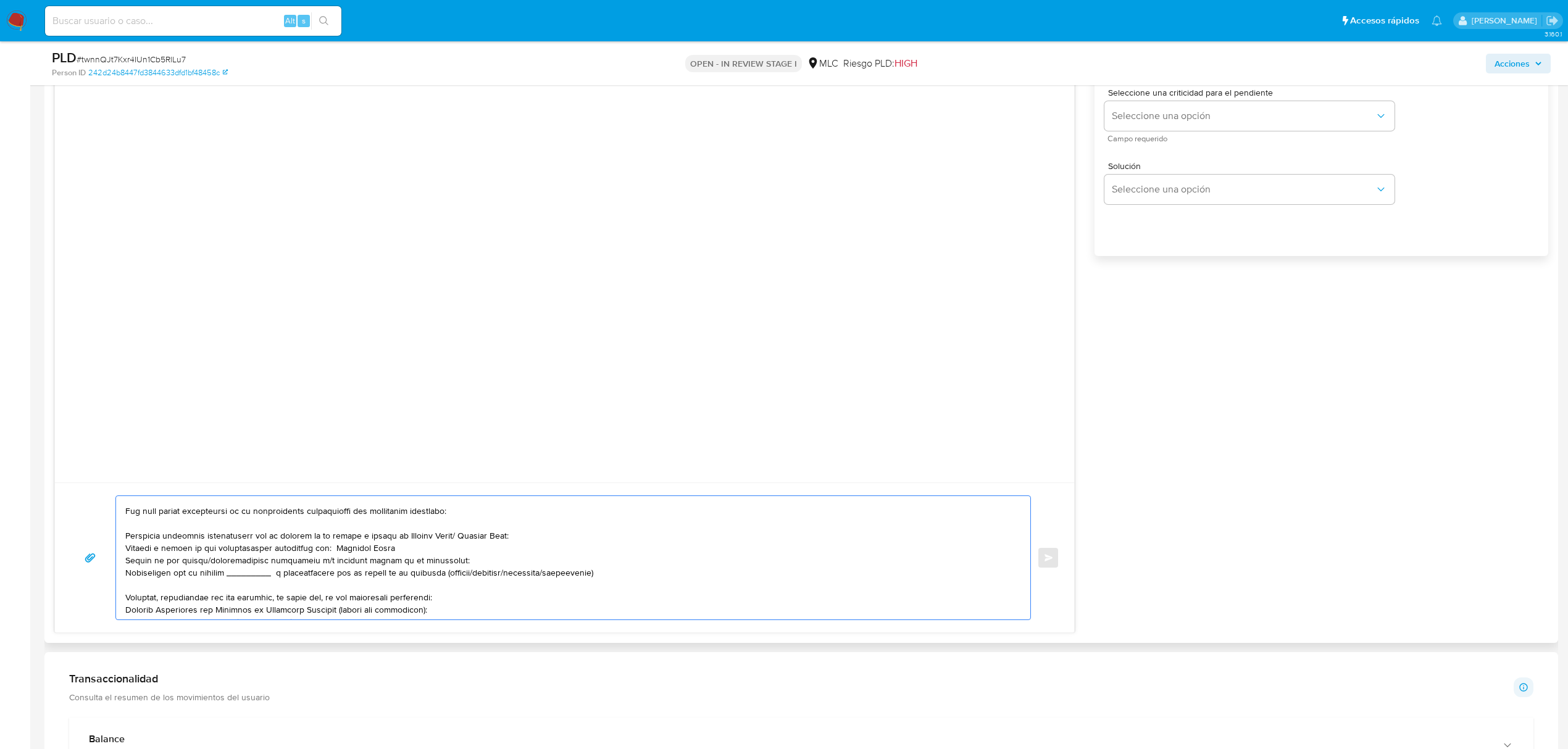
scroll to position [82, 0]
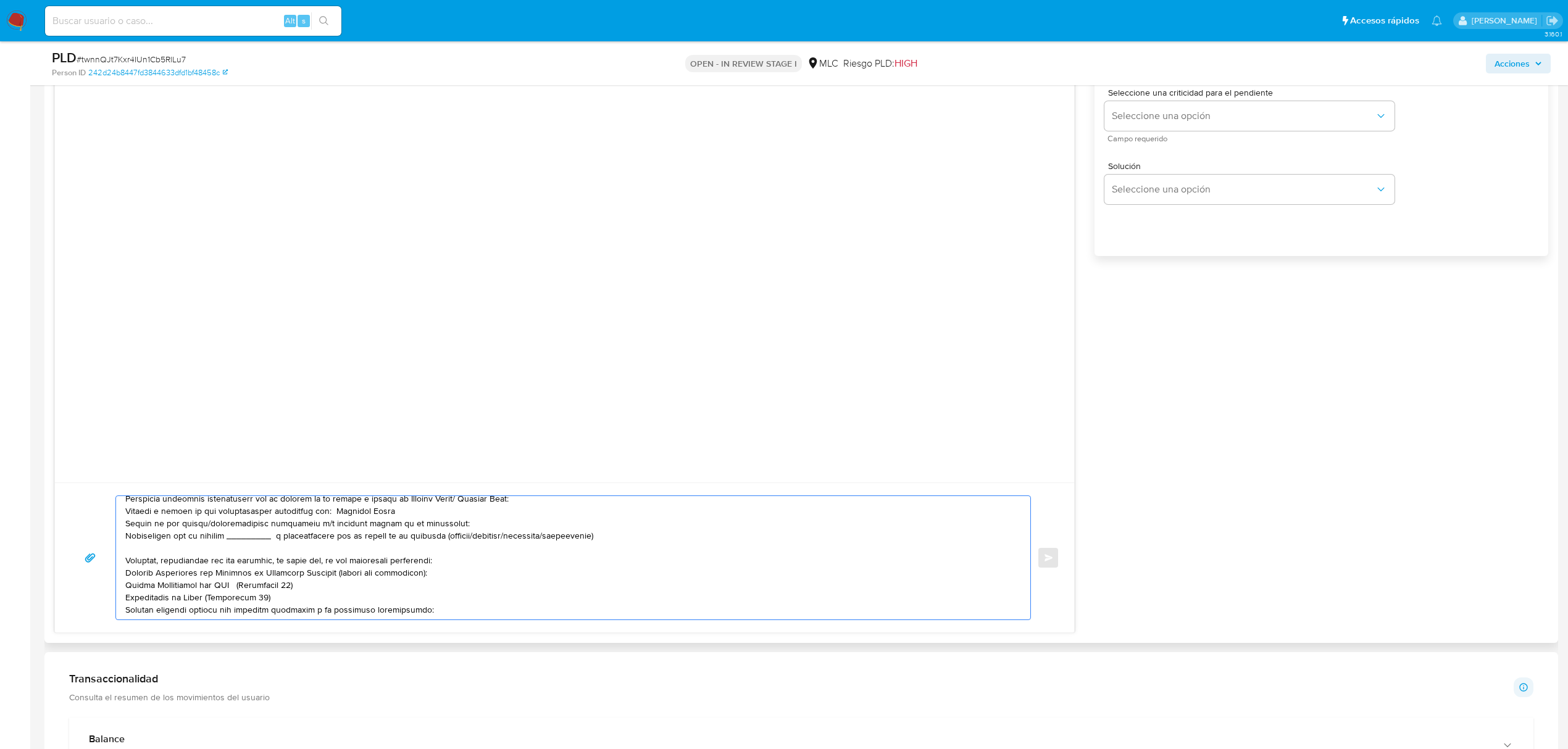
click at [310, 534] on textarea at bounding box center [569, 558] width 889 height 124
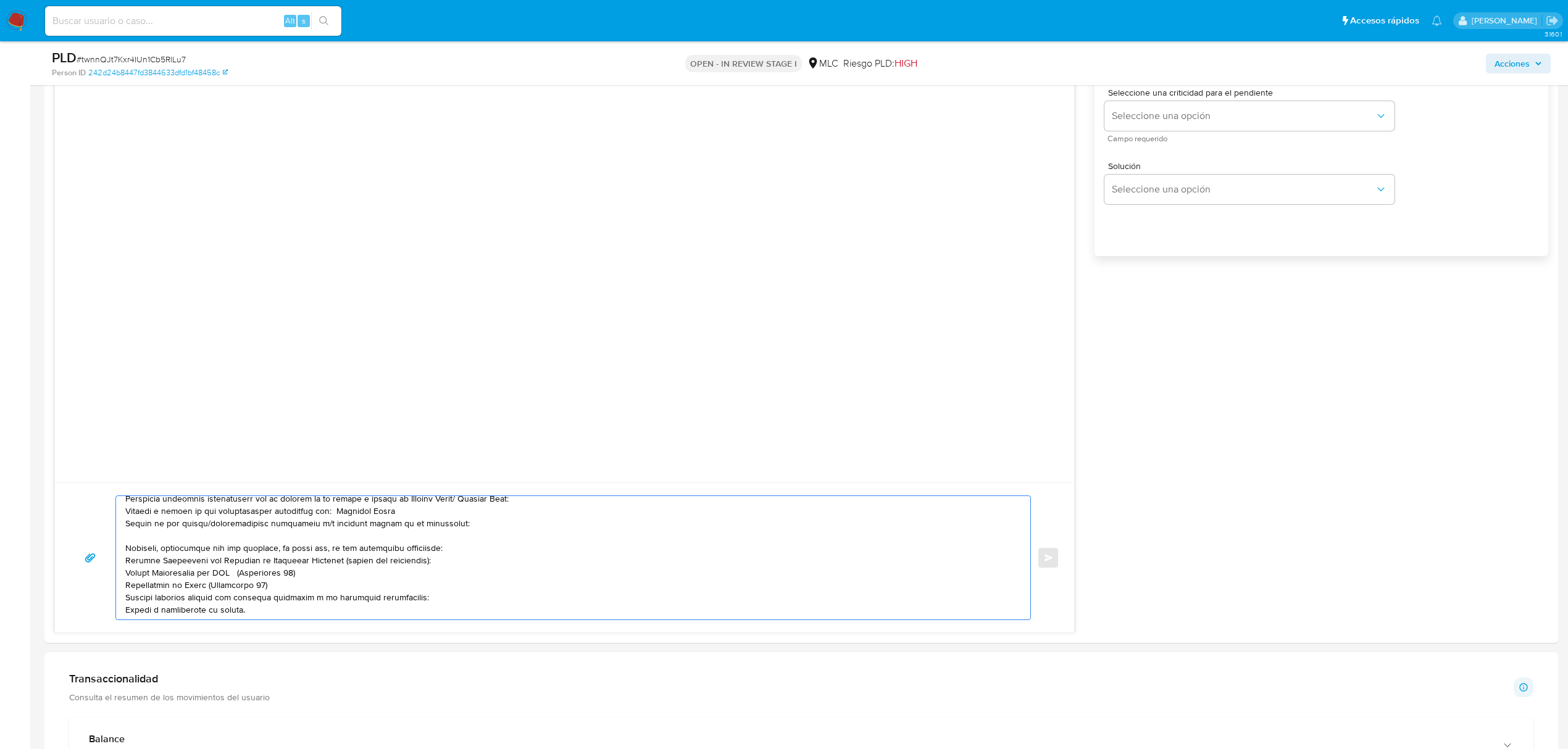
type textarea "Hola, Doris. Te contactamos desde el Equipo de Mercado Pago para verificar tus …"
click at [457, 564] on textarea at bounding box center [569, 558] width 889 height 124
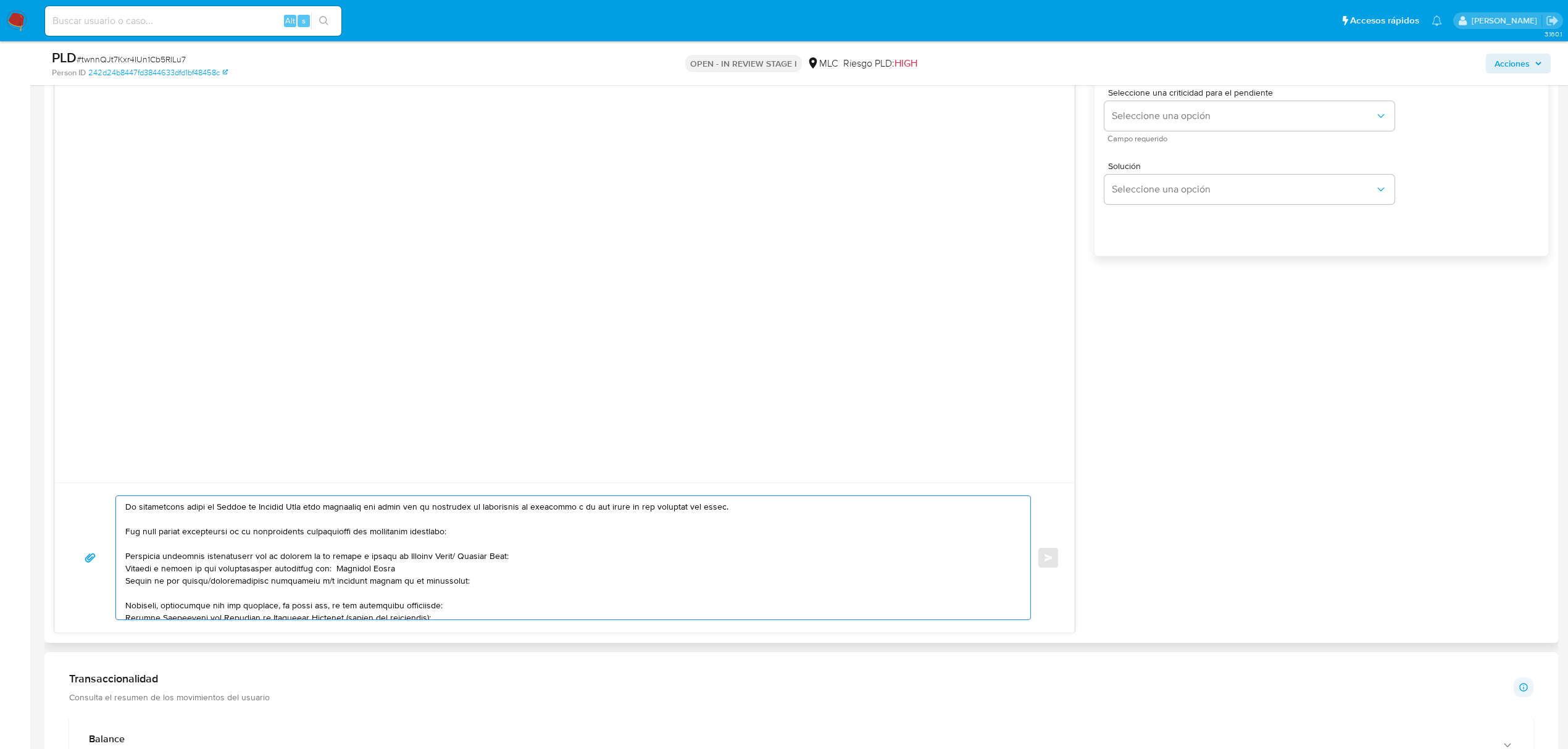
scroll to position [0, 0]
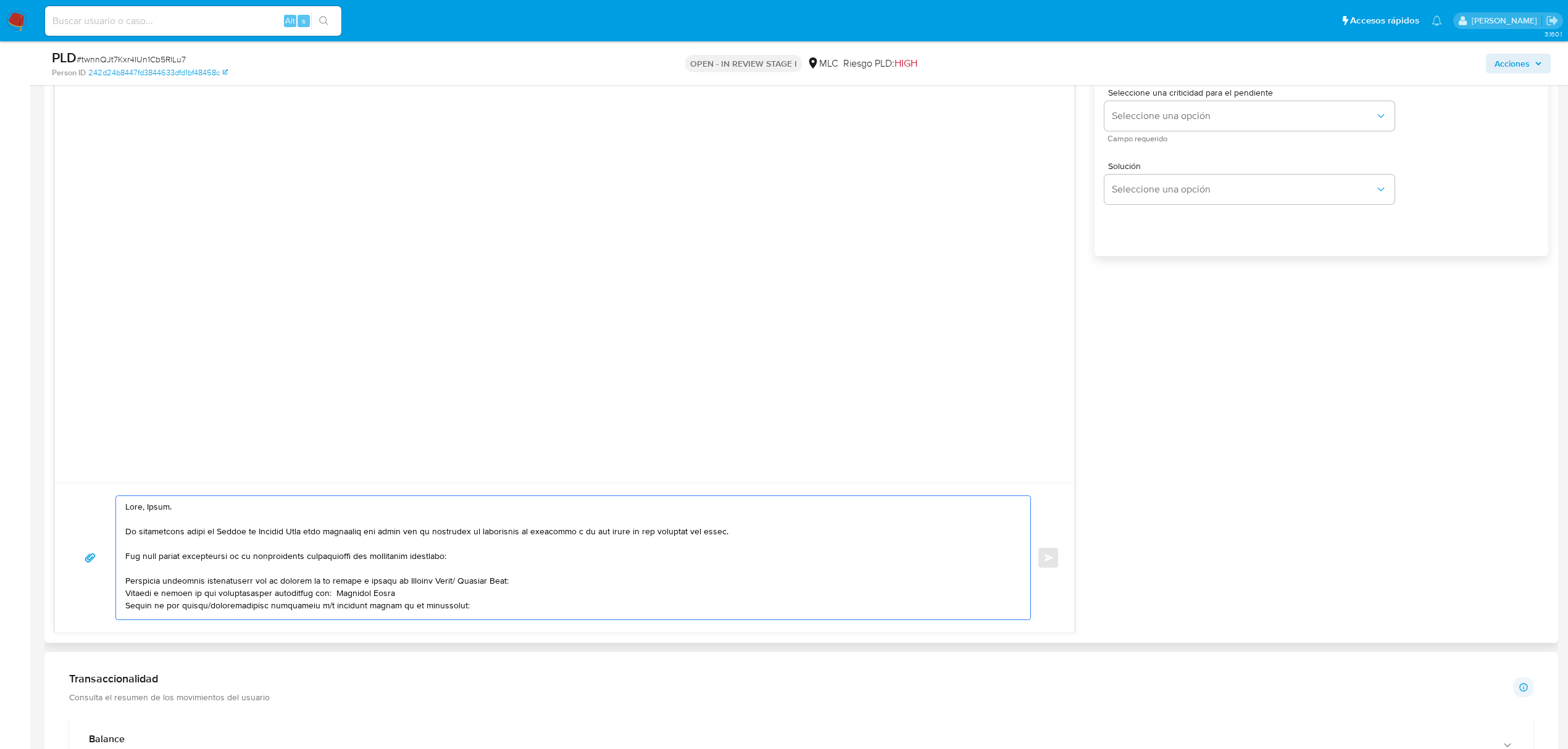
click at [196, 532] on textarea at bounding box center [569, 558] width 889 height 124
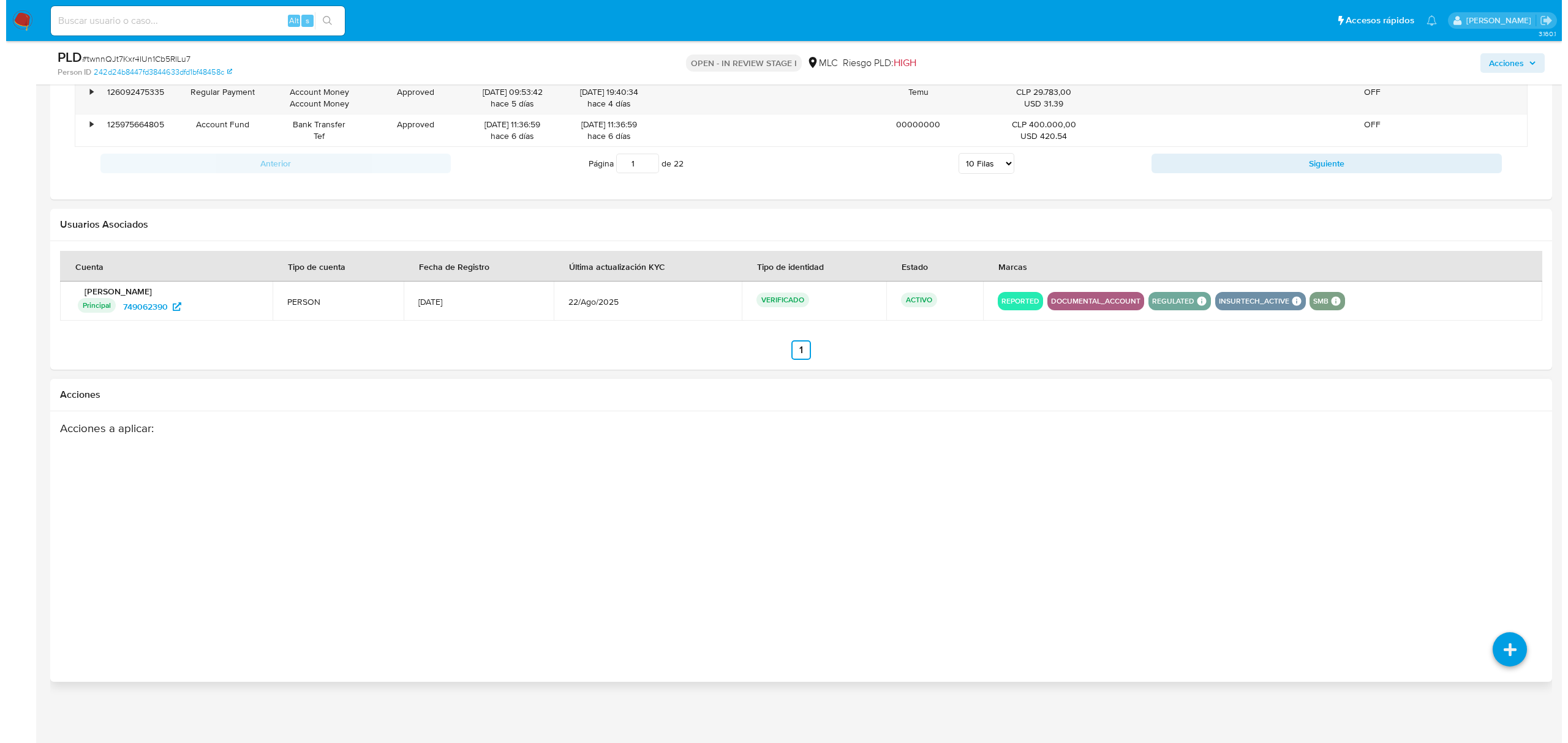
scroll to position [1909, 0]
click at [1493, 648] on icon at bounding box center [1503, 649] width 34 height 34
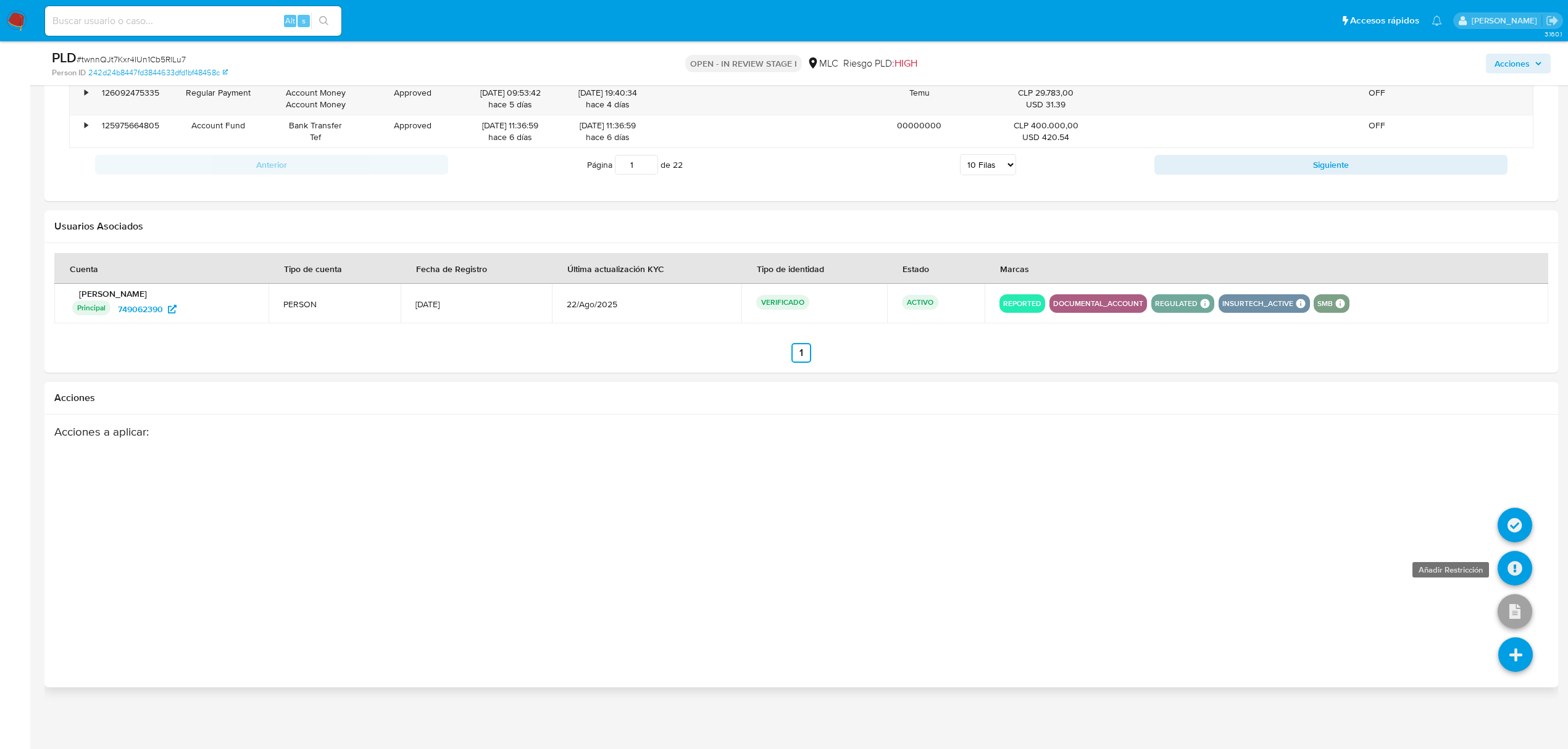
click at [1514, 569] on icon at bounding box center [1514, 569] width 34 height 34
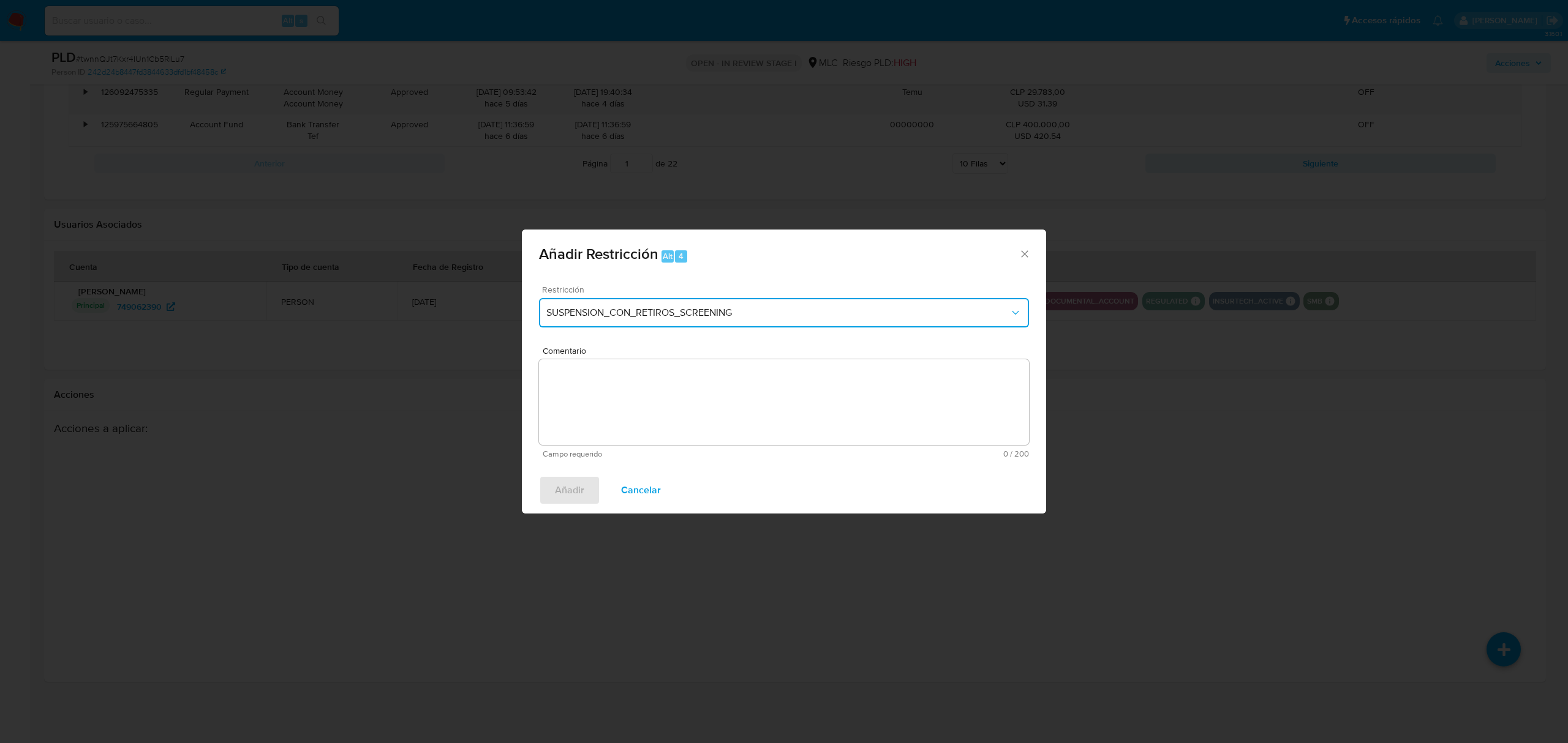
click at [643, 305] on button "SUSPENSION_CON_RETIROS_SCREENING" at bounding box center [784, 312] width 490 height 29
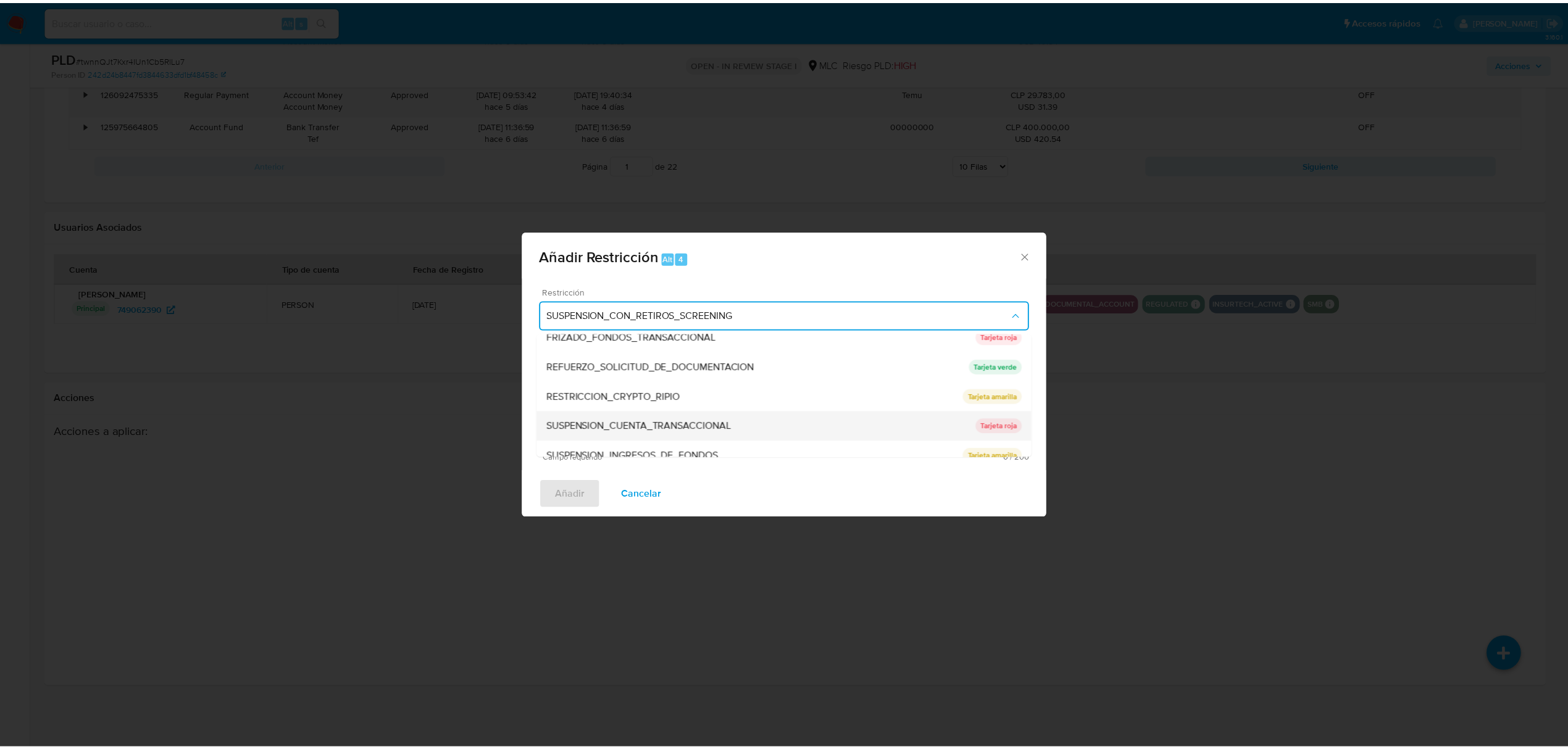
scroll to position [143, 0]
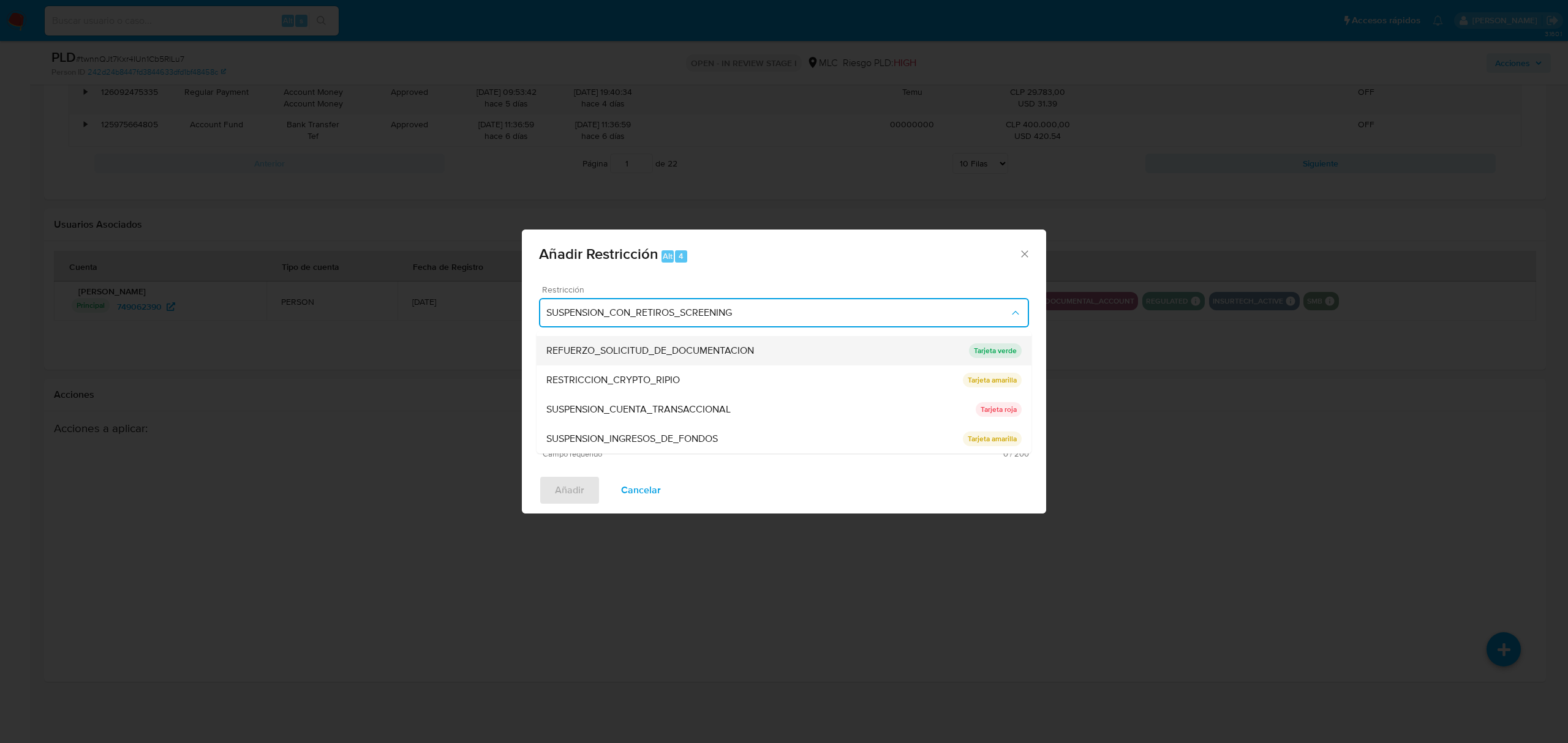
click at [815, 346] on div "REFUERZO_SOLICITUD_DE_DOCUMENTACION" at bounding box center [757, 351] width 422 height 29
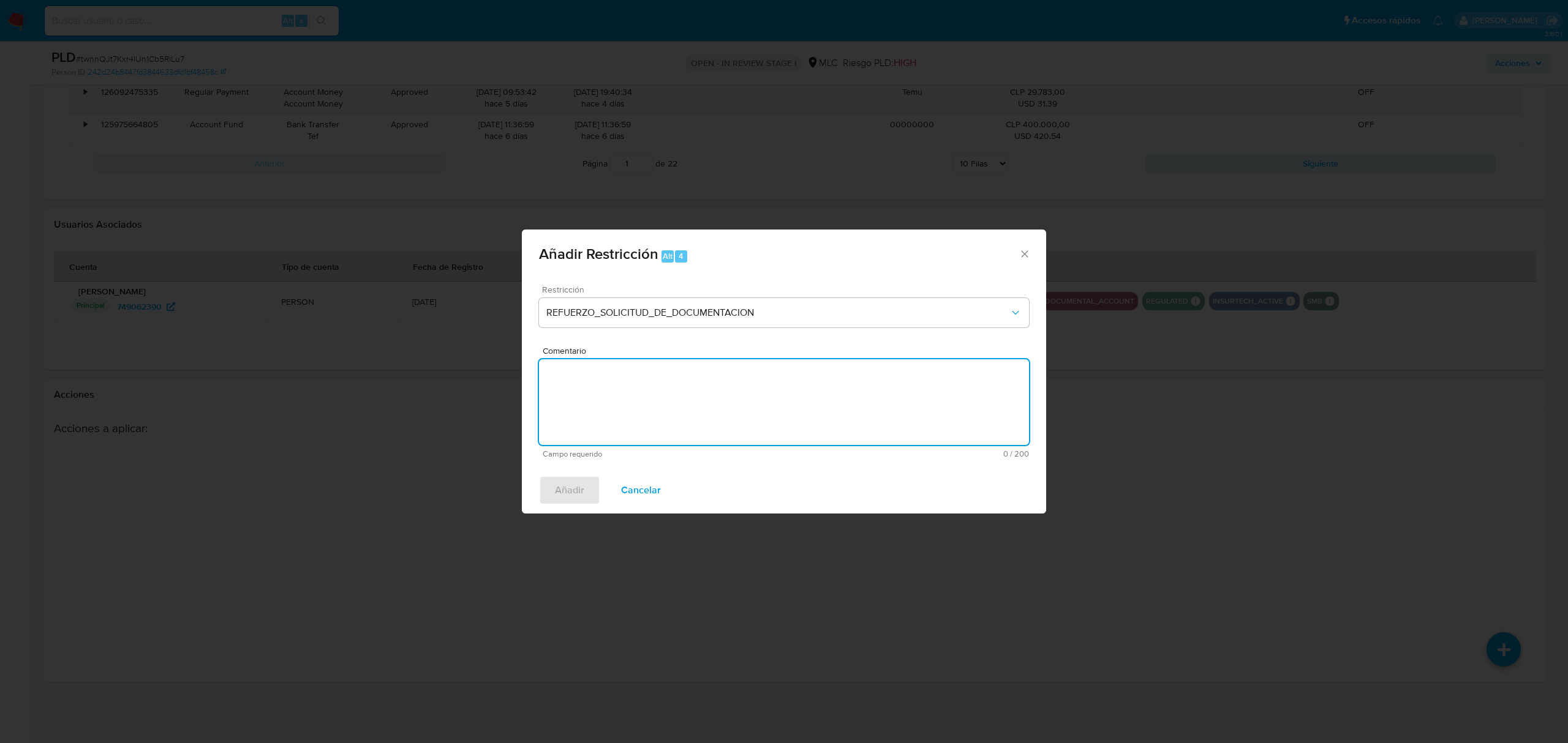
click at [729, 404] on textarea "Comentario" at bounding box center [784, 402] width 490 height 86
click at [729, 404] on textarea "Contacto AML" at bounding box center [784, 402] width 490 height 86
type textarea "Contacto AML"
click at [579, 493] on span "Añadir" at bounding box center [569, 490] width 29 height 27
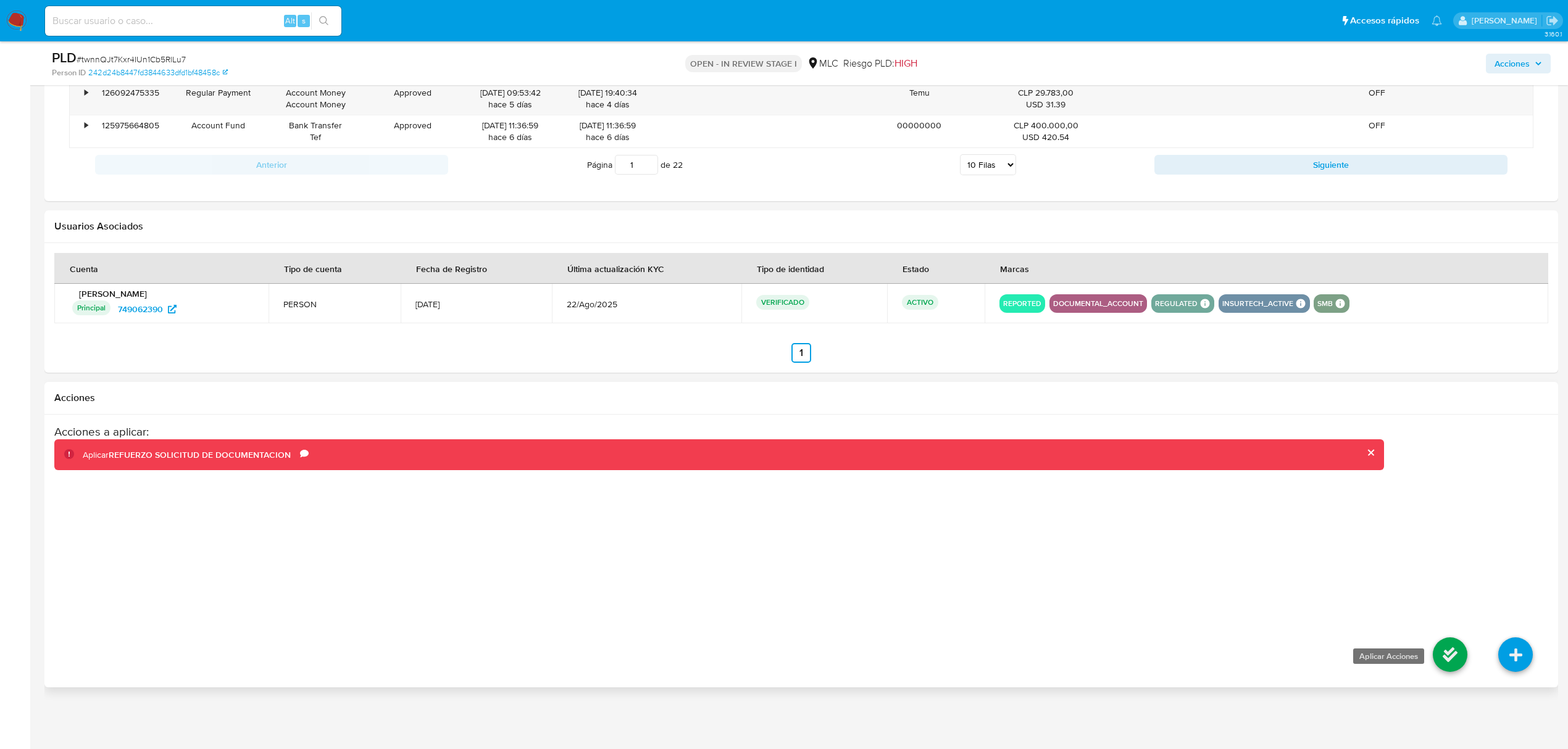
click at [1443, 652] on icon at bounding box center [1450, 655] width 34 height 34
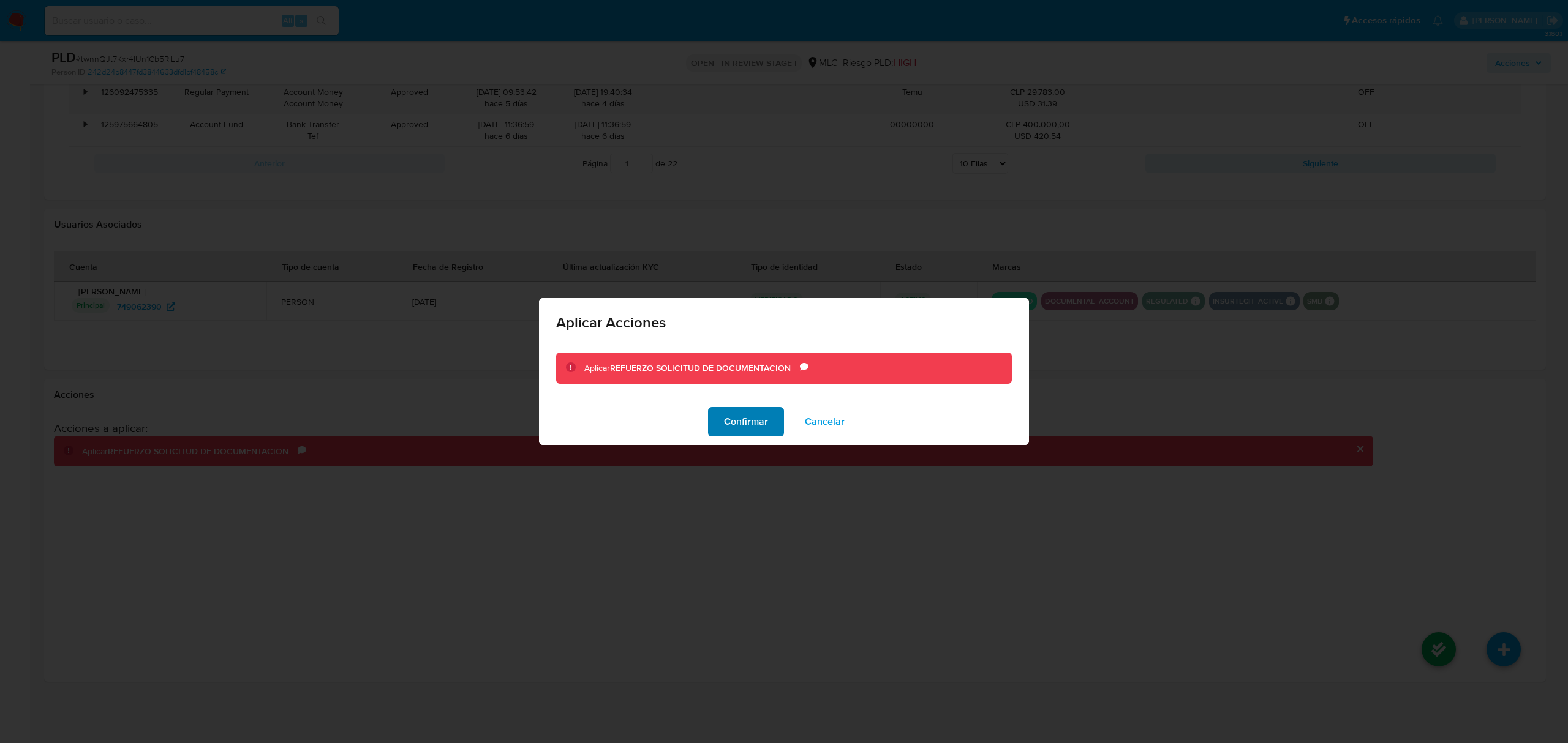
click at [770, 430] on button "Confirmar" at bounding box center [745, 422] width 76 height 29
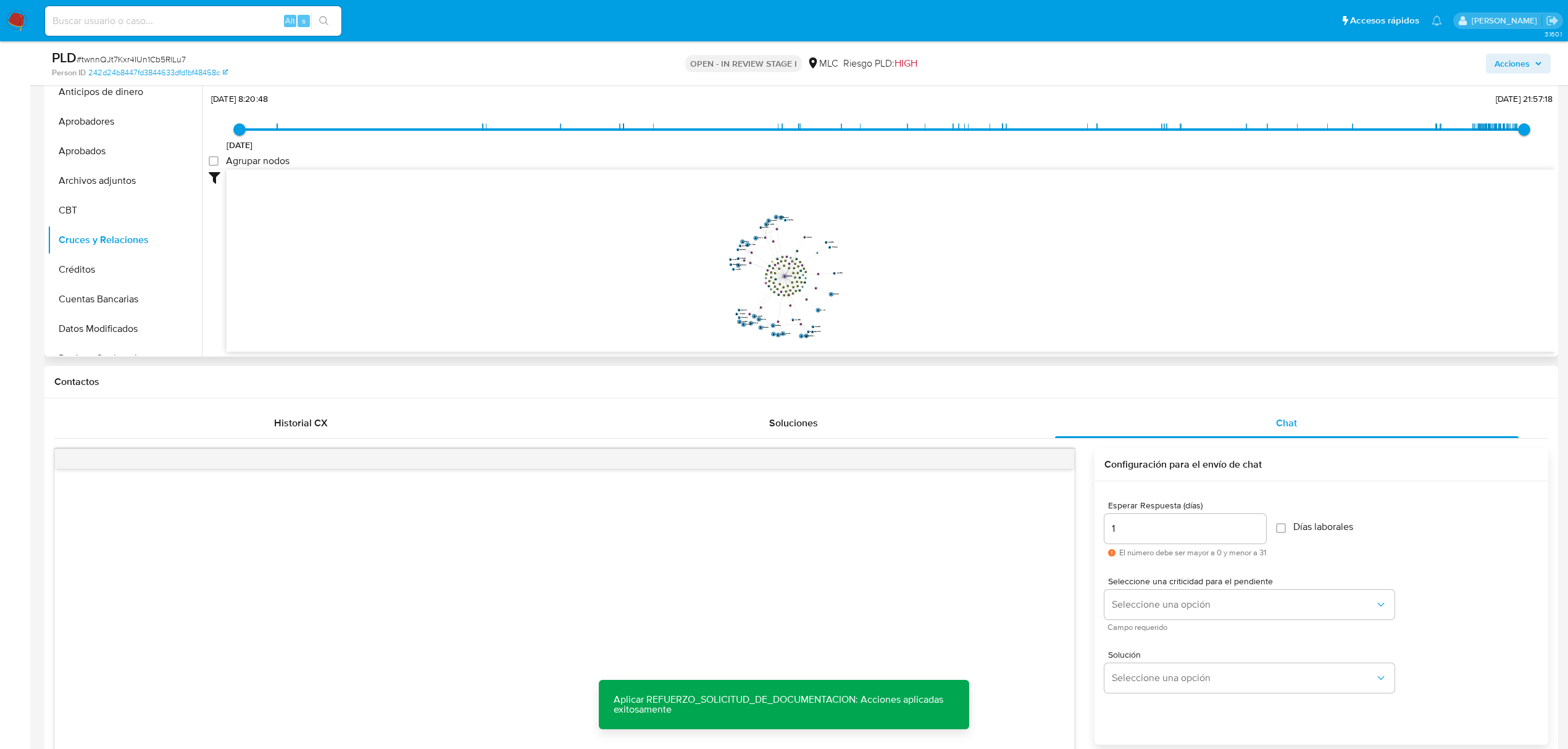
scroll to position [279, 0]
click at [1152, 597] on button "Seleccione una opción" at bounding box center [1250, 605] width 290 height 29
click at [1155, 605] on div "LOW" at bounding box center [1247, 607] width 270 height 25
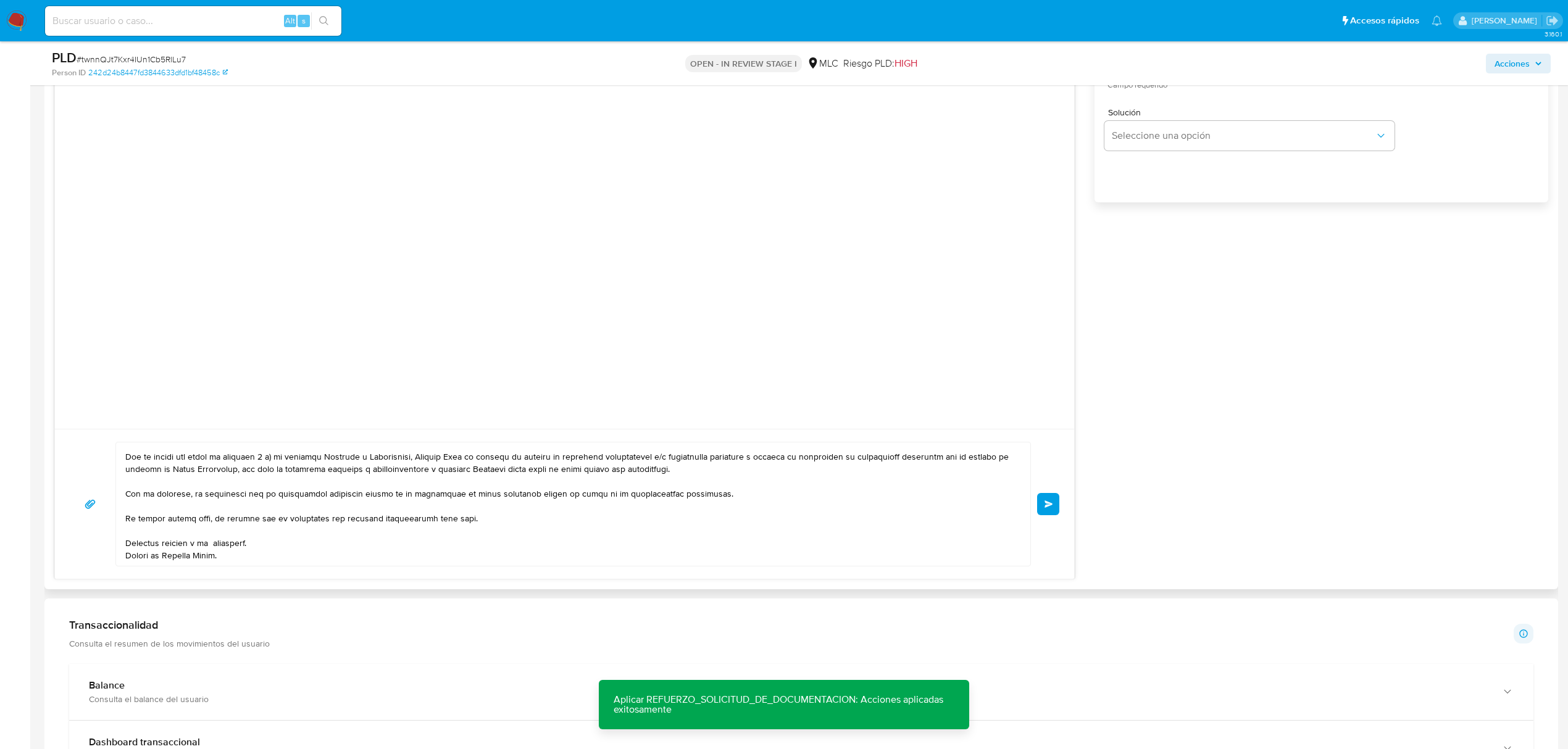
scroll to position [855, 0]
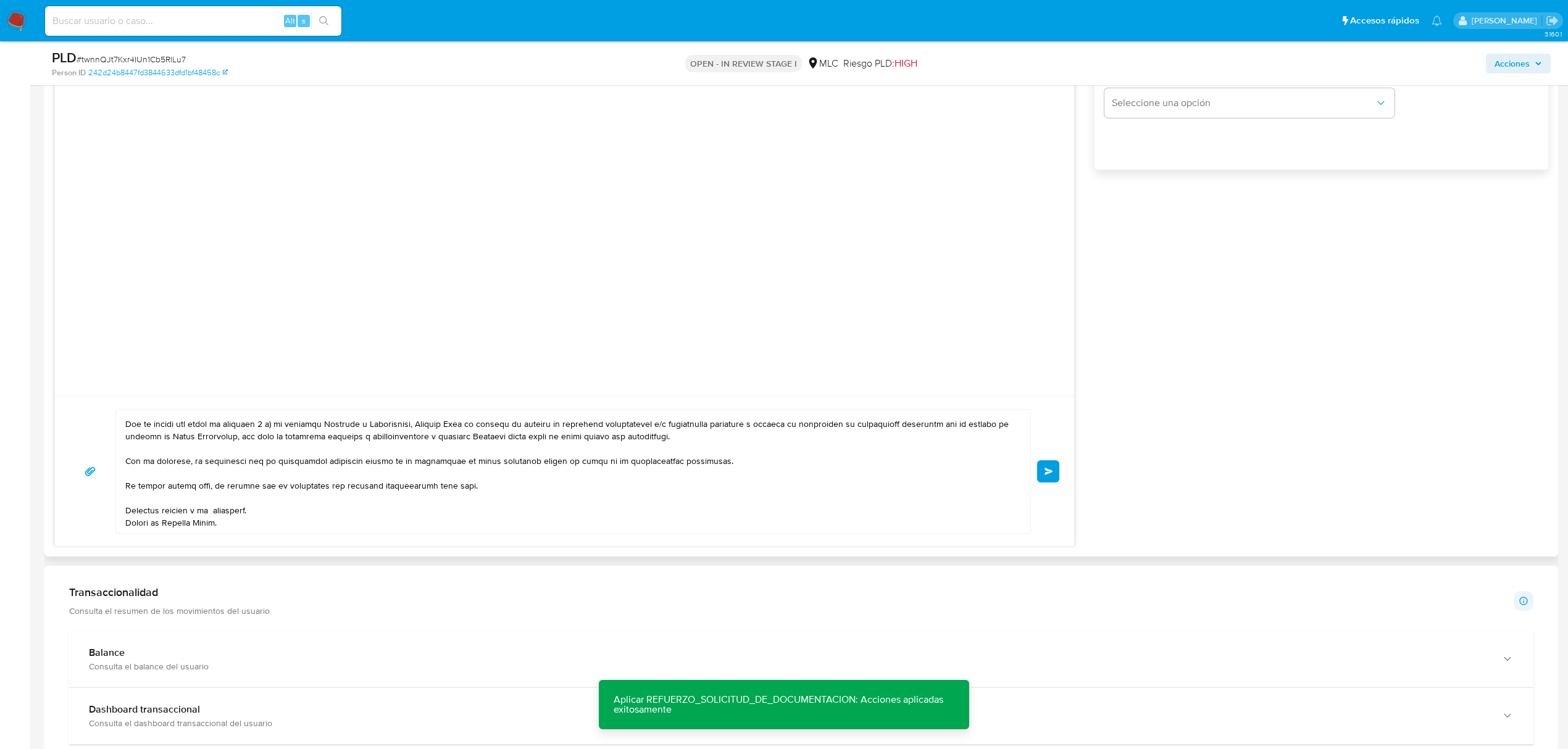
click at [1052, 466] on button "Enviar" at bounding box center [1048, 471] width 22 height 22
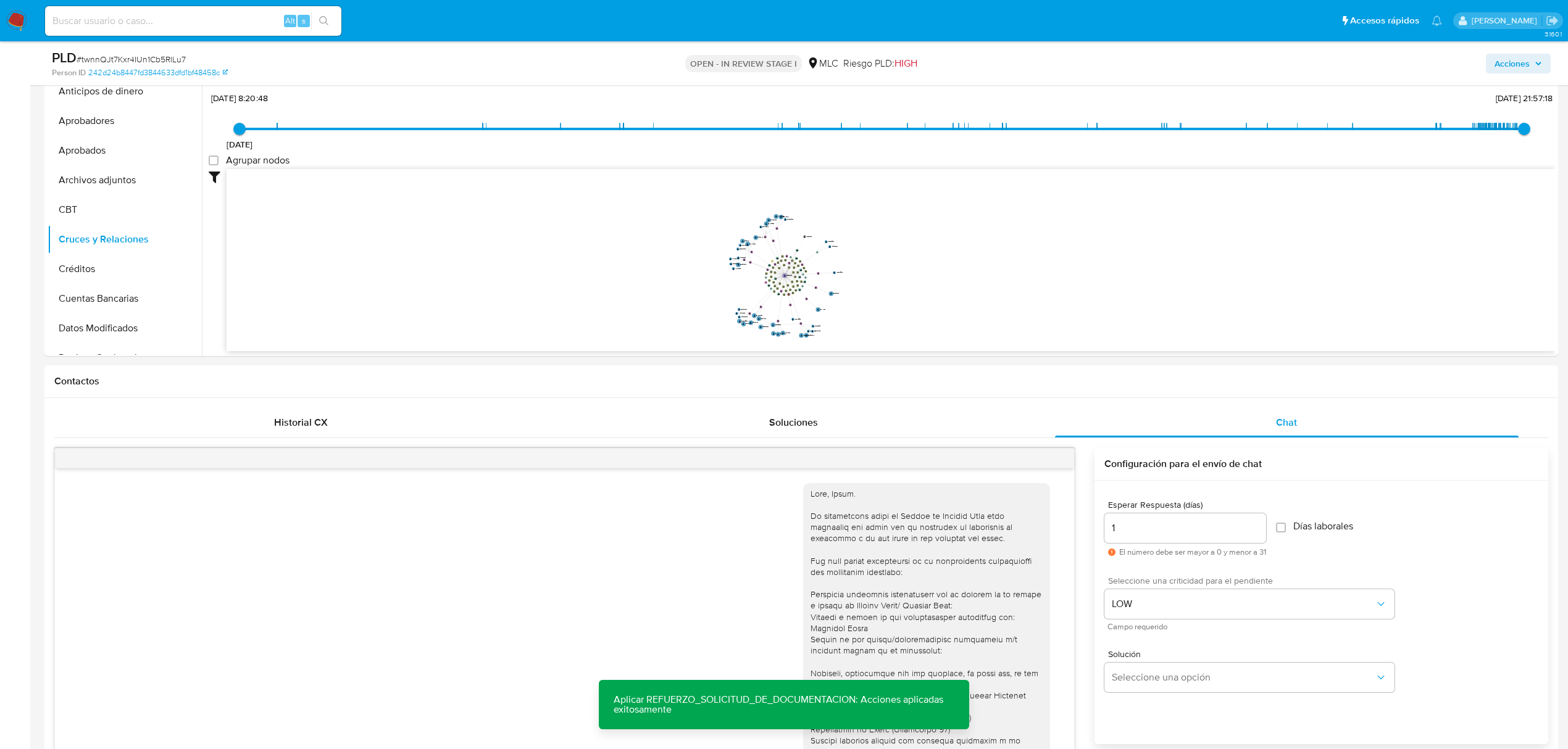
scroll to position [279, 0]
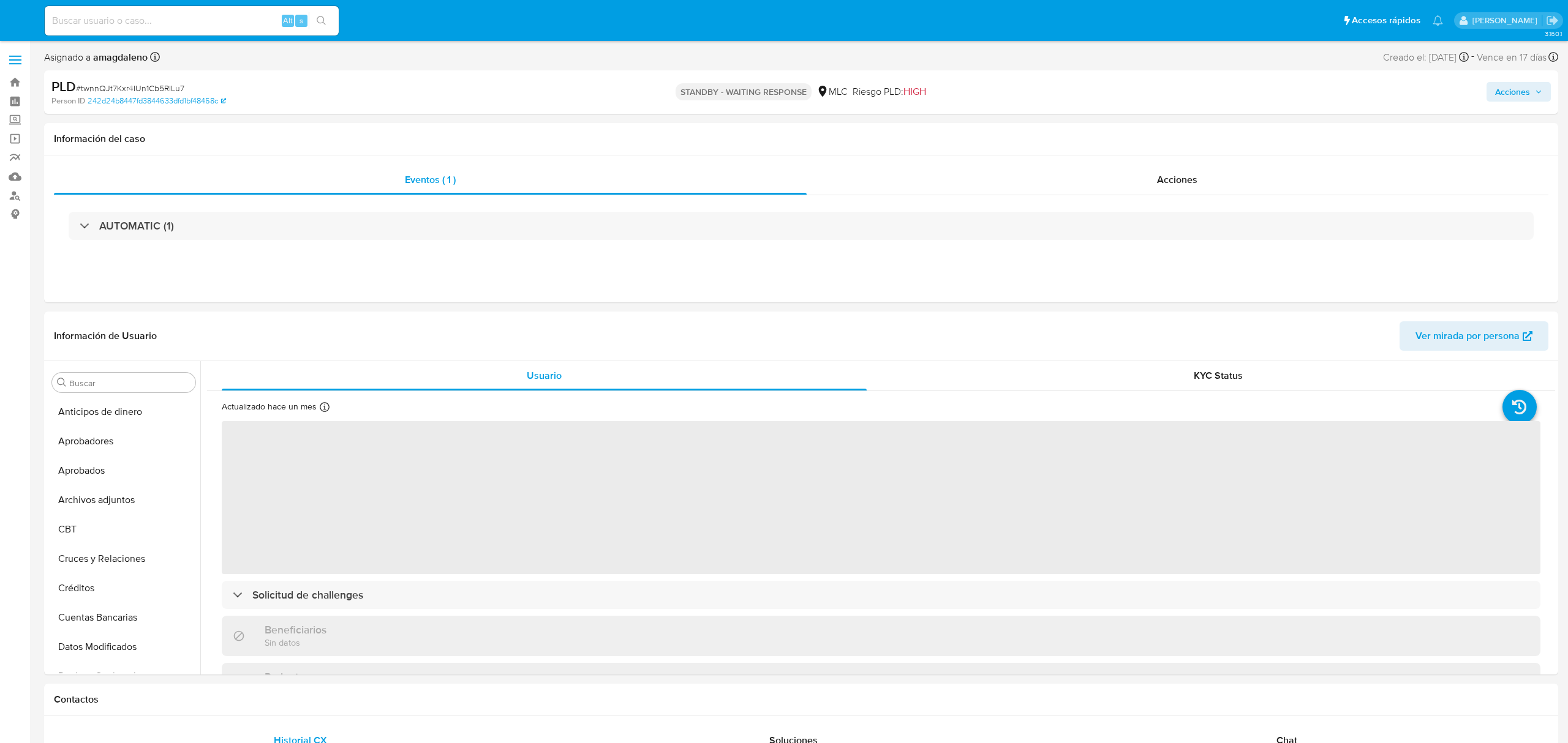
select select "10"
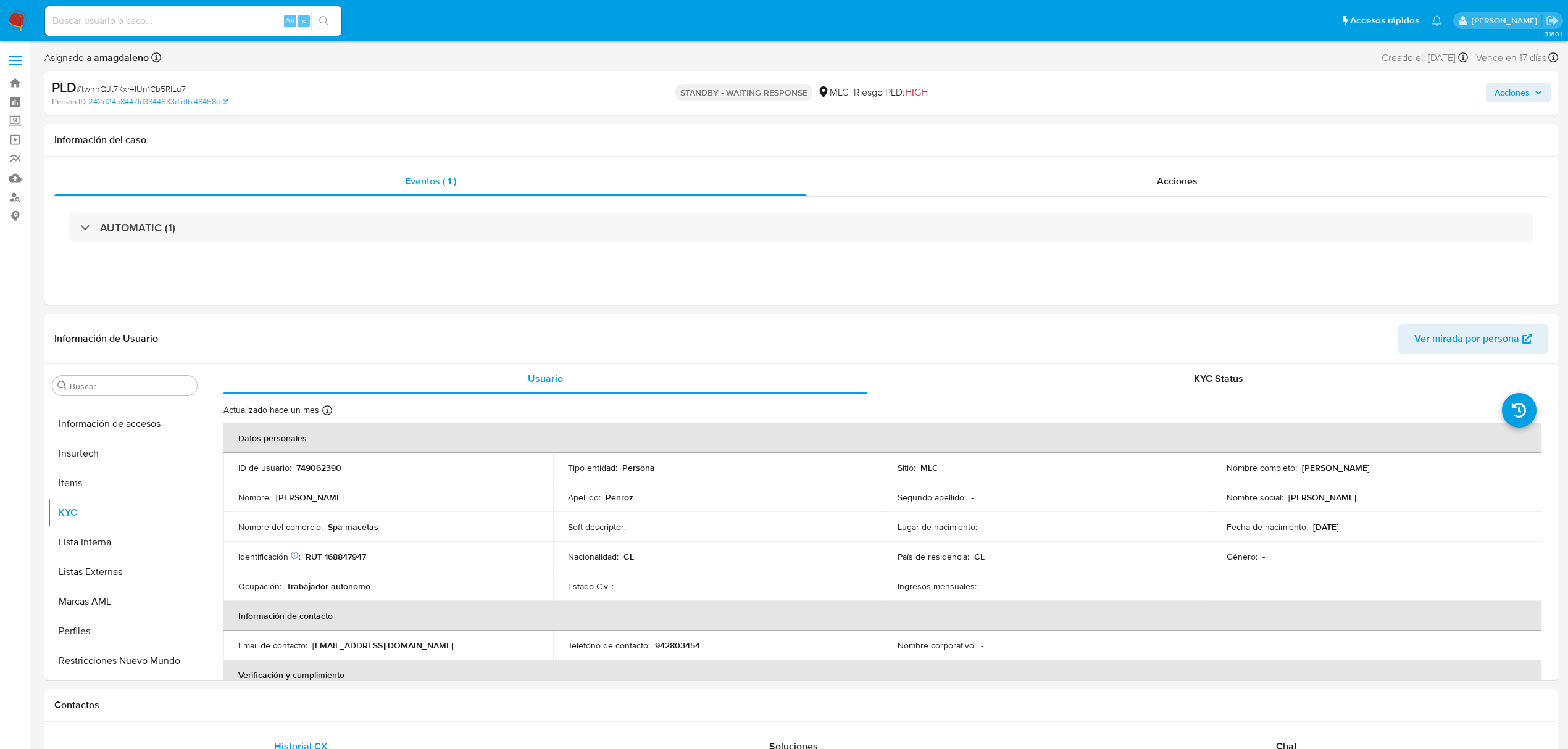
scroll to position [581, 0]
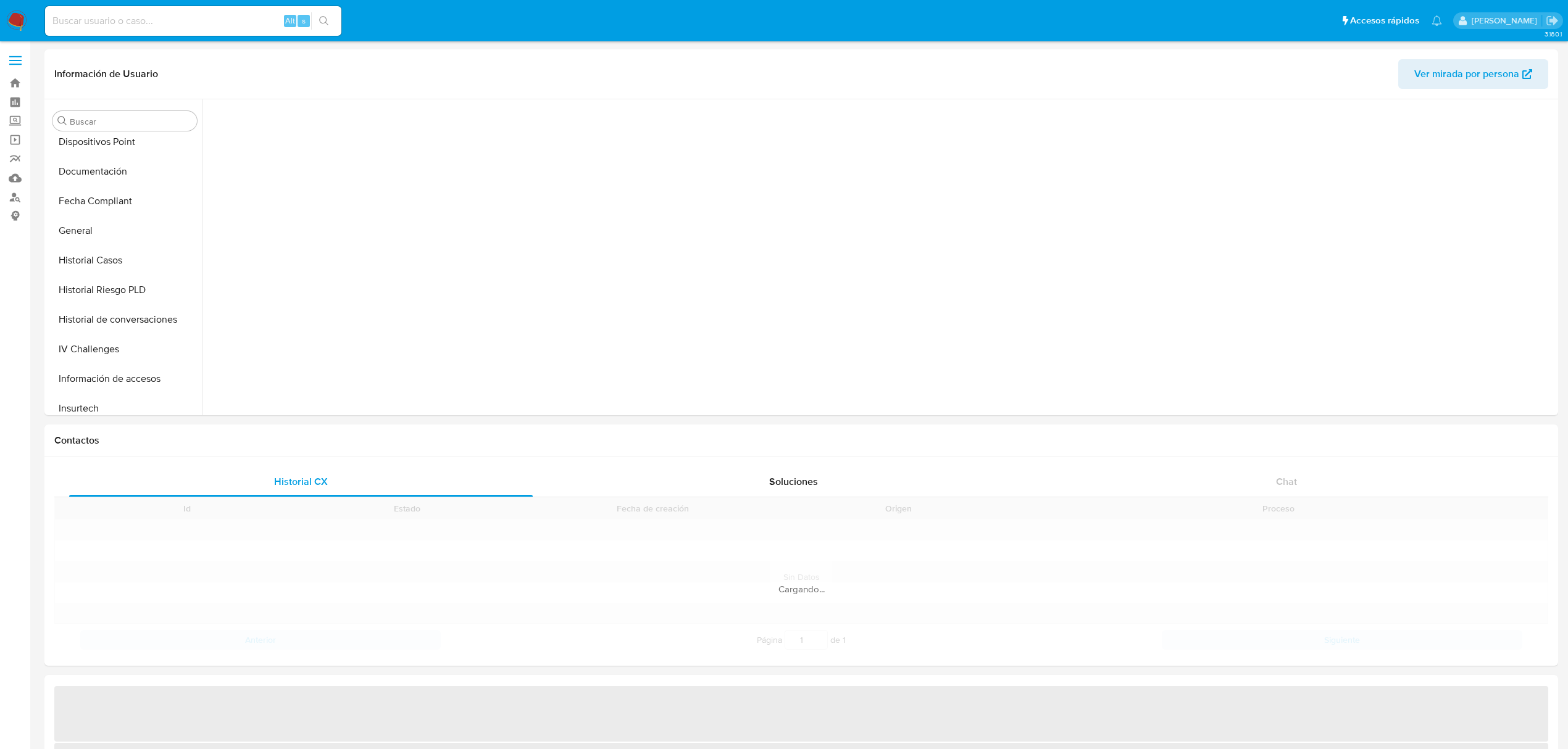
scroll to position [577, 0]
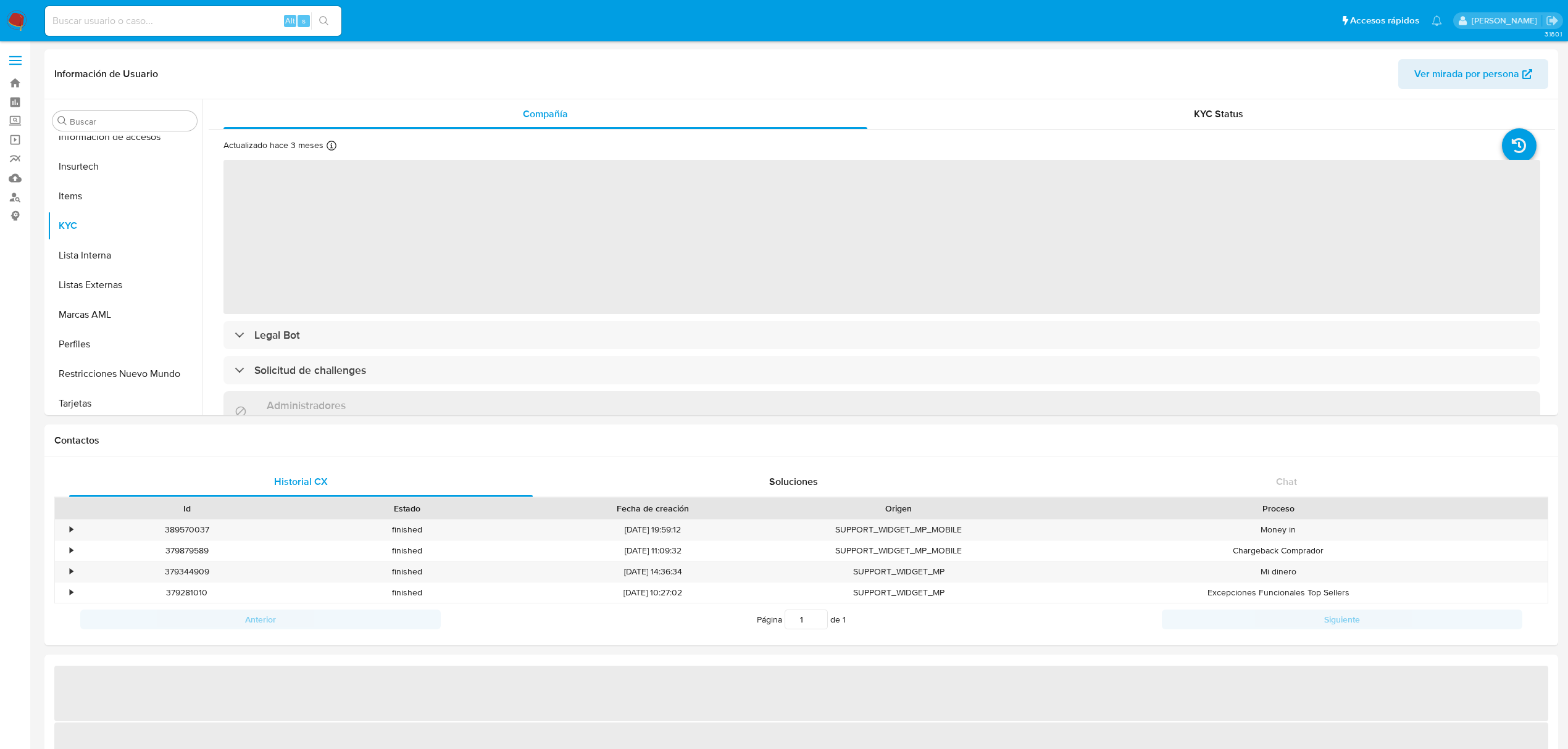
select select "10"
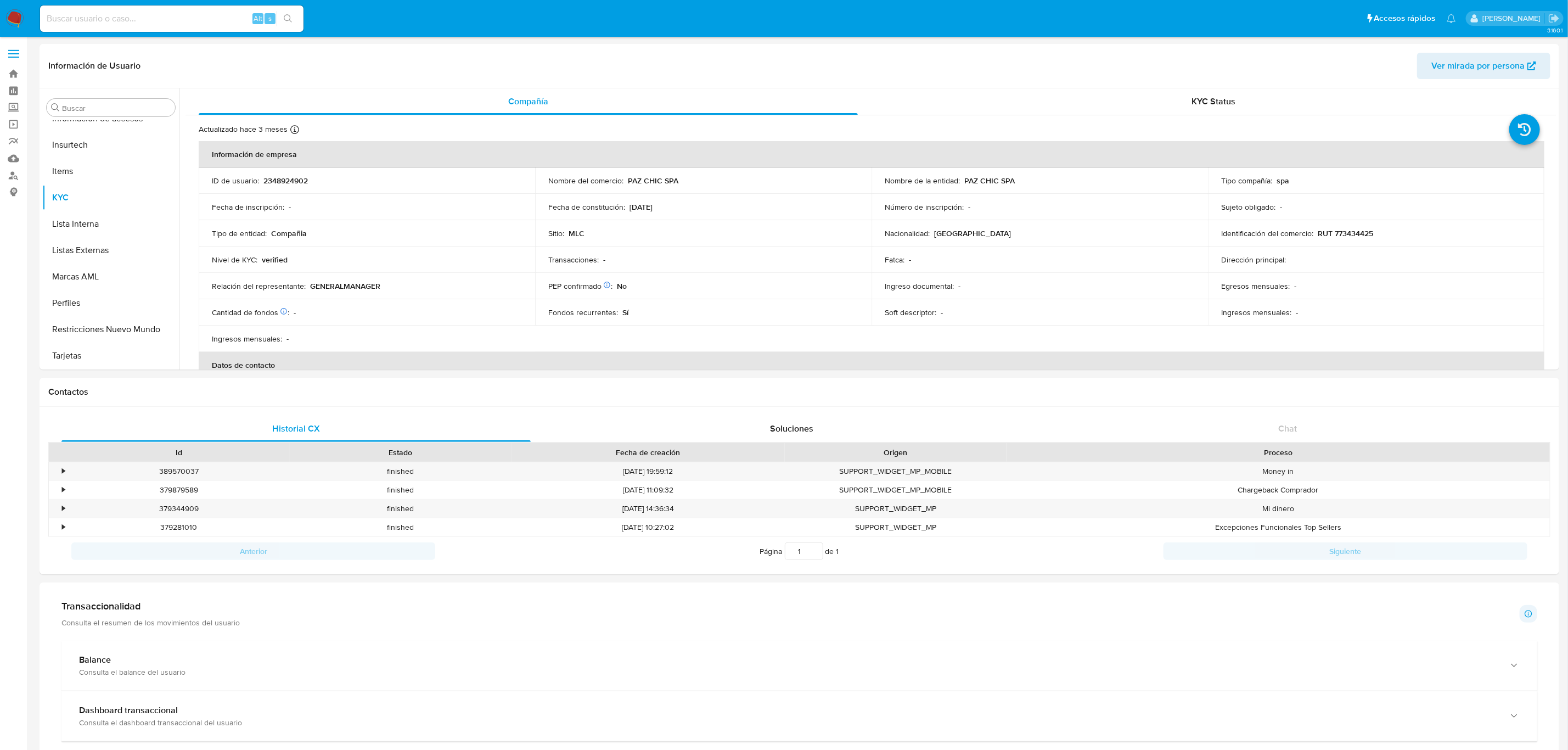
scroll to position [516, 0]
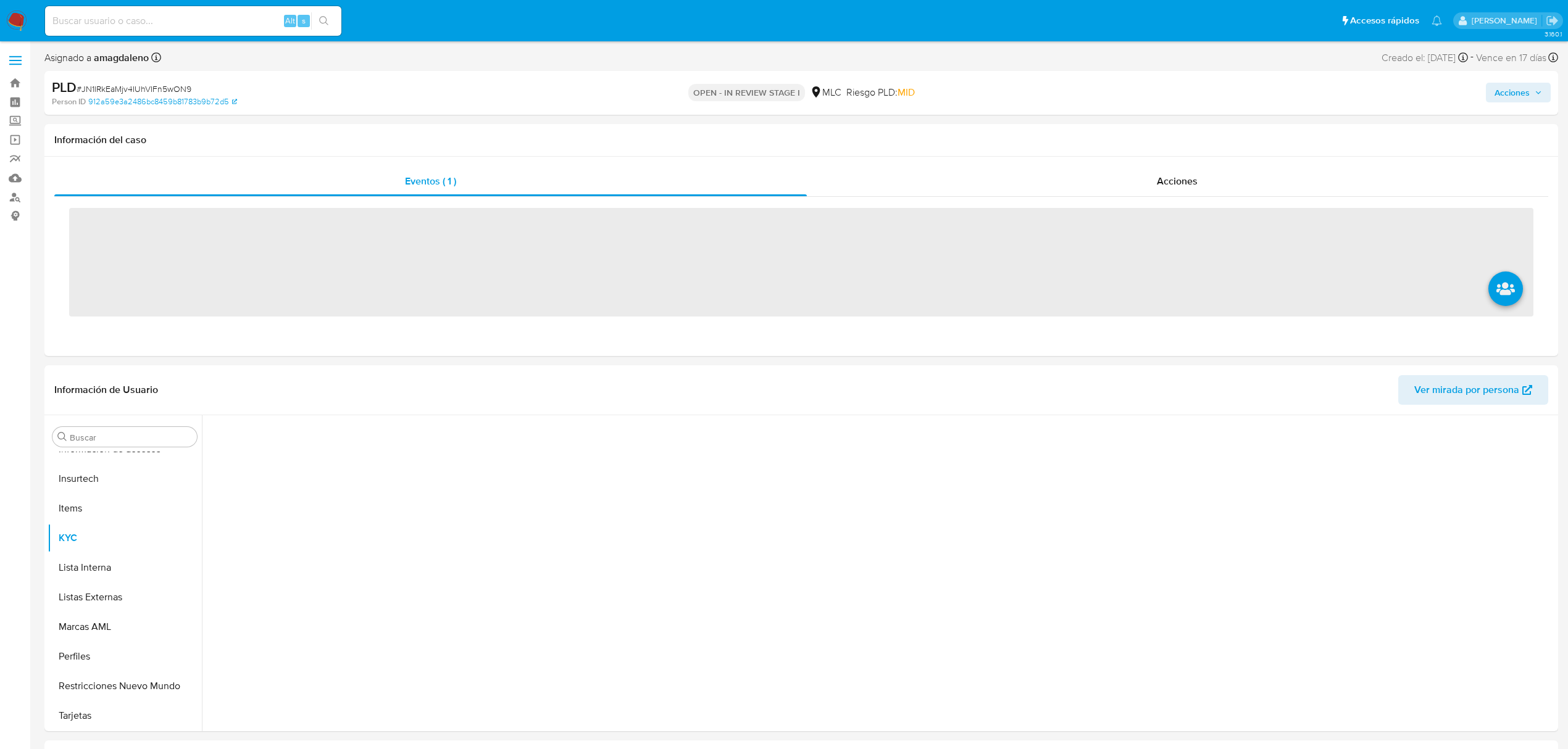
scroll to position [581, 0]
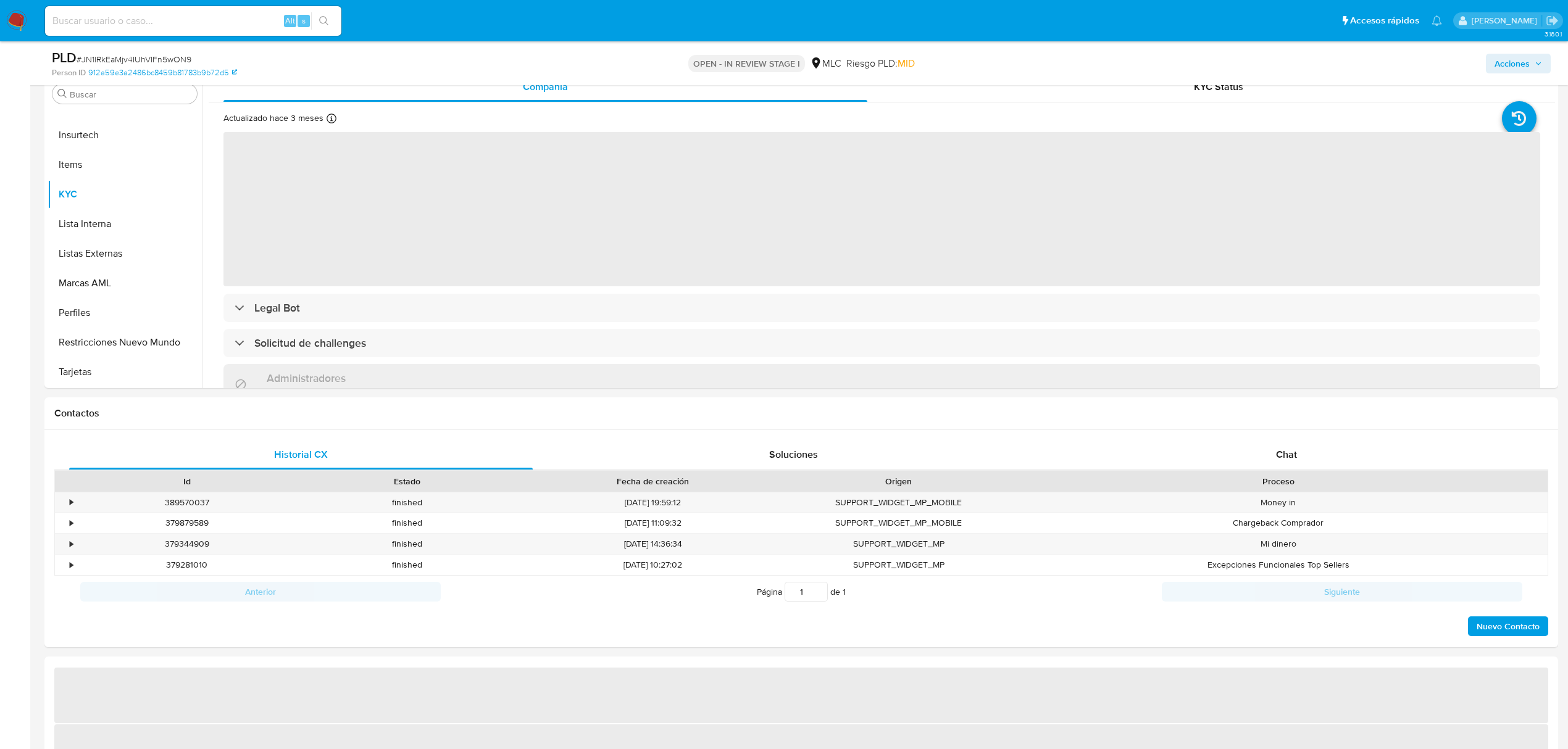
select select "10"
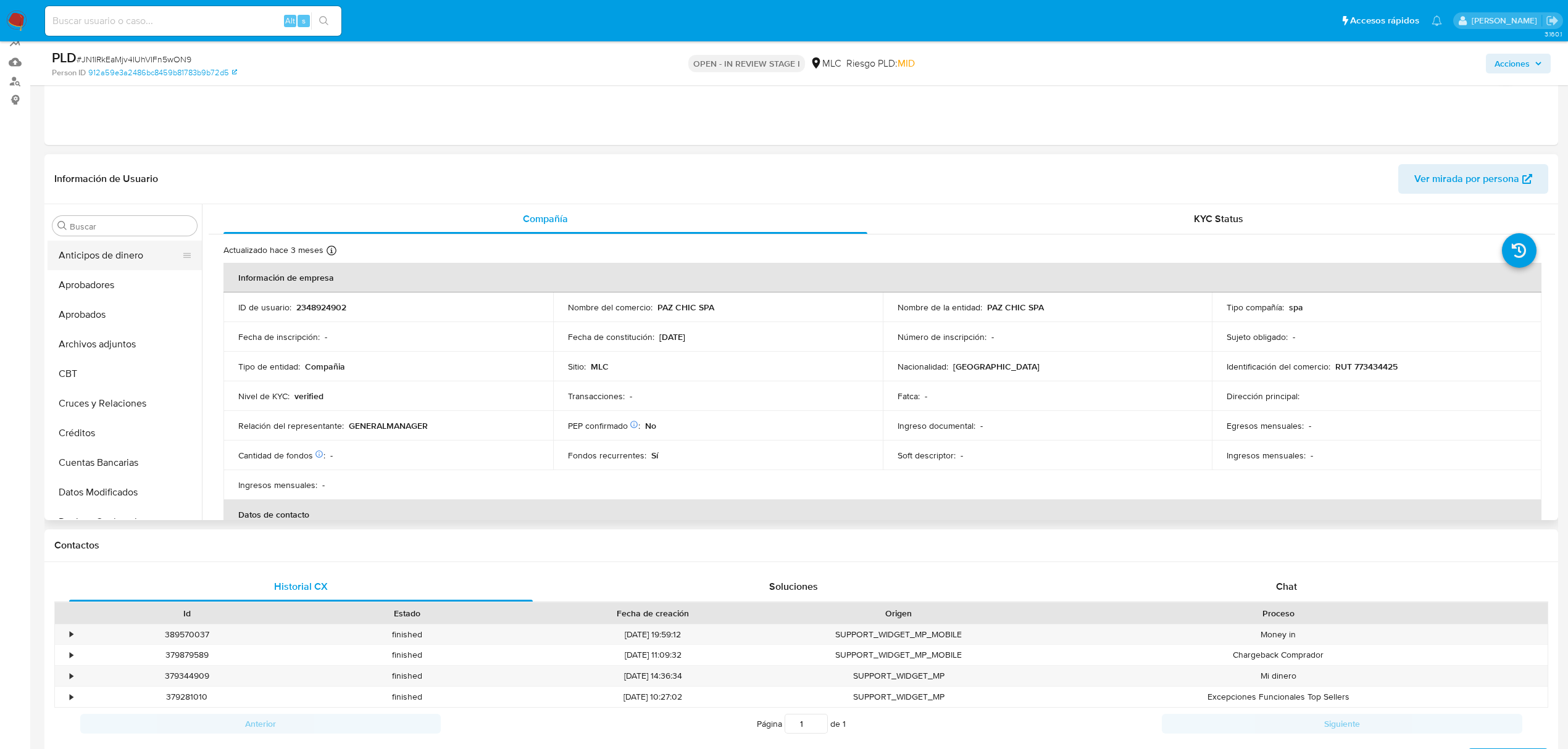
scroll to position [109, 0]
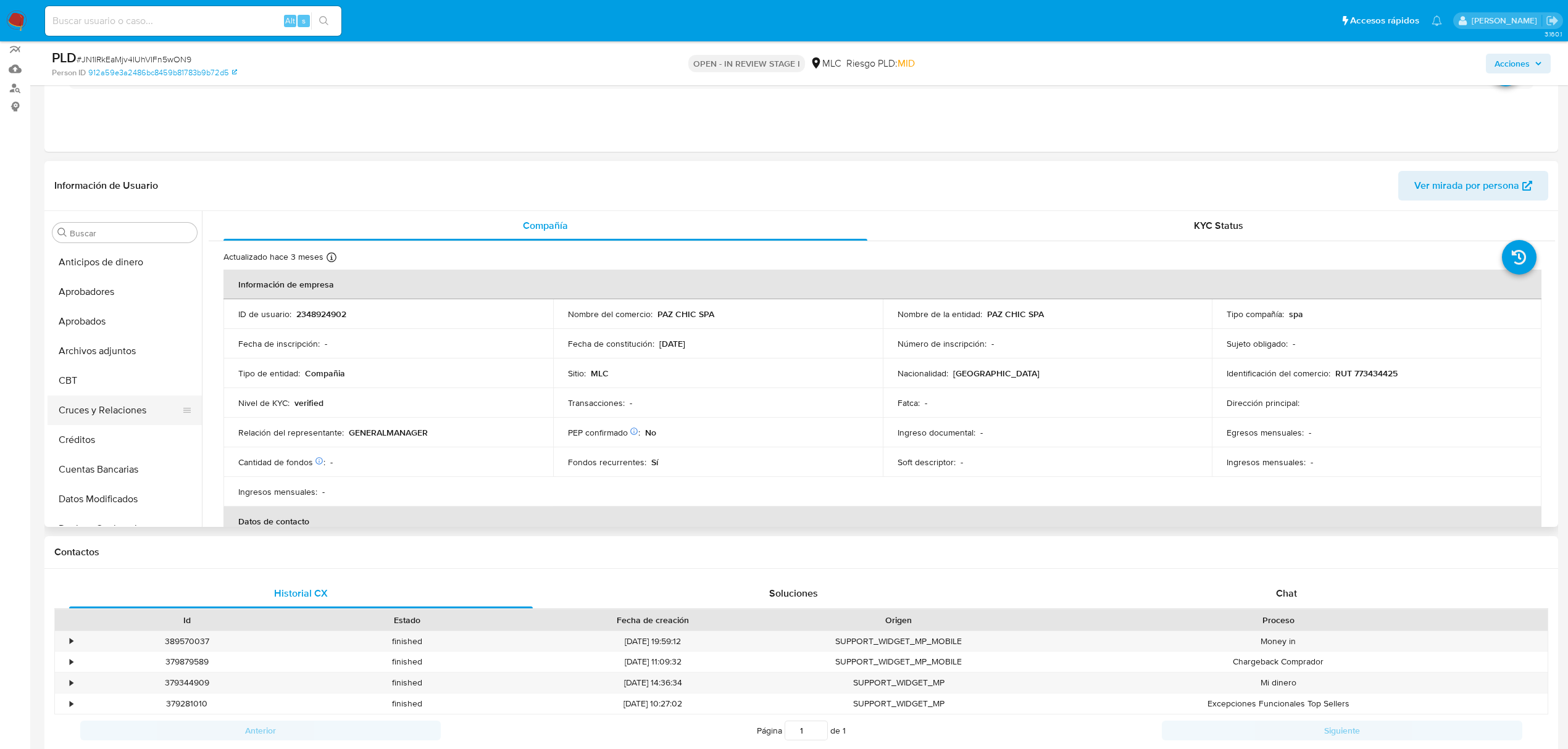
click at [114, 410] on button "Cruces y Relaciones" at bounding box center [119, 410] width 144 height 29
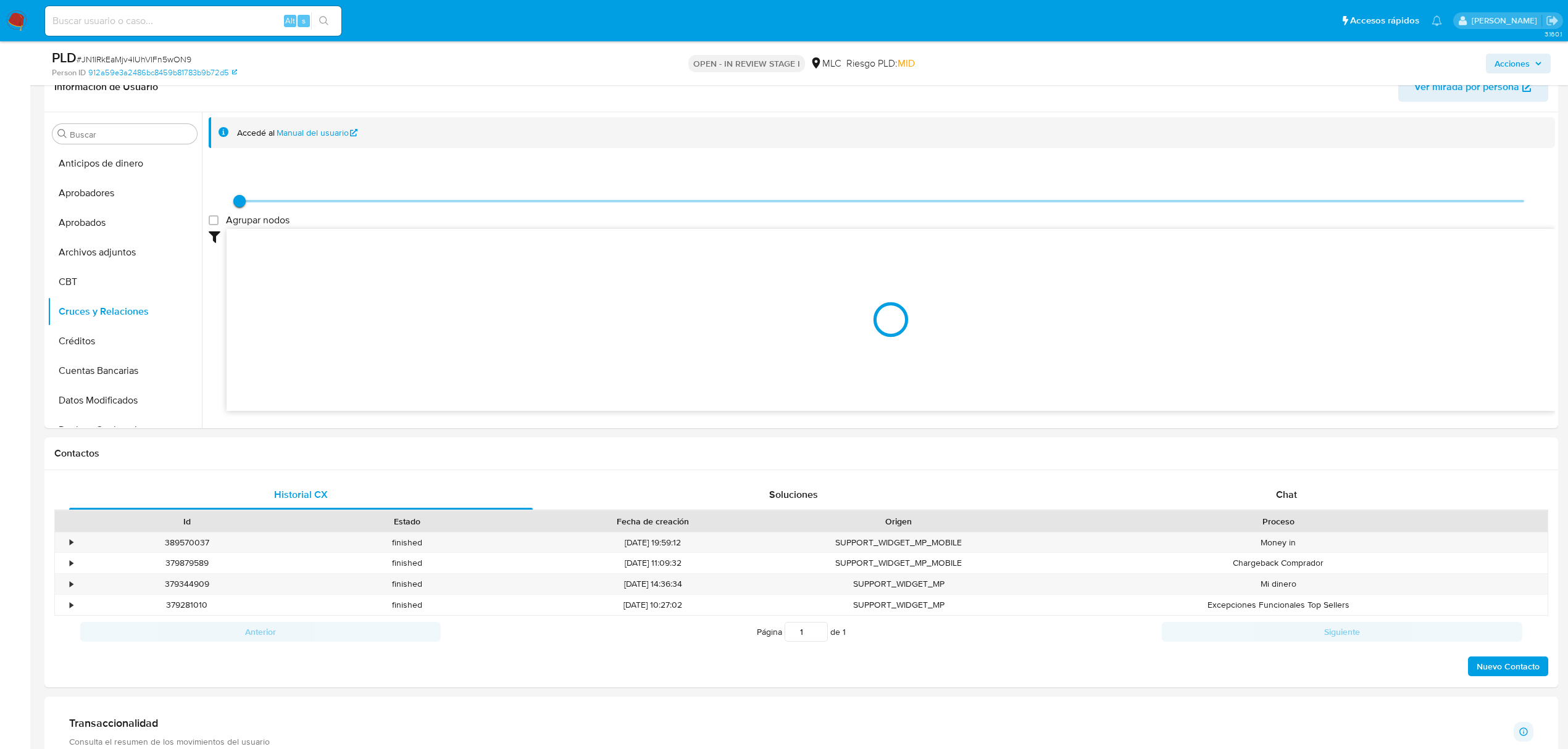
scroll to position [200, 0]
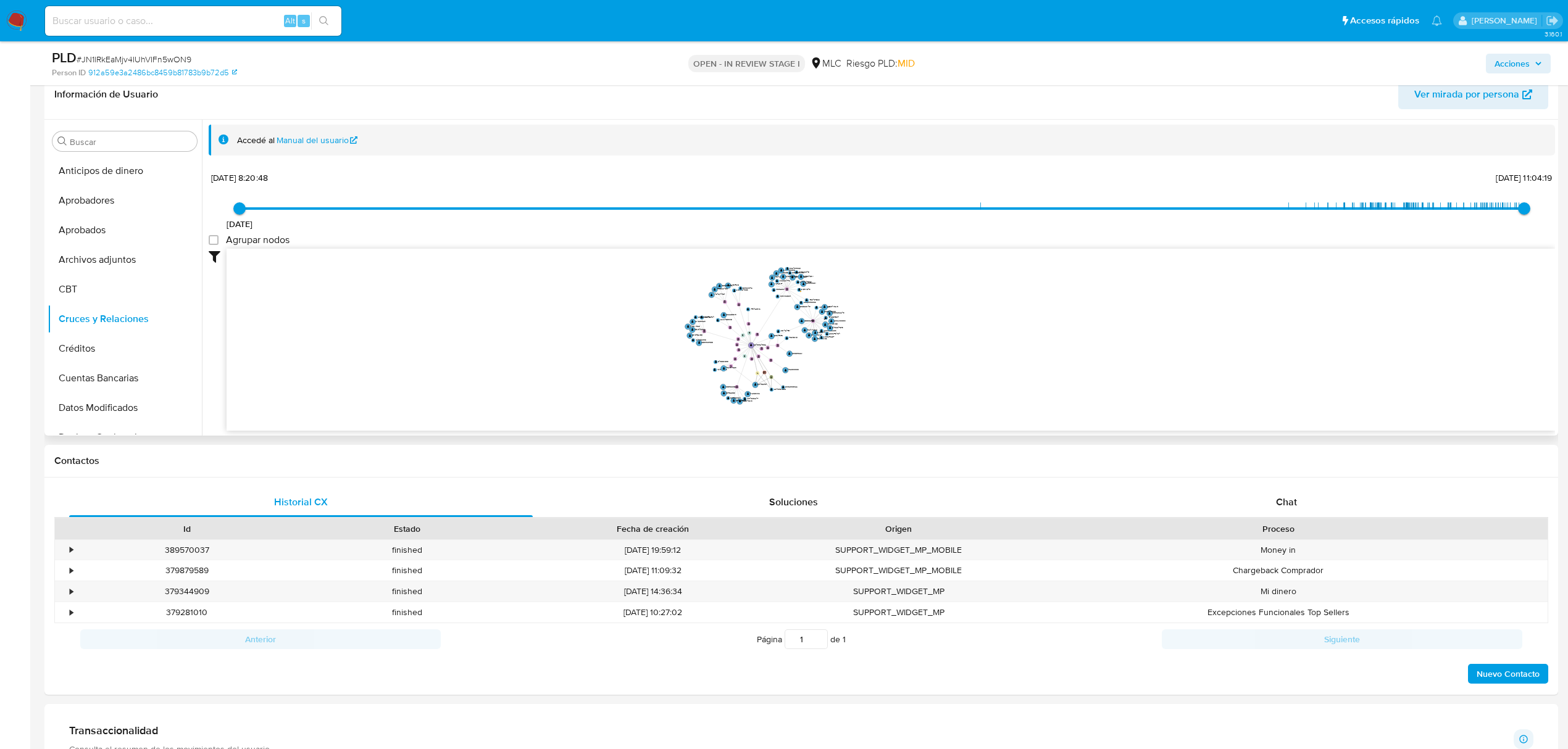
drag, startPoint x: 931, startPoint y: 363, endPoint x: 902, endPoint y: 367, distance: 29.3
click at [902, 367] on icon "user-2302835322  2302835322 user-294703797  294703797 device-658c503a6eda3628…" at bounding box center [891, 338] width 1328 height 179
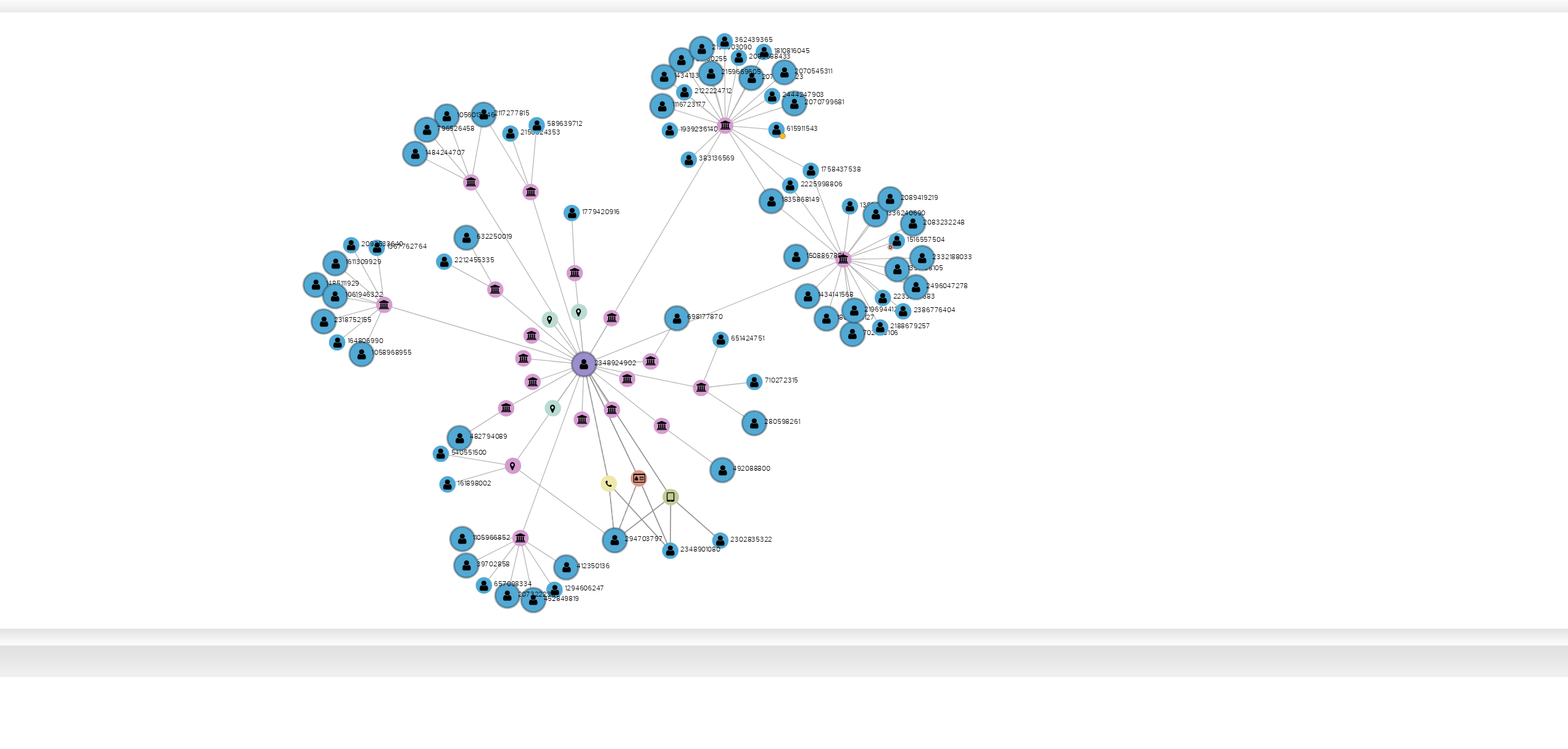
drag, startPoint x: 829, startPoint y: 367, endPoint x: 844, endPoint y: 374, distance: 16.6
click at [844, 374] on icon "user-2302835322  2302835322 user-294703797  294703797 device-658c503a6eda3628…" at bounding box center [891, 338] width 1328 height 179
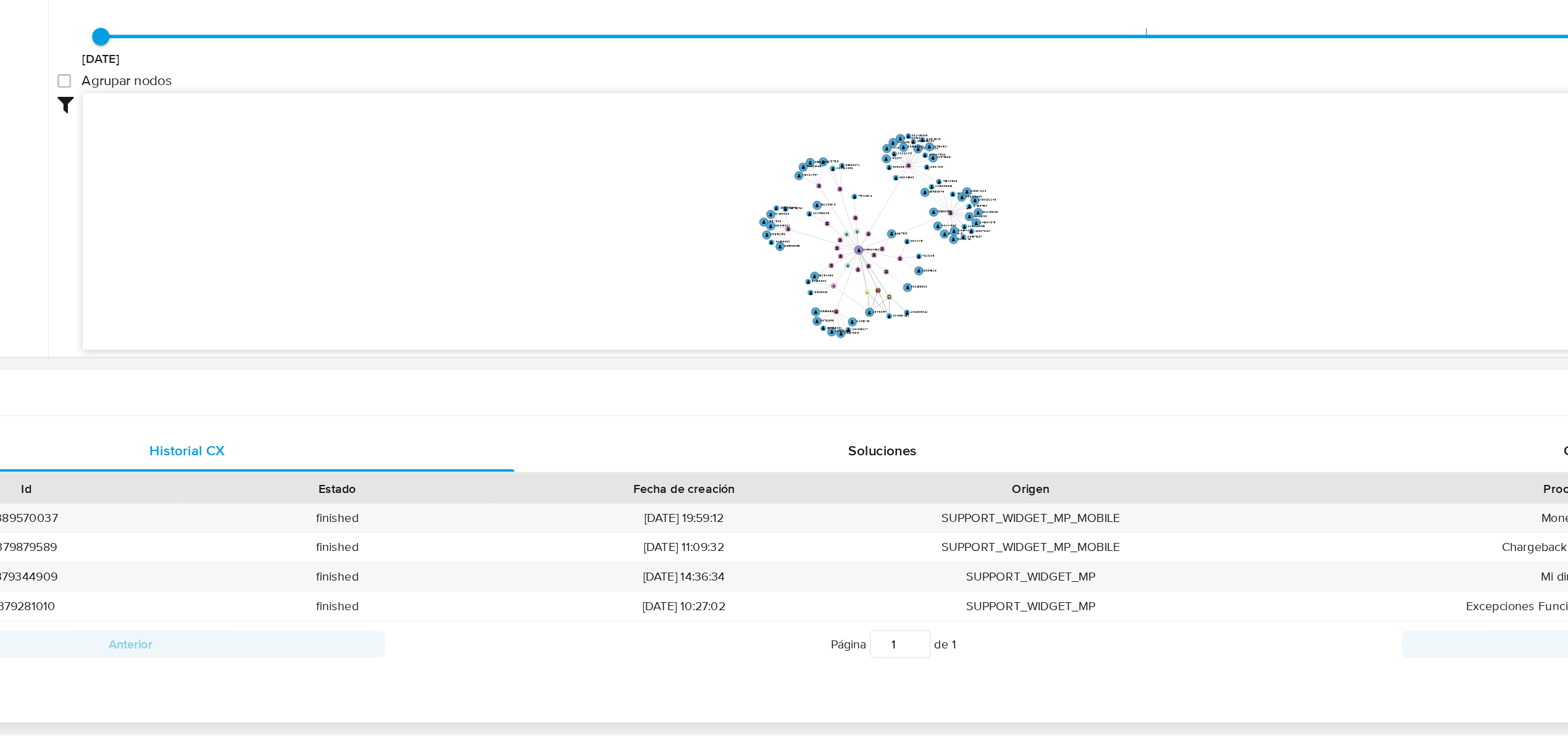
scroll to position [200, 0]
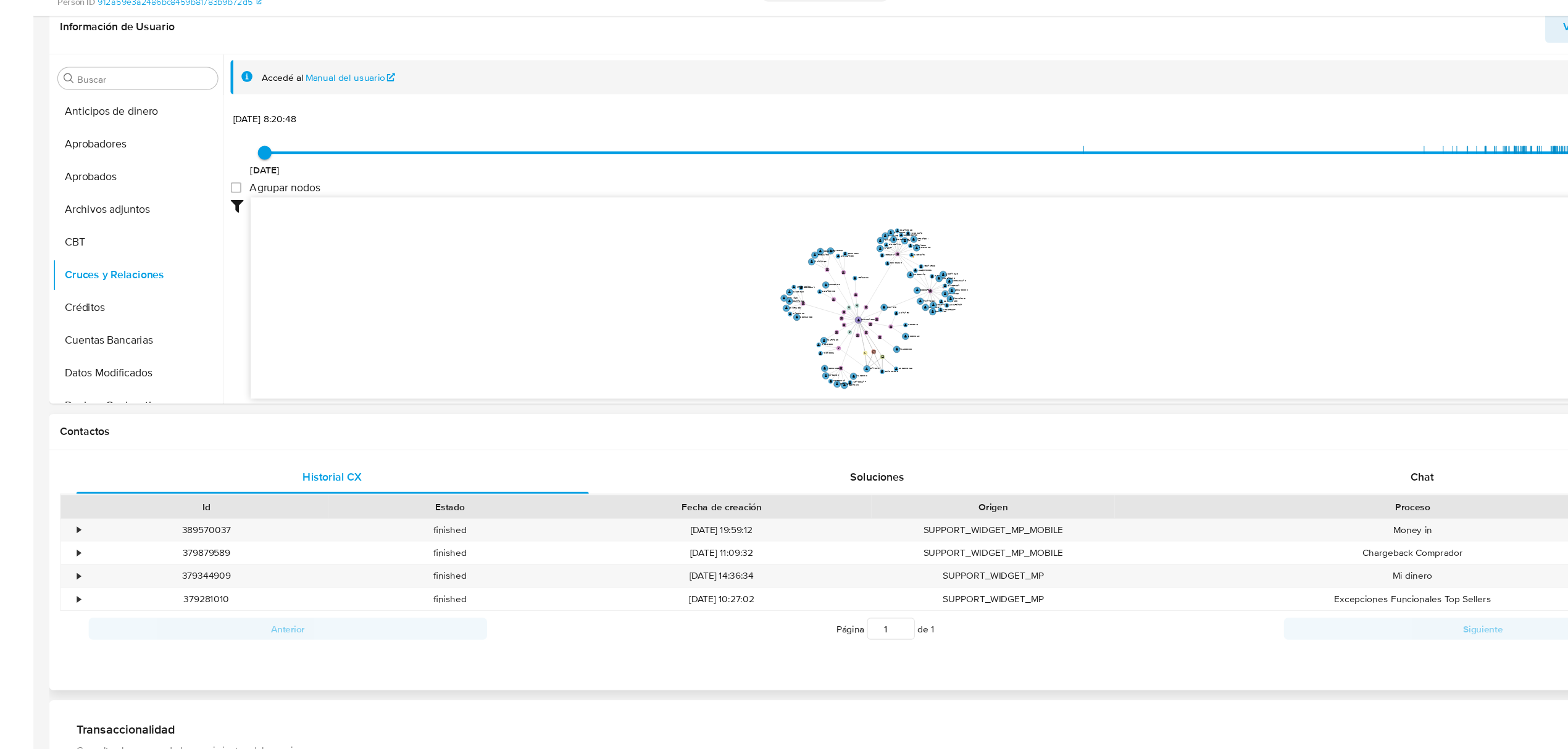
click at [1289, 481] on div "Historial CX Soluciones Chat Id Estado Fecha de creación Origen Proceso • 38957…" at bounding box center [801, 587] width 1514 height 218
click at [1283, 491] on div "Chat" at bounding box center [1287, 503] width 464 height 29
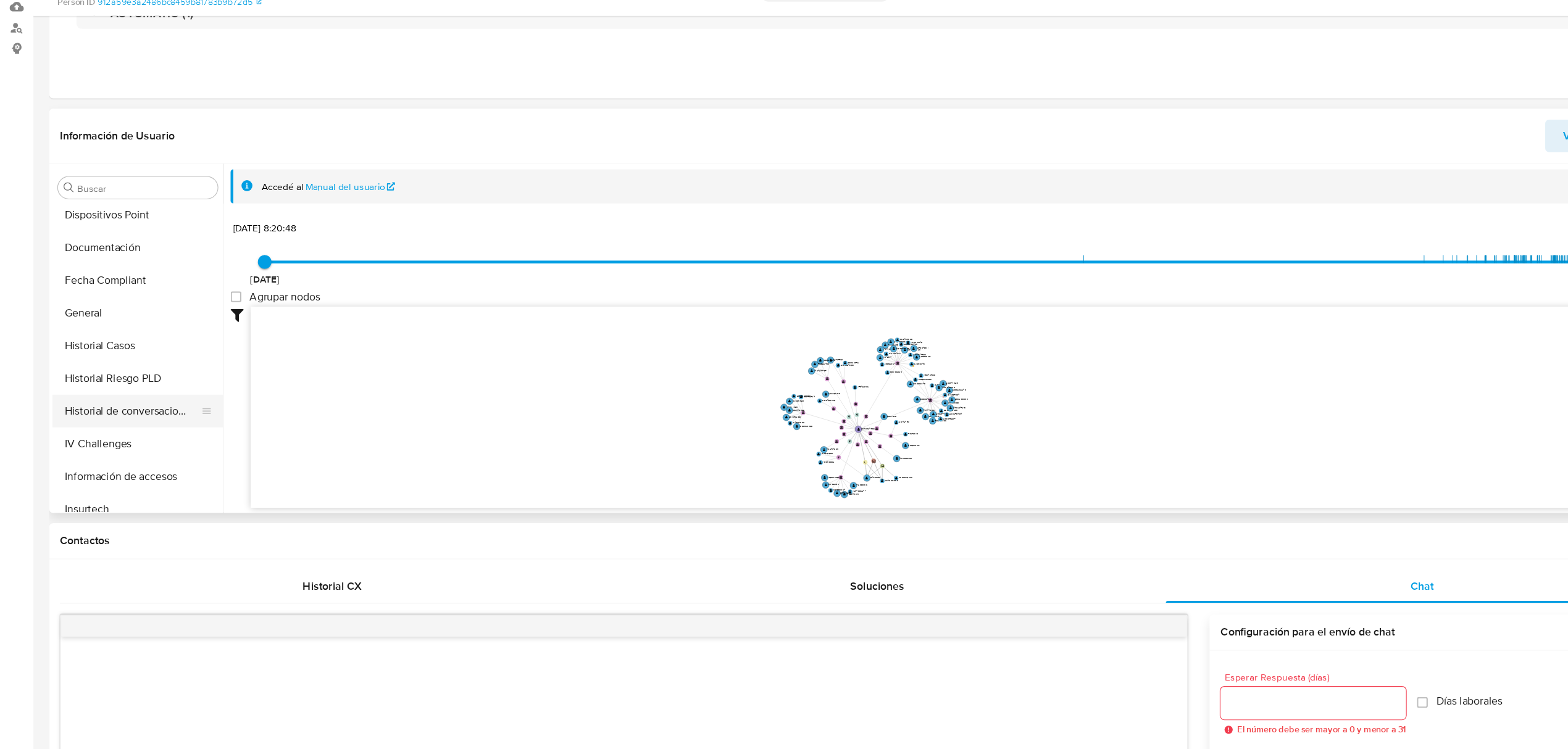
scroll to position [298, 0]
click at [97, 320] on button "Documentación" at bounding box center [119, 328] width 144 height 29
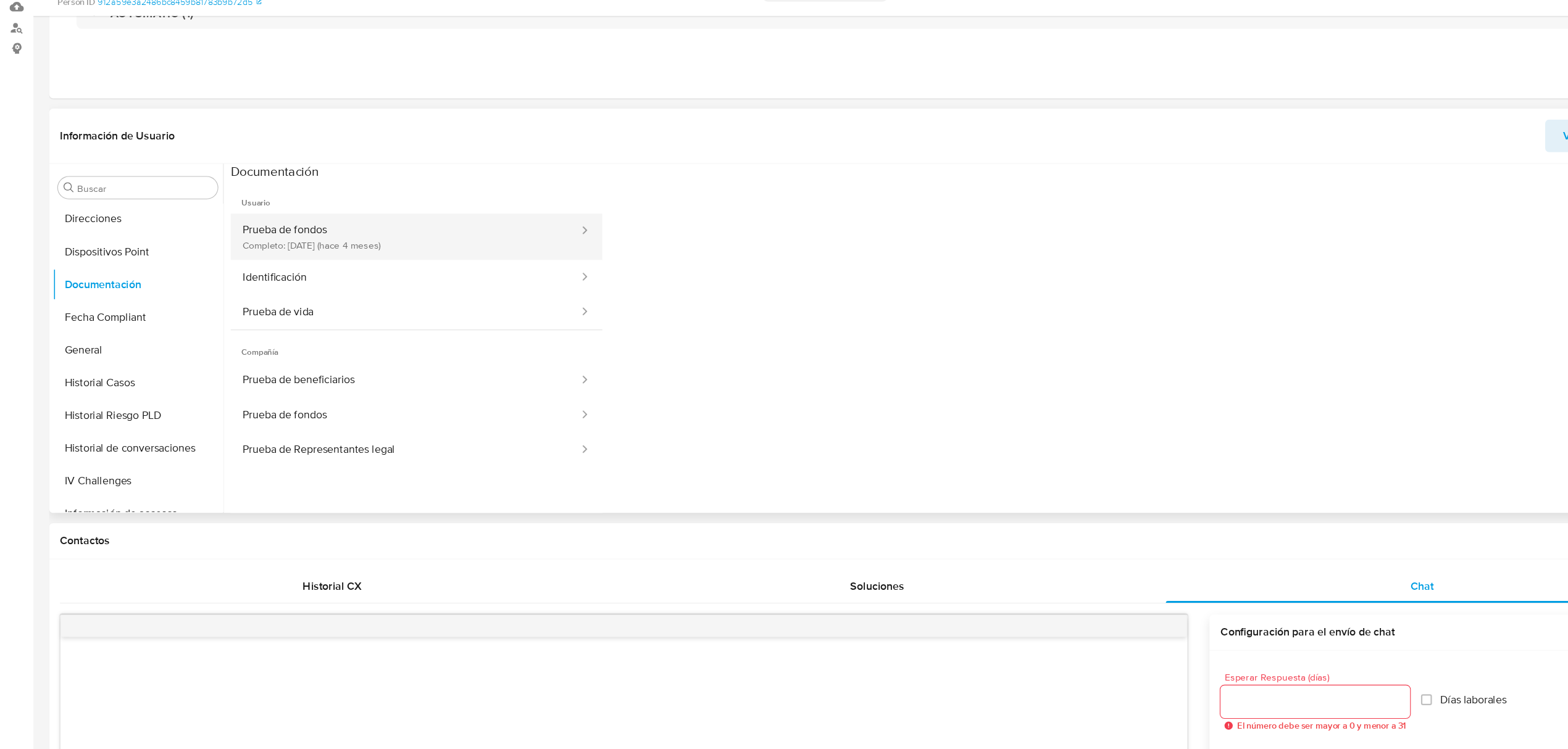
click at [280, 277] on button "Prueba de fondos Completo: 21/05/2025 (hace 4 meses)" at bounding box center [367, 285] width 317 height 42
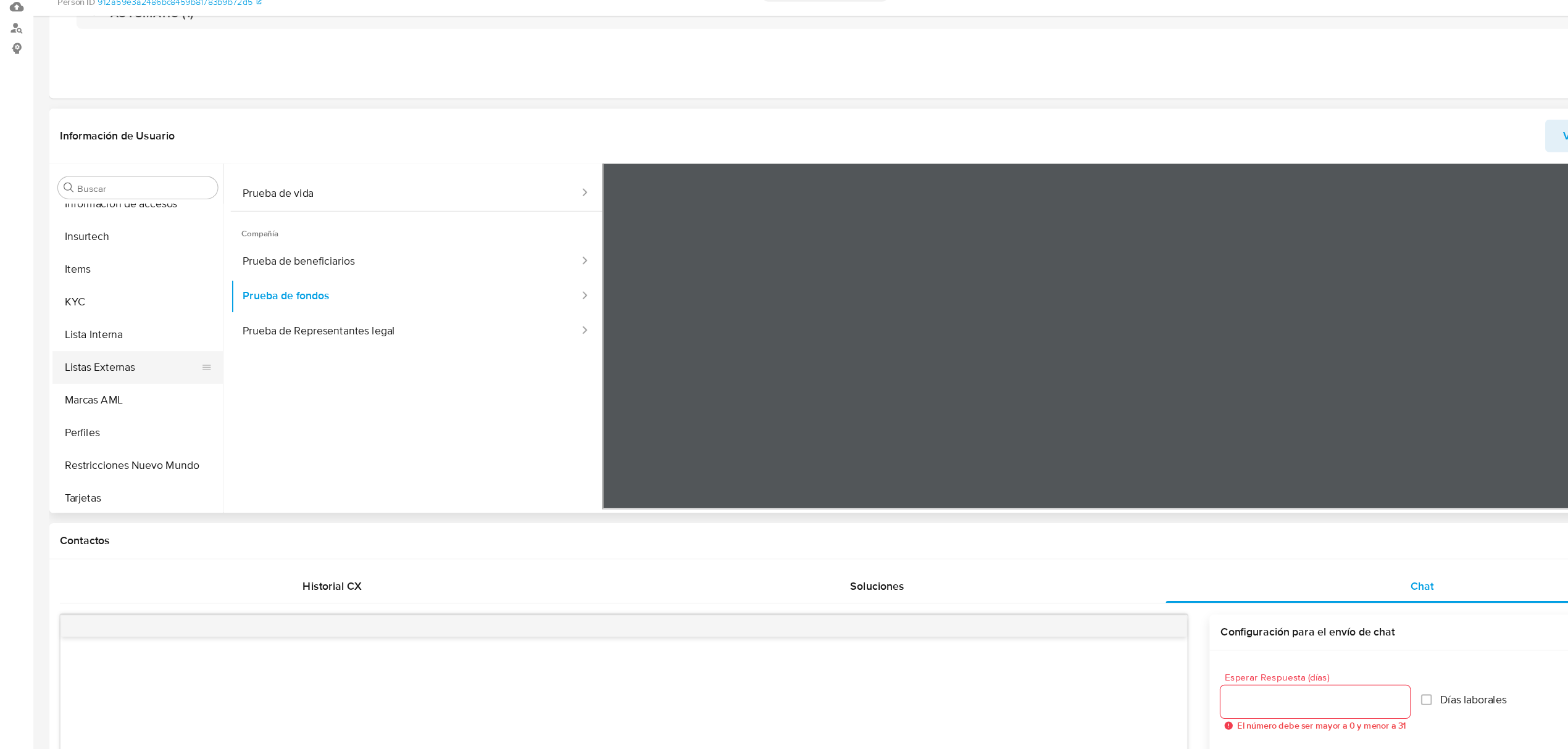
scroll to position [581, 0]
click at [85, 356] on button "Lista Interna" at bounding box center [119, 371] width 144 height 29
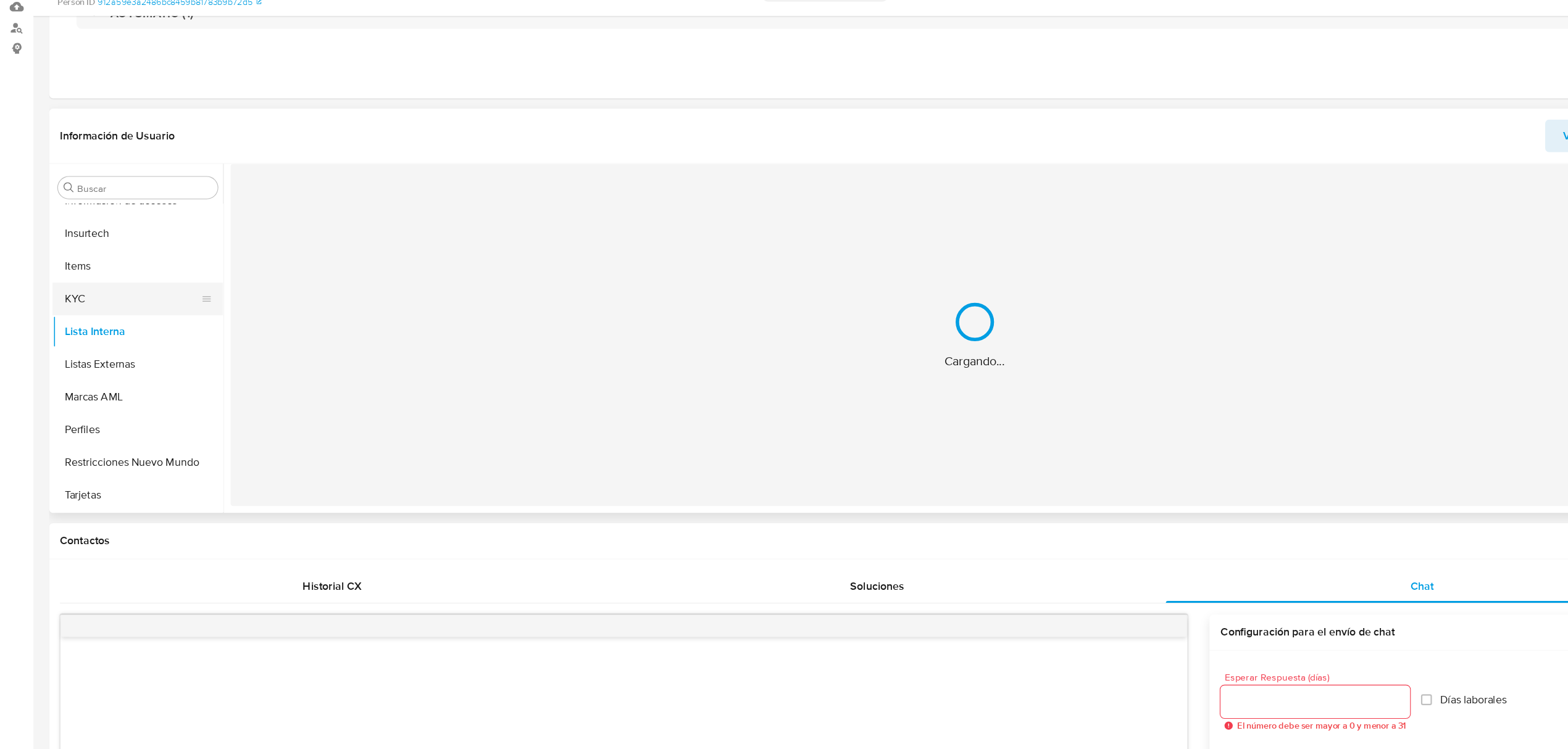
click at [85, 338] on button "KYC" at bounding box center [119, 341] width 144 height 29
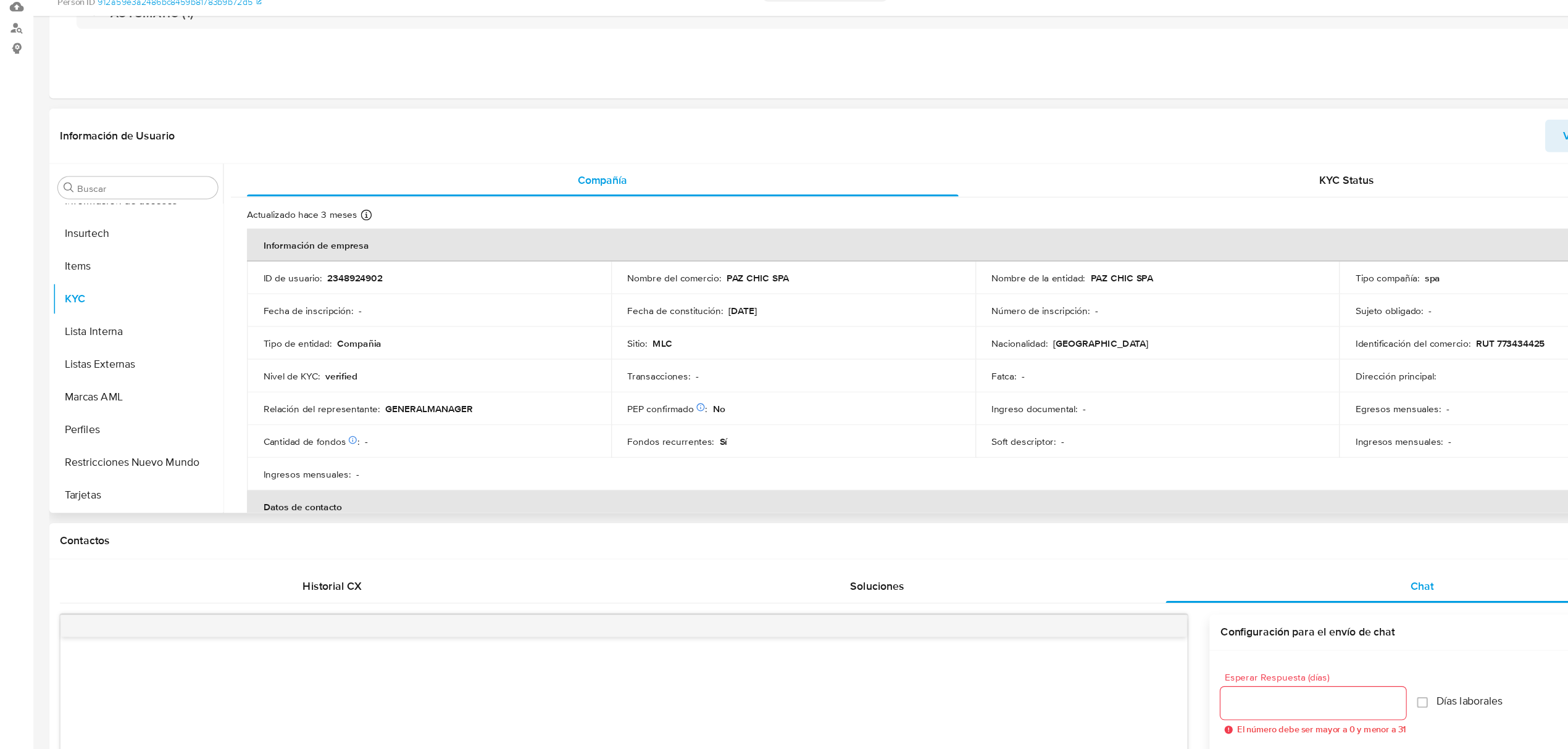
click at [1366, 385] on p "RUT 773434425" at bounding box center [1366, 381] width 62 height 11
copy p "773434425"
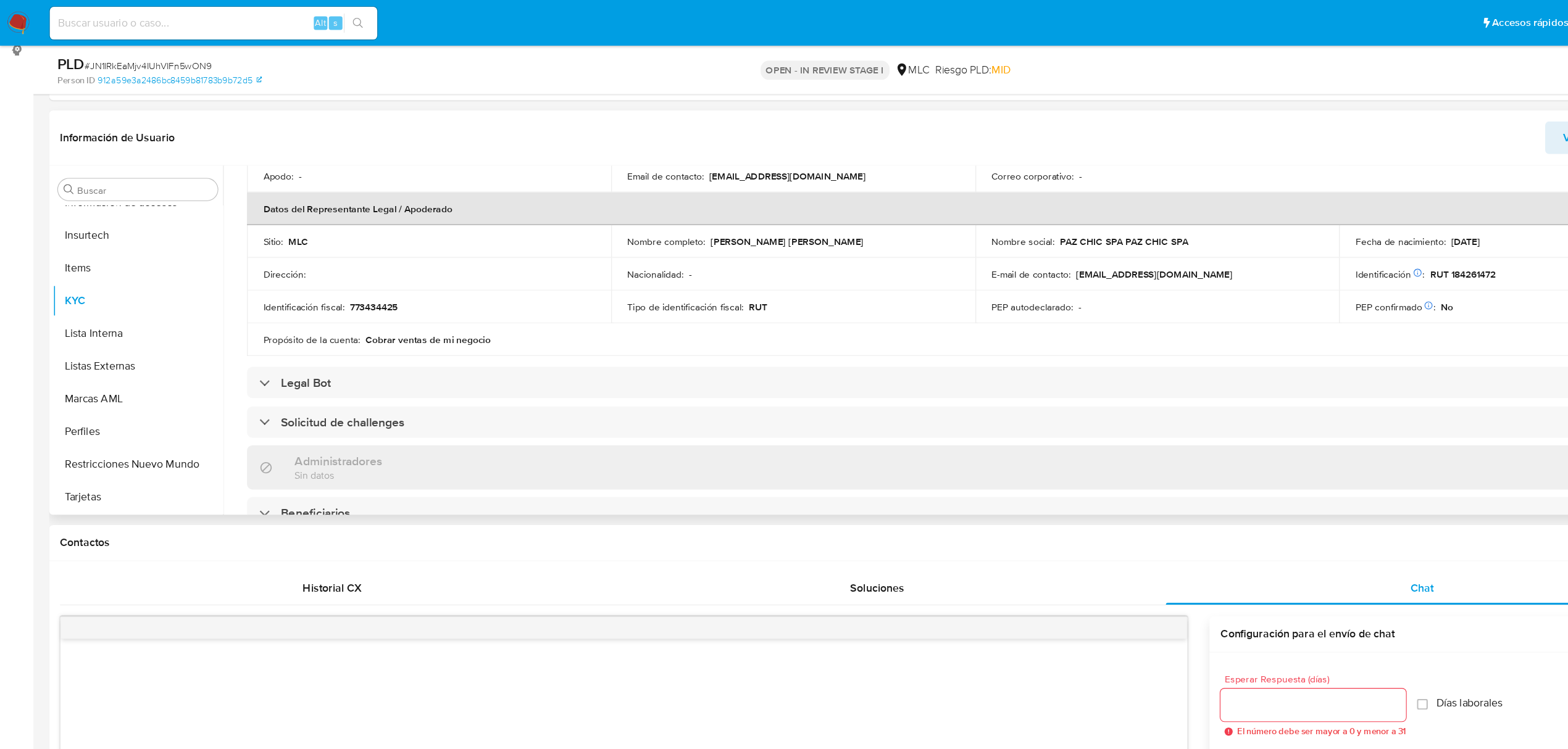
scroll to position [298, 0]
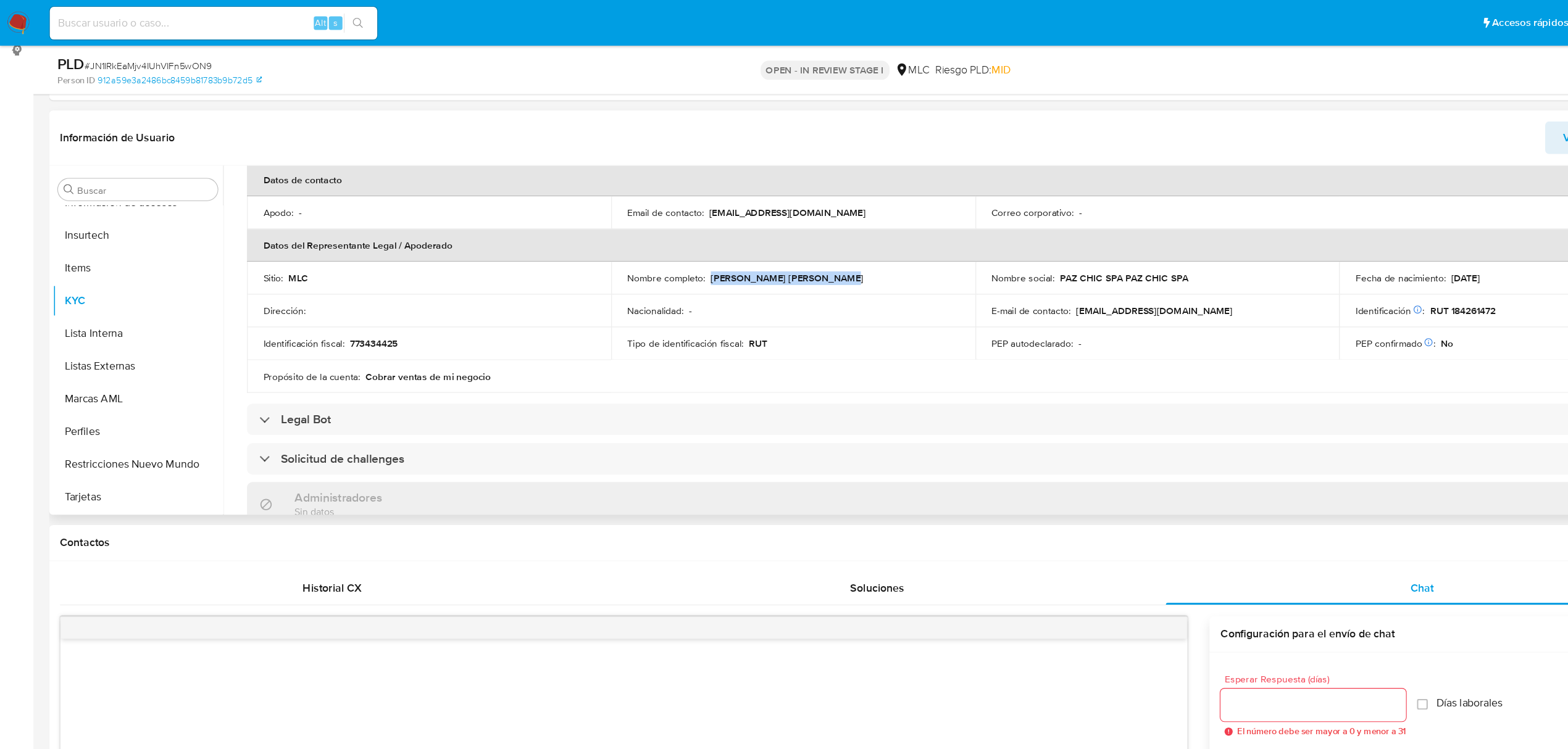
drag, startPoint x: 641, startPoint y: 254, endPoint x: 780, endPoint y: 260, distance: 139.1
click at [780, 260] on td "Nombre completo : Gabriela Paz Chandía Lobos" at bounding box center [717, 251] width 330 height 29
copy p "Gabriela Paz Chandía Lobos"
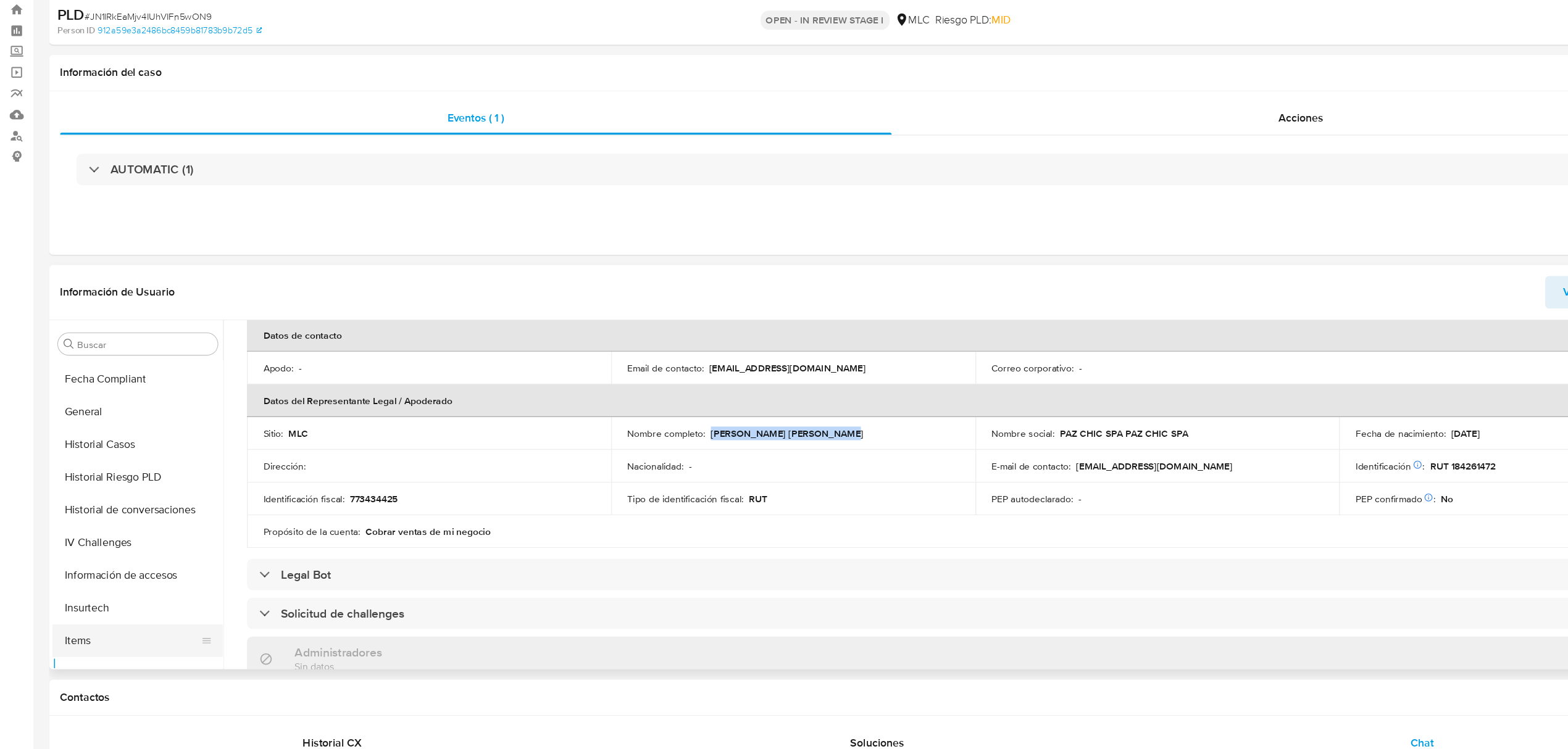
scroll to position [358, 0]
click at [143, 501] on button "Historial Casos" at bounding box center [119, 498] width 144 height 29
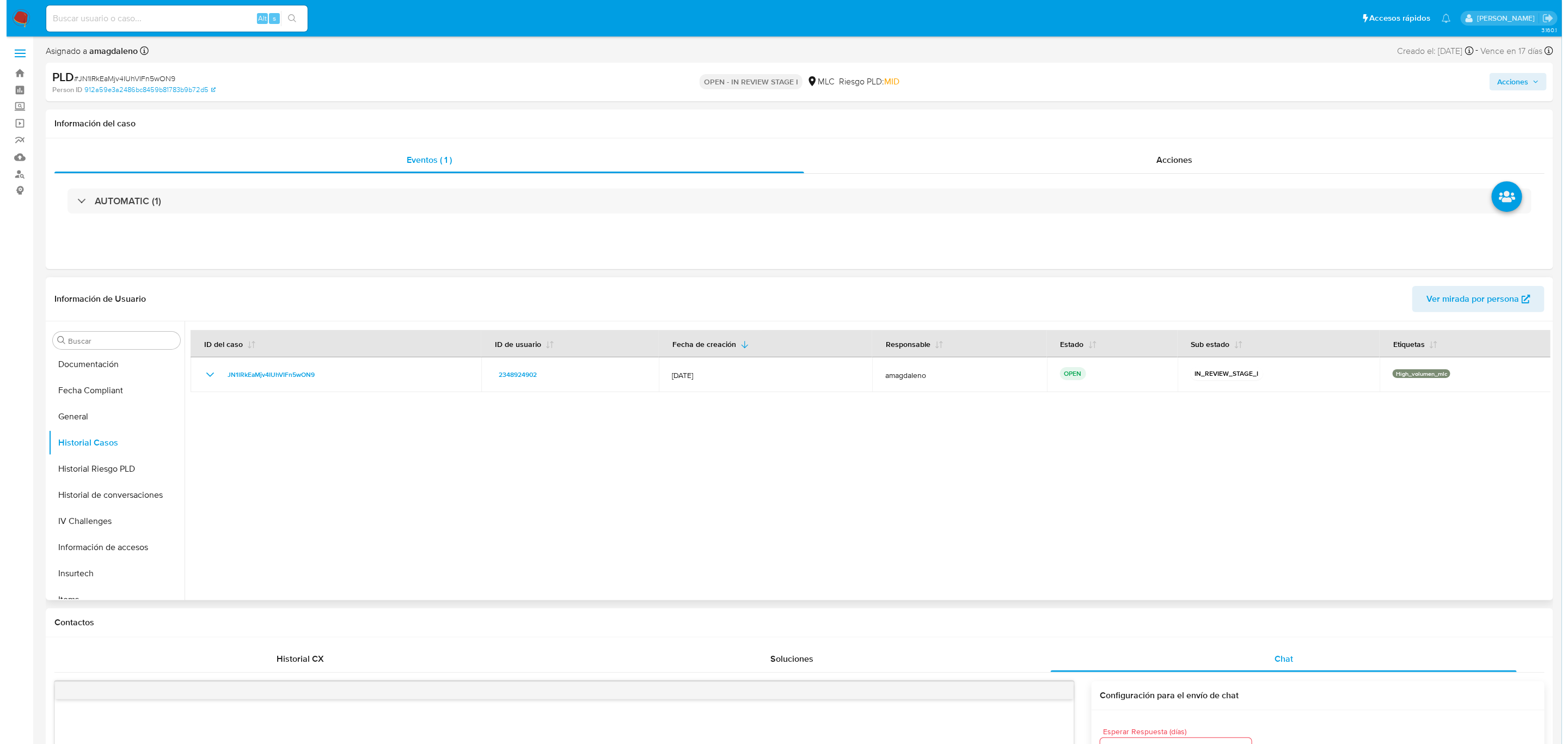
scroll to position [0, 0]
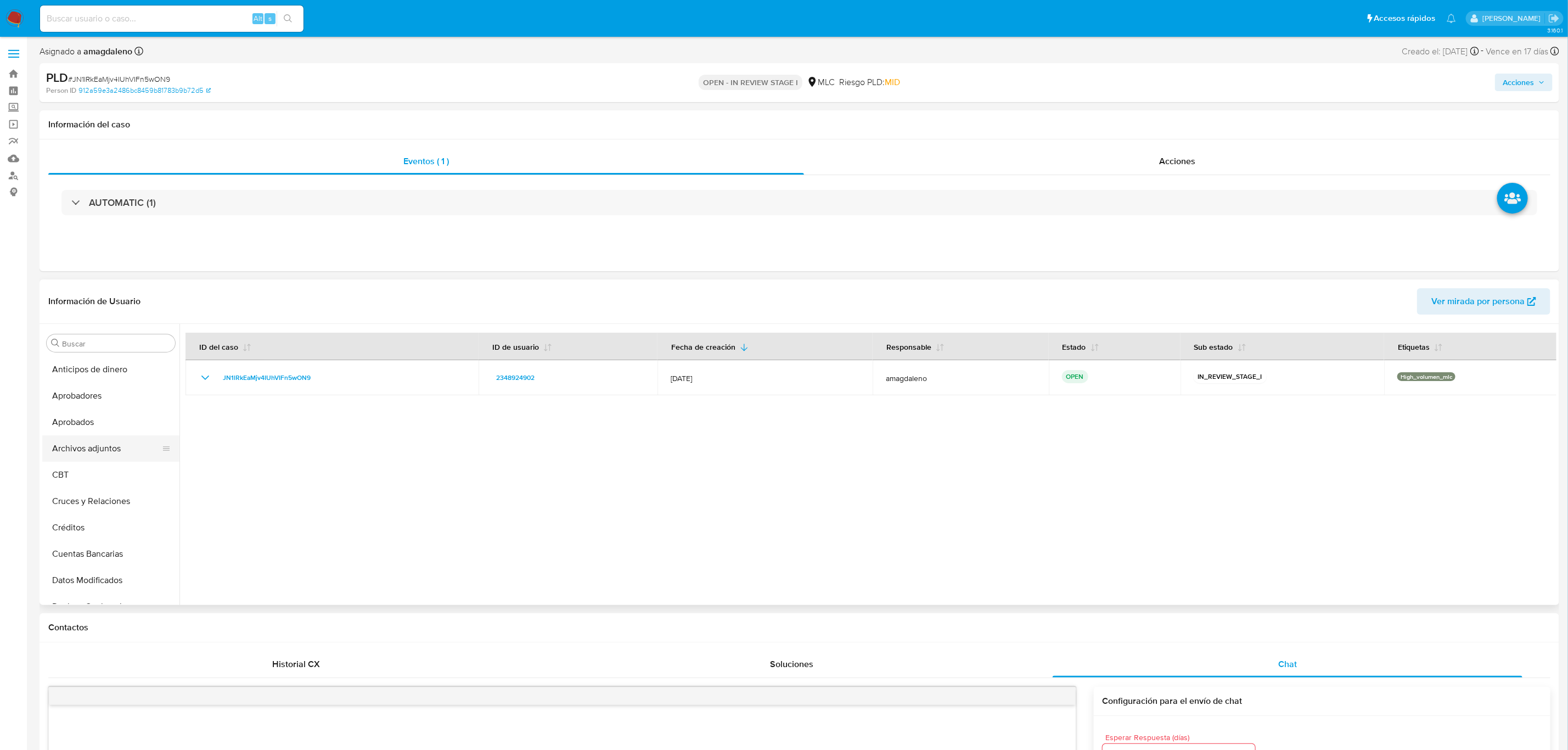
click at [96, 448] on button "Archivos adjuntos" at bounding box center [106, 448] width 128 height 26
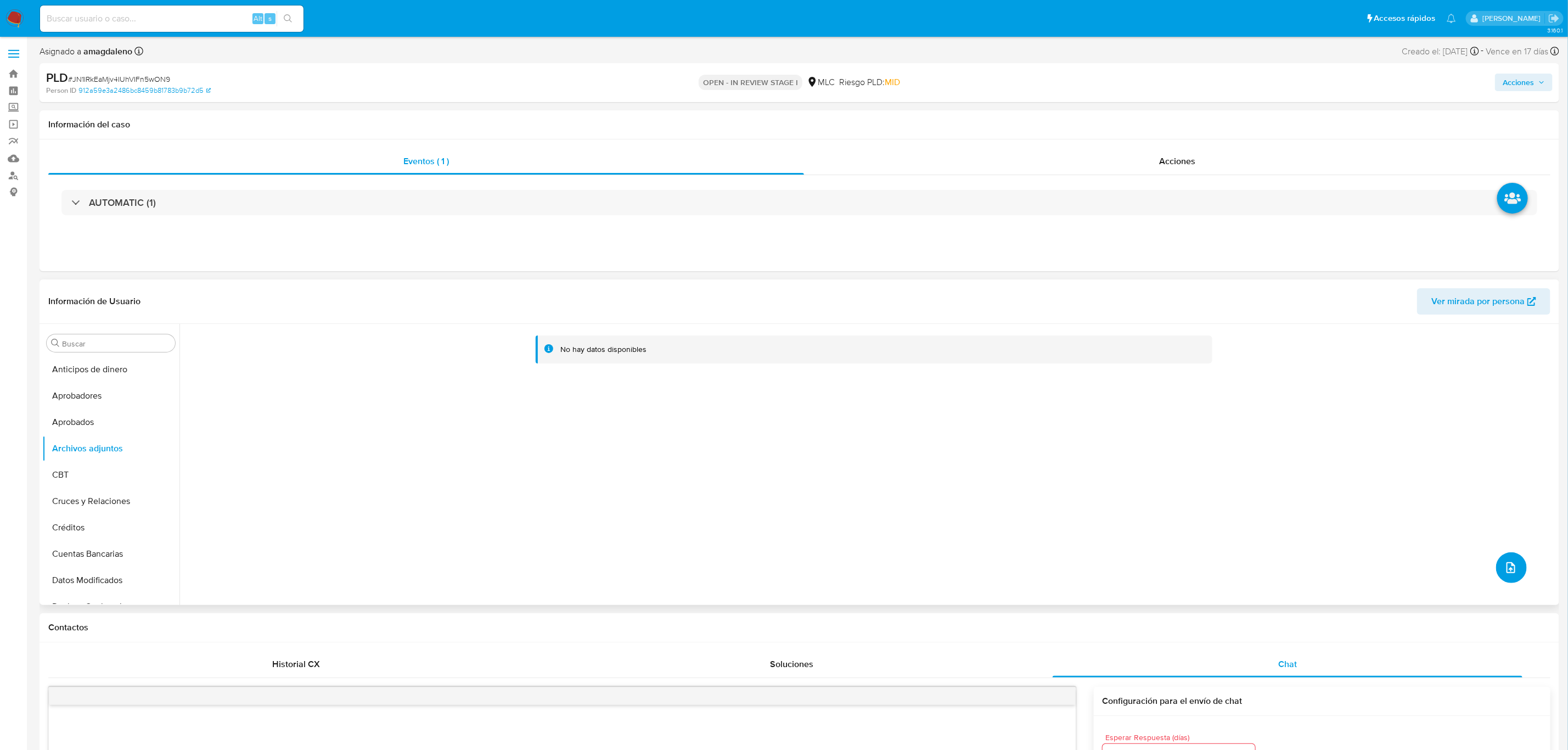
click at [1405, 562] on span "upload-file" at bounding box center [1511, 567] width 13 height 13
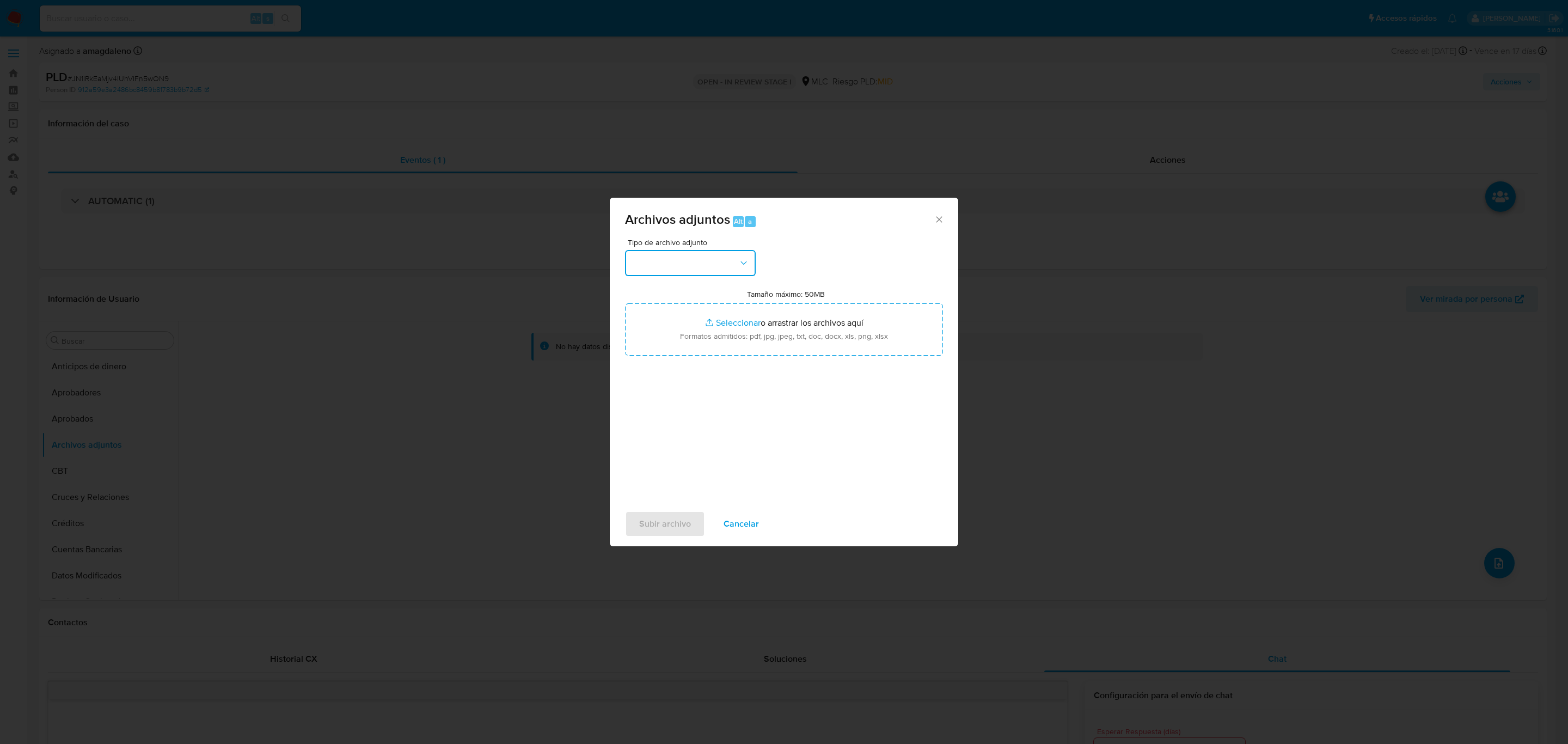
click at [637, 263] on button "button" at bounding box center [690, 263] width 131 height 26
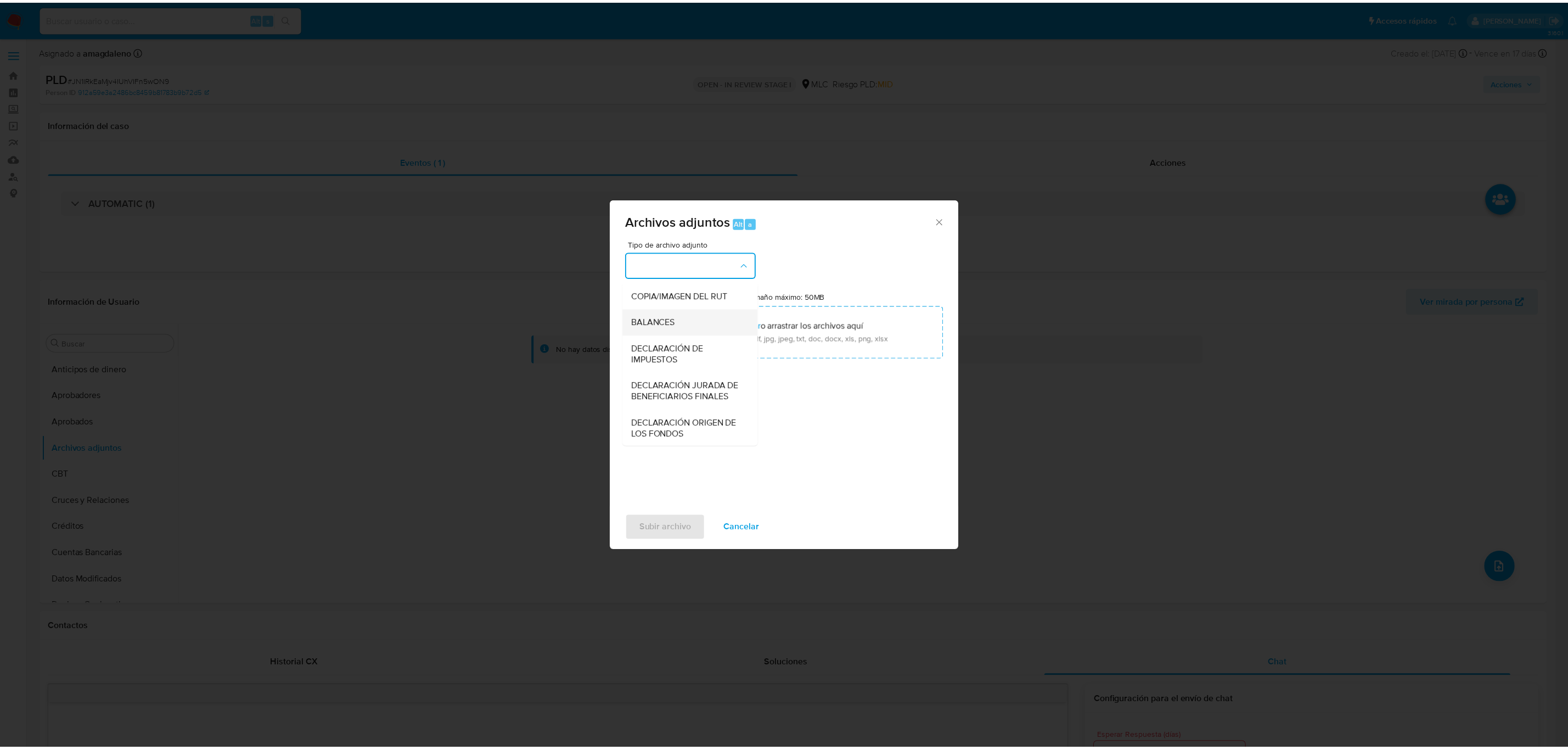
scroll to position [127, 0]
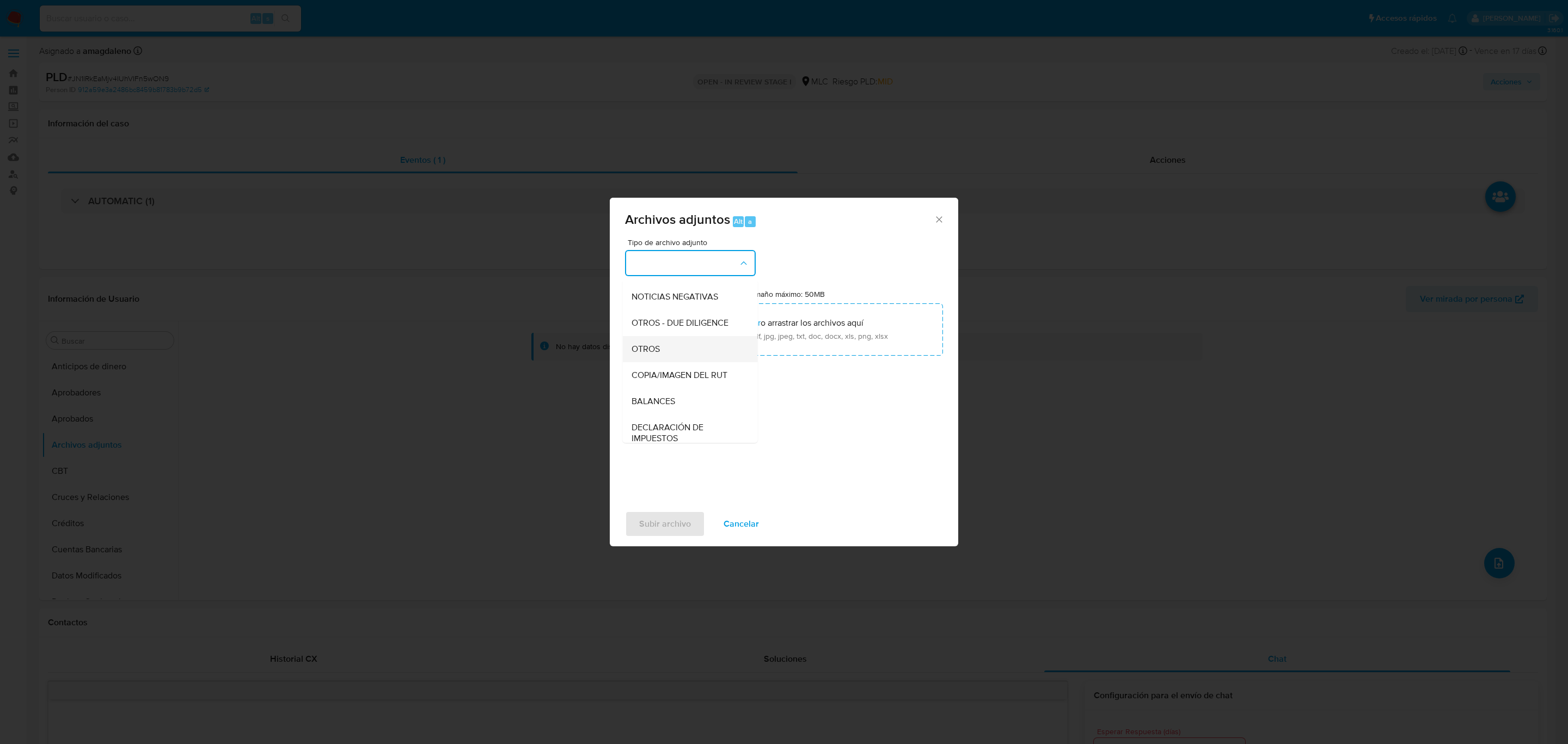
click at [661, 355] on div "OTROS" at bounding box center [687, 348] width 111 height 26
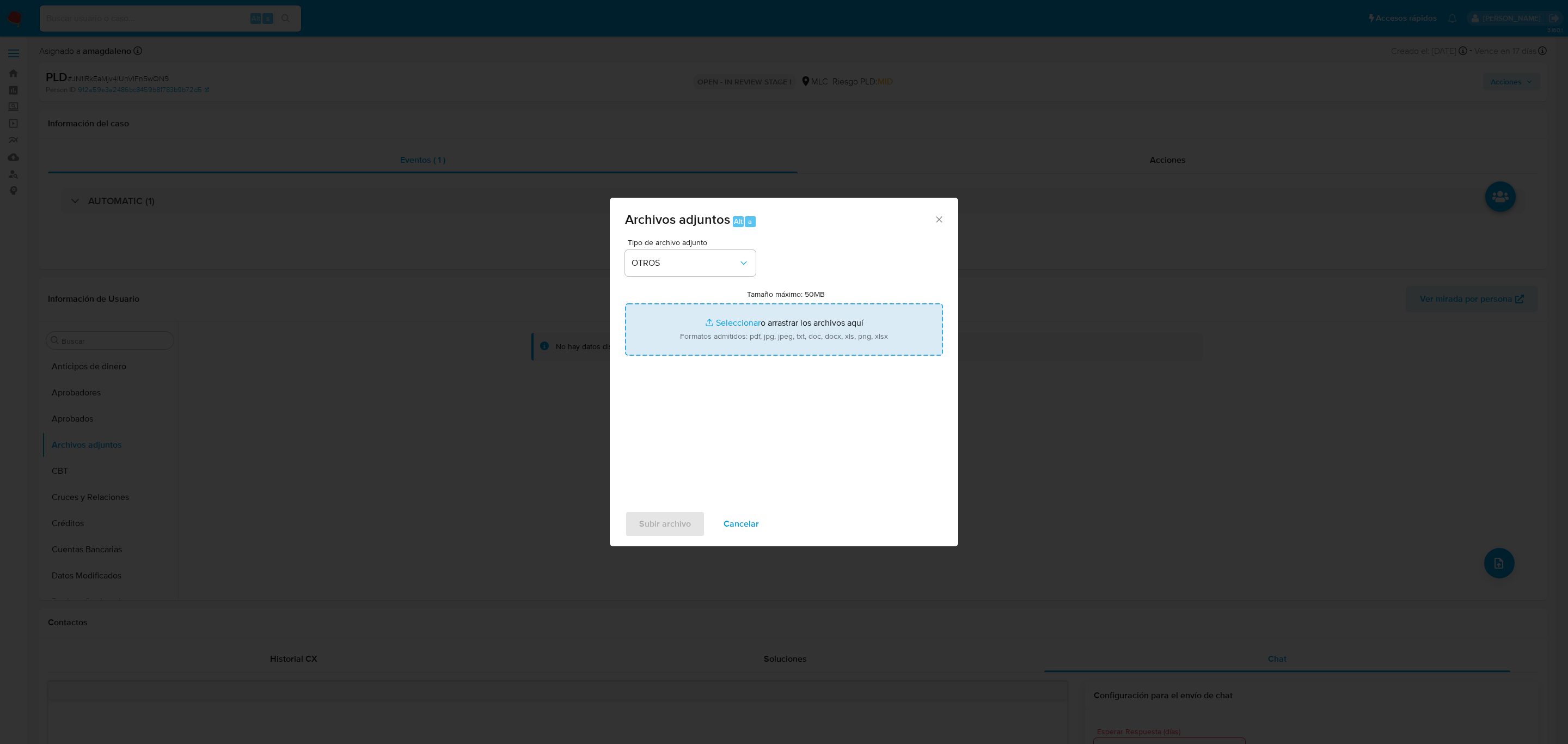
click at [727, 325] on input "Tamaño máximo: 50MB Seleccionar archivos" at bounding box center [784, 329] width 318 height 52
click at [724, 317] on input "Tamaño máximo: 50MB Seleccionar archivos" at bounding box center [784, 329] width 318 height 52
type input "C:\fakepath\2348924902 - 23_09_2025.xlsx"
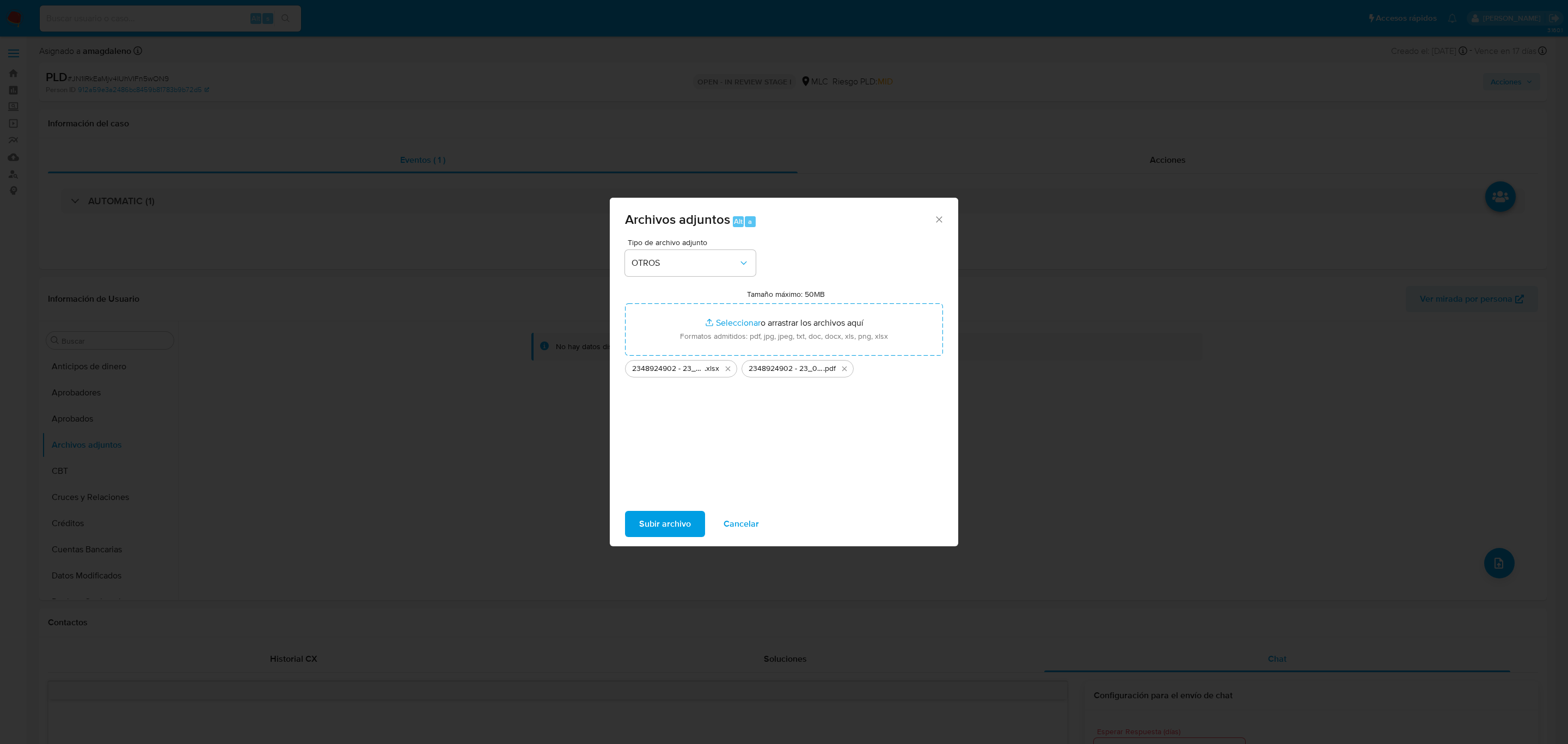
click at [675, 516] on span "Subir archivo" at bounding box center [665, 524] width 52 height 24
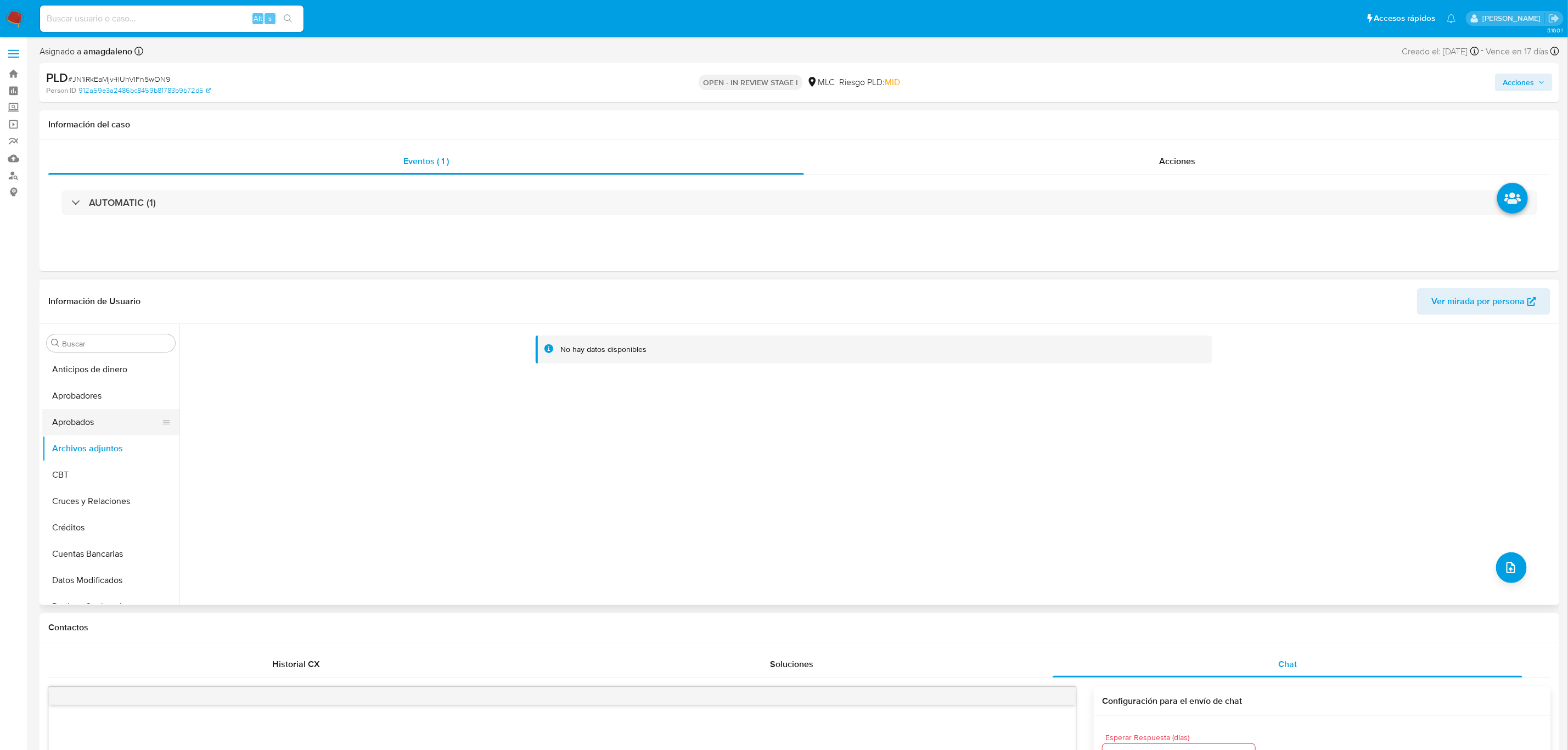
click at [87, 426] on button "Aprobados" at bounding box center [106, 422] width 128 height 26
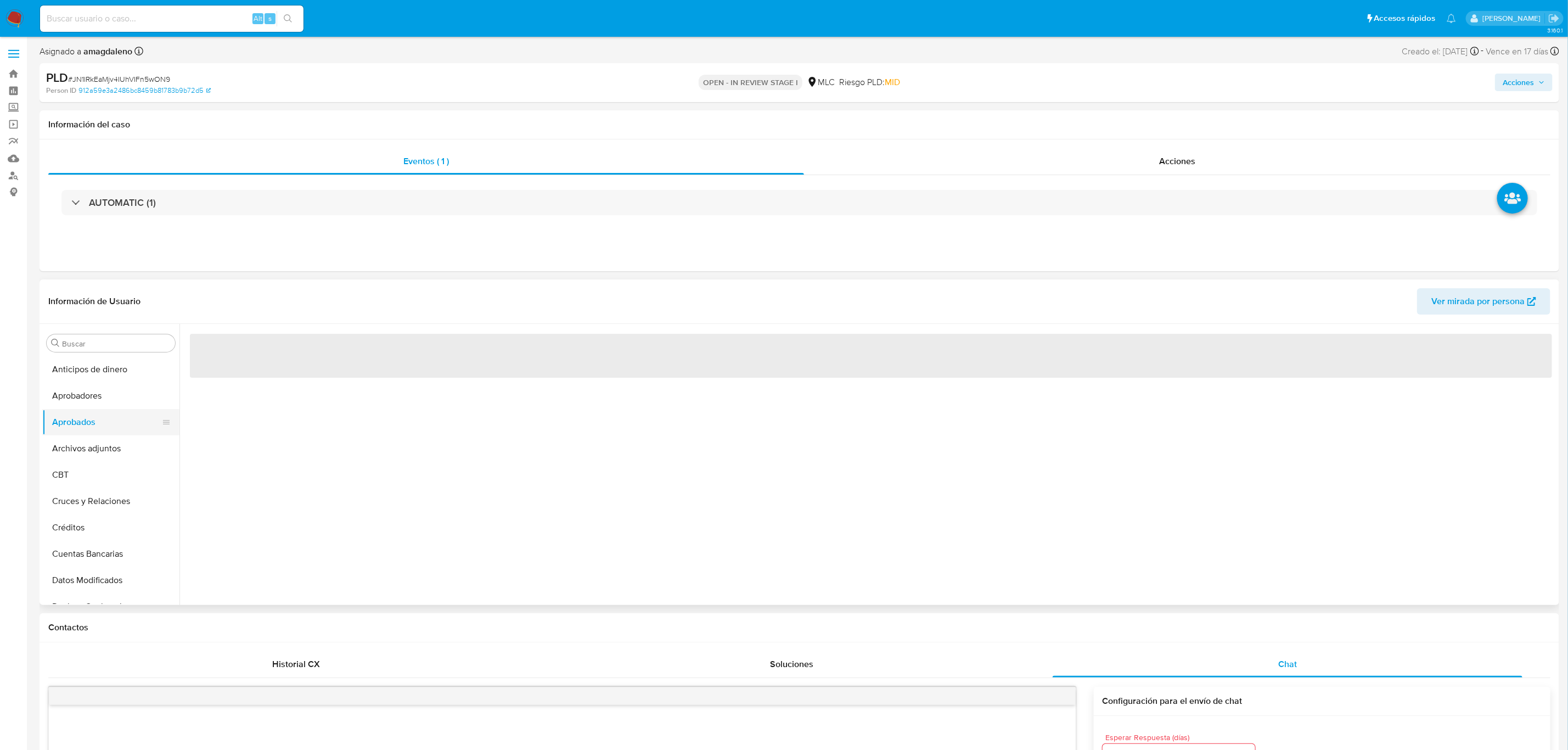
click at [96, 430] on button "Aprobados" at bounding box center [106, 422] width 128 height 26
click at [99, 442] on button "Archivos adjuntos" at bounding box center [106, 448] width 128 height 26
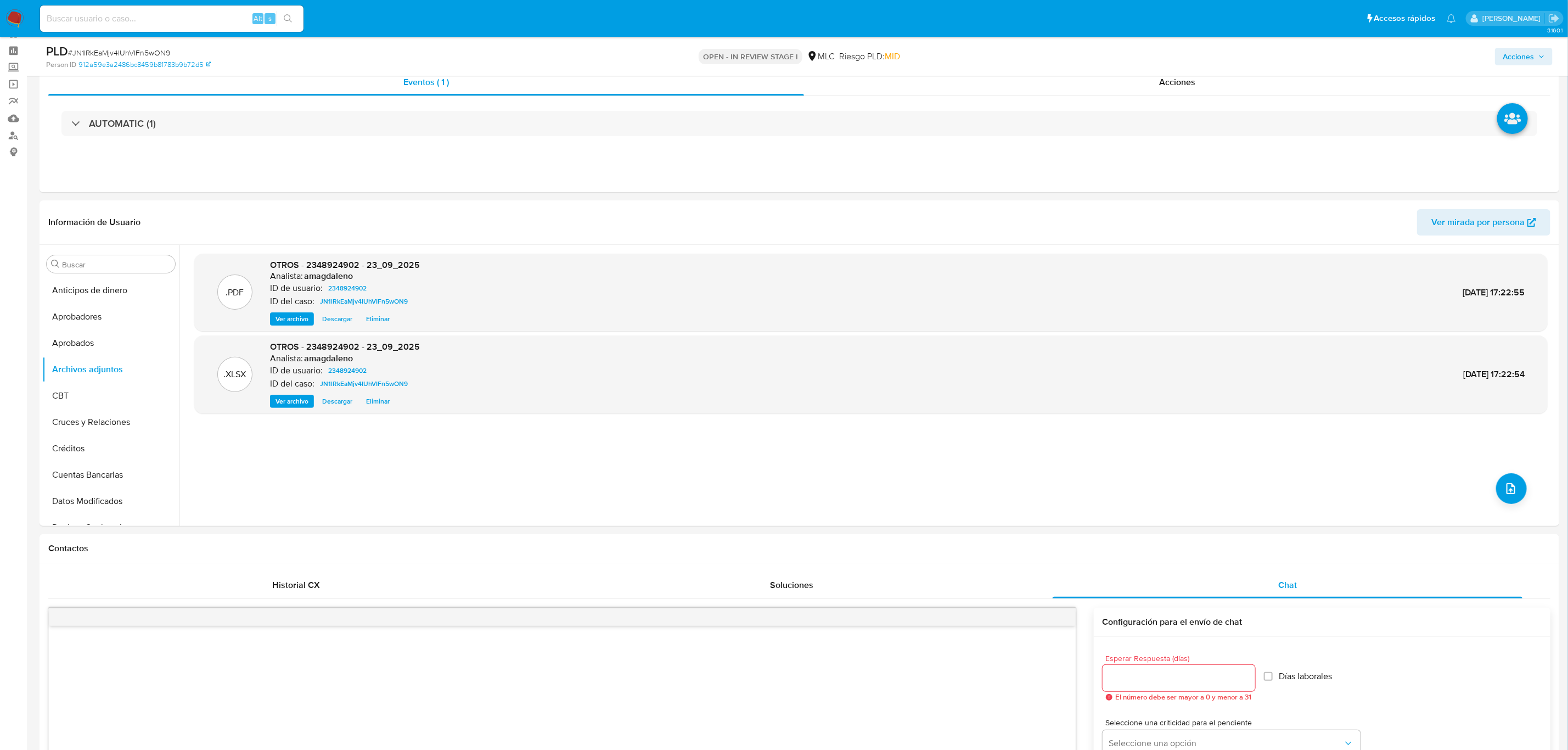
scroll to position [0, 0]
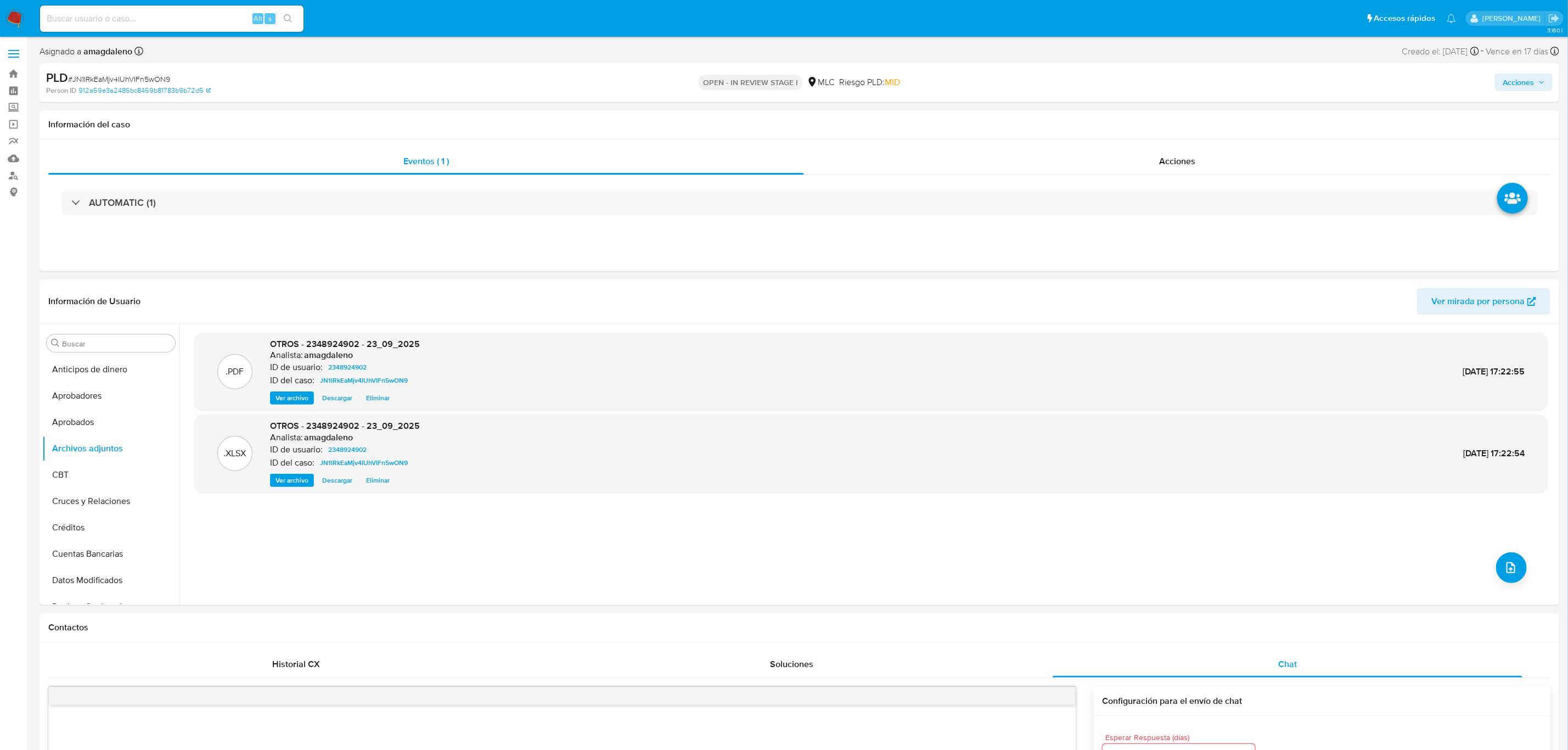
click at [1405, 84] on span "Acciones" at bounding box center [1518, 83] width 31 height 18
click at [1176, 124] on div "Resolución del caso Alt r" at bounding box center [1225, 117] width 105 height 29
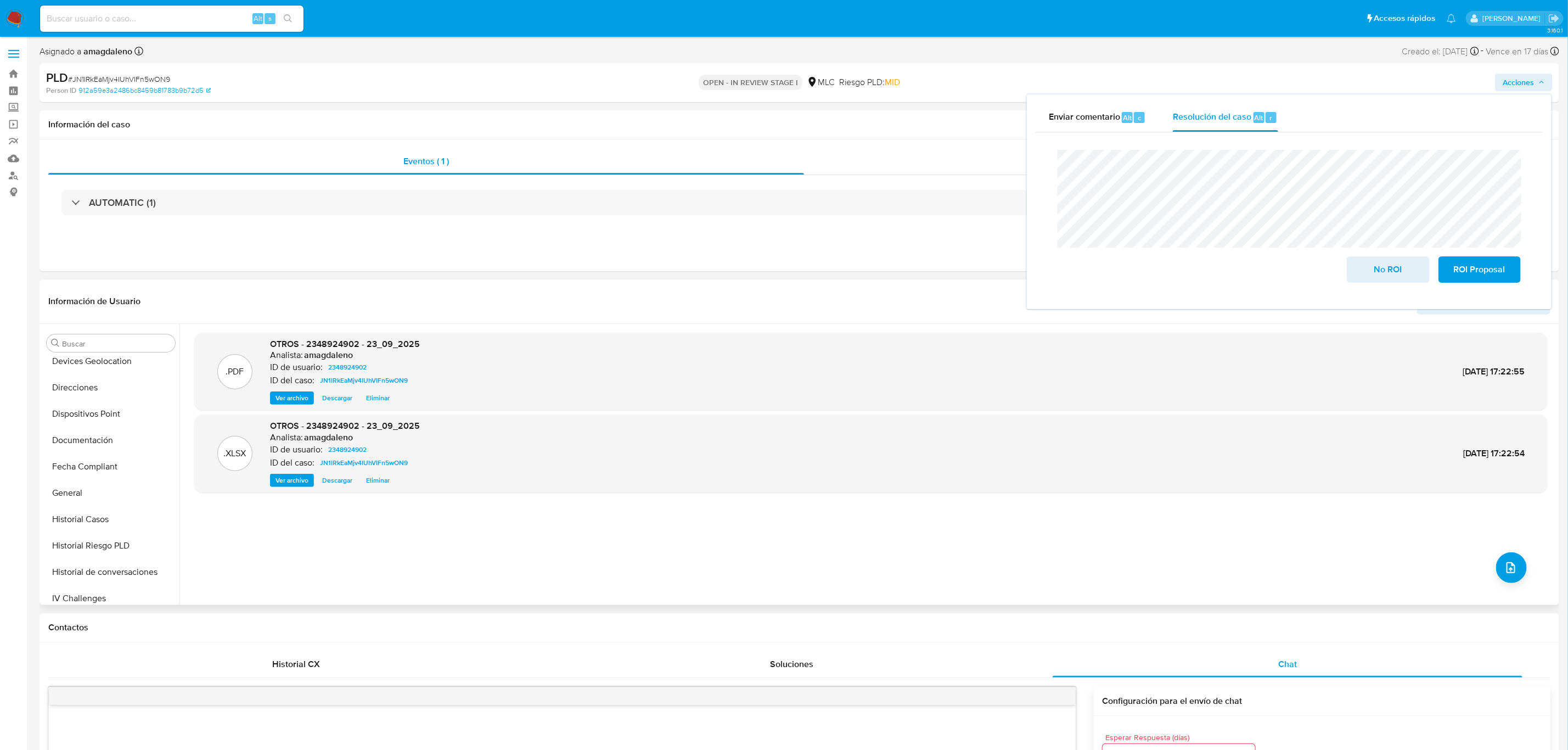
scroll to position [247, 0]
click at [86, 508] on button "Historial Casos" at bounding box center [106, 517] width 128 height 26
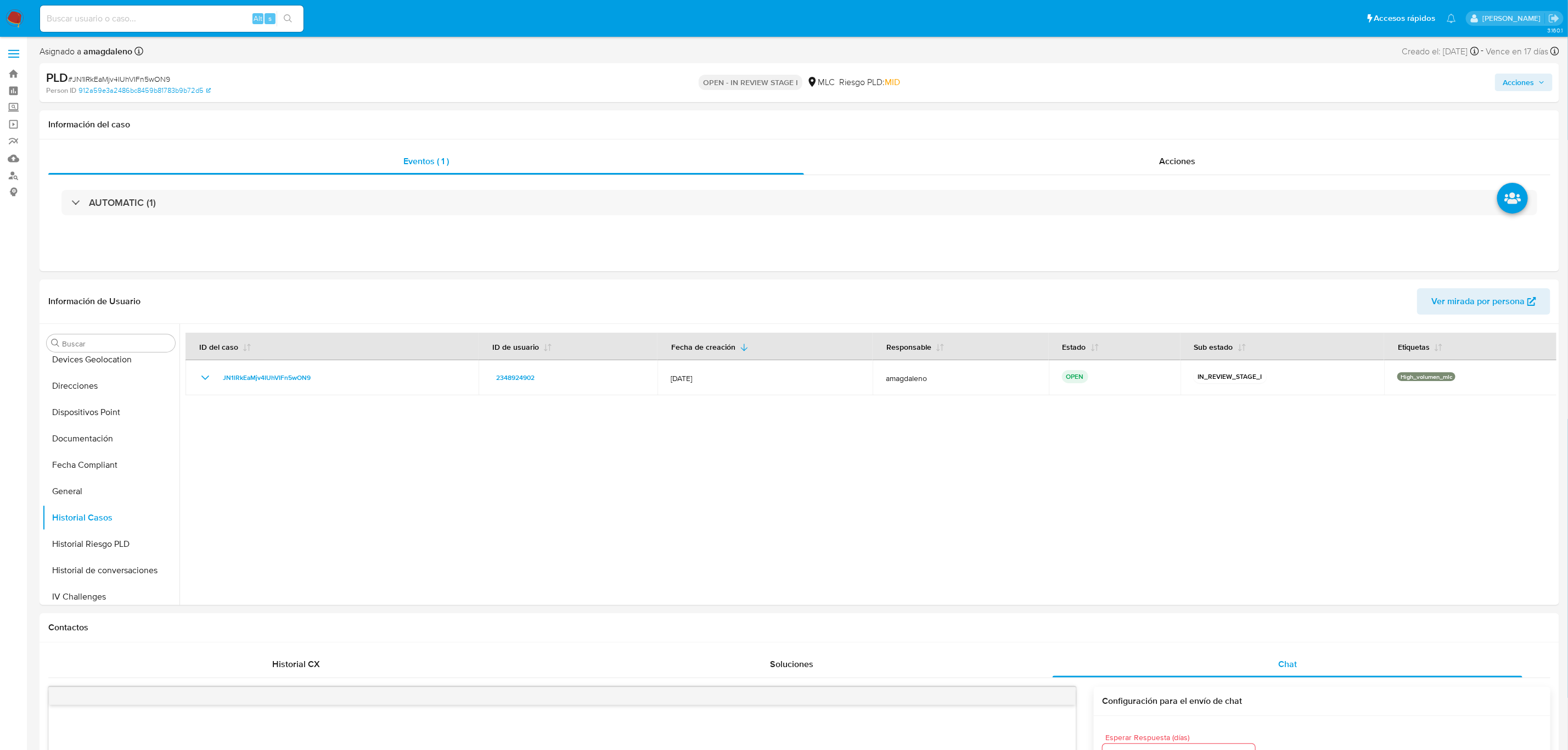
click at [1405, 74] on span "Acciones" at bounding box center [1518, 83] width 31 height 18
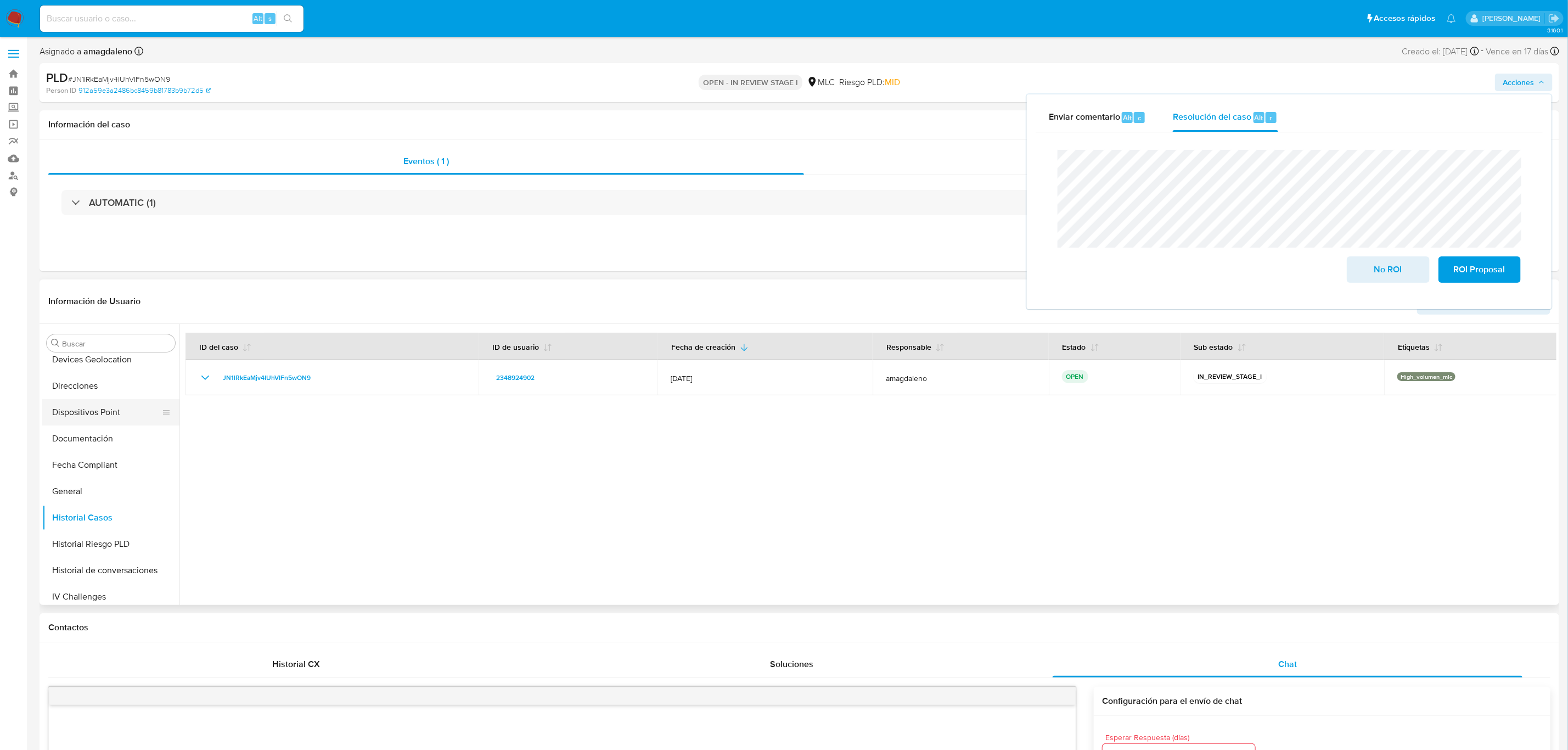
scroll to position [0, 0]
click at [94, 452] on button "Archivos adjuntos" at bounding box center [106, 448] width 128 height 26
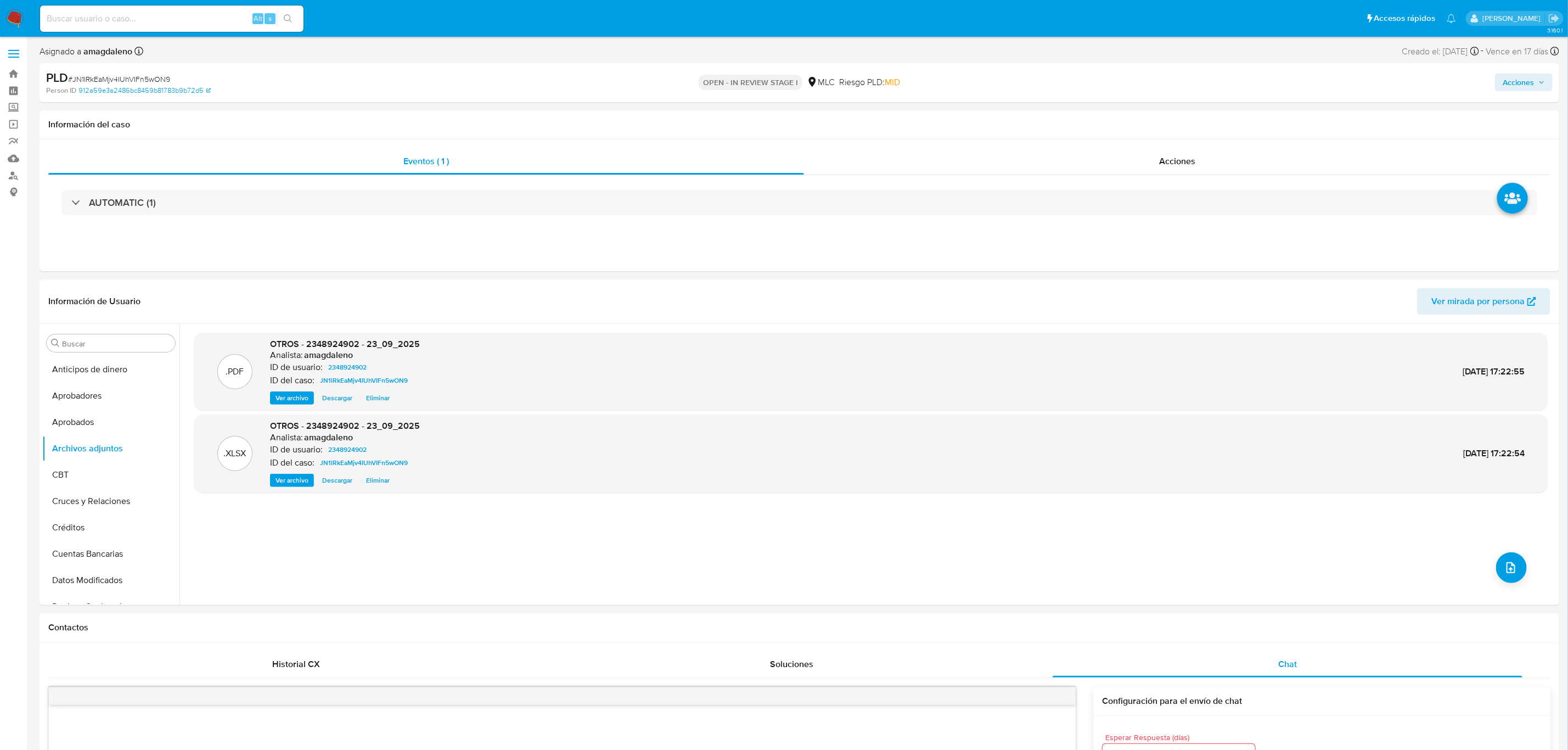
click at [1405, 81] on span "Acciones" at bounding box center [1518, 83] width 31 height 18
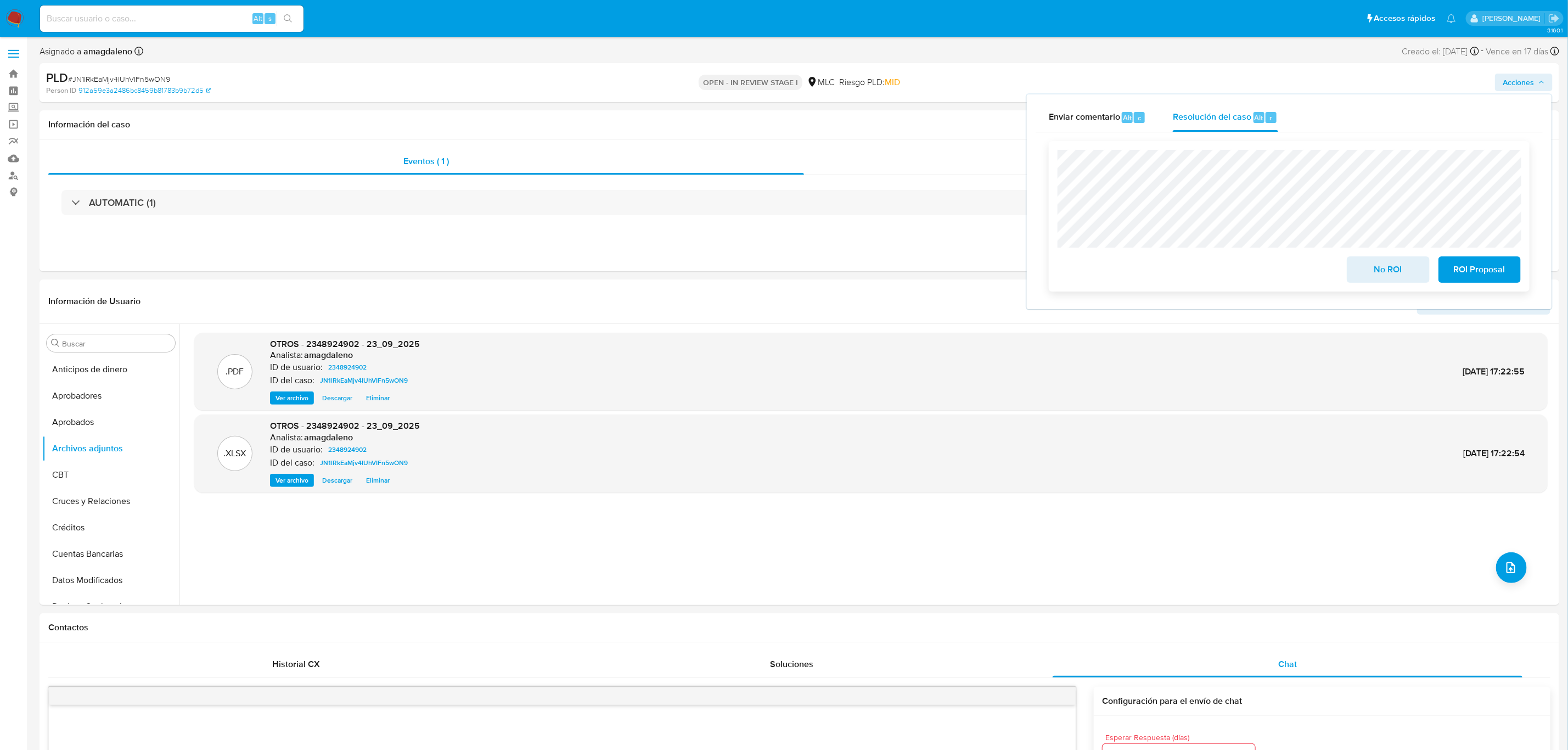
click at [1395, 266] on span "No ROI" at bounding box center [1388, 270] width 54 height 24
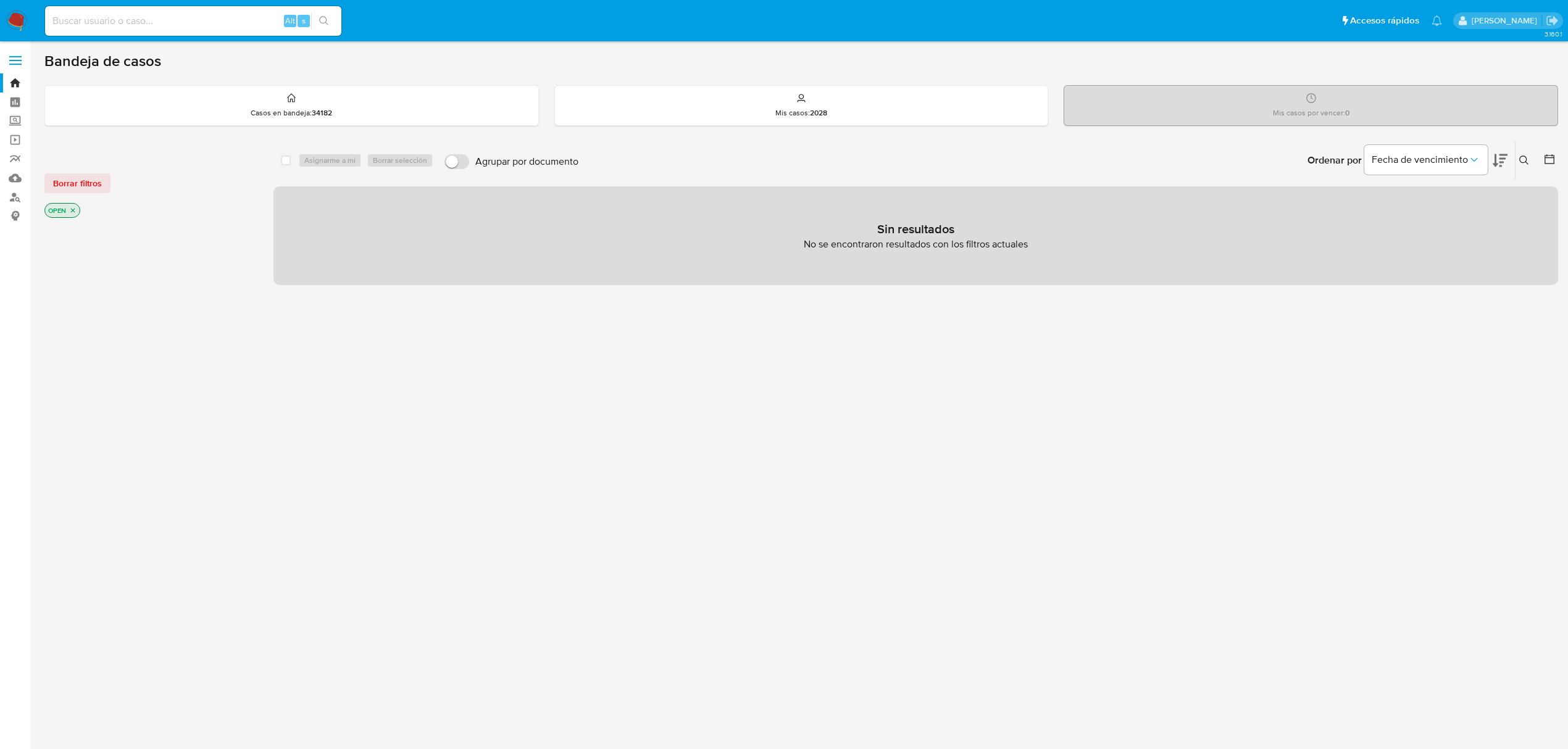
click at [72, 215] on p "OPEN" at bounding box center [62, 210] width 34 height 14
click at [72, 210] on icon "close-filter" at bounding box center [73, 210] width 7 height 7
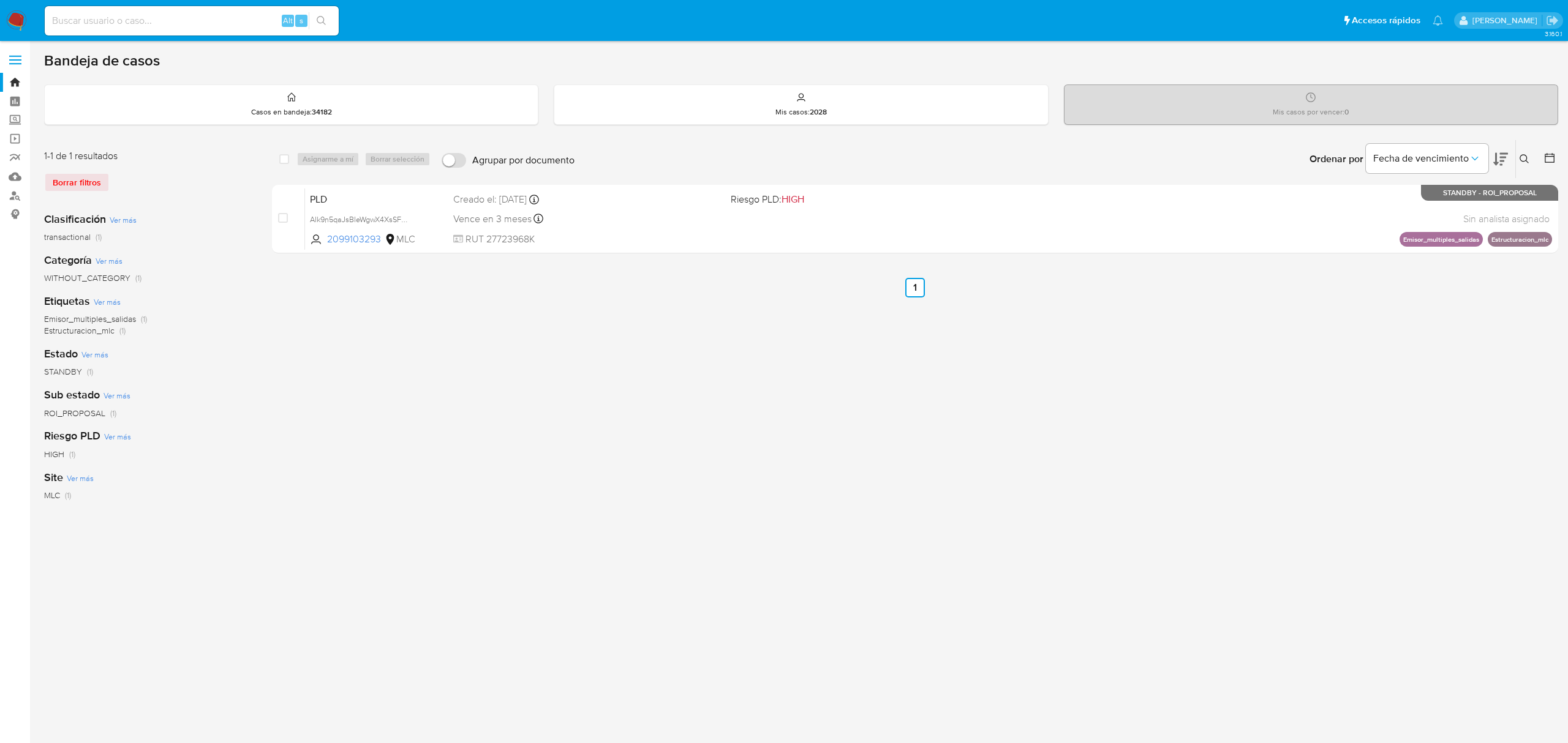
click at [1544, 153] on icon at bounding box center [1549, 158] width 12 height 12
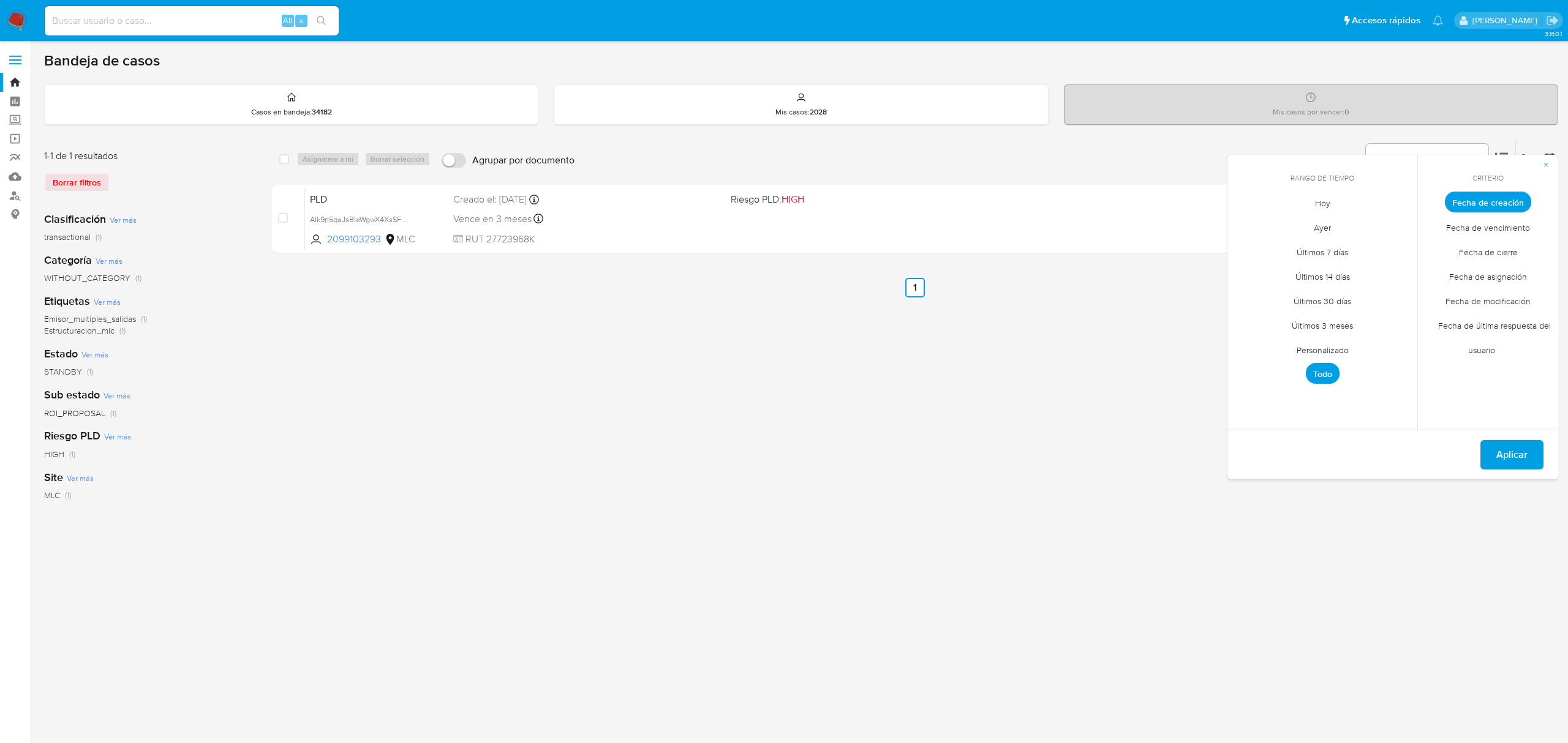
click at [1318, 346] on span "Personalizado" at bounding box center [1323, 349] width 78 height 25
click at [1244, 224] on icon "Mes anterior" at bounding box center [1246, 224] width 15 height 15
click at [1396, 224] on icon "Mes siguiente" at bounding box center [1398, 224] width 15 height 15
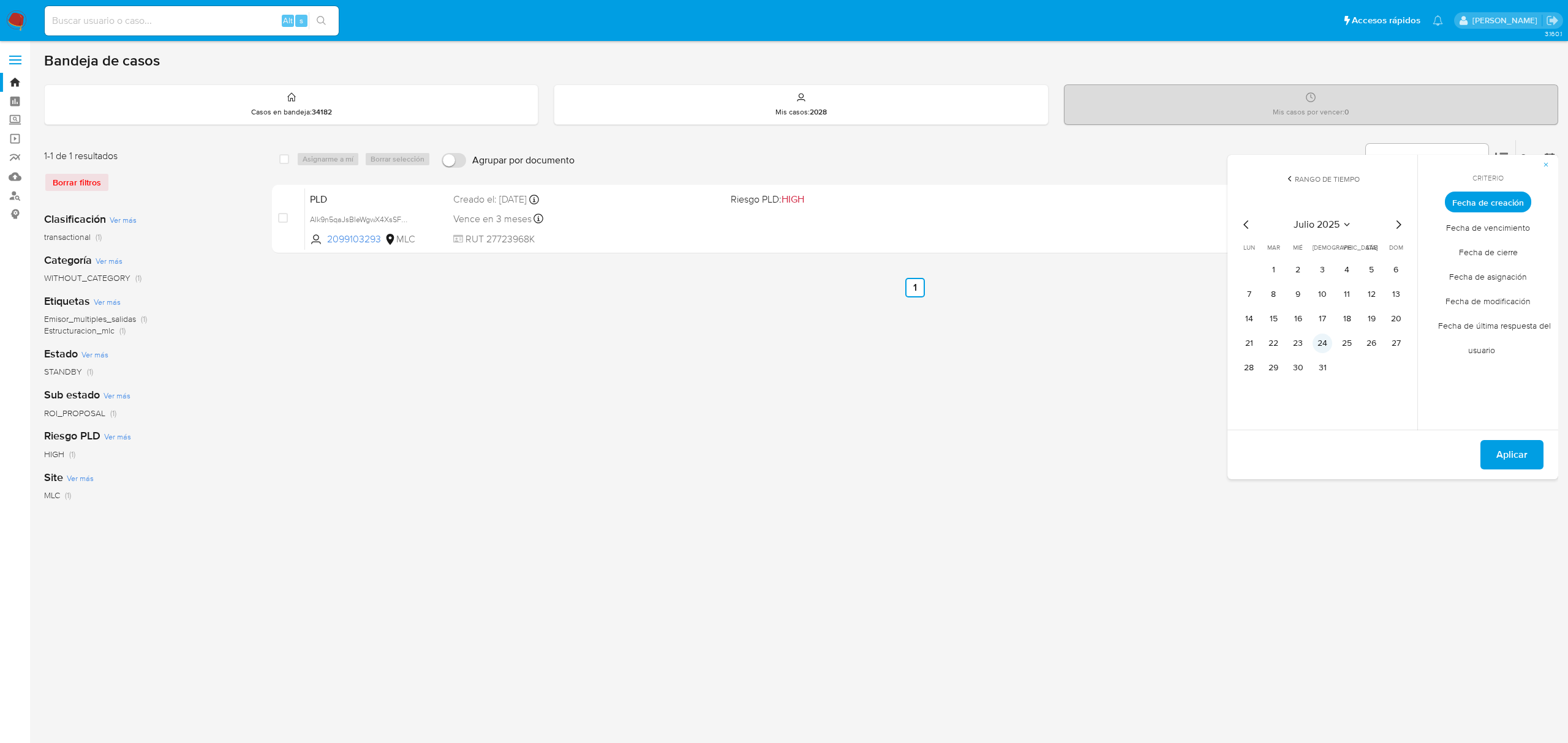
drag, startPoint x: 1281, startPoint y: 270, endPoint x: 1312, endPoint y: 353, distance: 88.6
click at [1281, 270] on button "1" at bounding box center [1273, 270] width 20 height 20
click at [1321, 368] on button "31" at bounding box center [1322, 368] width 20 height 20
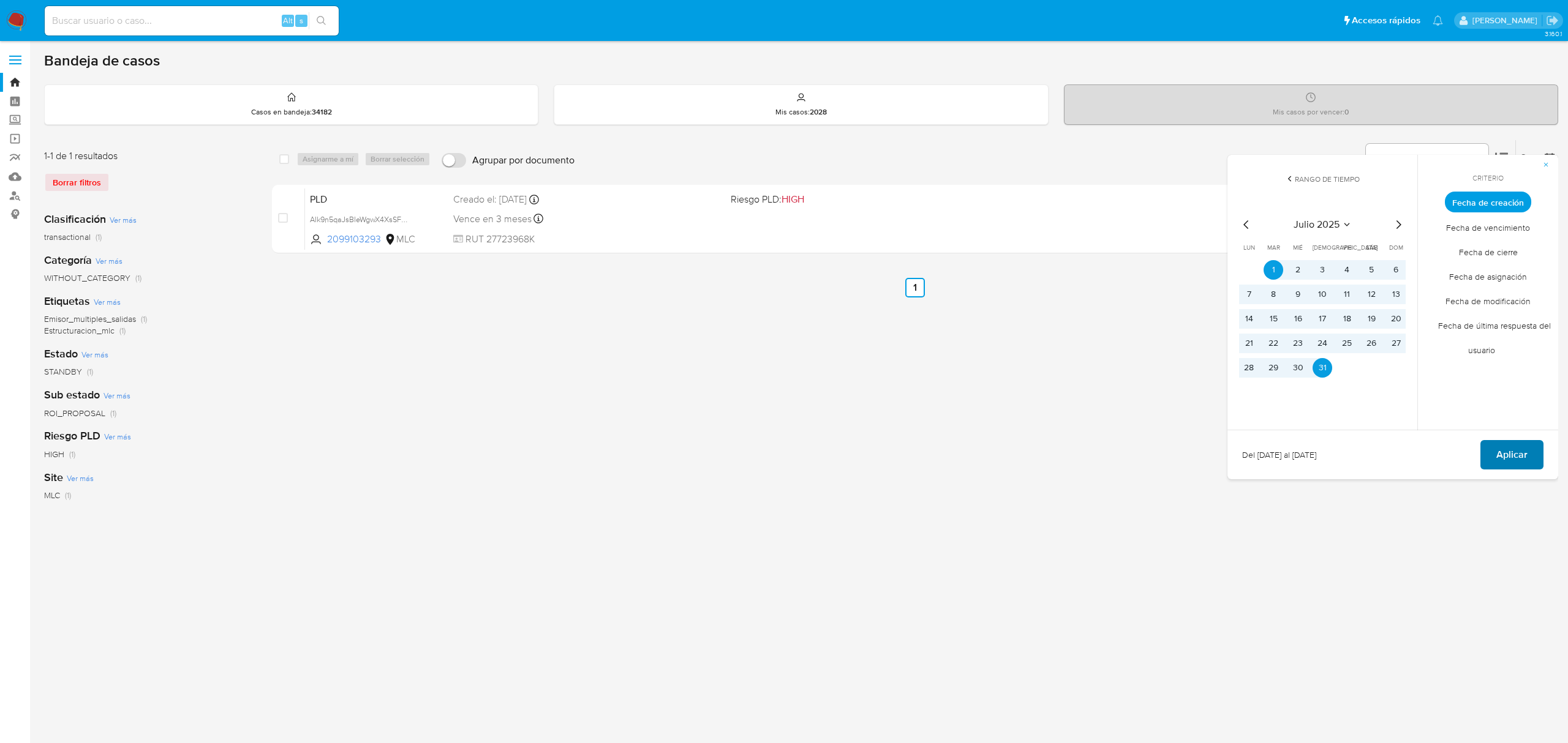
click at [1533, 451] on button "Aplicar" at bounding box center [1512, 454] width 63 height 29
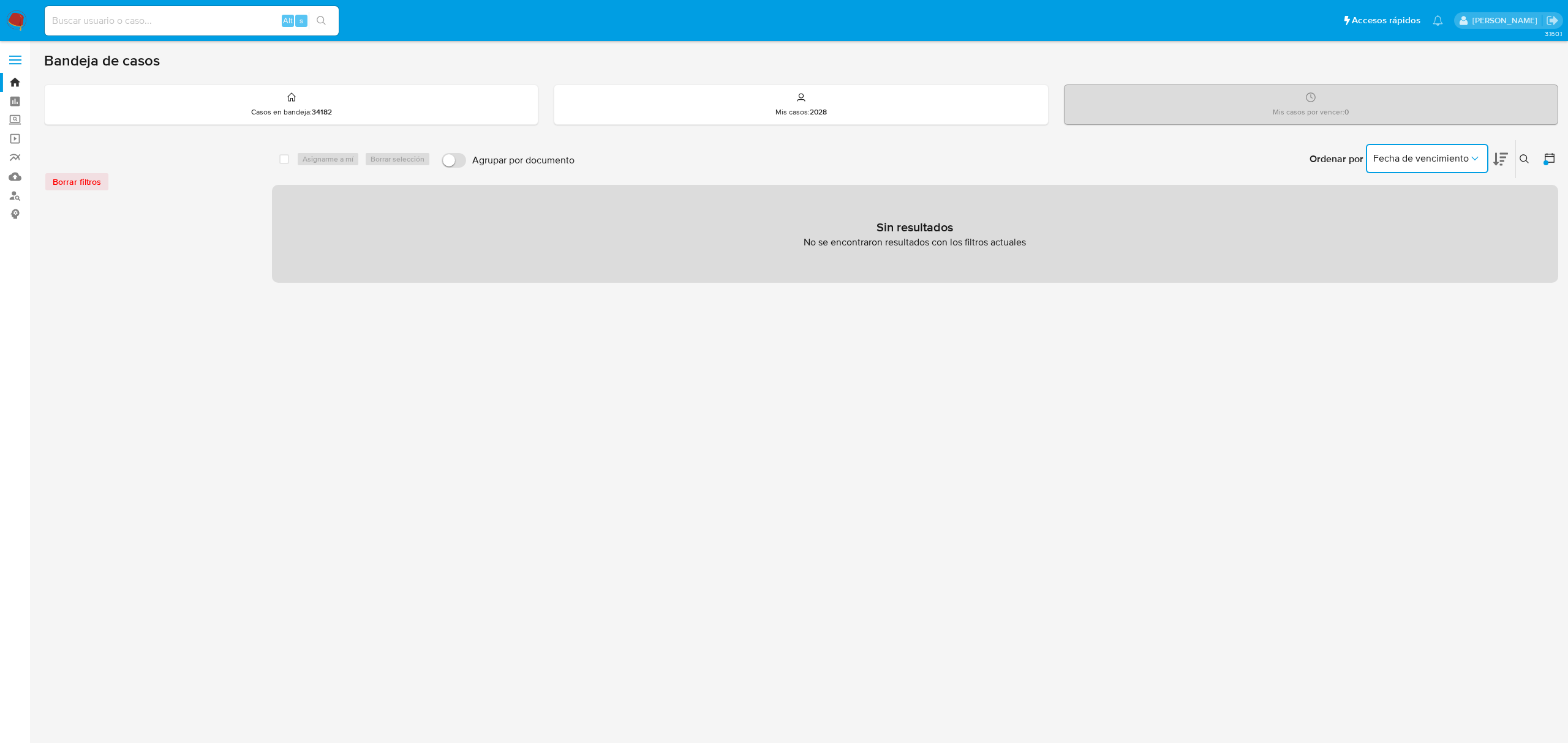
click at [1452, 158] on span "Fecha de vencimiento" at bounding box center [1421, 158] width 96 height 12
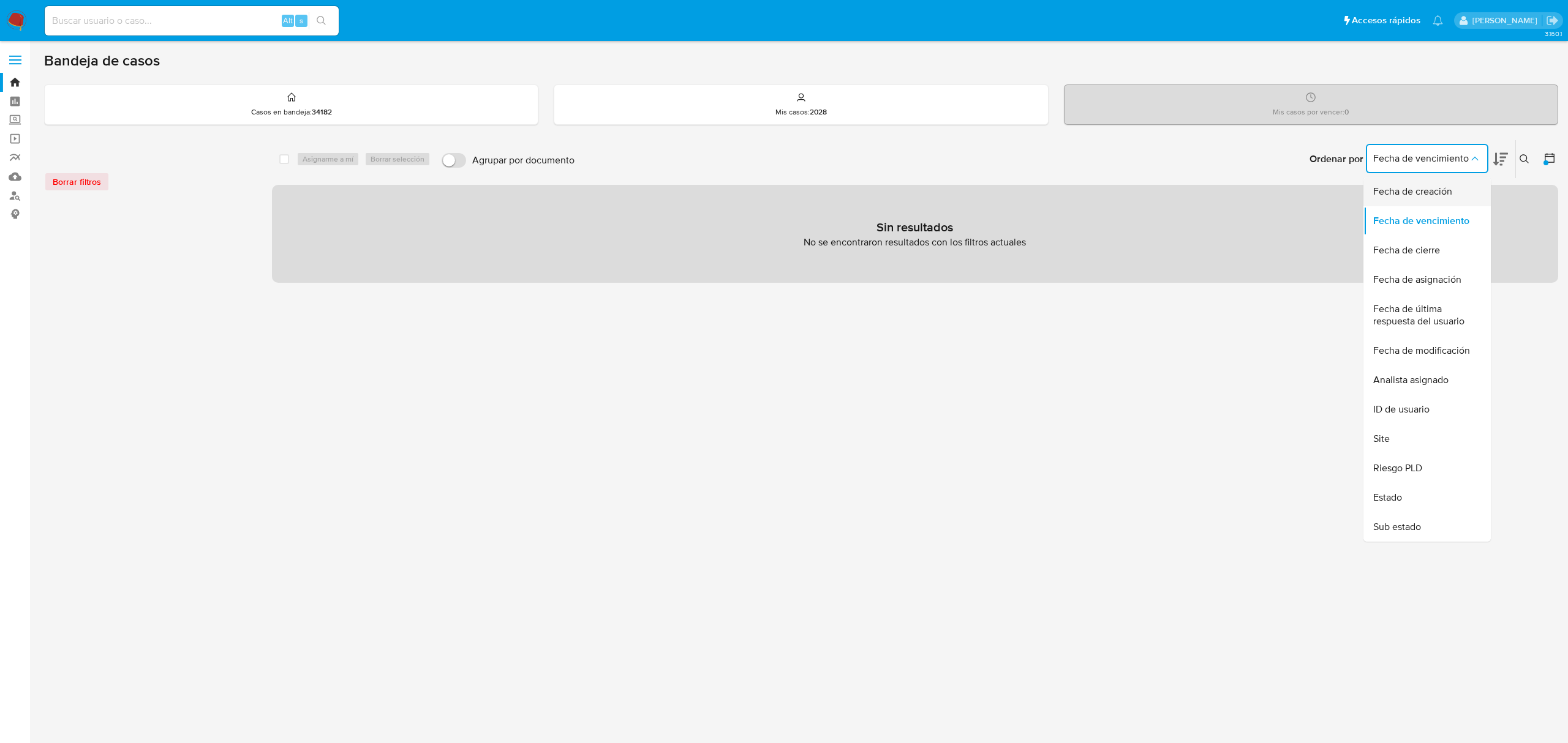
click at [1422, 182] on div "Fecha de creación" at bounding box center [1424, 191] width 101 height 29
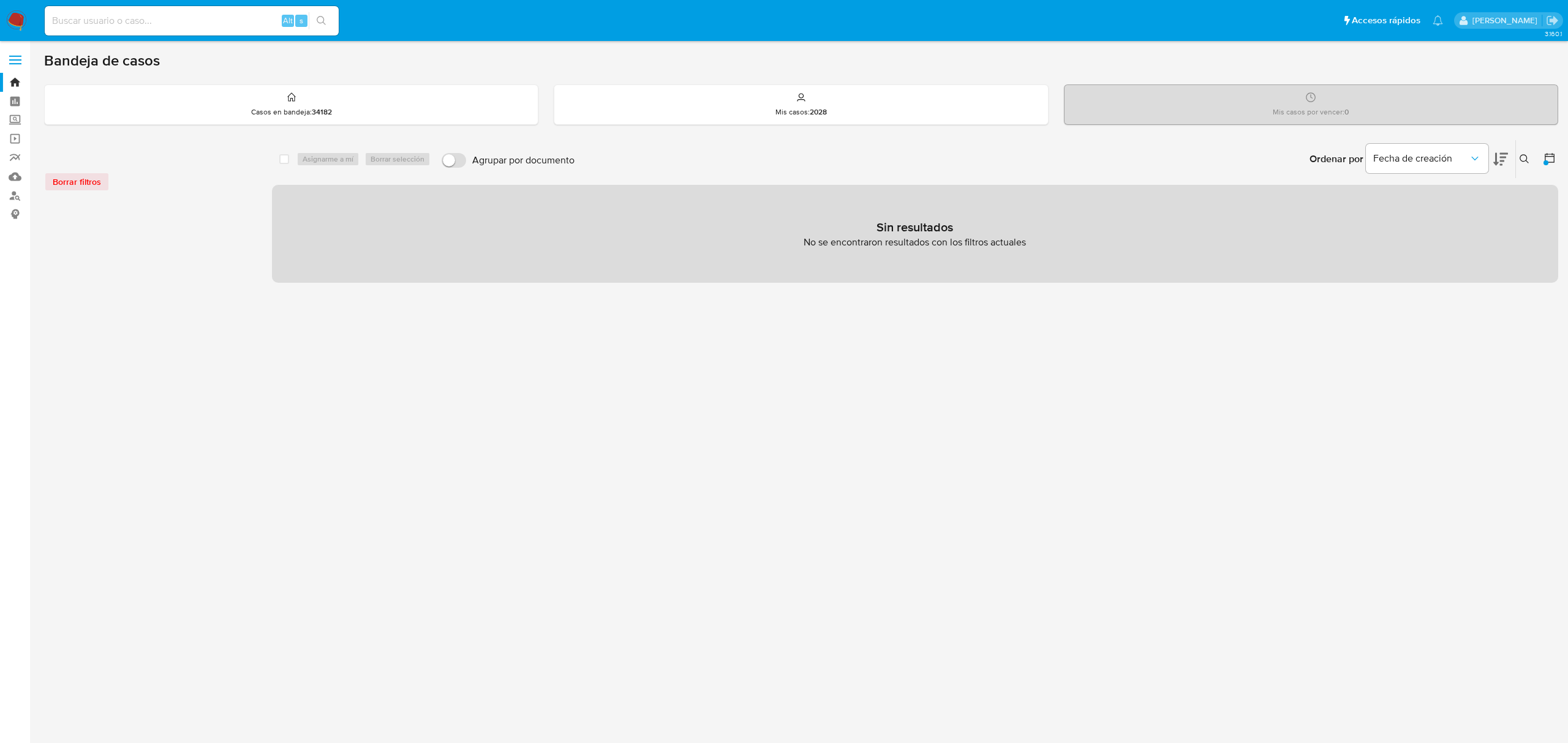
click at [405, 182] on div "select-all-cases-checkbox Asignarme a mí Borrar selección Agrupar por documento…" at bounding box center [915, 211] width 1286 height 143
click at [1552, 155] on icon at bounding box center [1550, 158] width 10 height 10
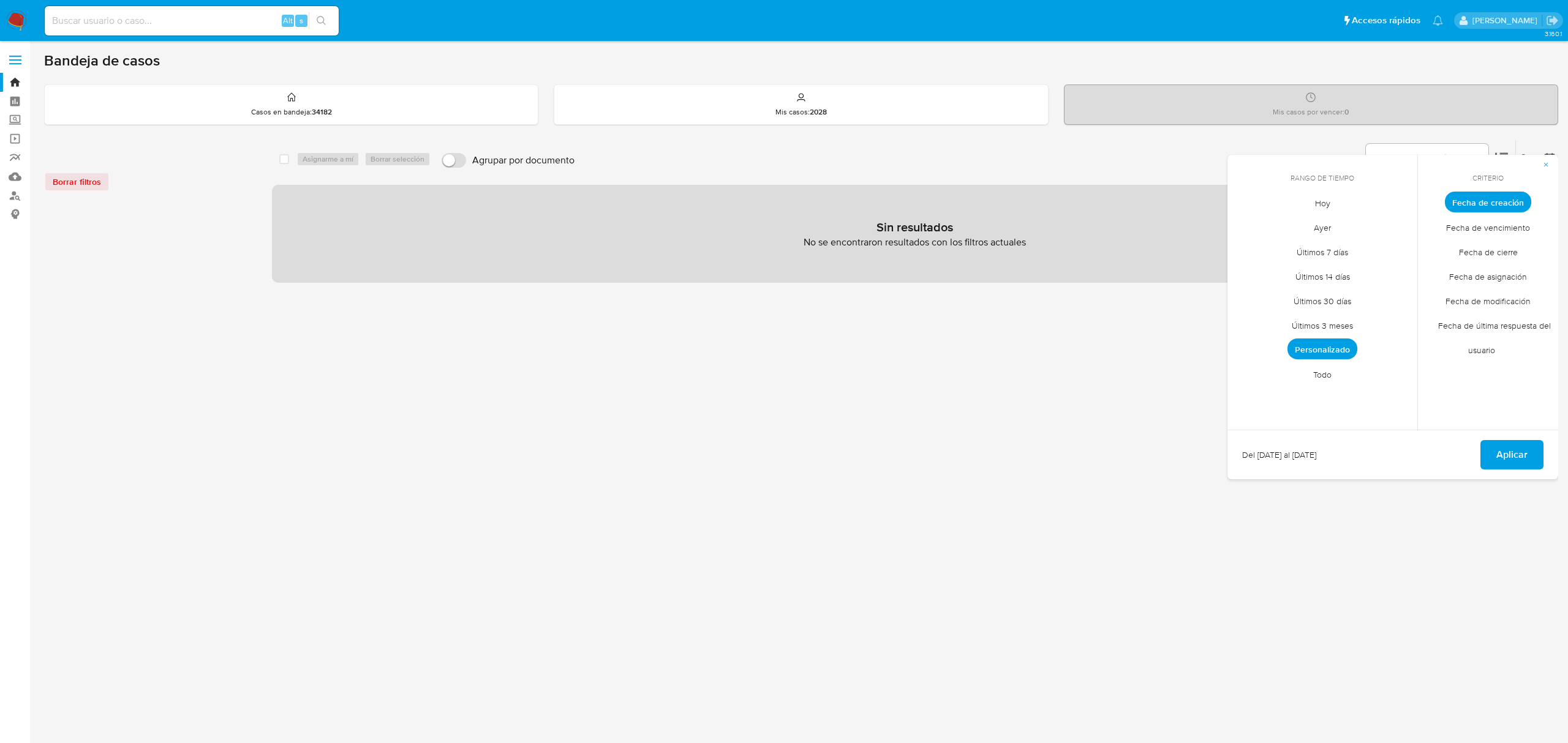
click at [1306, 341] on span "Personalizado" at bounding box center [1322, 348] width 70 height 21
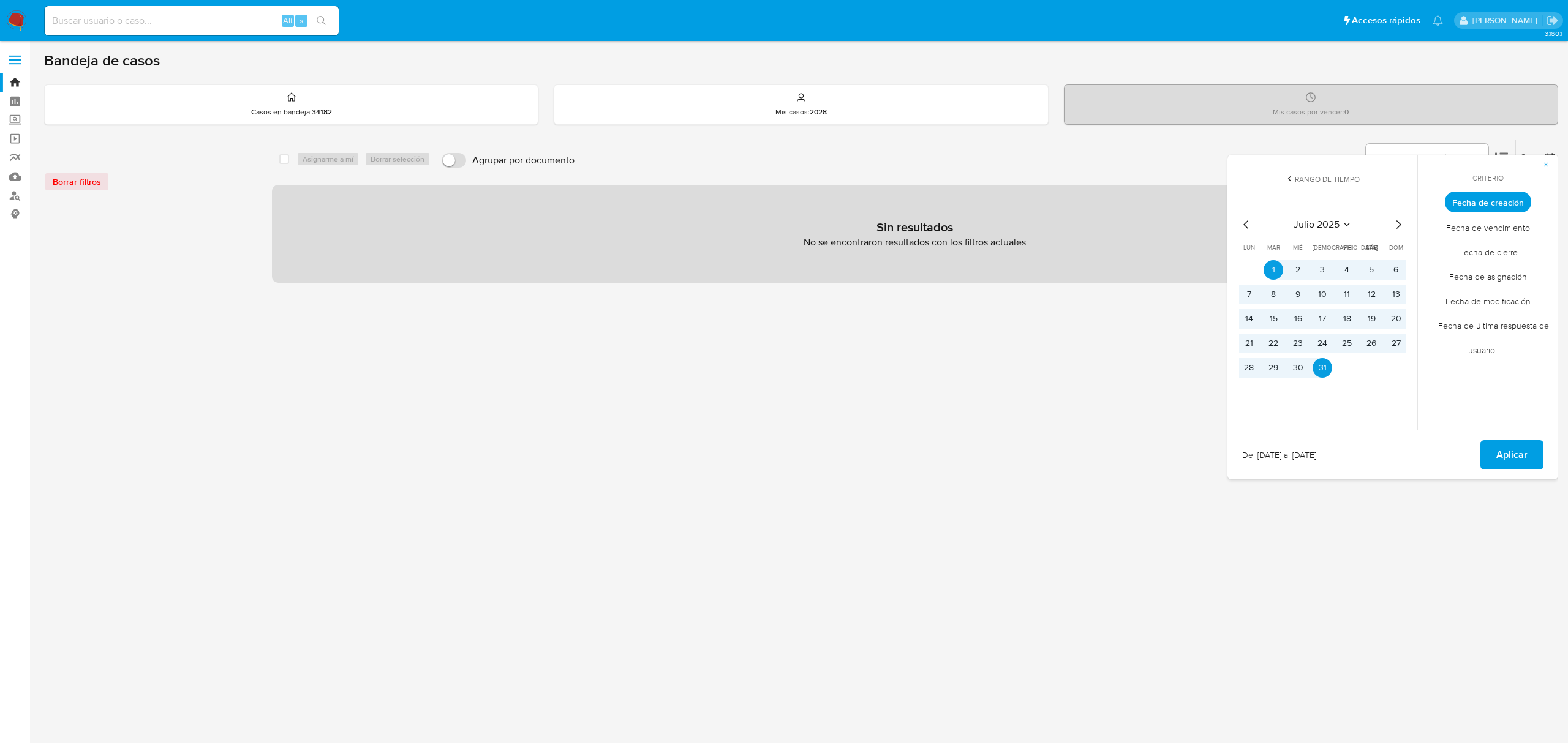
click at [1506, 448] on span "Aplicar" at bounding box center [1512, 455] width 31 height 27
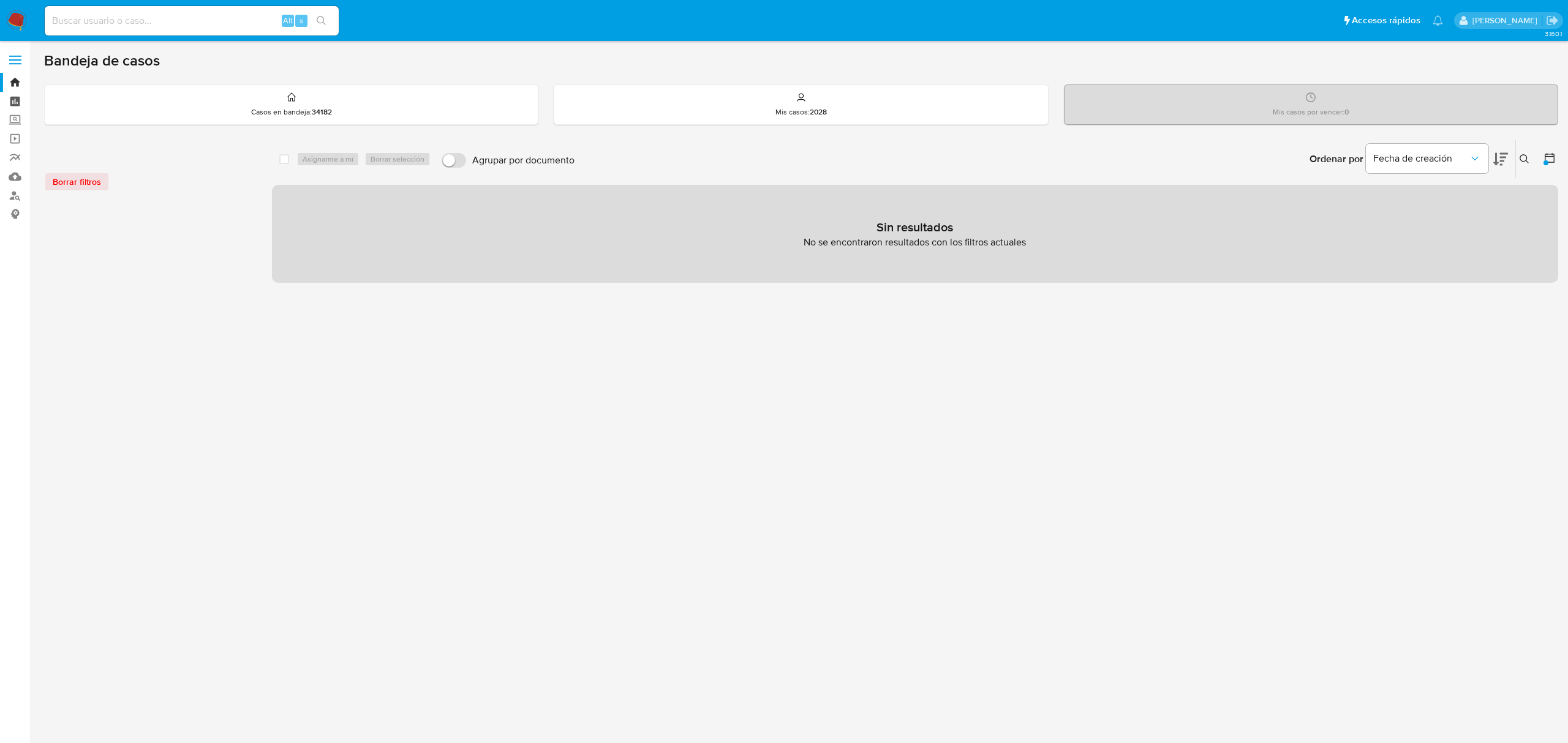
click at [11, 93] on link "Tablero" at bounding box center [72, 101] width 146 height 19
click at [12, 81] on link "Bandeja" at bounding box center [72, 82] width 146 height 19
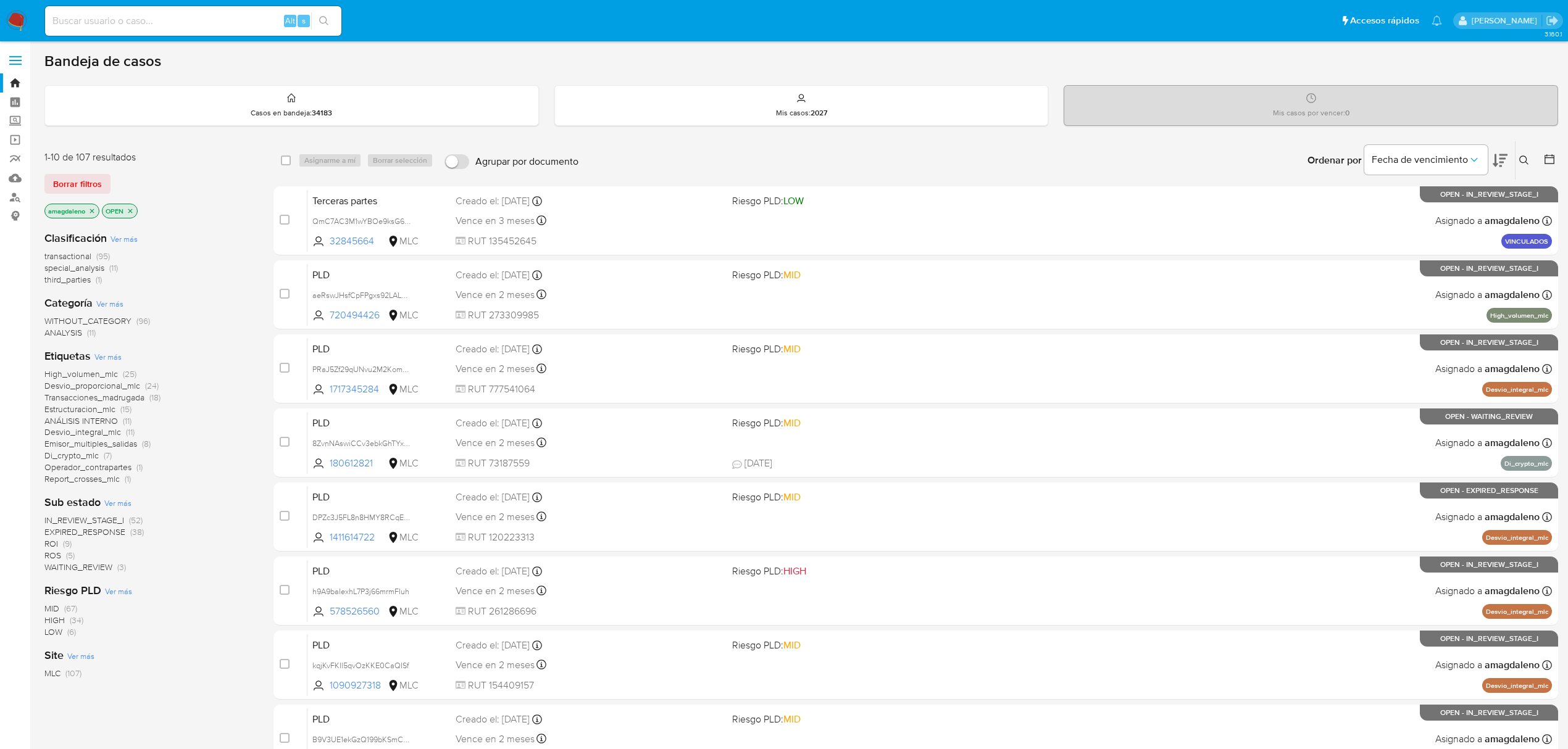
click at [1546, 160] on icon at bounding box center [1549, 159] width 12 height 12
click at [1550, 155] on icon at bounding box center [1549, 160] width 10 height 10
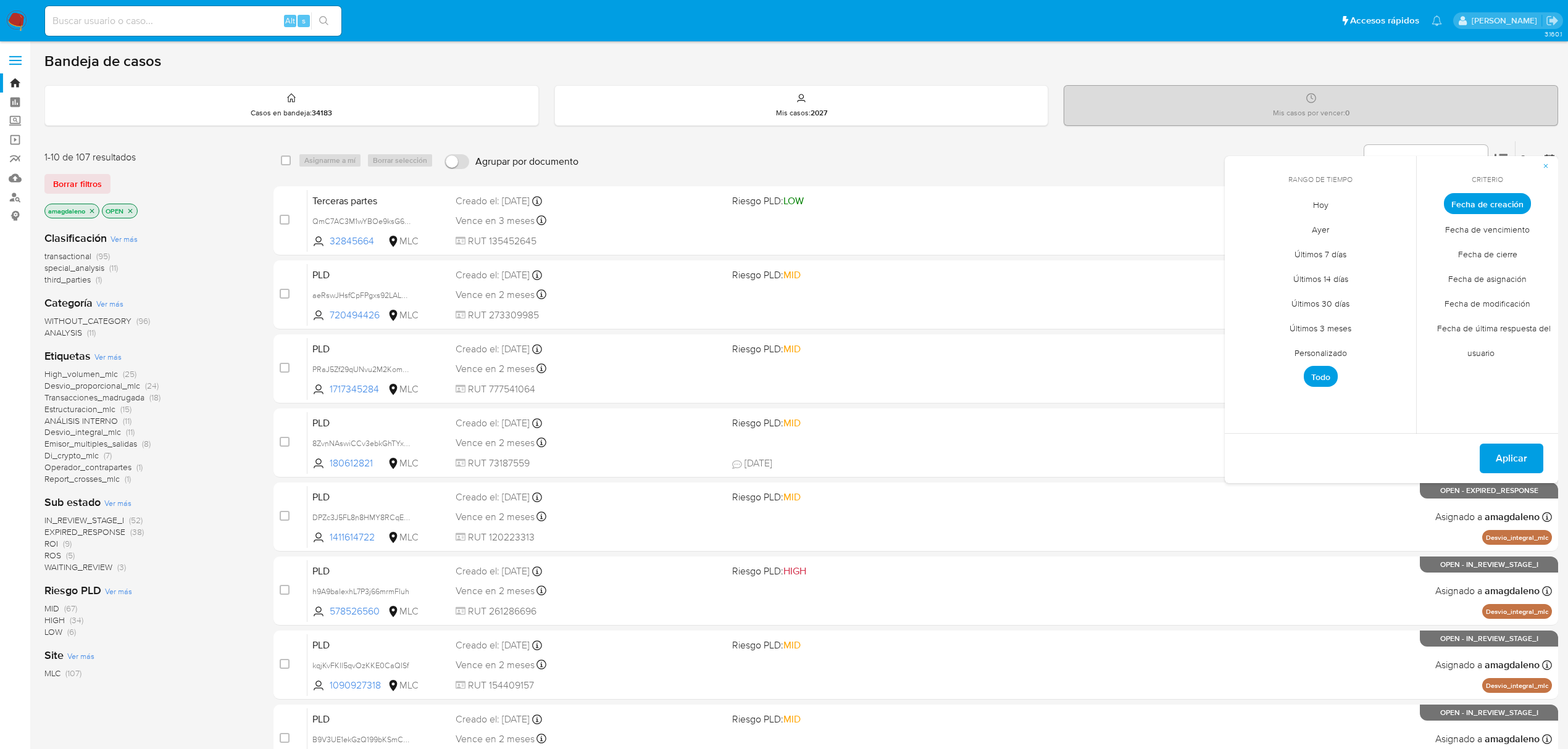
click at [1338, 352] on span "Personalizado" at bounding box center [1320, 352] width 79 height 25
click at [1245, 230] on icon "Mes anterior" at bounding box center [1243, 226] width 15 height 15
click at [1262, 272] on button "1" at bounding box center [1271, 273] width 20 height 20
click at [1316, 356] on button "24" at bounding box center [1320, 346] width 20 height 20
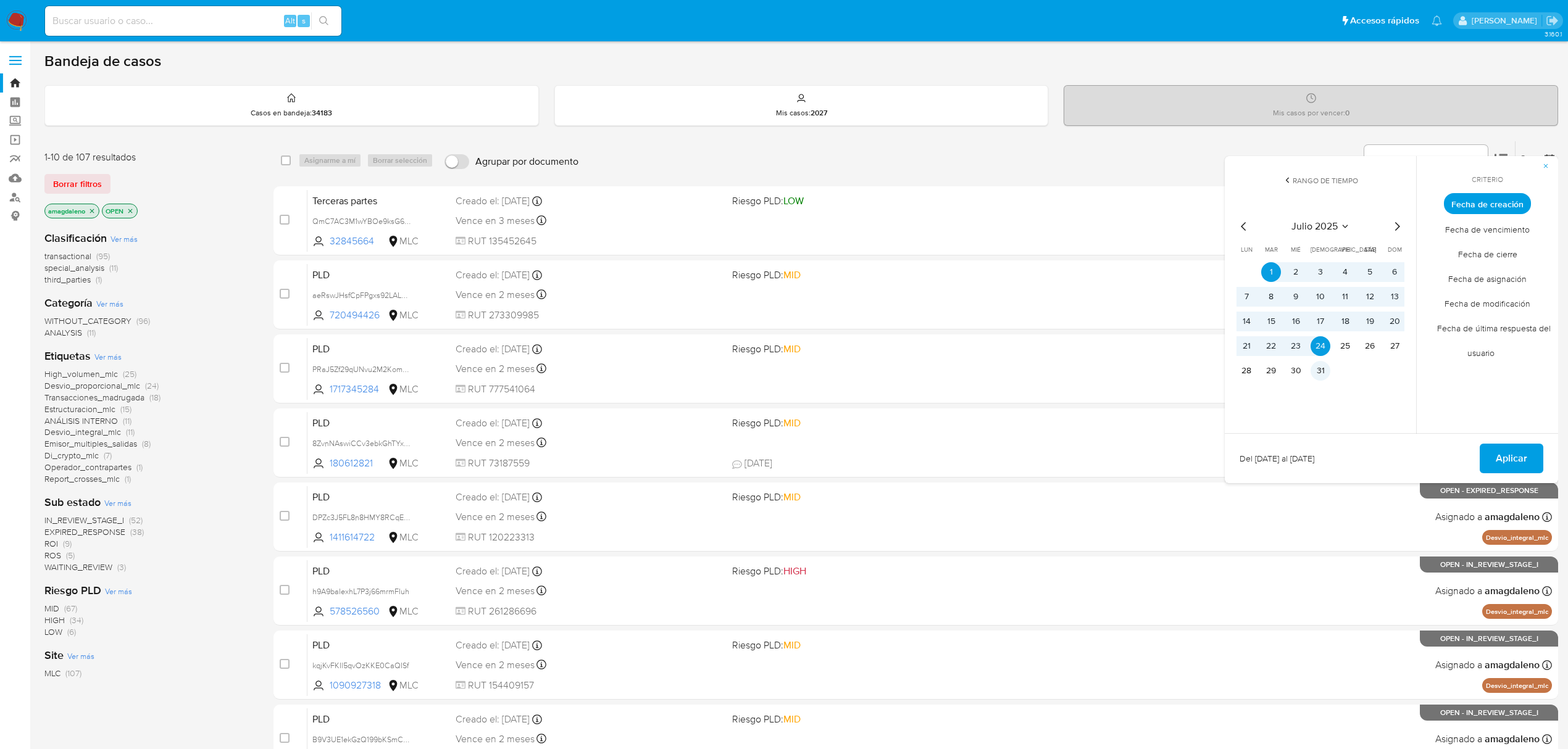
click at [1317, 366] on button "31" at bounding box center [1320, 371] width 20 height 20
click at [1270, 267] on button "1" at bounding box center [1271, 273] width 20 height 20
click at [1517, 459] on span "Aplicar" at bounding box center [1511, 459] width 31 height 27
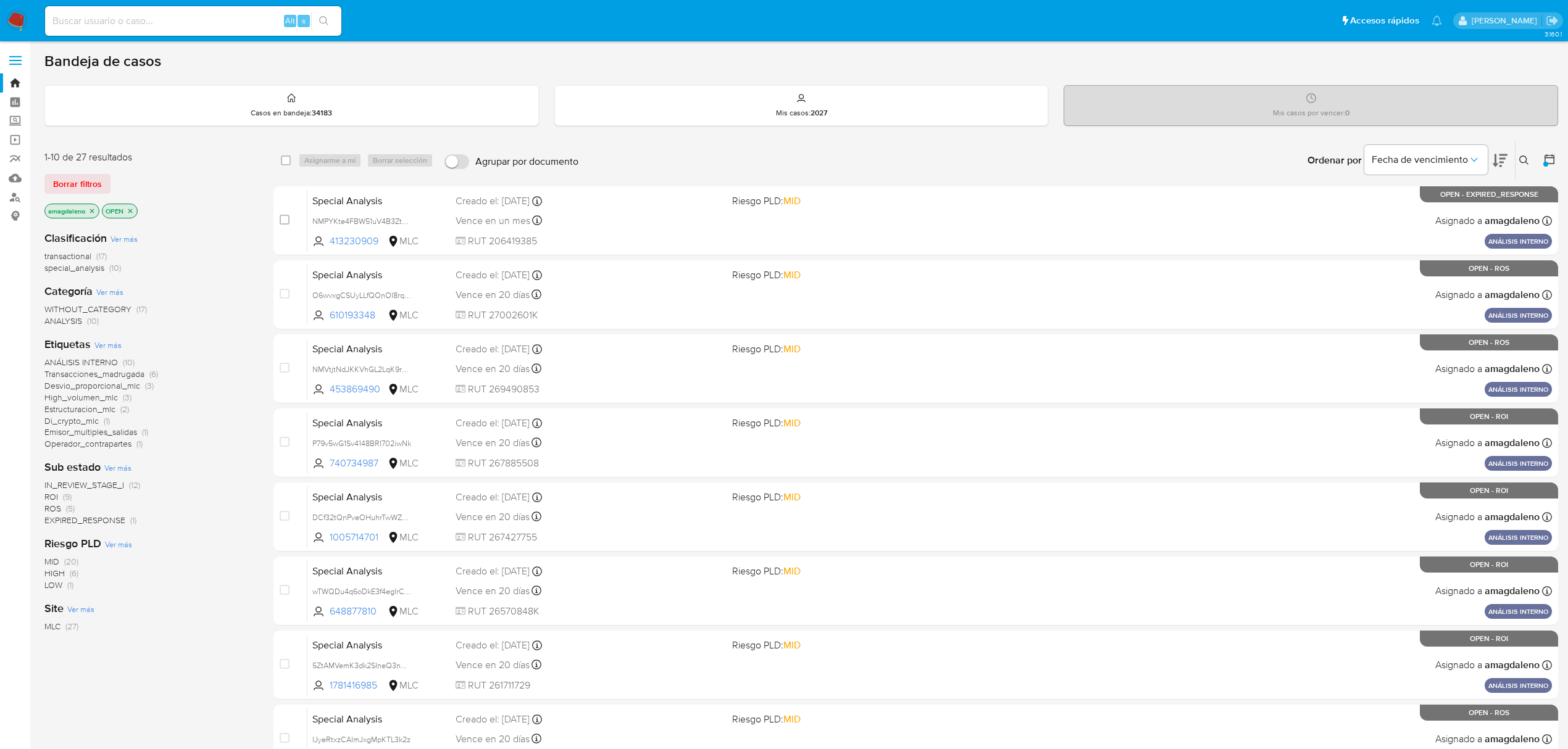
click at [67, 258] on span "transactional" at bounding box center [68, 255] width 47 height 12
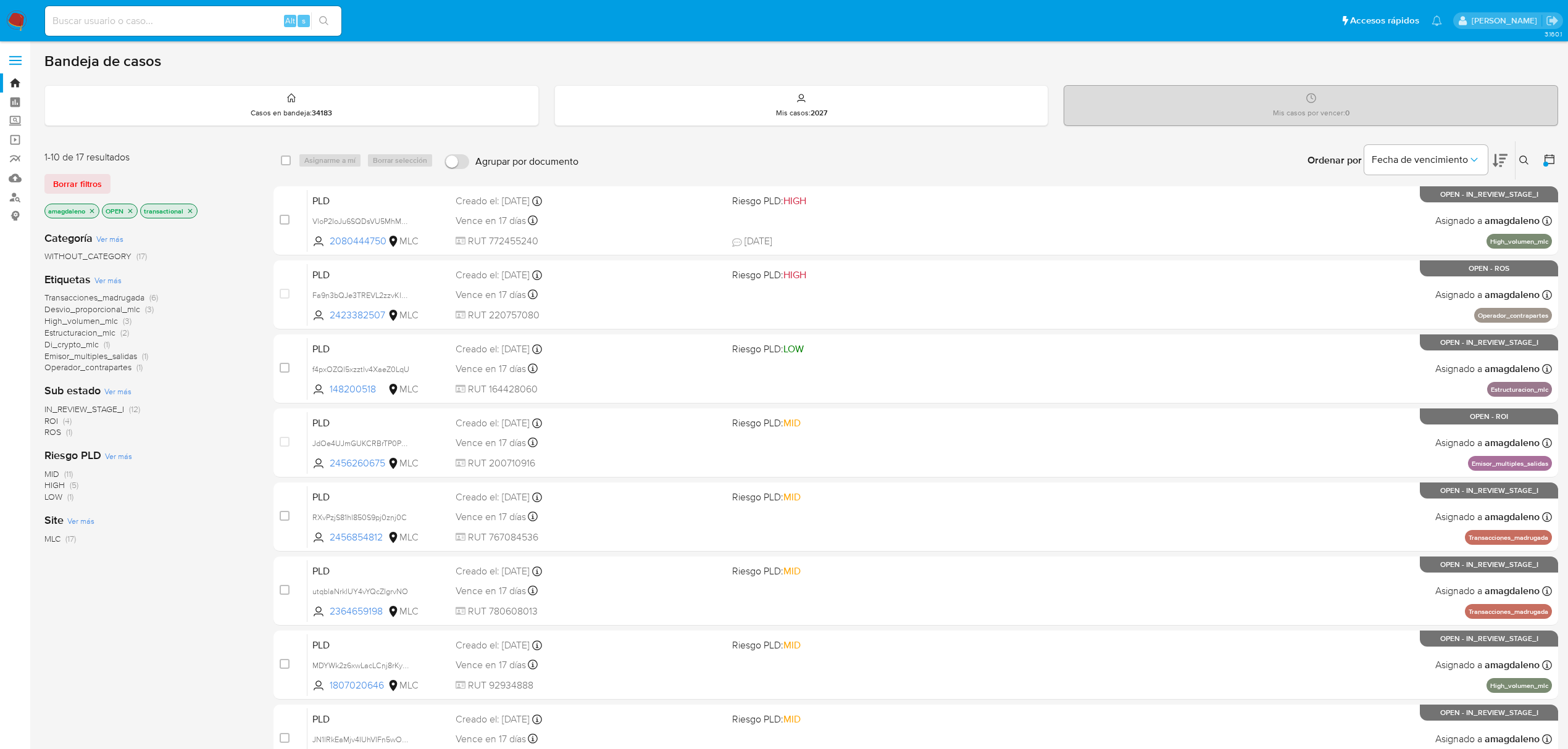
click at [94, 210] on icon "close-filter" at bounding box center [92, 211] width 7 height 7
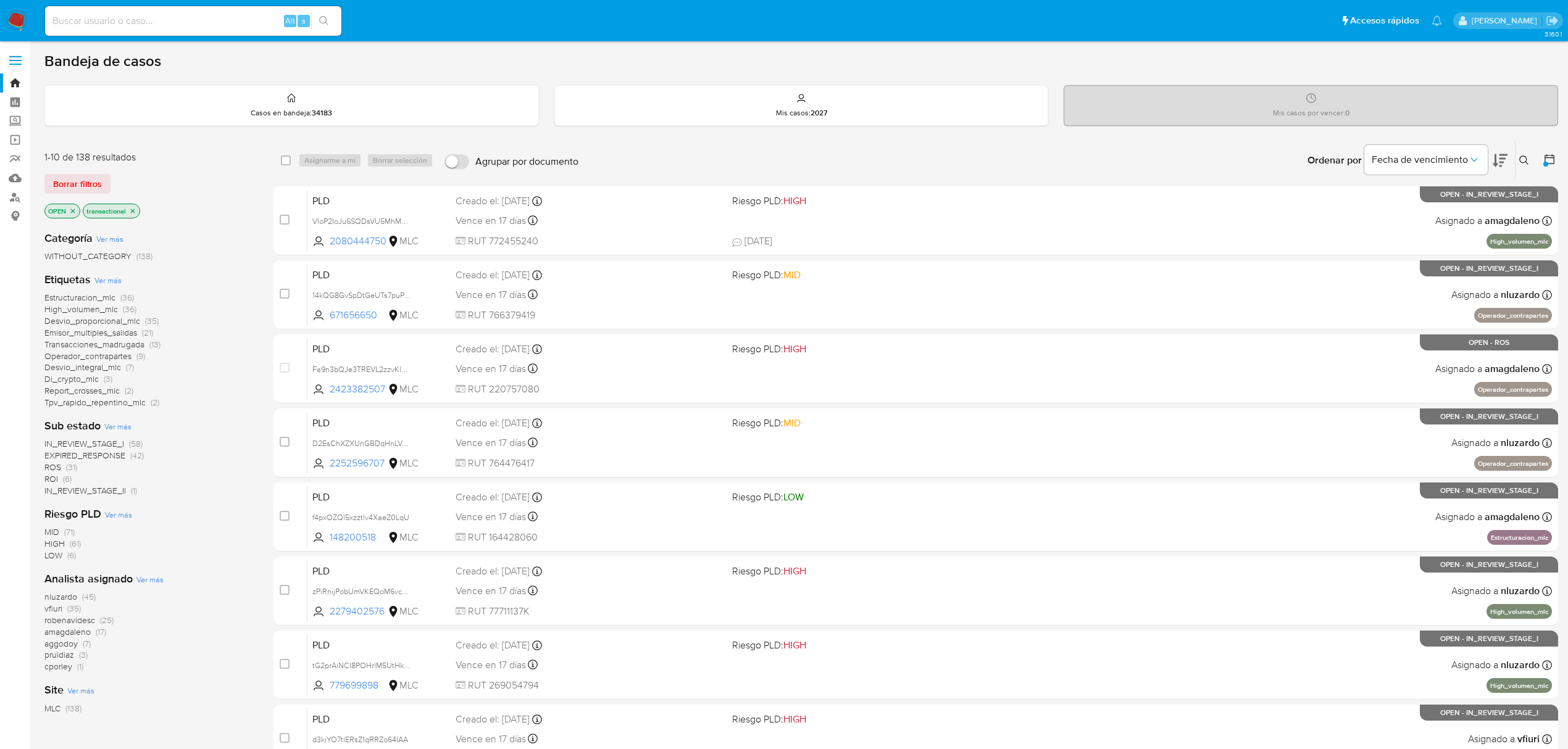
click at [72, 210] on icon "close-filter" at bounding box center [73, 211] width 7 height 7
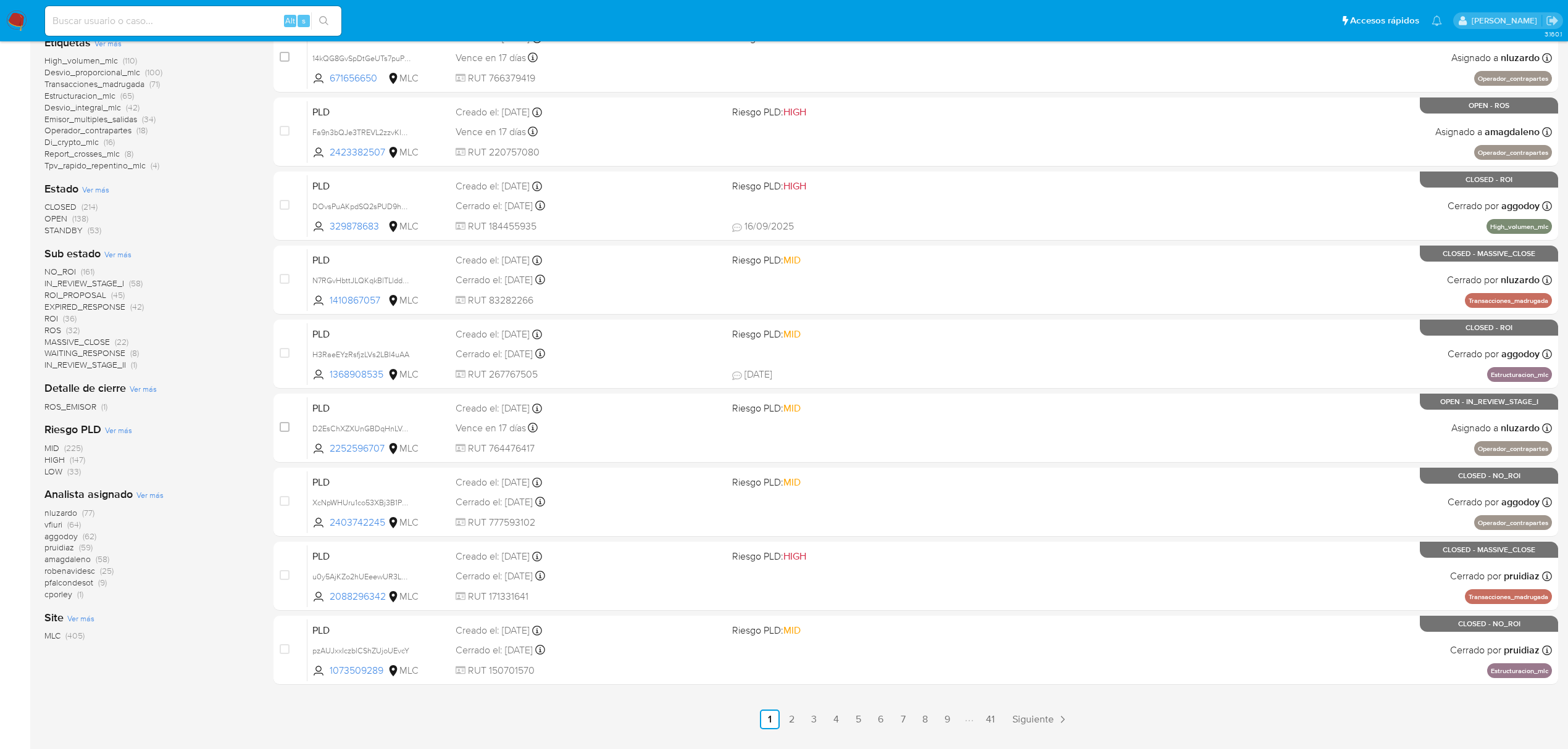
scroll to position [247, 0]
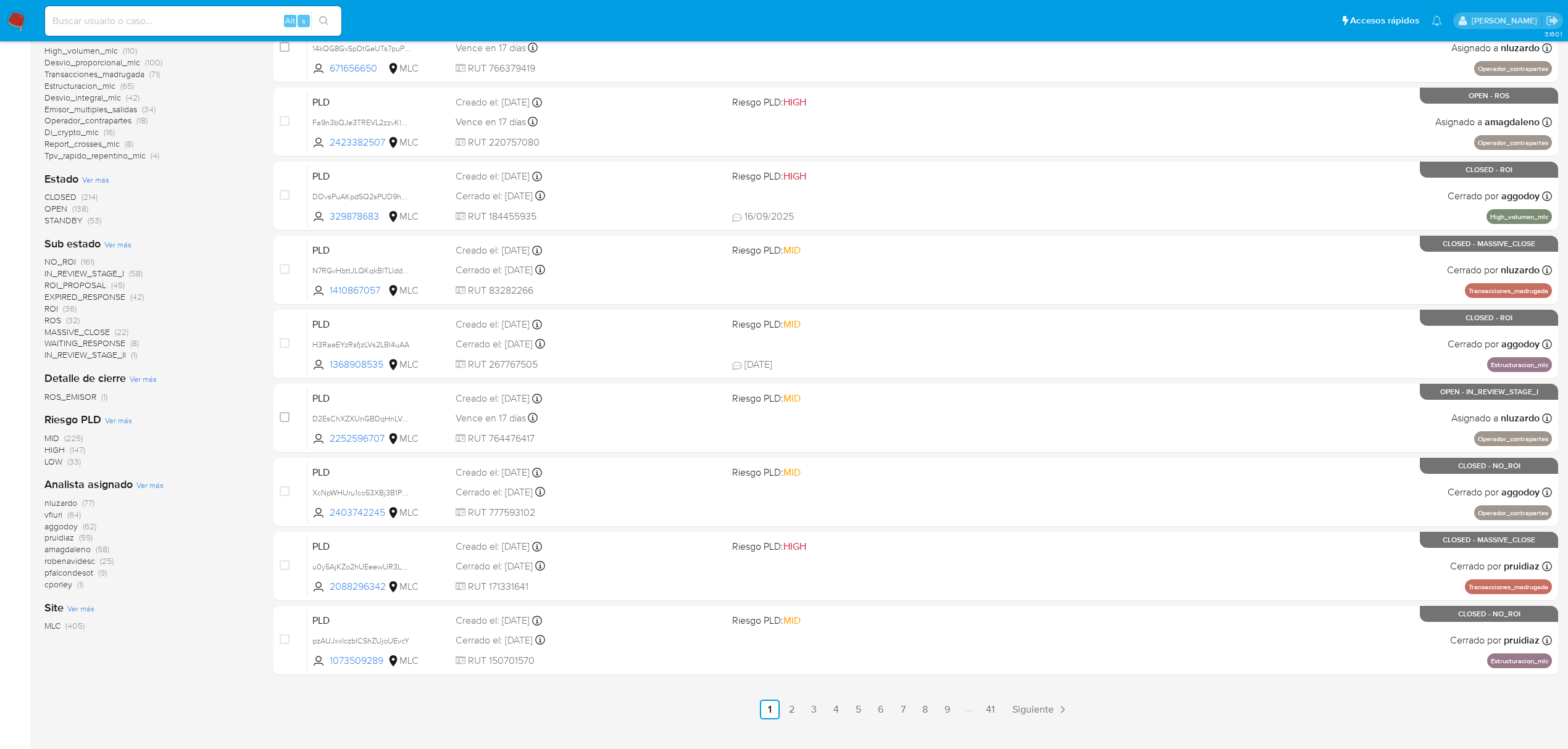
click at [46, 210] on span "OPEN" at bounding box center [56, 208] width 23 height 12
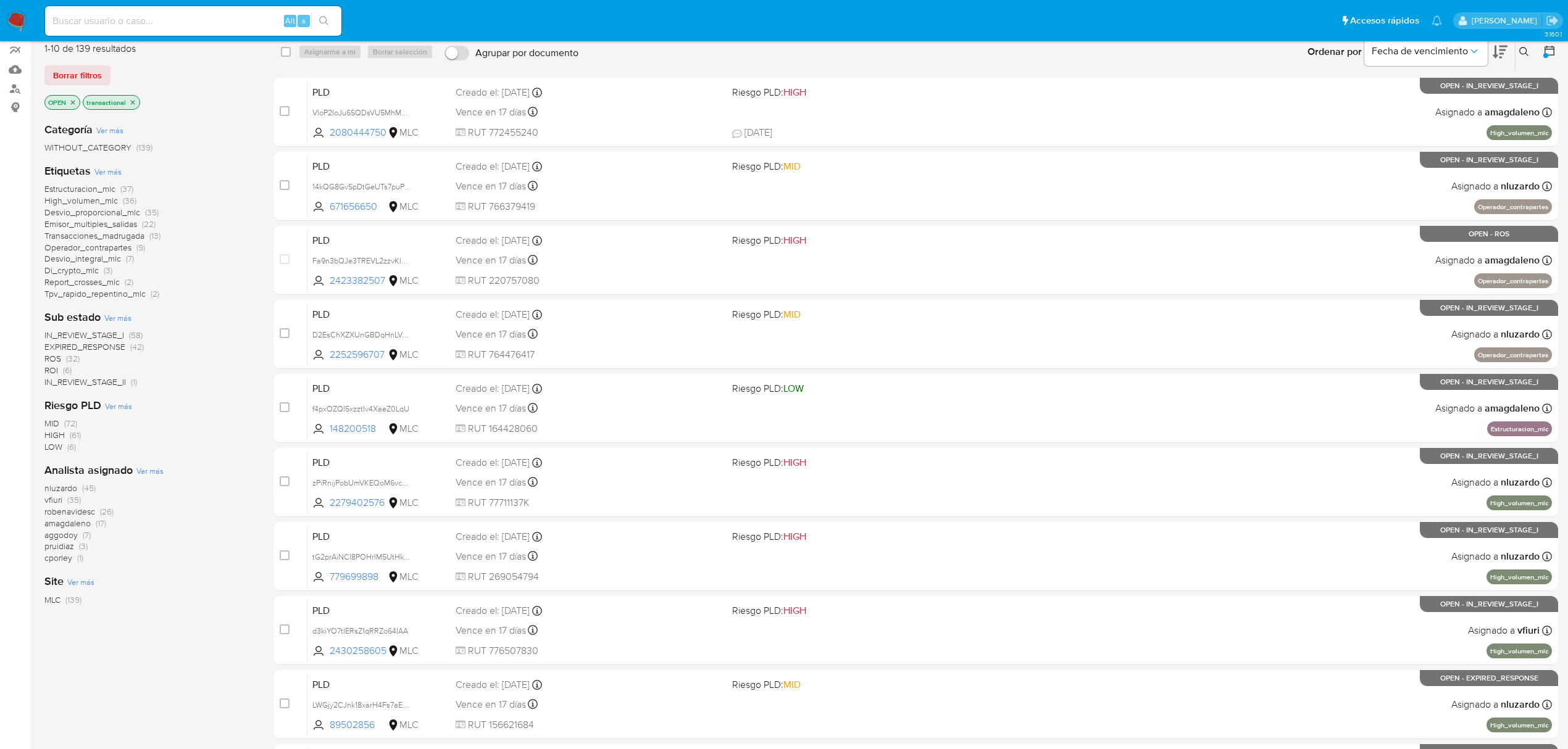
scroll to position [82, 0]
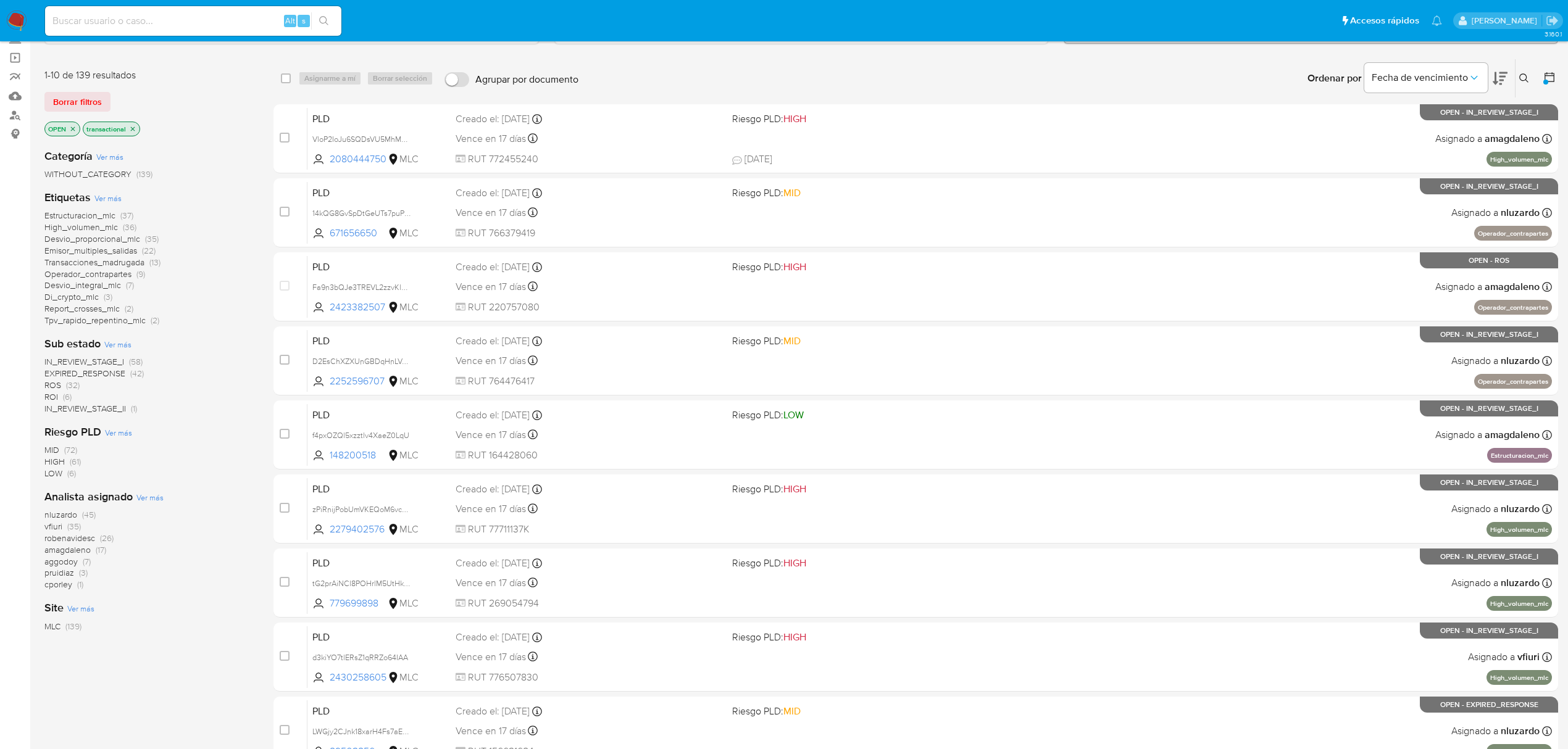
click at [47, 393] on span "ROI" at bounding box center [51, 396] width 14 height 12
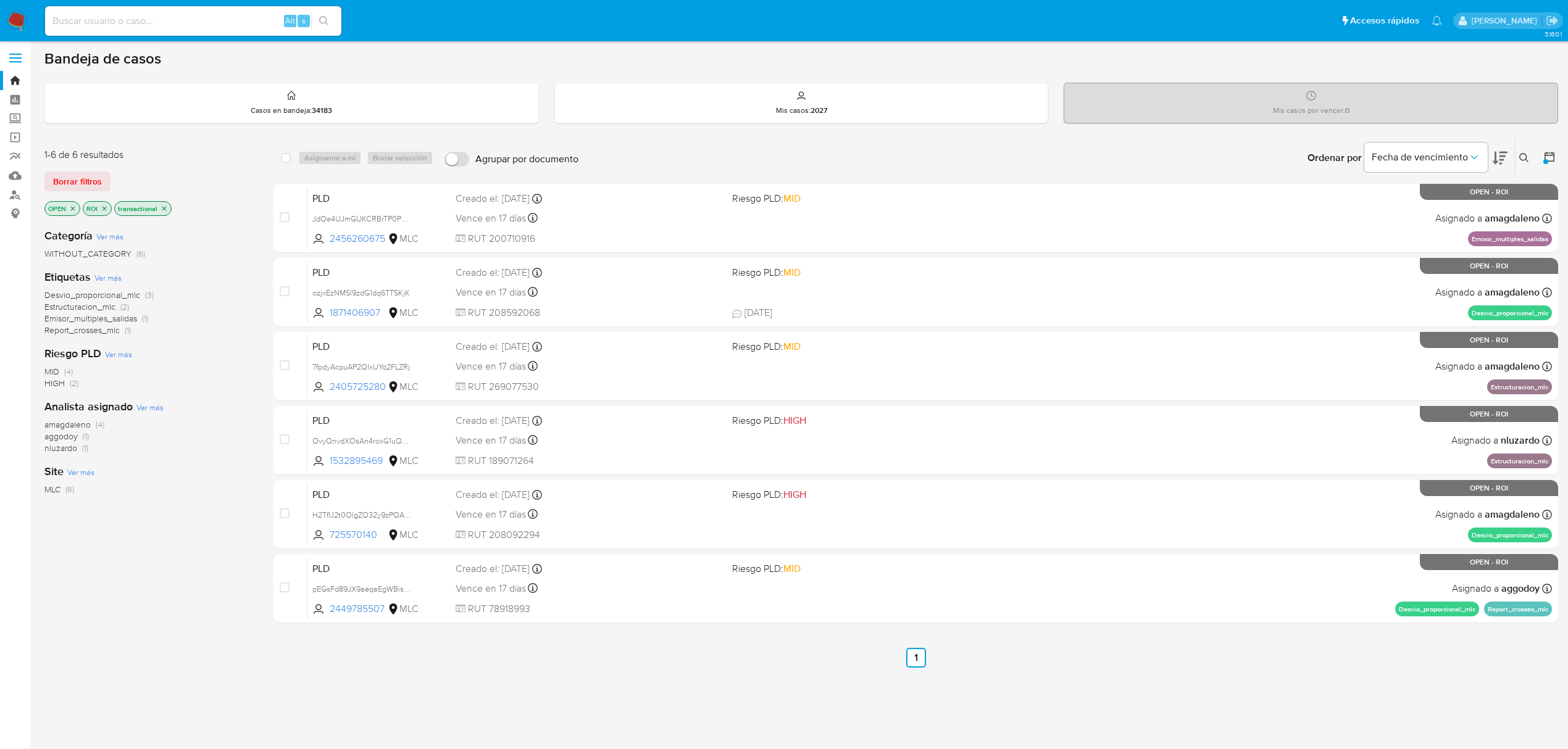
scroll to position [2, 0]
click at [105, 207] on icon "close-filter" at bounding box center [104, 208] width 7 height 7
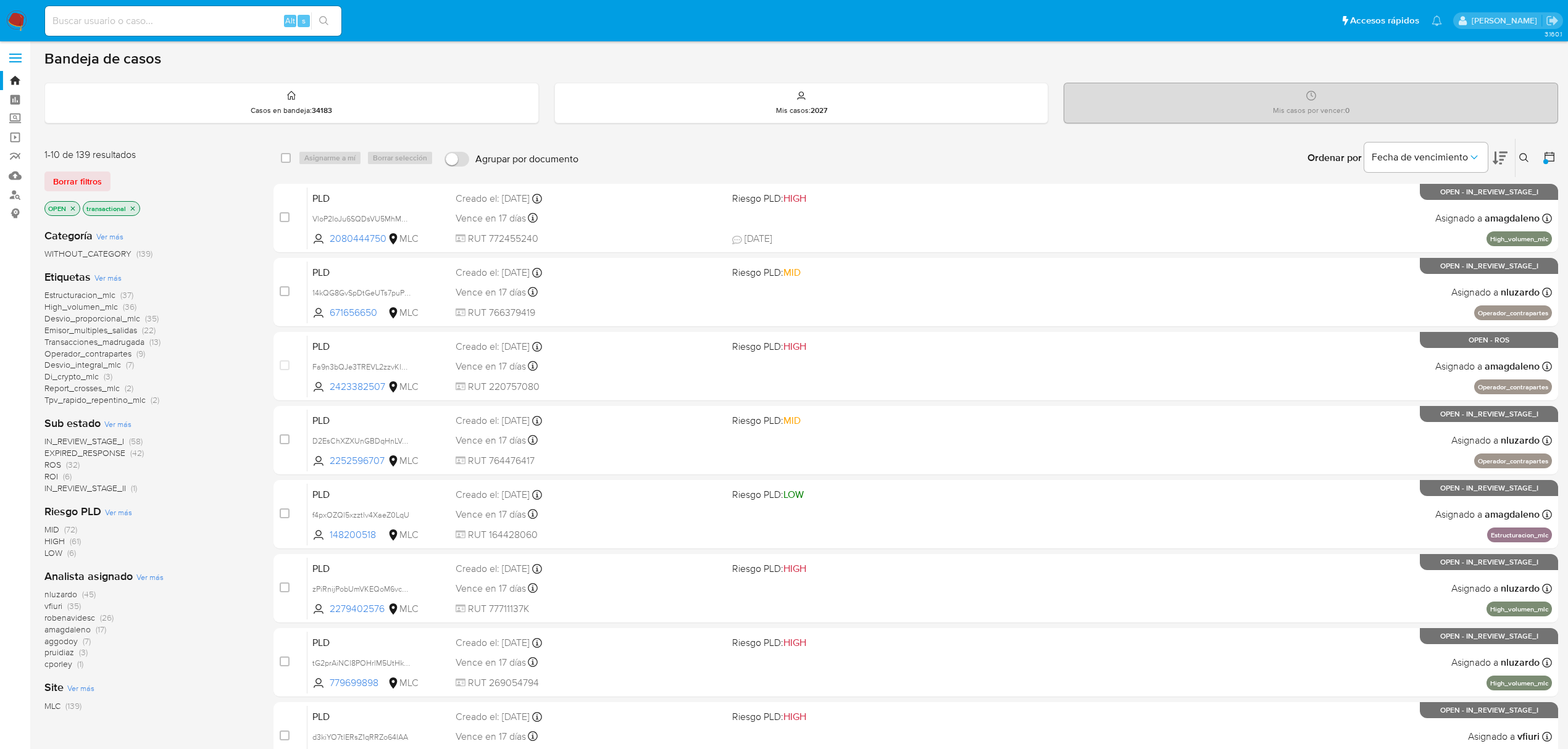
click at [131, 205] on icon "close-filter" at bounding box center [132, 208] width 7 height 7
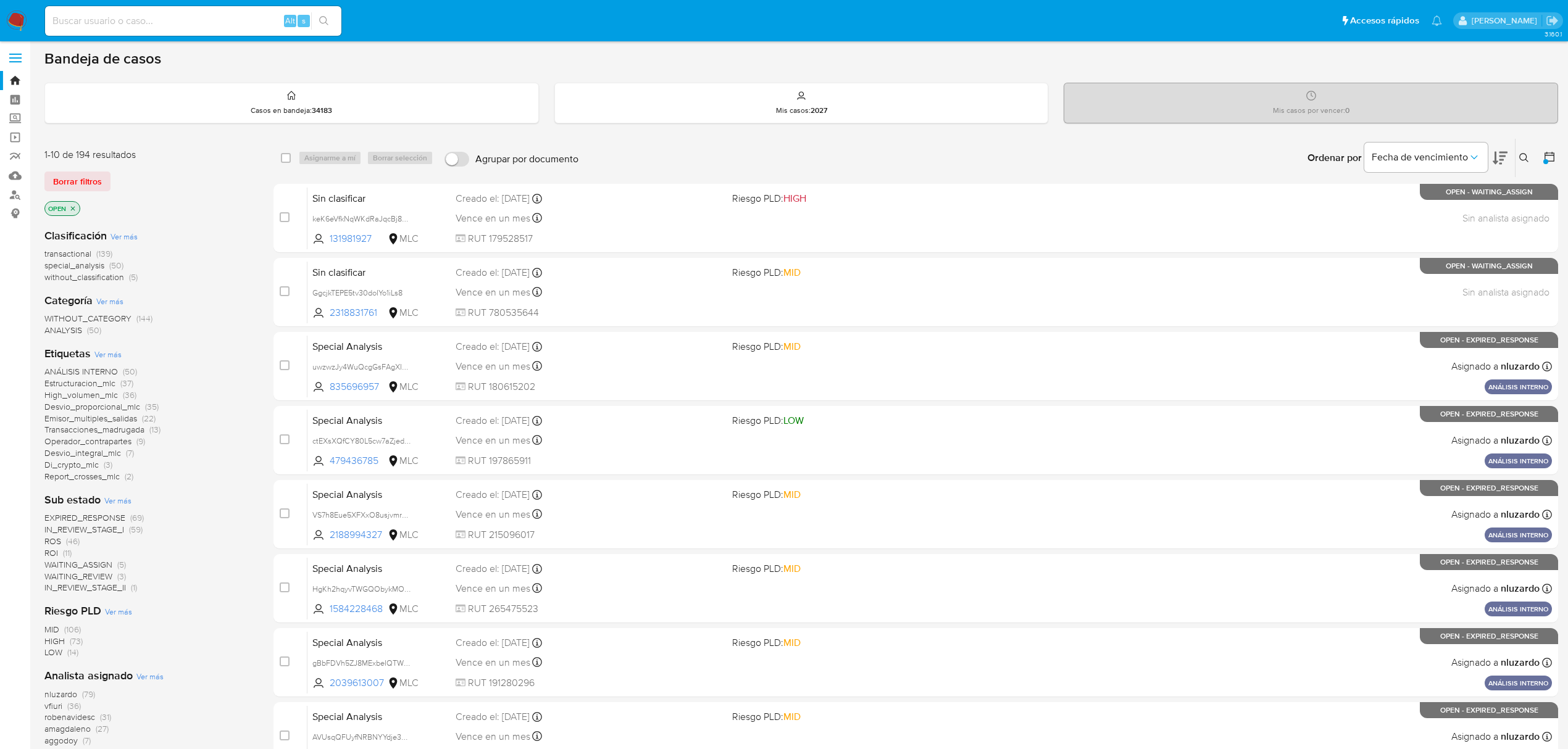
click at [1501, 158] on icon at bounding box center [1499, 158] width 15 height 15
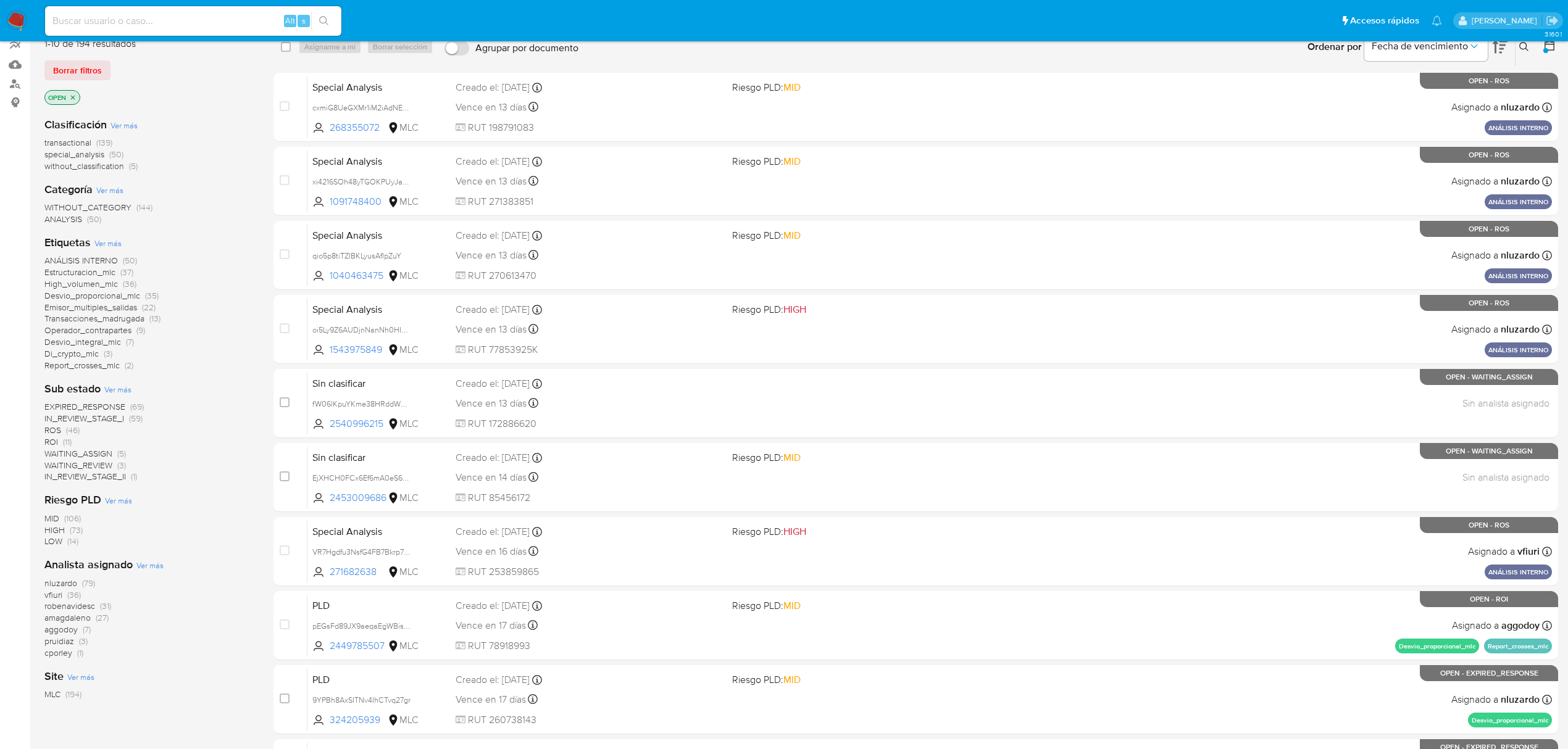
scroll to position [84, 0]
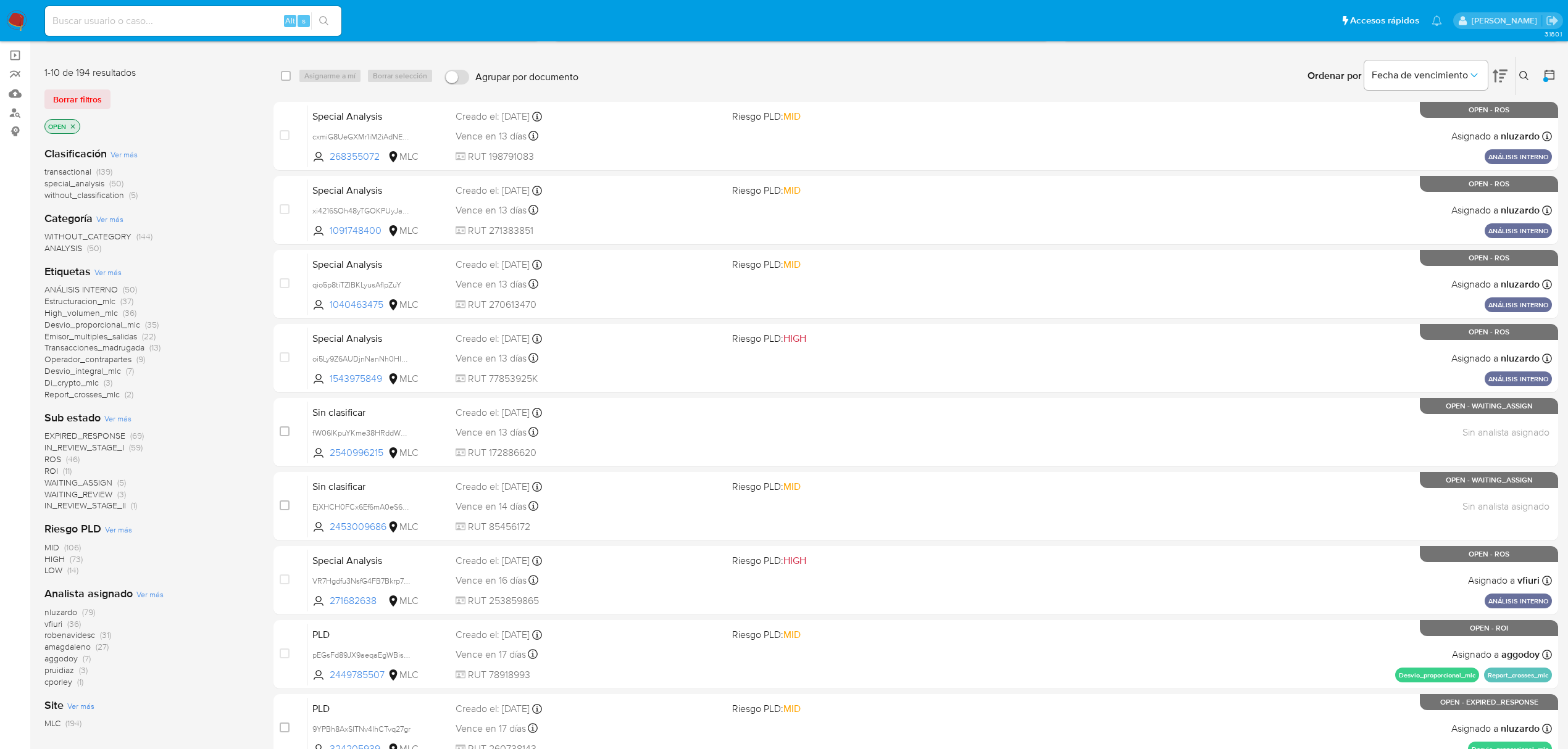
click at [84, 648] on span "amagdaleno" at bounding box center [67, 647] width 46 height 12
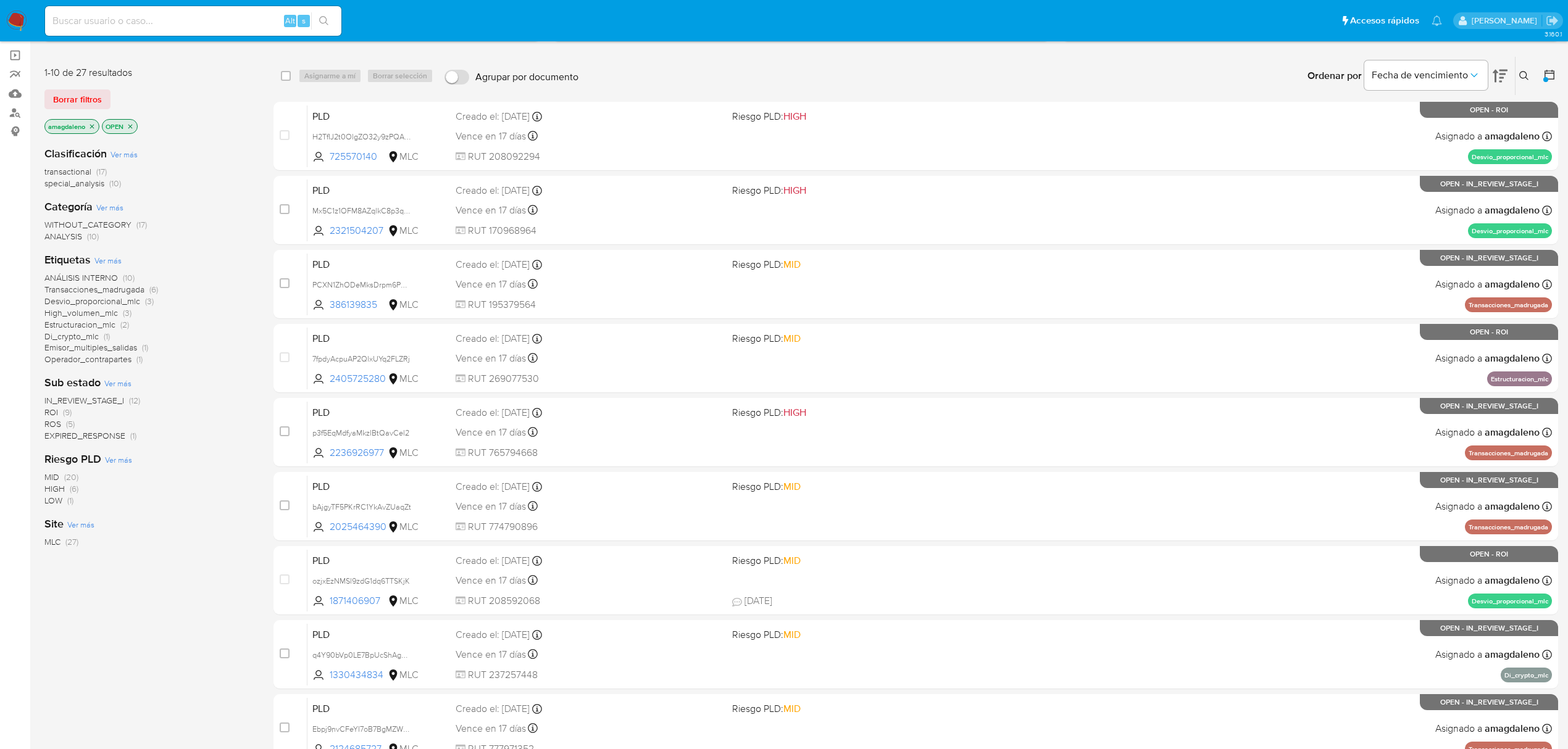
click at [68, 182] on span "special_analysis" at bounding box center [74, 183] width 60 height 12
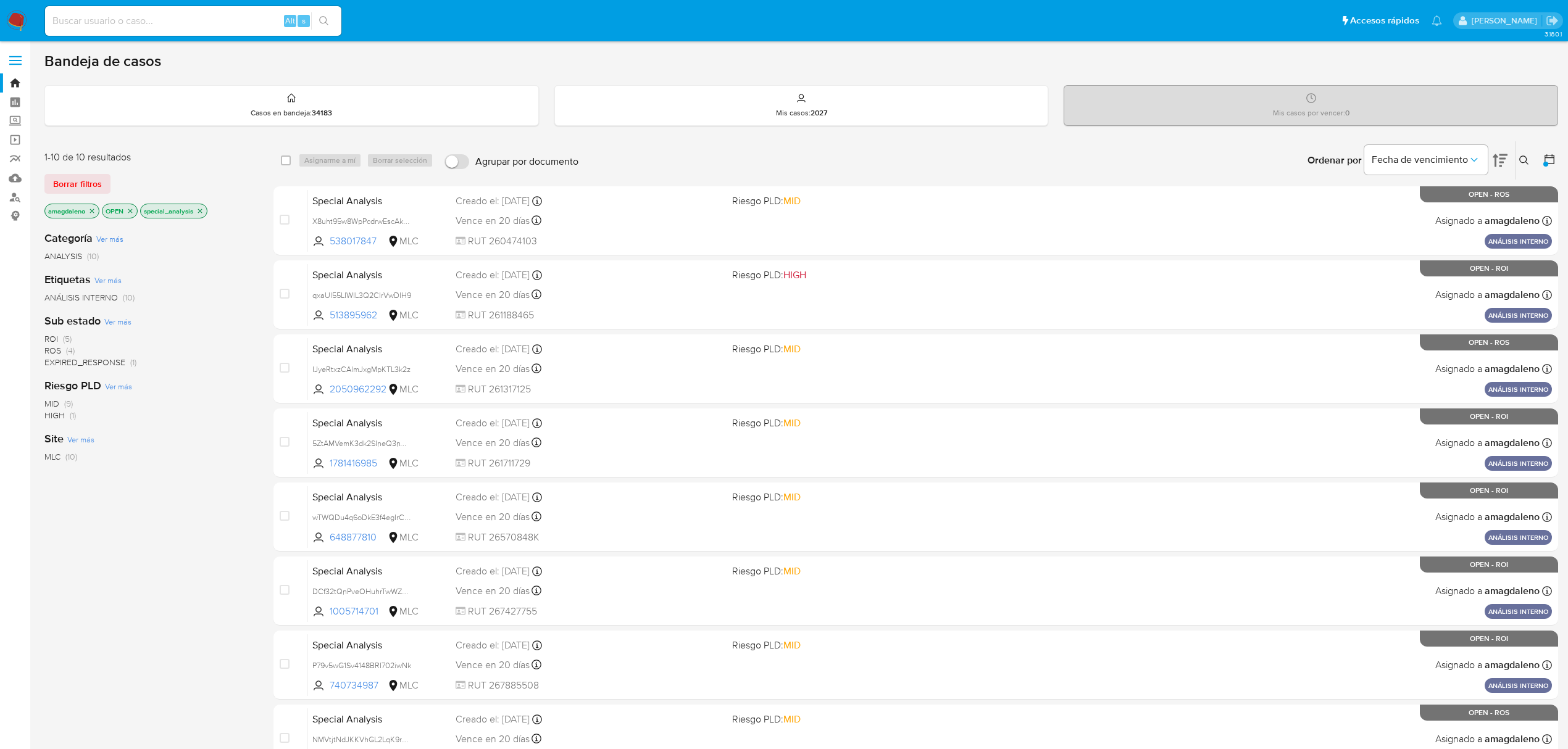
click at [204, 212] on icon "close-filter" at bounding box center [200, 211] width 7 height 7
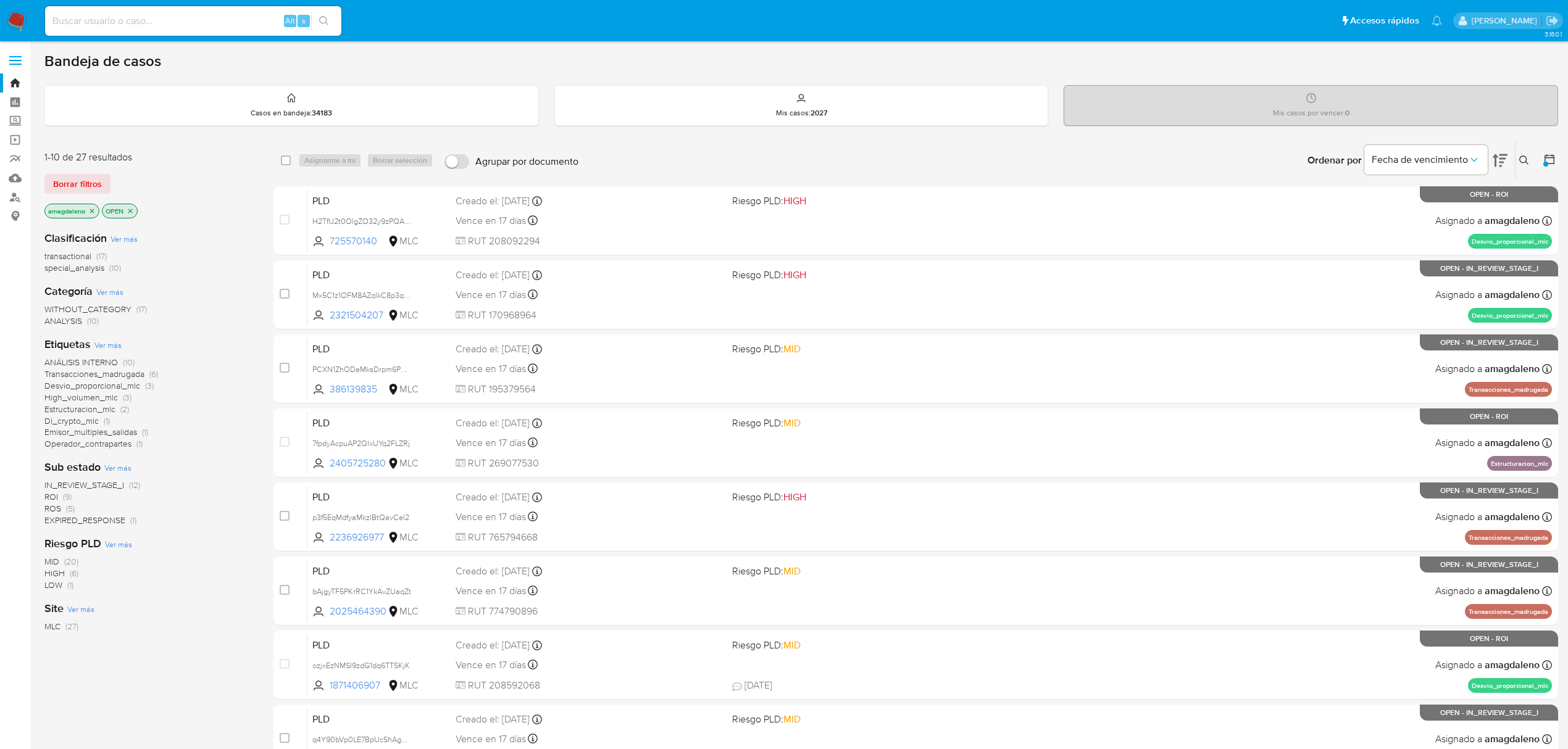
click at [82, 258] on span "transactional" at bounding box center [68, 255] width 47 height 12
click at [55, 422] on span "ROI" at bounding box center [51, 421] width 14 height 12
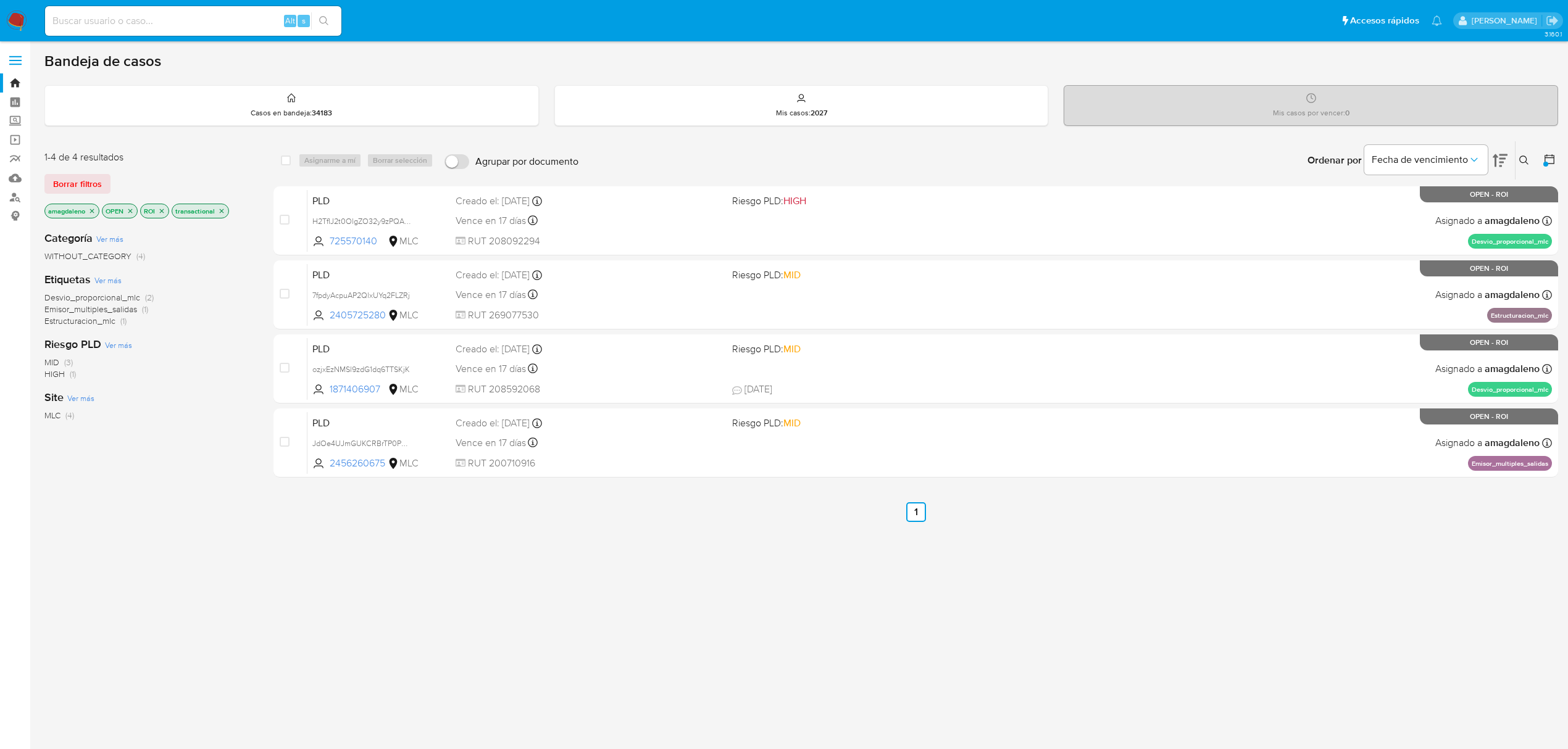
click at [225, 209] on icon "close-filter" at bounding box center [222, 211] width 7 height 7
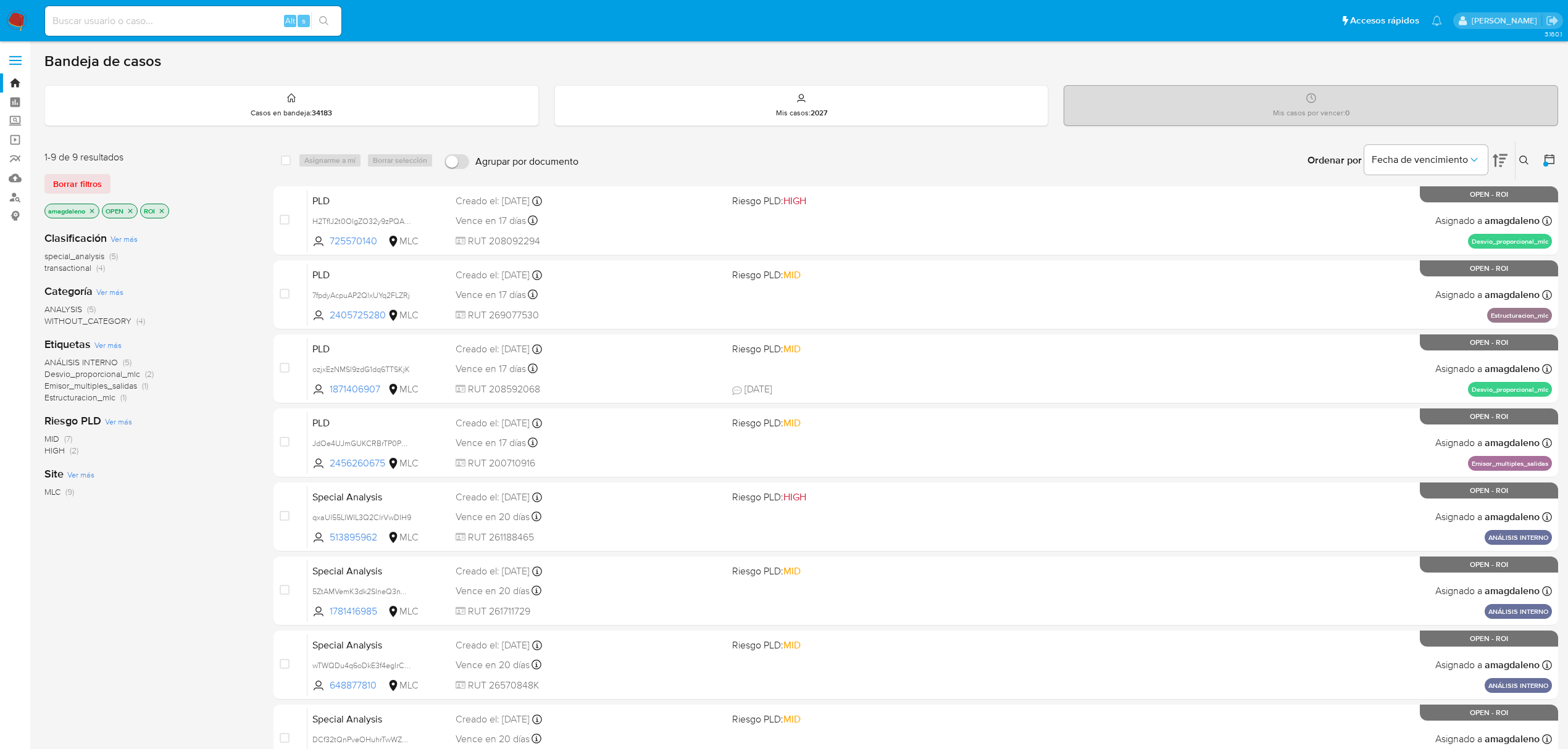
click at [162, 211] on icon "close-filter" at bounding box center [162, 211] width 7 height 7
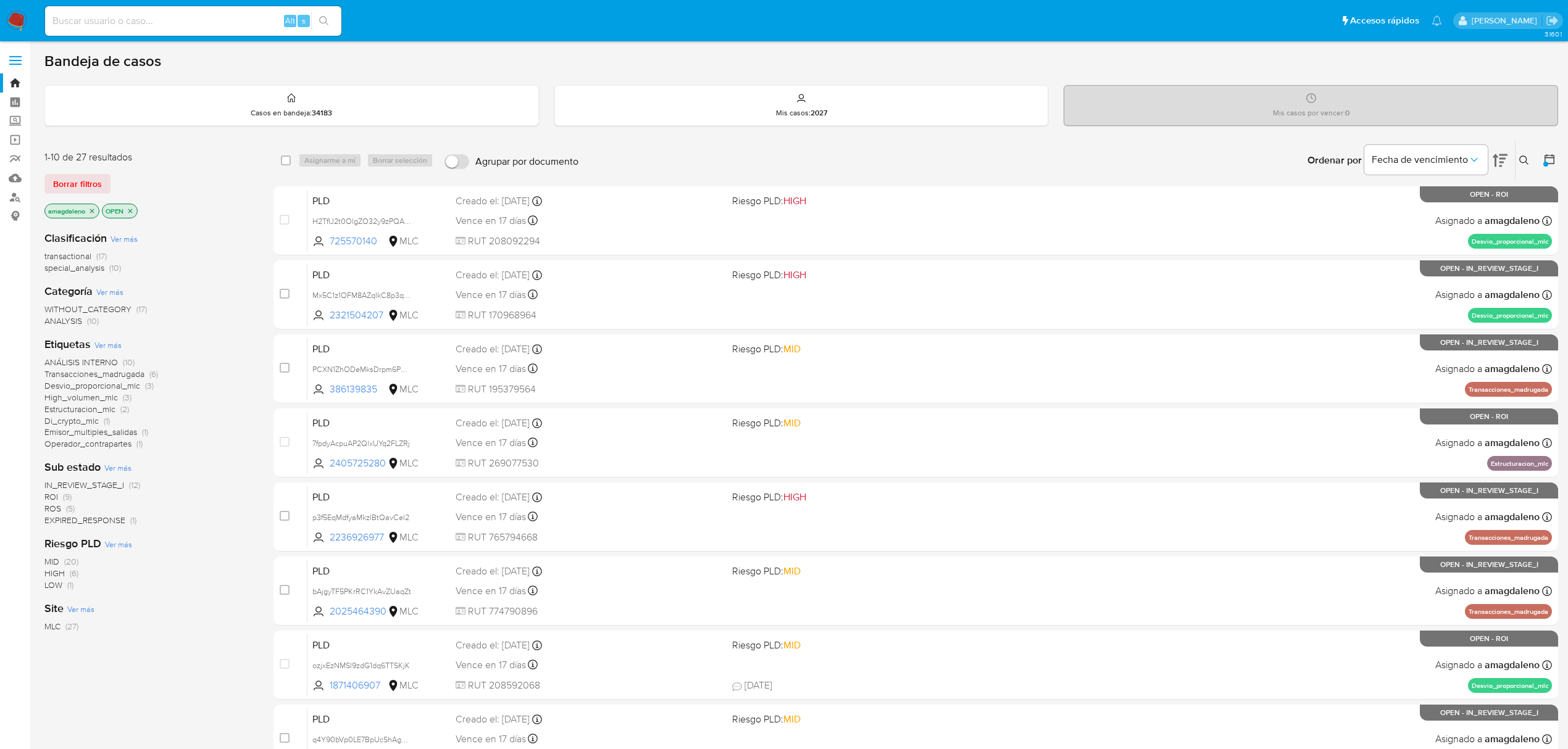
click at [102, 482] on span "IN_REVIEW_STAGE_I" at bounding box center [84, 485] width 79 height 12
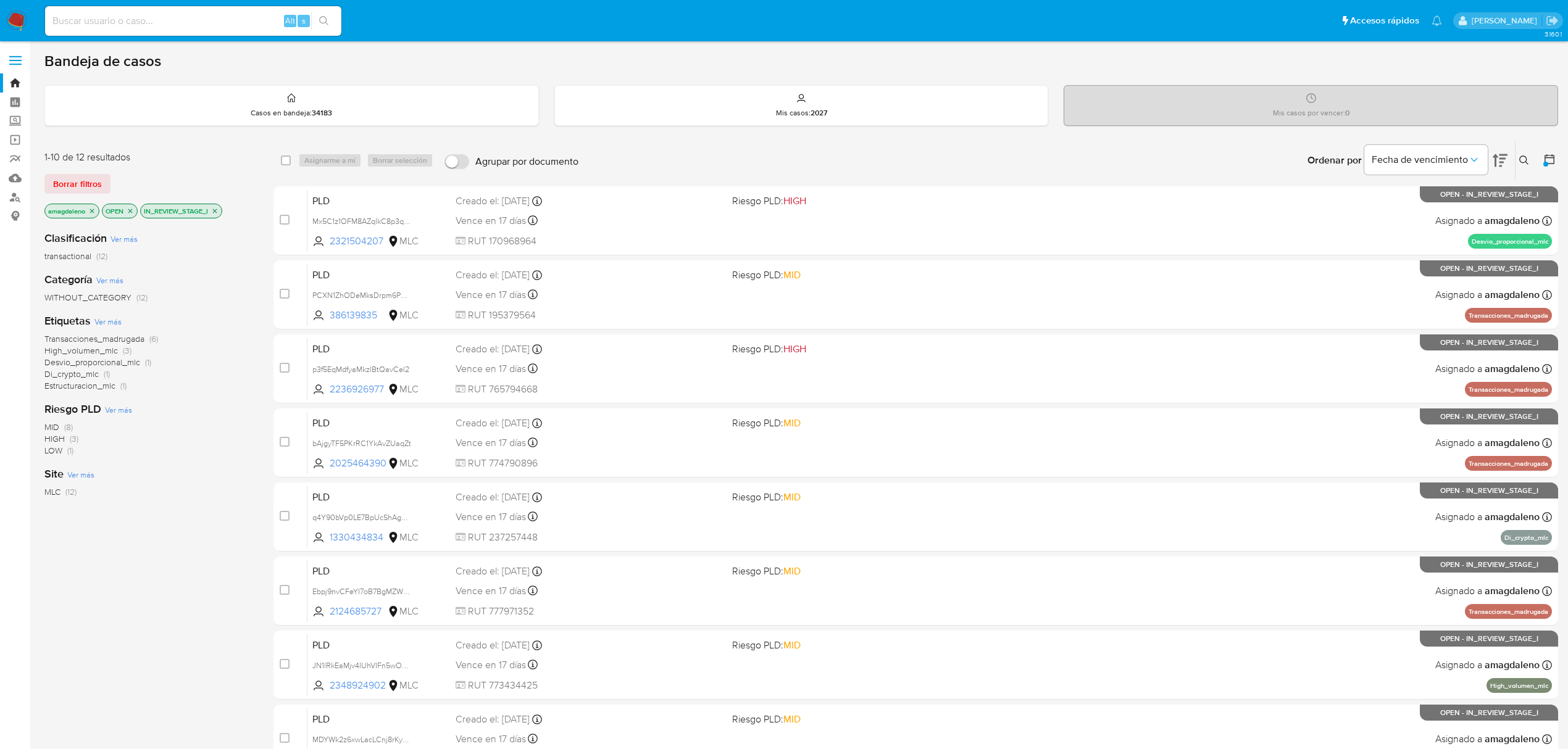
click at [65, 351] on span "High_volumen_mlc" at bounding box center [81, 350] width 74 height 12
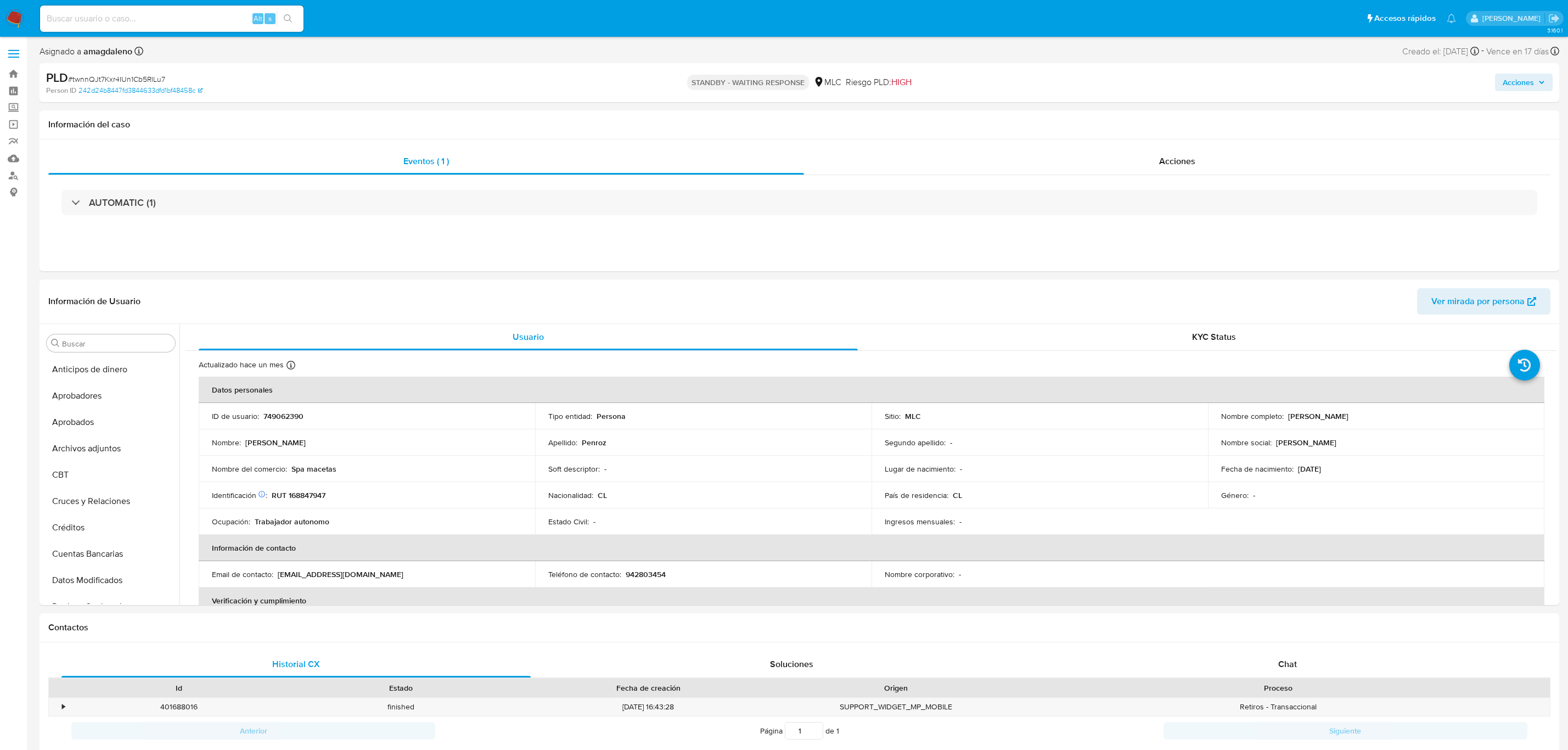
select select "10"
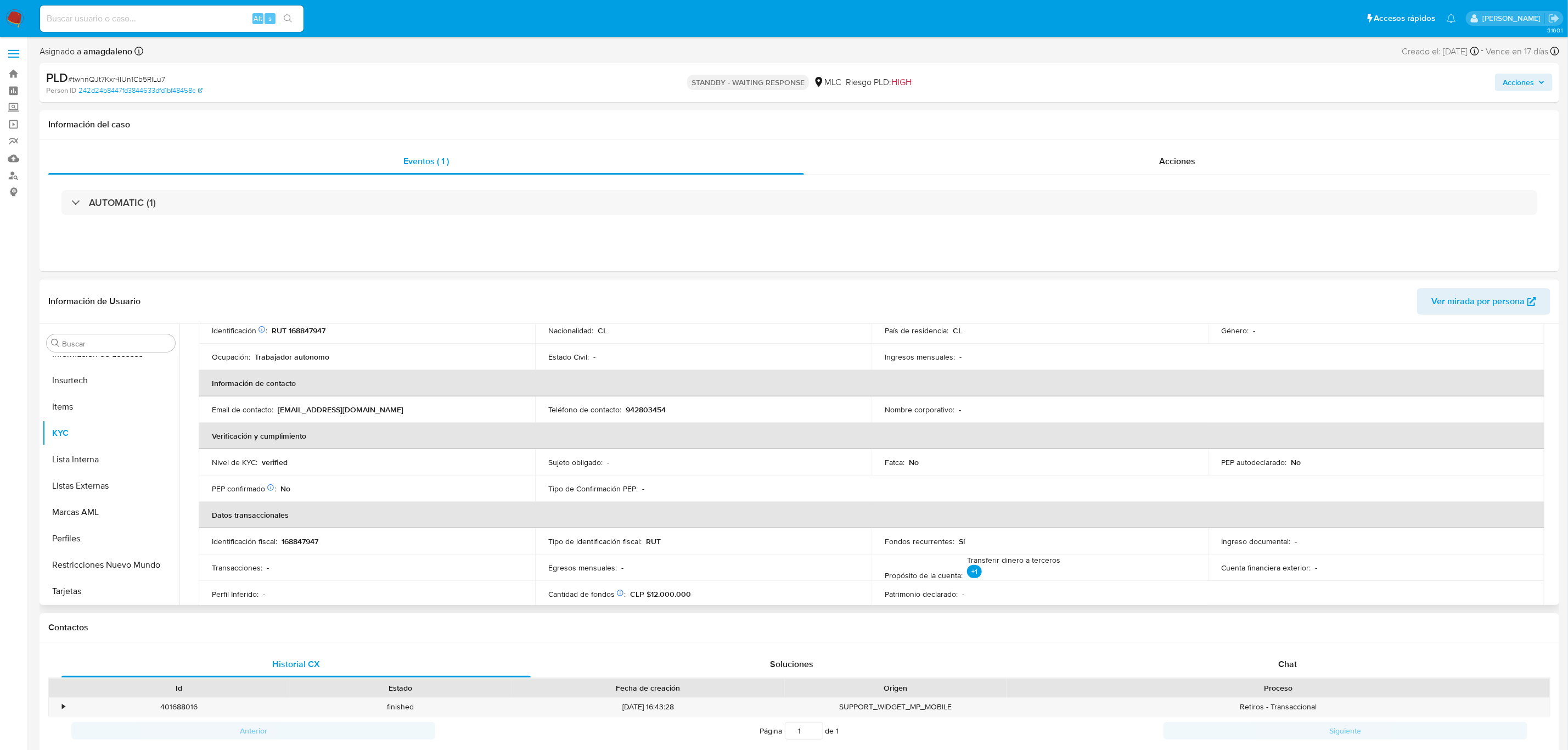
scroll to position [247, 0]
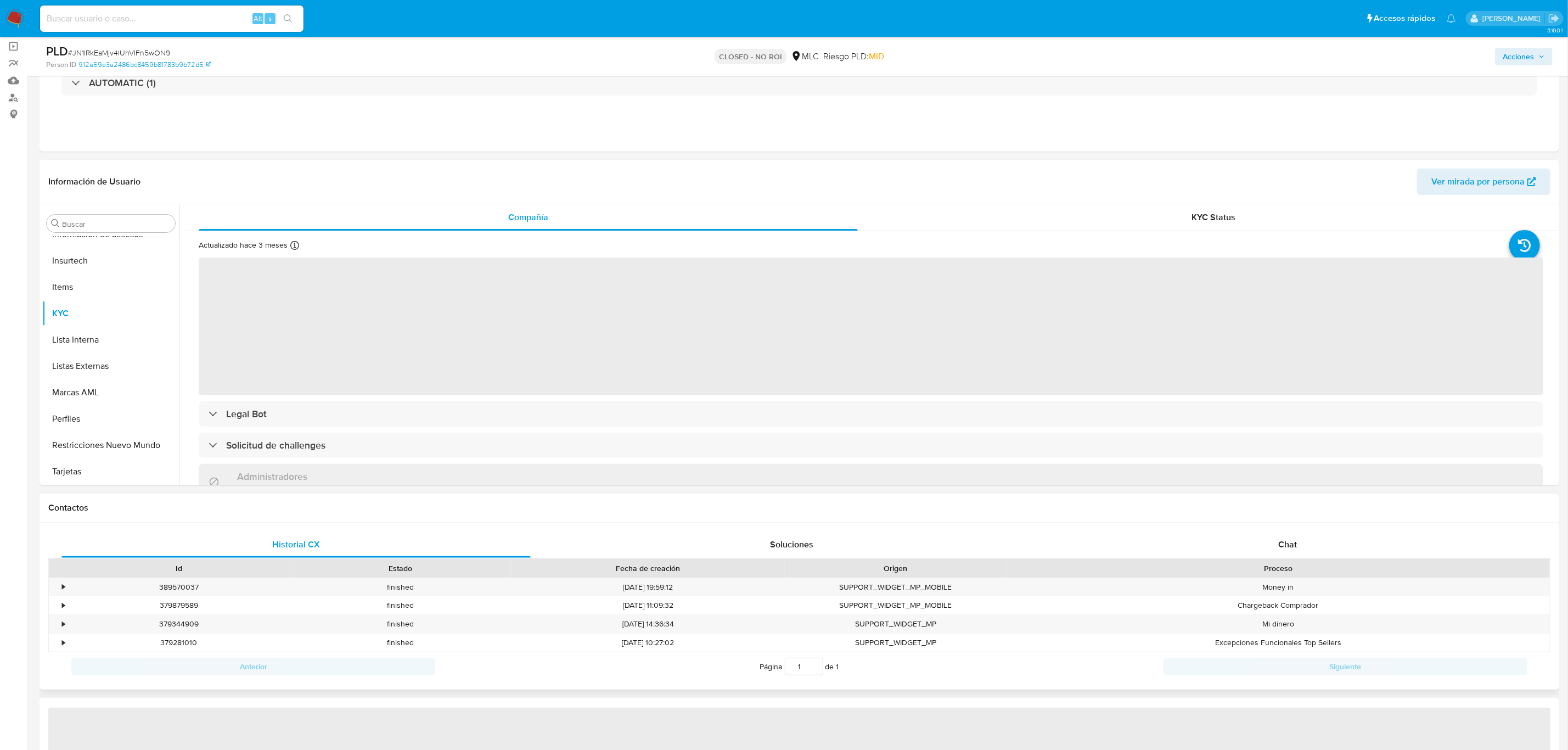
scroll to position [165, 0]
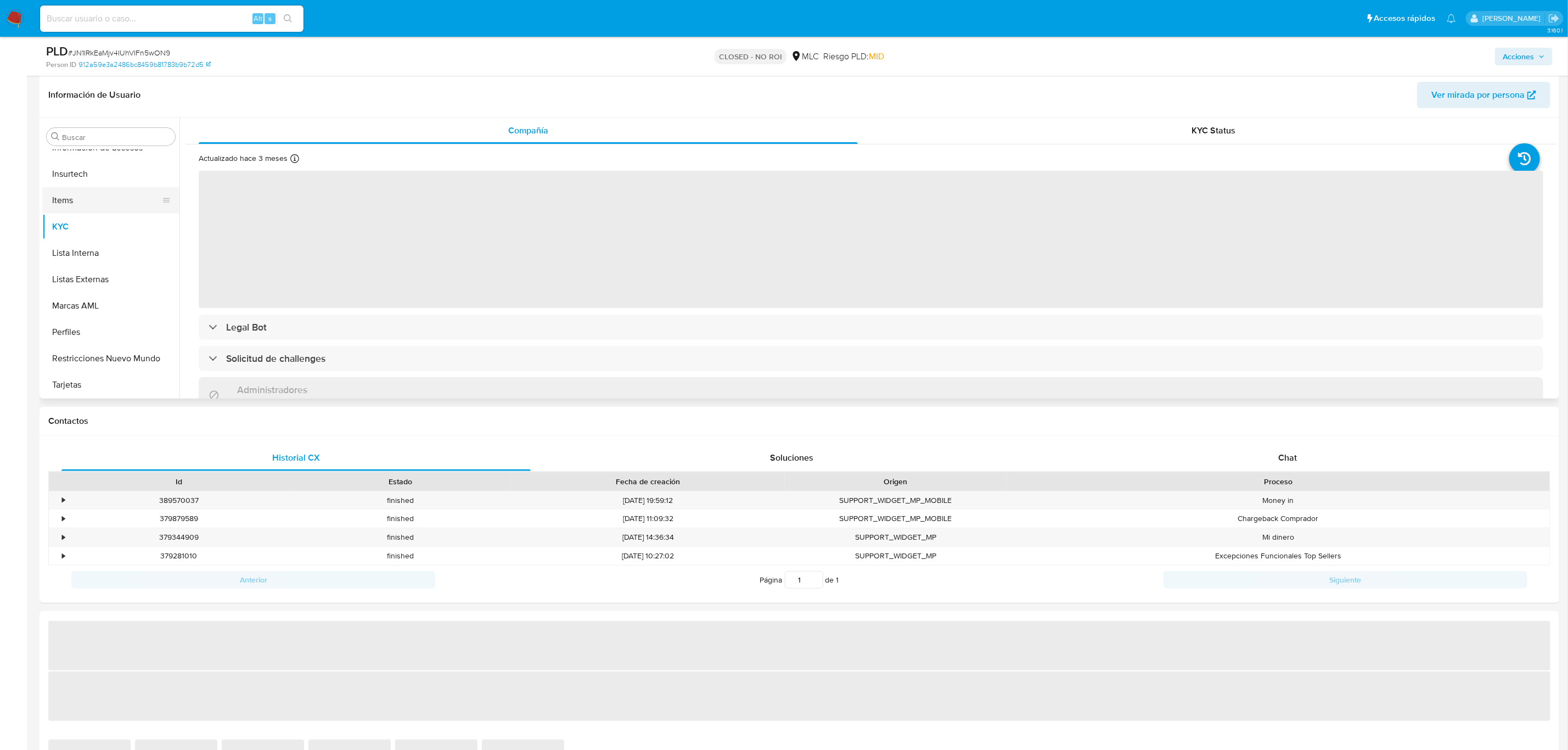
click at [104, 211] on button "Items" at bounding box center [106, 200] width 128 height 26
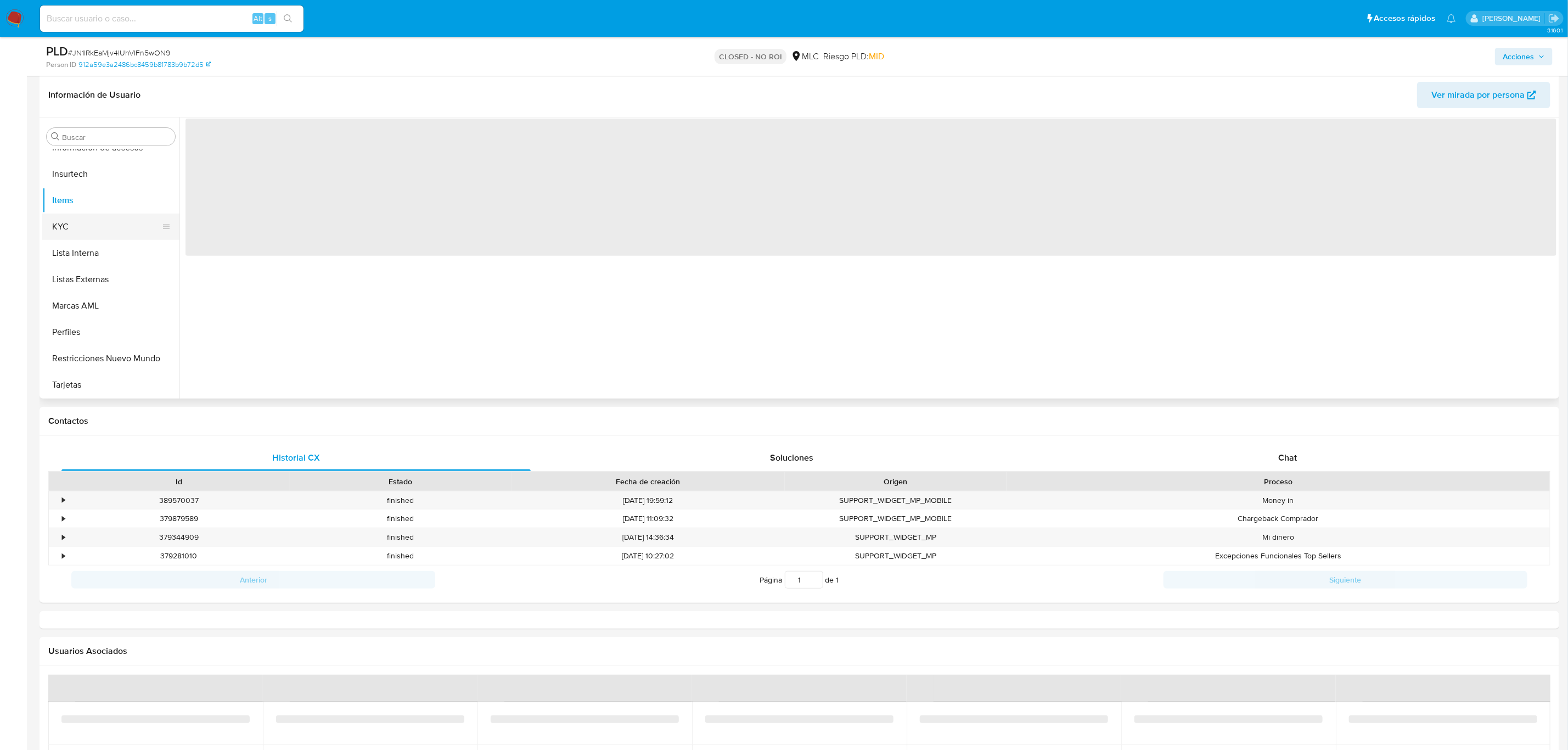
select select "10"
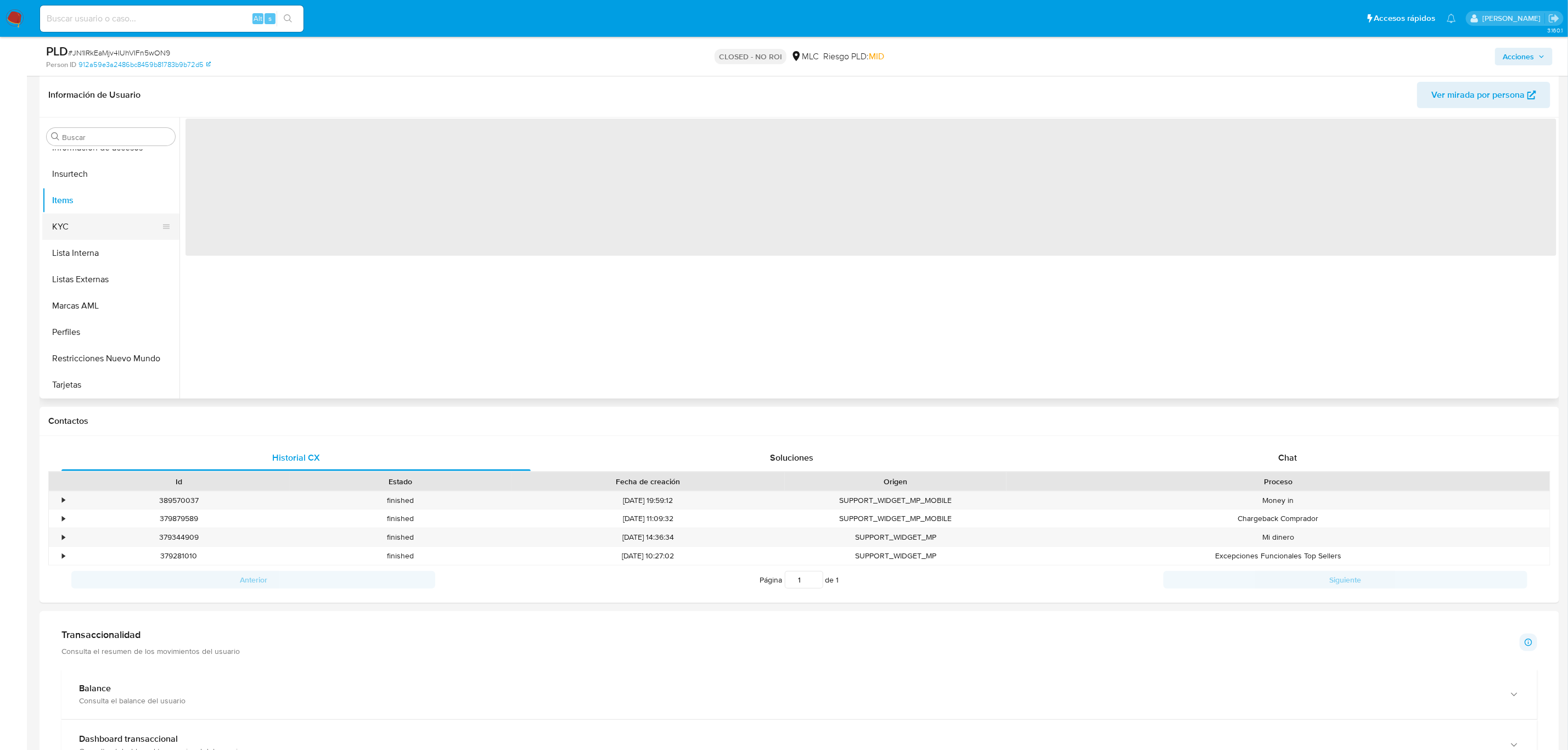
click at [99, 222] on button "KYC" at bounding box center [106, 226] width 128 height 26
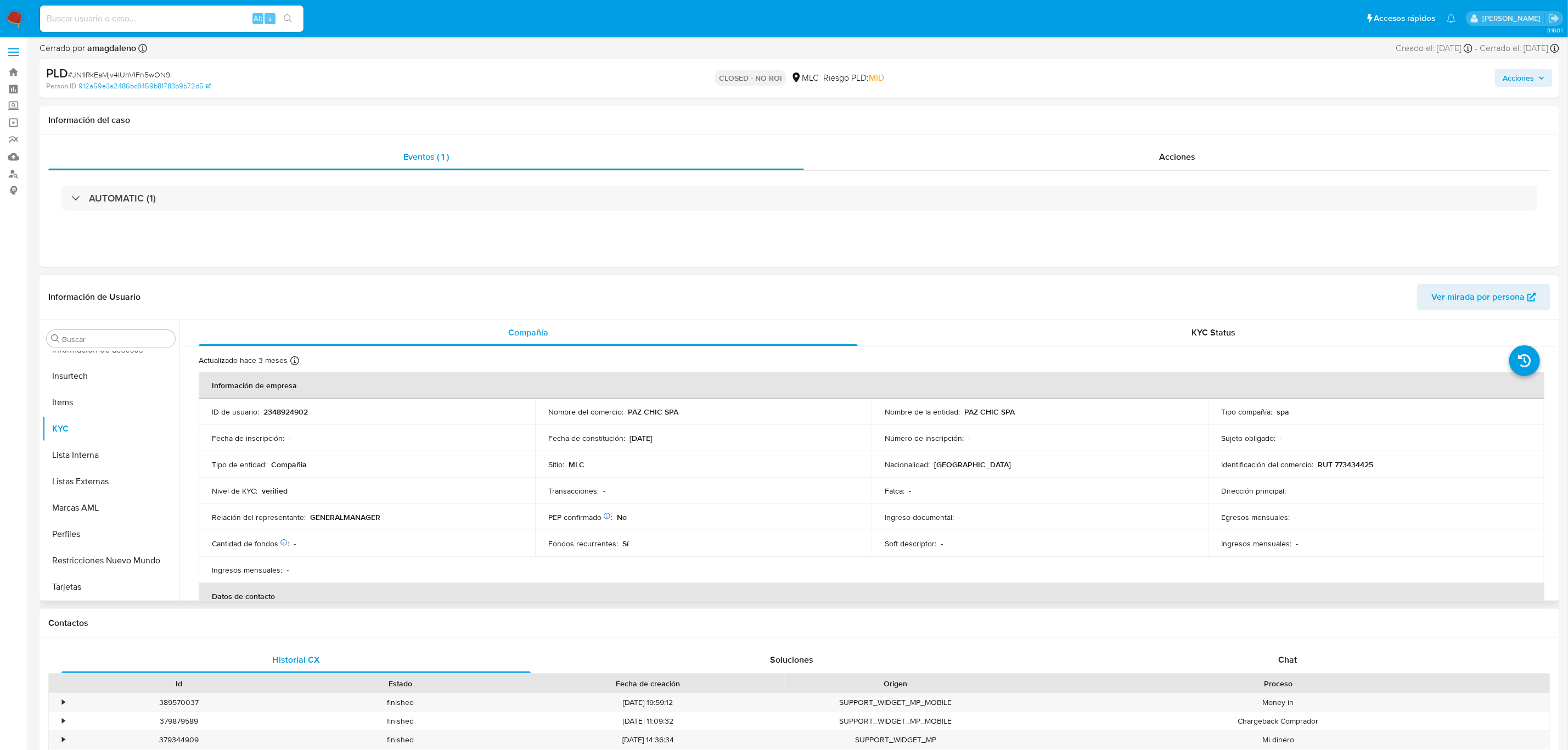
scroll to position [0, 0]
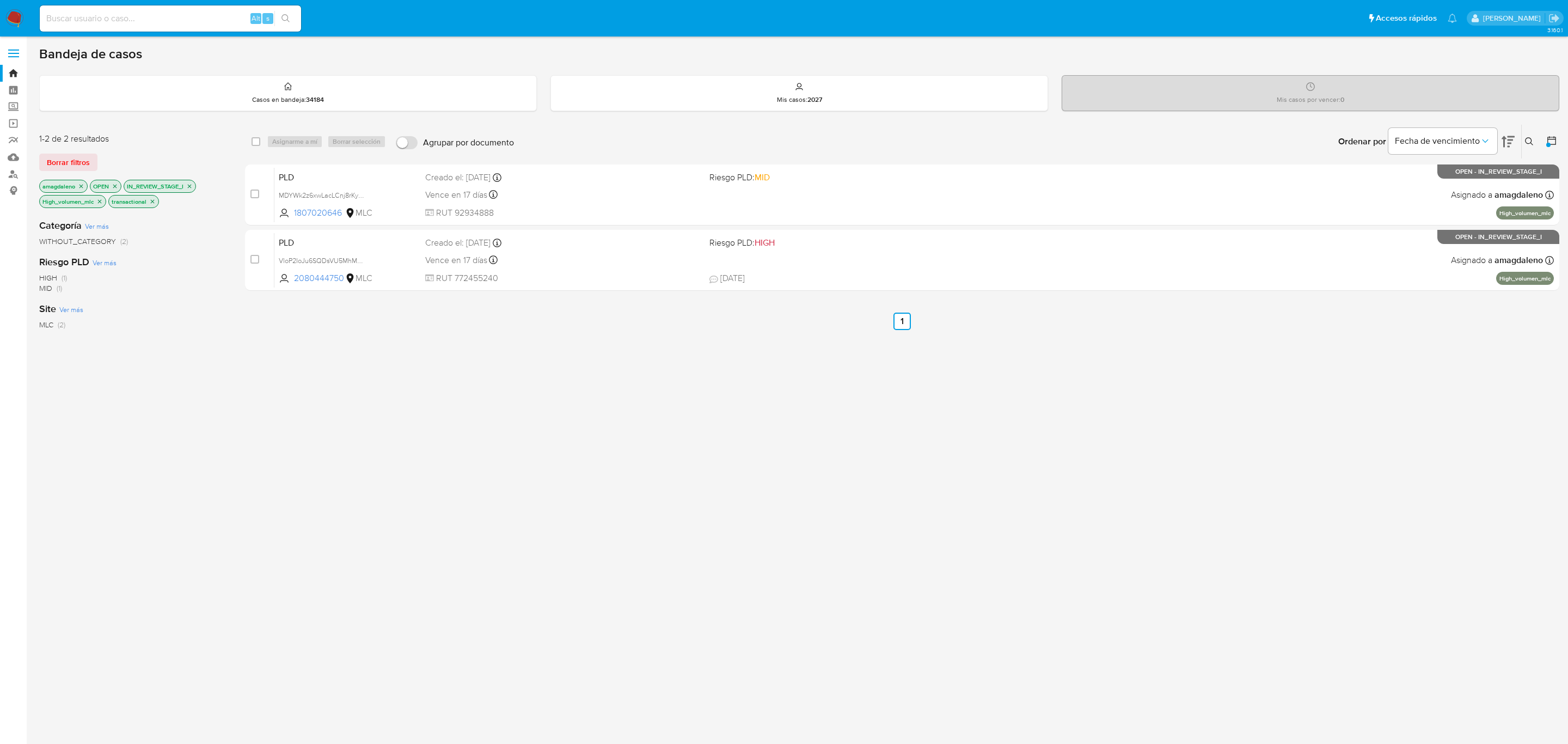
click at [588, 381] on div "select-all-cases-checkbox Asignarme a mí Borrar selección Agrupar por documento…" at bounding box center [902, 379] width 1314 height 509
click at [98, 201] on icon "close-filter" at bounding box center [100, 201] width 6 height 6
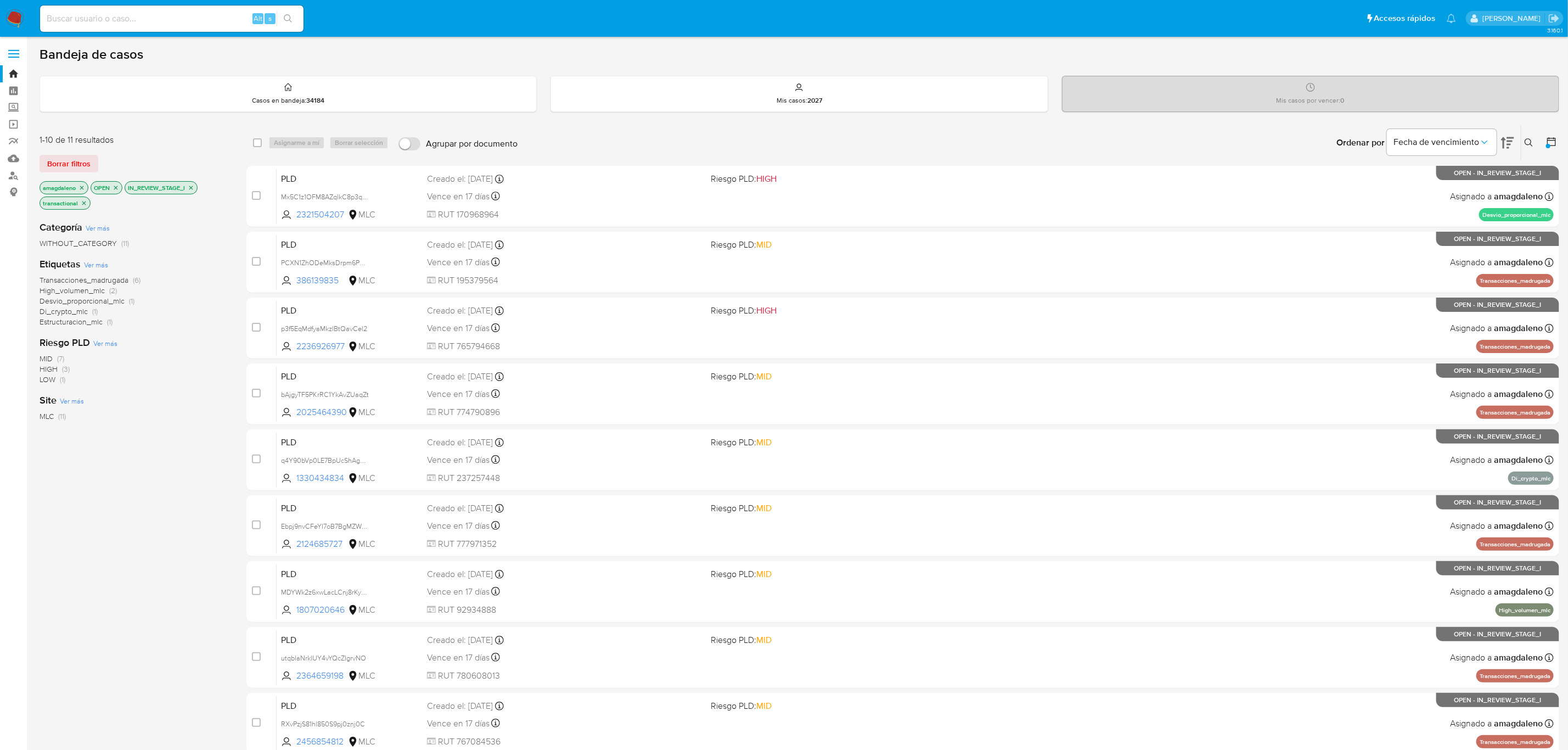
click at [123, 281] on span "Transacciones_madrugada" at bounding box center [84, 279] width 89 height 11
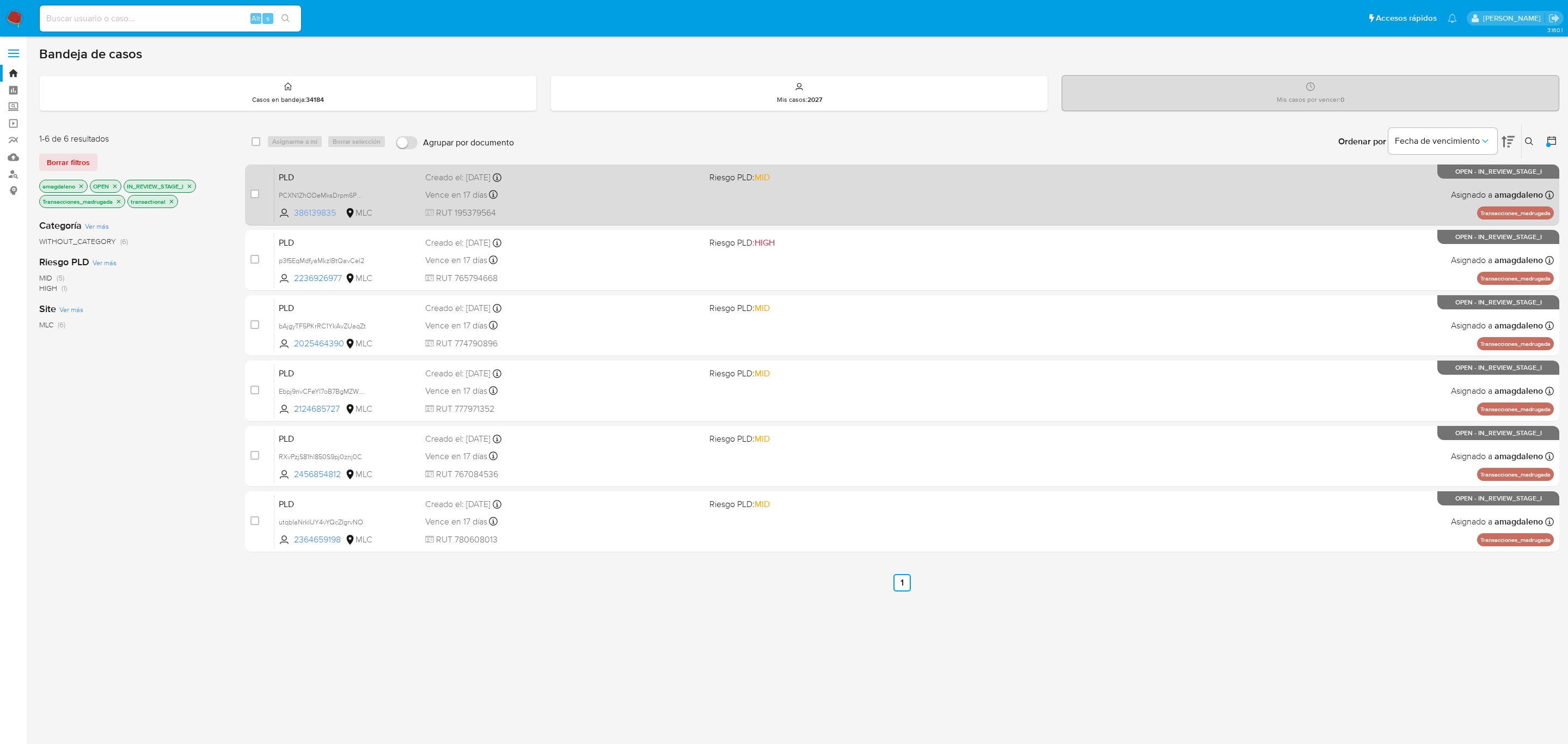
click at [309, 216] on span "386139835" at bounding box center [319, 213] width 49 height 12
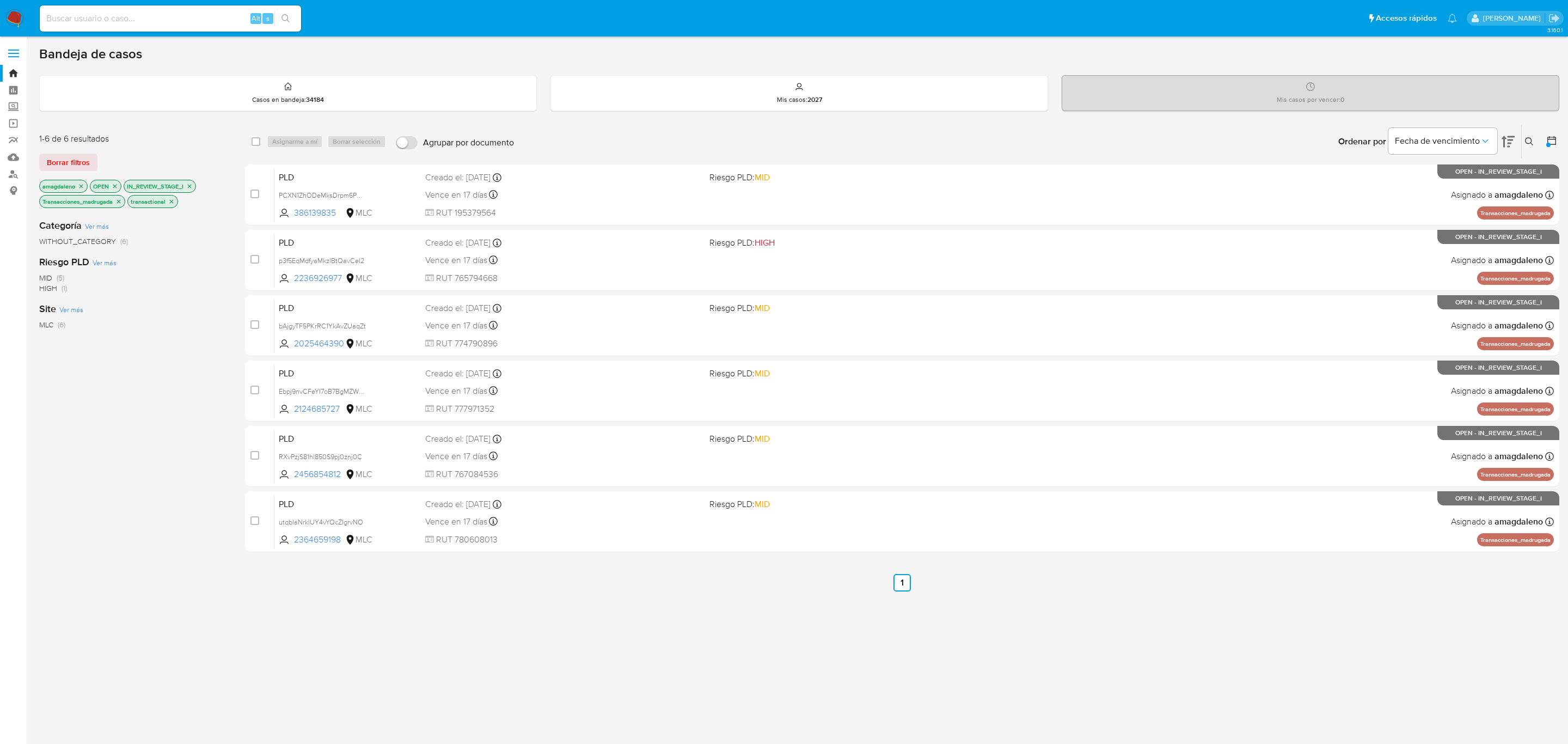
click at [120, 199] on icon "close-filter" at bounding box center [119, 201] width 6 height 6
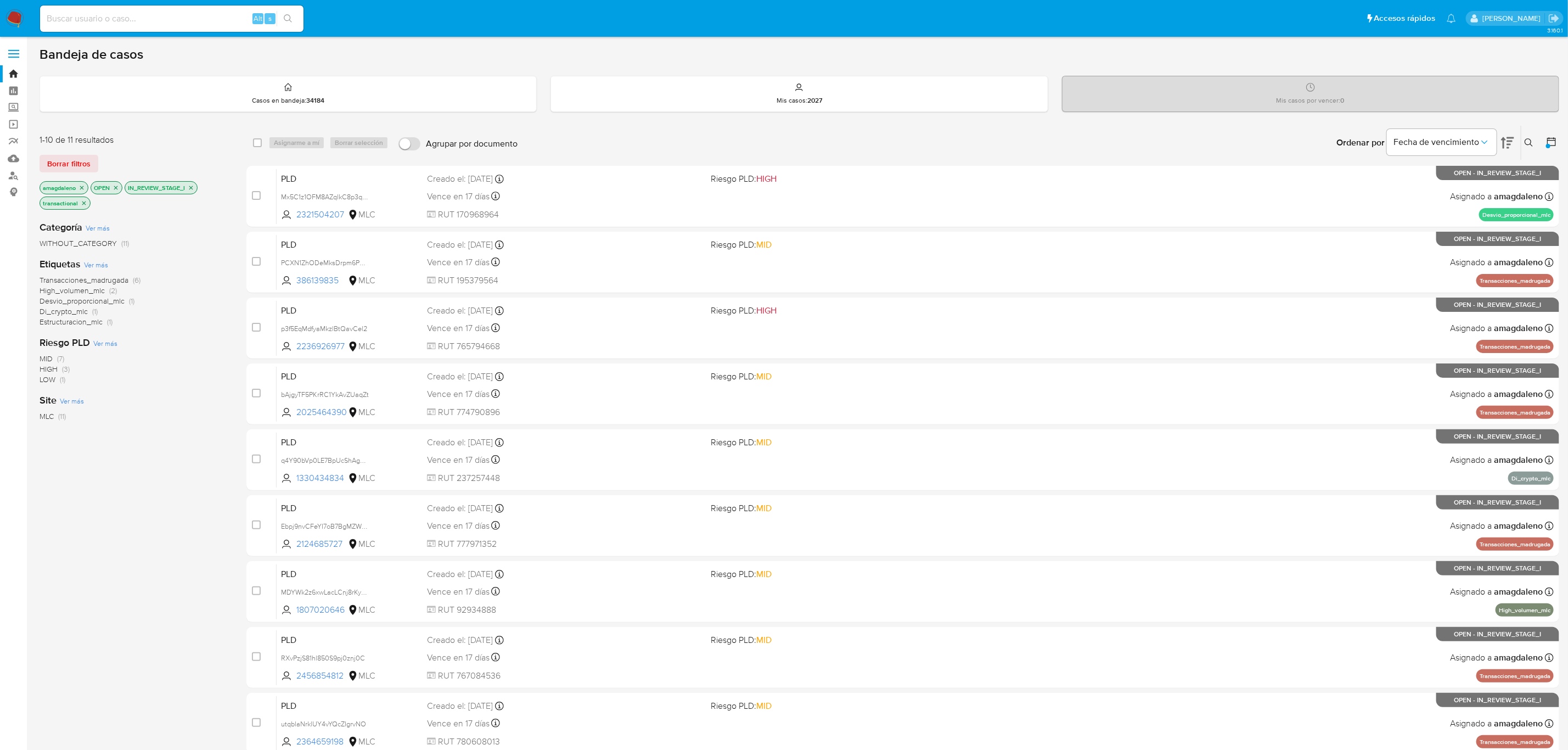
click at [194, 188] on icon "close-filter" at bounding box center [191, 188] width 6 height 6
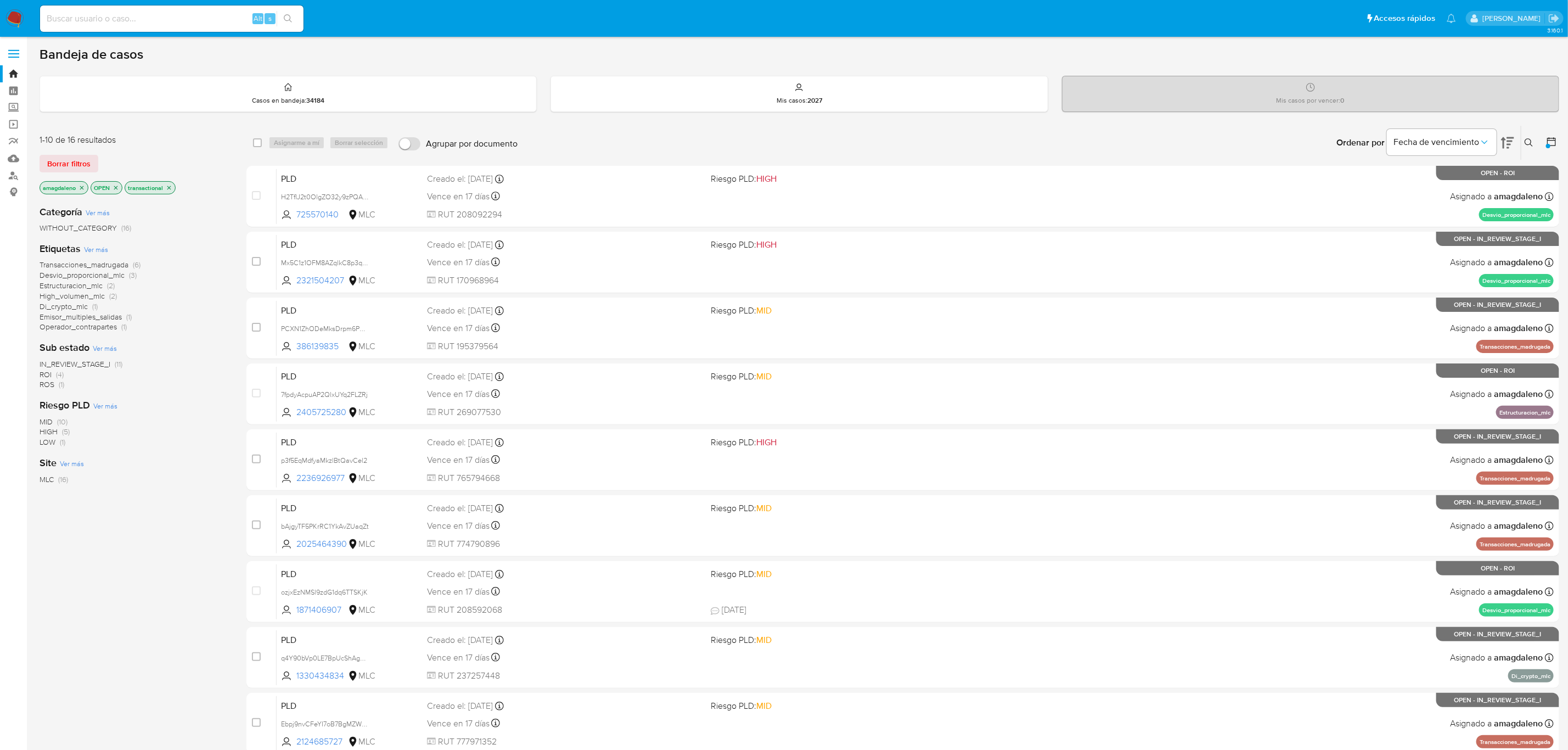
click at [85, 190] on icon "close-filter" at bounding box center [81, 188] width 6 height 6
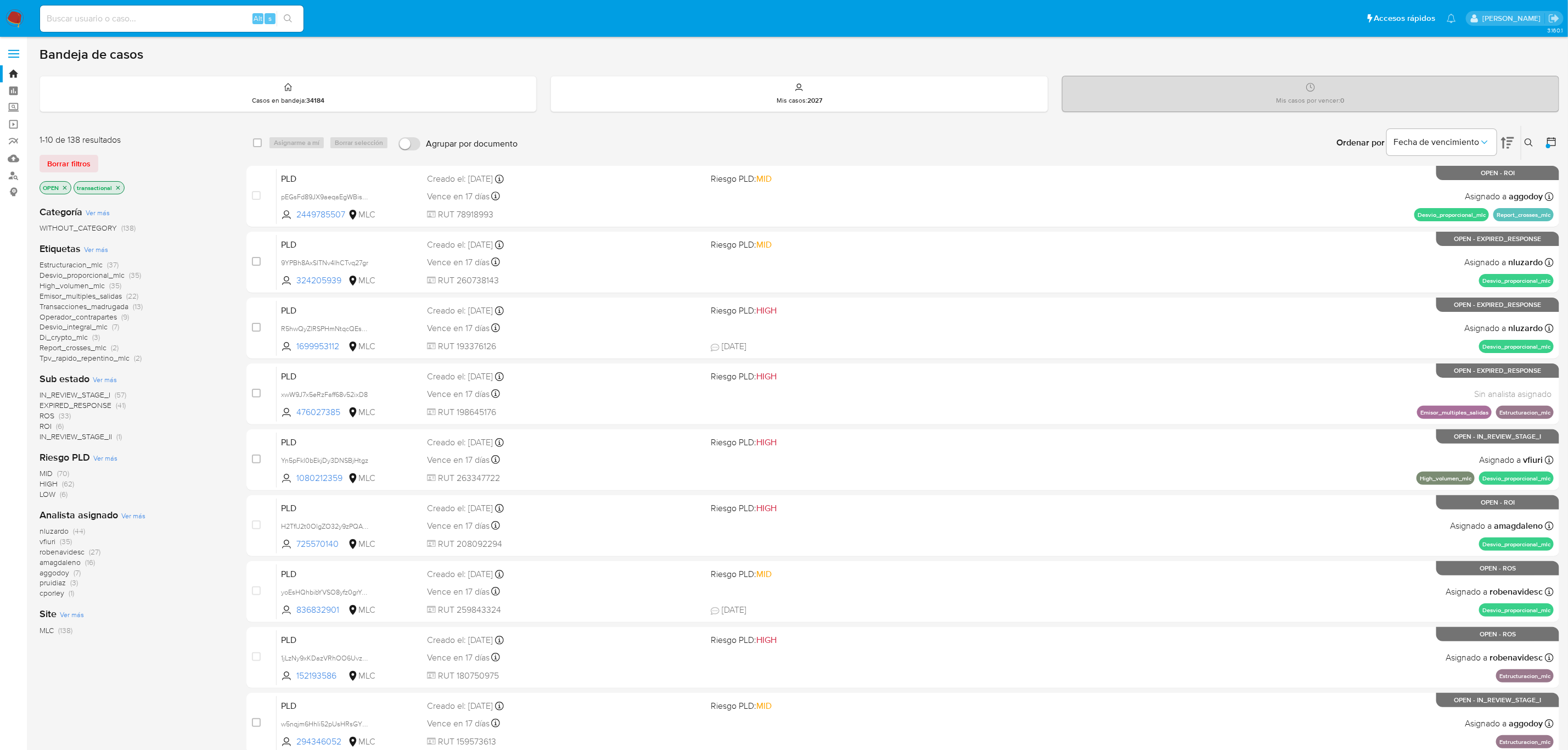
click at [80, 406] on span "EXPIRED_RESPONSE" at bounding box center [75, 405] width 72 height 11
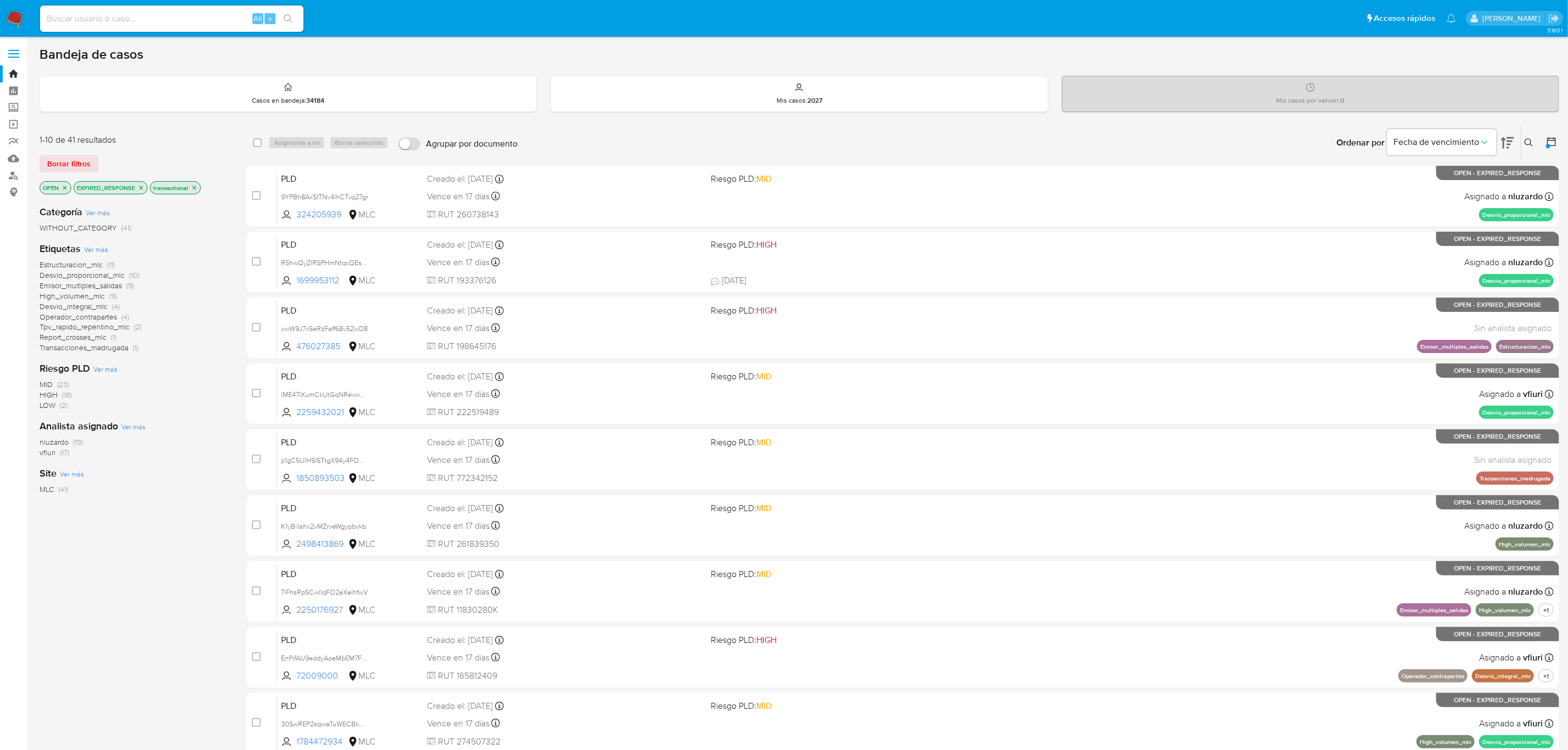
click at [142, 185] on icon "close-filter" at bounding box center [141, 188] width 6 height 6
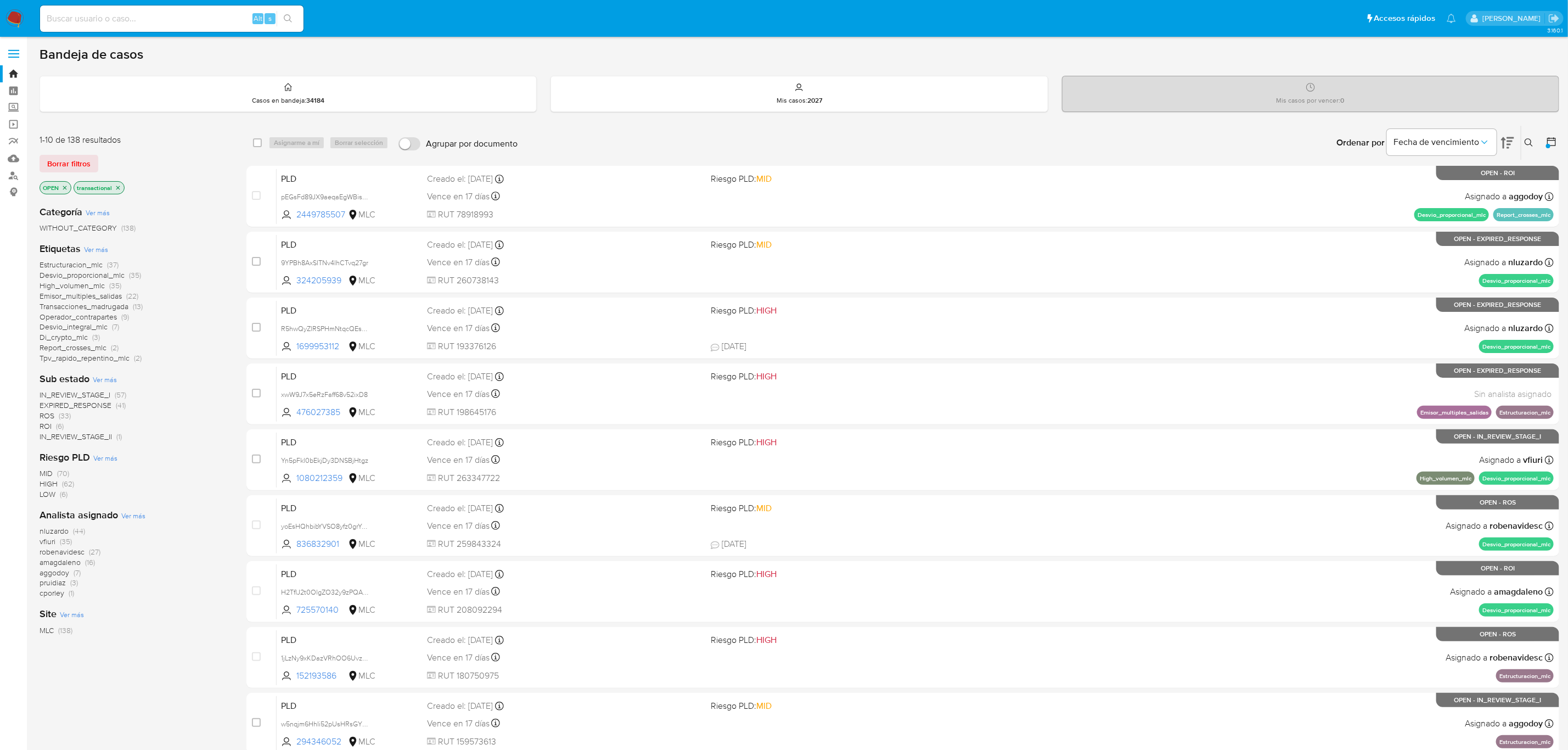
click at [48, 542] on span "vfiuri" at bounding box center [47, 541] width 16 height 11
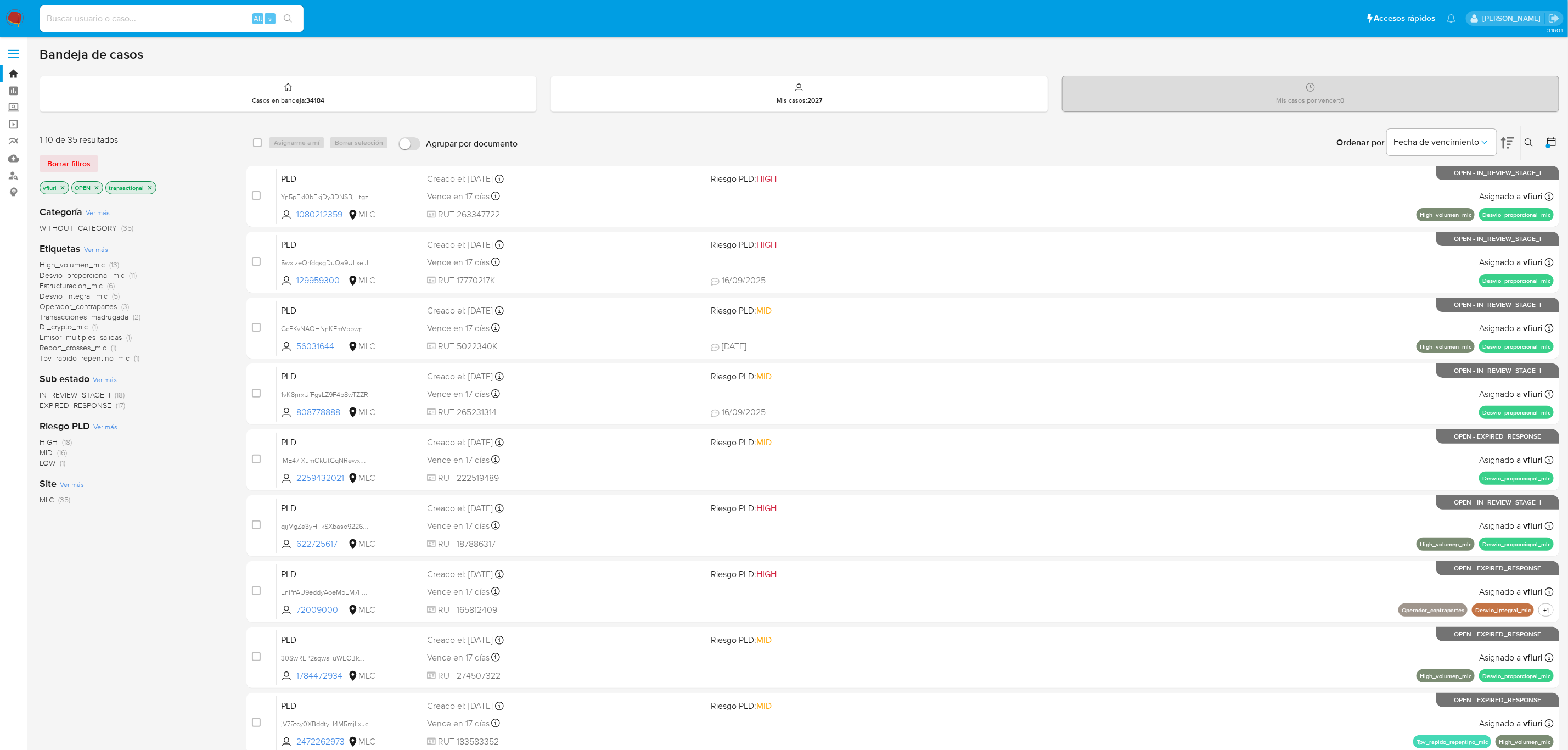
click at [74, 406] on span "EXPIRED_RESPONSE" at bounding box center [75, 405] width 72 height 11
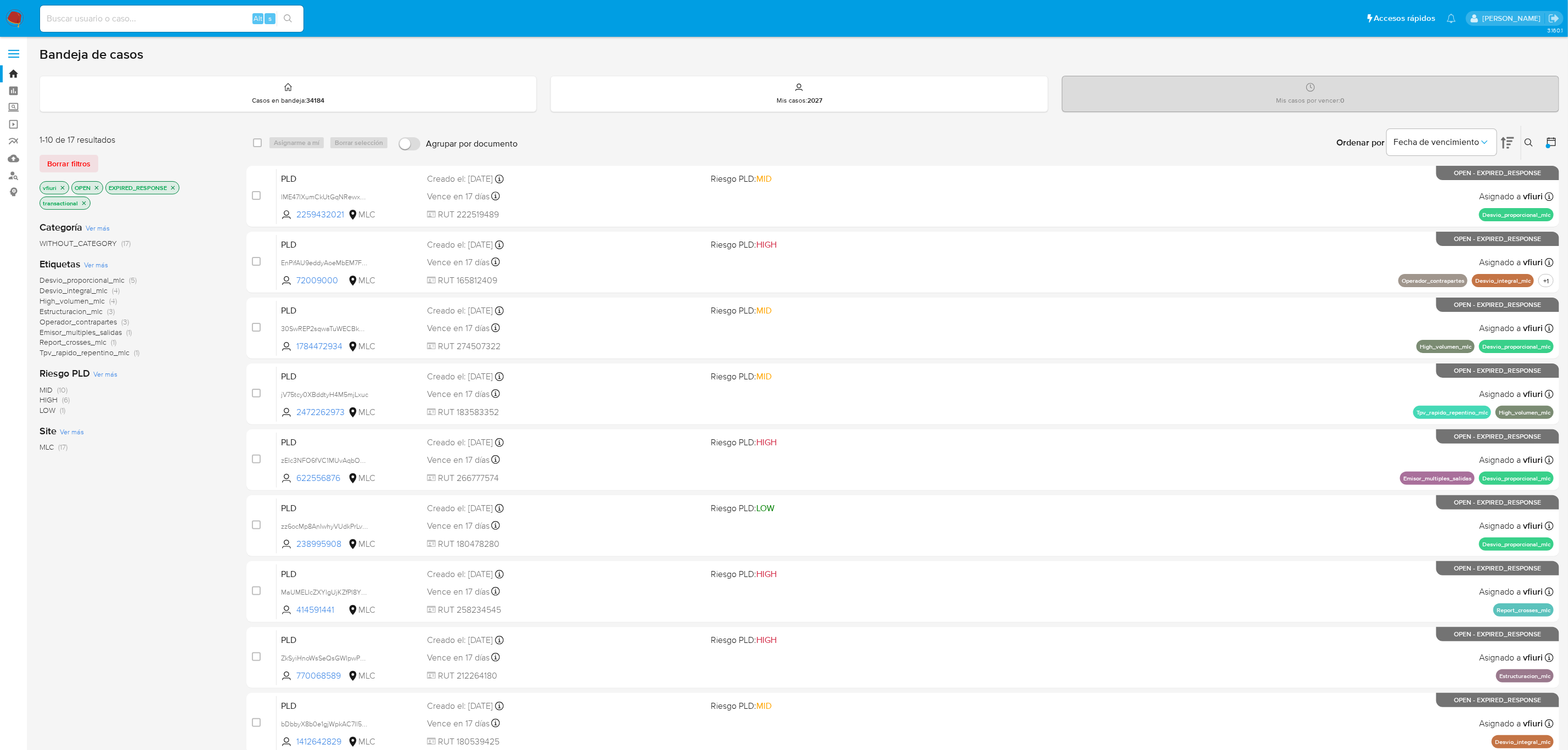
click at [175, 188] on icon "close-filter" at bounding box center [173, 188] width 6 height 6
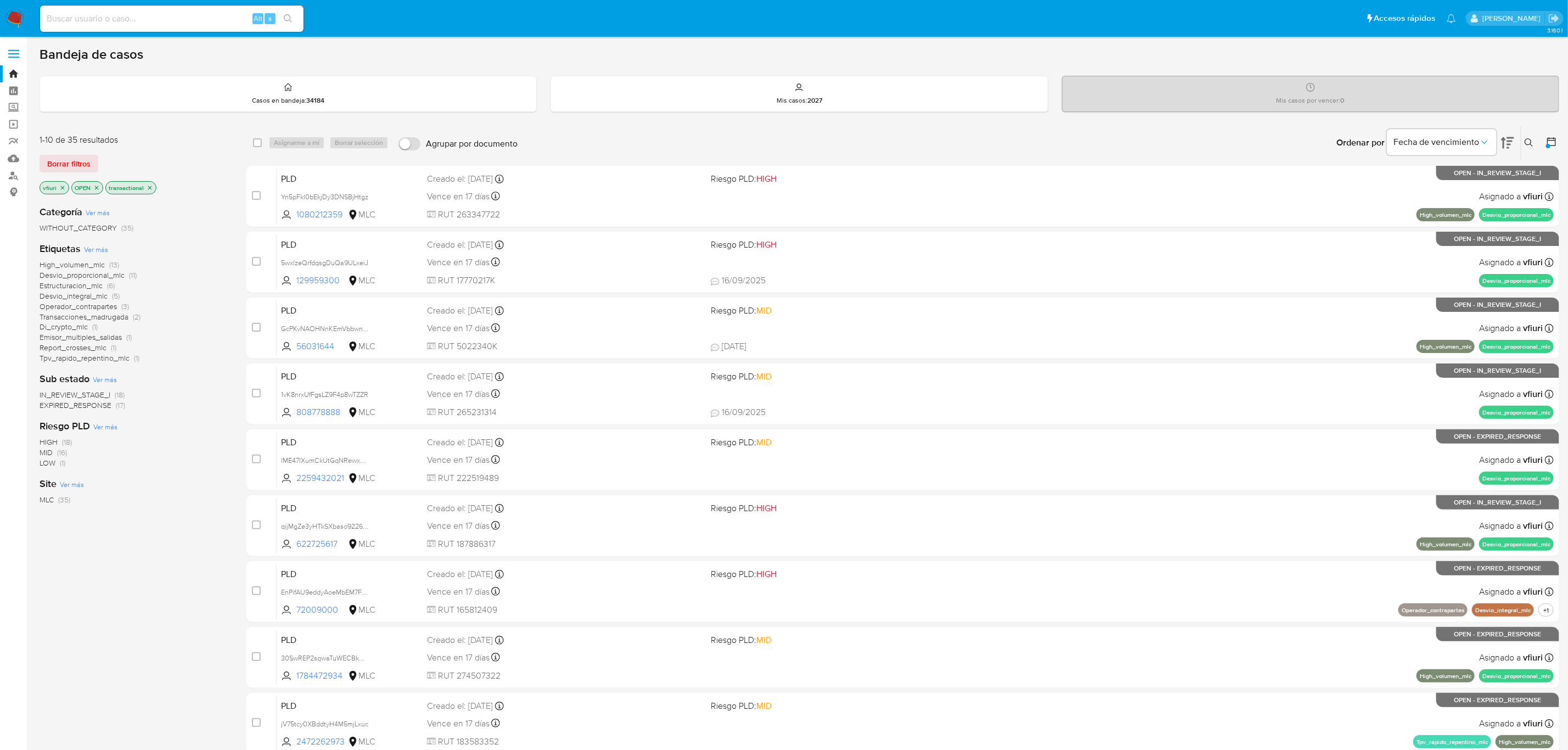
click at [62, 184] on icon "close-filter" at bounding box center [62, 188] width 6 height 6
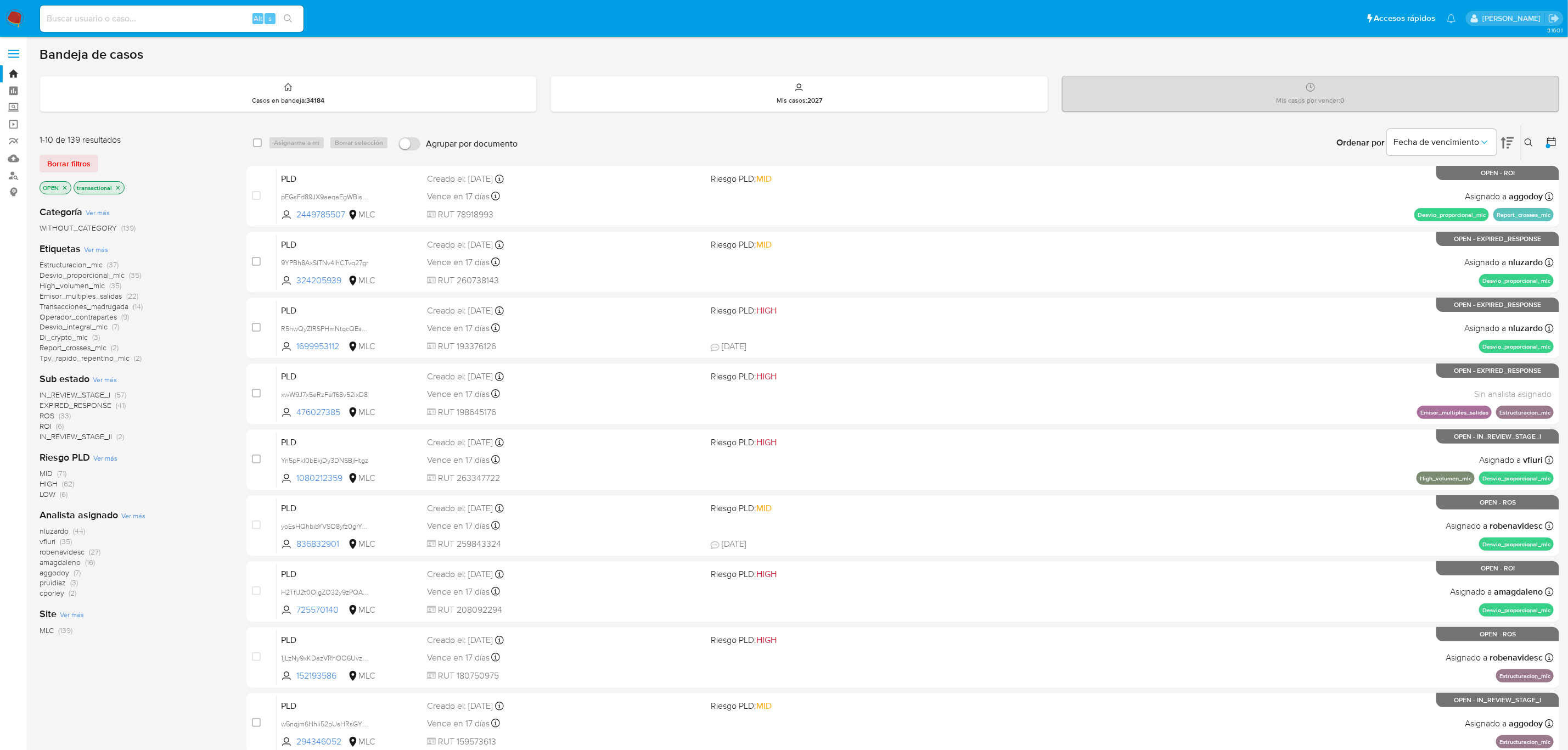
click at [61, 559] on span "amagdaleno" at bounding box center [60, 562] width 41 height 11
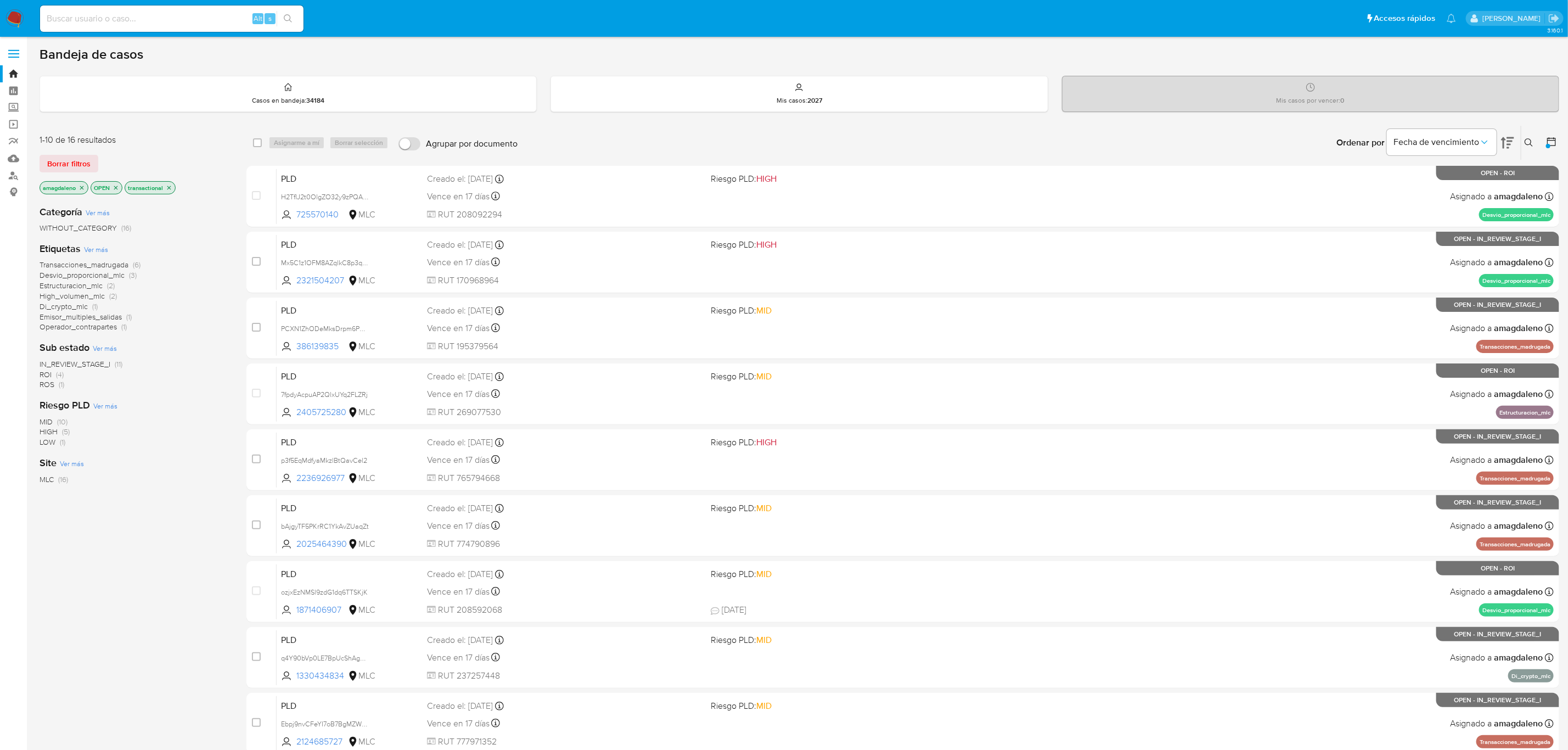
click at [86, 361] on span "IN_REVIEW_STAGE_I" at bounding box center [74, 363] width 71 height 11
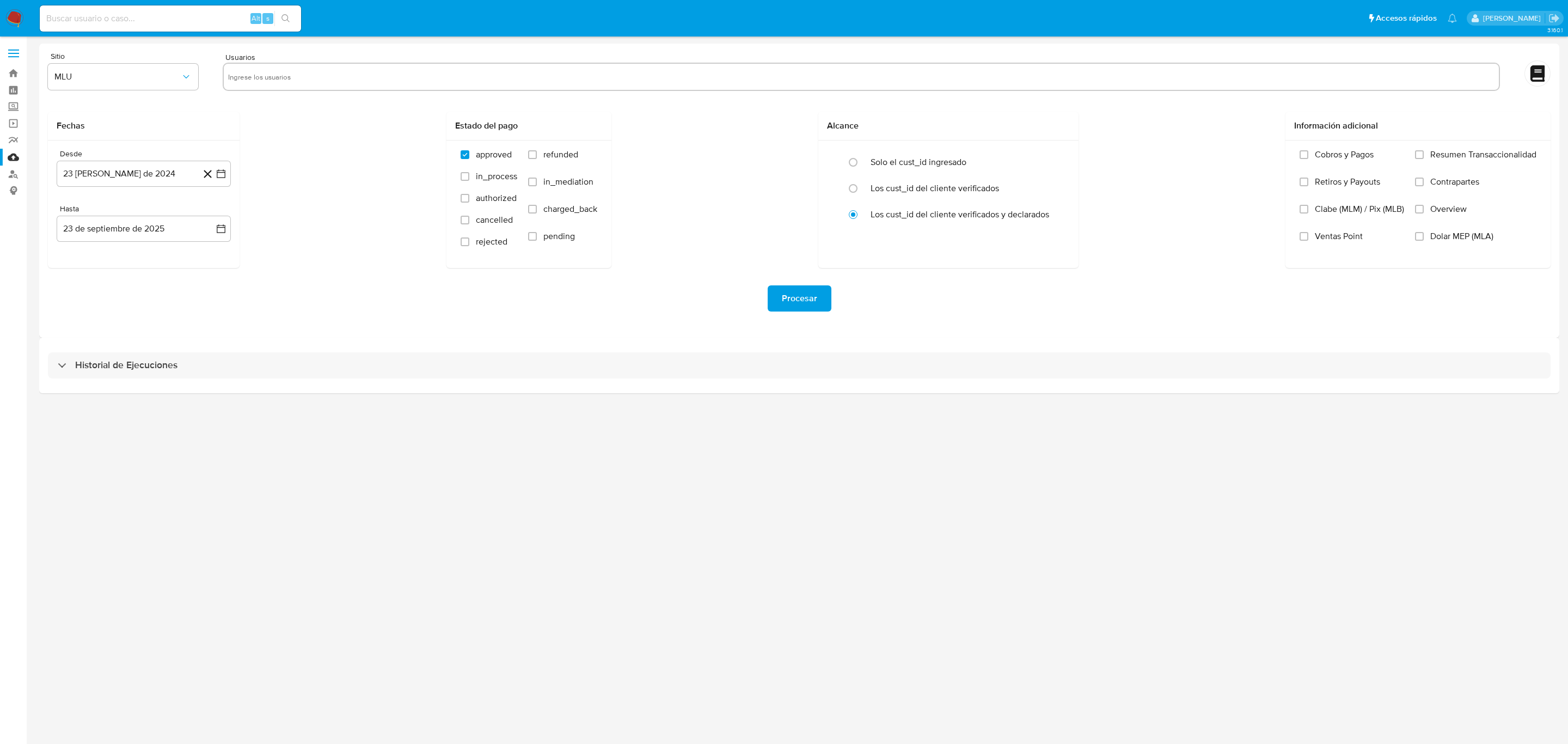
click at [285, 84] on input "text" at bounding box center [861, 77] width 1266 height 18
